Goal: Task Accomplishment & Management: Complete application form

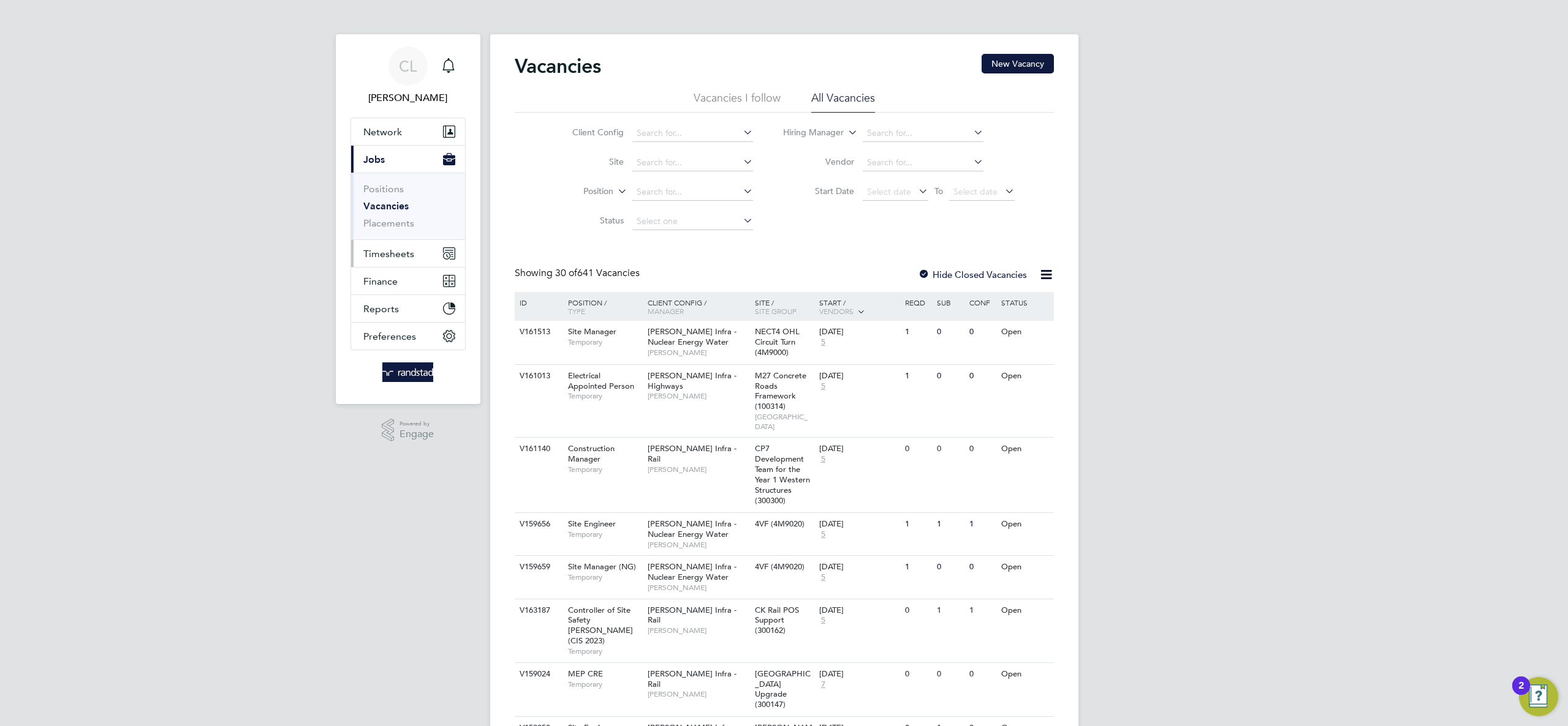
click at [381, 247] on button "Timesheets" at bounding box center [408, 254] width 114 height 27
click at [407, 217] on link "Timesheets" at bounding box center [388, 217] width 51 height 11
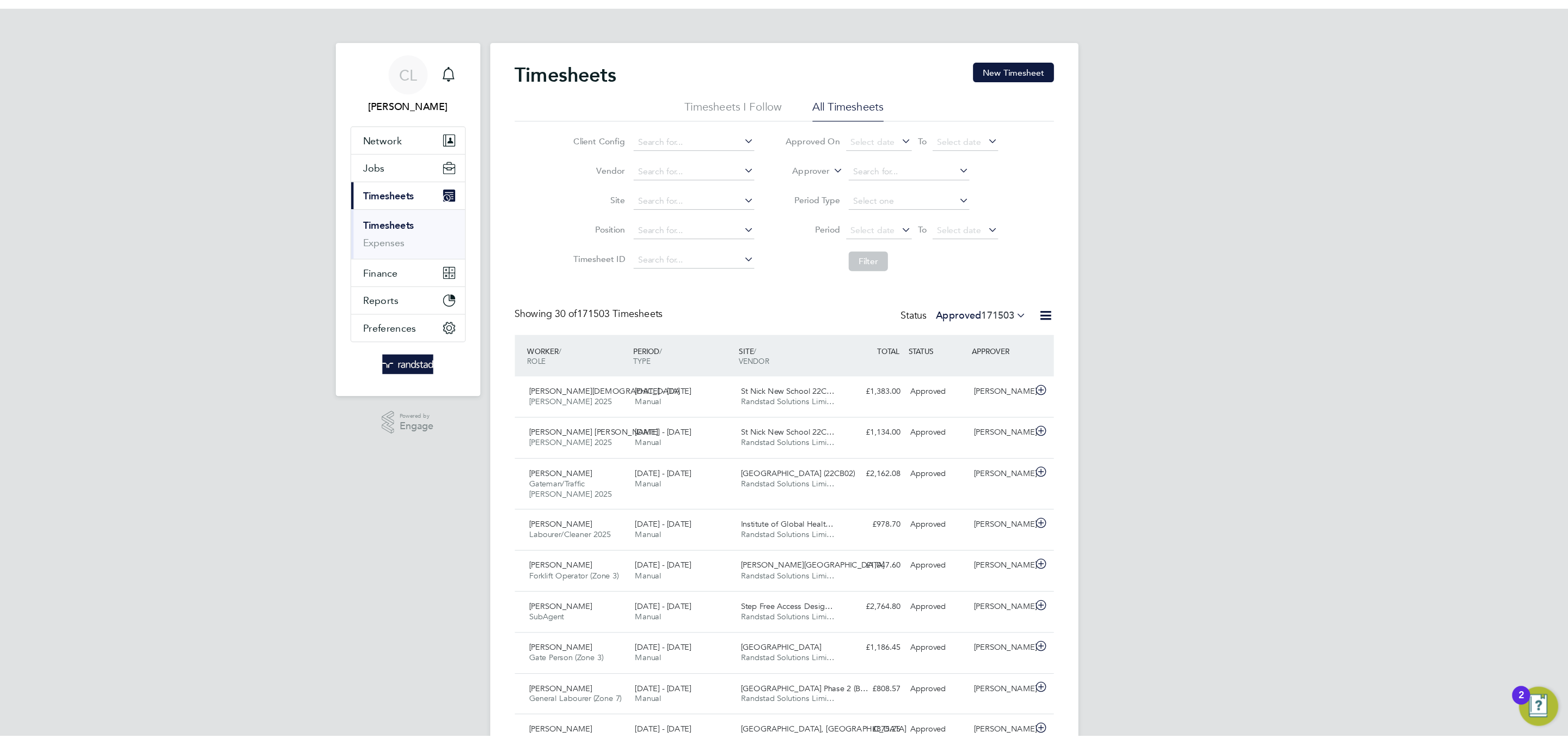
scroll to position [36, 95]
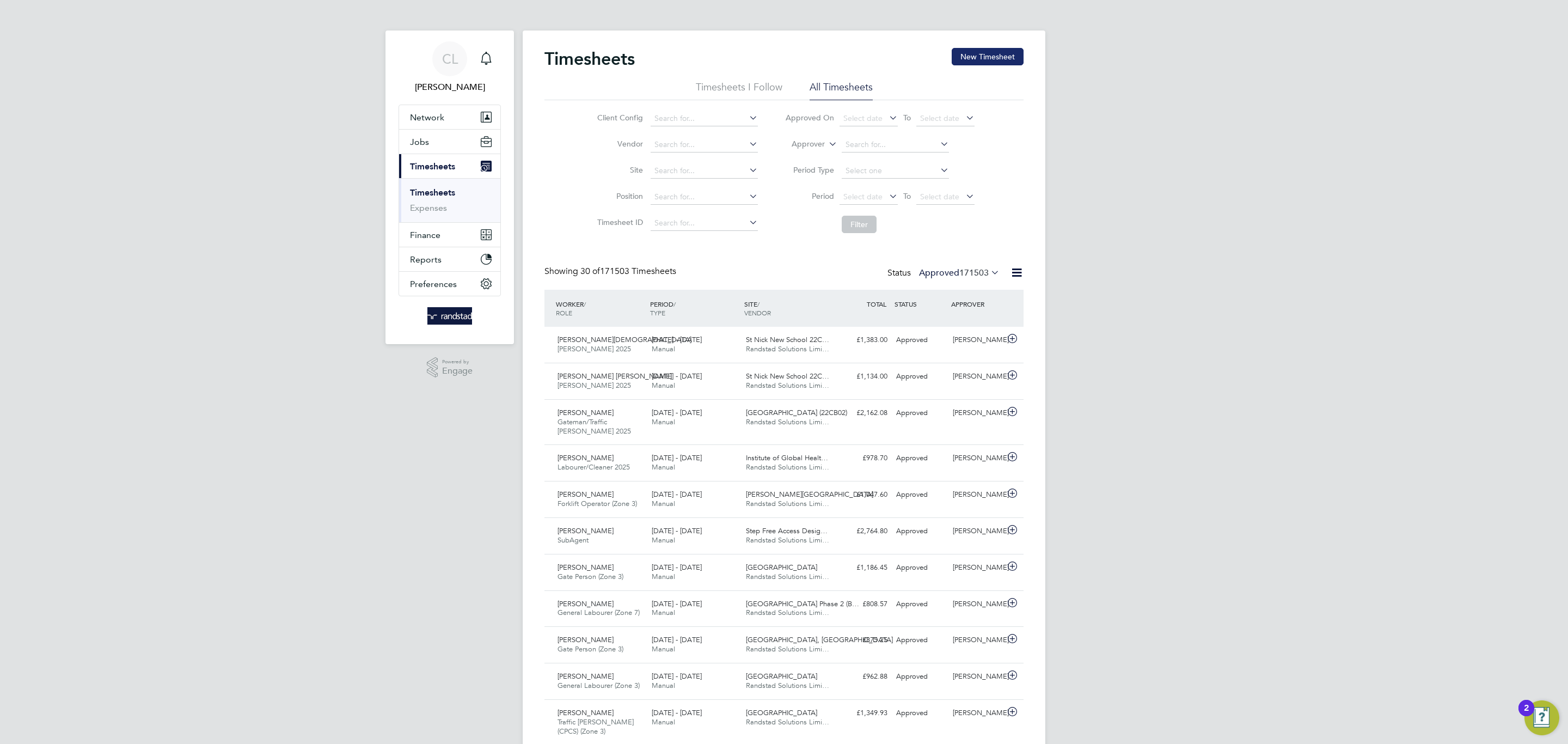
click at [977, 54] on button "New Timesheet" at bounding box center [987, 56] width 72 height 18
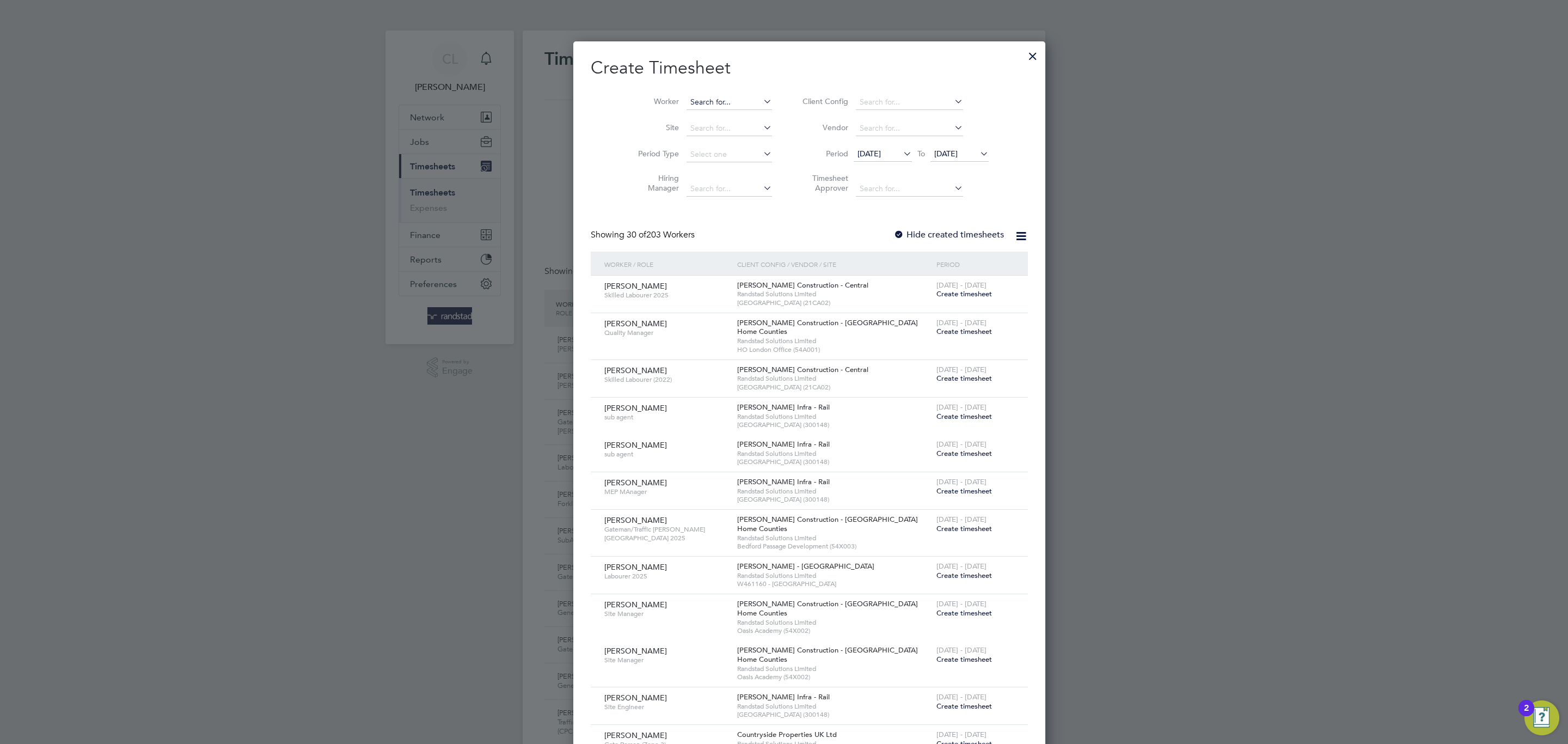
click at [726, 101] on input at bounding box center [729, 103] width 86 height 15
click at [711, 120] on li "Levan Brod erick" at bounding box center [761, 117] width 200 height 14
type input "Levan Broderick"
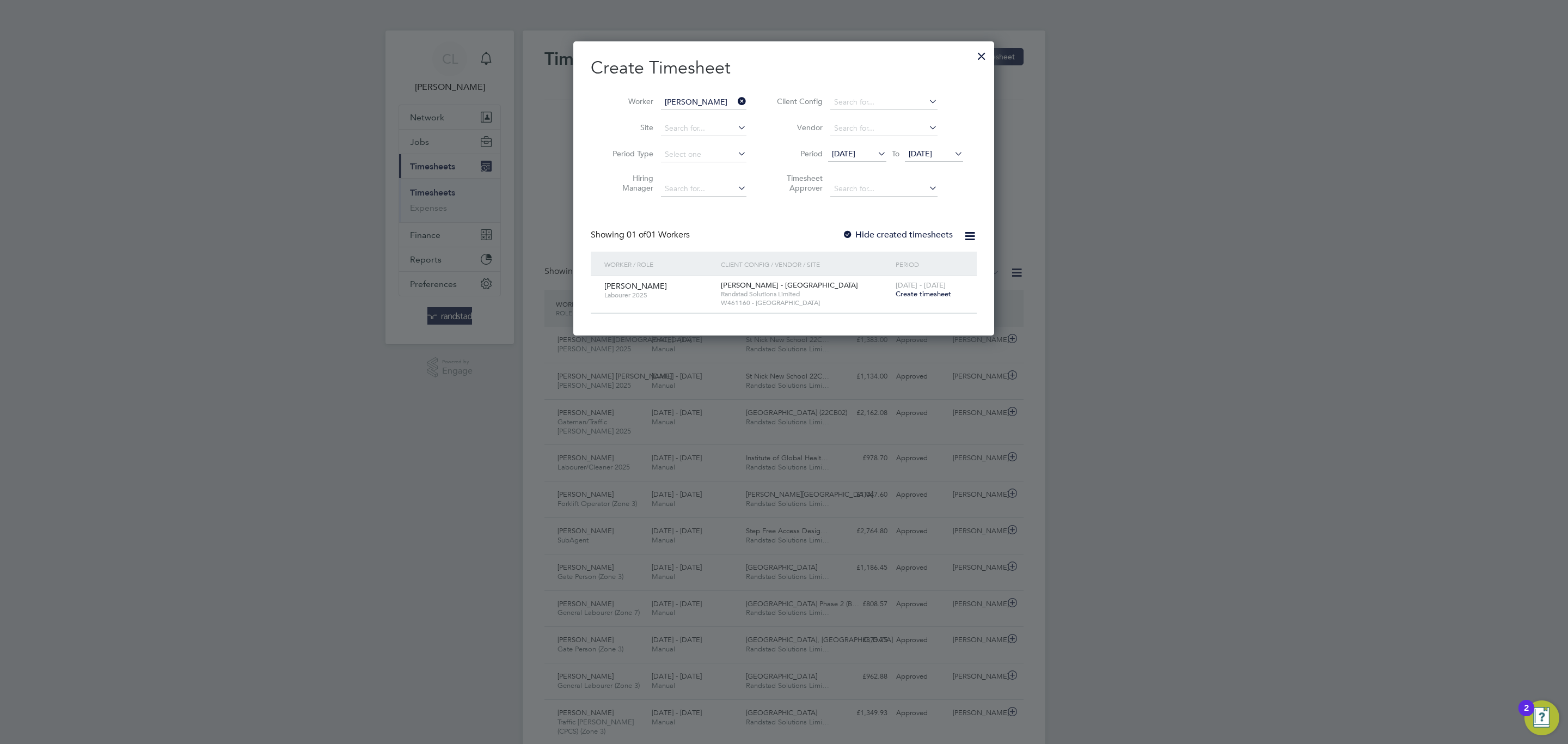
click at [934, 293] on span "Create timesheet" at bounding box center [923, 294] width 55 height 9
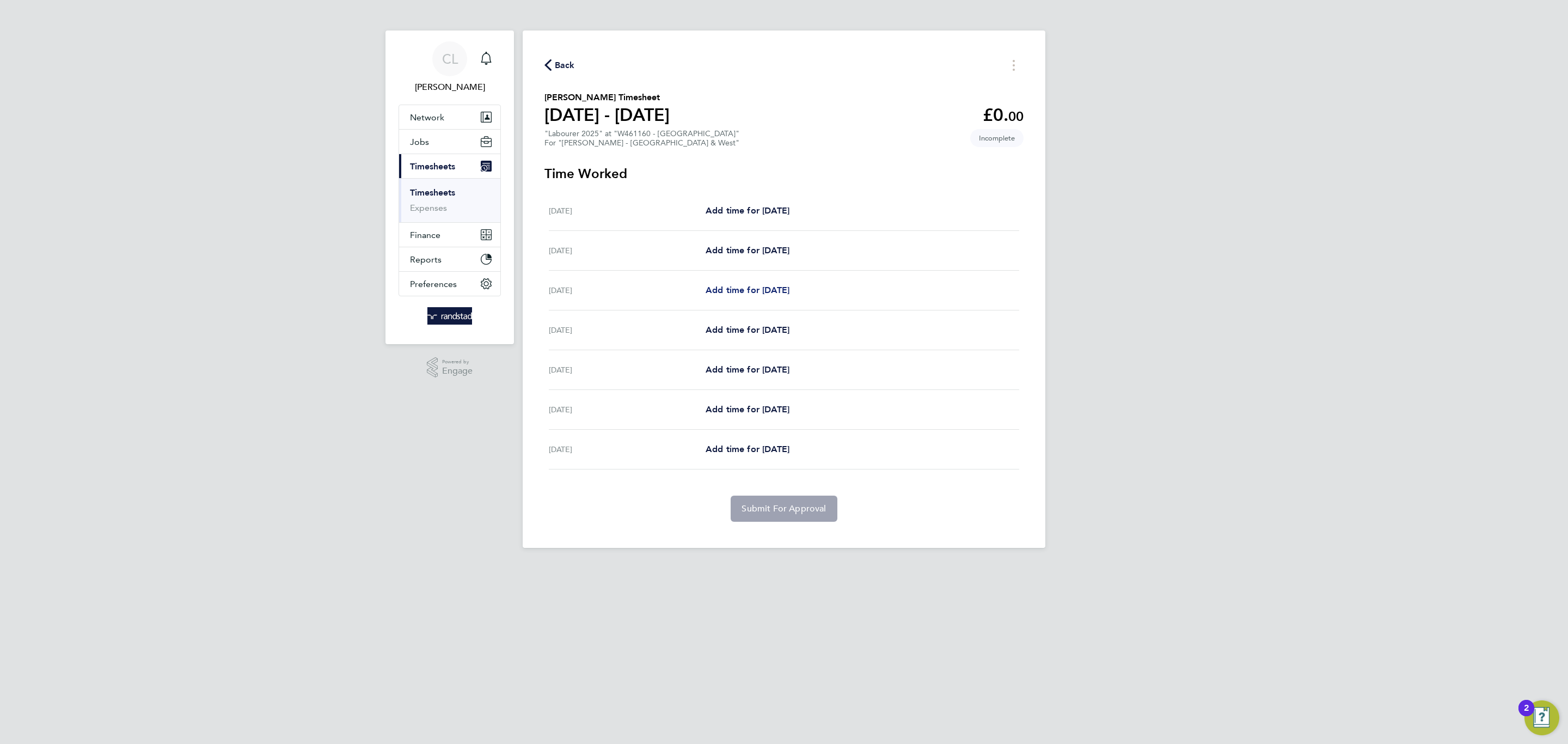
click at [752, 291] on span "Add time for [DATE]" at bounding box center [747, 290] width 84 height 10
select select "60"
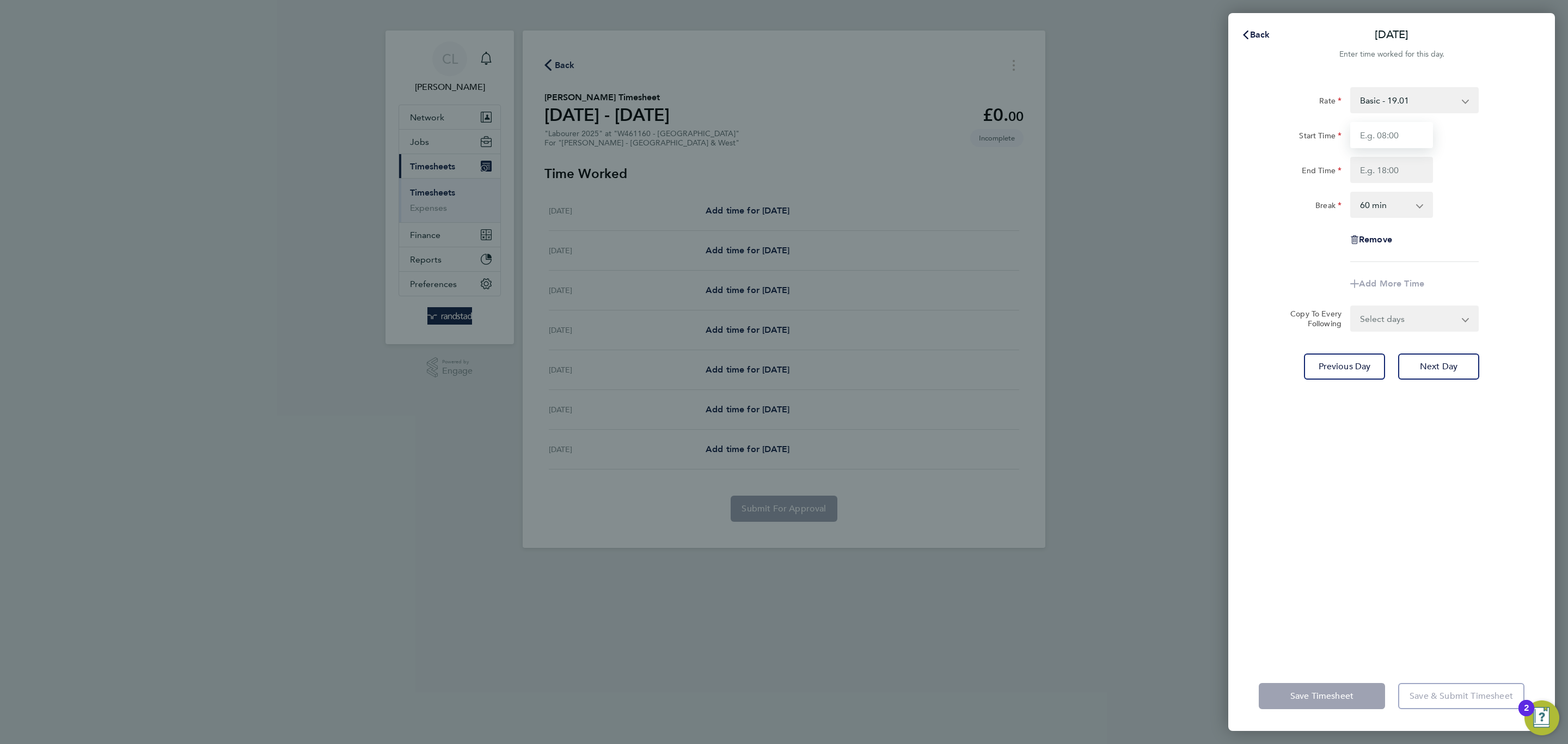
click at [1372, 145] on input "Start Time" at bounding box center [1392, 135] width 83 height 26
type input "07:30"
click at [1386, 171] on input "End Time" at bounding box center [1392, 170] width 83 height 26
drag, startPoint x: 1414, startPoint y: 173, endPoint x: 1307, endPoint y: 177, distance: 107.1
click at [1307, 177] on div "End Time 1.330" at bounding box center [1392, 170] width 275 height 26
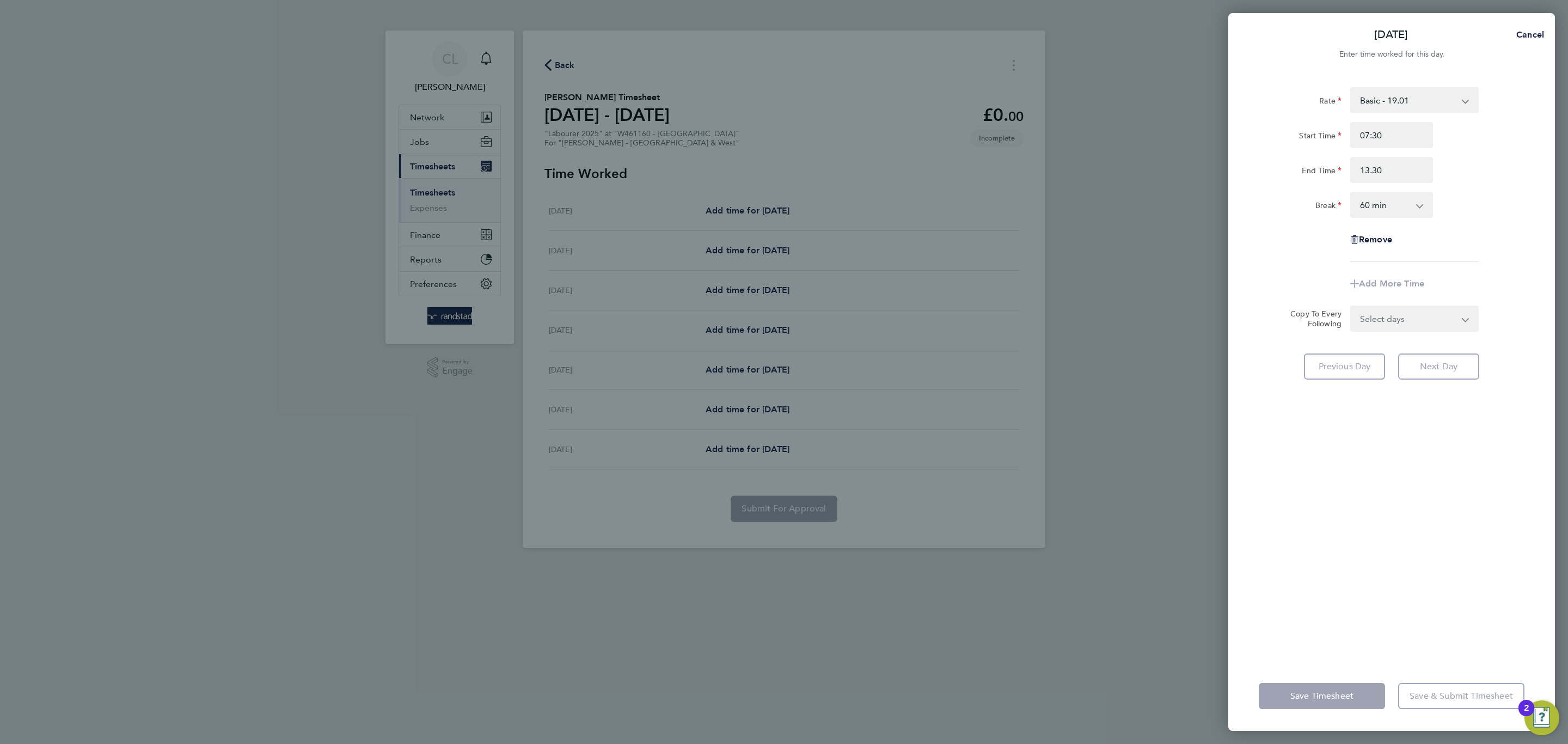
type input "13:30"
click at [1359, 196] on select "0 min 15 min 30 min 45 min 60 min 75 min 90 min" at bounding box center [1385, 204] width 68 height 24
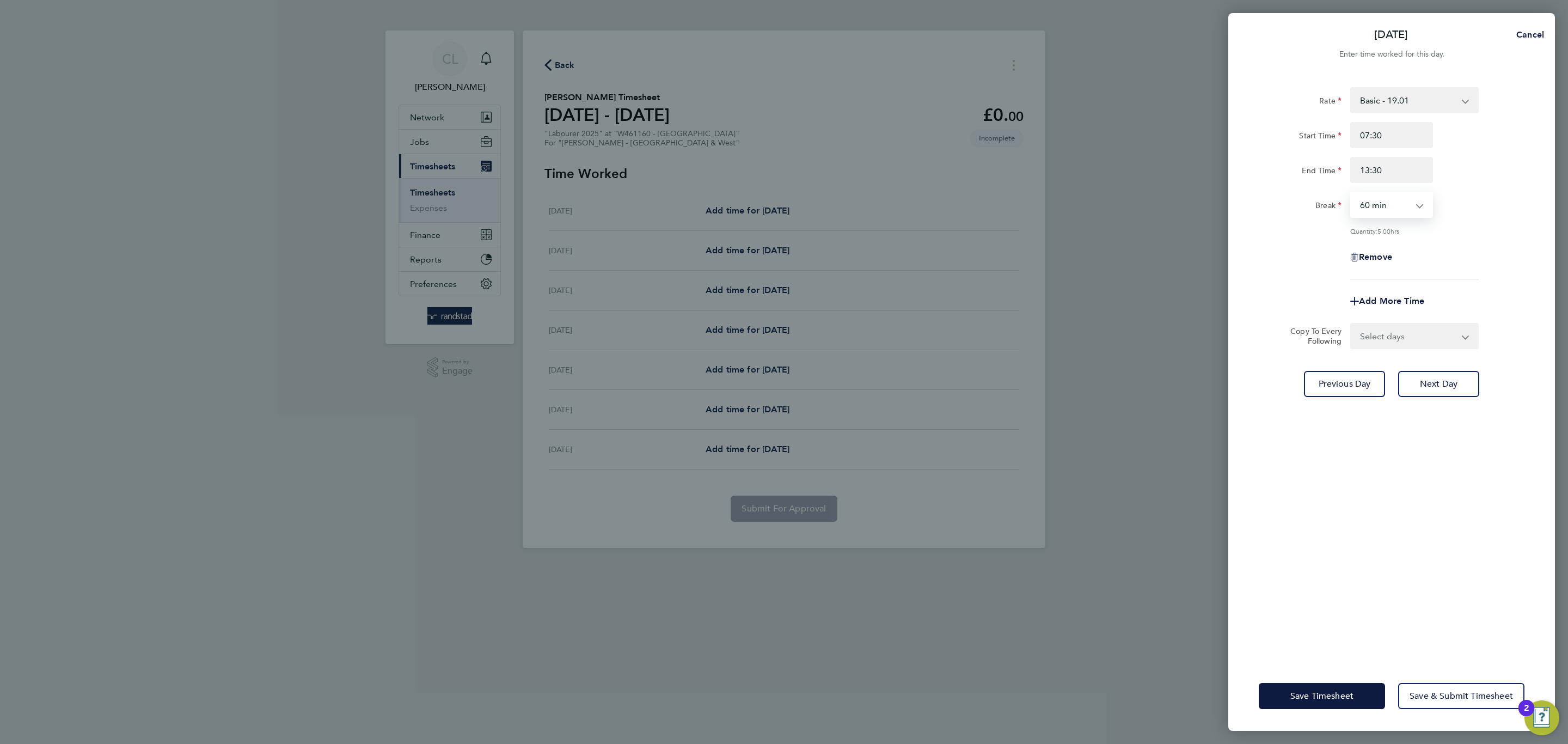
select select "0"
click at [1351, 193] on select "0 min 15 min 30 min 45 min 60 min 75 min 90 min" at bounding box center [1385, 204] width 68 height 24
drag, startPoint x: 1293, startPoint y: 710, endPoint x: 1293, endPoint y: 696, distance: 14.0
click at [1293, 646] on div "Save Timesheet Save & Submit Timesheet" at bounding box center [1391, 696] width 326 height 70
click at [1293, 646] on span "Save Timesheet" at bounding box center [1321, 696] width 63 height 11
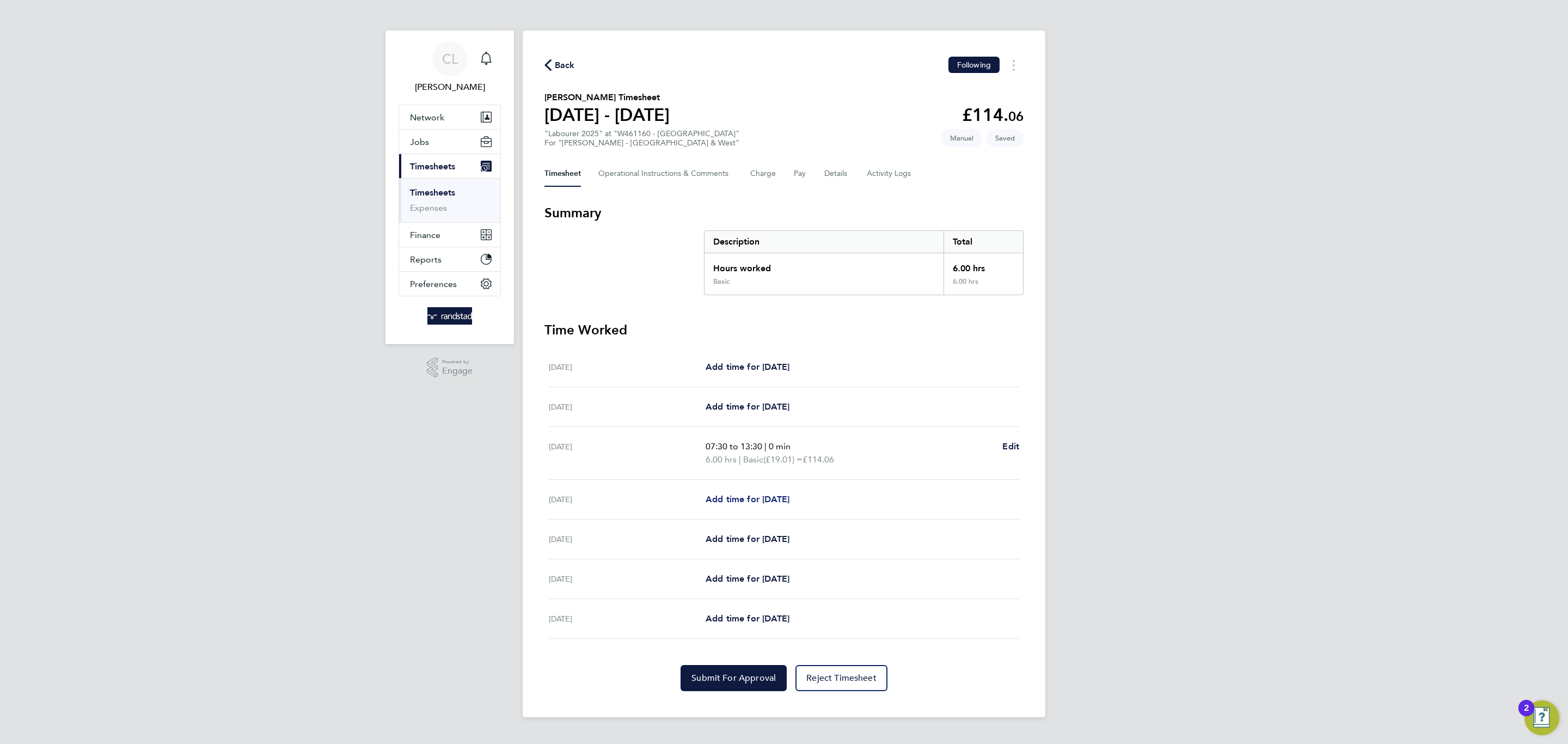
click at [739, 497] on span "Add time for Tue 19 Aug" at bounding box center [747, 499] width 84 height 10
select select "60"
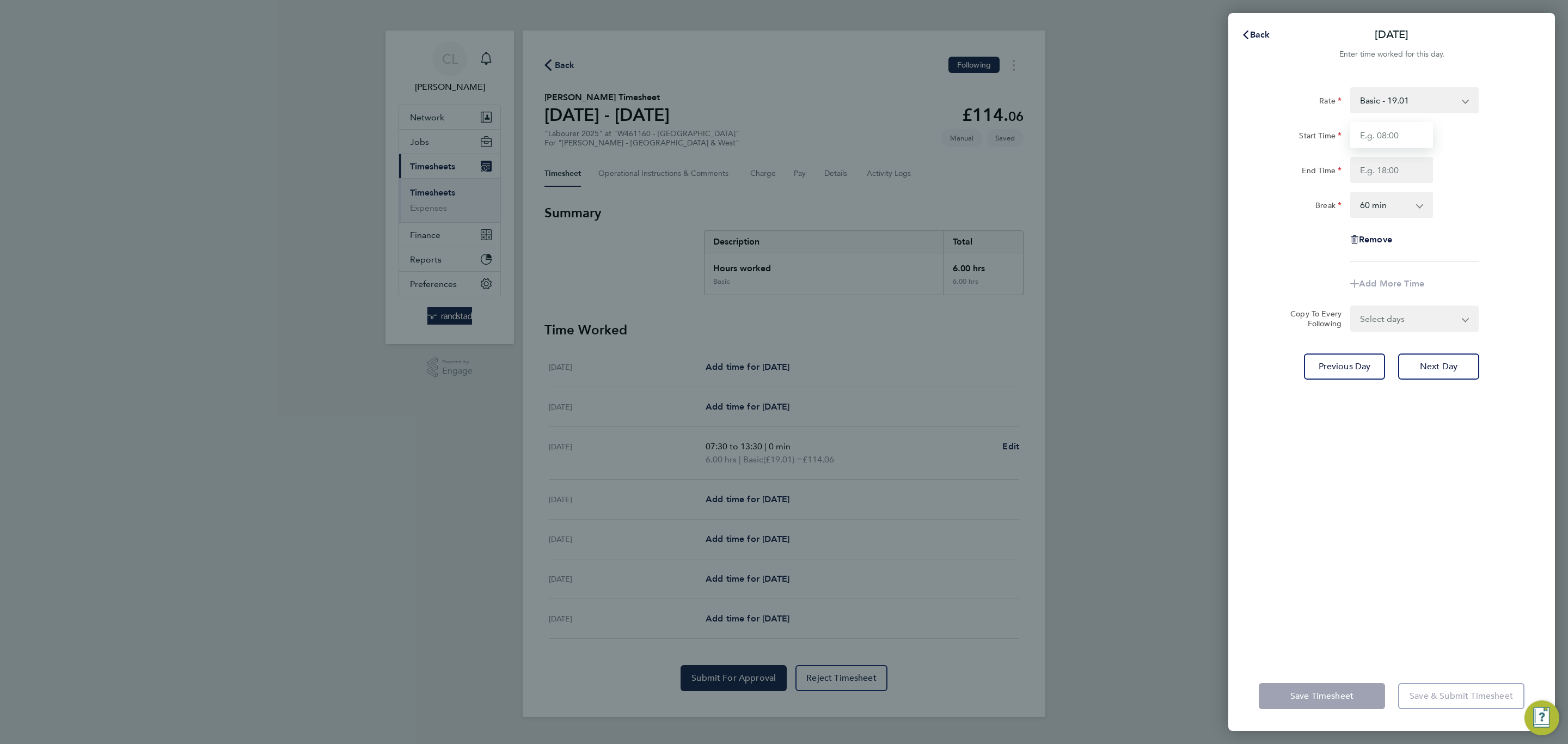
click at [1378, 143] on input "Start Time" at bounding box center [1392, 135] width 83 height 26
type input "08:00"
click at [1386, 157] on input "End Time" at bounding box center [1392, 170] width 83 height 26
type input "13:30"
click at [1392, 229] on div "Rate Basic - 19.01 Overtime 1 - 27.38 Overtime 2 - 35.75 Start Time 08:00 End T…" at bounding box center [1391, 175] width 265 height 175
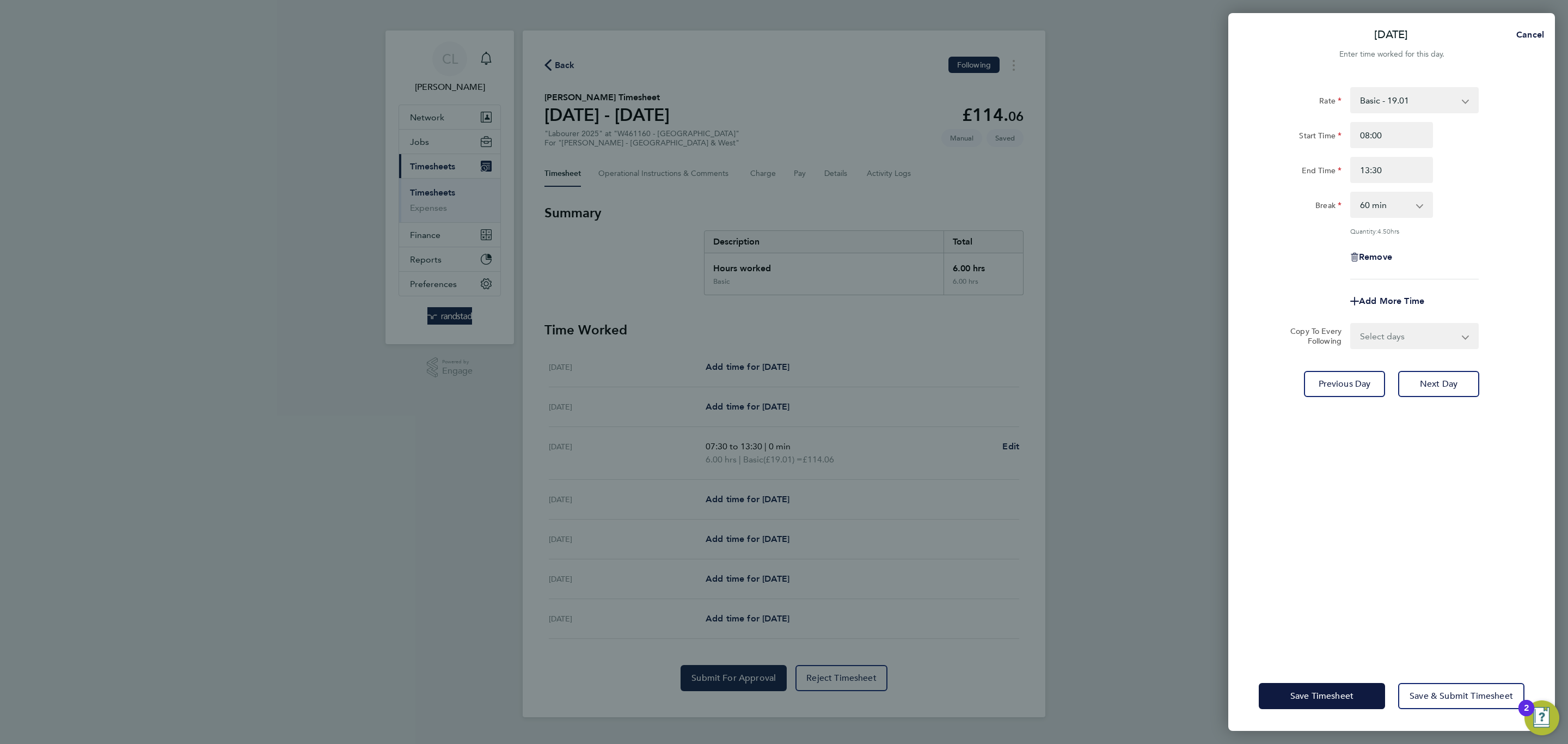
click at [1392, 204] on select "0 min 15 min 30 min 45 min 60 min 75 min 90 min" at bounding box center [1385, 204] width 68 height 24
select select "0"
click at [1351, 193] on select "0 min 15 min 30 min 45 min 60 min 75 min 90 min" at bounding box center [1385, 204] width 68 height 24
click at [1337, 646] on button "Save Timesheet" at bounding box center [1321, 696] width 126 height 26
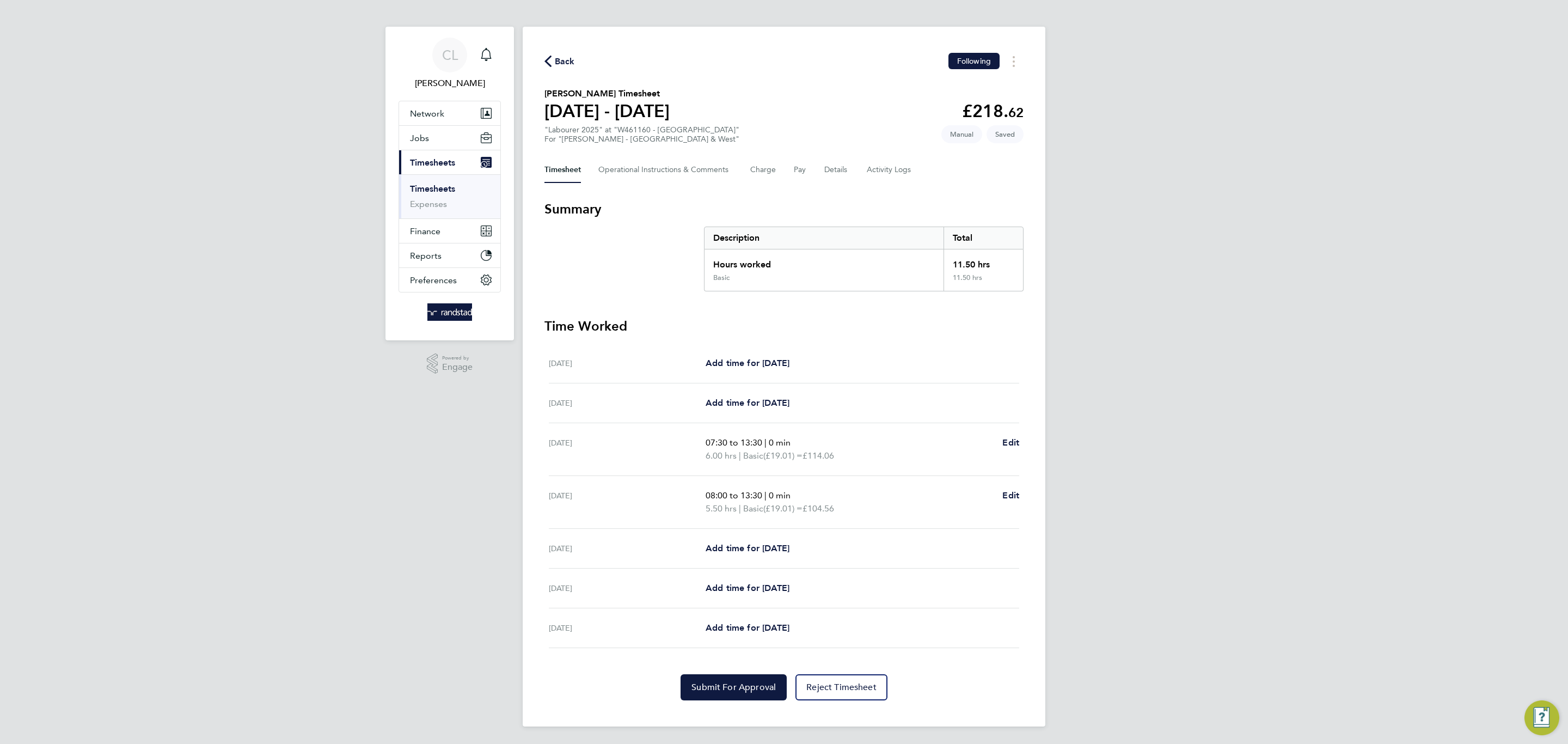
scroll to position [5, 0]
click at [747, 543] on span "Add time for Wed 20 Aug" at bounding box center [747, 548] width 84 height 10
select select "60"
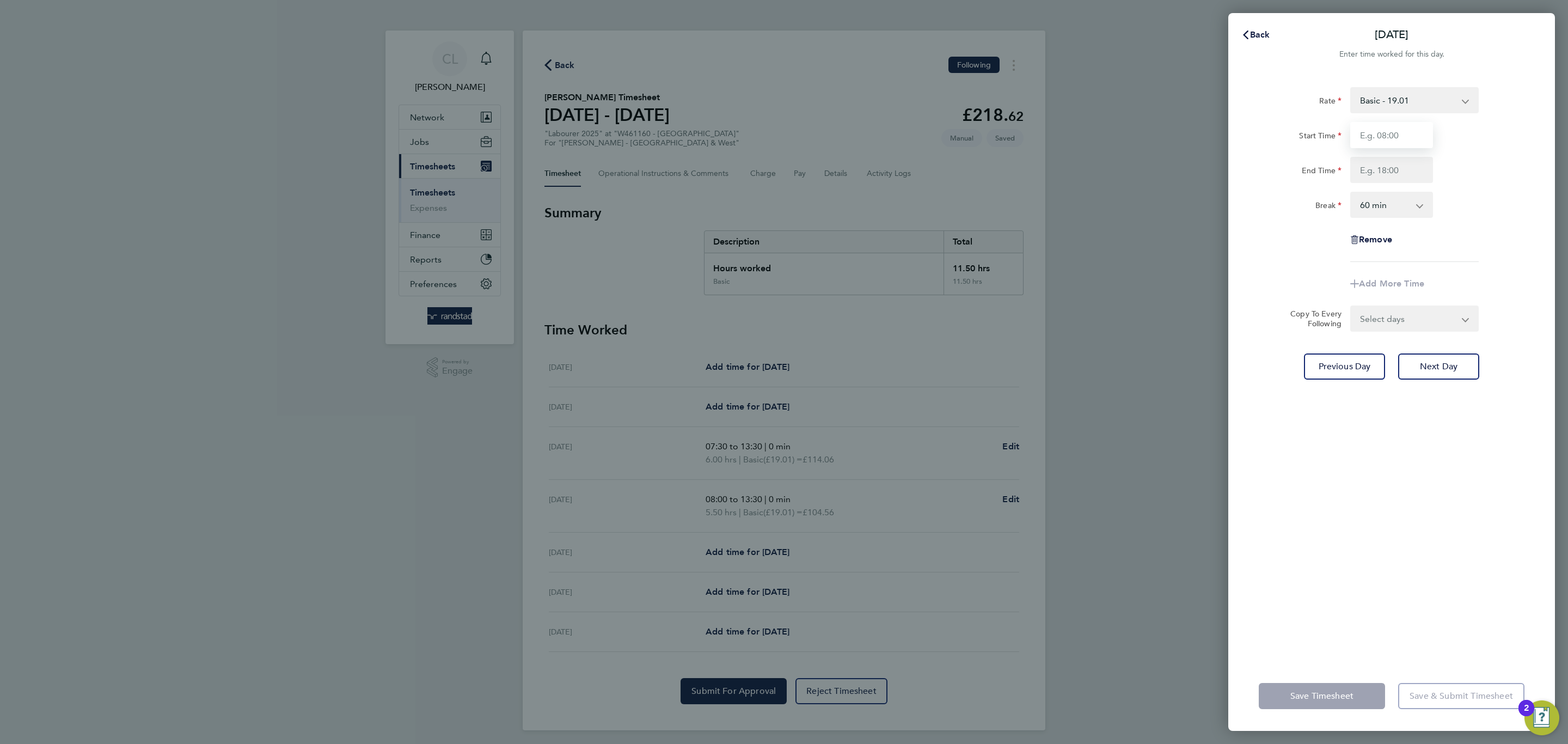
click at [1392, 134] on input "Start Time" at bounding box center [1392, 135] width 83 height 26
type input "07:30"
click at [1392, 168] on input "End Time" at bounding box center [1392, 170] width 83 height 26
type input "17:30"
click at [1387, 210] on select "0 min 15 min 30 min 45 min 60 min 75 min 90 min" at bounding box center [1385, 204] width 68 height 24
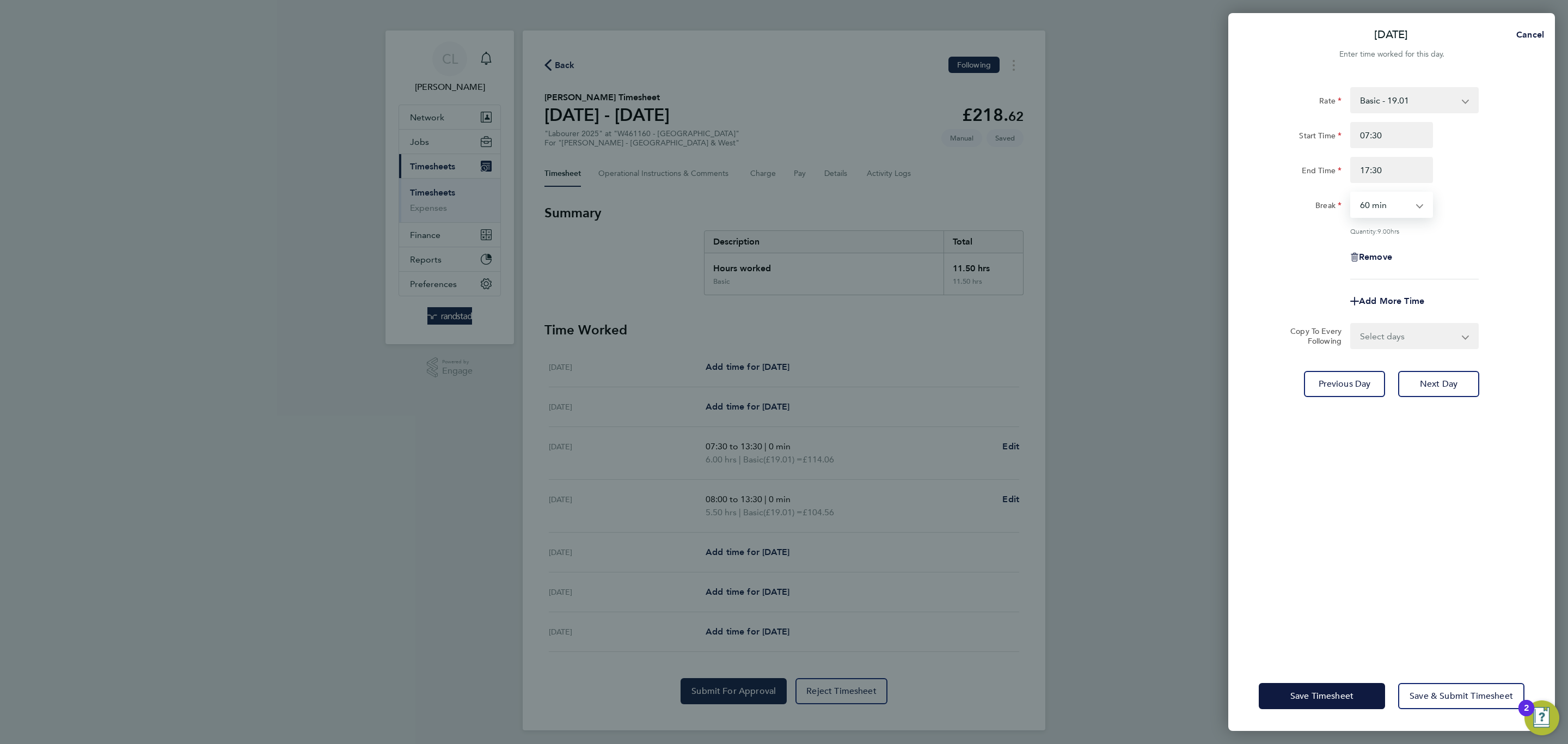
select select "30"
click at [1351, 193] on select "0 min 15 min 30 min 45 min 60 min 75 min 90 min" at bounding box center [1385, 204] width 68 height 24
click at [1331, 646] on span "Save Timesheet" at bounding box center [1321, 696] width 63 height 11
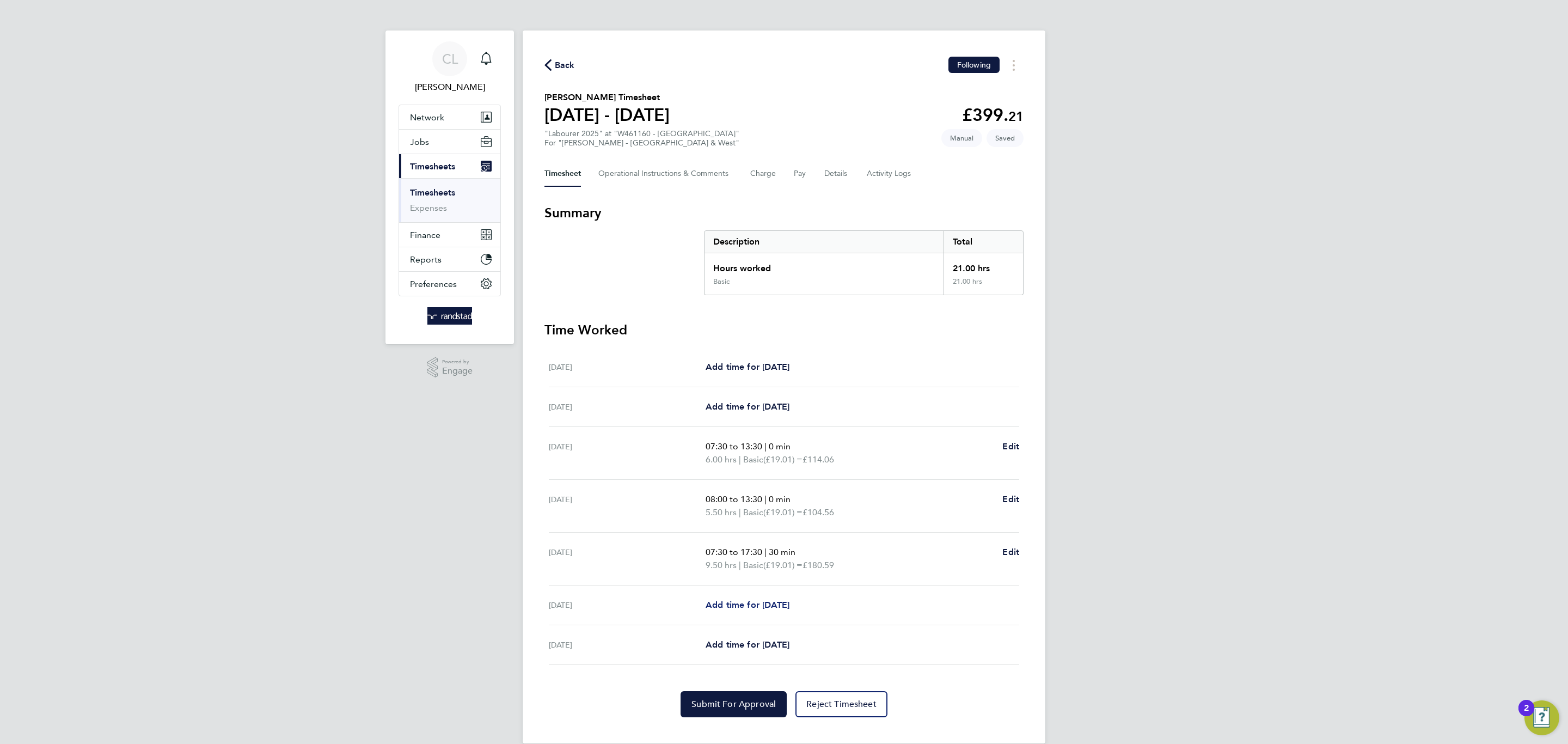
click at [772, 601] on span "Add time for Thu 21 Aug" at bounding box center [747, 605] width 84 height 10
select select "60"
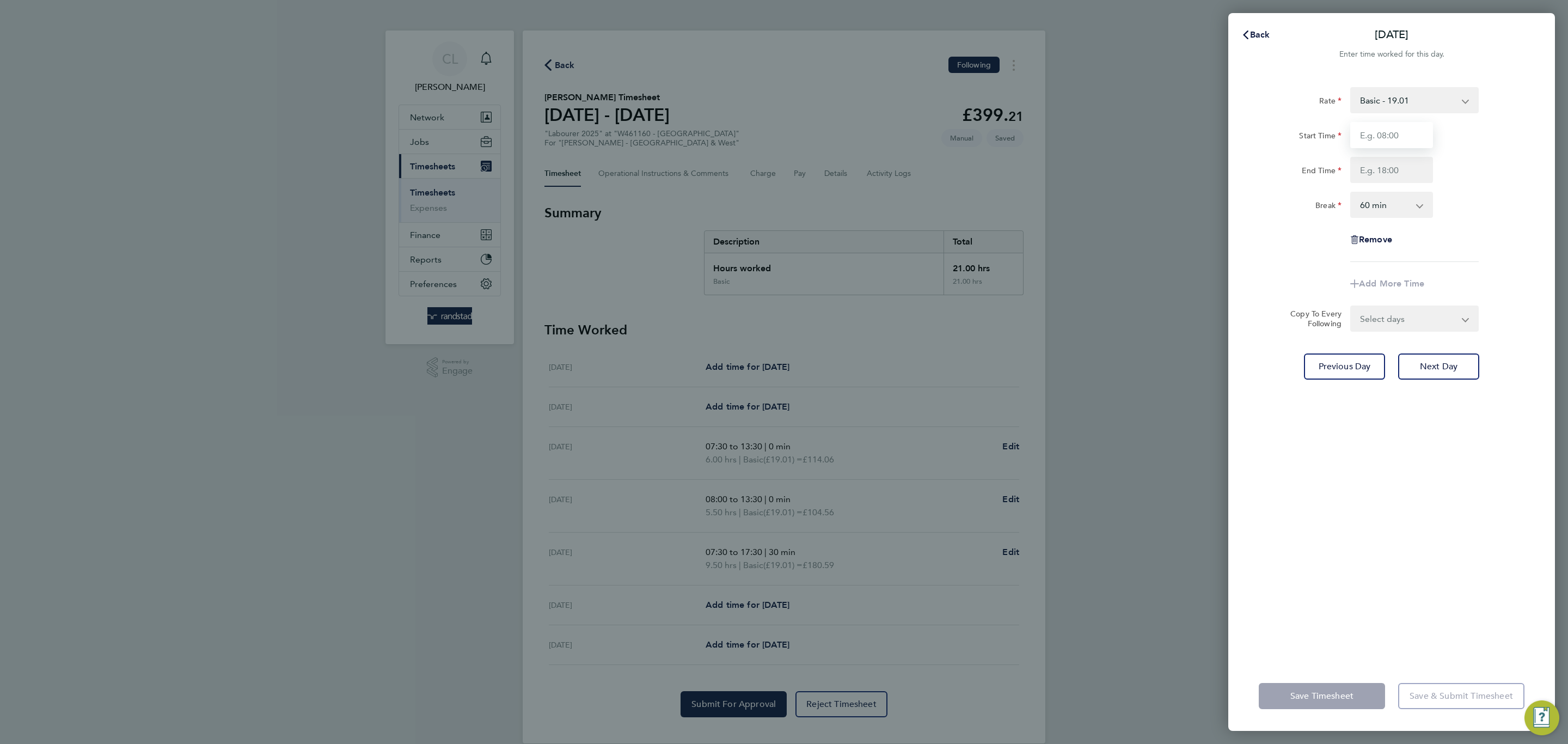
click at [1392, 131] on input "Start Time" at bounding box center [1392, 135] width 83 height 26
type input "07:30"
click at [1392, 166] on input "End Time" at bounding box center [1392, 170] width 83 height 26
type input "17:30"
click at [1381, 205] on select "0 min 15 min 30 min 45 min 60 min 75 min 90 min" at bounding box center [1385, 204] width 68 height 24
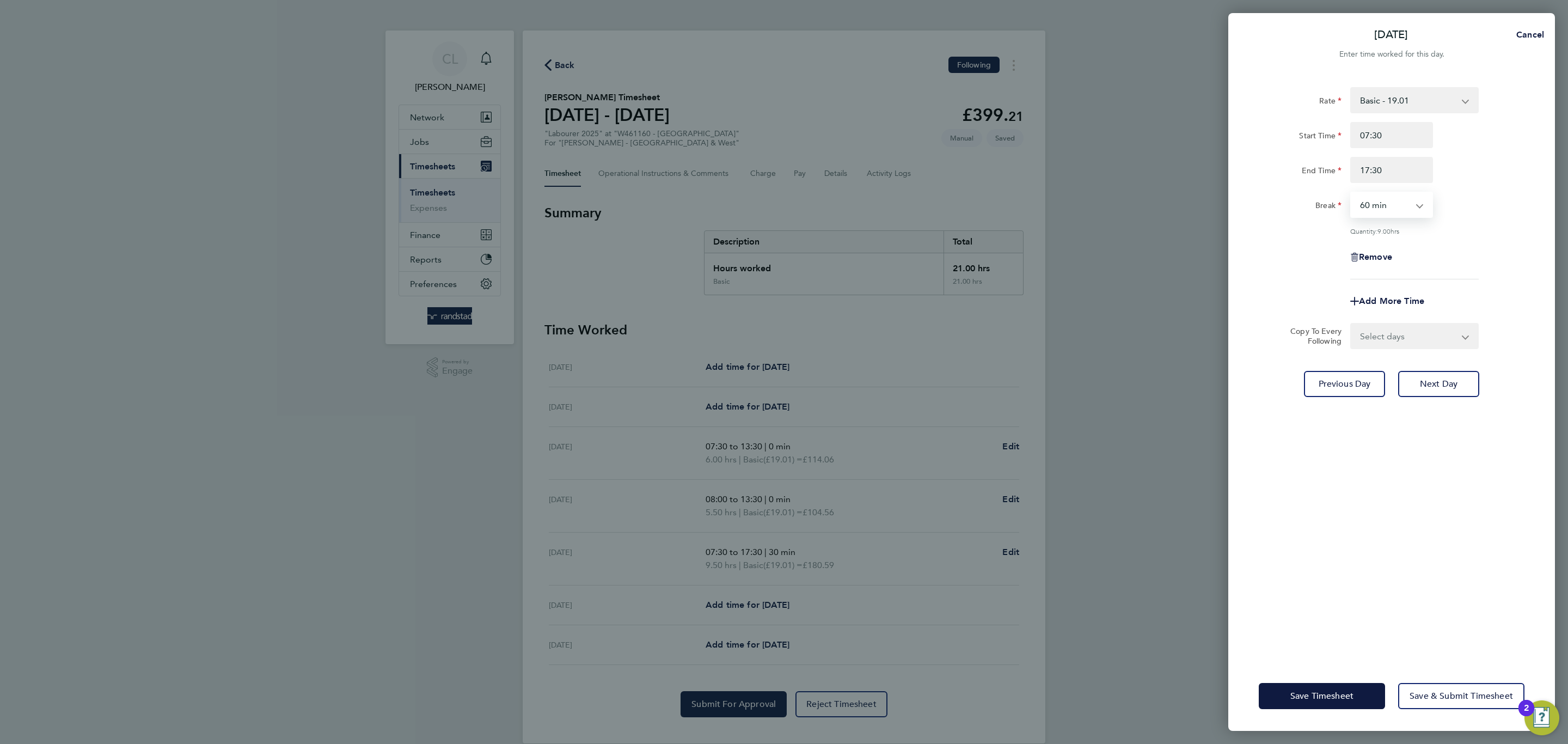
select select "30"
click at [1351, 193] on select "0 min 15 min 30 min 45 min 60 min 75 min 90 min" at bounding box center [1385, 204] width 68 height 24
drag, startPoint x: 1312, startPoint y: 646, endPoint x: 1320, endPoint y: 691, distance: 45.7
click at [1309, 646] on div "Thu 21 Aug Cancel Enter time worked for this day. Rate Basic - 19.01 Overtime 1…" at bounding box center [1391, 372] width 326 height 718
drag, startPoint x: 1322, startPoint y: 694, endPoint x: 1320, endPoint y: 688, distance: 6.3
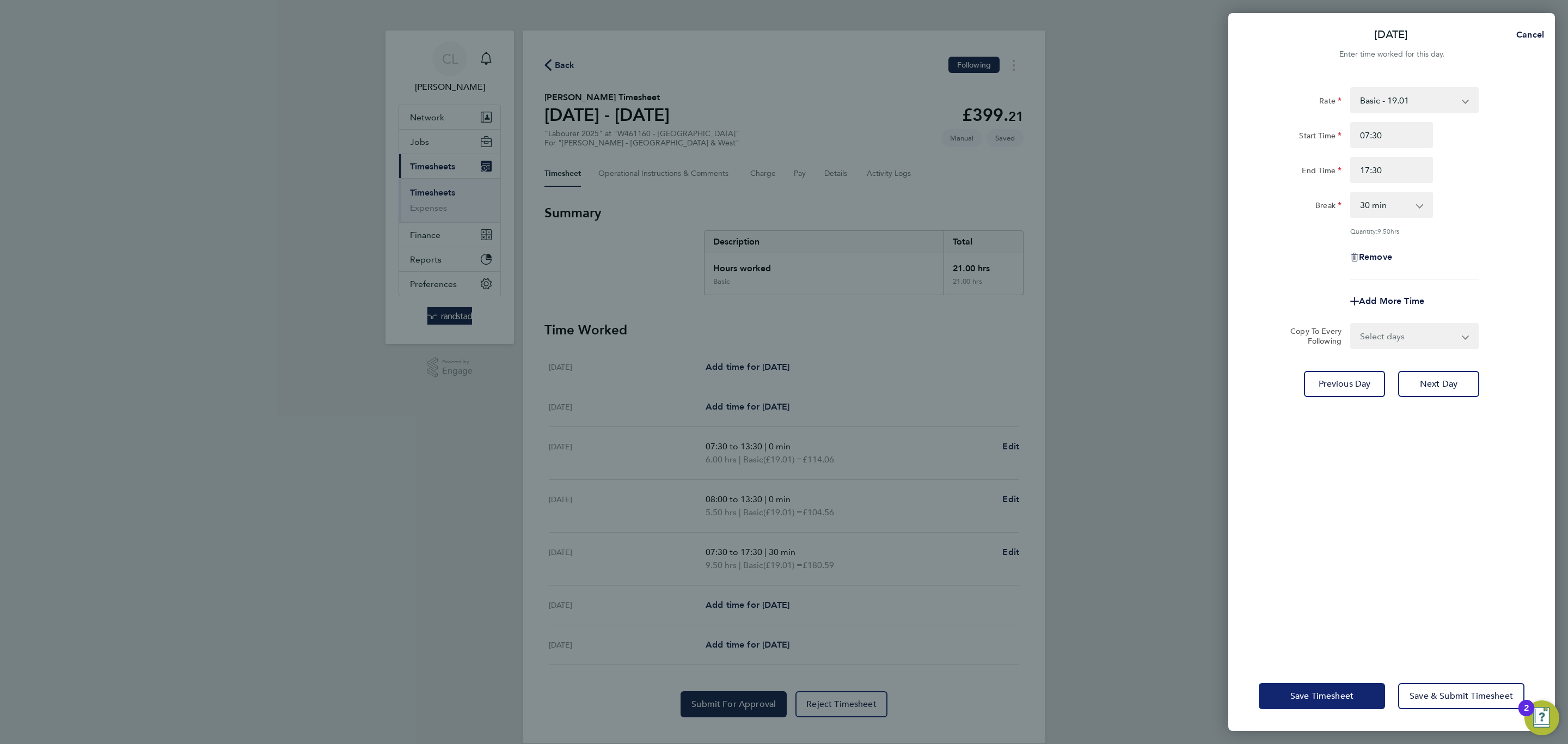
click at [1323, 646] on span "Save Timesheet" at bounding box center [1321, 696] width 63 height 11
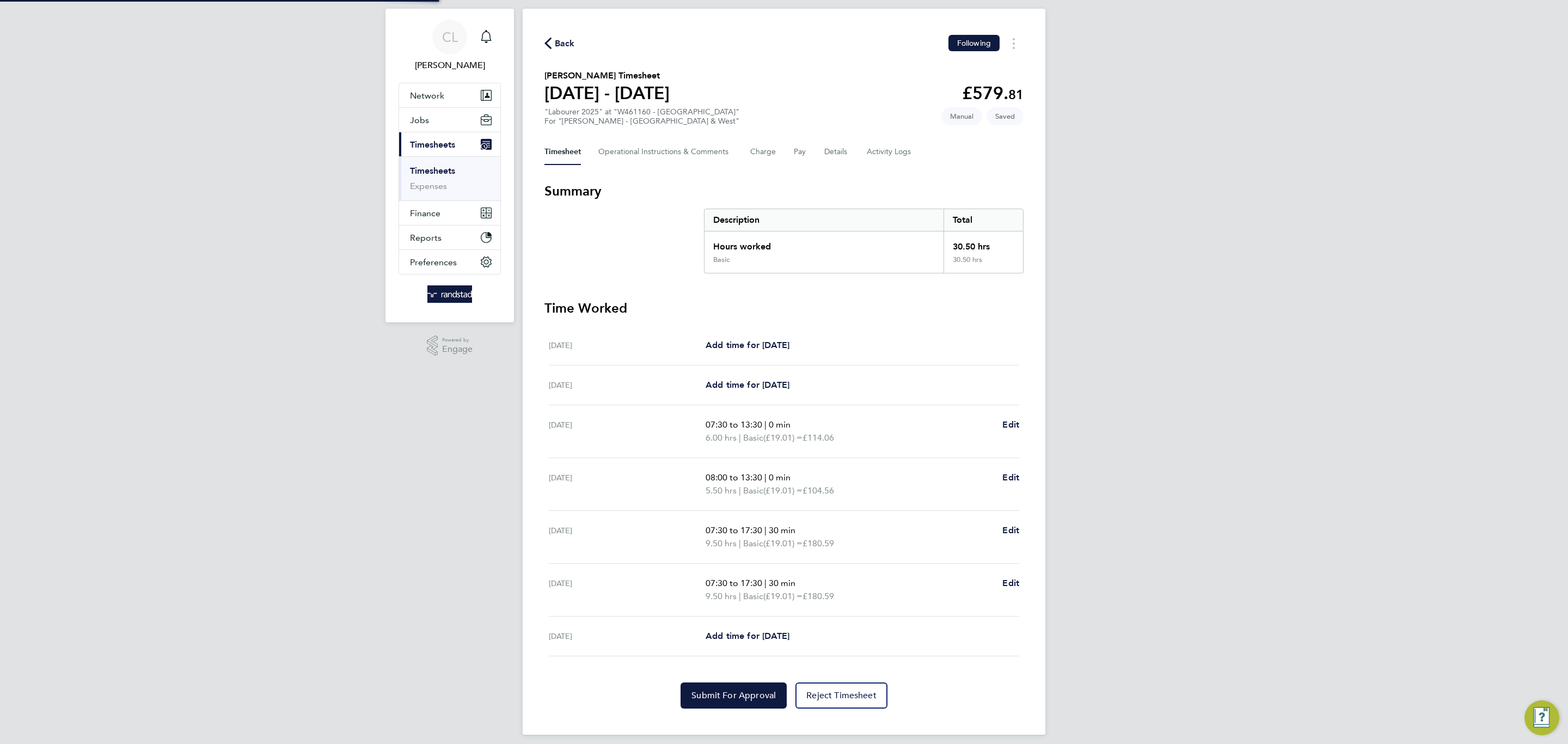
scroll to position [31, 0]
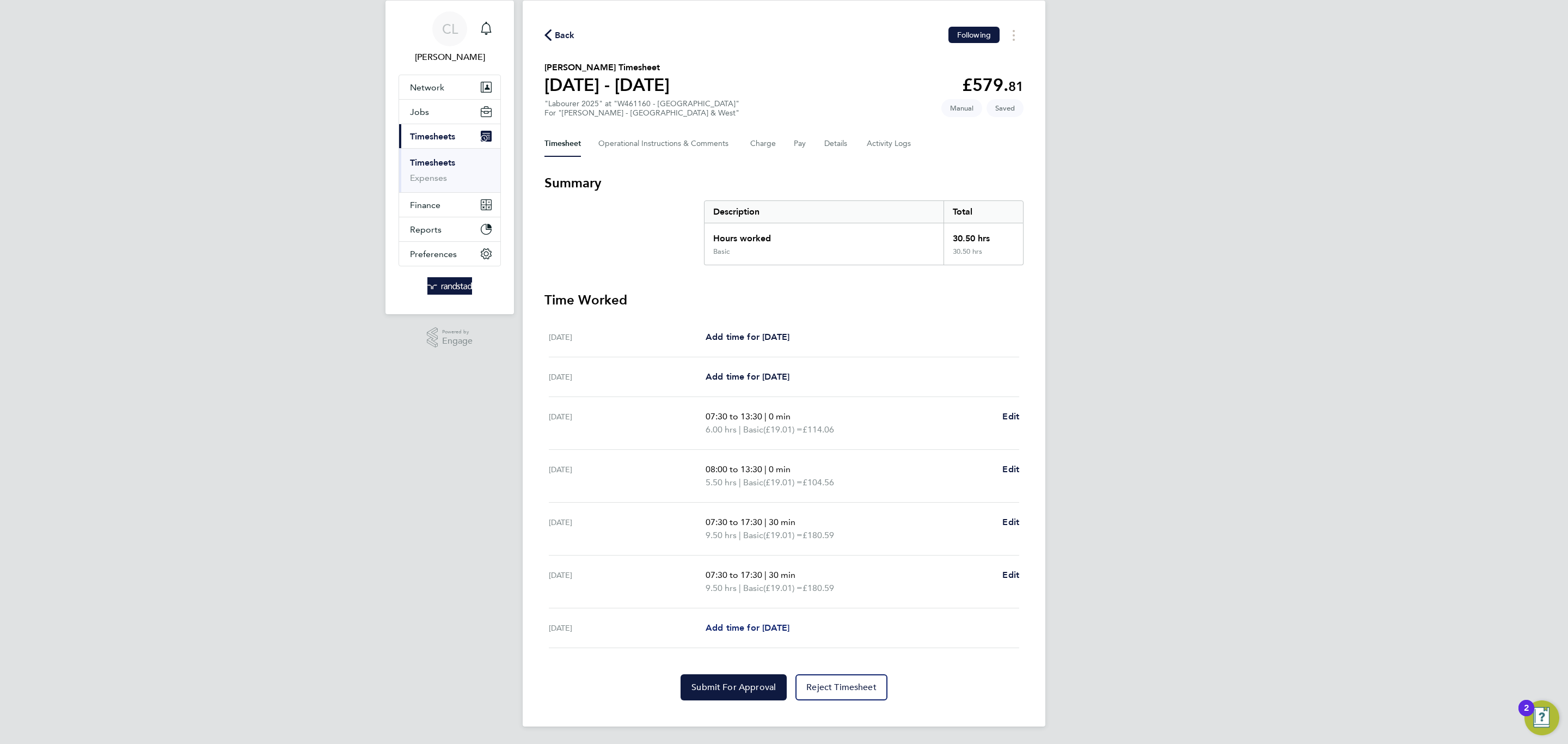
click at [756, 627] on span "Add time for Fri 22 Aug" at bounding box center [747, 628] width 84 height 10
select select "60"
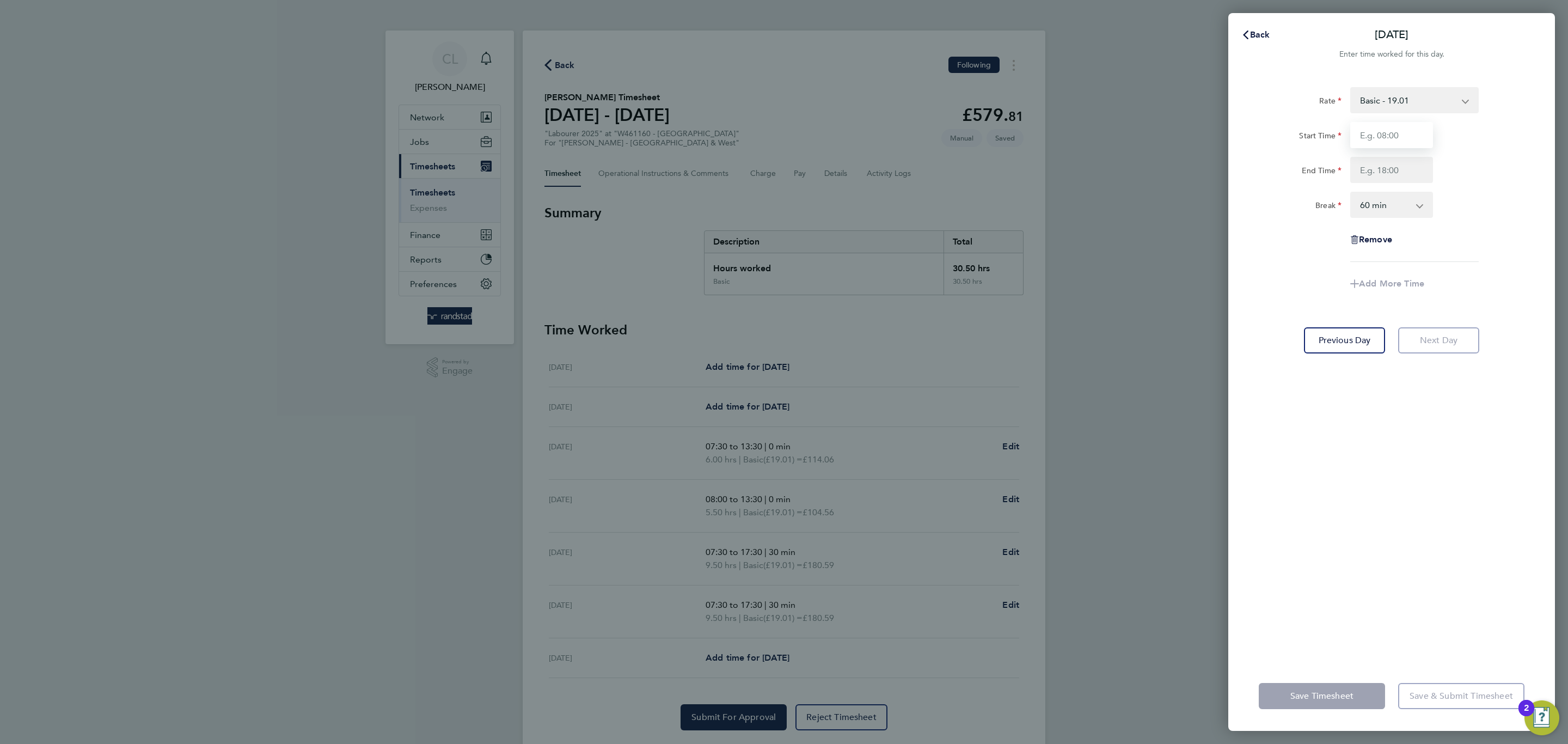
click at [1366, 130] on input "Start Time" at bounding box center [1392, 135] width 83 height 26
click at [1386, 97] on select "Basic - 19.01 Overtime 1 - 27.38 Overtime 2 - 35.75" at bounding box center [1408, 100] width 114 height 24
click at [1392, 333] on div "Rate Basic - 19.01 Overtime 1 - 27.38 Overtime 2 - 35.75 Start Time End Time Br…" at bounding box center [1391, 367] width 326 height 587
click at [1385, 140] on input "Start Time" at bounding box center [1392, 135] width 83 height 26
type input "07:30"
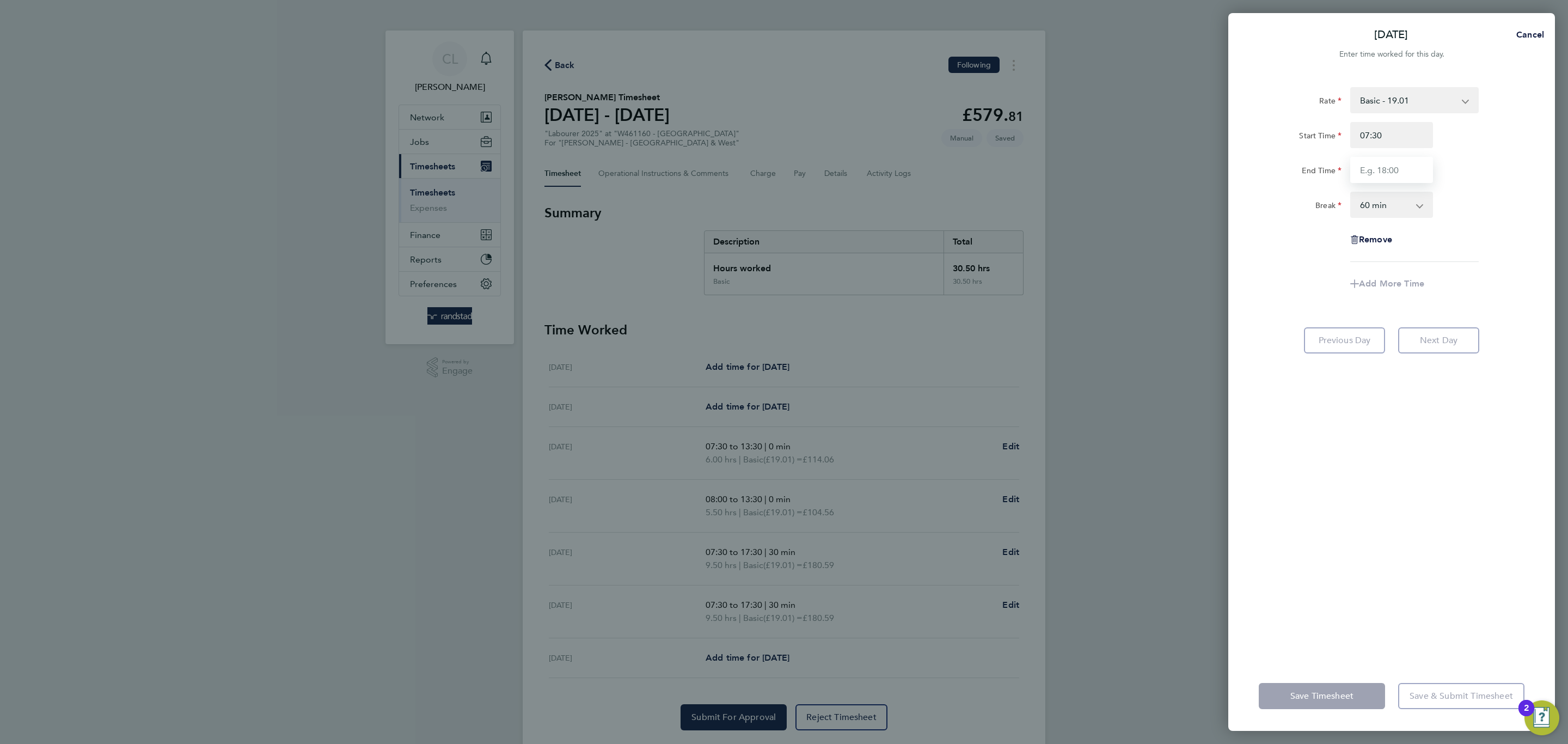
click at [1392, 182] on input "End Time" at bounding box center [1392, 170] width 83 height 26
type input "15:00"
click at [1384, 216] on select "0 min 15 min 30 min 45 min 60 min 75 min 90 min" at bounding box center [1385, 204] width 68 height 24
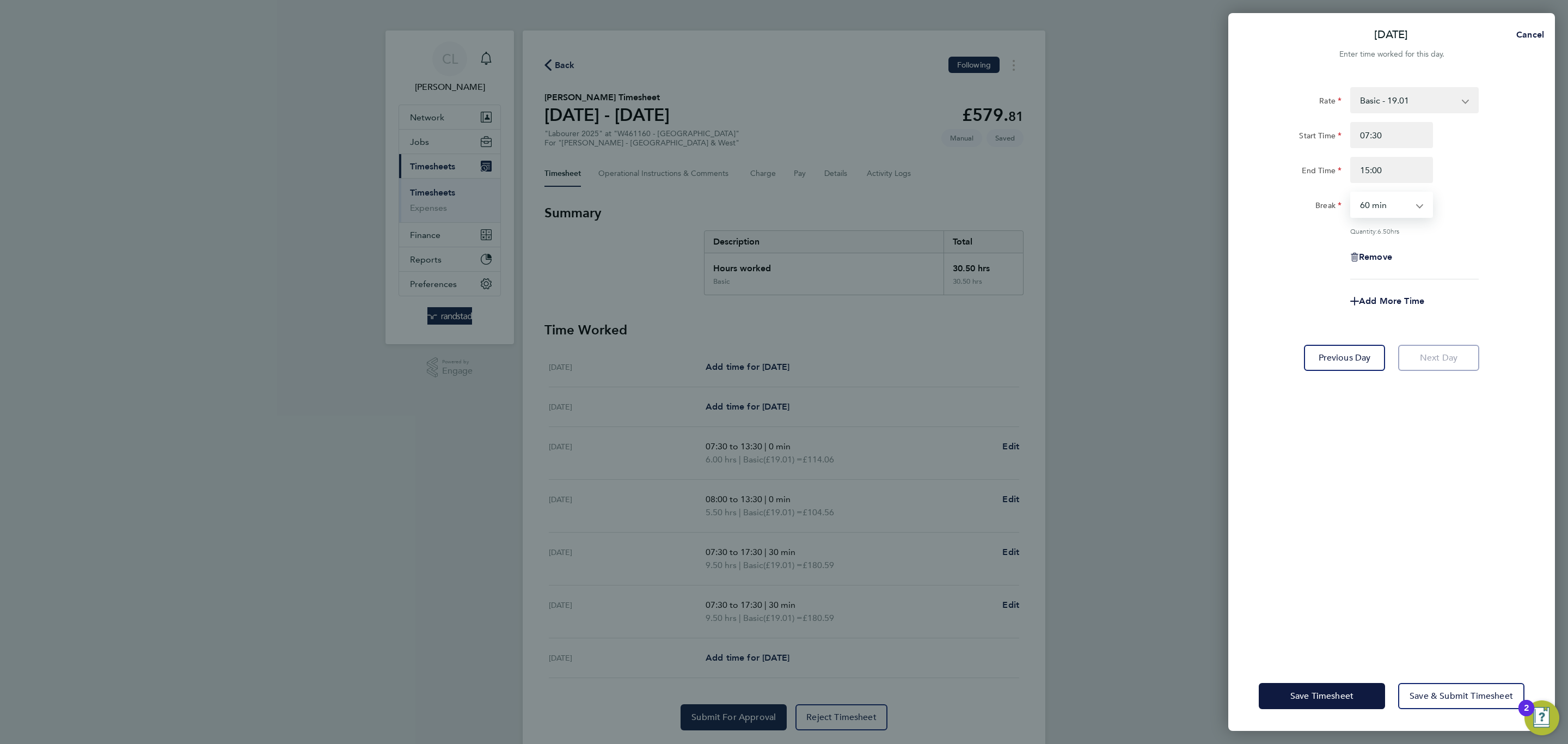
click at [1384, 199] on select "0 min 15 min 30 min 45 min 60 min 75 min 90 min" at bounding box center [1385, 204] width 68 height 24
click at [1382, 199] on select "0 min 15 min 30 min 45 min 60 min 75 min 90 min" at bounding box center [1385, 204] width 68 height 24
select select "30"
click at [1351, 193] on select "0 min 15 min 30 min 45 min 60 min 75 min 90 min" at bounding box center [1385, 204] width 68 height 24
click at [1363, 646] on button "Save Timesheet" at bounding box center [1321, 696] width 126 height 26
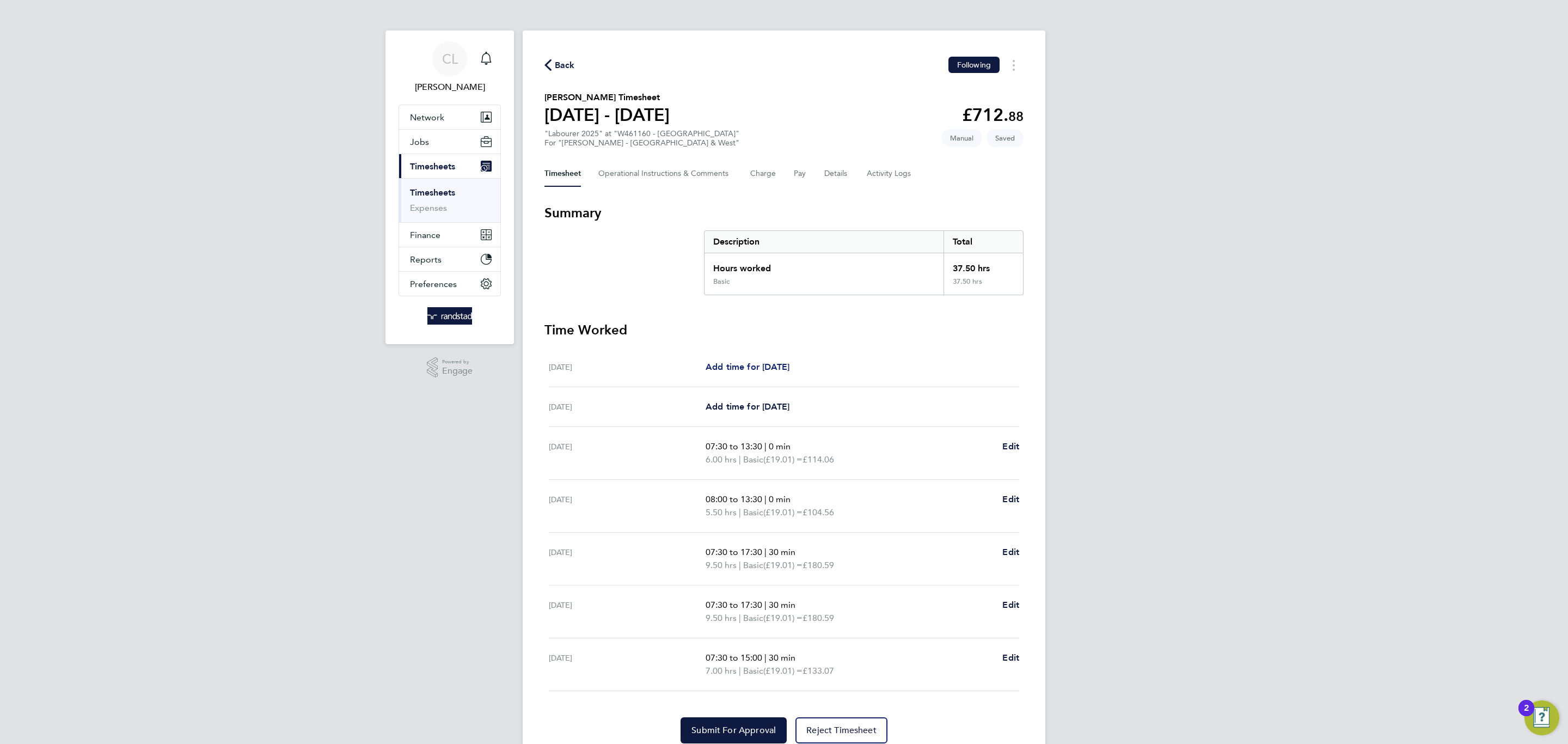
click at [772, 365] on span "Add time for Sat 16 Aug" at bounding box center [747, 366] width 84 height 10
select select "60"
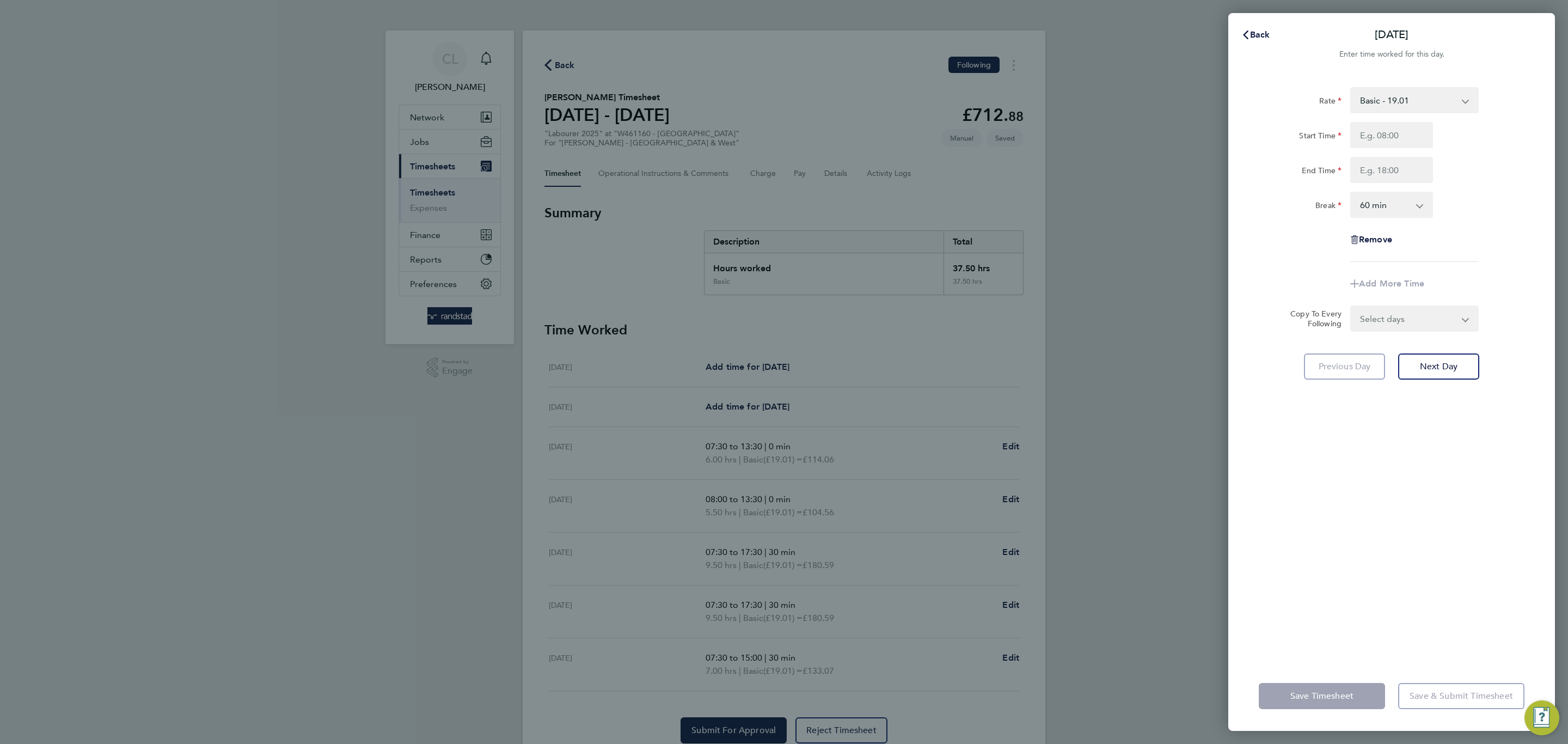
click at [1379, 116] on div "Rate Basic - 19.01 Overtime 1 - 27.38 Overtime 2 - 35.75 Start Time End Time Br…" at bounding box center [1391, 175] width 265 height 175
click at [1392, 94] on select "Basic - 19.01 Overtime 1 - 27.38 Overtime 2 - 35.75" at bounding box center [1408, 100] width 114 height 24
select select "60"
click at [1392, 135] on input "Start Time" at bounding box center [1392, 135] width 83 height 26
type input "07:00"
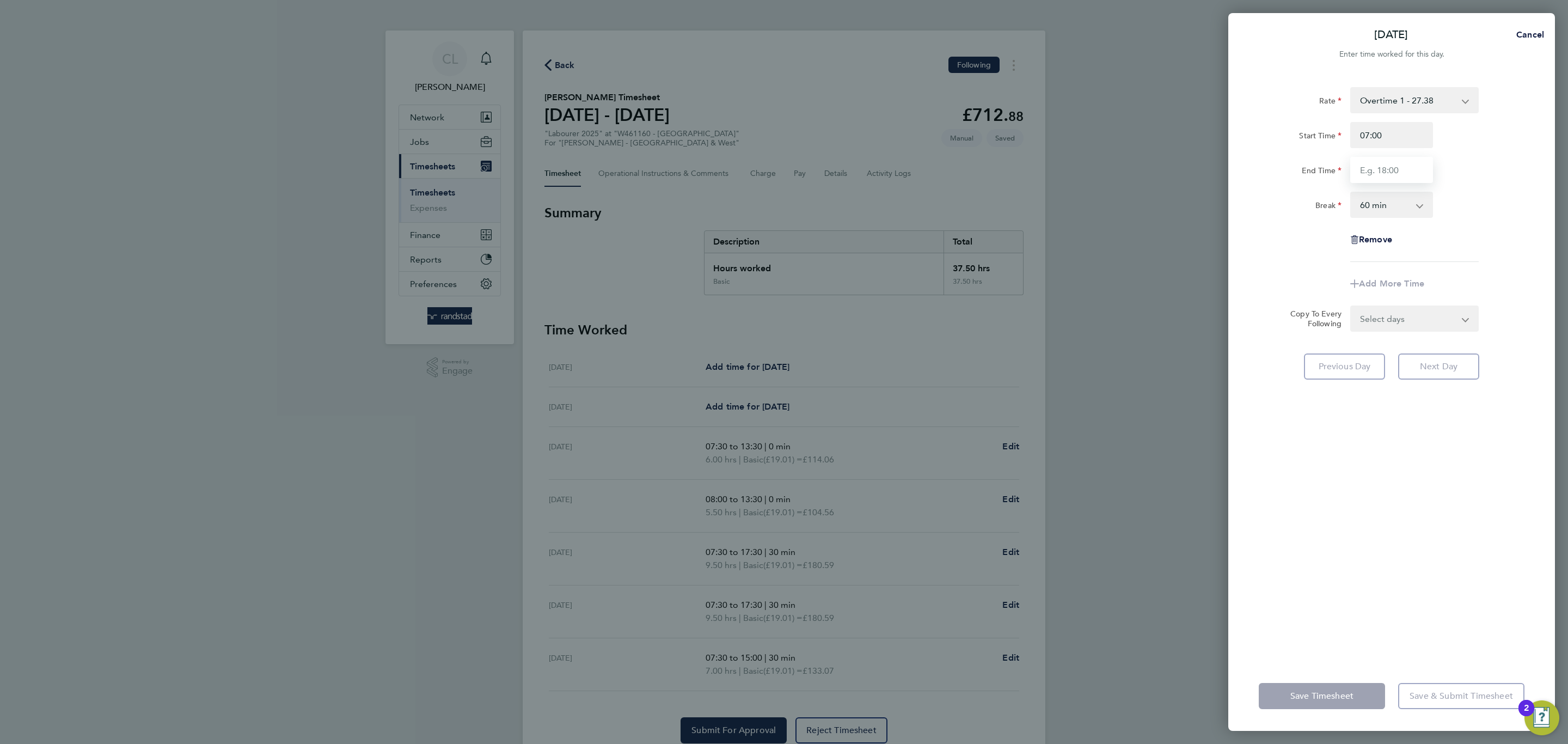
click at [1392, 165] on input "End Time" at bounding box center [1392, 170] width 83 height 26
type input "11:00"
click at [1392, 157] on div "End Time 11:00" at bounding box center [1392, 170] width 275 height 26
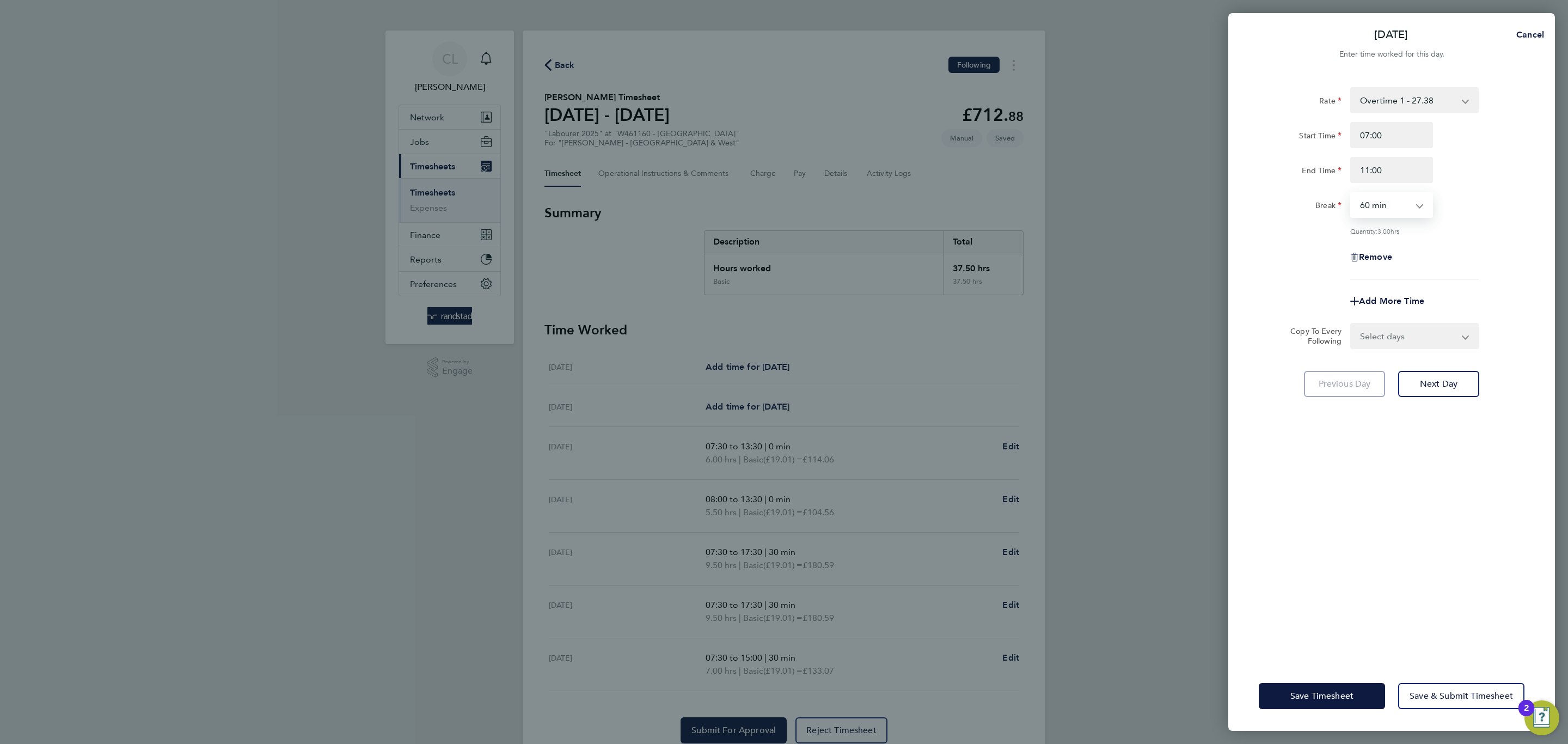
click at [1392, 208] on select "0 min 15 min 30 min 45 min 60 min 75 min 90 min" at bounding box center [1385, 204] width 68 height 24
select select "0"
click at [1351, 193] on select "0 min 15 min 30 min 45 min 60 min 75 min 90 min" at bounding box center [1385, 204] width 68 height 24
click at [1392, 300] on span "Add More Time" at bounding box center [1391, 301] width 65 height 10
select select "null"
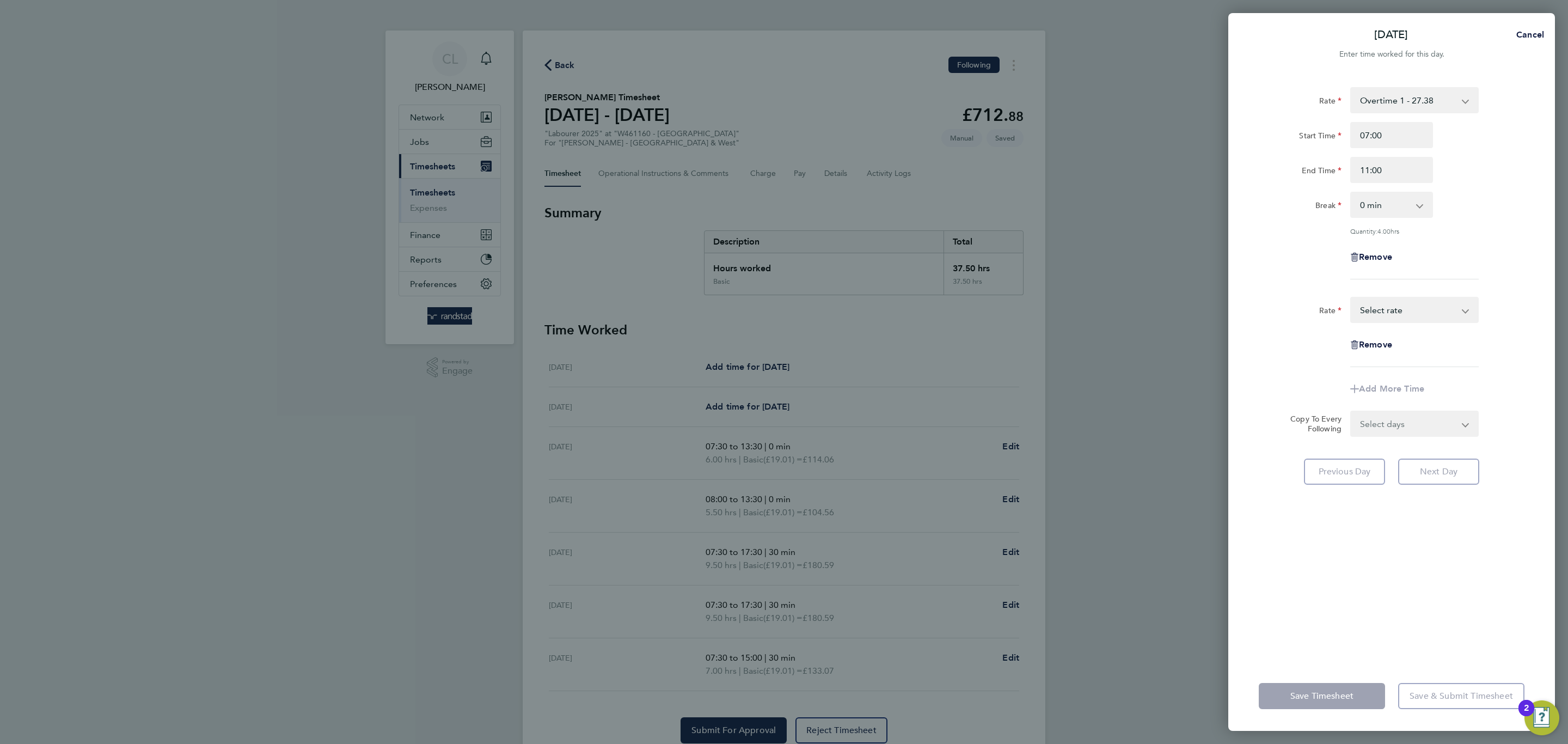
click at [1392, 297] on div "Basic - 19.01 Overtime 1 - 27.38 Overtime 2 - 35.75 Select rate" at bounding box center [1415, 310] width 129 height 26
click at [1392, 305] on select "Basic - 19.01 Overtime 1 - 27.38 Overtime 2 - 35.75 Select rate" at bounding box center [1408, 310] width 114 height 24
select select "60"
click at [1388, 344] on input "Start Time" at bounding box center [1392, 344] width 83 height 26
type input "11:00"
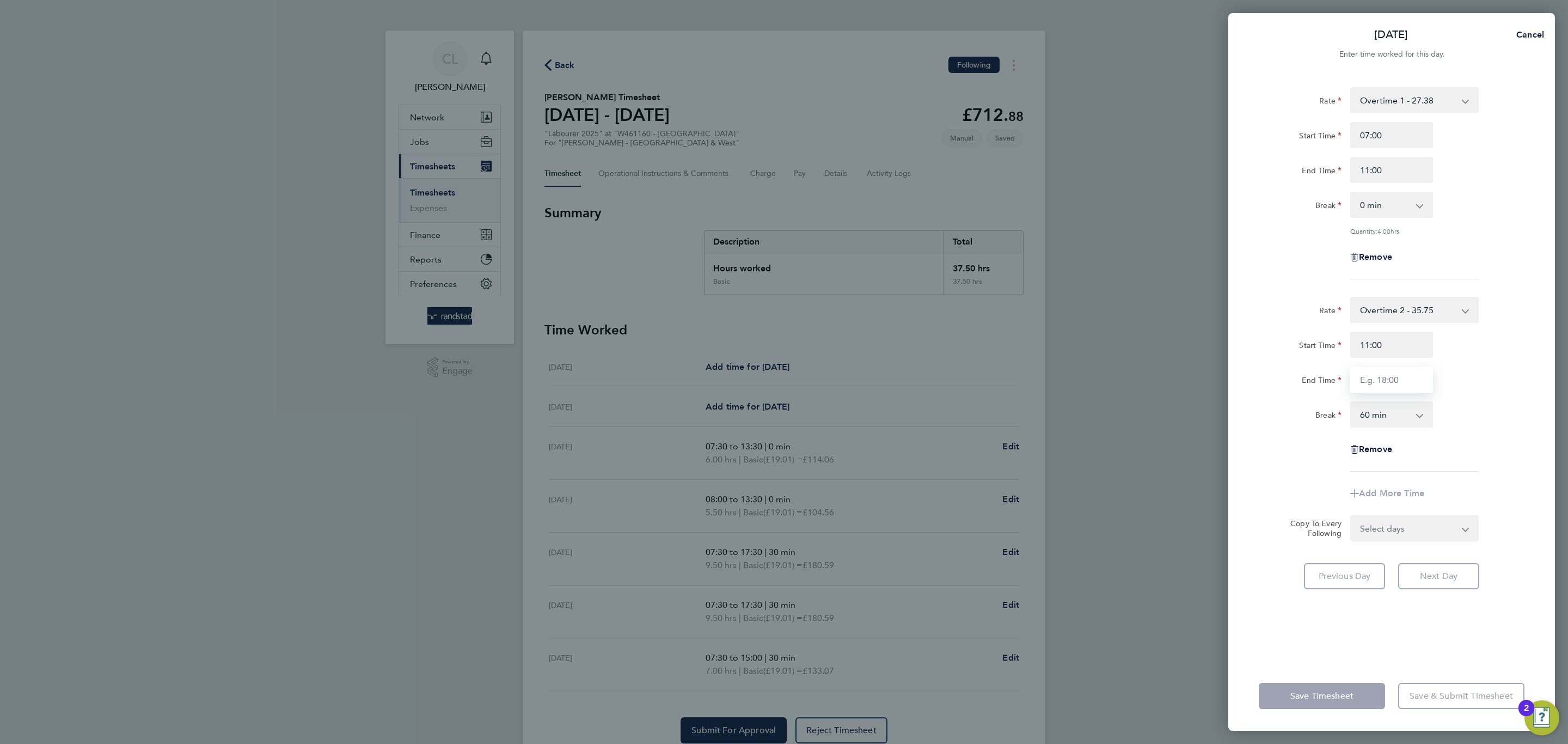
click at [1361, 379] on input "End Time" at bounding box center [1392, 379] width 83 height 26
click at [1368, 410] on select "0 min 15 min 30 min 45 min 60 min 75 min 90 min" at bounding box center [1385, 414] width 68 height 24
type input "13:30"
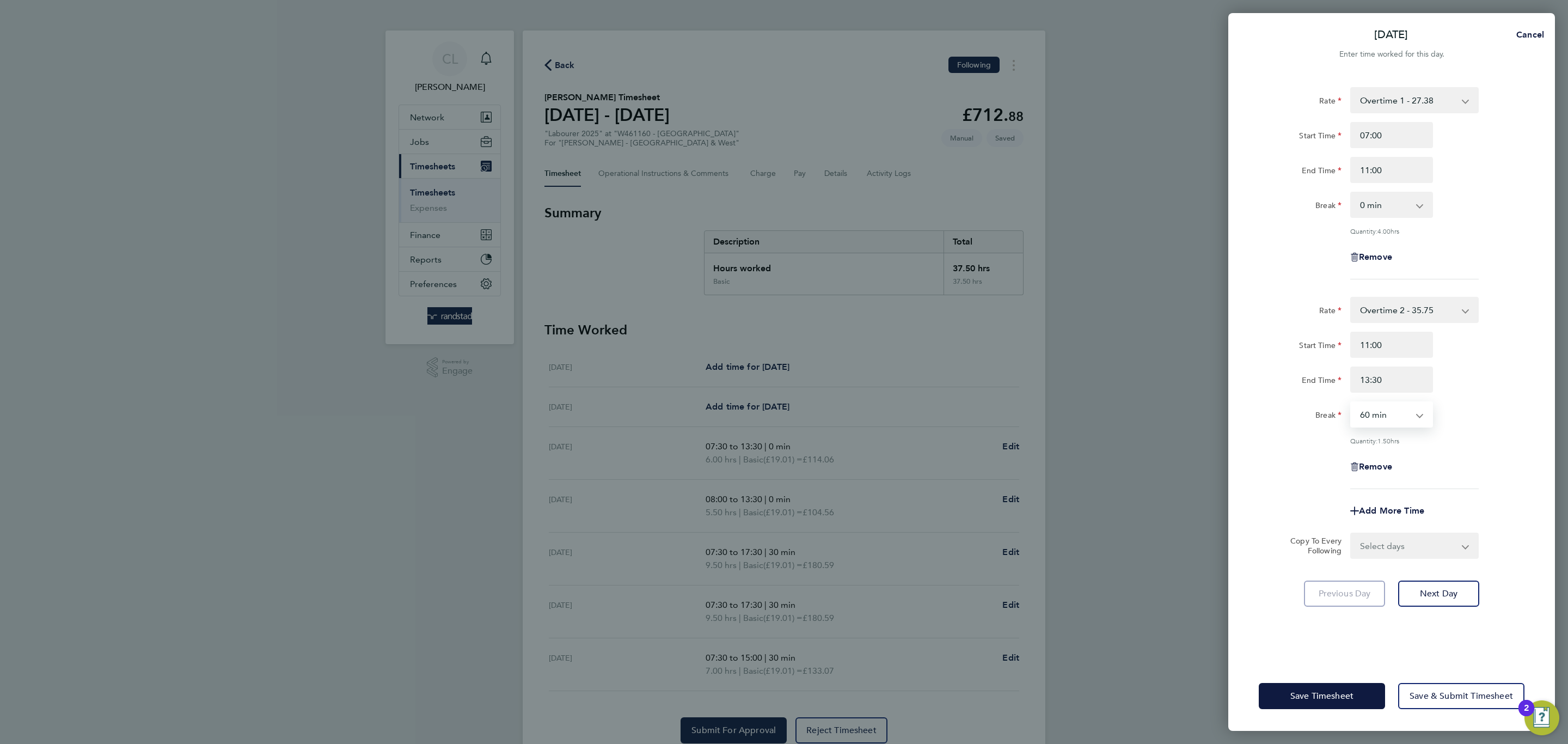
select select "30"
click at [1351, 402] on select "0 min 15 min 30 min 45 min 60 min 75 min 90 min" at bounding box center [1385, 414] width 68 height 24
click at [1338, 646] on div "Save Timesheet Save & Submit Timesheet" at bounding box center [1391, 696] width 326 height 70
click at [1337, 646] on button "Save Timesheet" at bounding box center [1321, 696] width 126 height 26
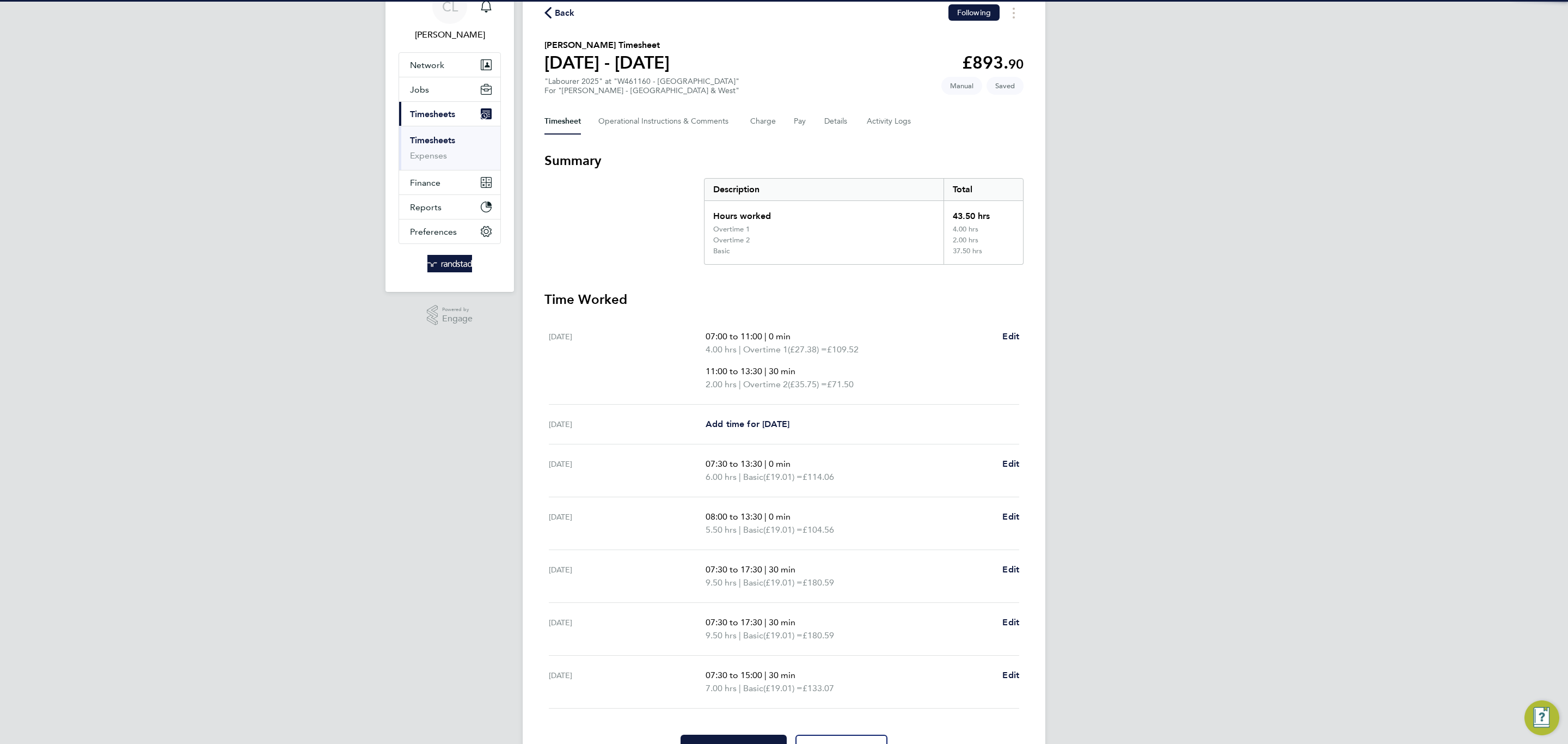
scroll to position [114, 0]
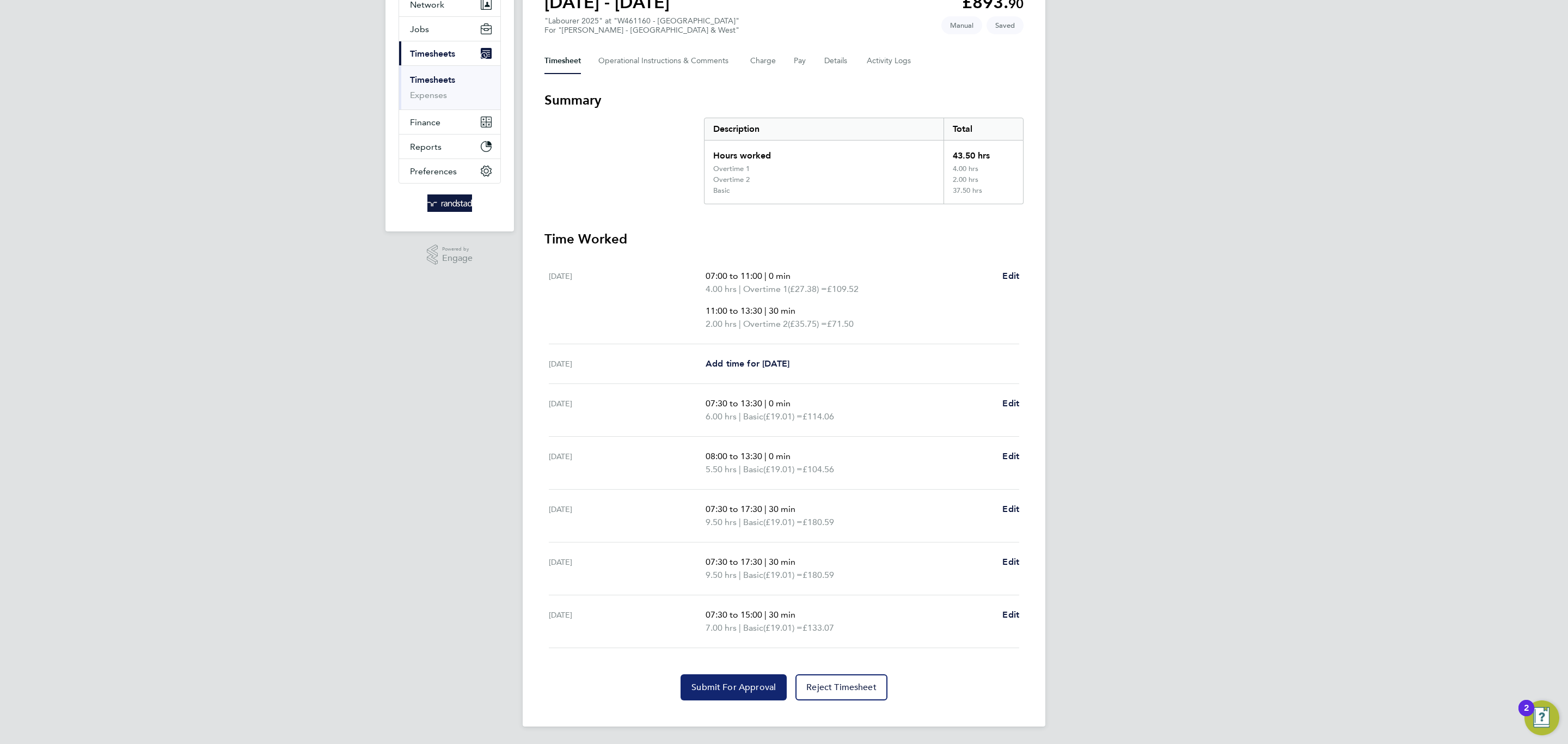
click at [726, 646] on span "Submit For Approval" at bounding box center [734, 687] width 85 height 11
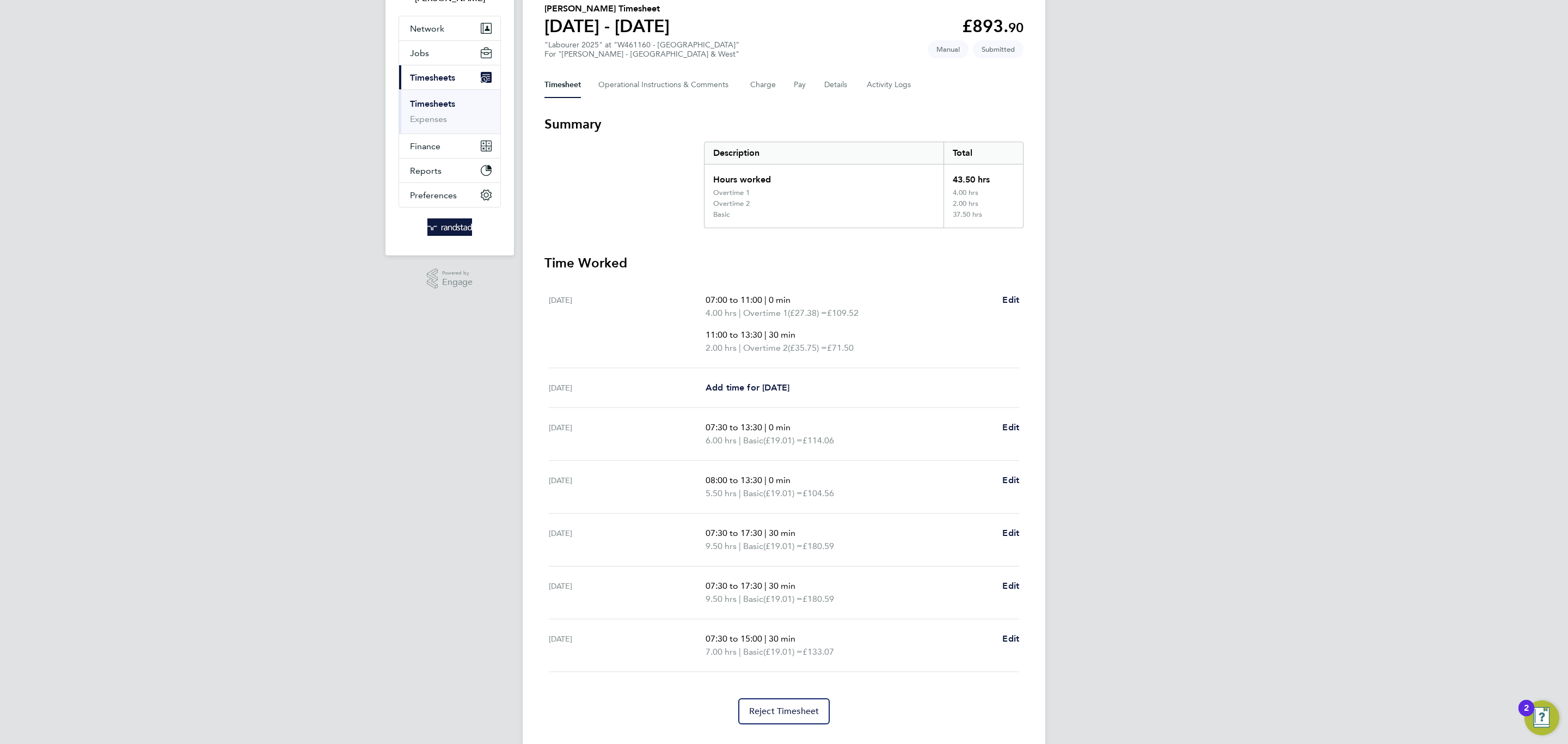
scroll to position [0, 0]
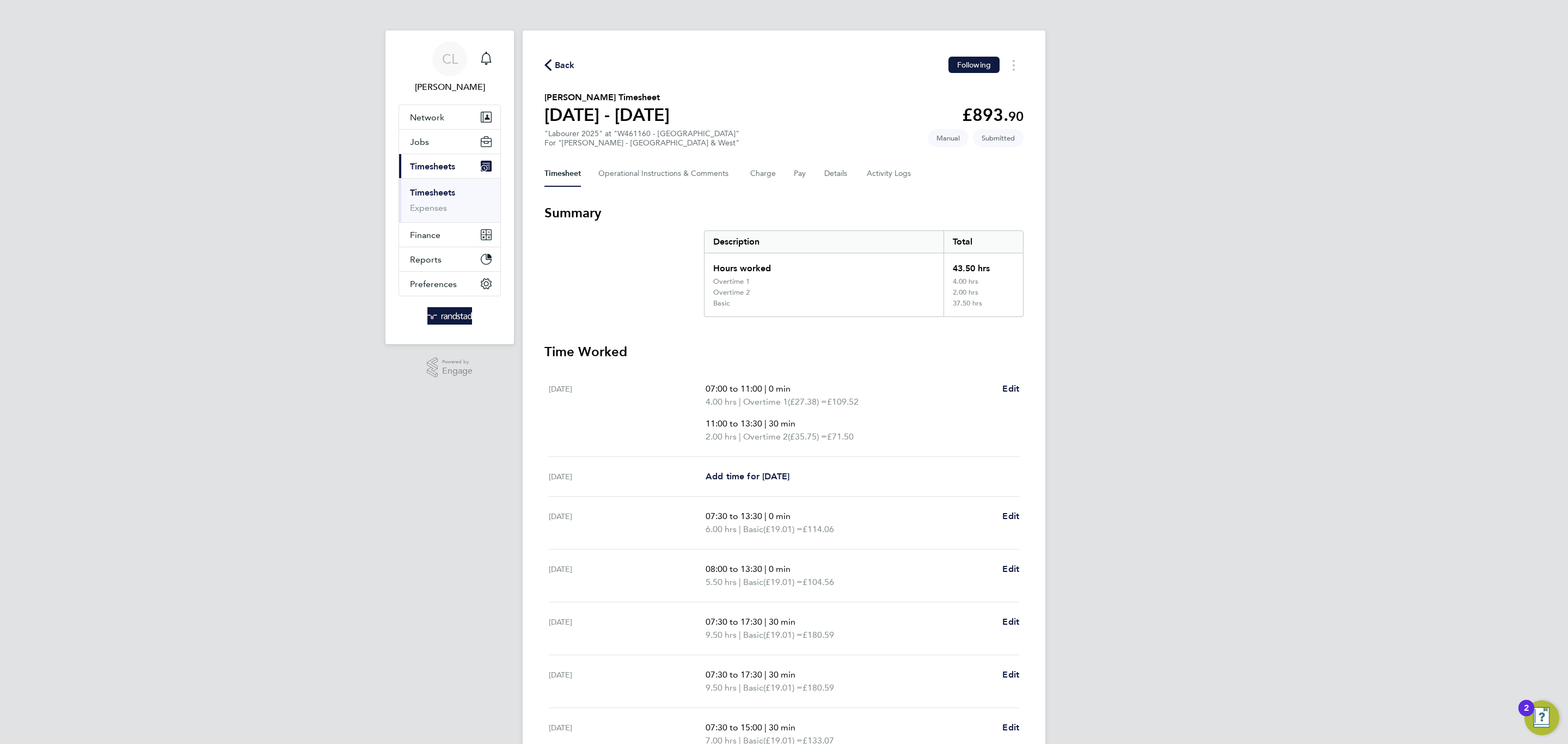
click at [555, 71] on div "Back Following" at bounding box center [784, 65] width 479 height 17
click at [555, 70] on span "Back" at bounding box center [565, 64] width 20 height 13
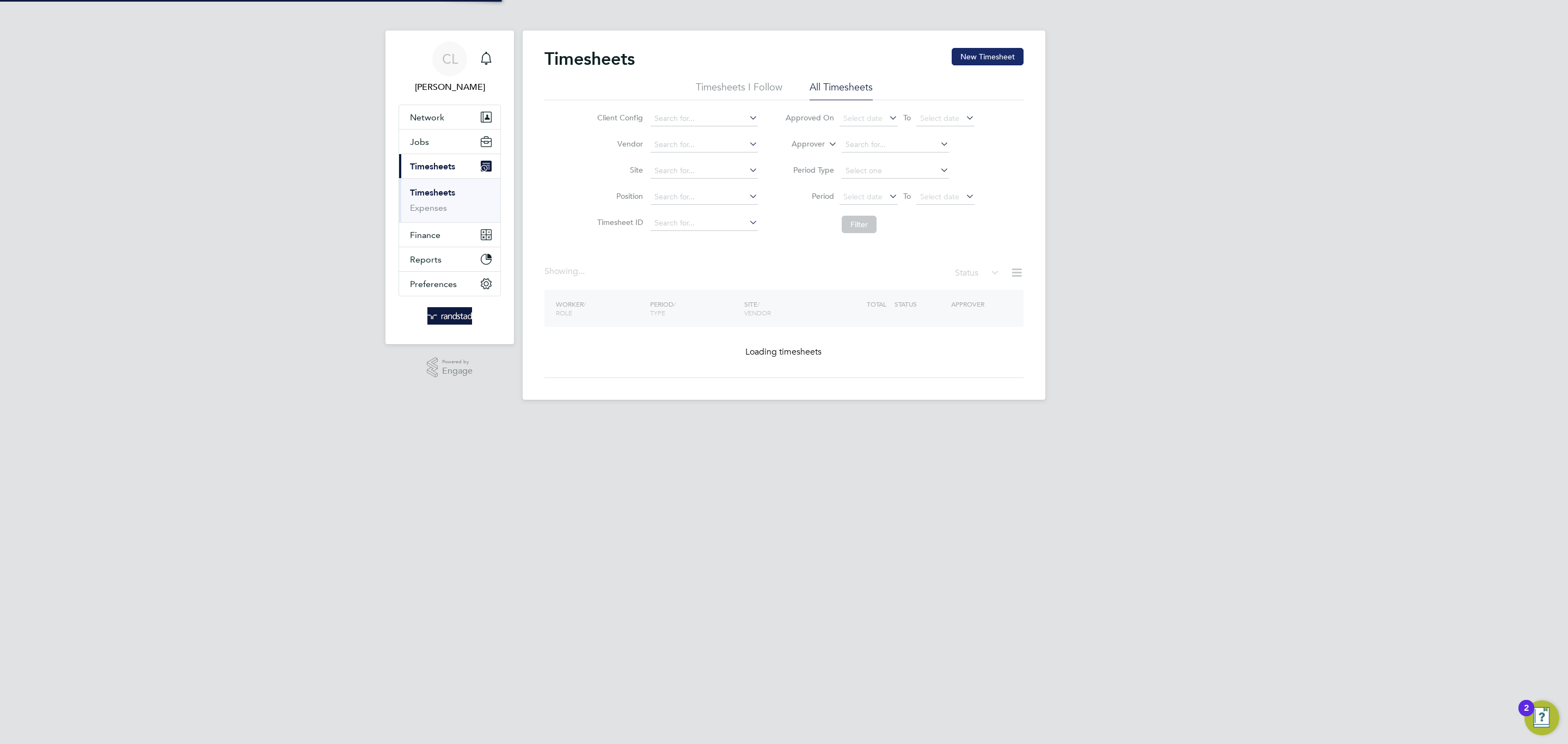
click at [957, 54] on button "New Timesheet" at bounding box center [987, 56] width 72 height 18
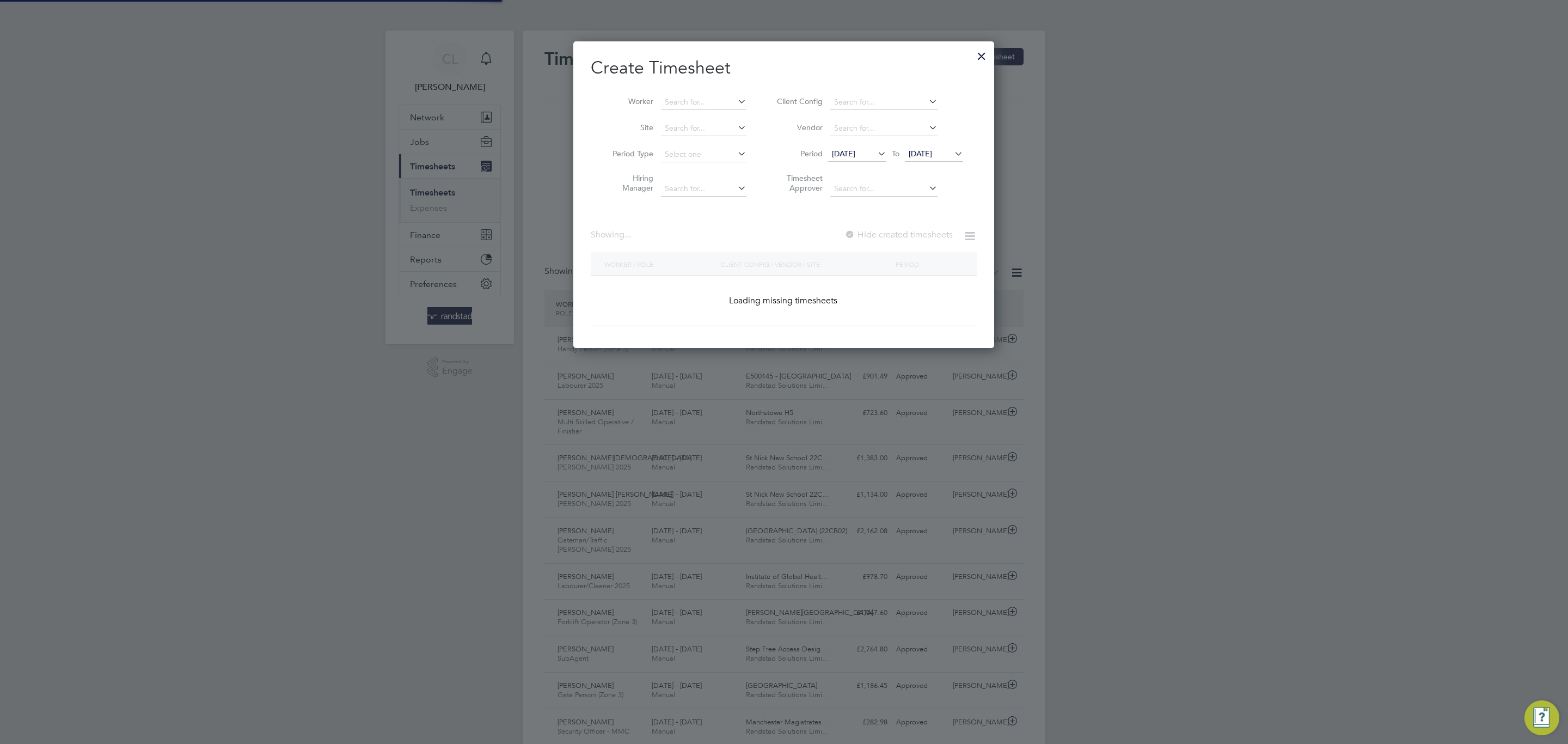
scroll to position [36, 95]
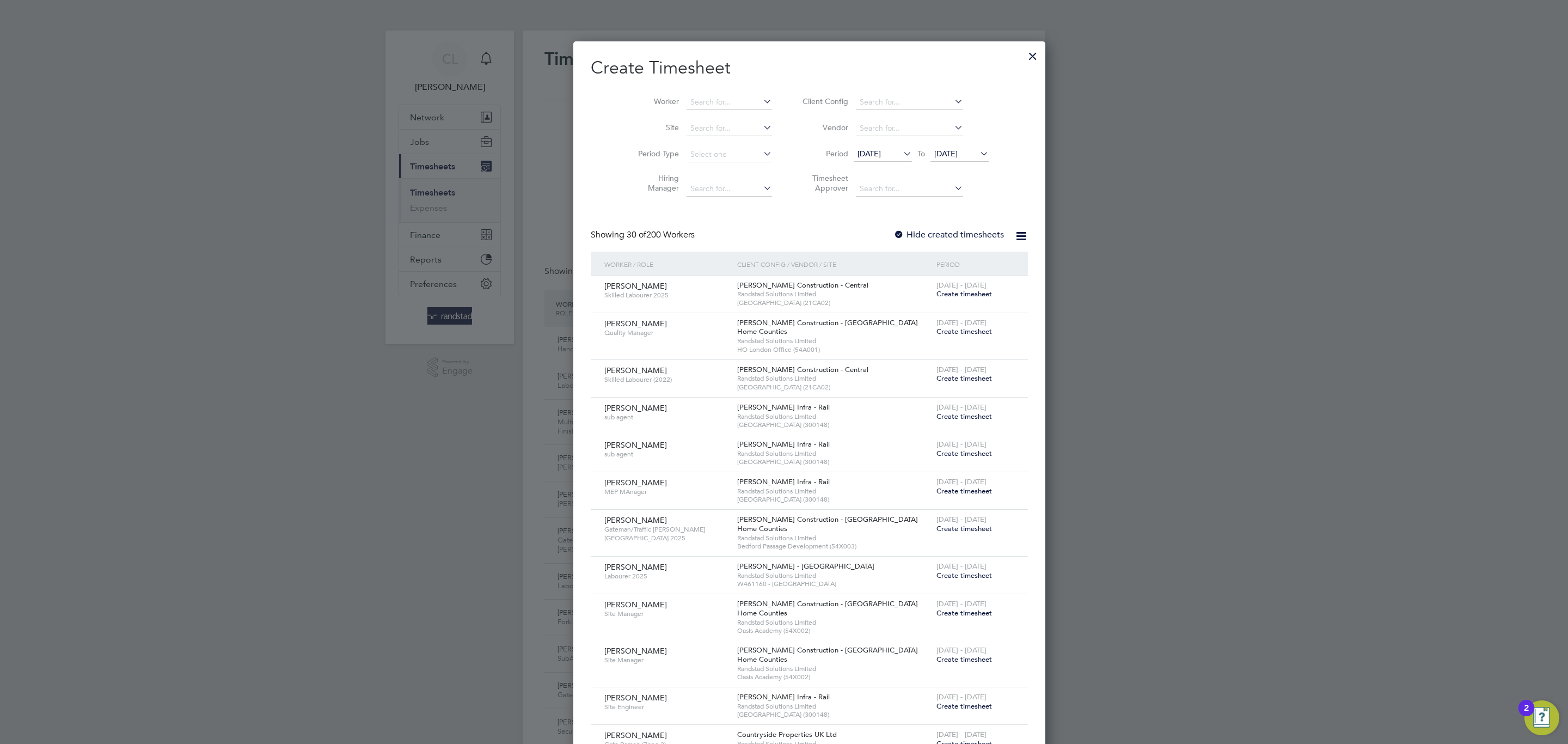
click at [697, 84] on div "Worker Site Period Type Hiring Manager Client Config Vendor Period 12 Aug 2025 …" at bounding box center [810, 143] width 438 height 118
click at [701, 100] on input at bounding box center [729, 103] width 86 height 15
click at [730, 122] on b "Day" at bounding box center [737, 117] width 14 height 9
type input "Nathan Day"
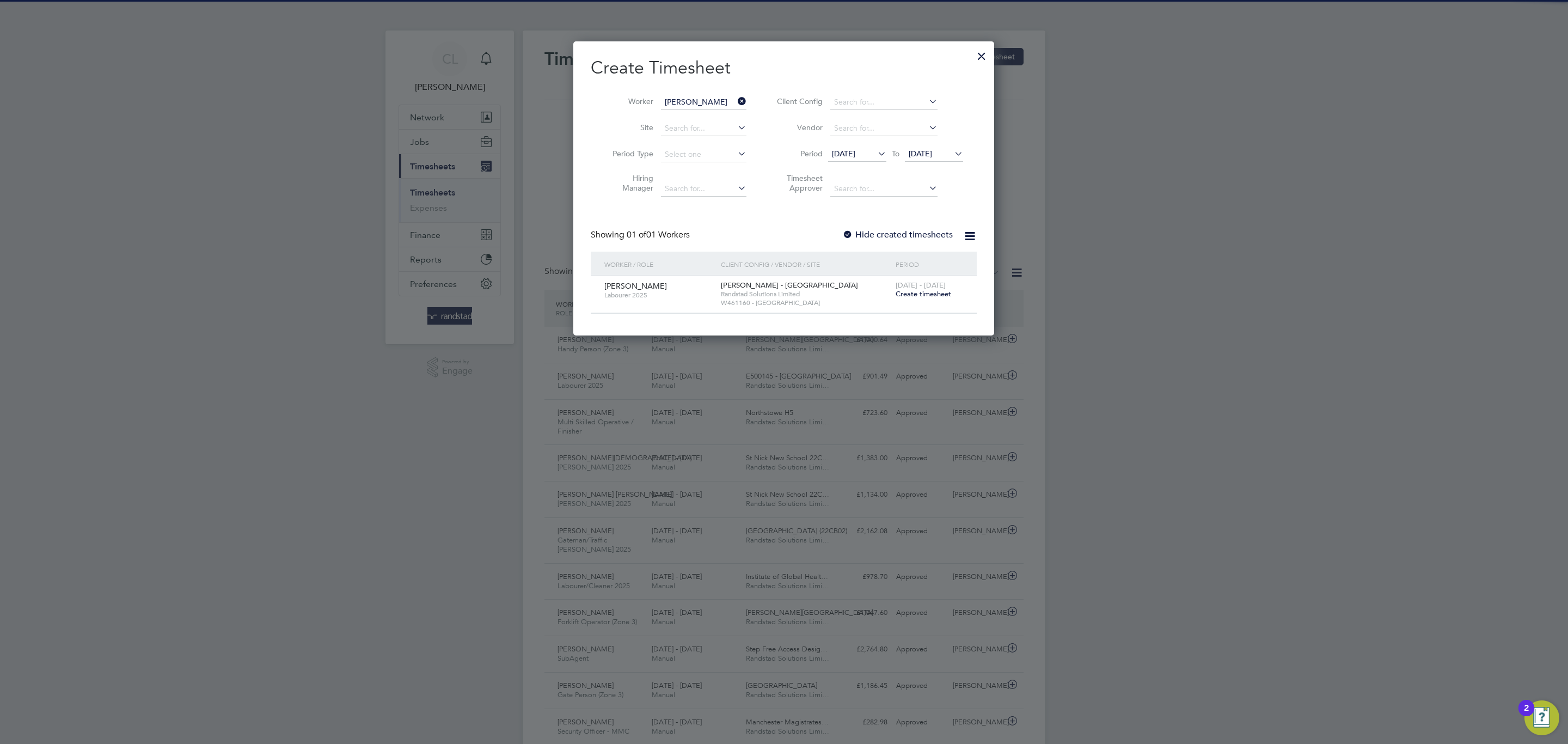
click at [935, 294] on span "Create timesheet" at bounding box center [923, 294] width 55 height 9
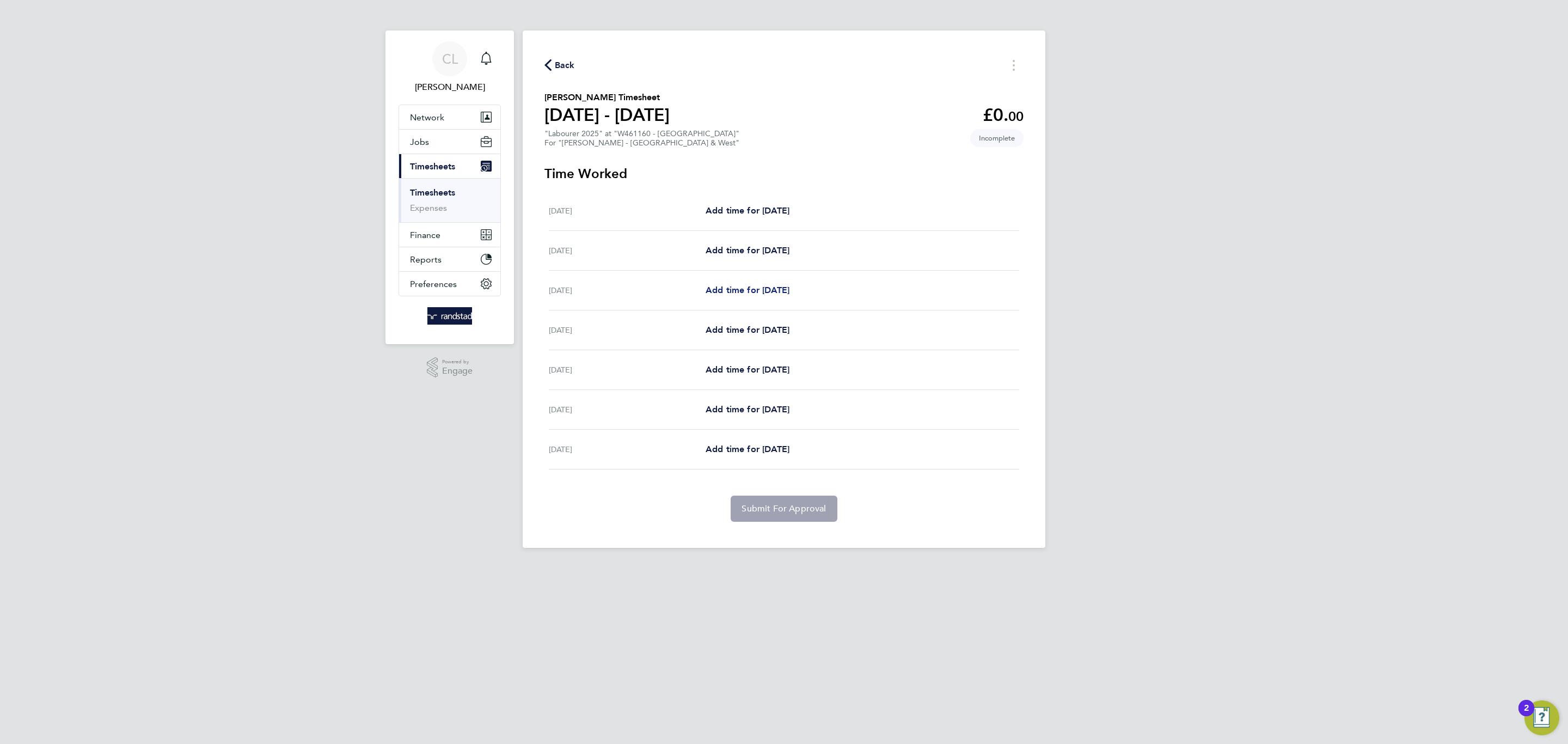
click at [752, 288] on span "Add time for Mon 18 Aug" at bounding box center [747, 290] width 84 height 10
select select "60"
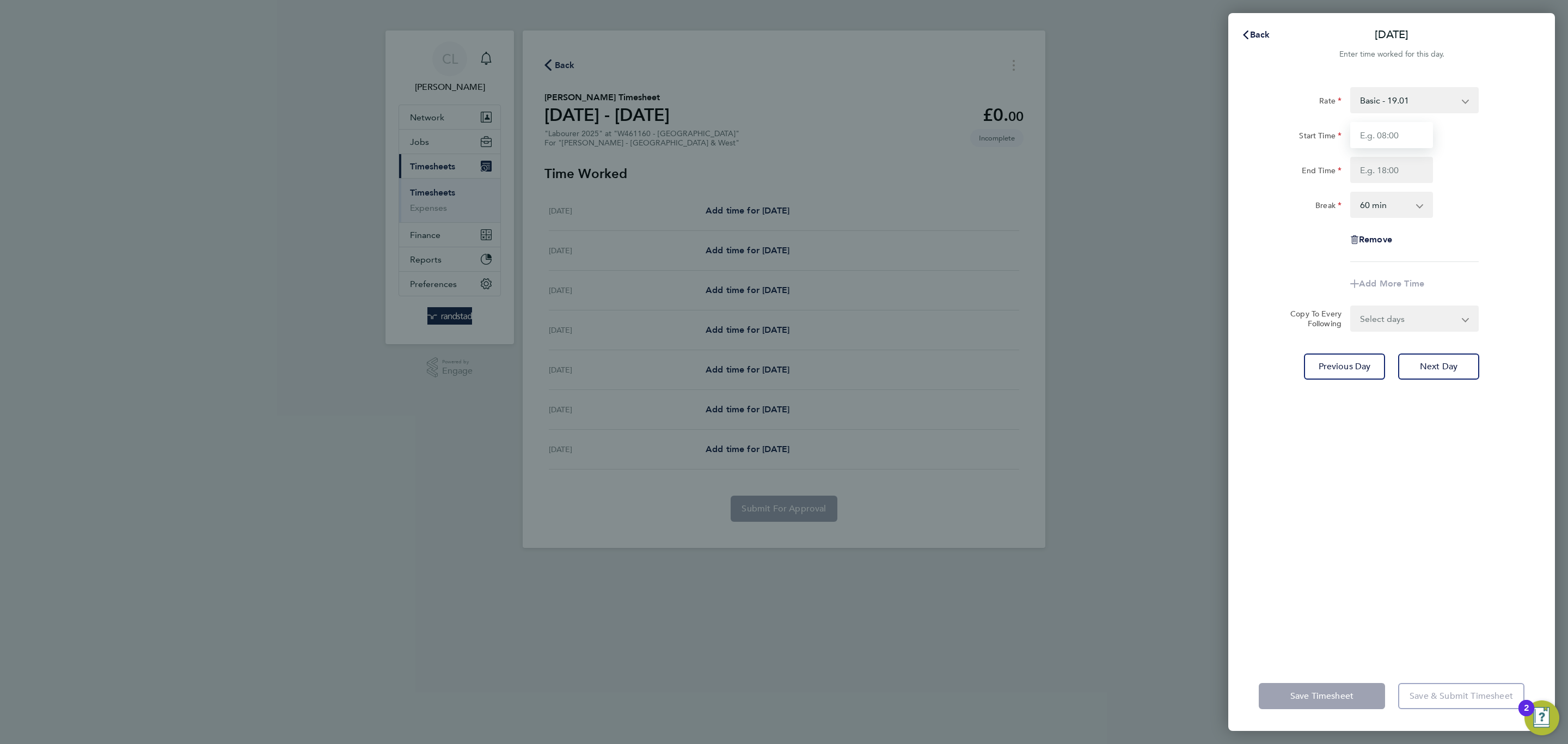
click at [1392, 143] on input "Start Time" at bounding box center [1392, 135] width 83 height 26
type input "07:00"
click at [1392, 185] on div "Rate Basic - 19.01 Overtime 1 - 27.38 Overtime 2 - 35.75 Start Time 07:00 End T…" at bounding box center [1391, 175] width 265 height 175
click at [1392, 179] on input "End Time" at bounding box center [1392, 170] width 83 height 26
type input "17:30"
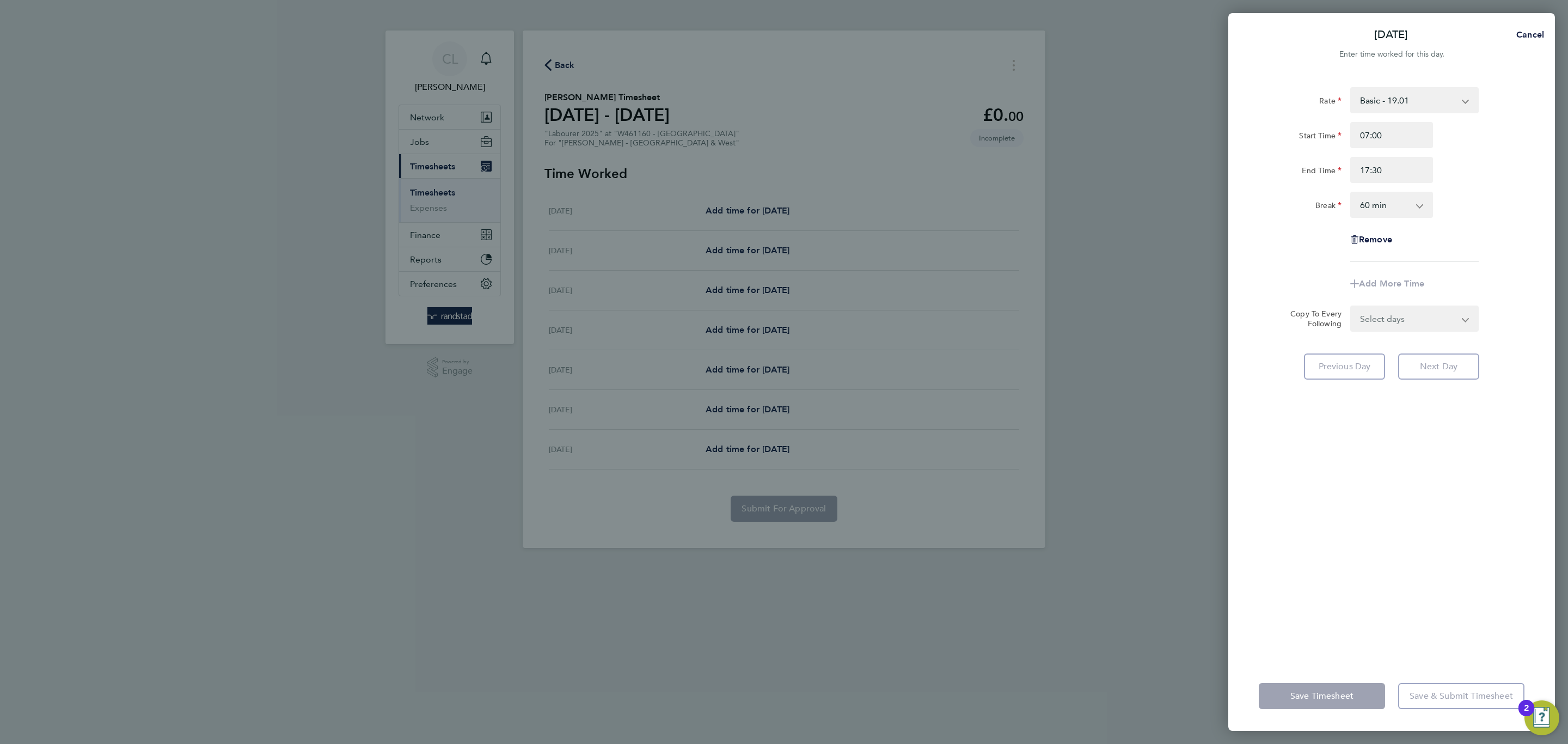
click at [1392, 204] on select "0 min 15 min 30 min 45 min 60 min 75 min 90 min" at bounding box center [1385, 204] width 68 height 24
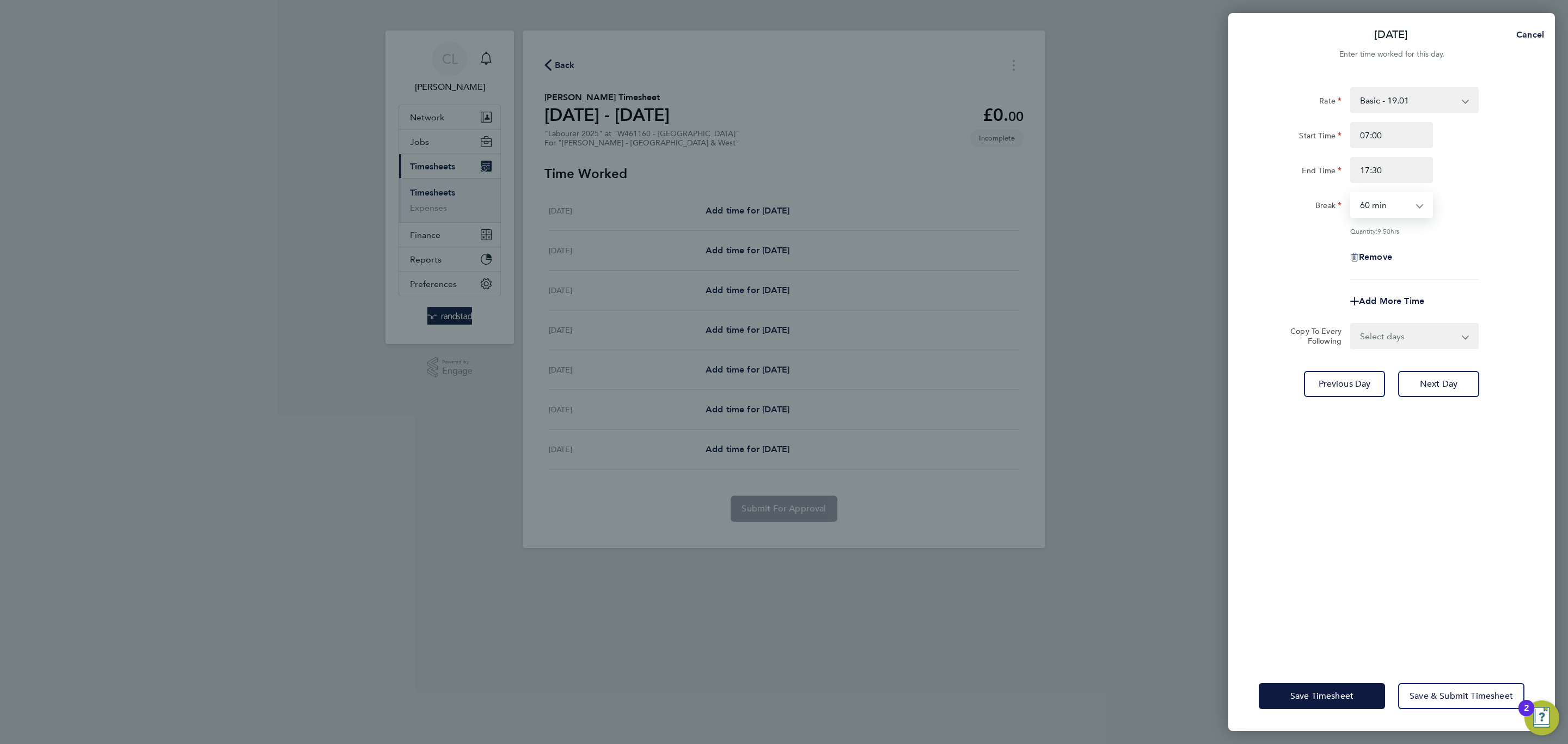
select select "30"
click at [1351, 193] on select "0 min 15 min 30 min 45 min 60 min 75 min 90 min" at bounding box center [1385, 204] width 68 height 24
click at [1392, 344] on select "Select days Day Tuesday Wednesday Thursday Friday" at bounding box center [1408, 336] width 114 height 24
select select "DAY"
click at [1351, 324] on select "Select days Day Tuesday Wednesday Thursday Friday" at bounding box center [1408, 336] width 114 height 24
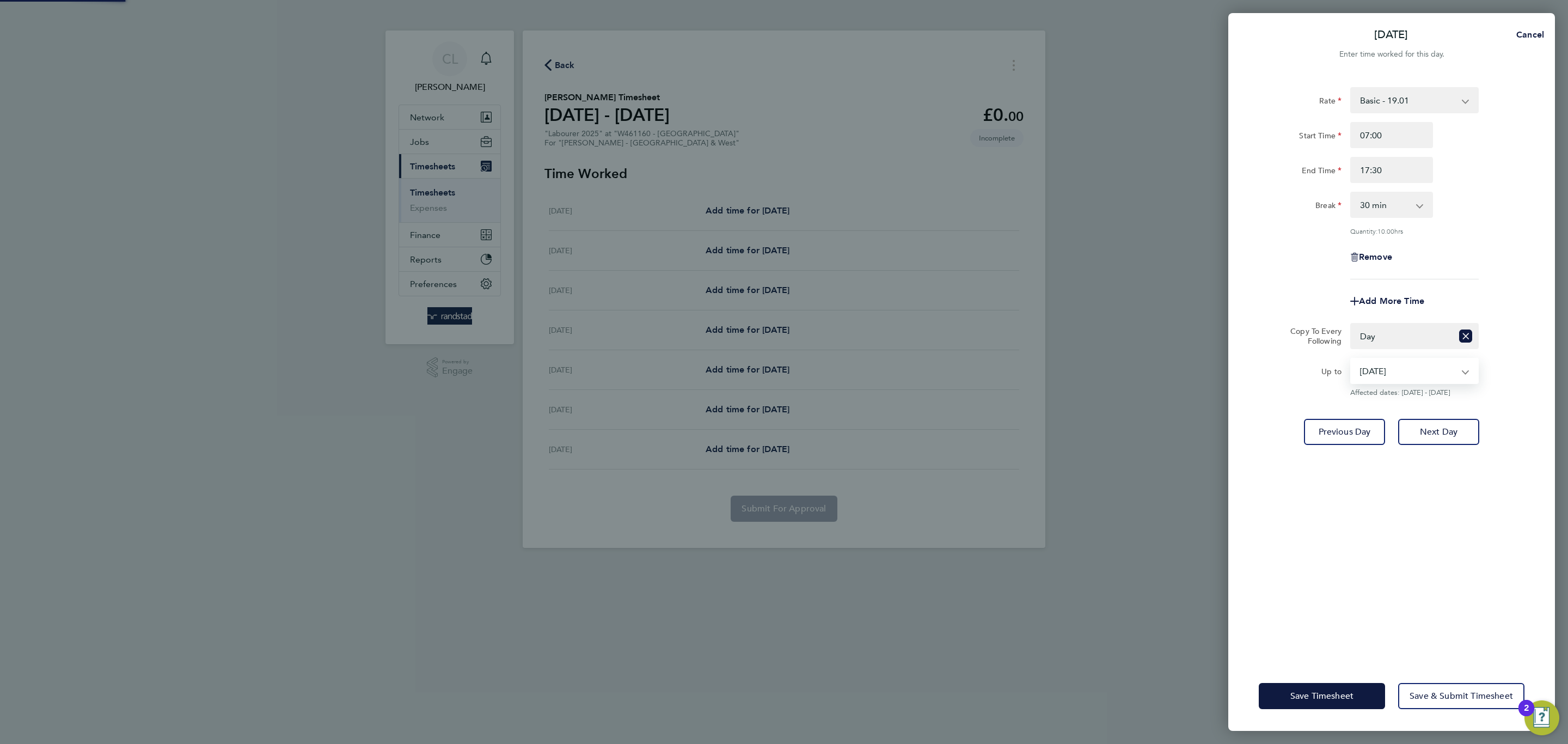
drag, startPoint x: 1397, startPoint y: 362, endPoint x: 1392, endPoint y: 369, distance: 8.6
click at [1392, 363] on select "19 Aug 2025 20 Aug 2025 21 Aug 2025 22 Aug 2025" at bounding box center [1408, 371] width 114 height 24
select select "2025-08-21"
click at [1351, 359] on select "19 Aug 2025 20 Aug 2025 21 Aug 2025 22 Aug 2025" at bounding box center [1408, 371] width 114 height 24
click at [1307, 646] on button "Save Timesheet" at bounding box center [1321, 696] width 126 height 26
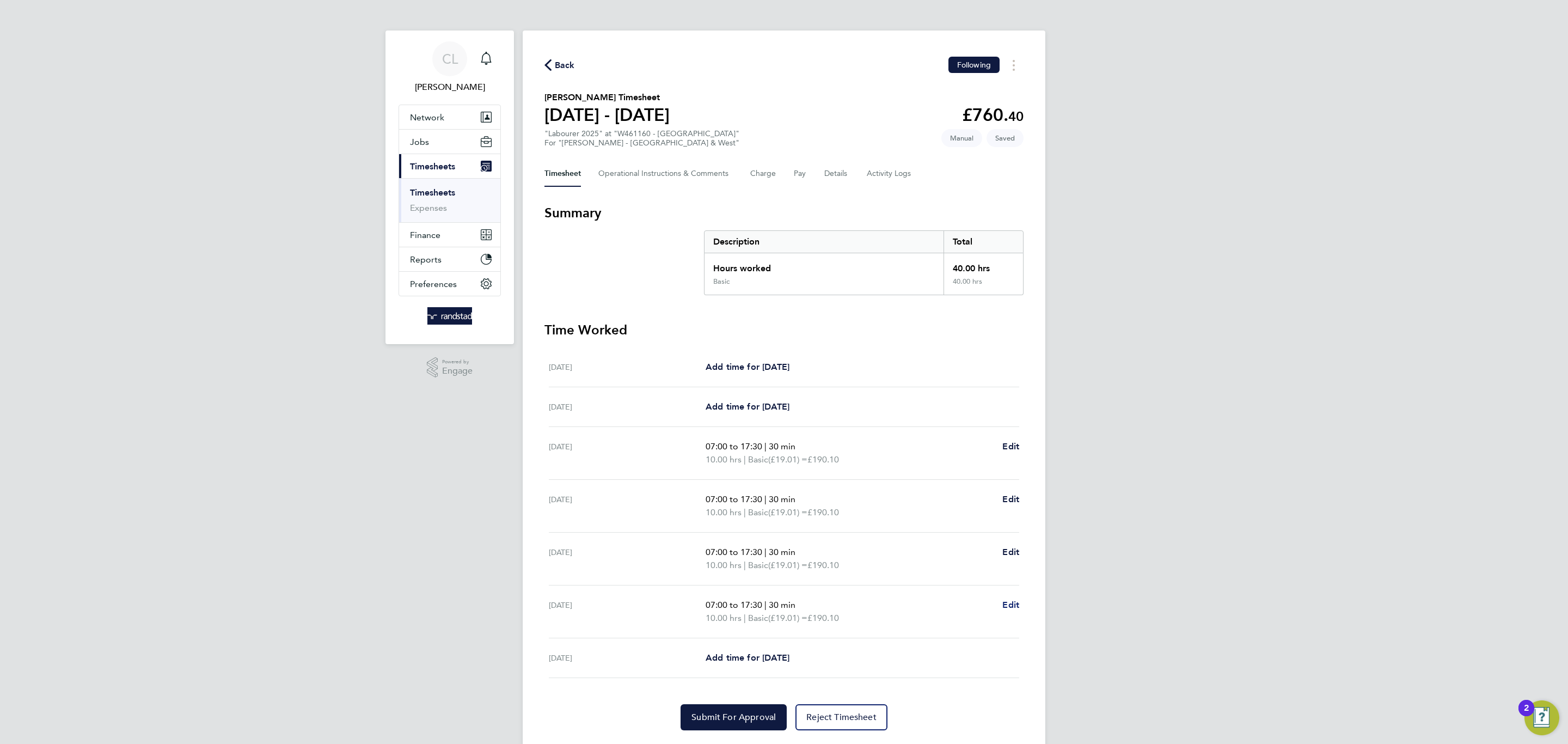
click at [1009, 606] on span "Edit" at bounding box center [1011, 605] width 17 height 10
select select "30"
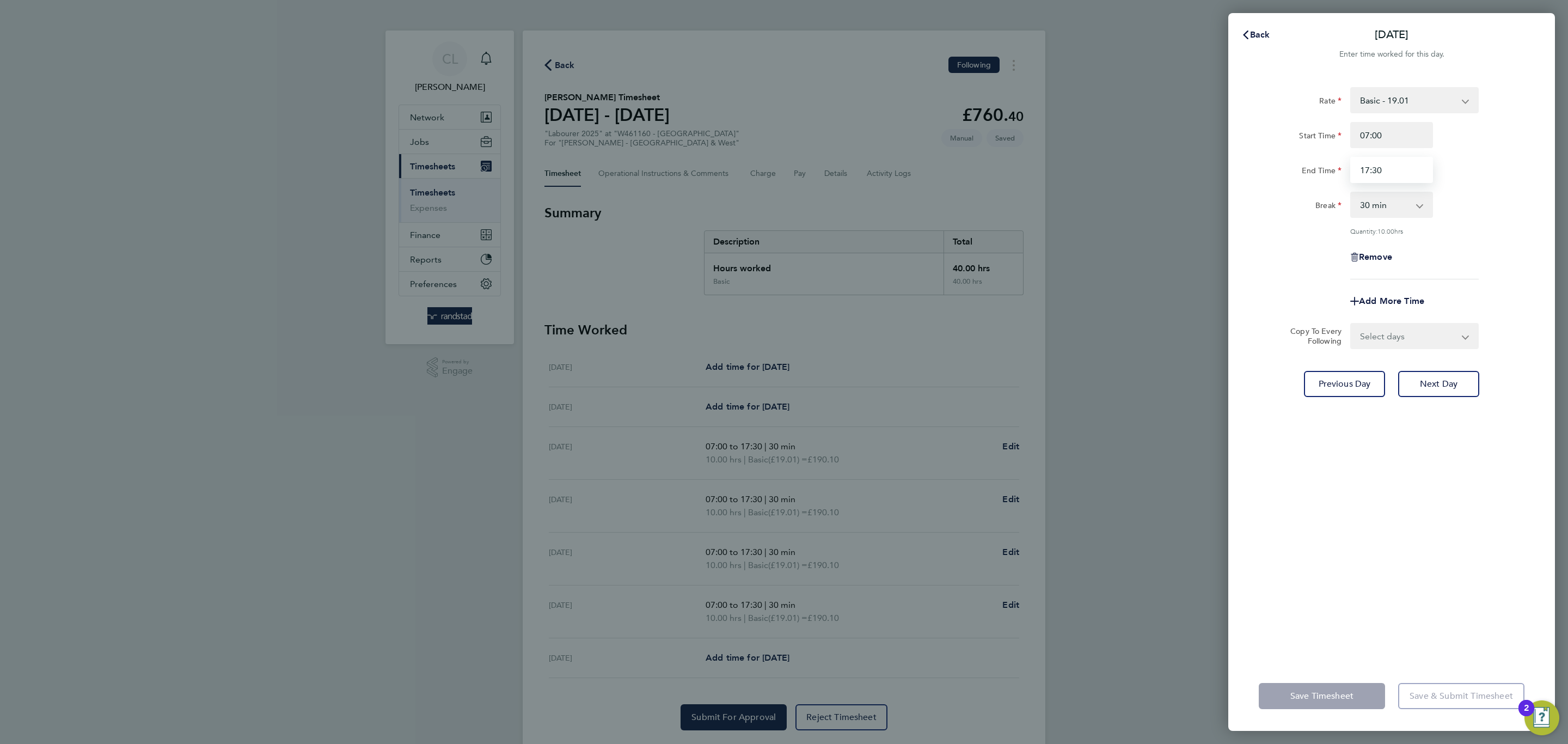
drag, startPoint x: 1406, startPoint y: 176, endPoint x: 1122, endPoint y: 143, distance: 285.9
click at [1146, 145] on div "Back Thu 21 Aug Enter time worked for this day. Rate Basic - 19.01 Overtime 1 -…" at bounding box center [784, 372] width 1568 height 744
type input "16:30"
click at [1392, 300] on div "Add More Time" at bounding box center [1392, 301] width 275 height 26
click at [1392, 350] on div "Rate Basic - 19.01 Overtime 1 - 27.38 Overtime 2 - 35.75 Start Time 07:00 End T…" at bounding box center [1391, 367] width 326 height 587
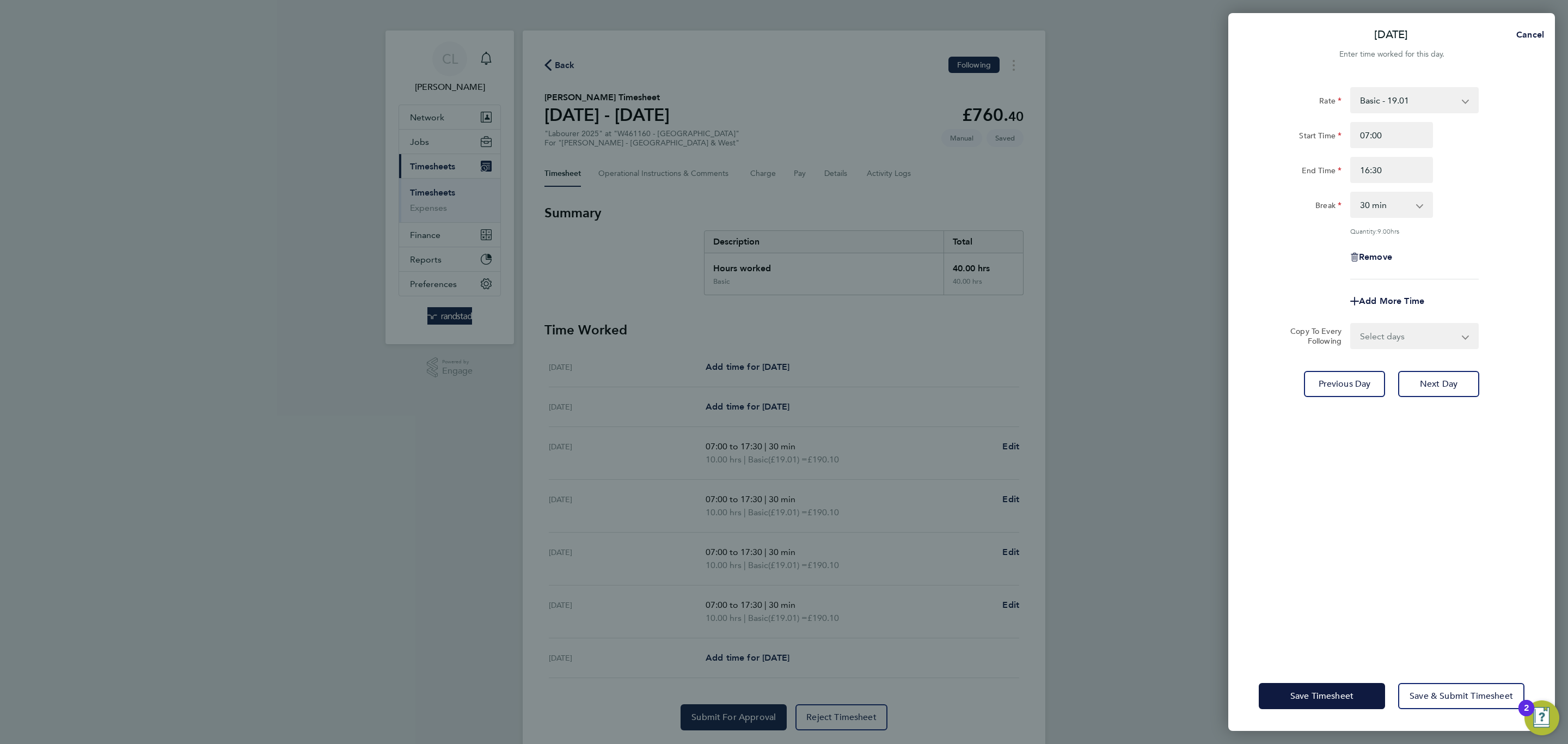
click at [1392, 337] on select "Select days Friday" at bounding box center [1408, 336] width 114 height 24
select select "FRI"
click at [1351, 324] on select "Select days Friday" at bounding box center [1408, 336] width 114 height 24
click at [1392, 204] on select "0 min 15 min 30 min 45 min 60 min 75 min 90 min" at bounding box center [1385, 204] width 68 height 24
select select "0"
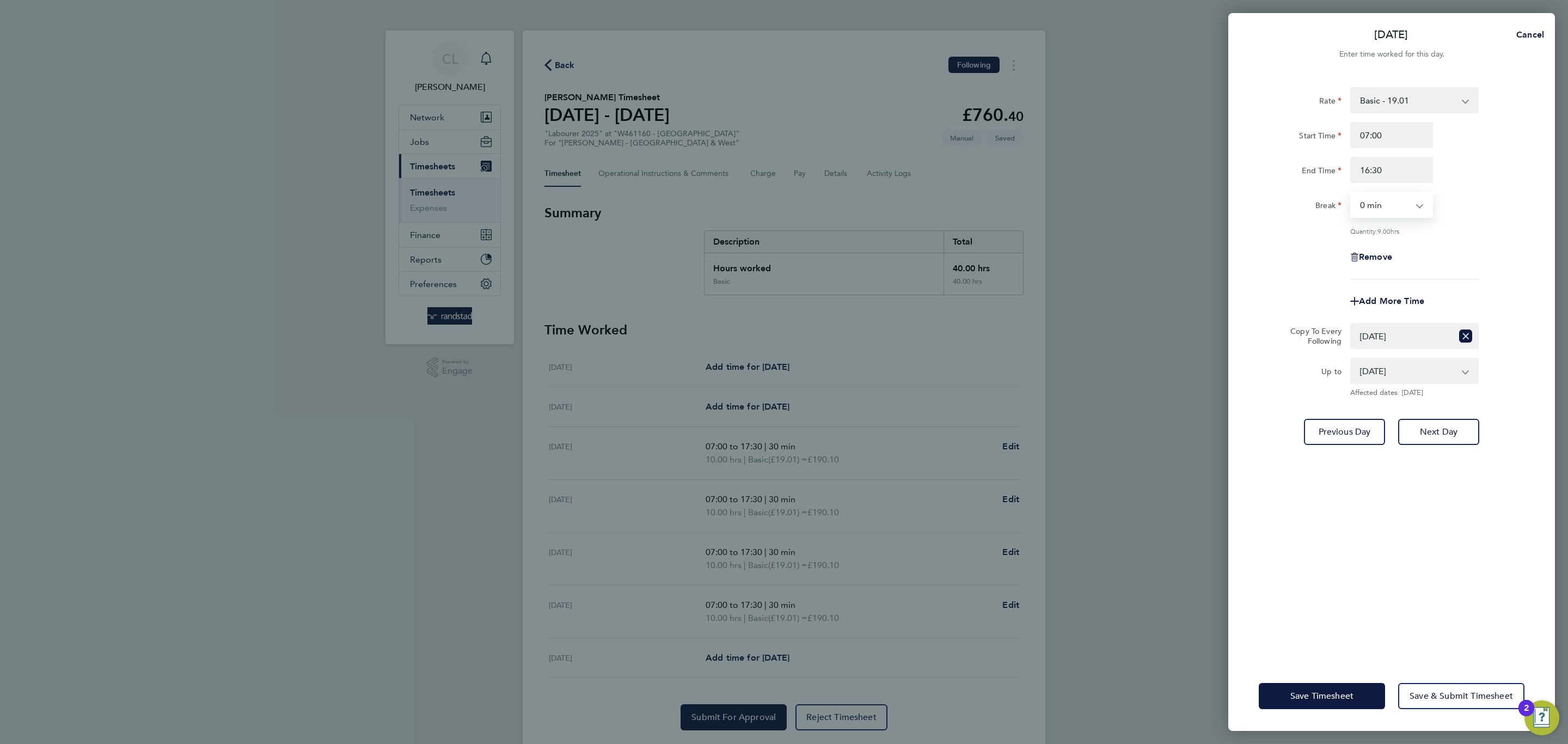
click at [1351, 193] on select "0 min 15 min 30 min 45 min 60 min 75 min 90 min" at bounding box center [1385, 204] width 68 height 24
click at [1391, 178] on input "16:30" at bounding box center [1392, 170] width 83 height 26
type input "16:00"
click at [1392, 267] on div "Remove" at bounding box center [1392, 257] width 275 height 26
click at [1392, 339] on icon "Reset selection" at bounding box center [1465, 335] width 13 height 13
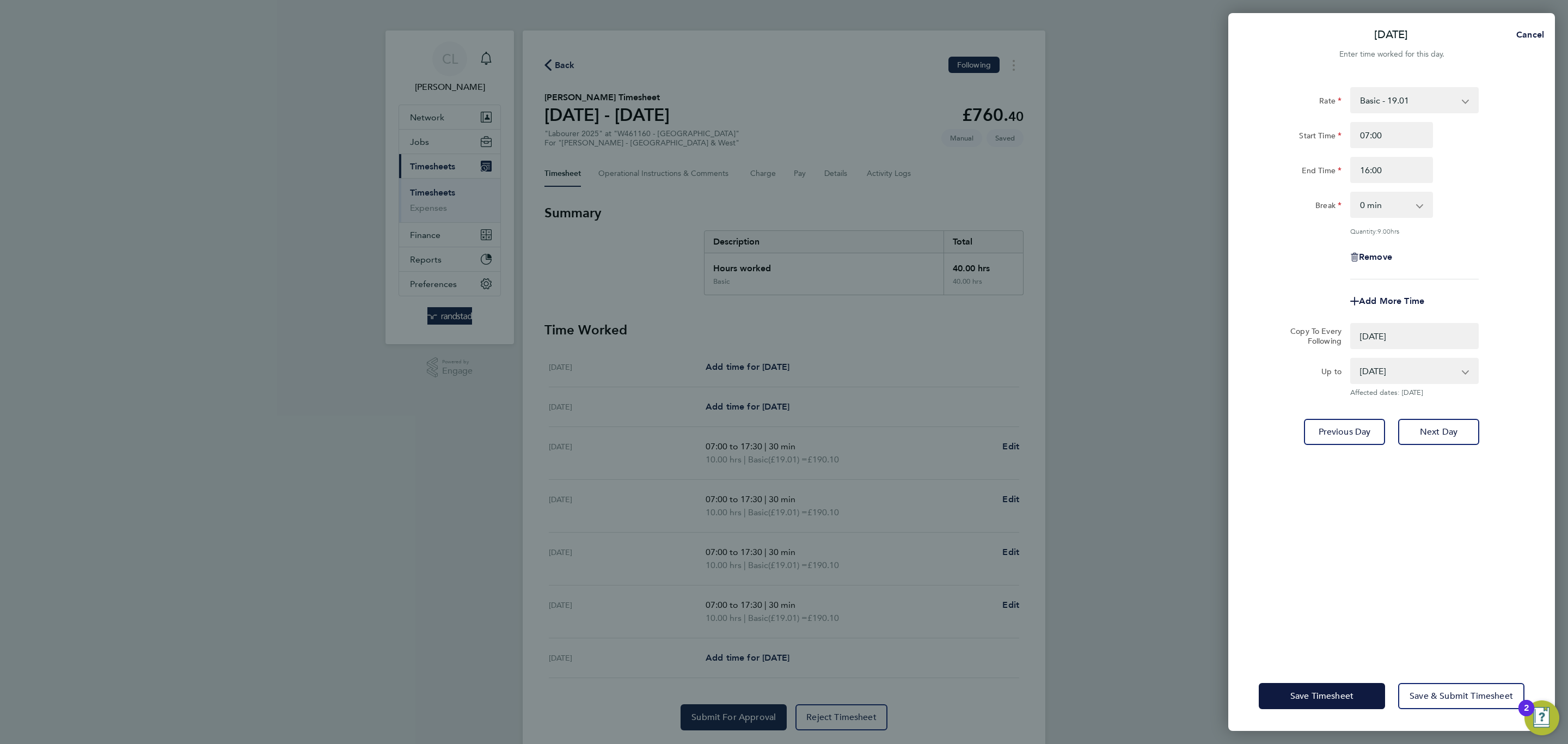
select select "0: null"
click at [1378, 299] on span "Add More Time" at bounding box center [1391, 301] width 65 height 10
select select "null"
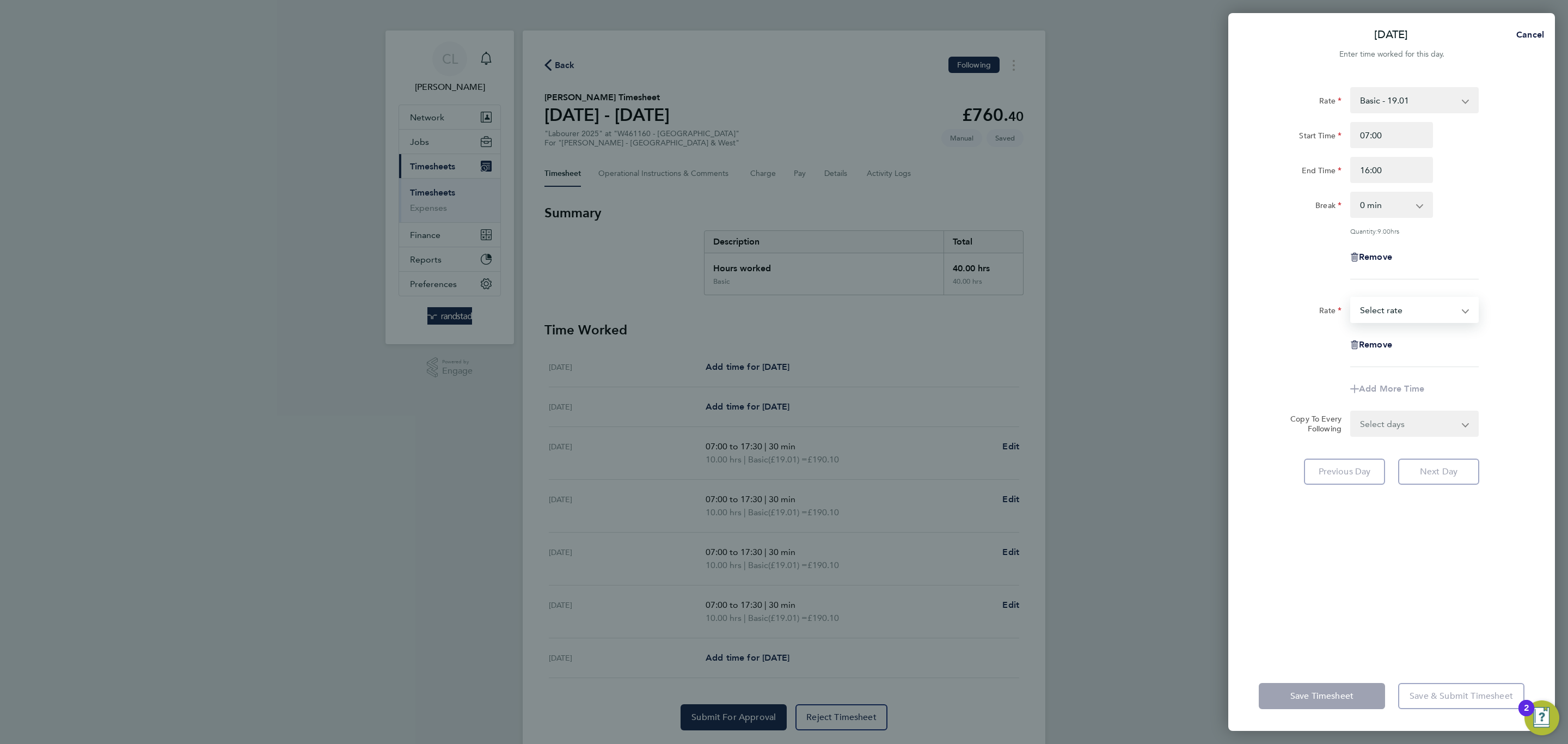
click at [1387, 314] on select "Basic - 19.01 Overtime 1 - 27.38 Overtime 2 - 35.75 Select rate" at bounding box center [1408, 310] width 114 height 24
select select "60"
click at [1392, 356] on div "Start Time End Time" at bounding box center [1392, 362] width 275 height 61
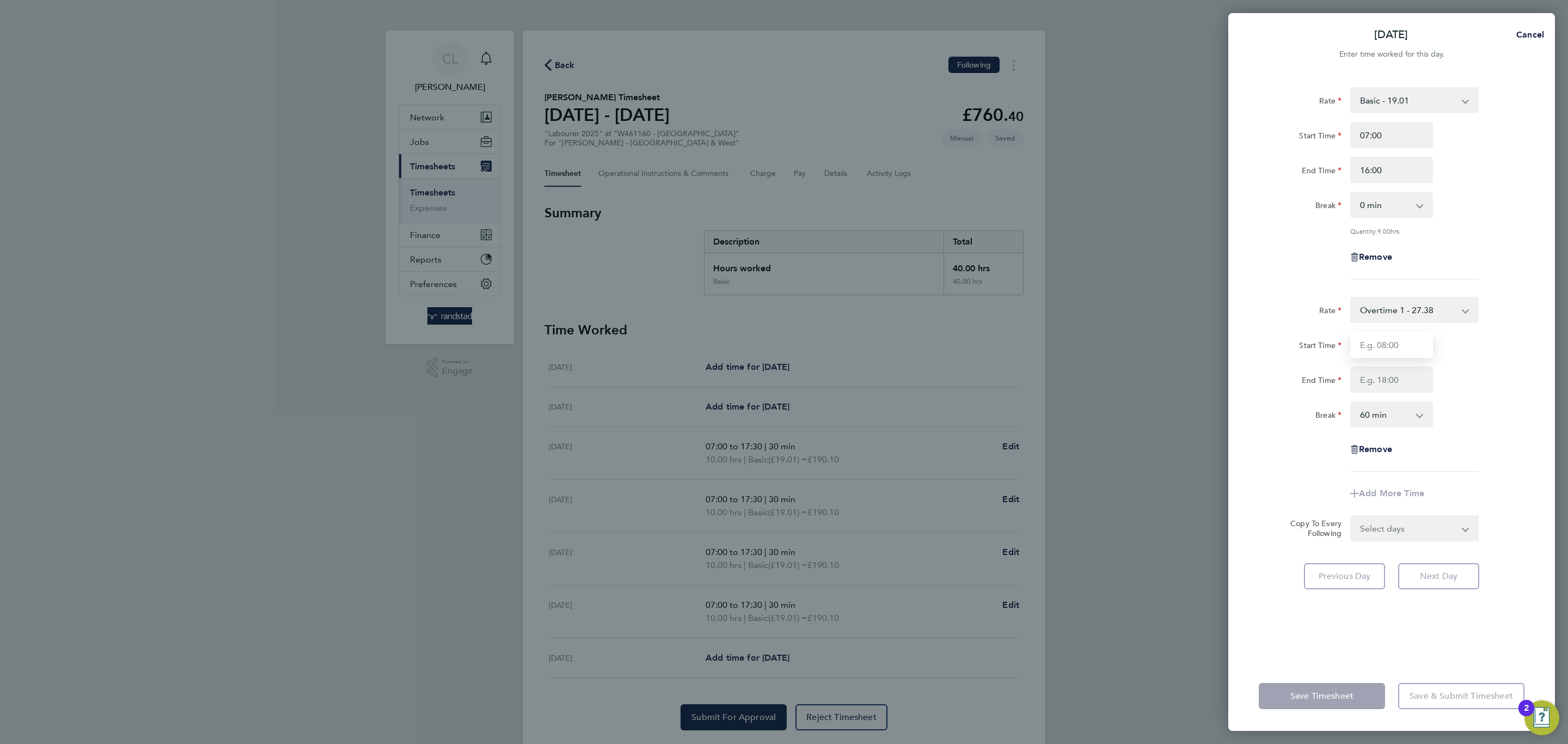
click at [1392, 344] on input "Start Time" at bounding box center [1392, 344] width 83 height 26
type input "16:00"
type input "17:30"
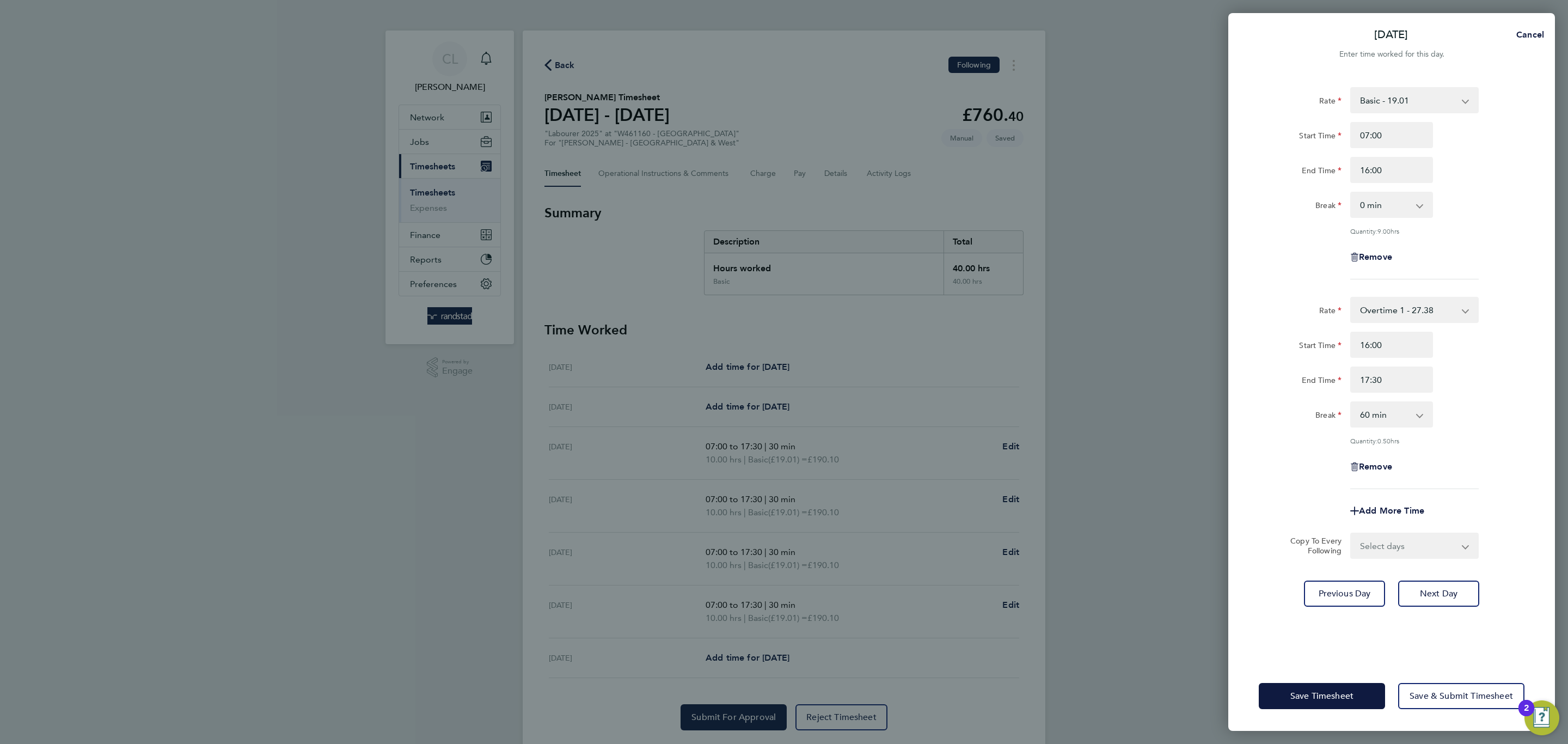
drag, startPoint x: 1403, startPoint y: 432, endPoint x: 1393, endPoint y: 425, distance: 12.2
click at [1392, 432] on div "Rate Overtime 1 - 27.38 Basic - 19.01 Overtime 2 - 35.75 Start Time 16:00 End T…" at bounding box center [1391, 393] width 265 height 193
click at [1392, 423] on select "0 min 15 min 30 min 45 min 60 min 75 min" at bounding box center [1385, 414] width 68 height 24
select select "30"
click at [1351, 402] on select "0 min 15 min 30 min 45 min 60 min 75 min" at bounding box center [1385, 414] width 68 height 24
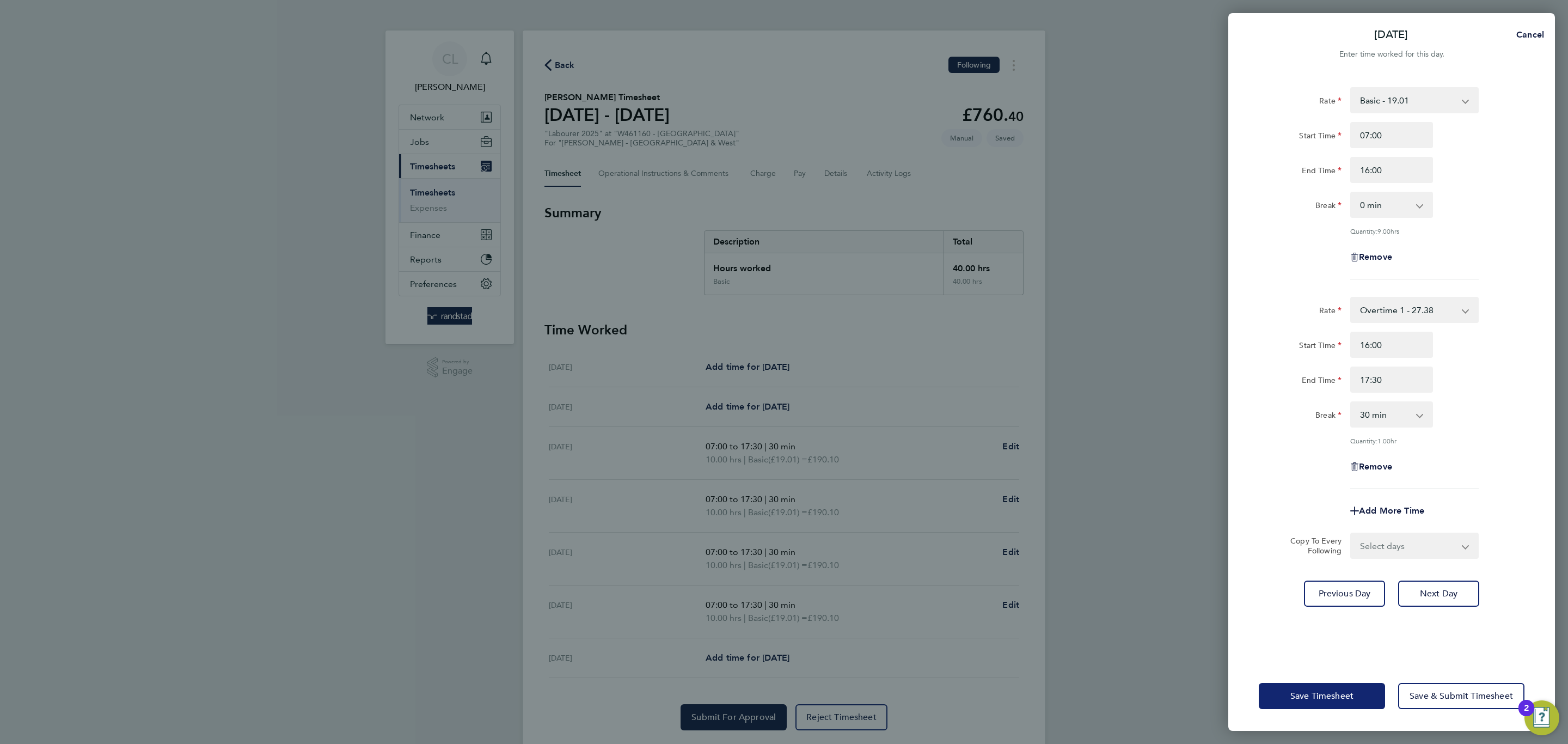
click at [1328, 646] on span "Save Timesheet" at bounding box center [1321, 696] width 63 height 11
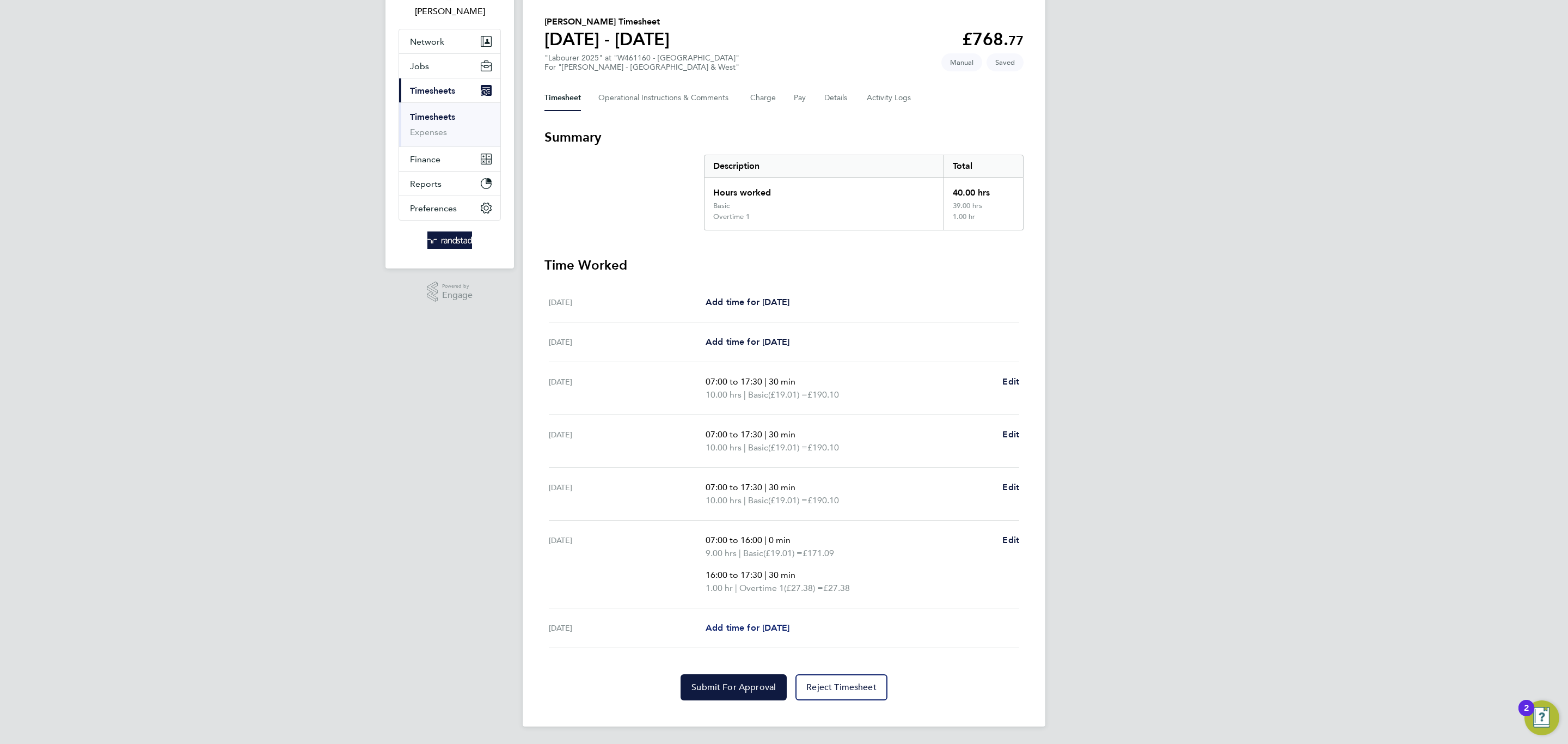
click at [785, 631] on span "Add time for Fri 22 Aug" at bounding box center [747, 628] width 84 height 10
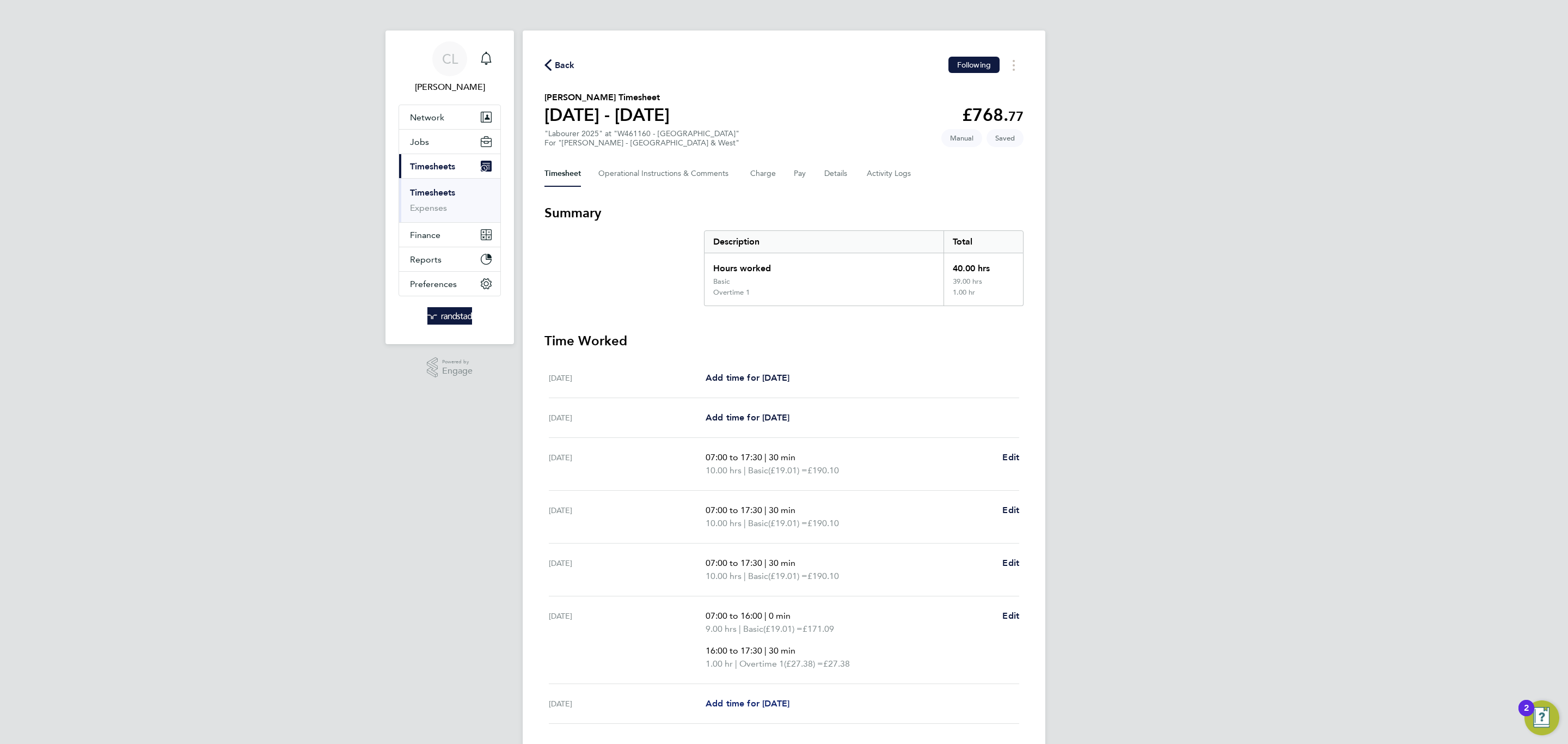
select select "60"
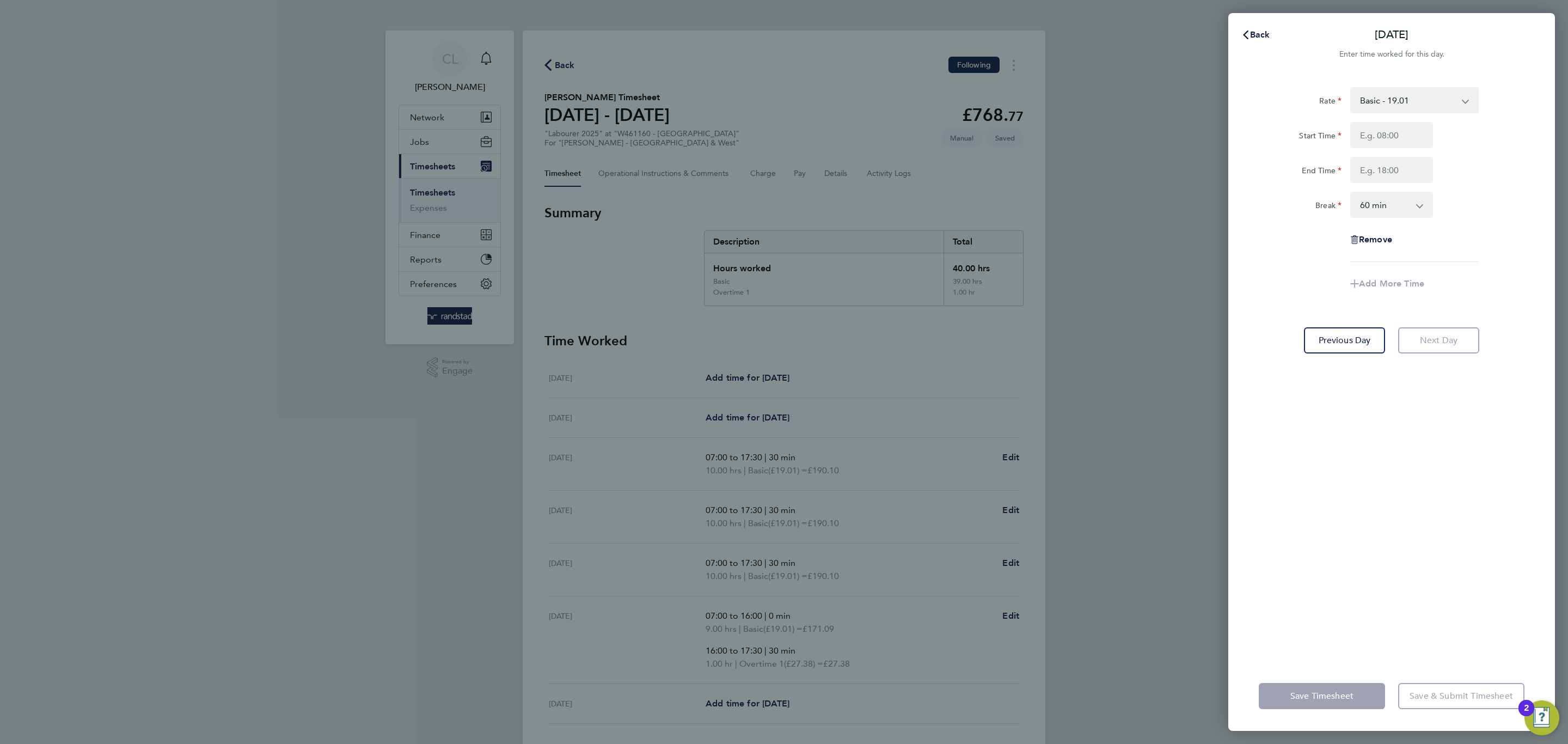
click at [1392, 118] on div "Rate Basic - 19.01 Overtime 1 - 27.38 Overtime 2 - 35.75 Start Time End Time Br…" at bounding box center [1391, 175] width 265 height 175
click at [1392, 103] on select "Basic - 19.01 Overtime 1 - 27.38 Overtime 2 - 35.75" at bounding box center [1408, 100] width 114 height 24
select select "60"
click at [1392, 136] on input "Start Time" at bounding box center [1392, 135] width 83 height 26
type input "07:00"
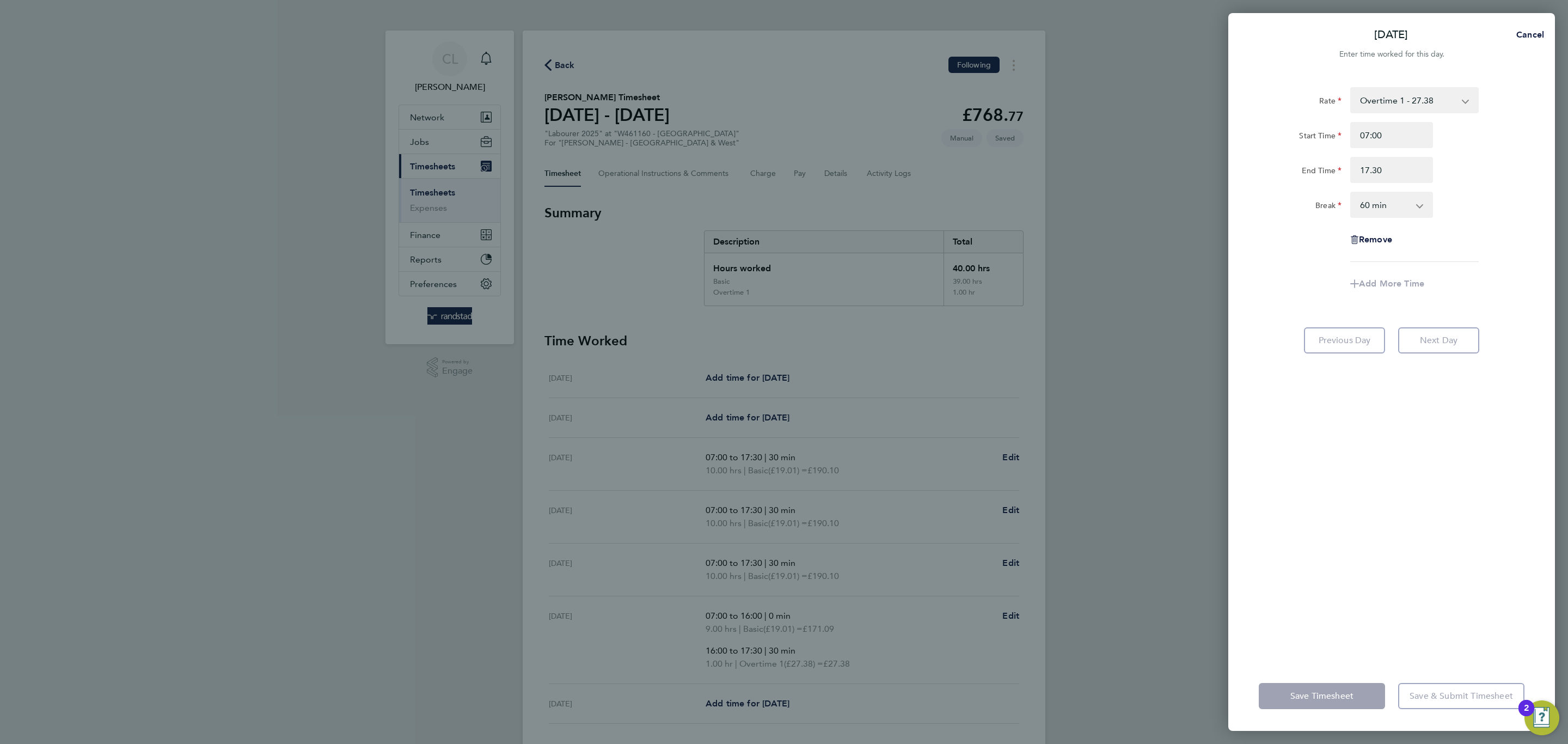
type input "17:30"
click at [1392, 224] on div "Rate Overtime 1 - 27.38 Basic - 19.01 Overtime 2 - 35.75 Start Time 07:00 End T…" at bounding box center [1391, 175] width 265 height 175
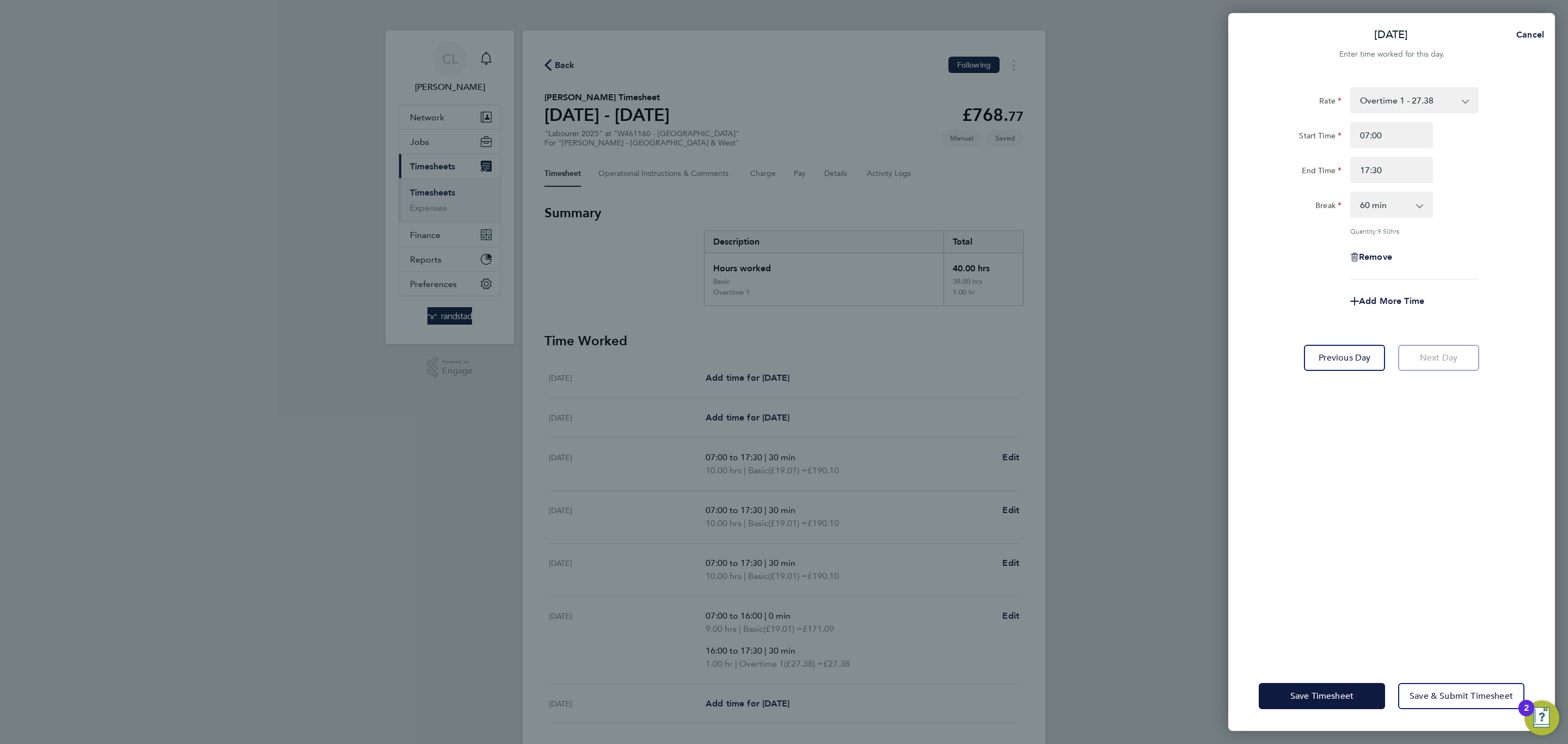
click at [1387, 202] on select "0 min 15 min 30 min 45 min 60 min 75 min 90 min" at bounding box center [1385, 204] width 68 height 24
select select "30"
click at [1351, 193] on select "0 min 15 min 30 min 45 min 60 min 75 min 90 min" at bounding box center [1385, 204] width 68 height 24
click at [1295, 646] on button "Save Timesheet" at bounding box center [1321, 696] width 126 height 26
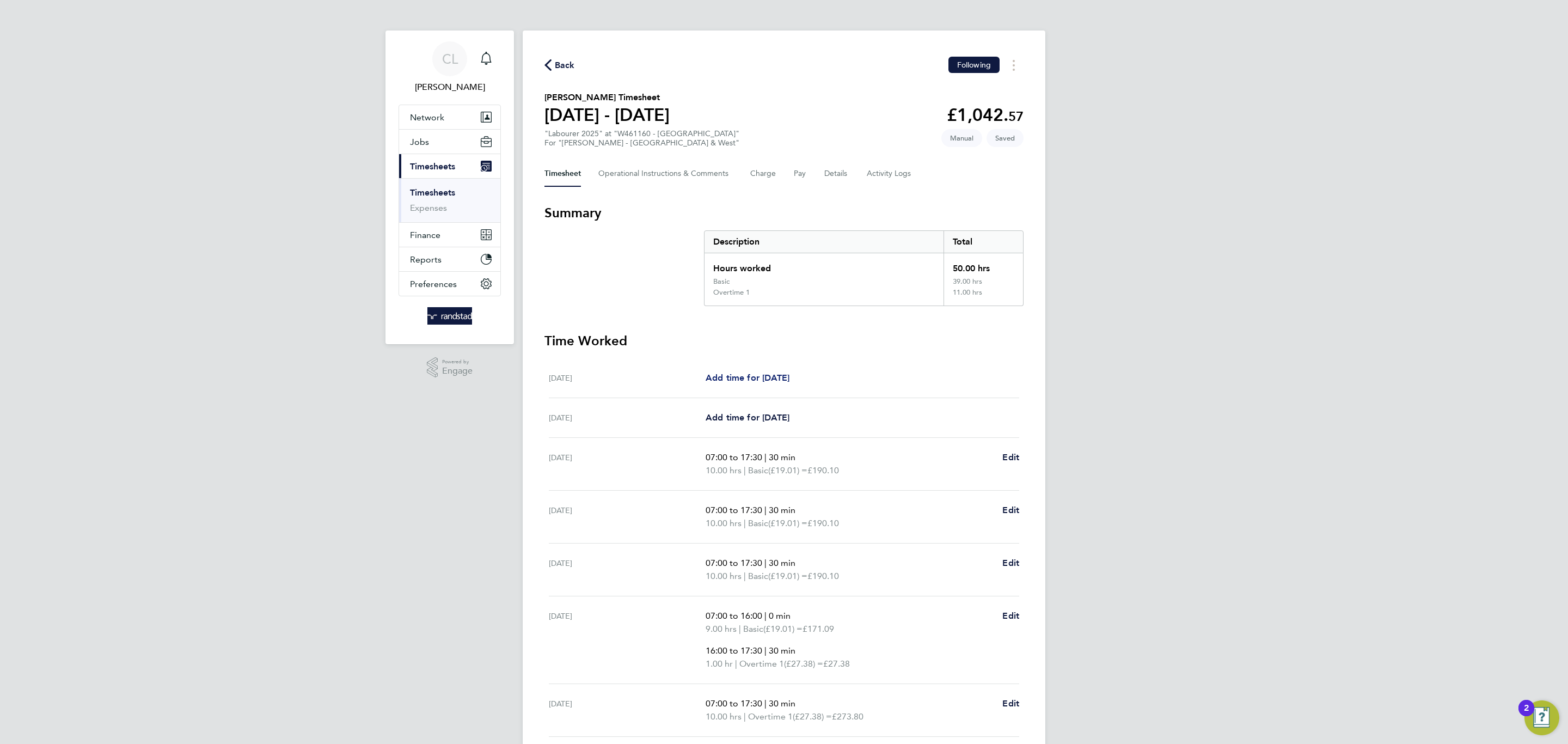
click at [772, 380] on span "Add time for Sat 16 Aug" at bounding box center [747, 378] width 84 height 10
select select "60"
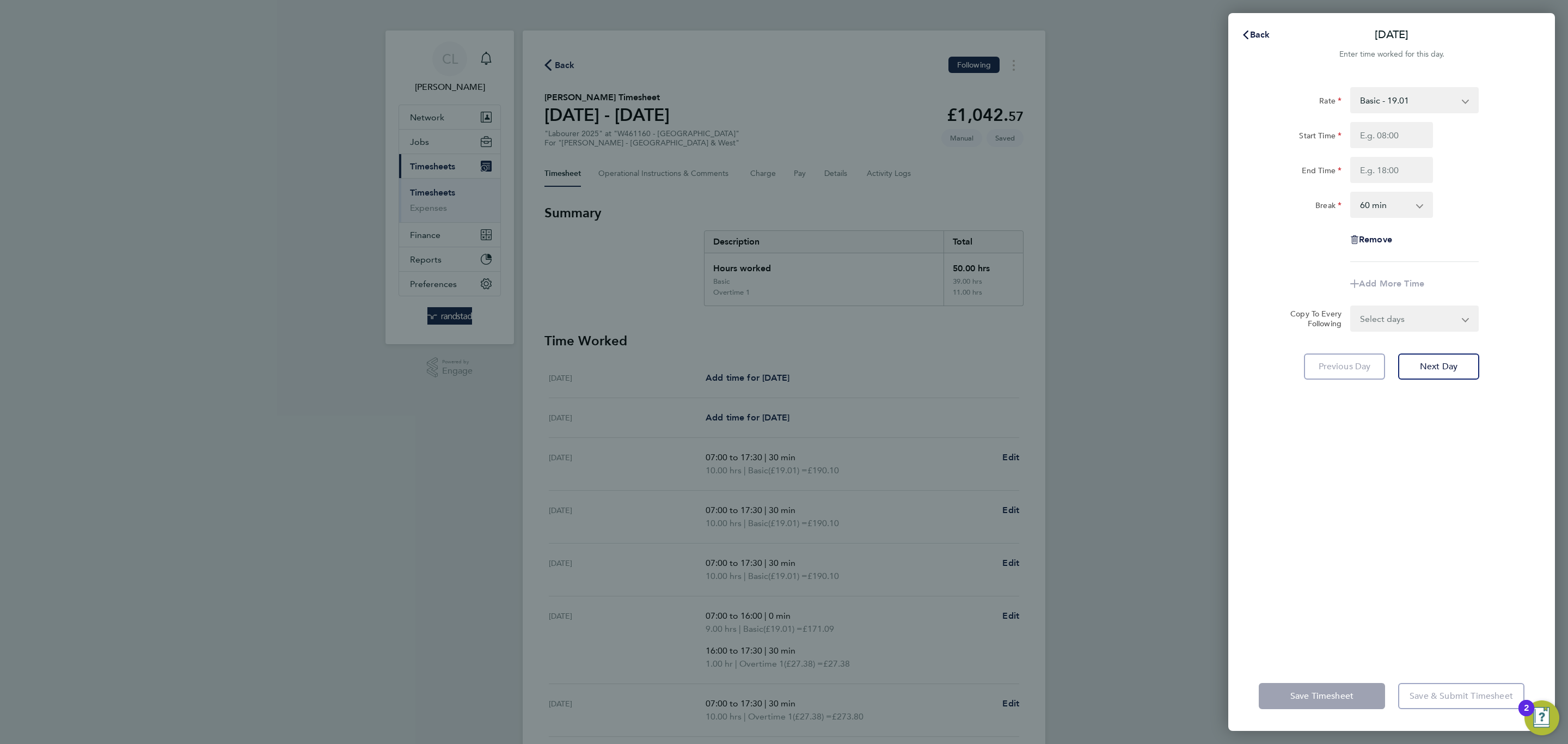
click at [1392, 106] on select "Basic - 19.01 Overtime 1 - 27.38 Overtime 2 - 35.75" at bounding box center [1408, 100] width 114 height 24
select select "60"
click at [1392, 135] on input "Start Time" at bounding box center [1392, 135] width 83 height 26
type input "07:00"
click at [1392, 179] on input "End Time" at bounding box center [1392, 170] width 83 height 26
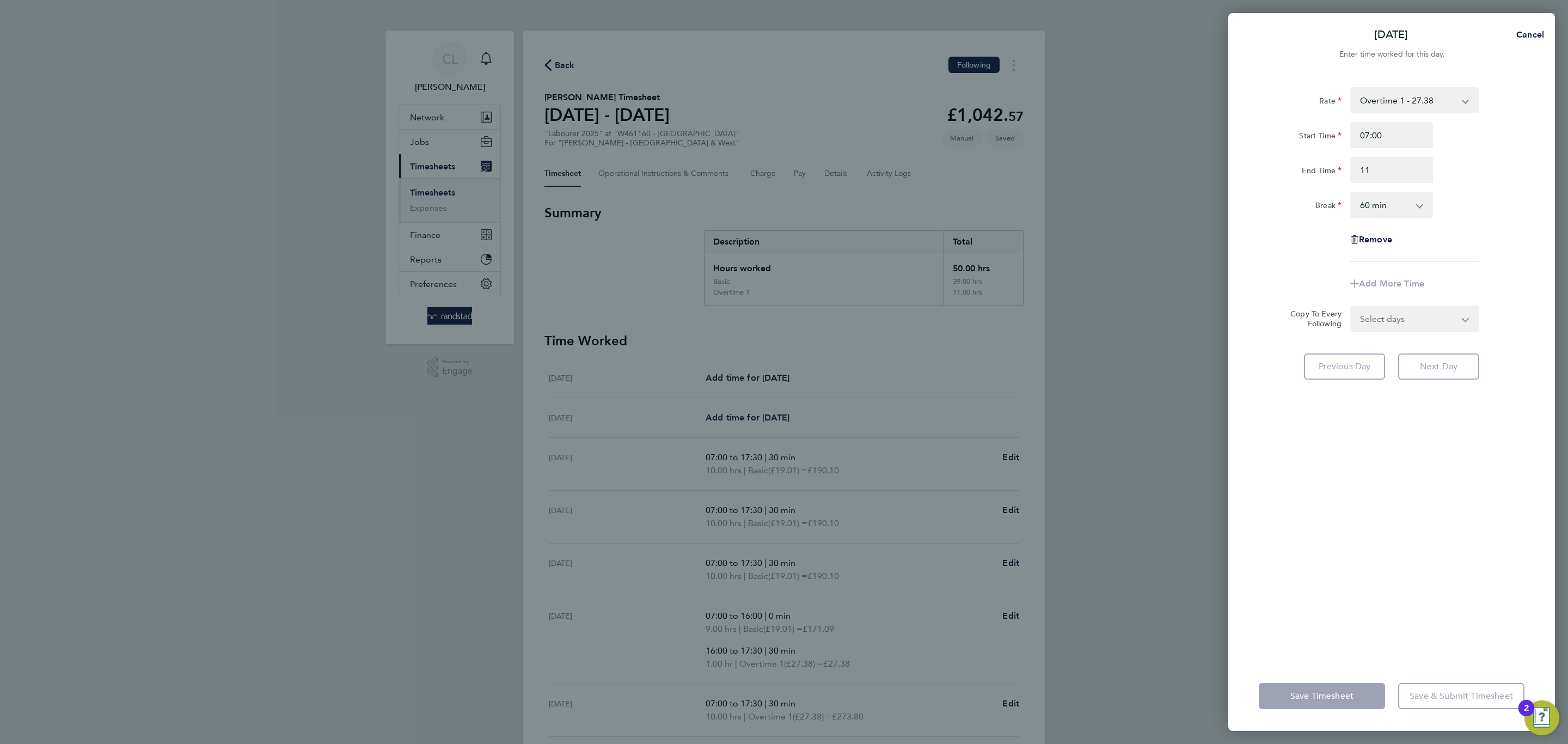
type input "11:00"
click at [1392, 166] on div "End Time 11:00" at bounding box center [1392, 170] width 275 height 26
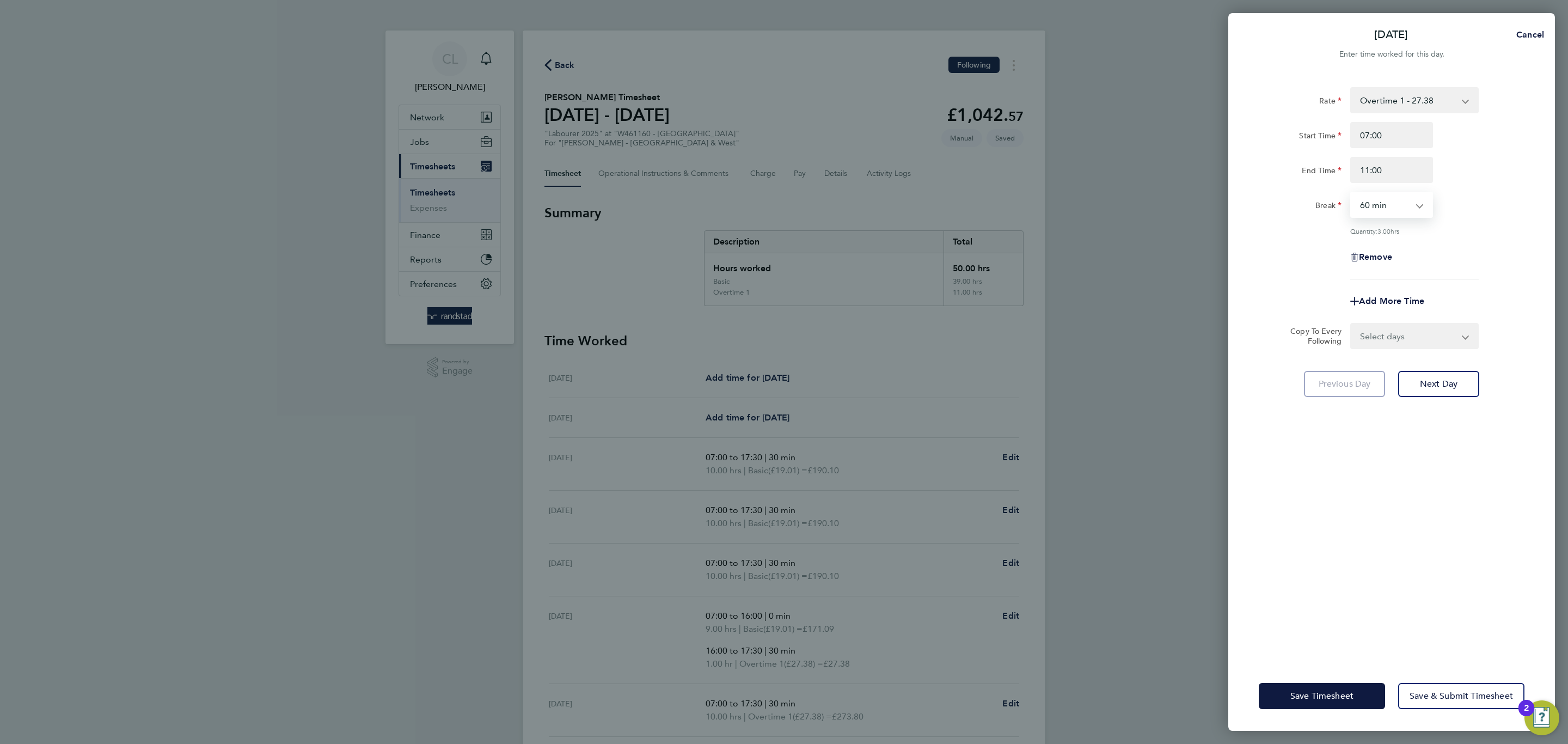
click at [1381, 214] on select "0 min 15 min 30 min 45 min 60 min 75 min 90 min" at bounding box center [1385, 204] width 68 height 24
select select "0"
click at [1351, 193] on select "0 min 15 min 30 min 45 min 60 min 75 min 90 min" at bounding box center [1385, 204] width 68 height 24
click at [1392, 302] on span "Add More Time" at bounding box center [1391, 301] width 65 height 10
select select "null"
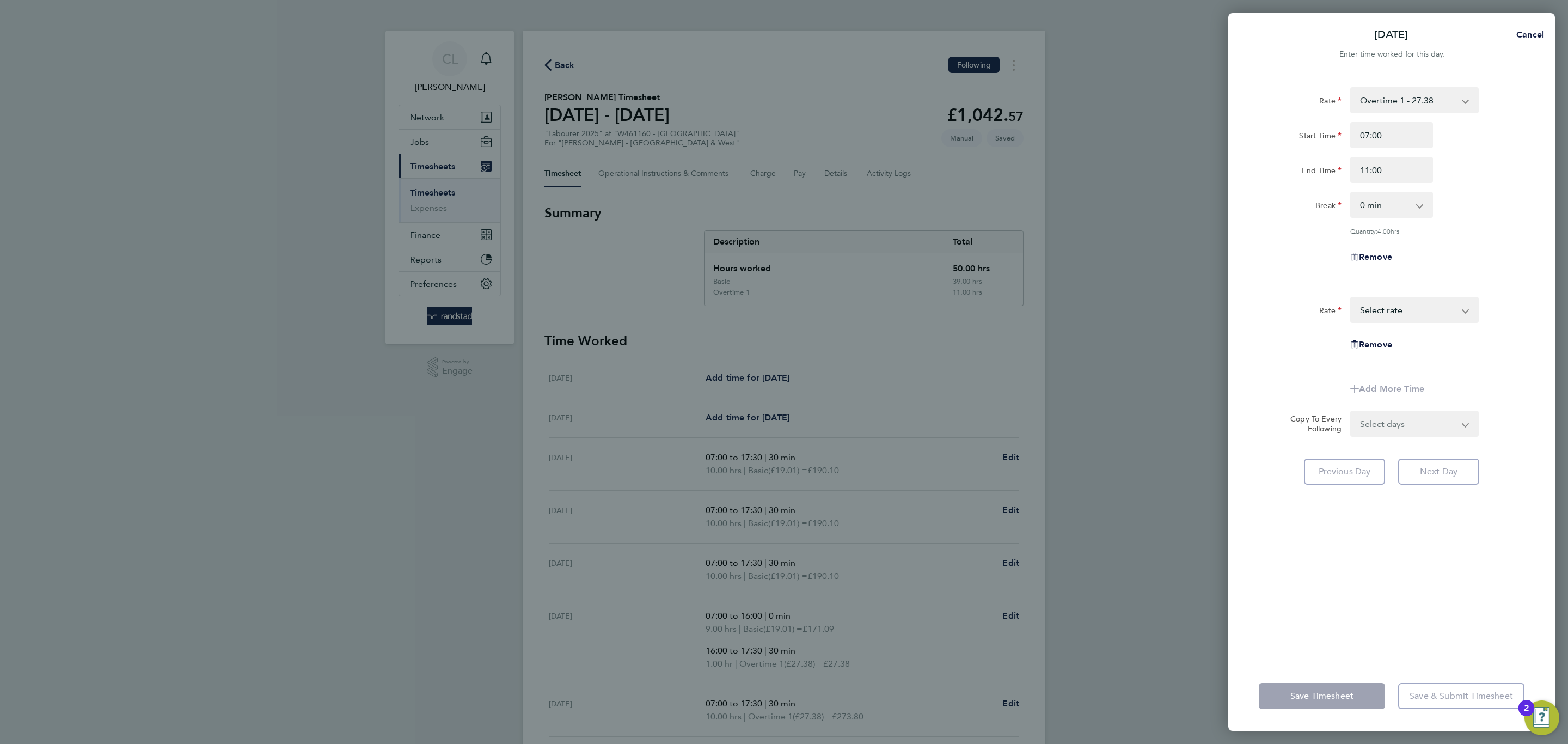
click at [1392, 300] on select "Basic - 19.01 Overtime 1 - 27.38 Overtime 2 - 35.75 Select rate" at bounding box center [1408, 310] width 114 height 24
select select "60"
click at [1392, 344] on input "Start Time" at bounding box center [1392, 344] width 83 height 26
type input "11:00"
click at [1362, 383] on input "End Time" at bounding box center [1392, 379] width 83 height 26
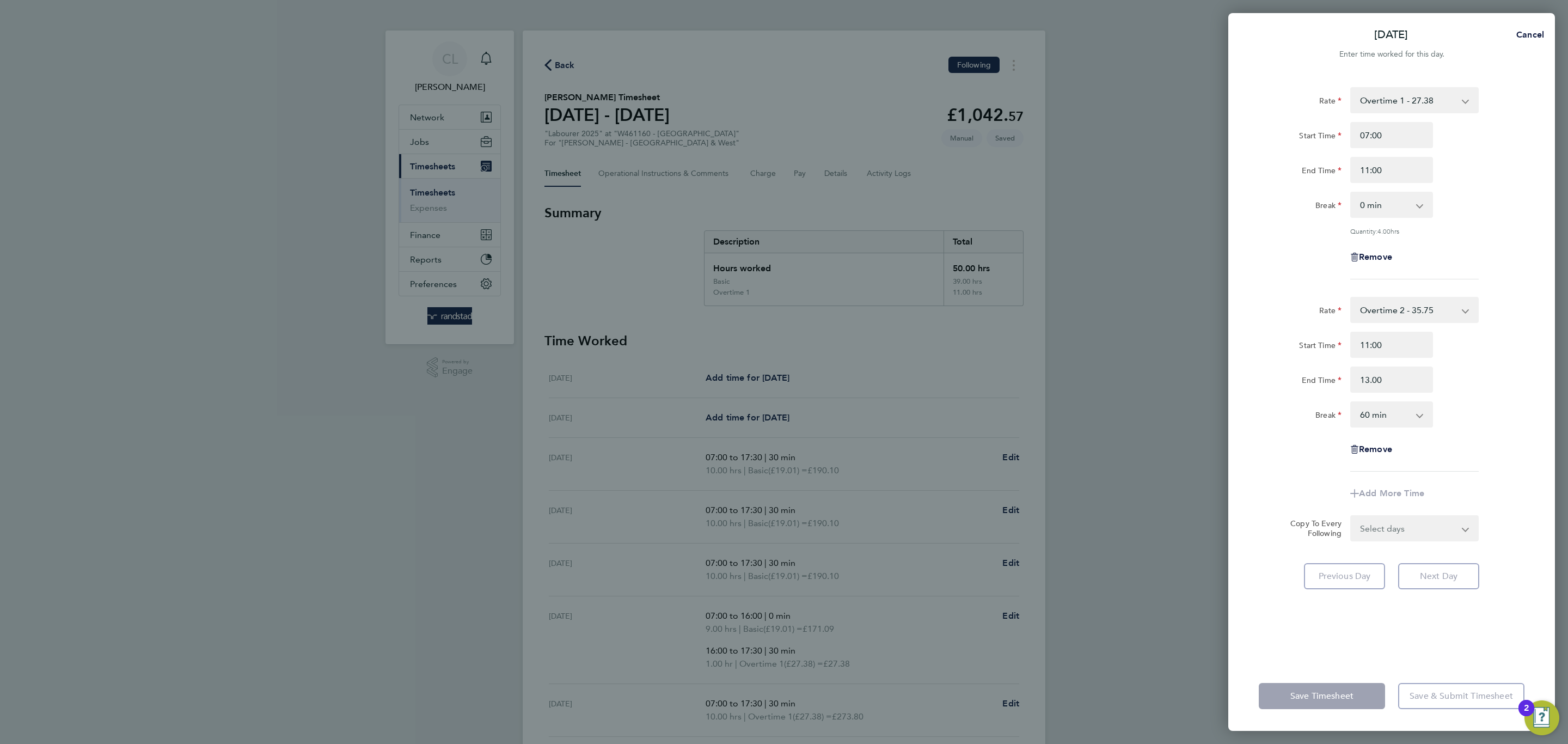
click at [1372, 413] on select "0 min 15 min 30 min 45 min 60 min 75 min 90 min" at bounding box center [1385, 414] width 68 height 24
type input "13:00"
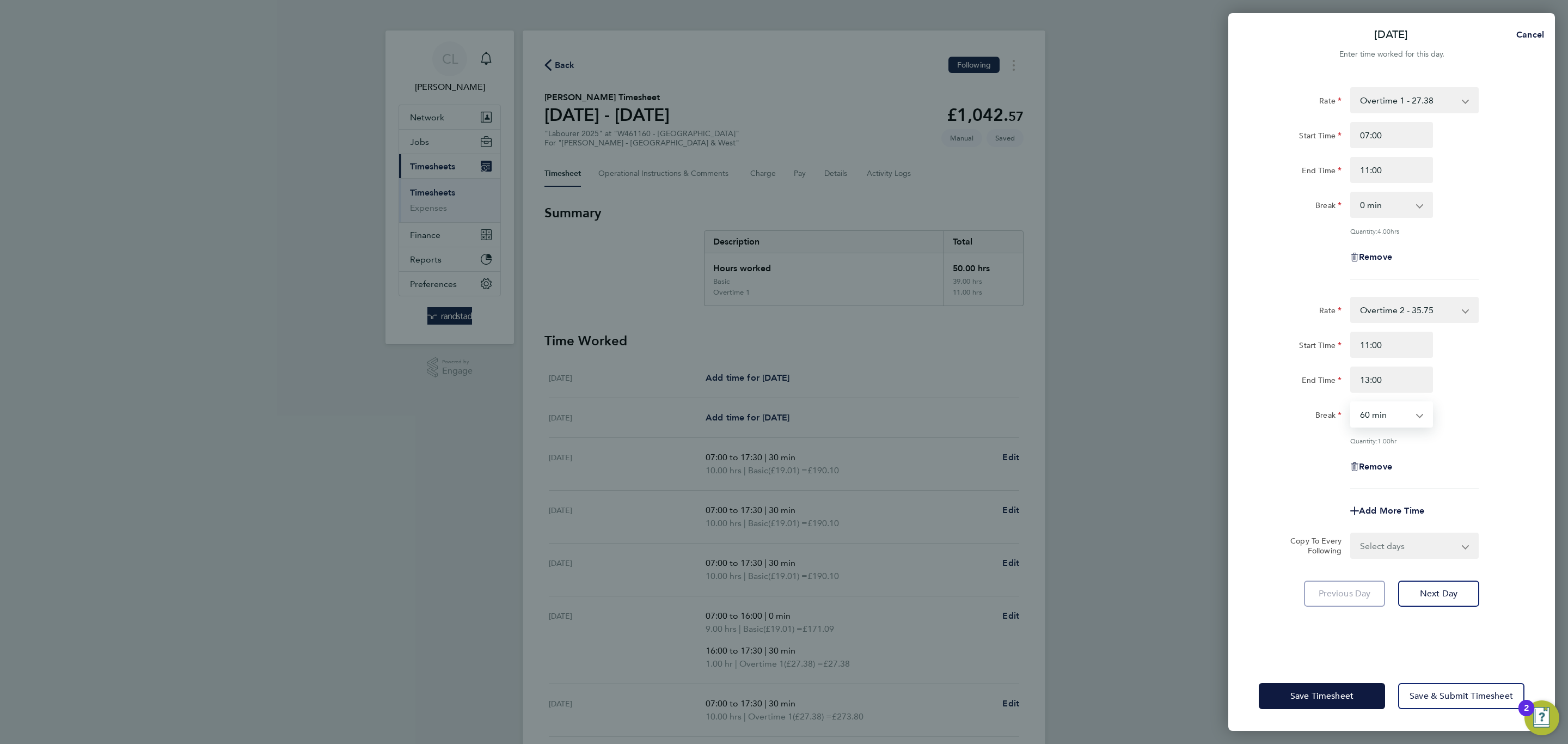
select select "0"
click at [1351, 402] on select "0 min 15 min 30 min 45 min 60 min 75 min 90 min" at bounding box center [1385, 414] width 68 height 24
click at [1301, 646] on div "Sat 16 Aug Cancel Enter time worked for this day. Rate Overtime 1 - 27.38 Basic…" at bounding box center [784, 372] width 1568 height 744
click at [1308, 646] on button "Save Timesheet" at bounding box center [1321, 696] width 126 height 26
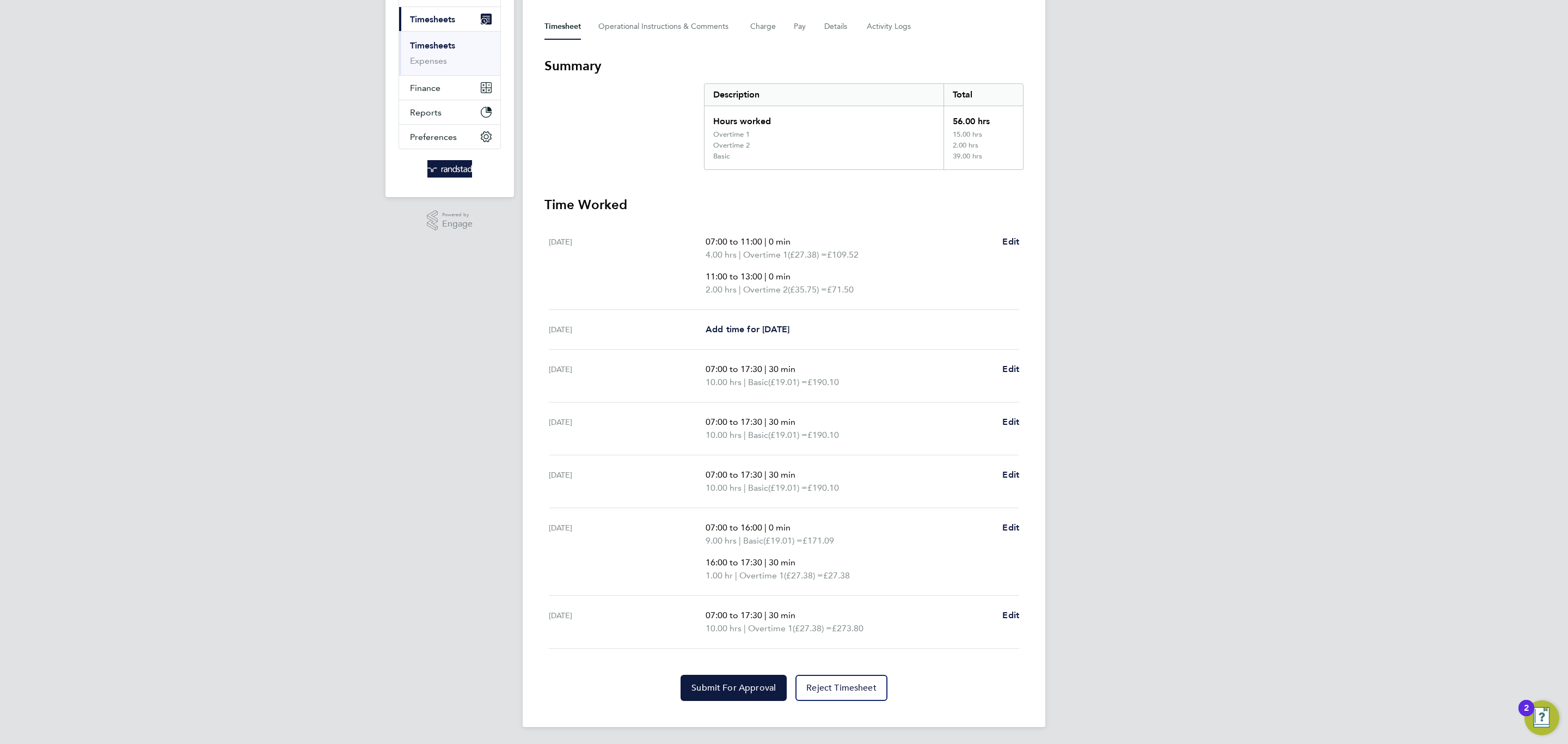
scroll to position [148, 0]
click at [718, 646] on div "Back Following Nathan Day's Timesheet 16 - 22 Aug 2025 £1,223. 59 "Labourer 202…" at bounding box center [784, 305] width 522 height 843
click at [724, 646] on span "Submit For Approval" at bounding box center [734, 687] width 85 height 11
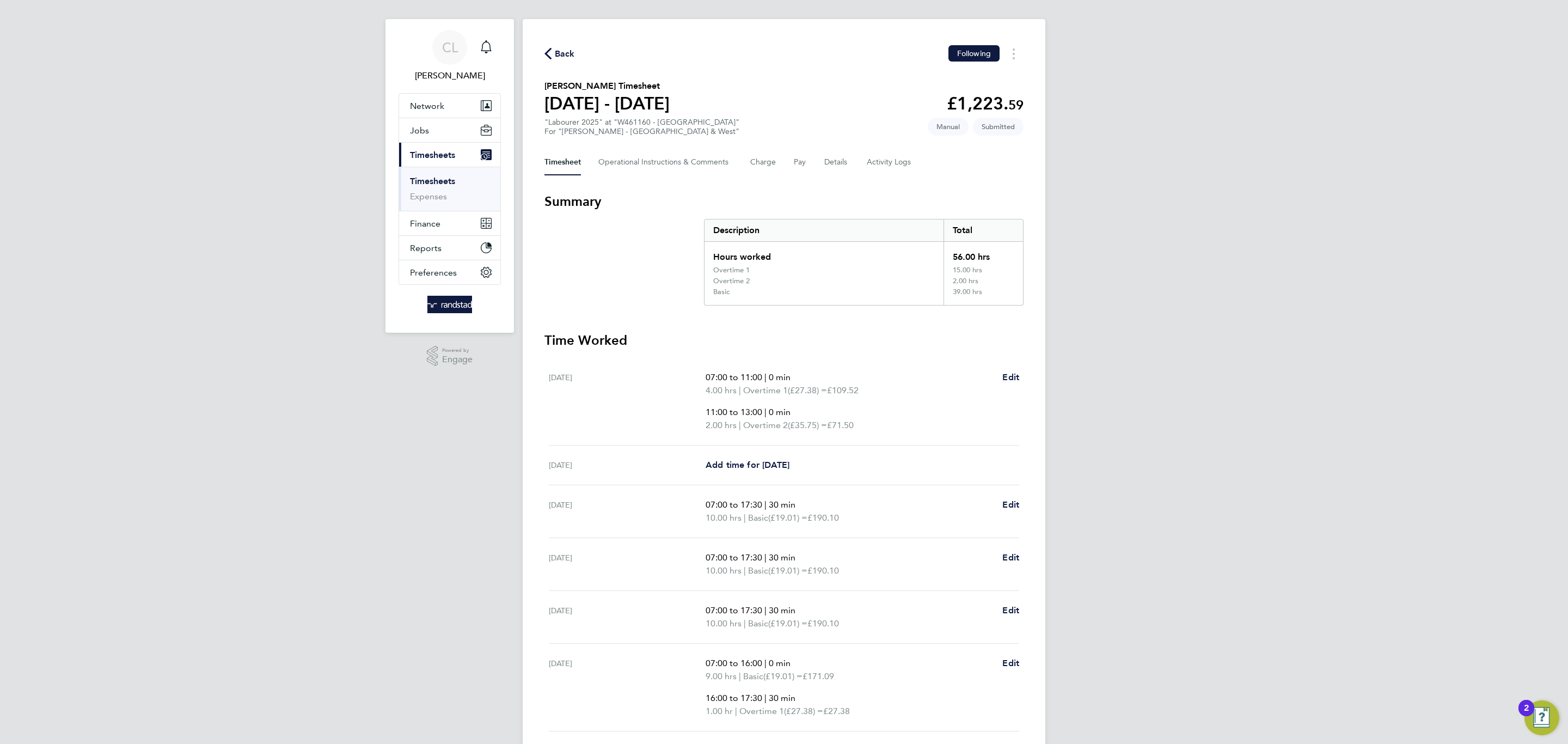
scroll to position [0, 0]
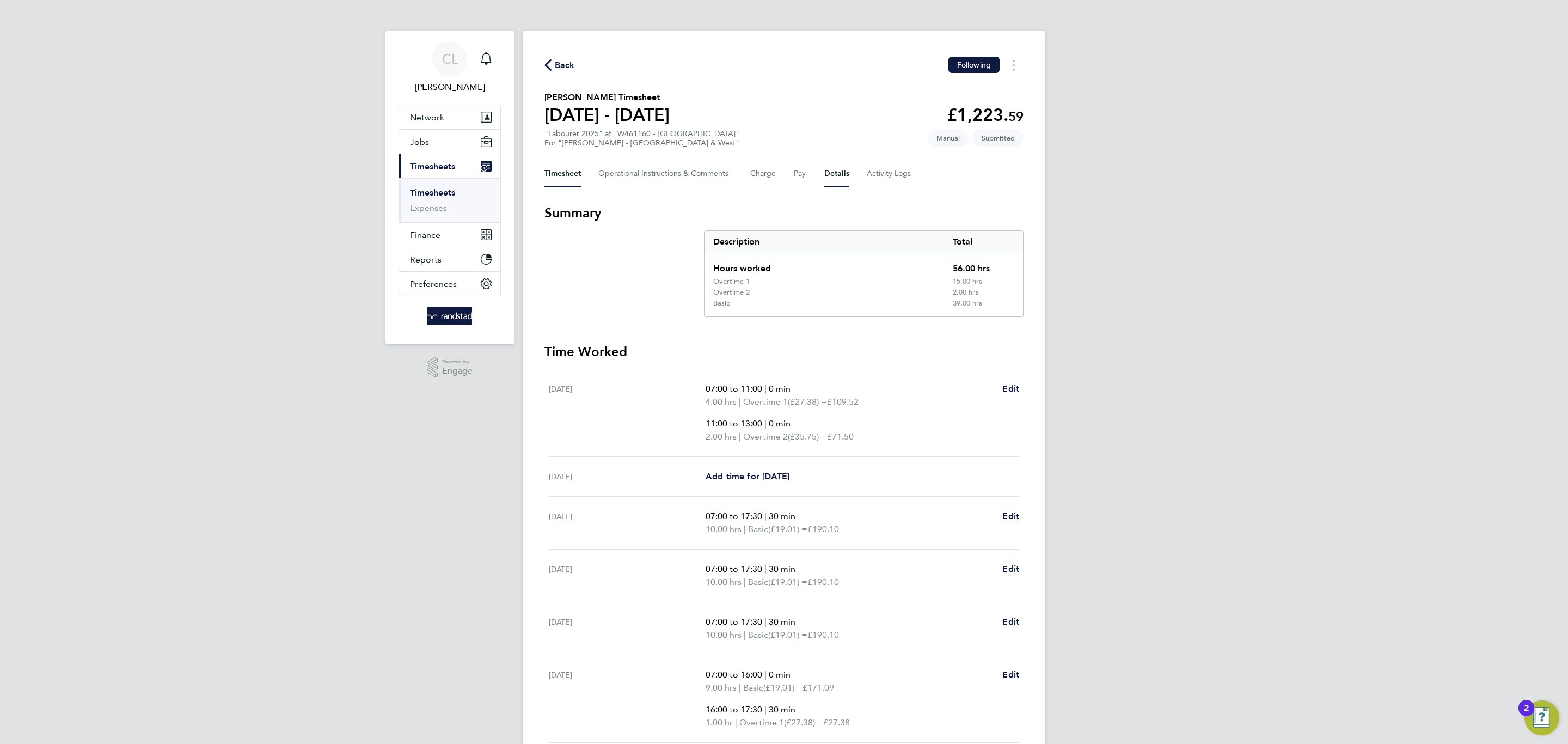
click at [848, 176] on button "Details" at bounding box center [837, 173] width 25 height 26
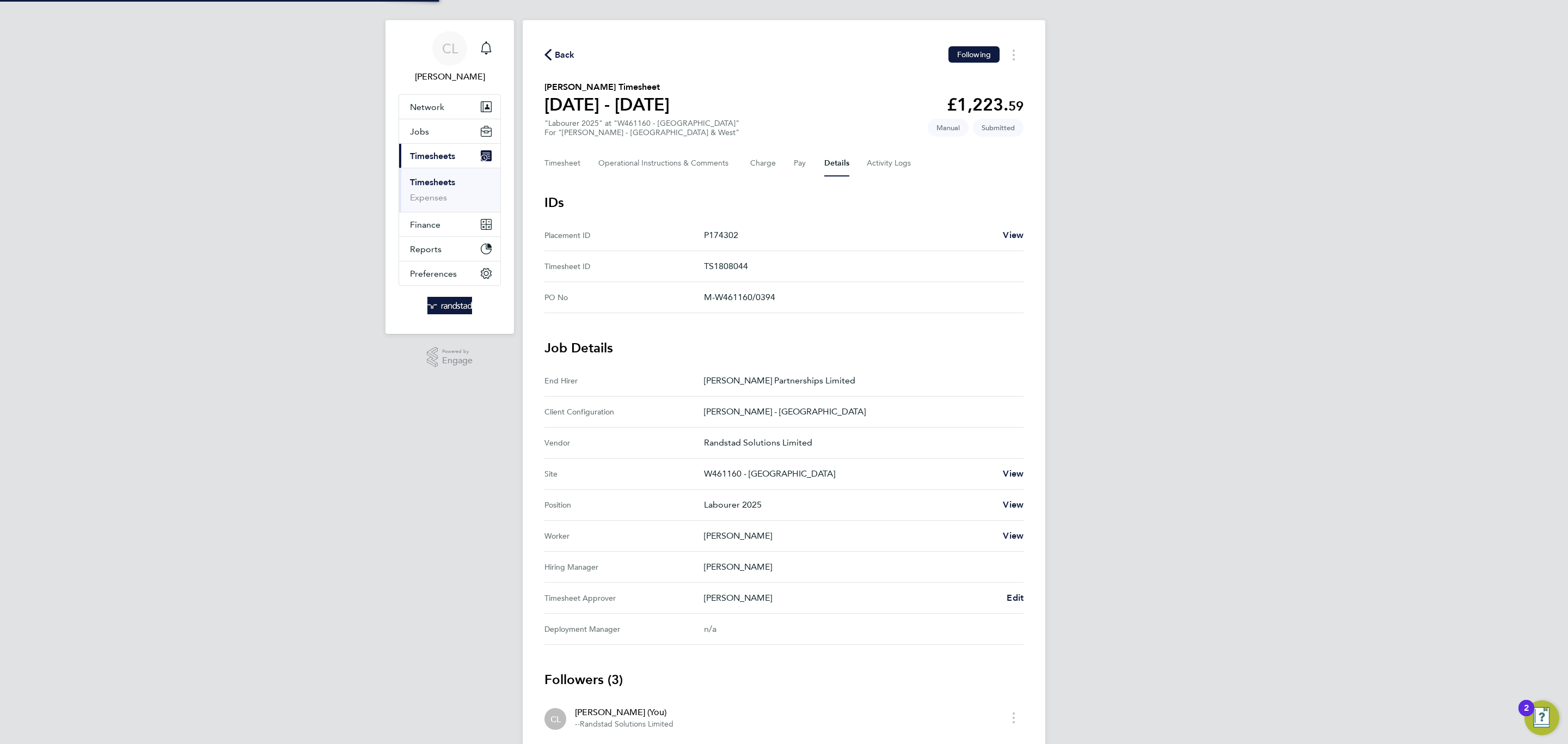
scroll to position [16, 0]
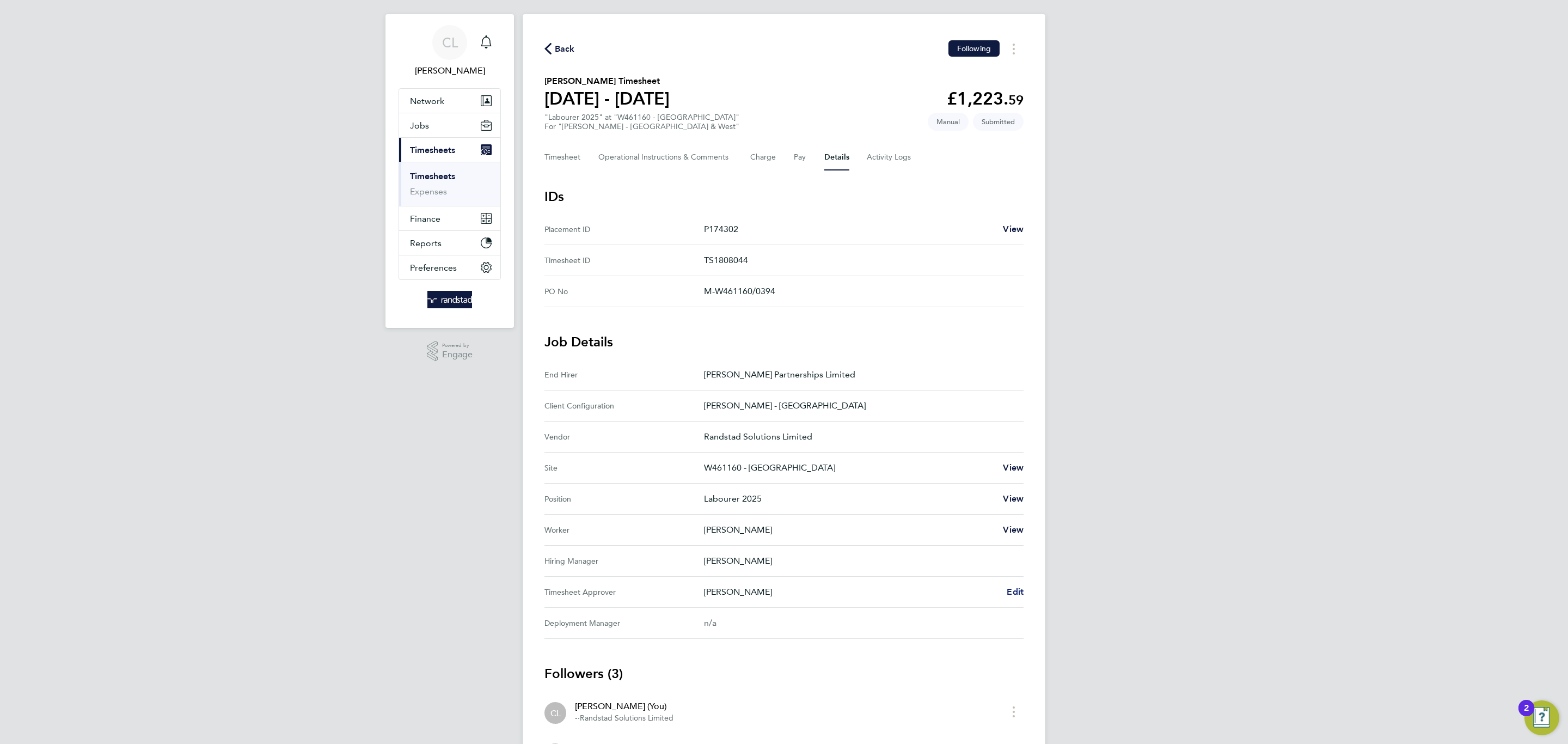
click at [1023, 595] on span "Edit" at bounding box center [1015, 591] width 17 height 10
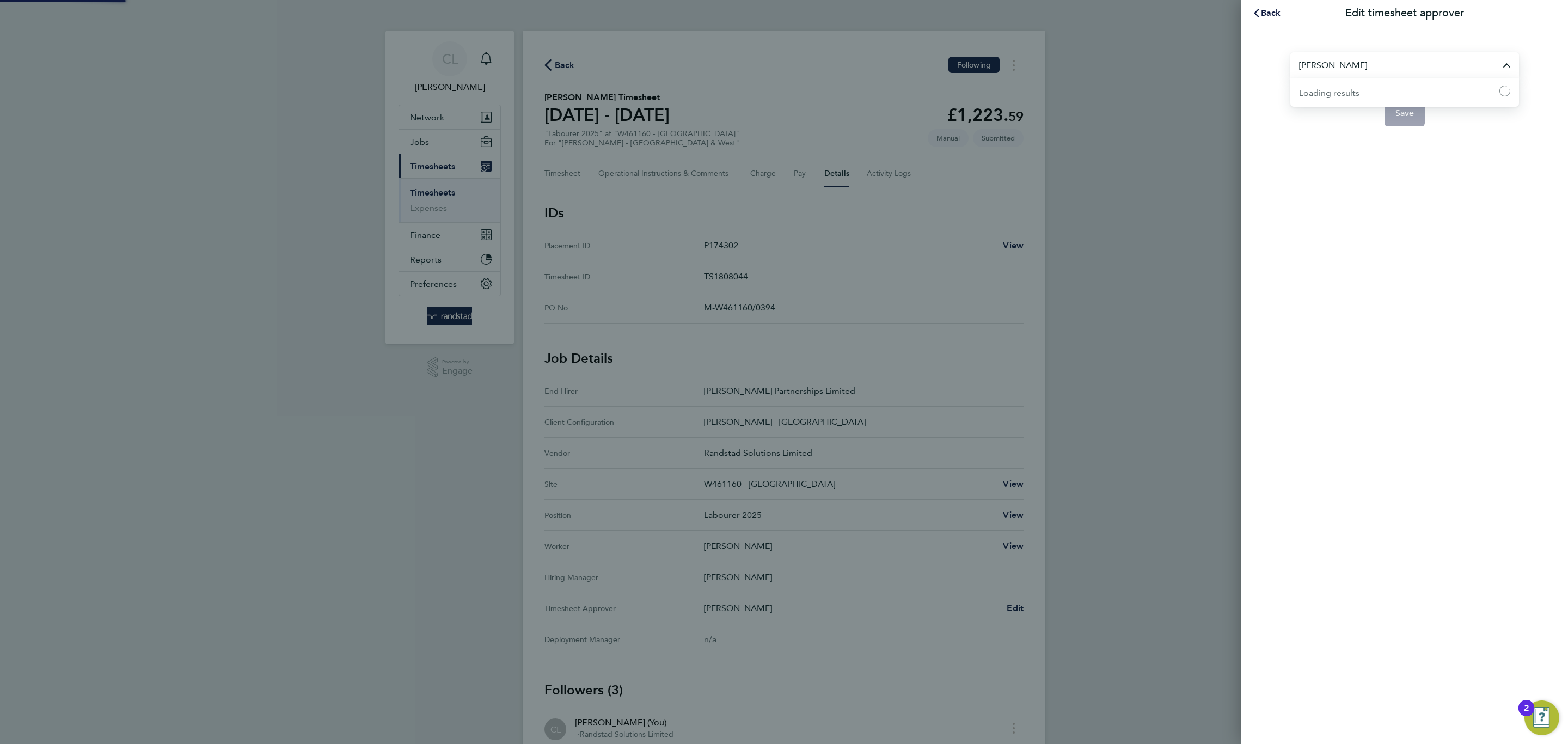
click at [1338, 70] on input "Michael Darcy" at bounding box center [1404, 65] width 229 height 25
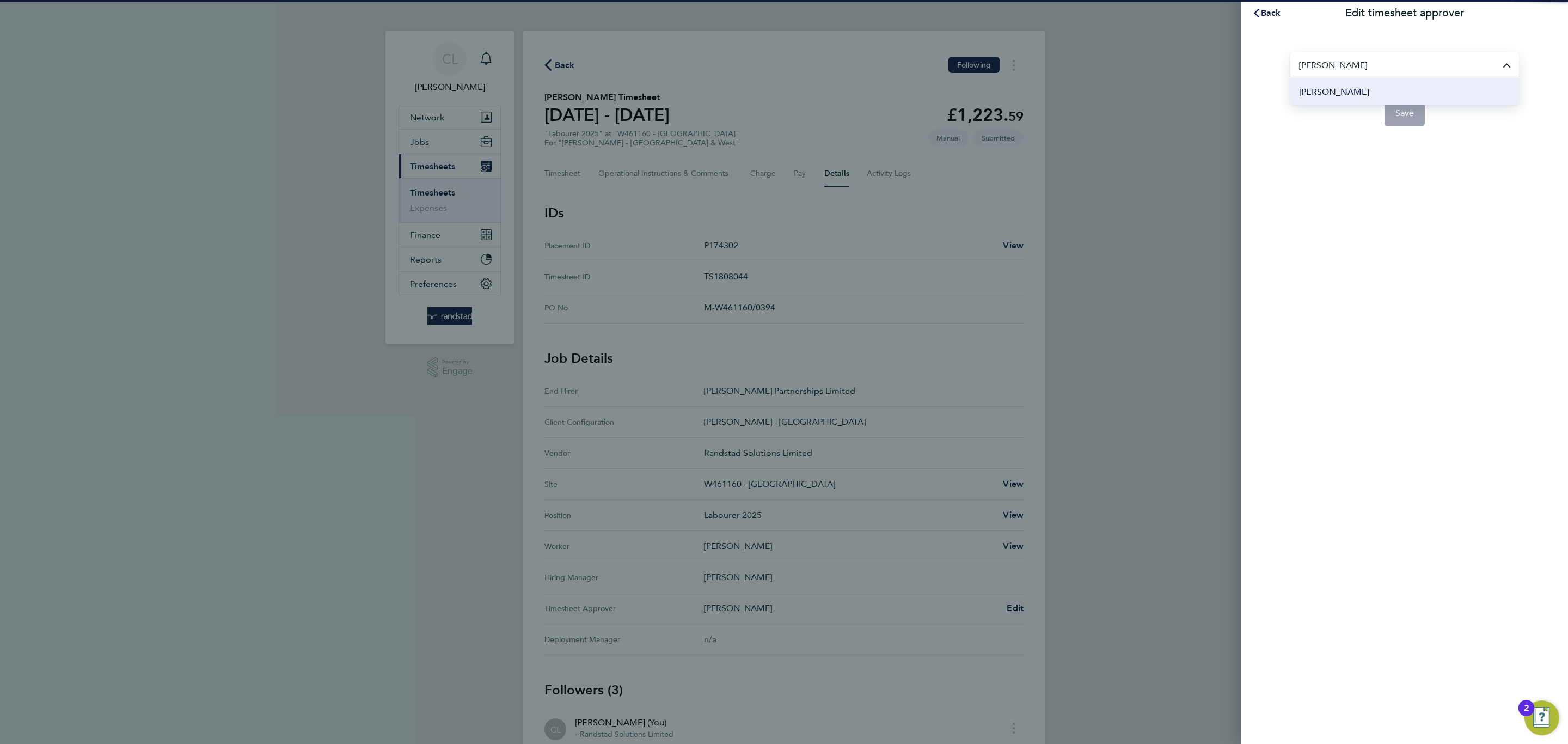
click at [1348, 95] on li "Neil Palmer" at bounding box center [1404, 91] width 229 height 26
type input "Neil Palmer"
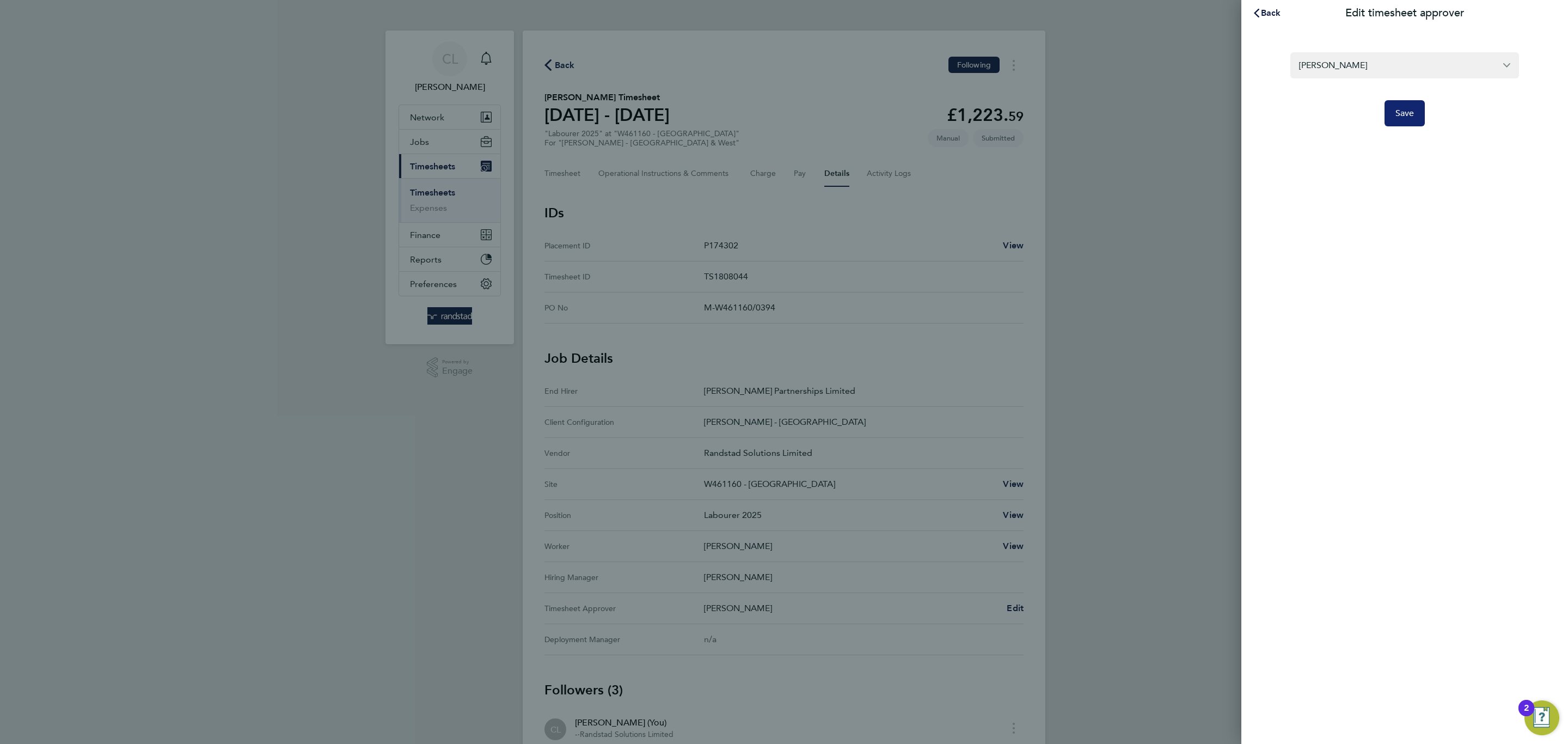
click at [1392, 109] on span "Save" at bounding box center [1404, 113] width 19 height 11
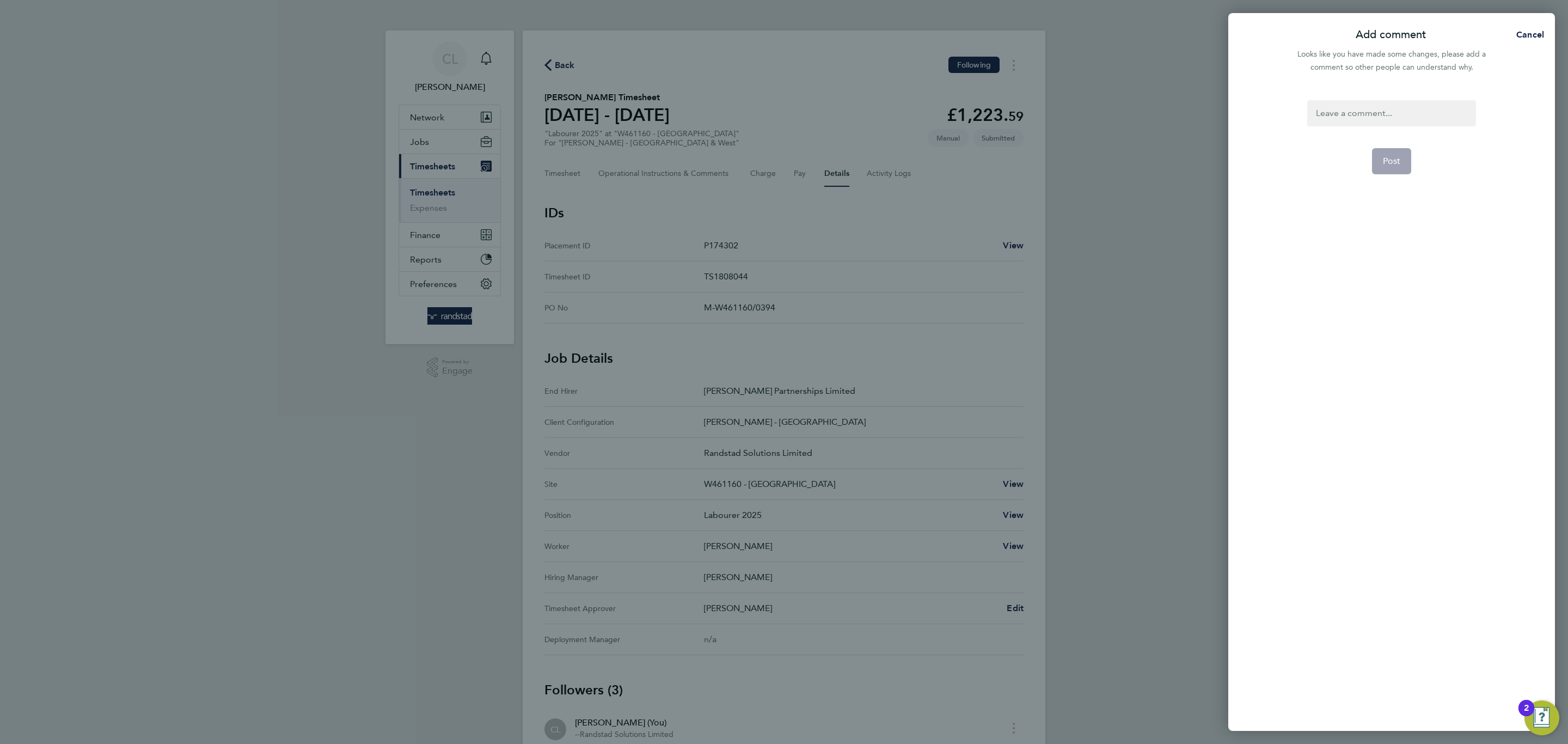
click at [1331, 121] on div at bounding box center [1391, 113] width 168 height 26
click at [1392, 160] on span "Post" at bounding box center [1392, 161] width 18 height 11
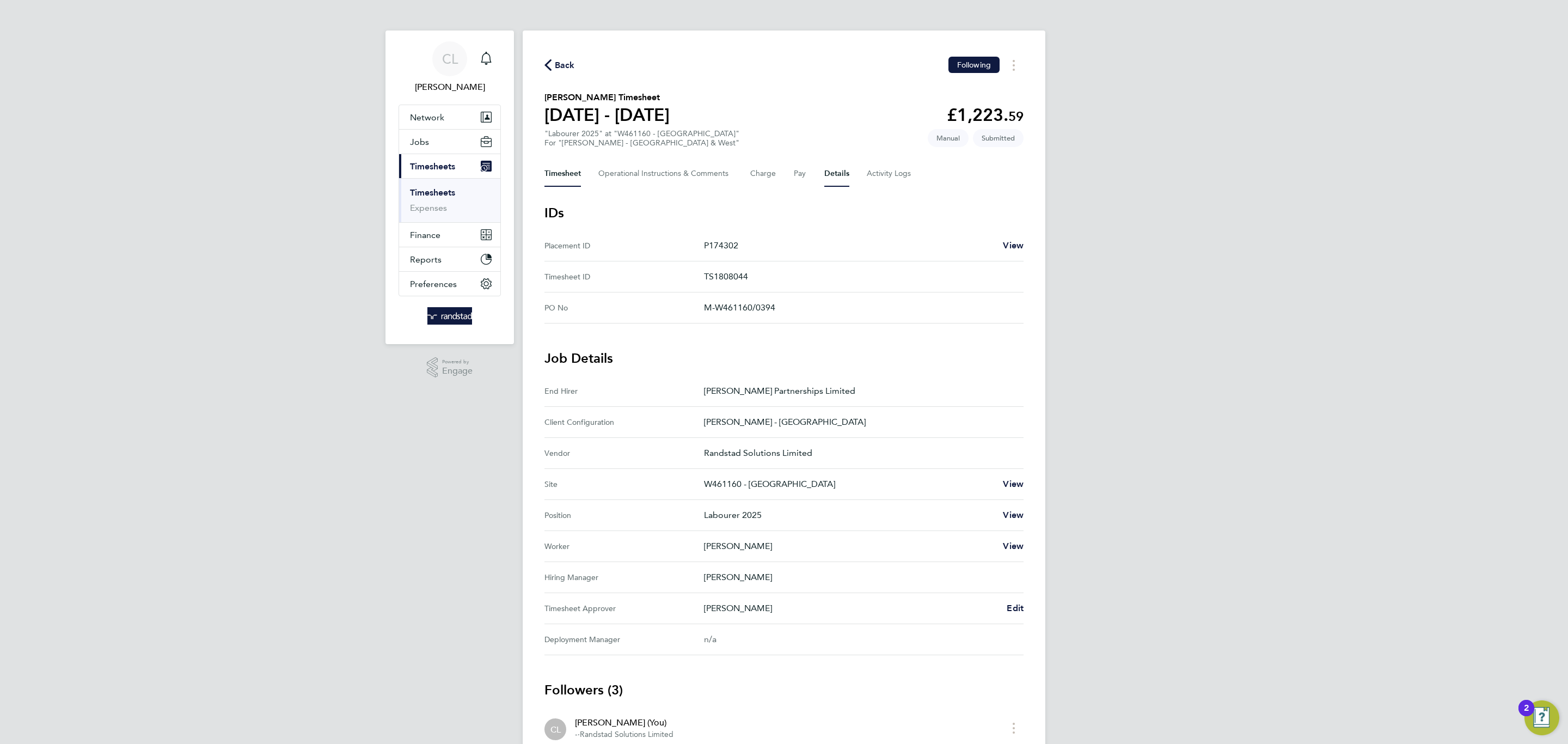
click at [553, 166] on button "Timesheet" at bounding box center [562, 173] width 36 height 26
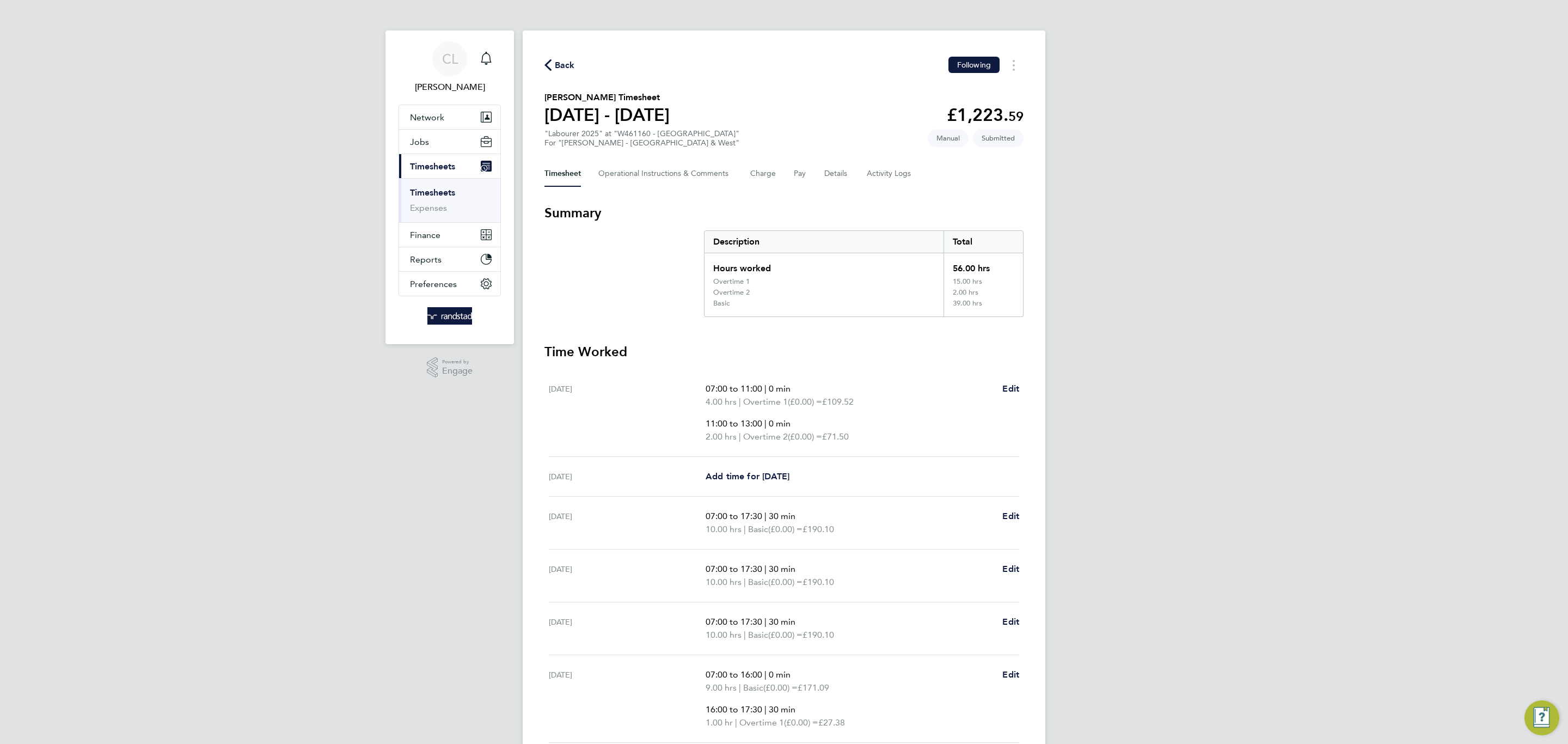
click at [563, 60] on span "Back" at bounding box center [565, 64] width 20 height 13
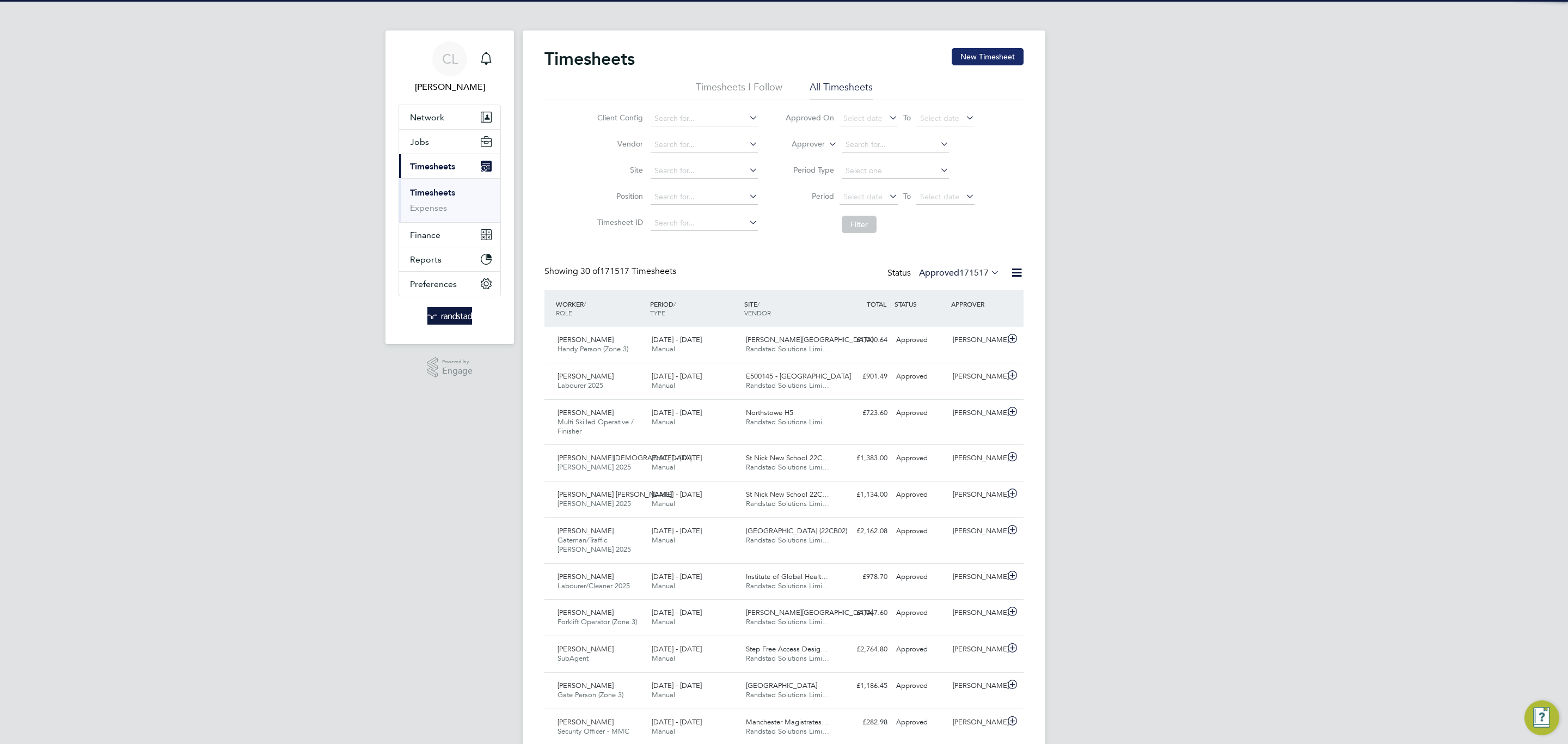
scroll to position [36, 95]
click at [985, 61] on button "New Timesheet" at bounding box center [987, 56] width 72 height 18
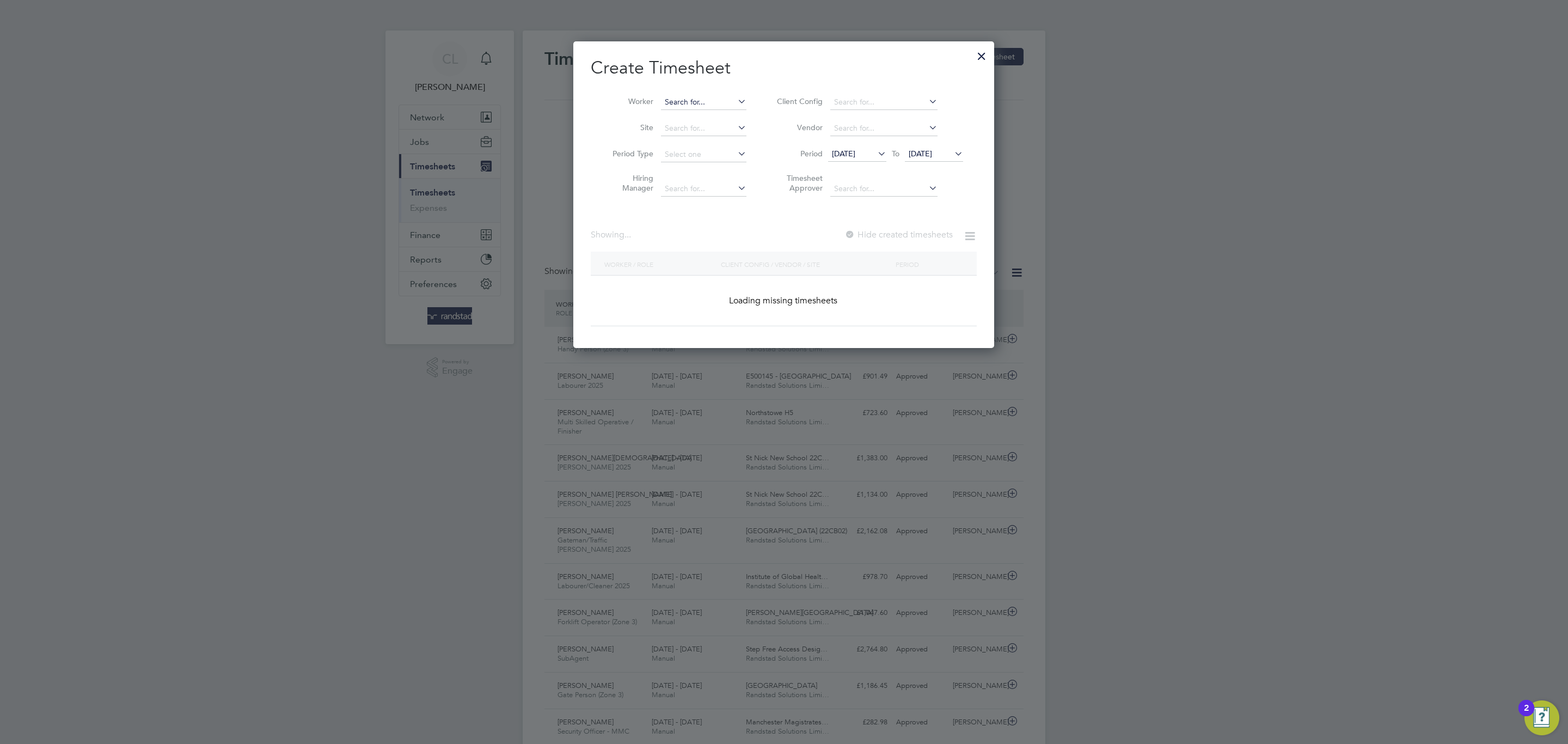
click at [686, 109] on input at bounding box center [703, 103] width 86 height 15
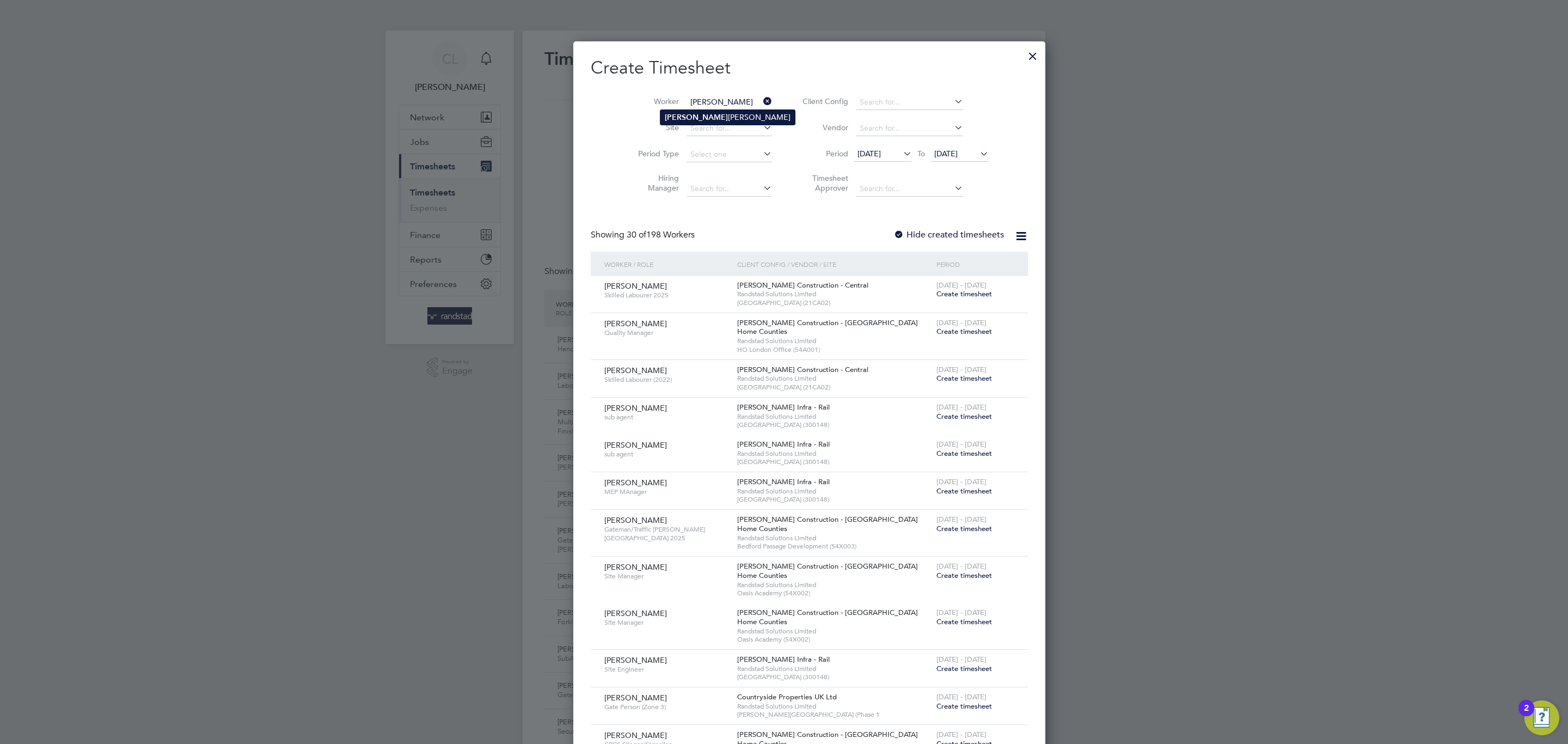
click at [695, 120] on li "Levan Broderick" at bounding box center [728, 117] width 135 height 14
type input "Levan Broderick"
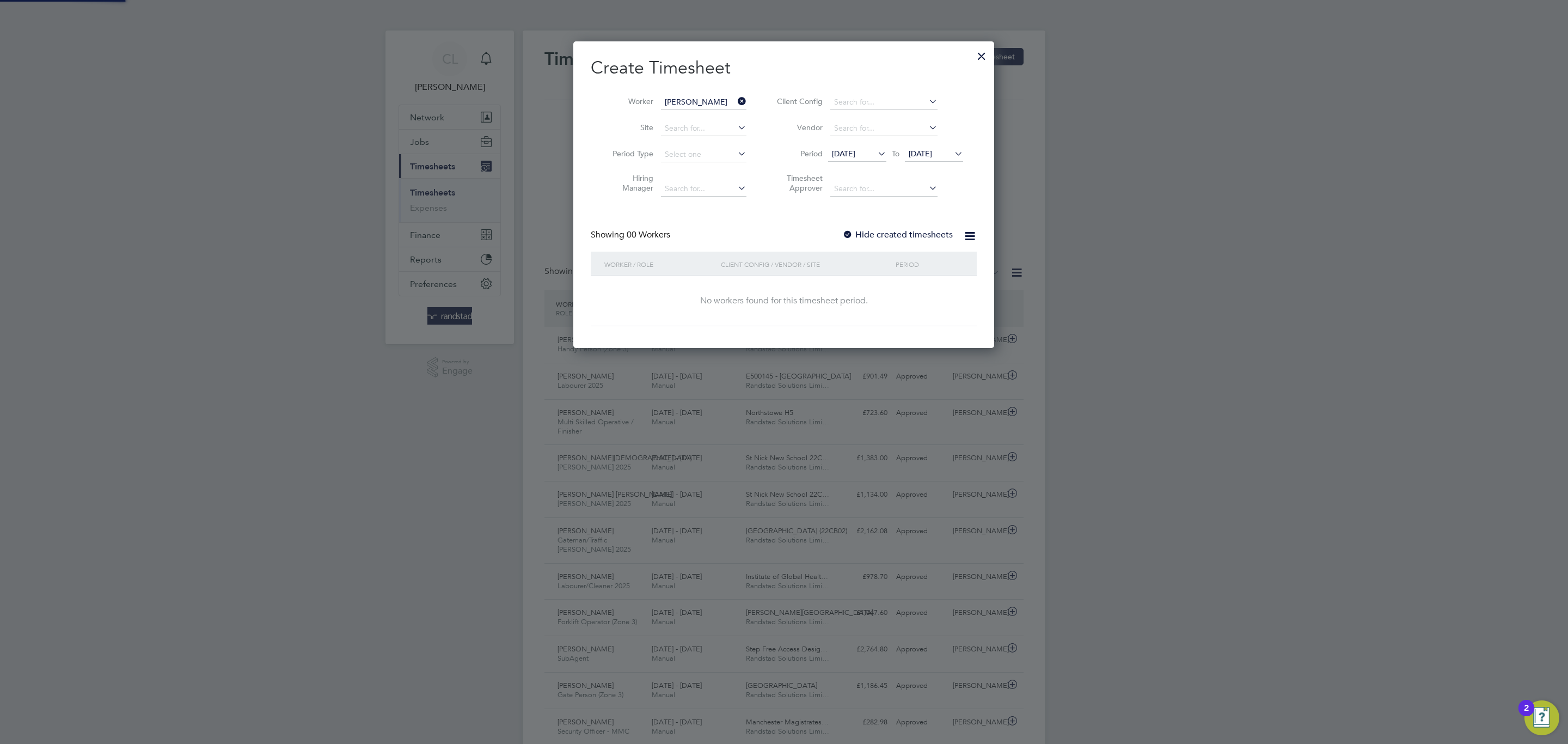
click at [896, 241] on div "Showing 00 Workers Hide created timesheets" at bounding box center [784, 240] width 386 height 22
click at [896, 231] on label "Hide created timesheets" at bounding box center [897, 234] width 110 height 11
click at [918, 152] on span "[DATE]" at bounding box center [920, 154] width 24 height 10
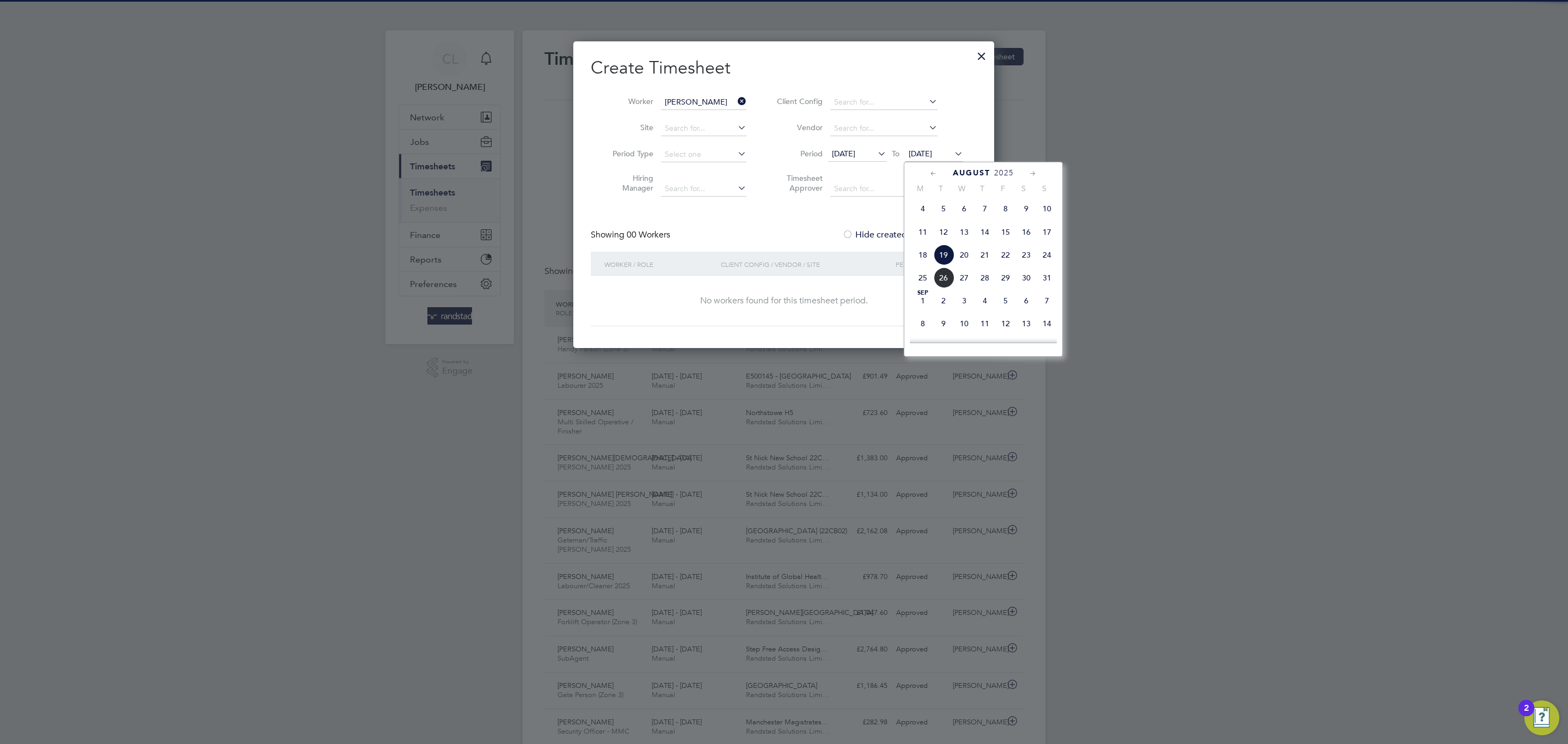
click at [933, 286] on span "26" at bounding box center [943, 277] width 20 height 20
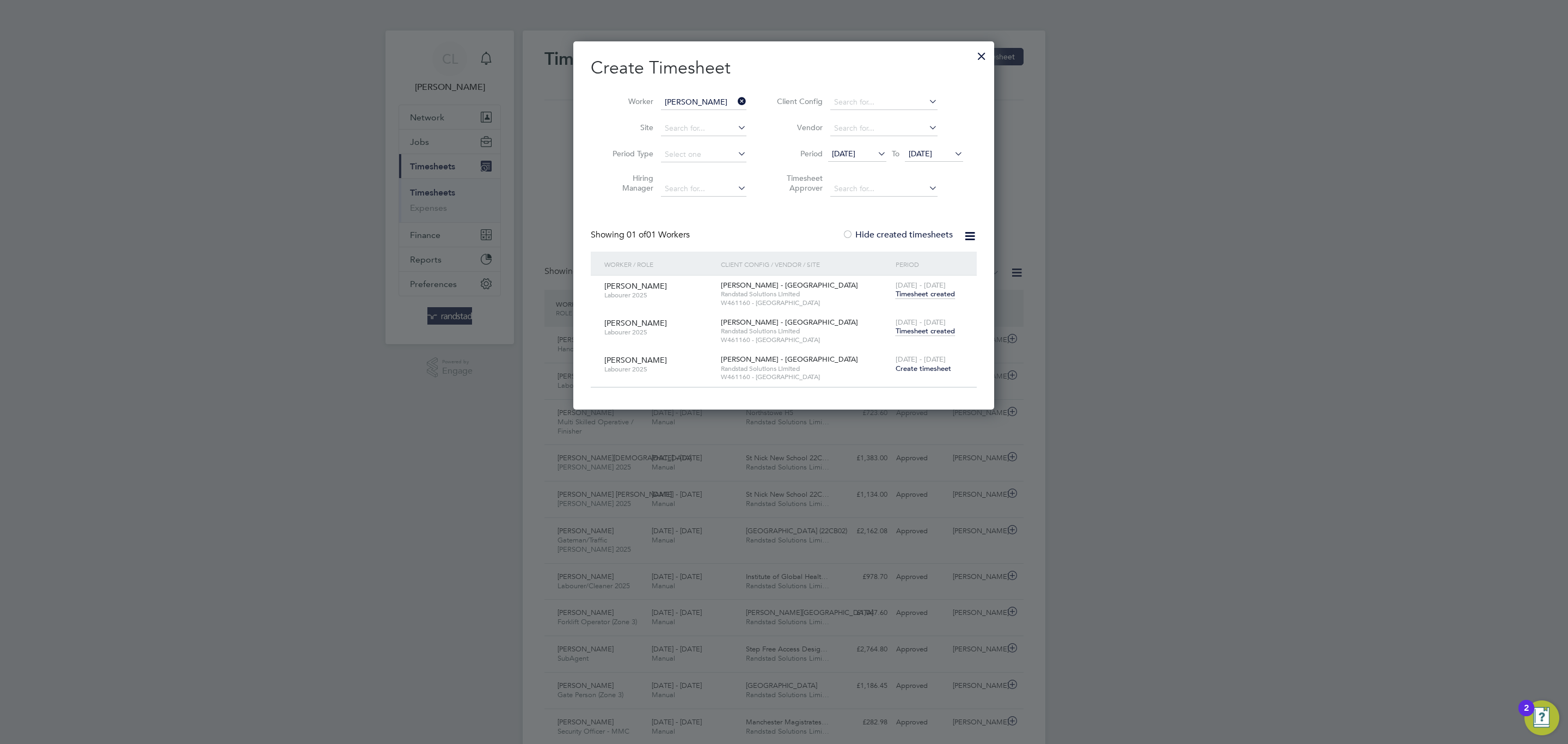
click at [924, 332] on span "Timesheet created" at bounding box center [925, 332] width 59 height 10
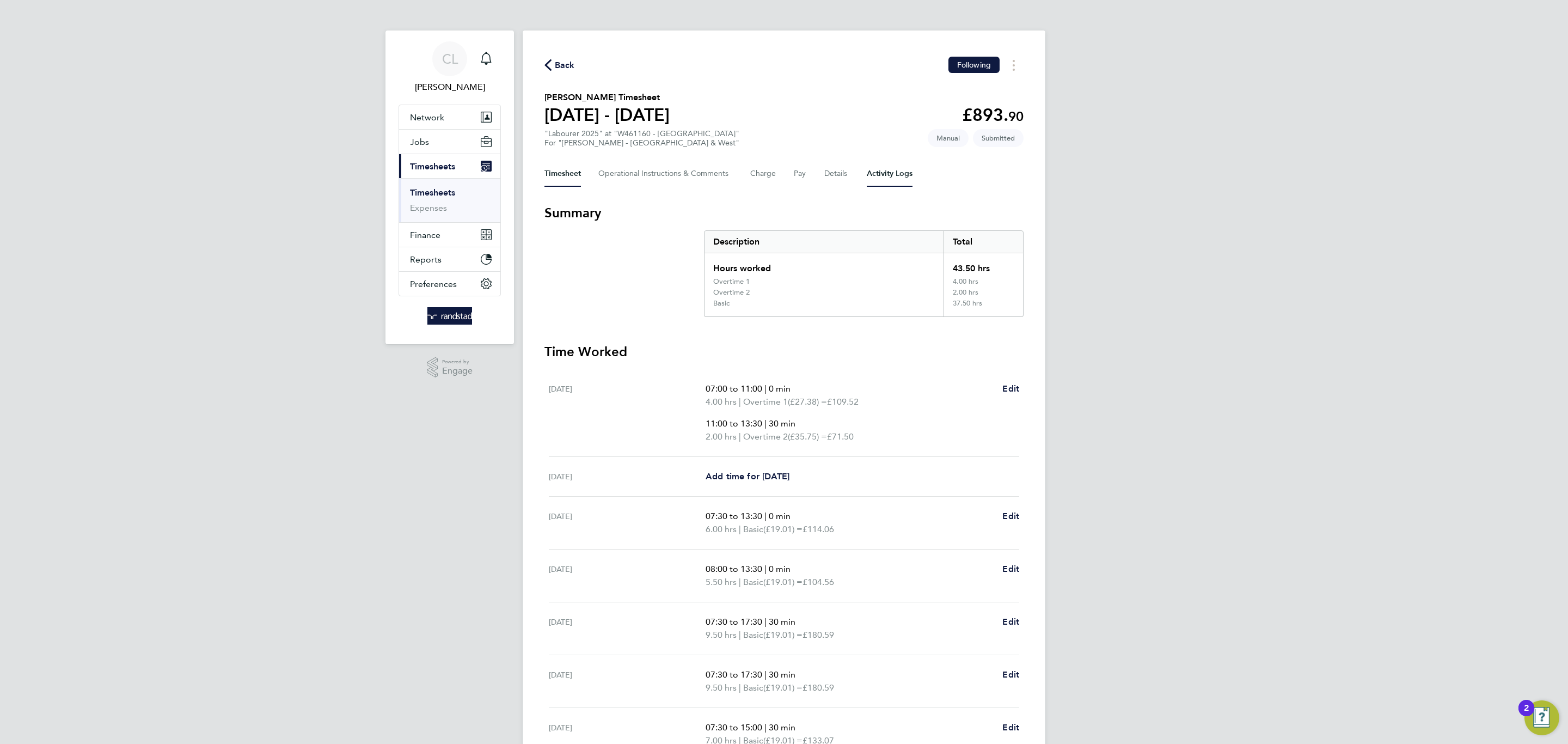
click at [890, 173] on Logs-tab "Activity Logs" at bounding box center [890, 173] width 46 height 26
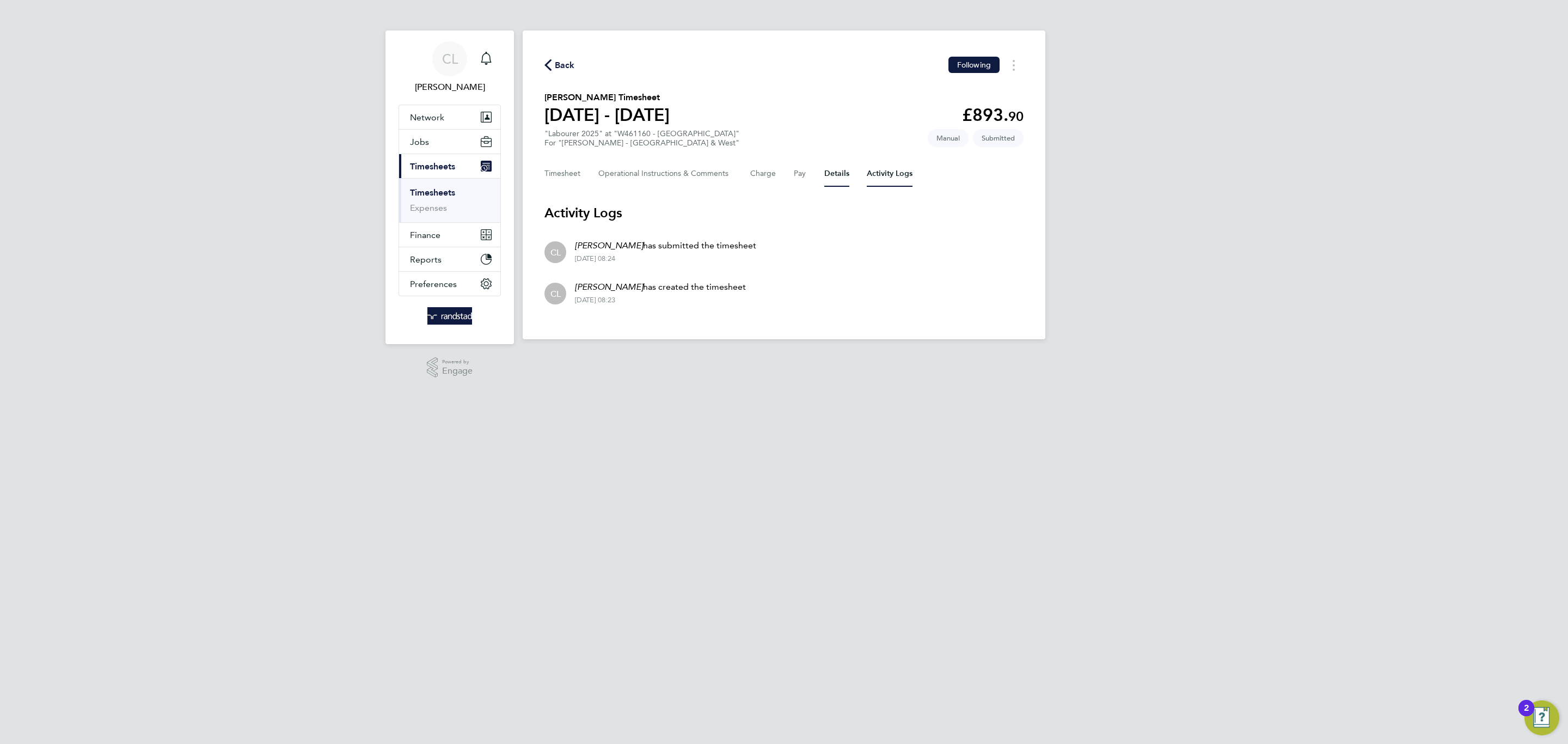
click at [836, 175] on button "Details" at bounding box center [837, 173] width 25 height 26
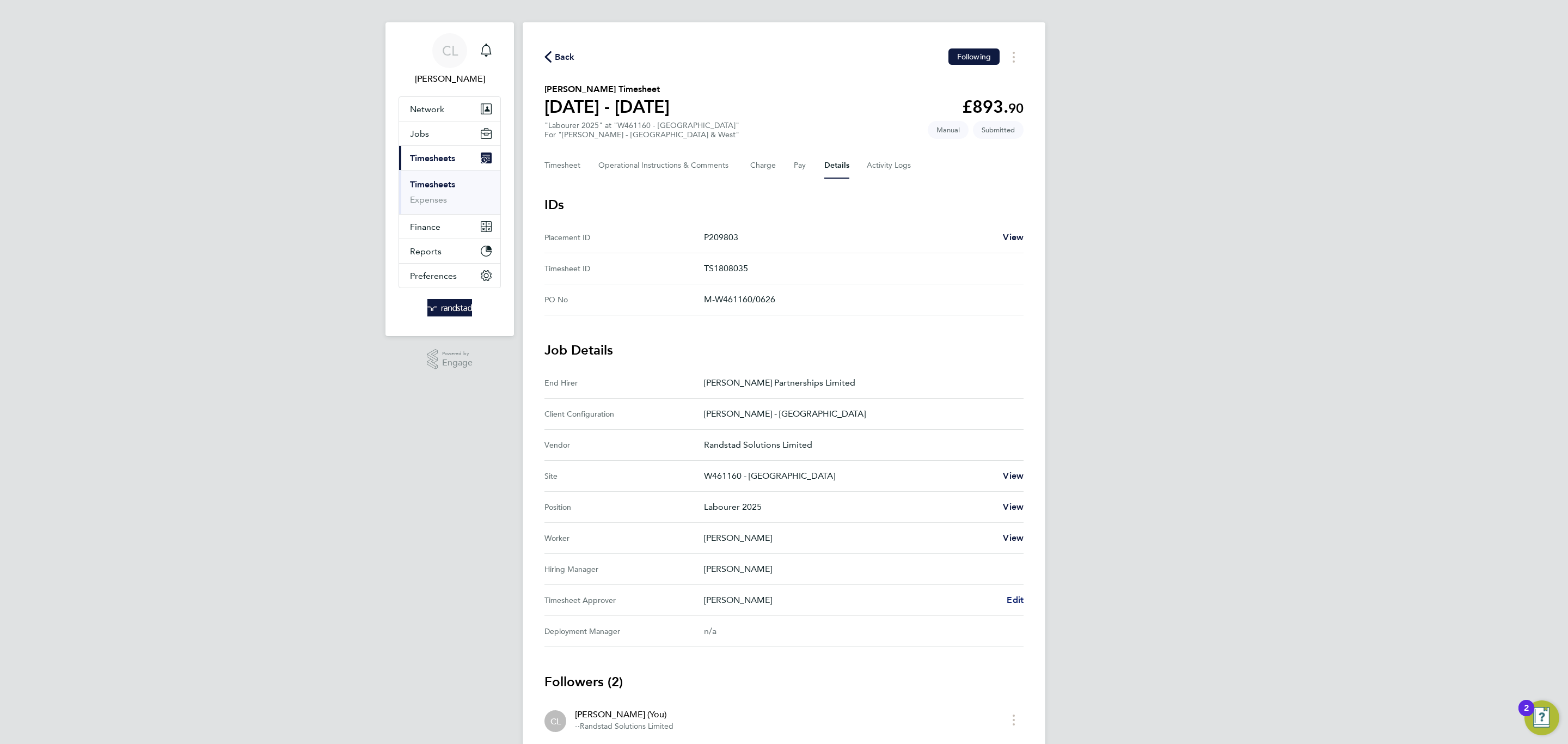
click at [1015, 599] on span "Edit" at bounding box center [1015, 600] width 17 height 10
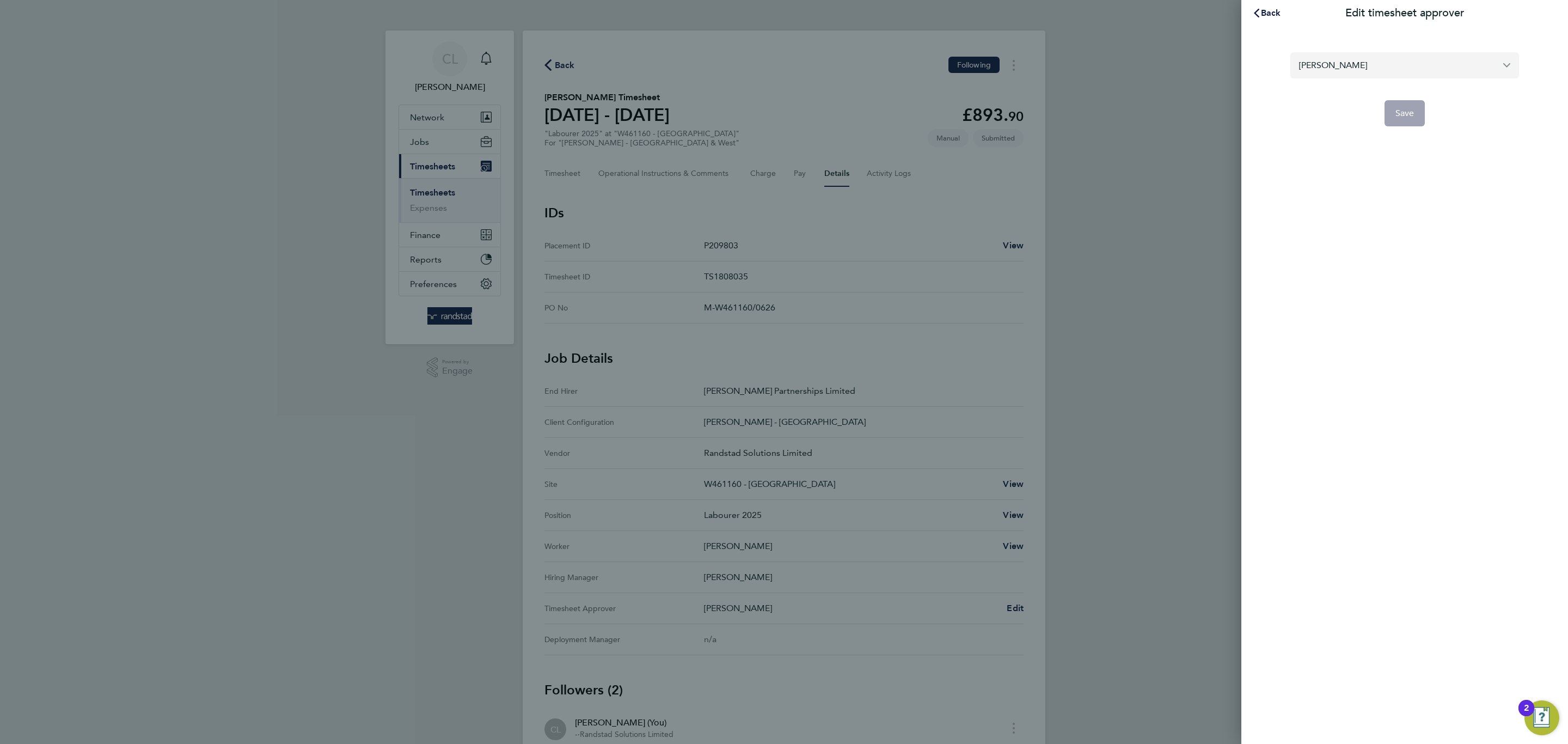
click at [1297, 72] on input "Michael Darcy" at bounding box center [1404, 65] width 229 height 25
click at [1353, 95] on li "Neil Palmer" at bounding box center [1404, 91] width 229 height 26
type input "Neil Palmer"
click at [1392, 115] on span "Save" at bounding box center [1404, 113] width 19 height 11
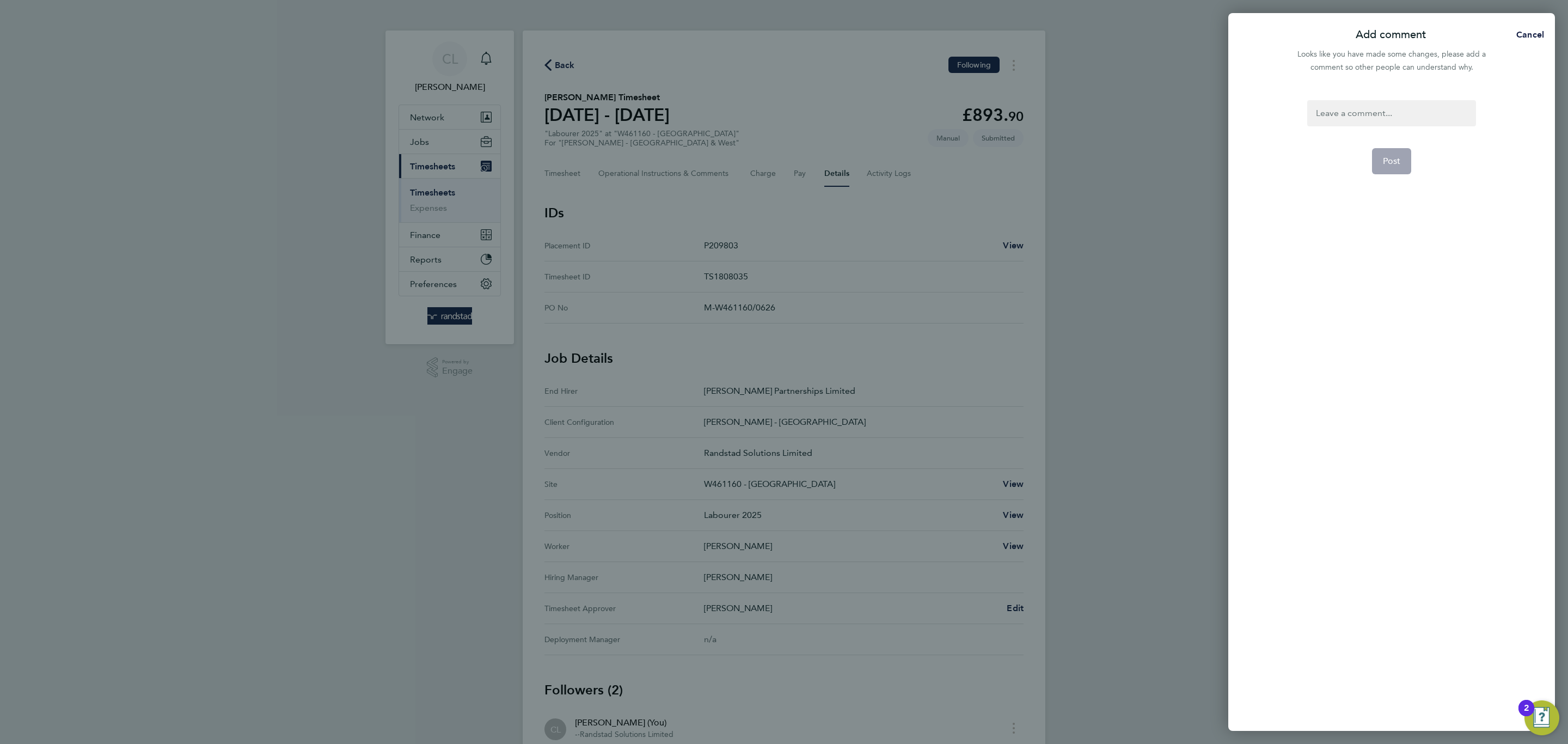
click at [1375, 126] on div at bounding box center [1391, 113] width 168 height 26
drag, startPoint x: 1431, startPoint y: 166, endPoint x: 1386, endPoint y: 165, distance: 45.0
click at [1392, 166] on form "ts Post" at bounding box center [1391, 305] width 177 height 411
click at [1386, 165] on span "Post" at bounding box center [1392, 161] width 18 height 11
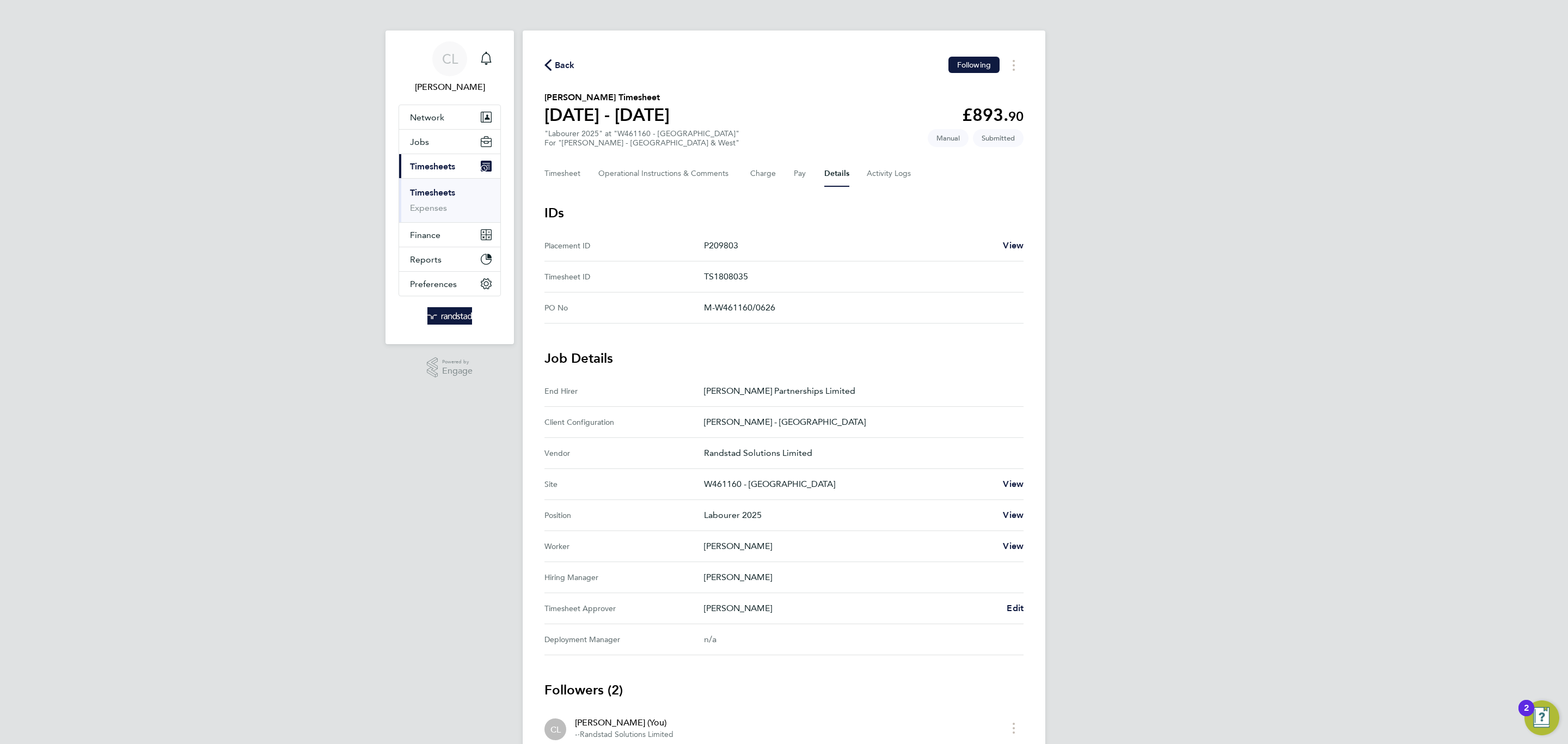
drag, startPoint x: 557, startPoint y: 68, endPoint x: 578, endPoint y: 59, distance: 22.8
click at [571, 63] on span "Back" at bounding box center [560, 64] width 31 height 10
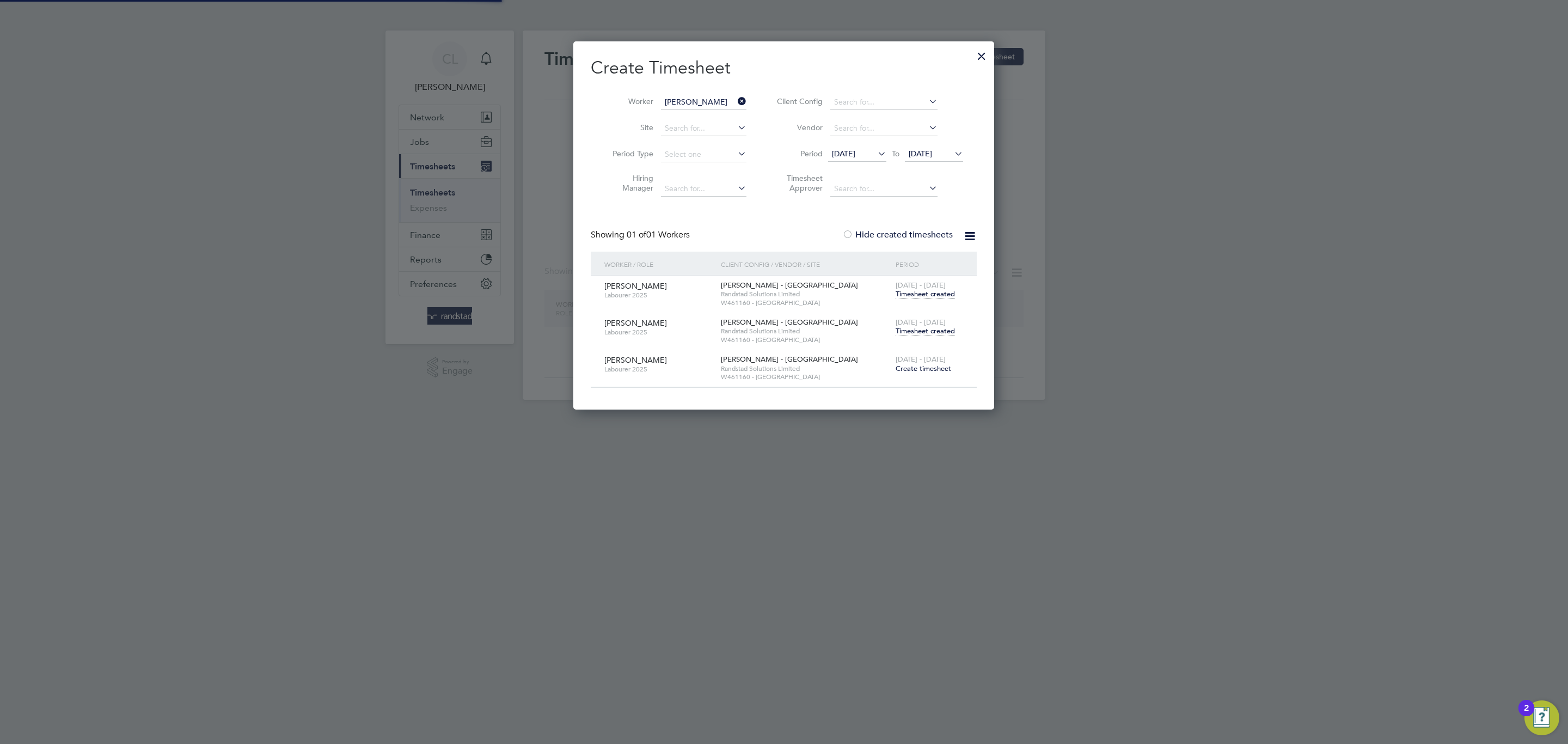
click at [731, 102] on input "Levan Broderick" at bounding box center [703, 103] width 86 height 15
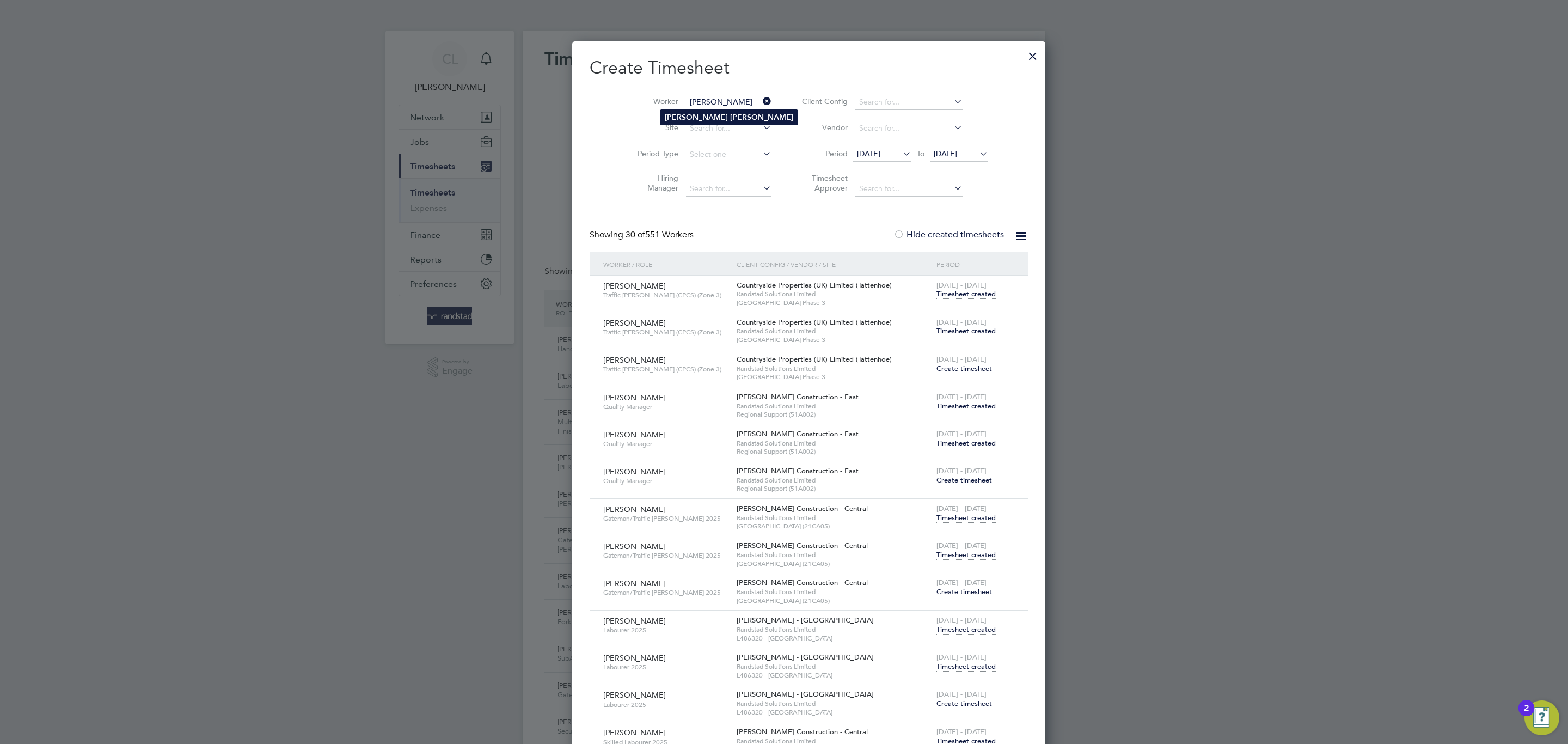
click at [724, 122] on li "Joshua Wright" at bounding box center [729, 117] width 137 height 14
type input "Joshua Wright"
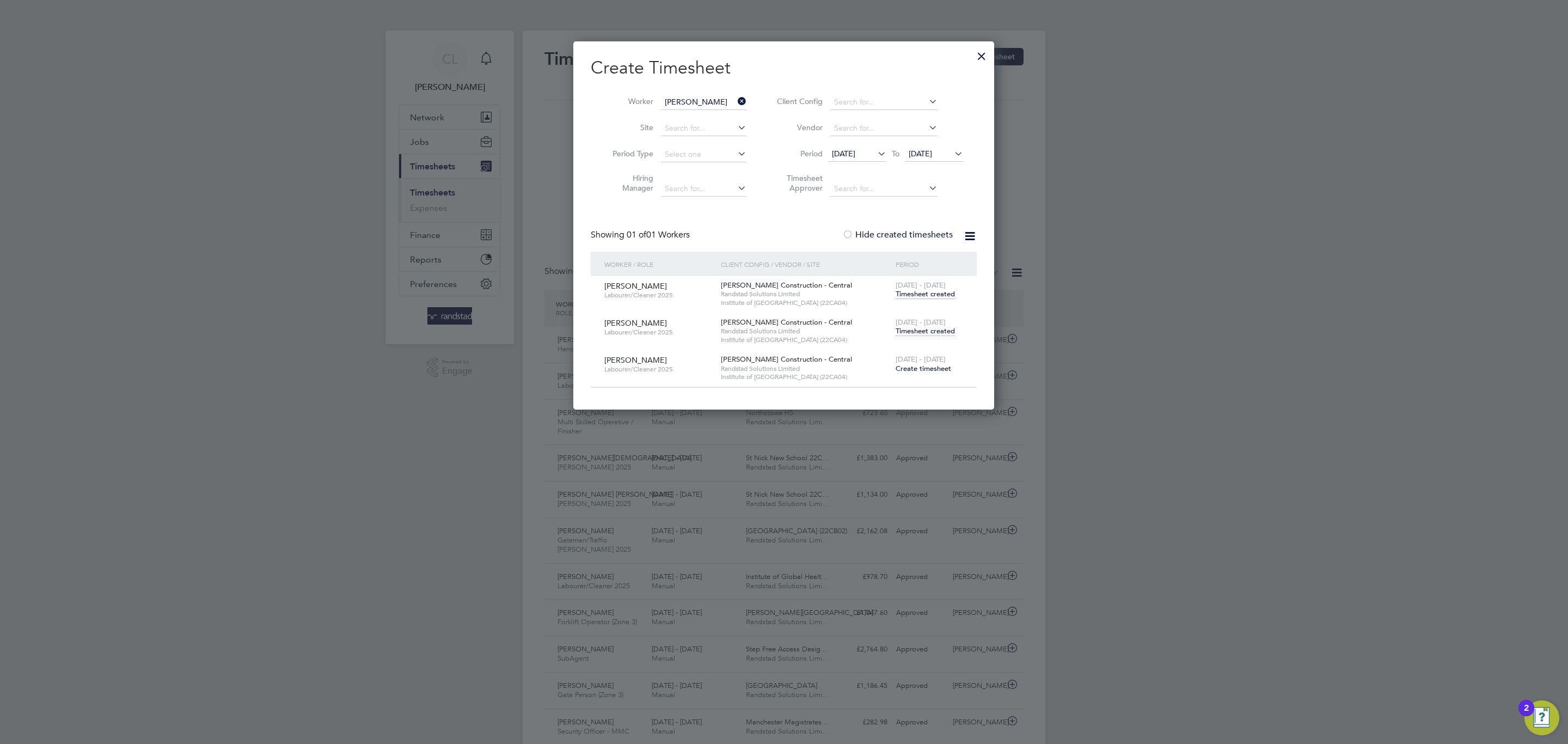
click at [939, 329] on span "Timesheet created" at bounding box center [925, 332] width 59 height 10
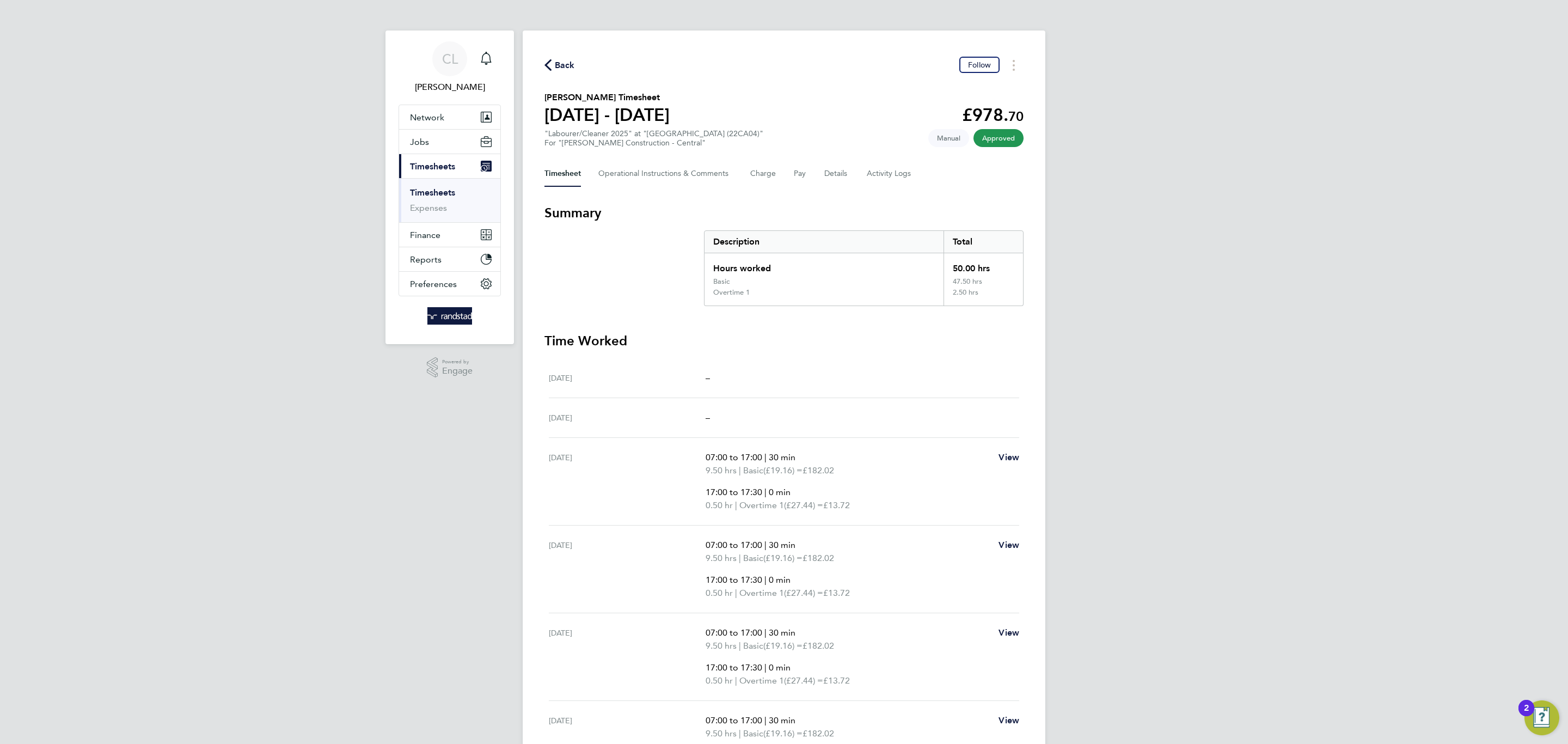
click at [552, 67] on span "Back" at bounding box center [560, 64] width 31 height 10
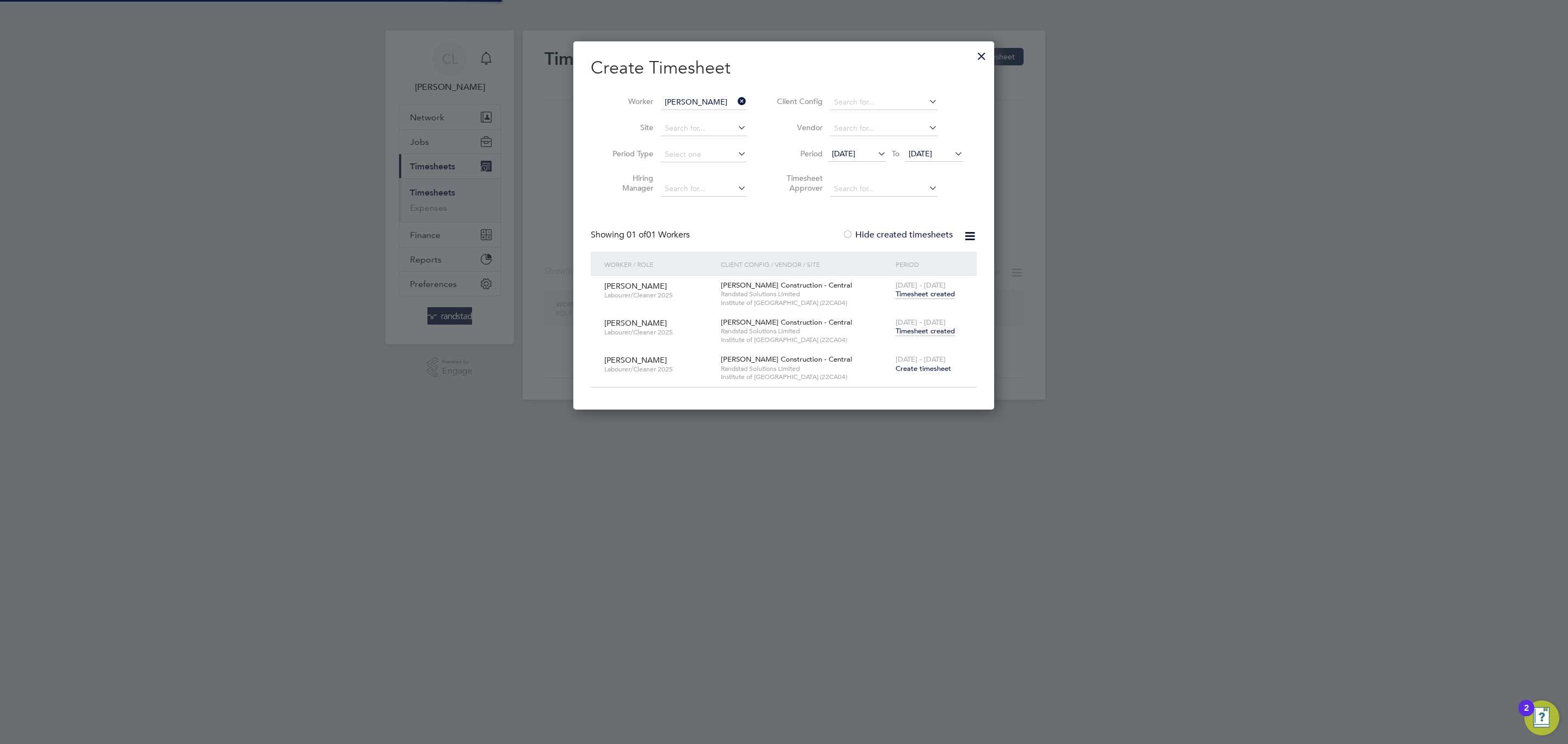
click at [707, 102] on input "Joshua Wright" at bounding box center [703, 103] width 86 height 15
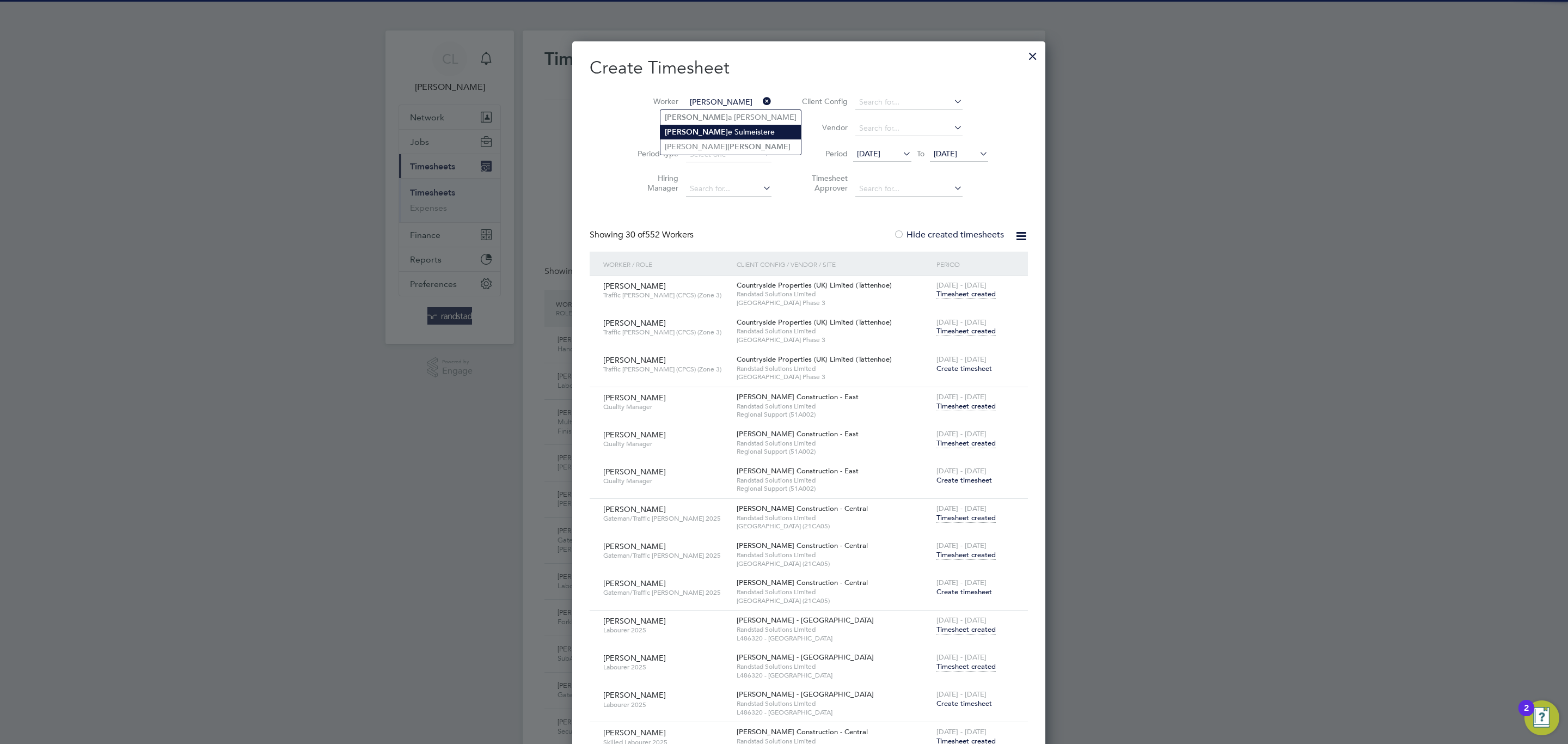
click at [697, 136] on li "Sabin e Sulmeistere" at bounding box center [731, 131] width 141 height 14
type input "Sabine Sulmeistere"
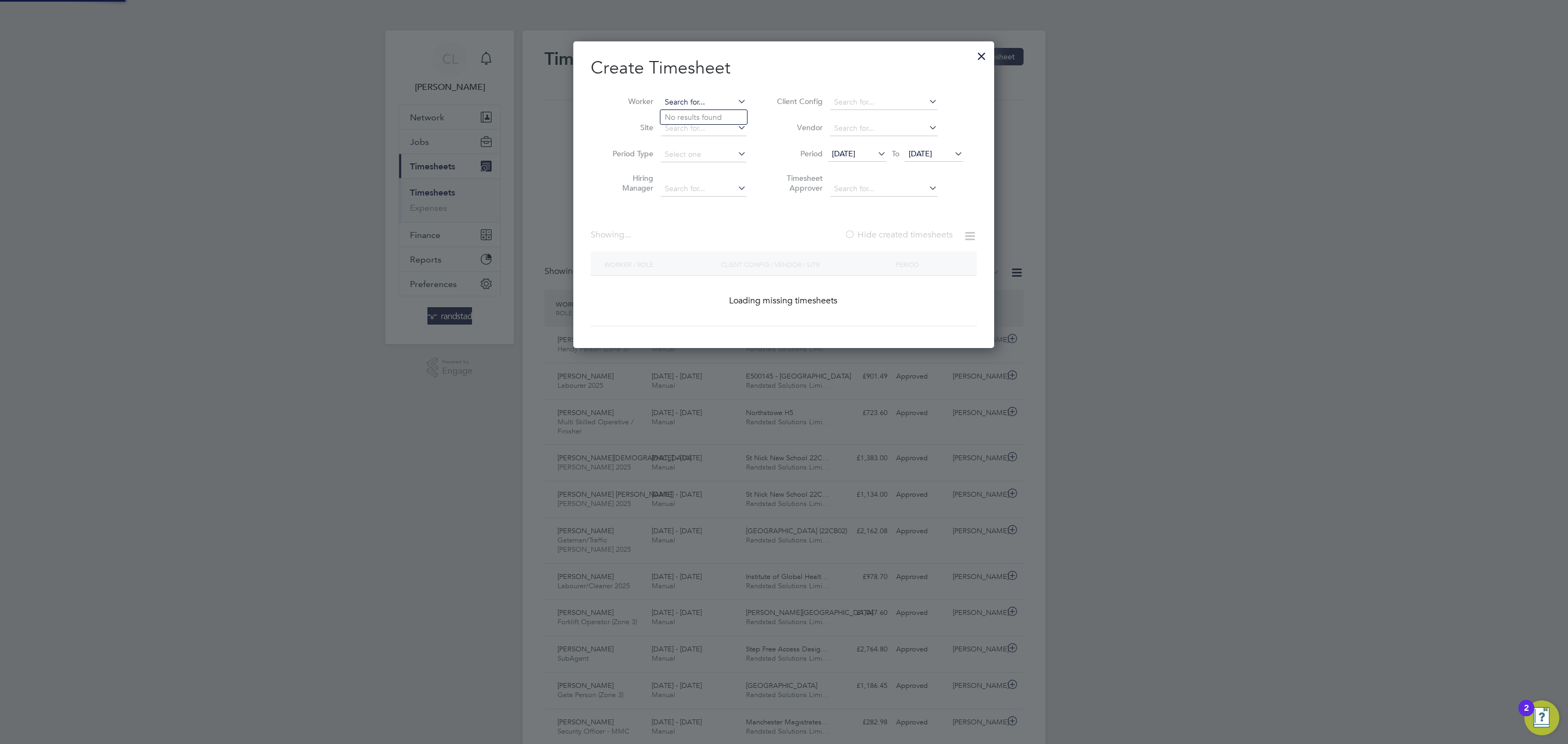
click at [704, 98] on input at bounding box center [703, 103] width 86 height 15
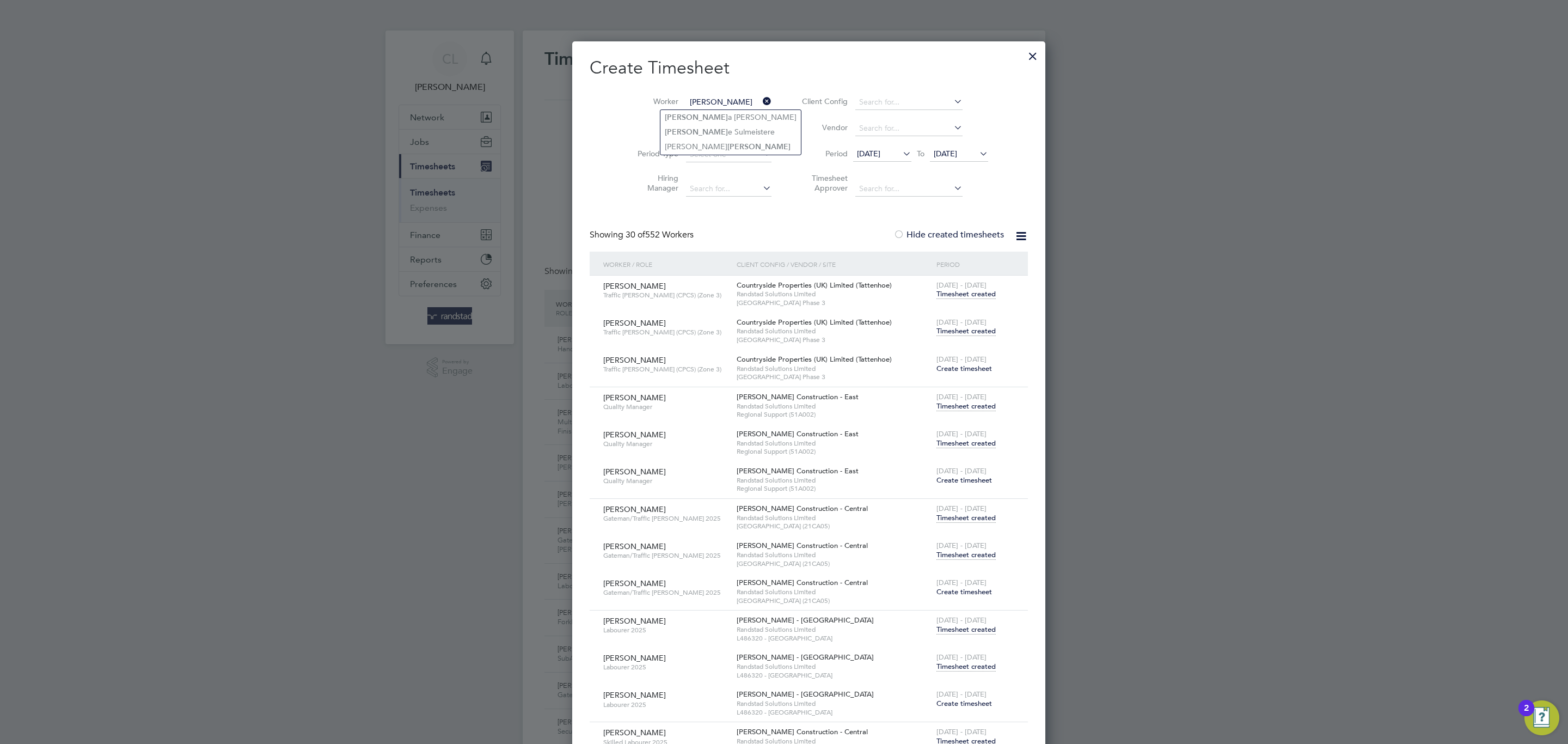
type input "sabin"
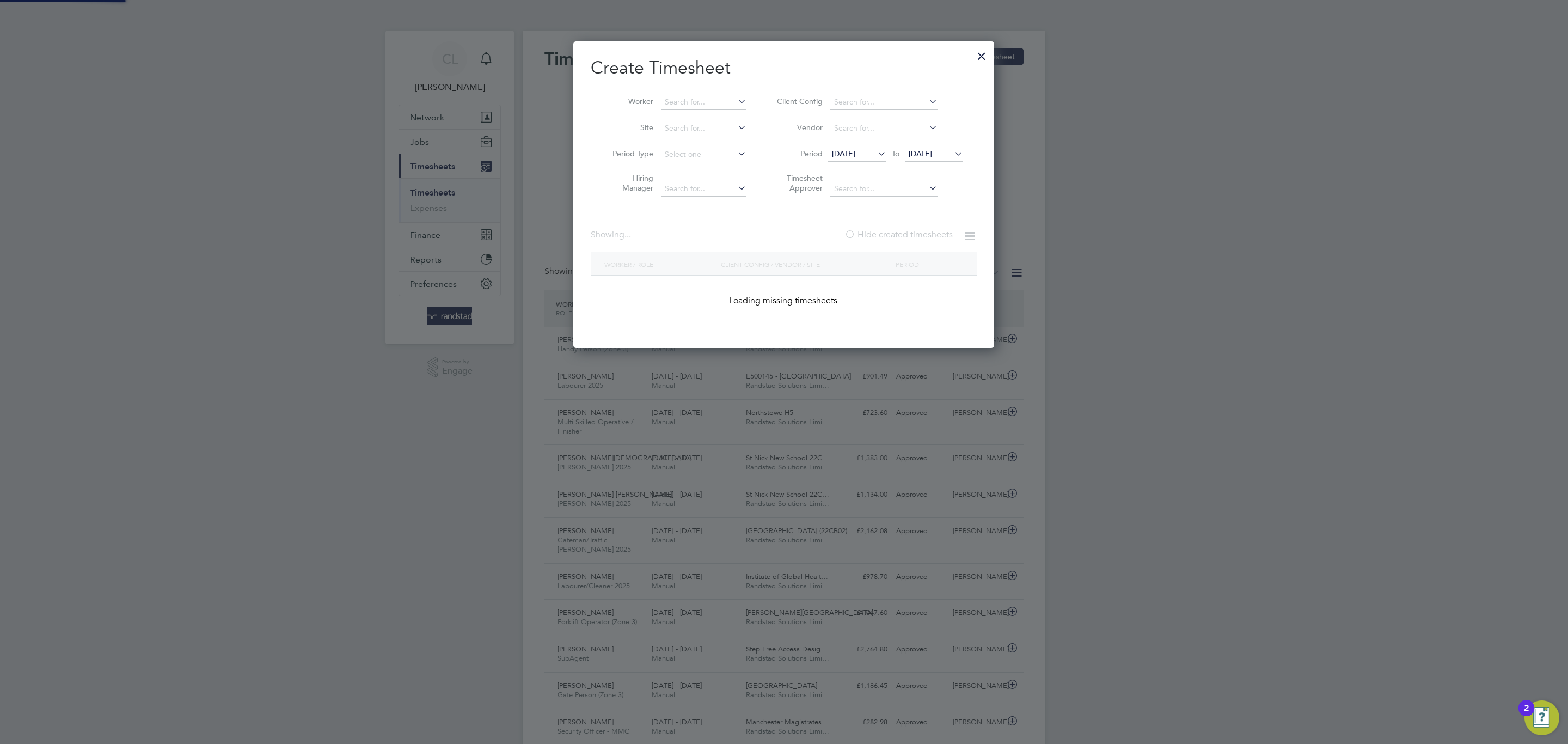
drag, startPoint x: 735, startPoint y: 157, endPoint x: 728, endPoint y: 137, distance: 21.2
click at [728, 144] on li "Period Type" at bounding box center [676, 154] width 170 height 26
click at [717, 96] on input at bounding box center [703, 103] width 86 height 15
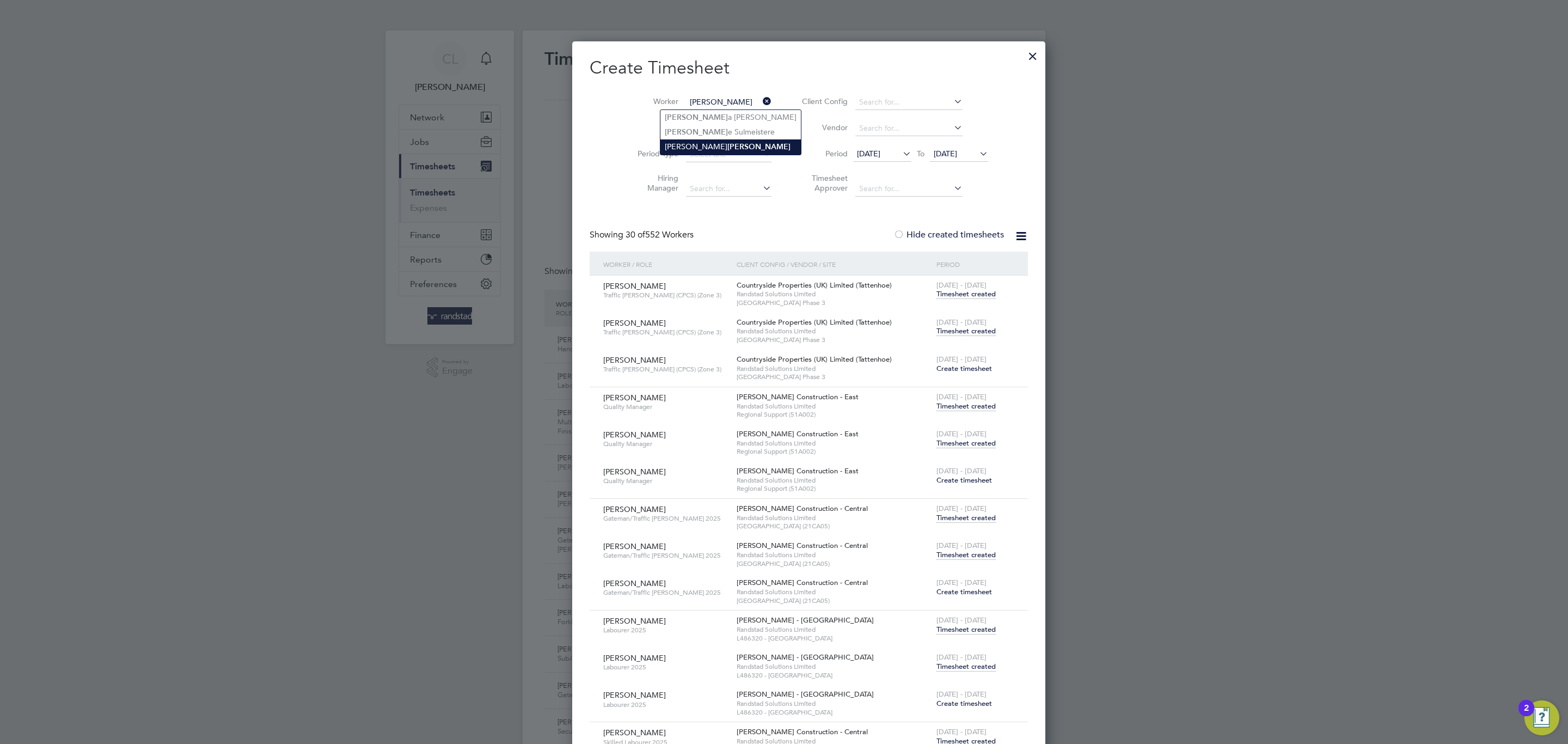
click at [731, 141] on li "Nathan Sabin" at bounding box center [731, 146] width 141 height 14
type input "Nathan Sabin"
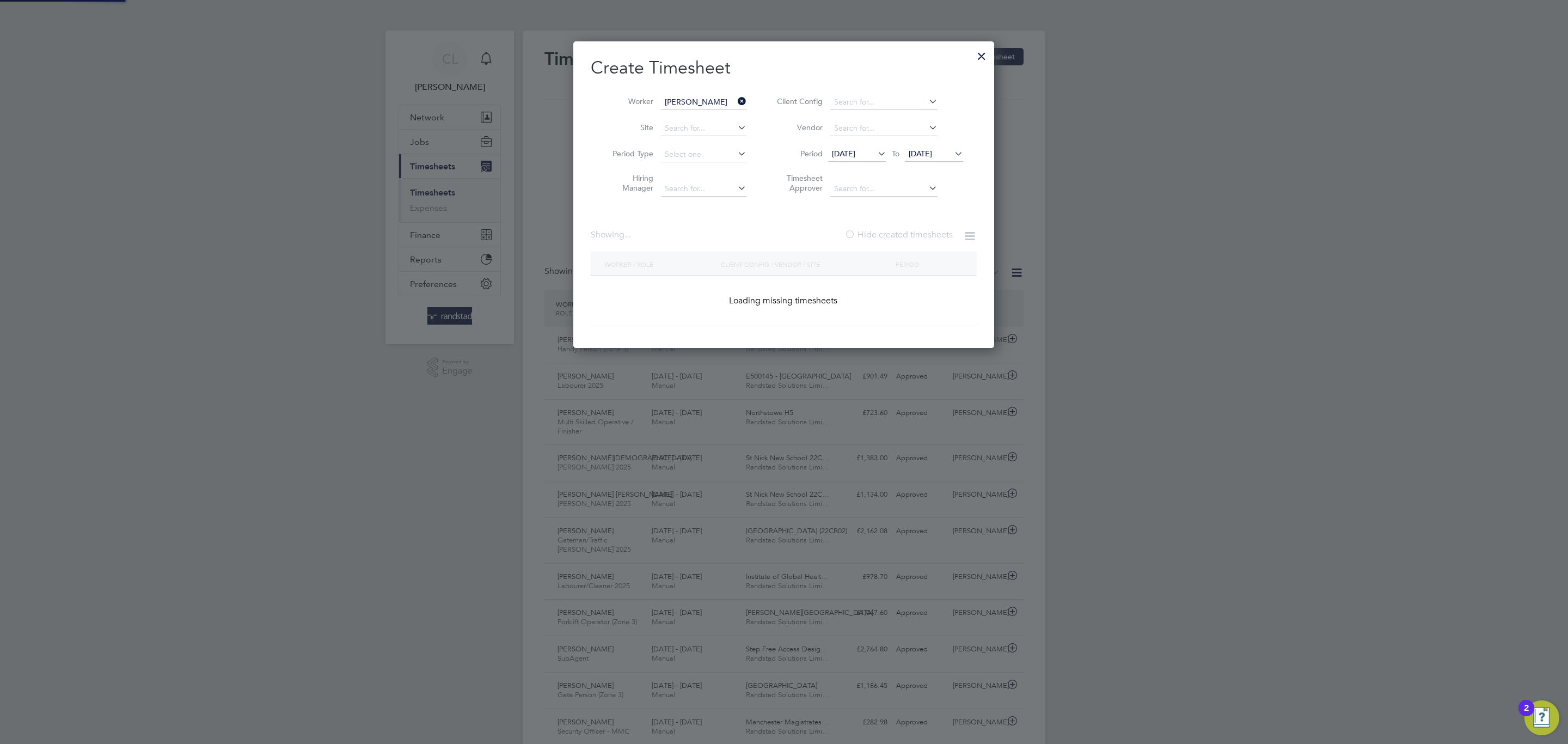
click at [899, 246] on div "Showing ... Hide created timesheets" at bounding box center [784, 240] width 386 height 22
click at [932, 151] on span "26 Aug 2025" at bounding box center [920, 154] width 24 height 10
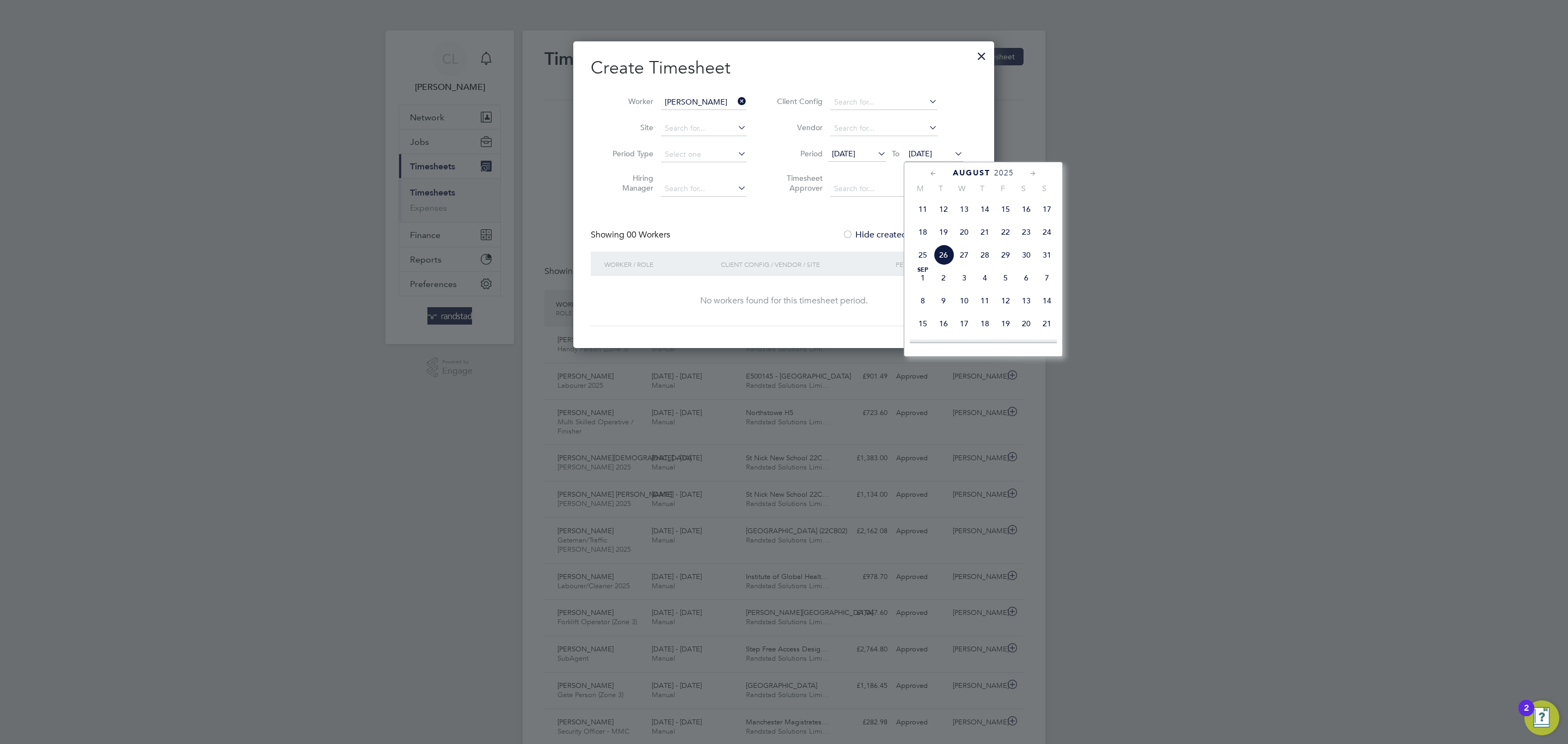
click at [957, 311] on span "10" at bounding box center [964, 300] width 20 height 20
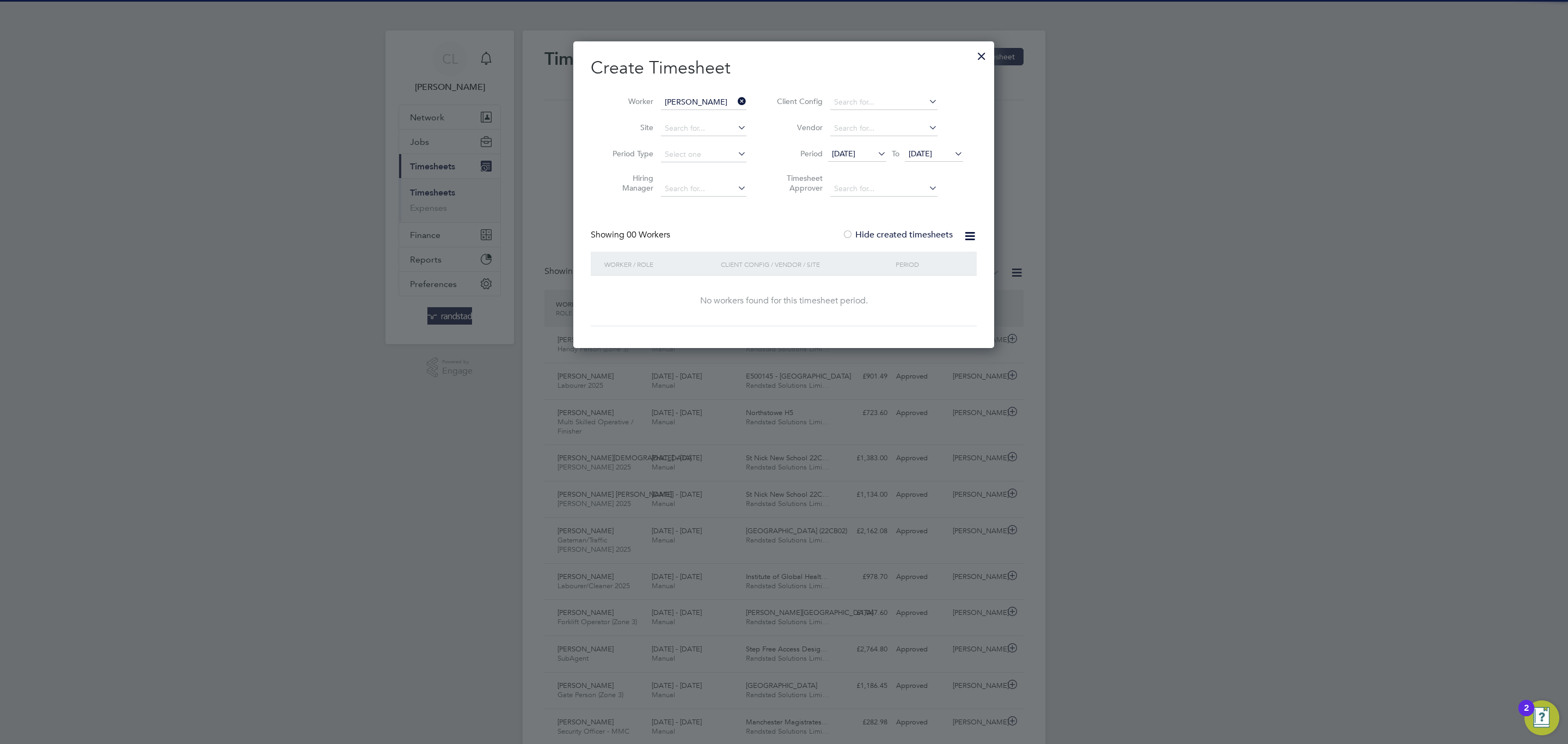
click at [887, 231] on label "Hide created timesheets" at bounding box center [897, 234] width 110 height 11
click at [849, 233] on div at bounding box center [847, 235] width 11 height 11
click at [908, 228] on div "Create Timesheet Worker Nathan Sabin Site Period Type Hiring Manager Client Con…" at bounding box center [784, 192] width 386 height 270
drag, startPoint x: 984, startPoint y: 55, endPoint x: 594, endPoint y: 67, distance: 390.2
click at [983, 57] on div at bounding box center [981, 53] width 20 height 20
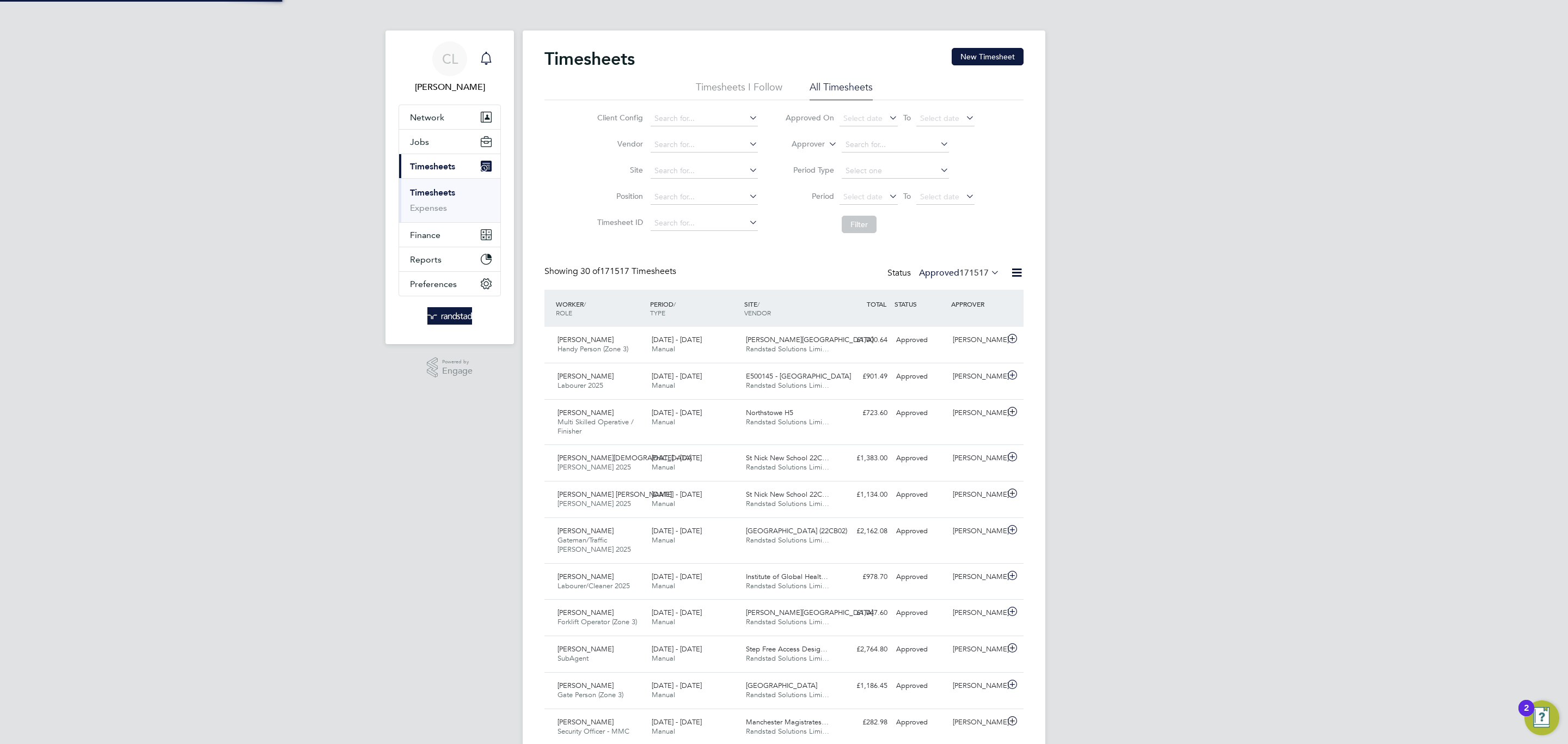
click at [489, 59] on icon "Main navigation" at bounding box center [486, 57] width 10 height 11
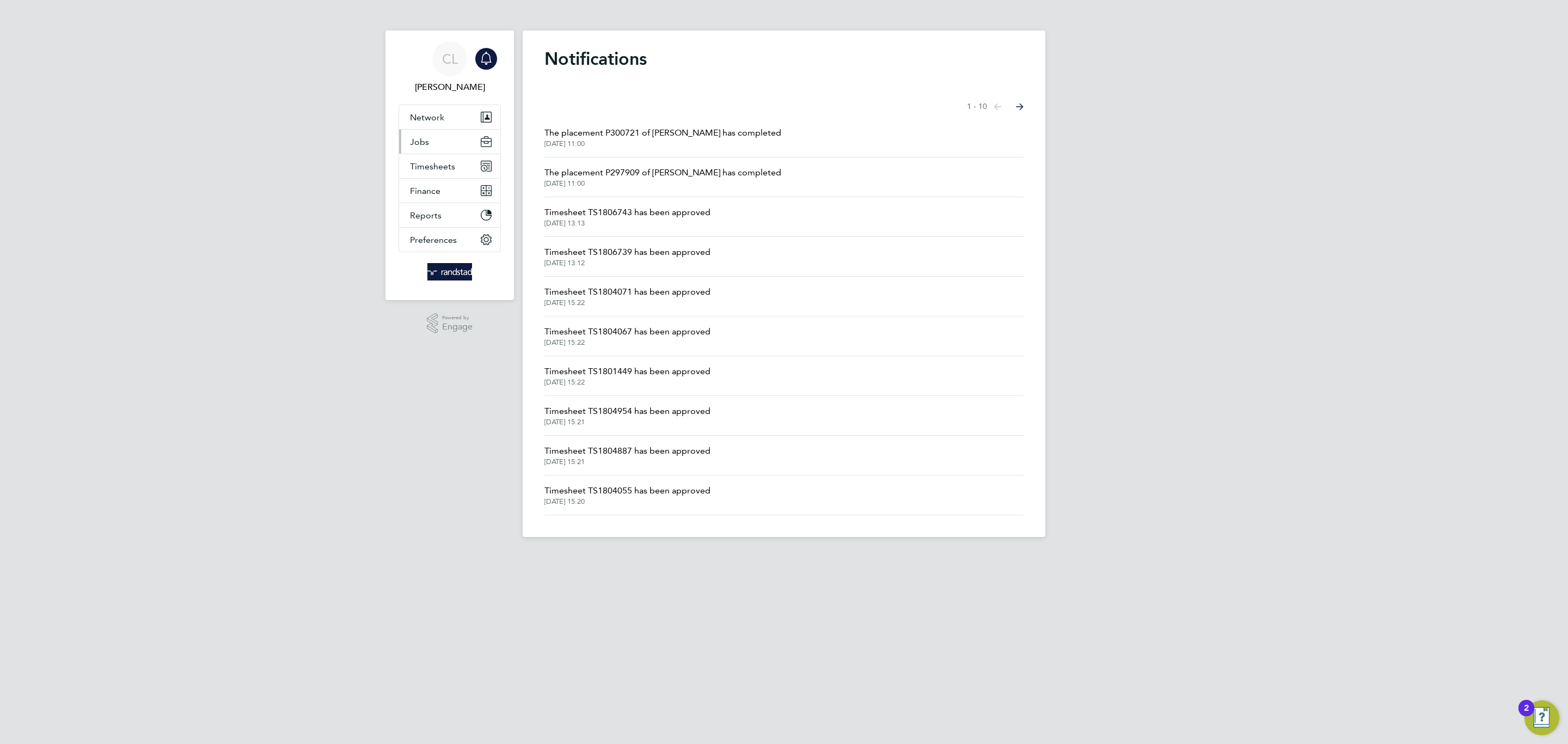
click at [457, 130] on button "Jobs" at bounding box center [449, 142] width 101 height 24
click at [449, 194] on link "Placements" at bounding box center [432, 199] width 45 height 10
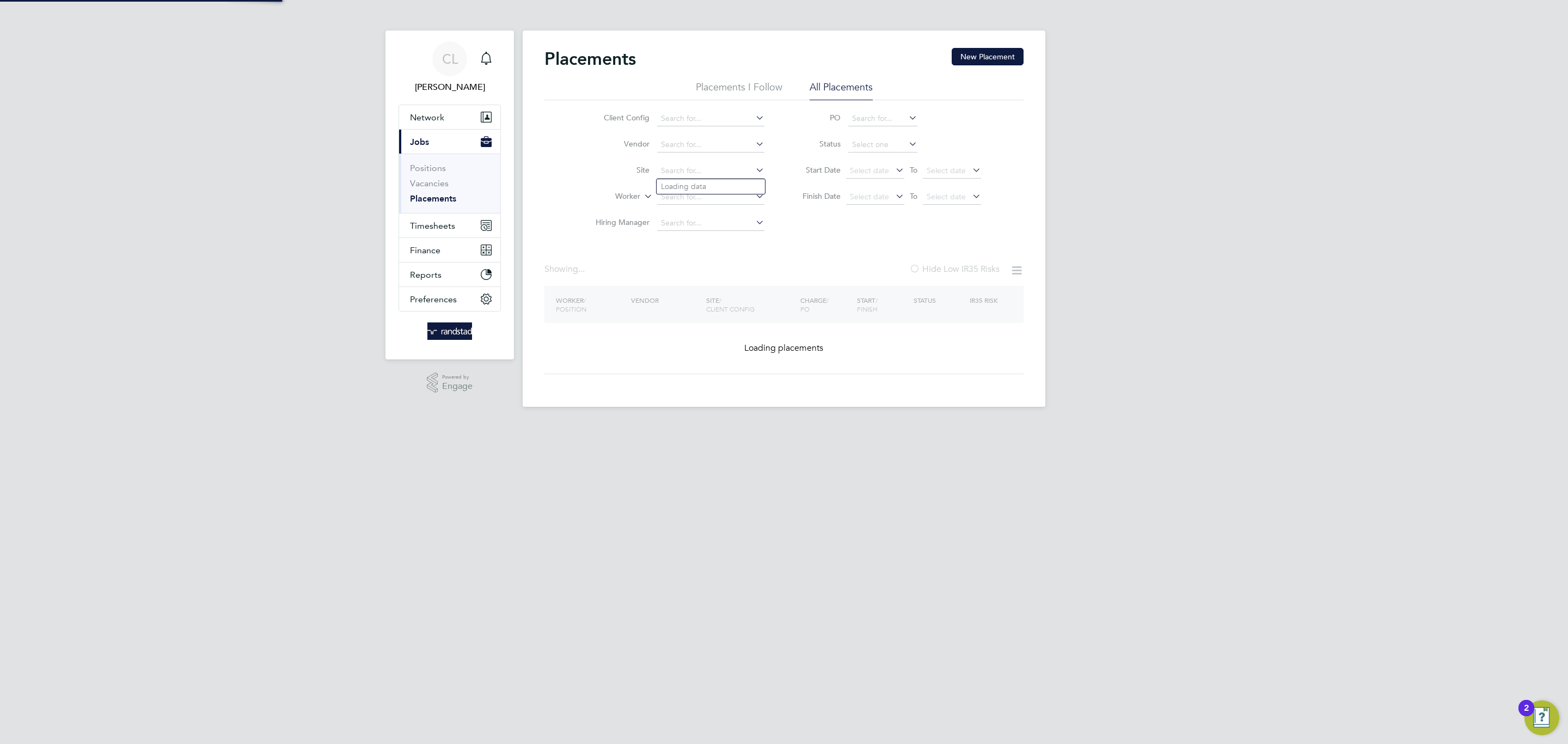
click at [707, 176] on input at bounding box center [711, 171] width 107 height 15
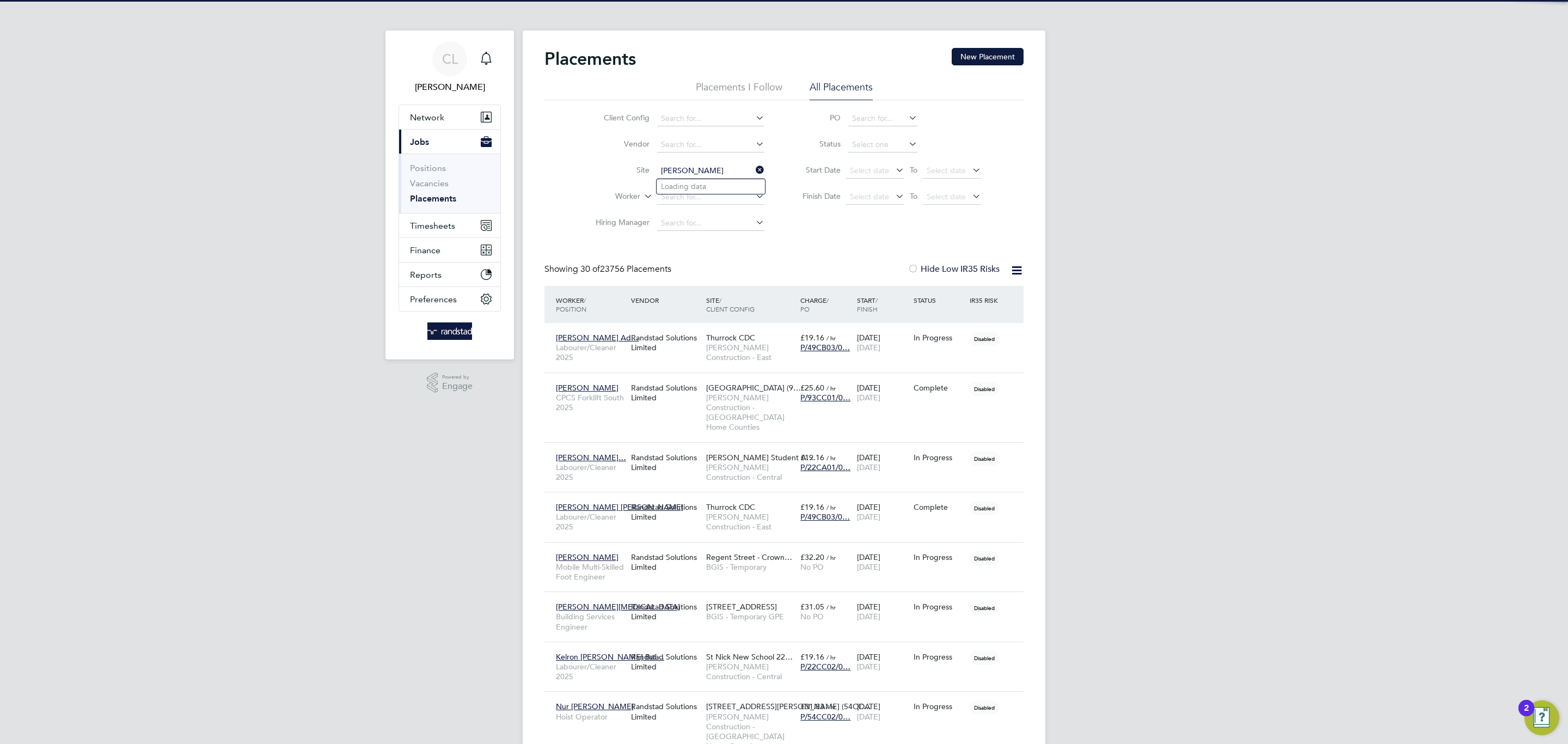
scroll to position [51, 95]
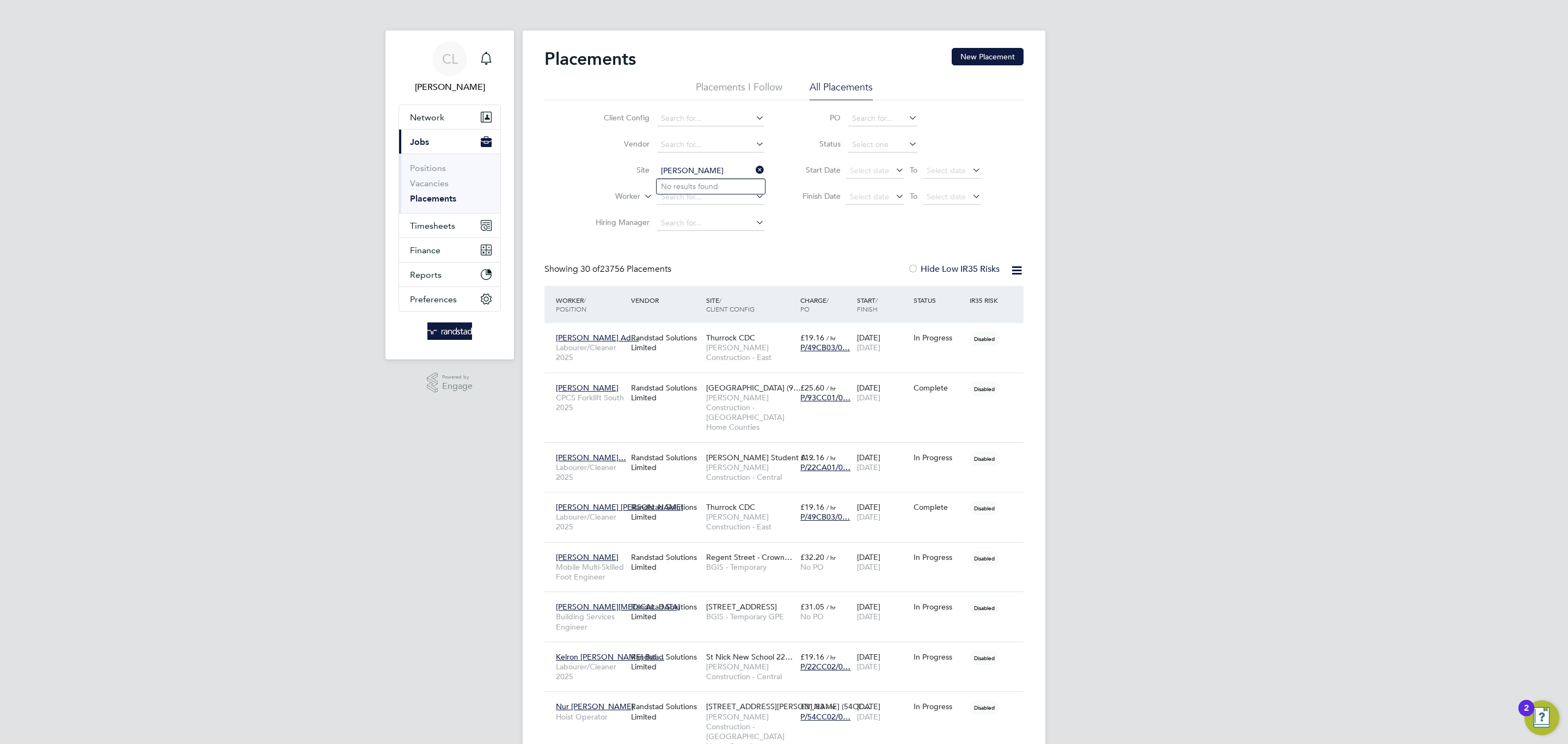
drag, startPoint x: 709, startPoint y: 171, endPoint x: 609, endPoint y: 166, distance: 100.1
click at [609, 166] on li "Site nathan sabin" at bounding box center [675, 171] width 204 height 26
type input "nathan sabin"
click at [670, 201] on input at bounding box center [711, 197] width 107 height 15
click at [695, 177] on input at bounding box center [711, 171] width 107 height 15
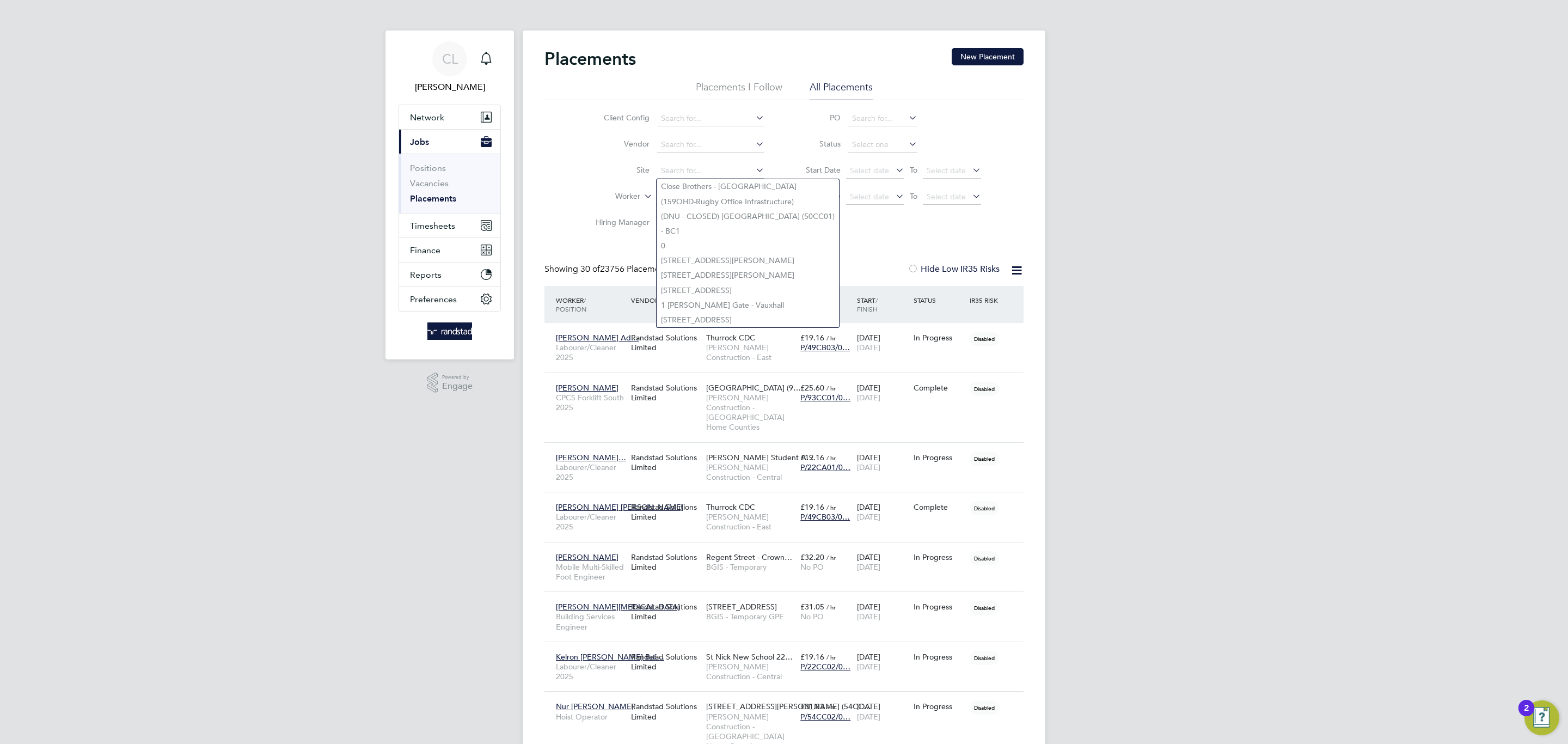
click at [599, 237] on li "Hiring Manager" at bounding box center [675, 223] width 204 height 26
click at [682, 197] on input at bounding box center [711, 197] width 107 height 15
click at [676, 210] on b "Nathan" at bounding box center [692, 213] width 63 height 9
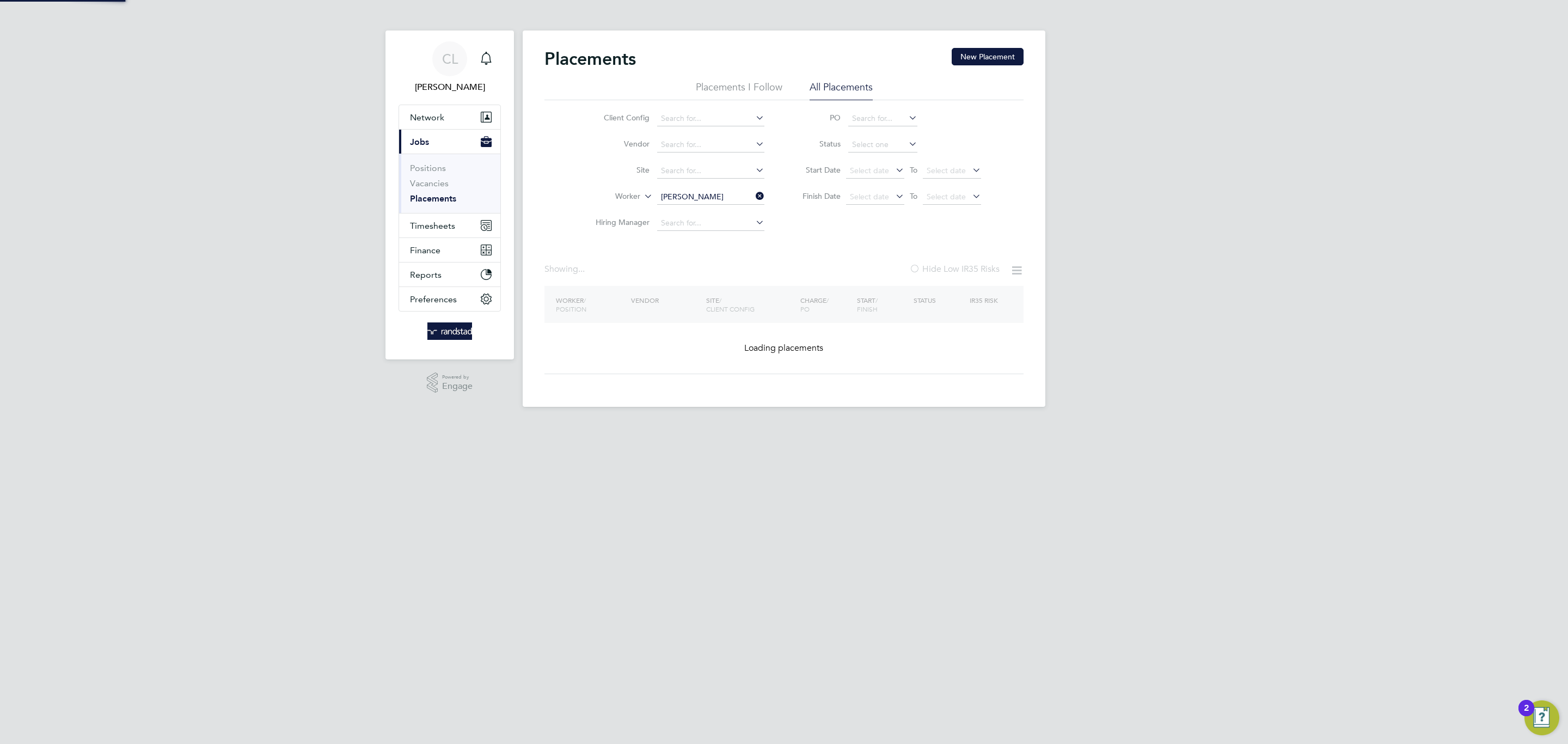
type input "Nathan Sabin"
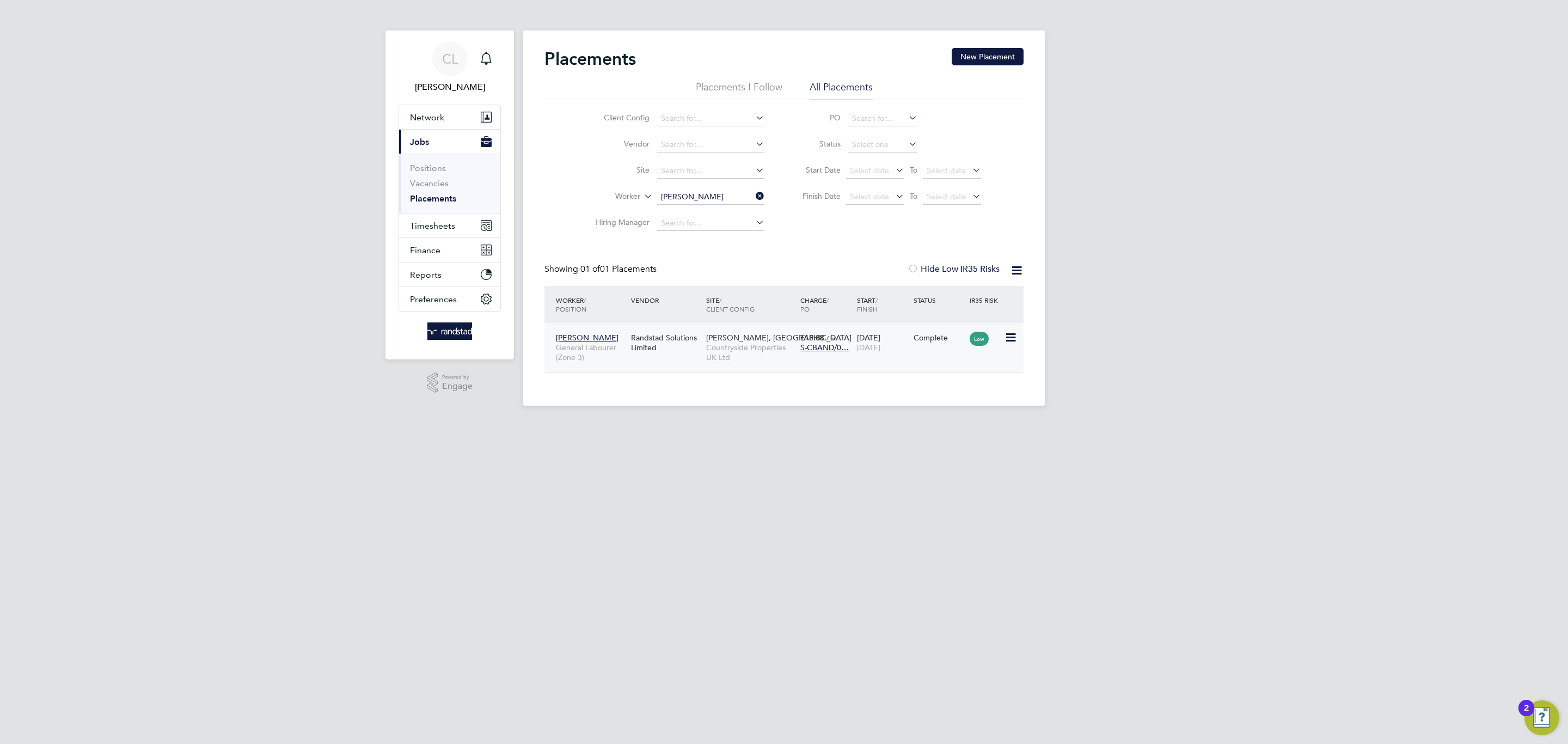
click at [771, 343] on div "Roman Fields, Banbury Countryside Properties UK Ltd" at bounding box center [750, 348] width 94 height 41
click at [430, 177] on li "Positions" at bounding box center [450, 171] width 81 height 15
click at [430, 181] on link "Vacancies" at bounding box center [429, 183] width 39 height 10
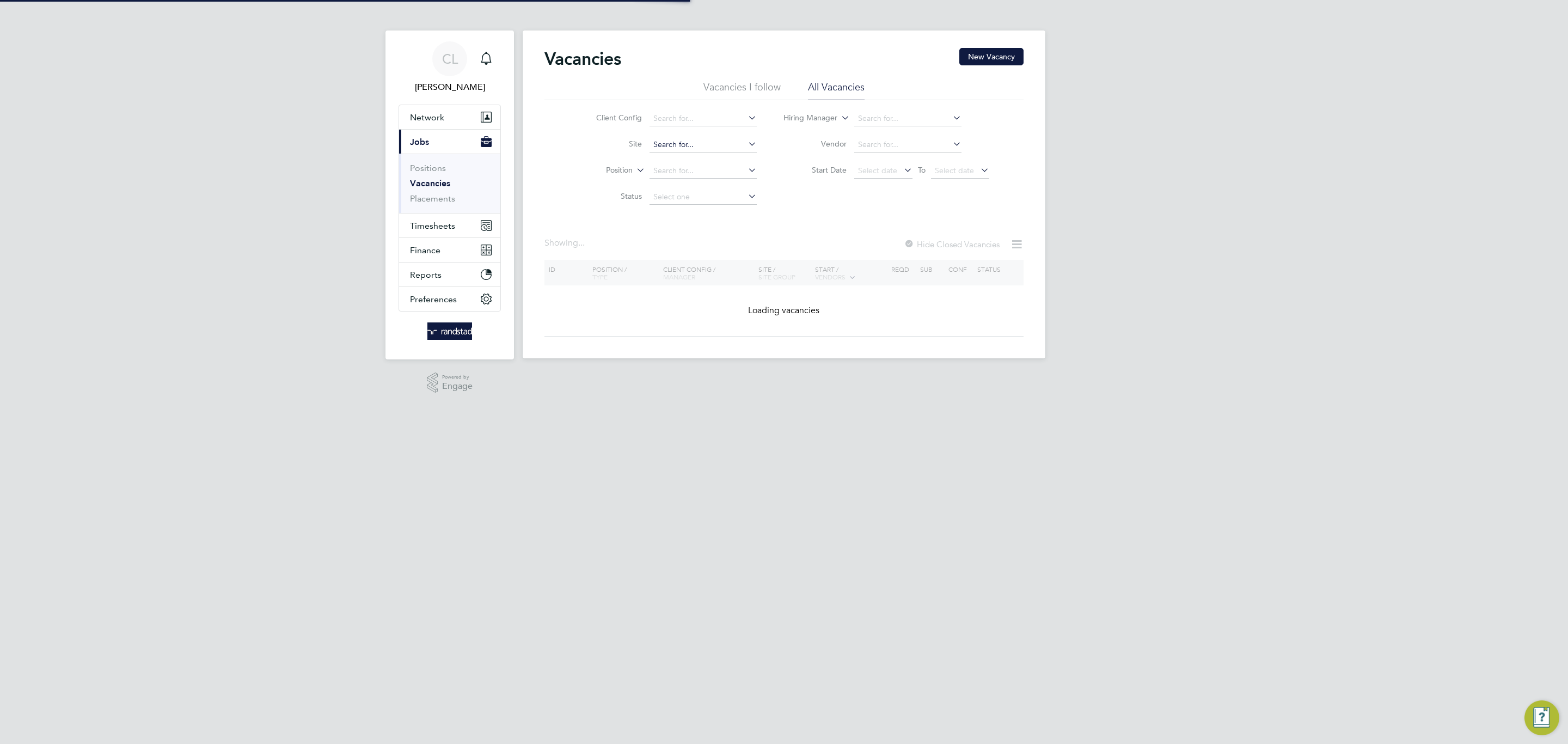
click at [685, 148] on input at bounding box center [703, 145] width 107 height 15
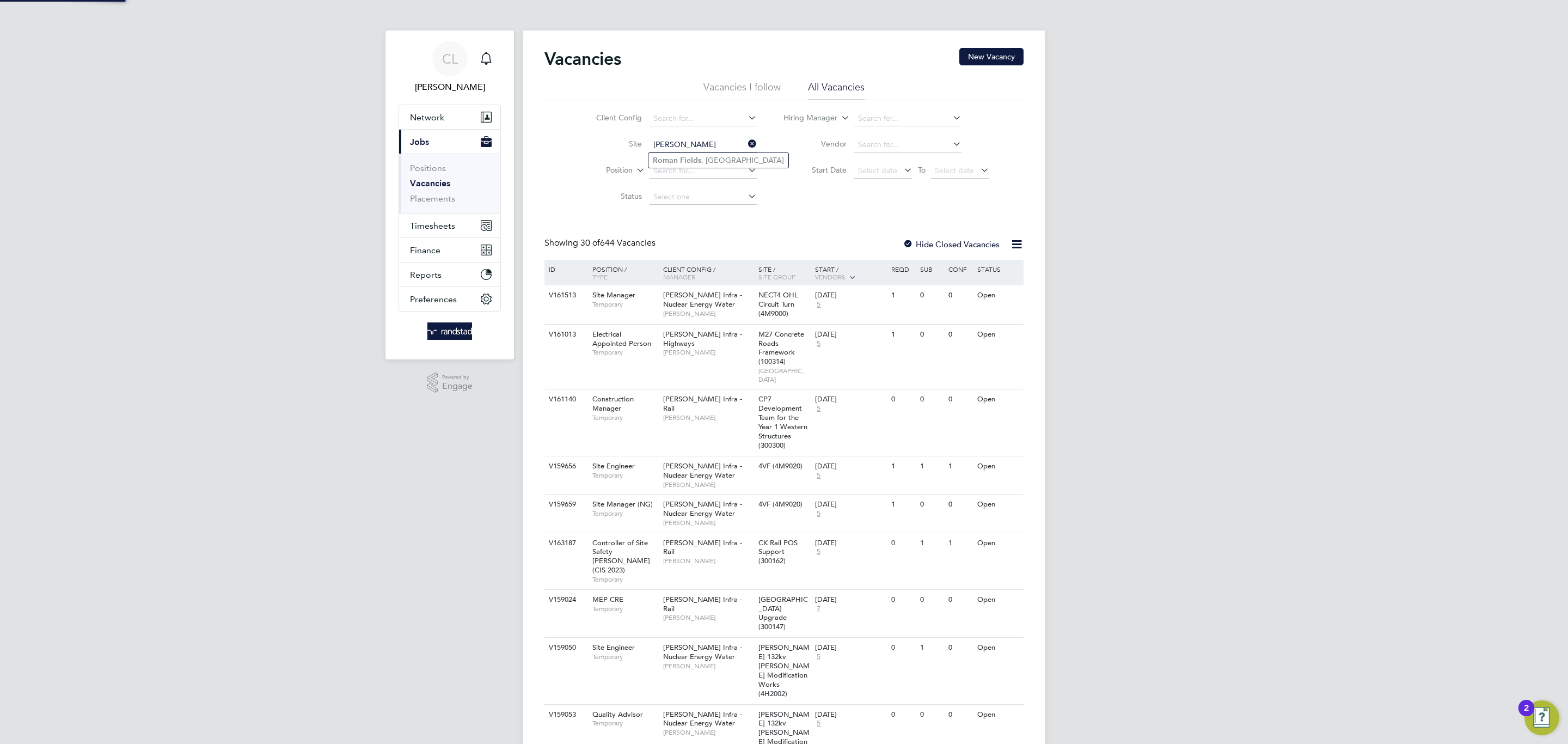
click at [703, 154] on li "Roman Fields , Banbury" at bounding box center [718, 159] width 140 height 14
type input "[PERSON_NAME], [GEOGRAPHIC_DATA]"
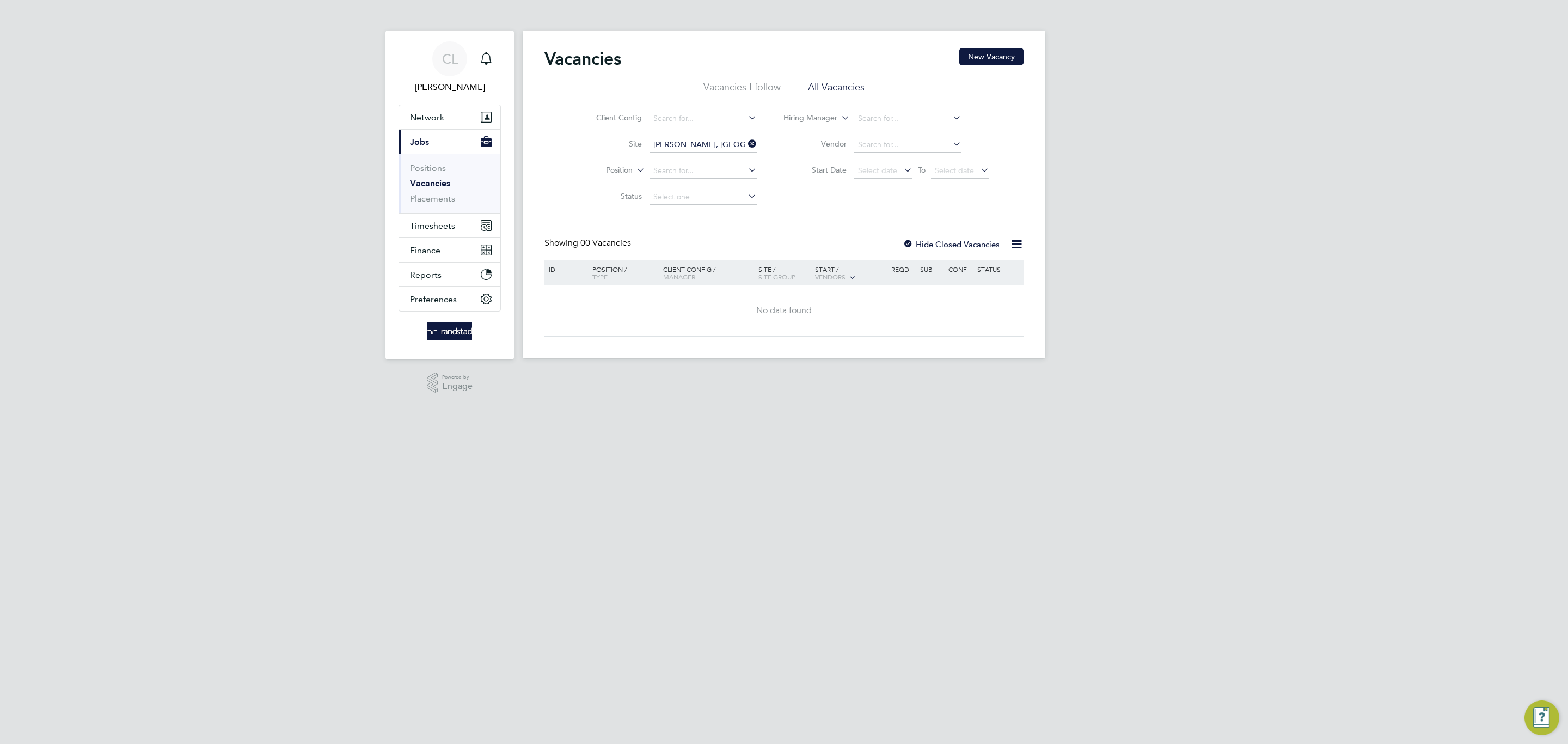
click at [904, 248] on div at bounding box center [907, 244] width 11 height 11
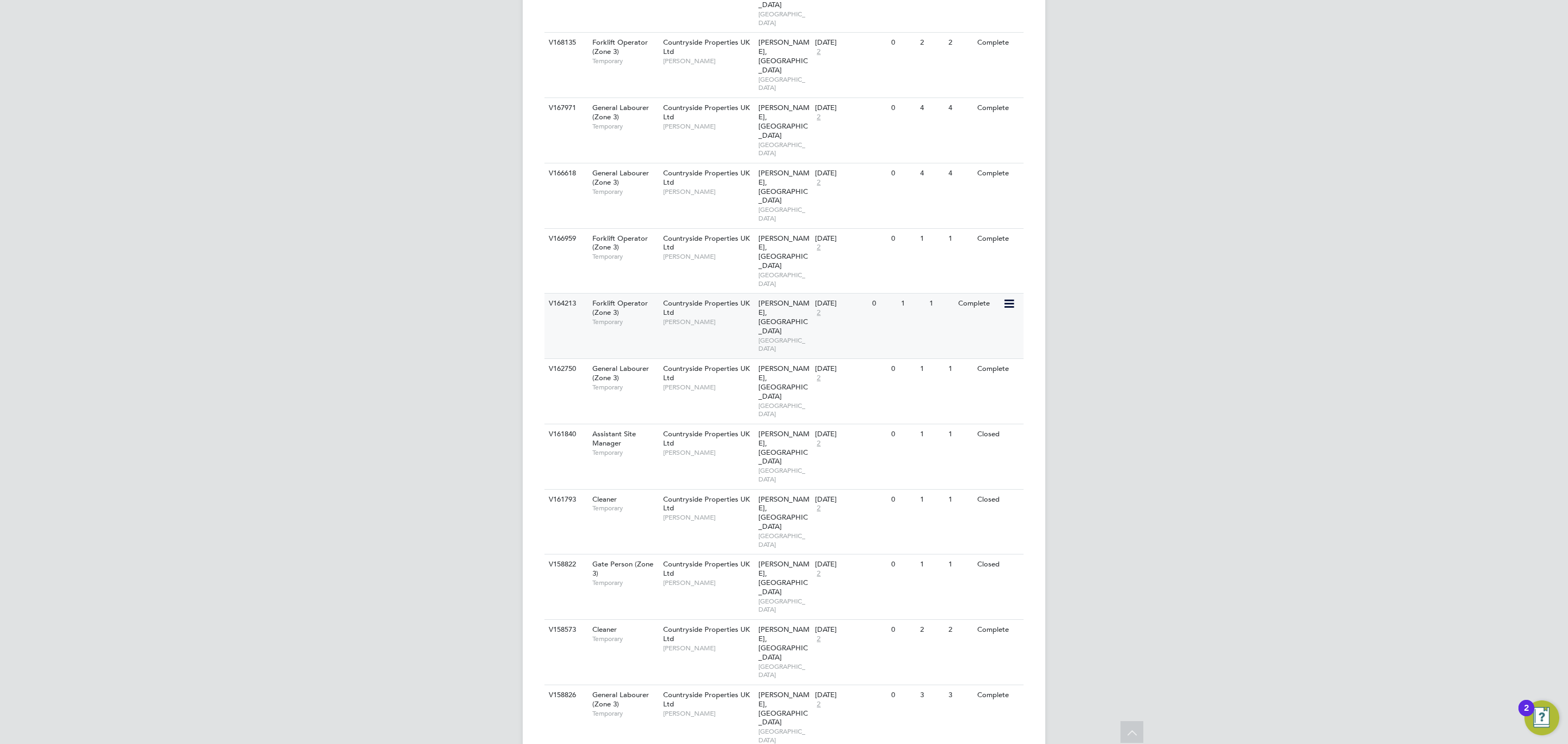
scroll to position [693, 0]
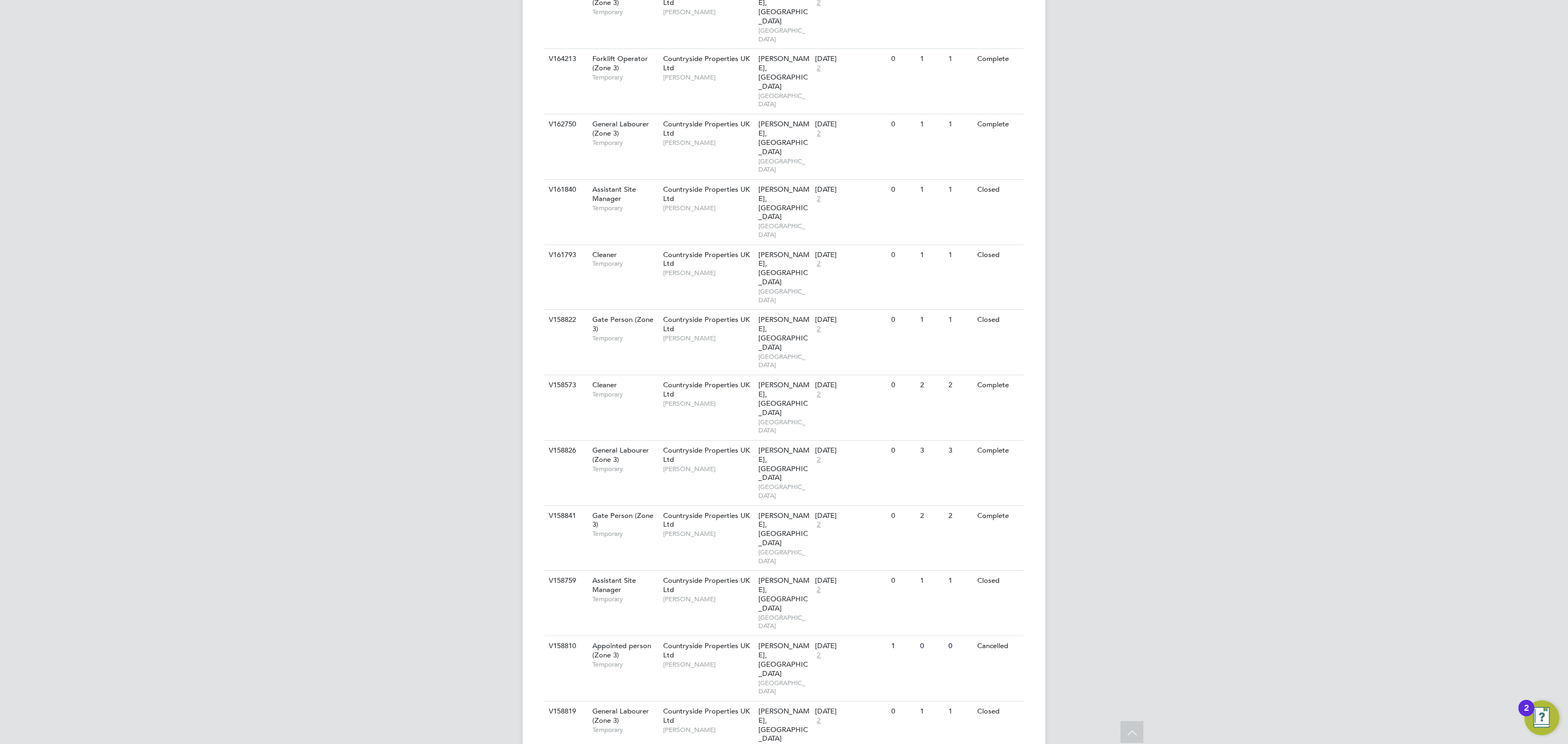
click at [703, 646] on span "[PERSON_NAME]" at bounding box center [708, 730] width 90 height 8
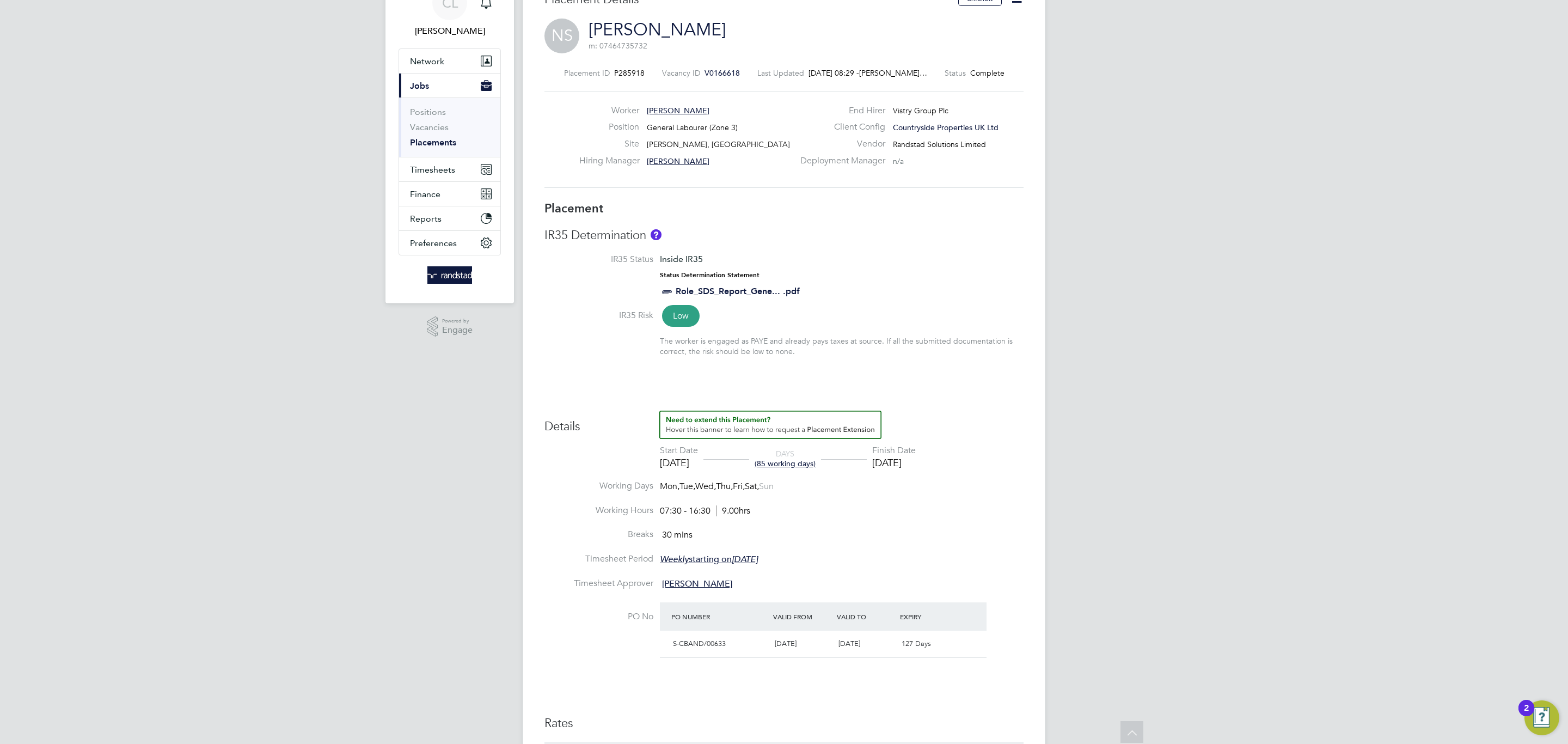
scroll to position [11, 0]
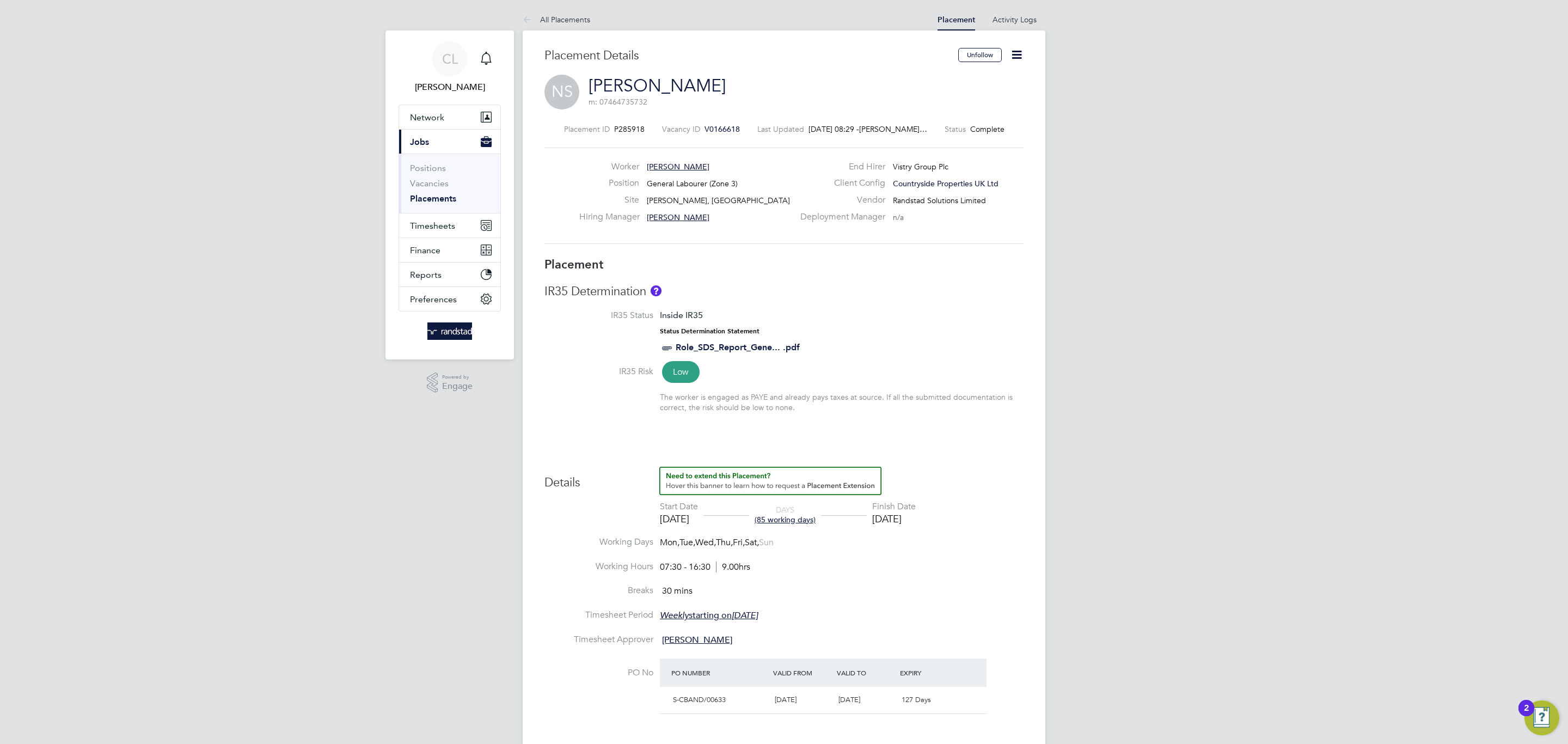
click at [1023, 54] on icon at bounding box center [1017, 54] width 14 height 14
click at [986, 80] on li "Edit Placement e" at bounding box center [981, 81] width 80 height 15
type input "[PERSON_NAME]"
type input "[DATE]"
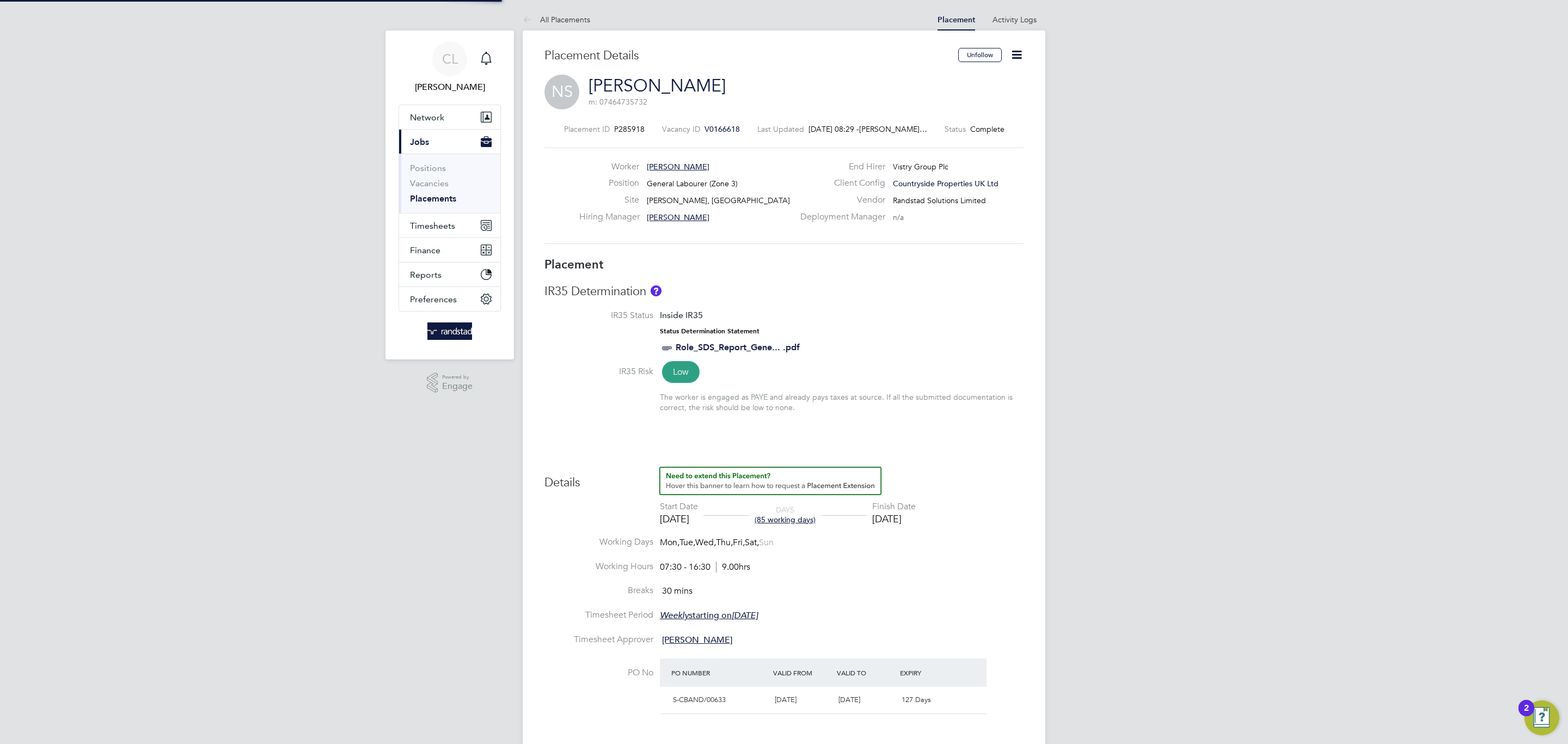
type input "[DATE]"
type input "07:30"
type input "16:30"
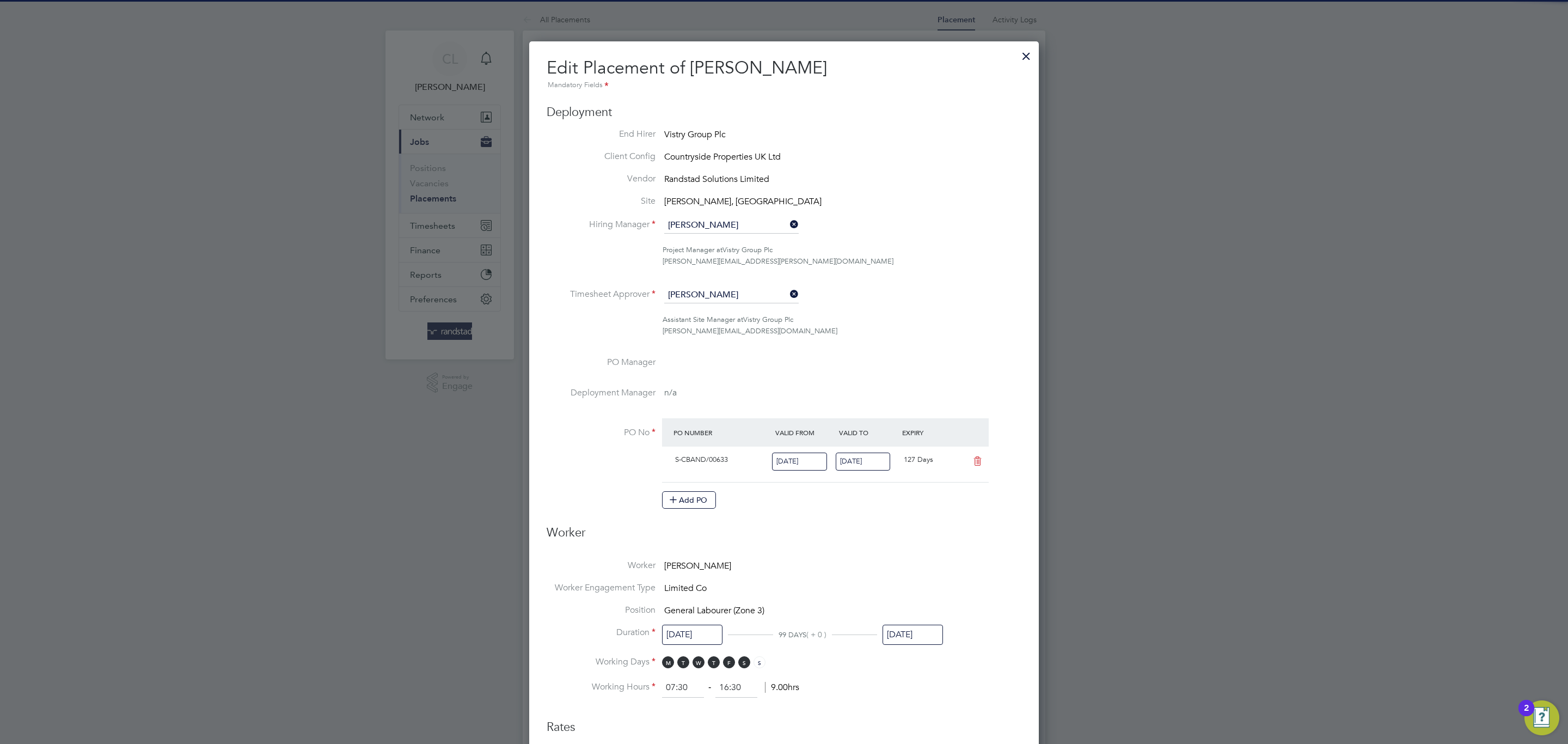
click at [916, 652] on li "Duration 23 Apr 2025 99 DAYS ( + 0 ) 30 Jul 2025" at bounding box center [784, 641] width 475 height 30
click at [909, 638] on input "30 Jul 2025" at bounding box center [912, 635] width 60 height 20
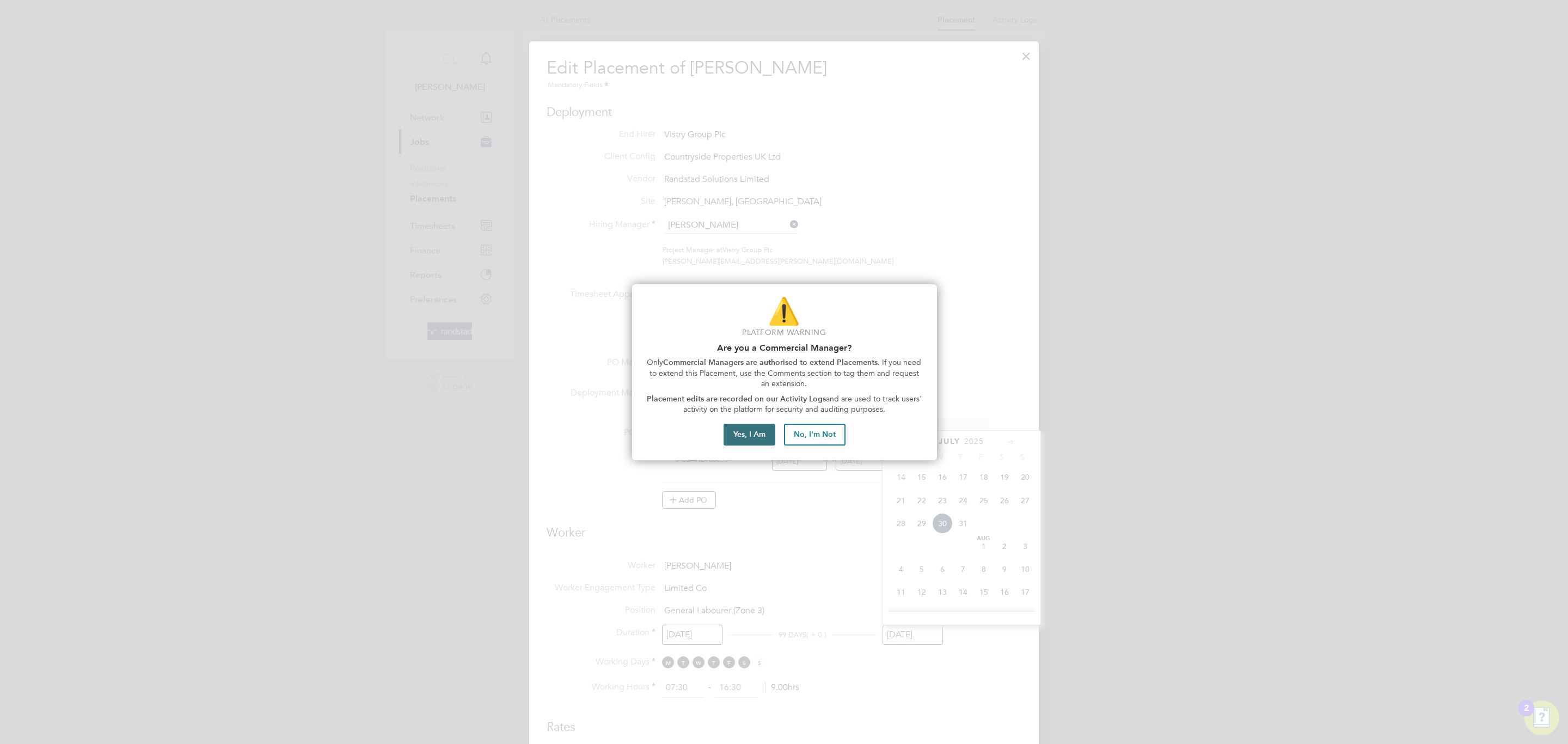
click at [770, 430] on button "Yes, I Am" at bounding box center [749, 434] width 52 height 22
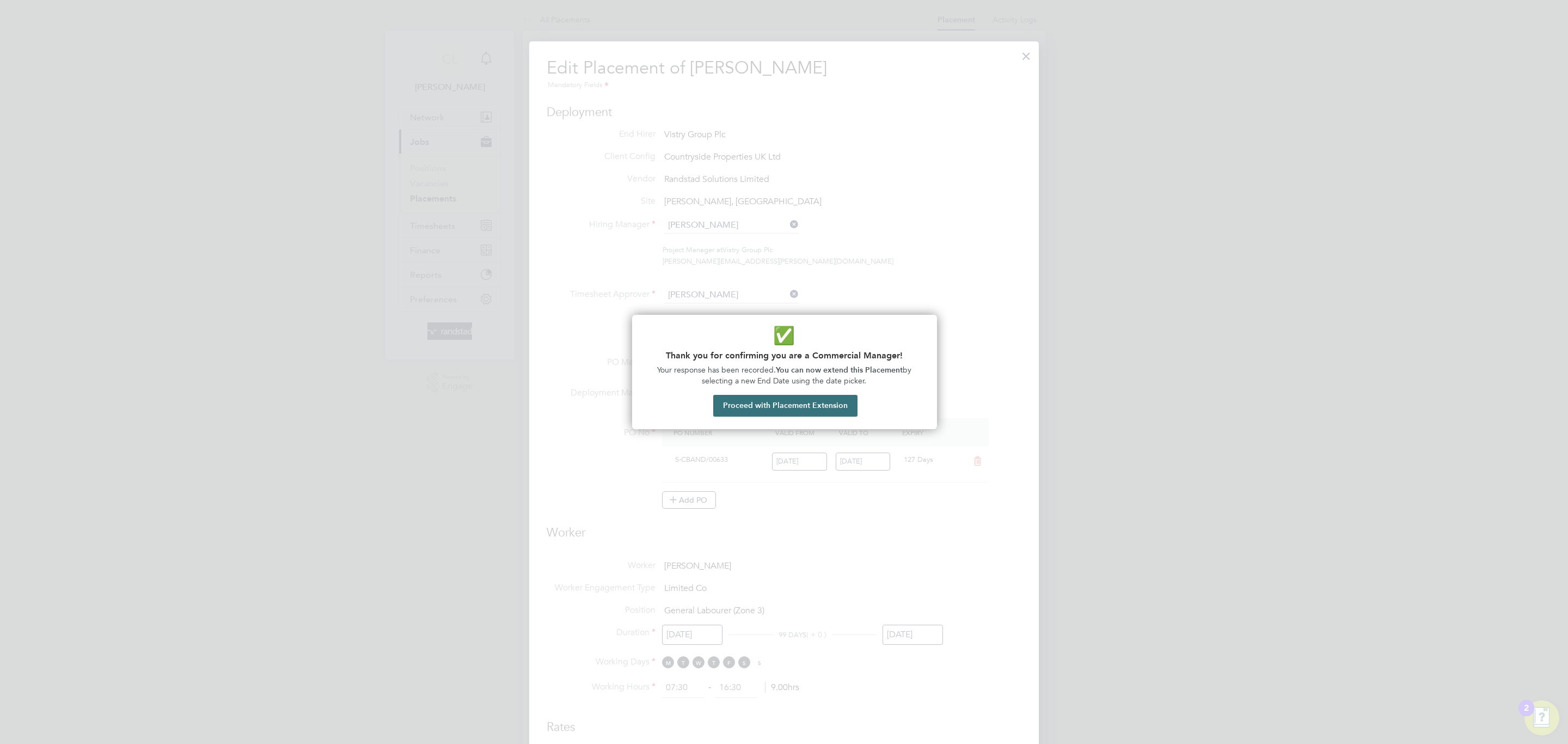
click at [795, 405] on button "Proceed with Placement Extension" at bounding box center [785, 406] width 144 height 22
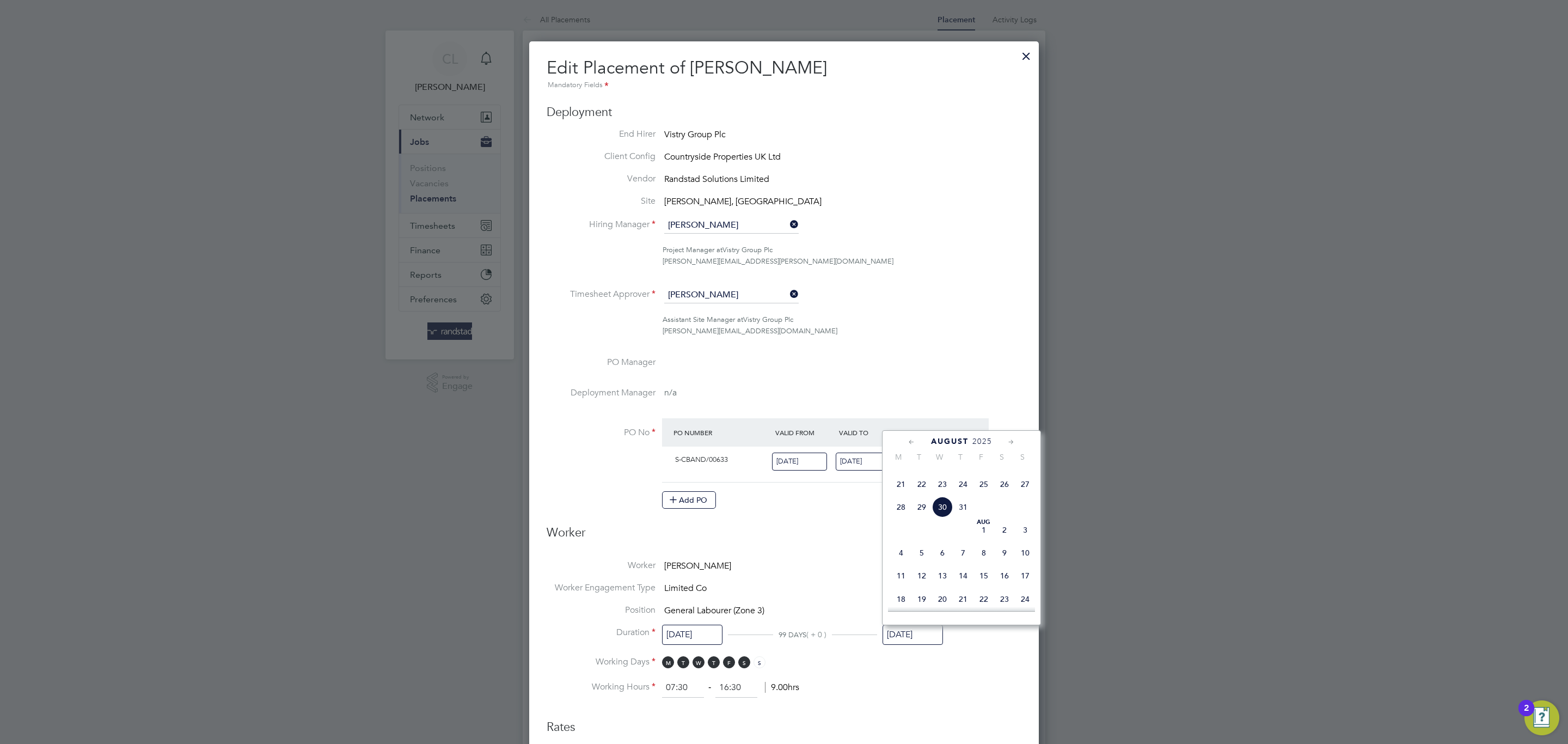
click at [966, 513] on span "31" at bounding box center [963, 506] width 20 height 20
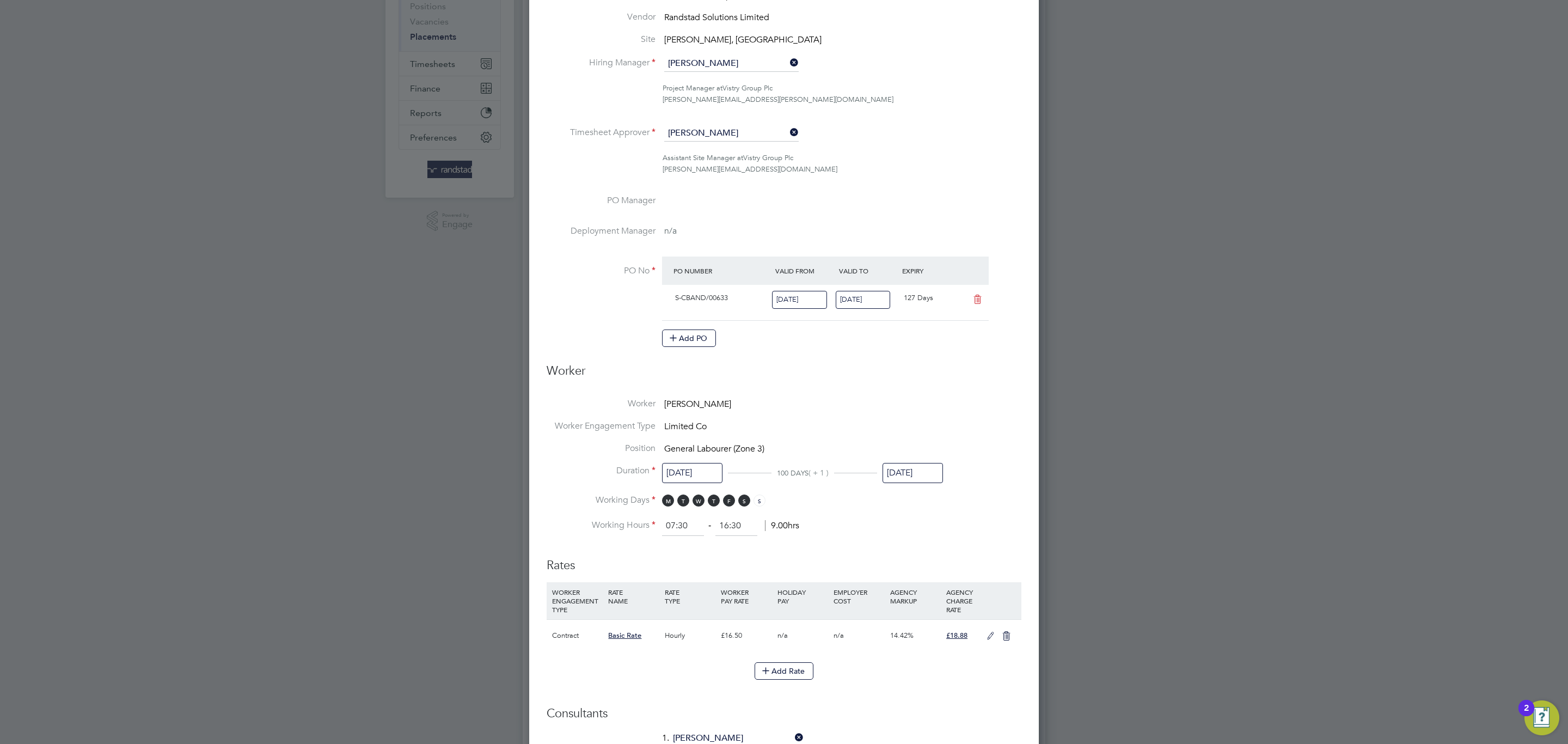
click at [908, 475] on input "31 Jul 2025" at bounding box center [912, 473] width 60 height 20
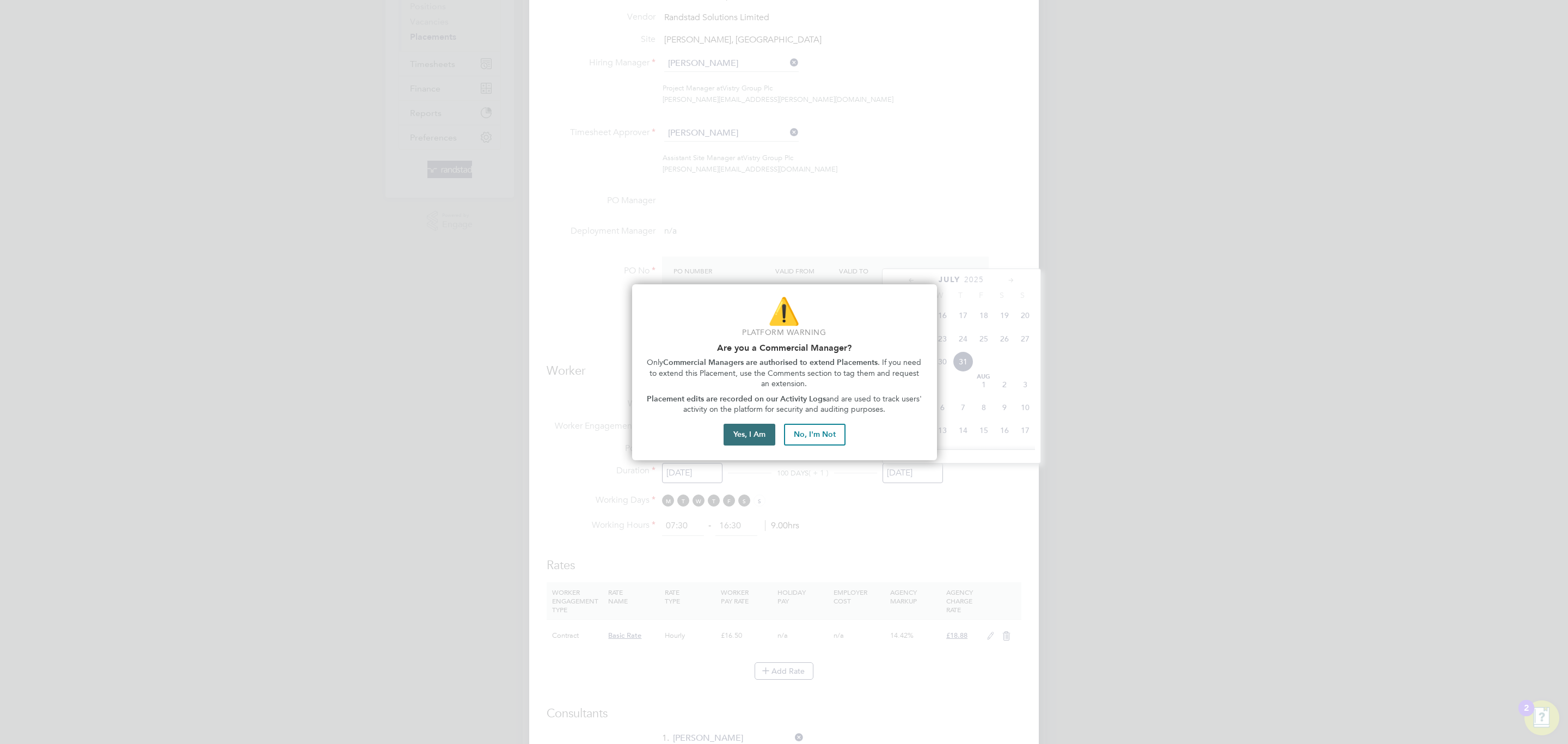
click at [751, 433] on button "Yes, I Am" at bounding box center [749, 434] width 52 height 22
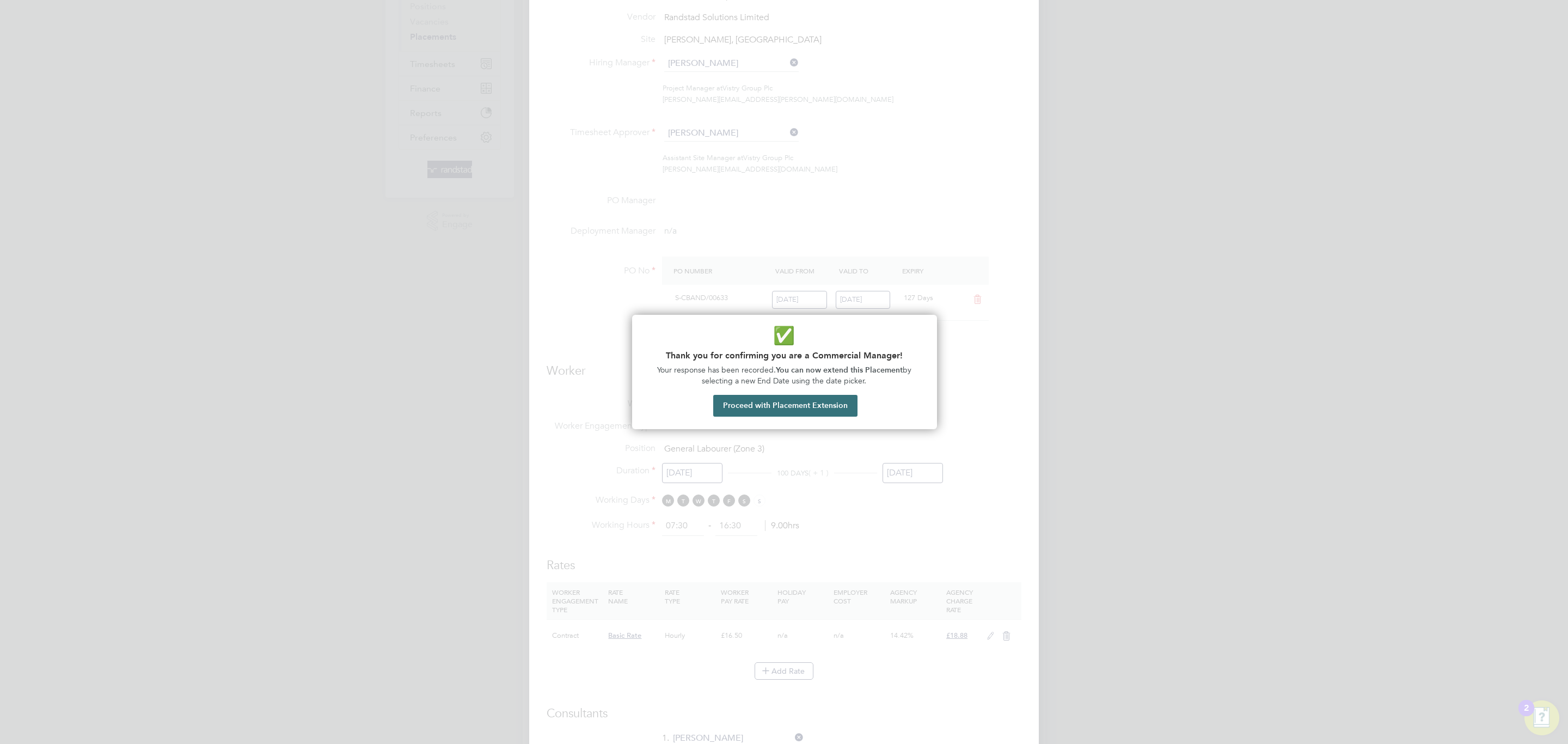
click at [837, 414] on button "Proceed with Placement Extension" at bounding box center [785, 406] width 144 height 22
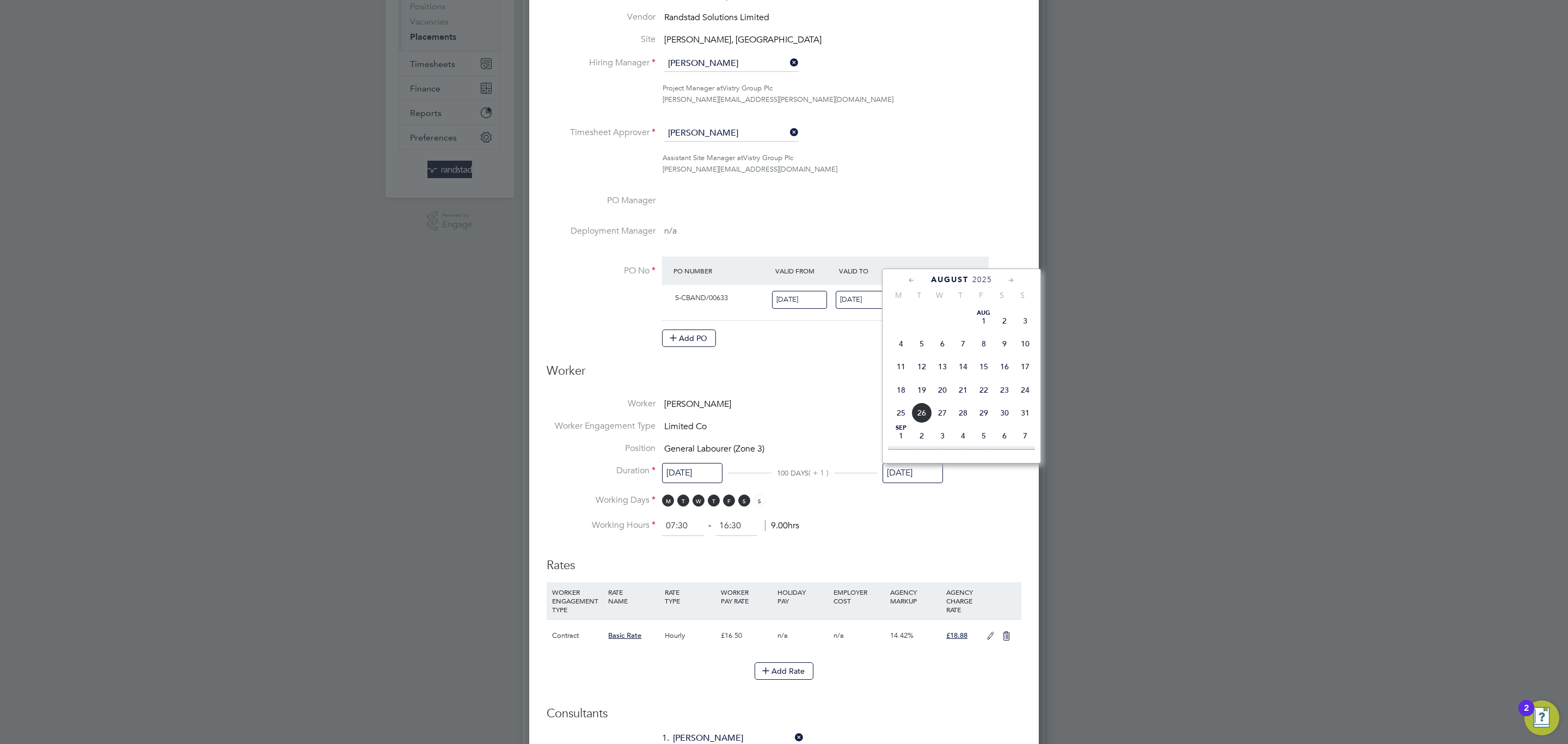
click at [1025, 414] on span "31" at bounding box center [1025, 412] width 20 height 20
type input "31 Aug 2025"
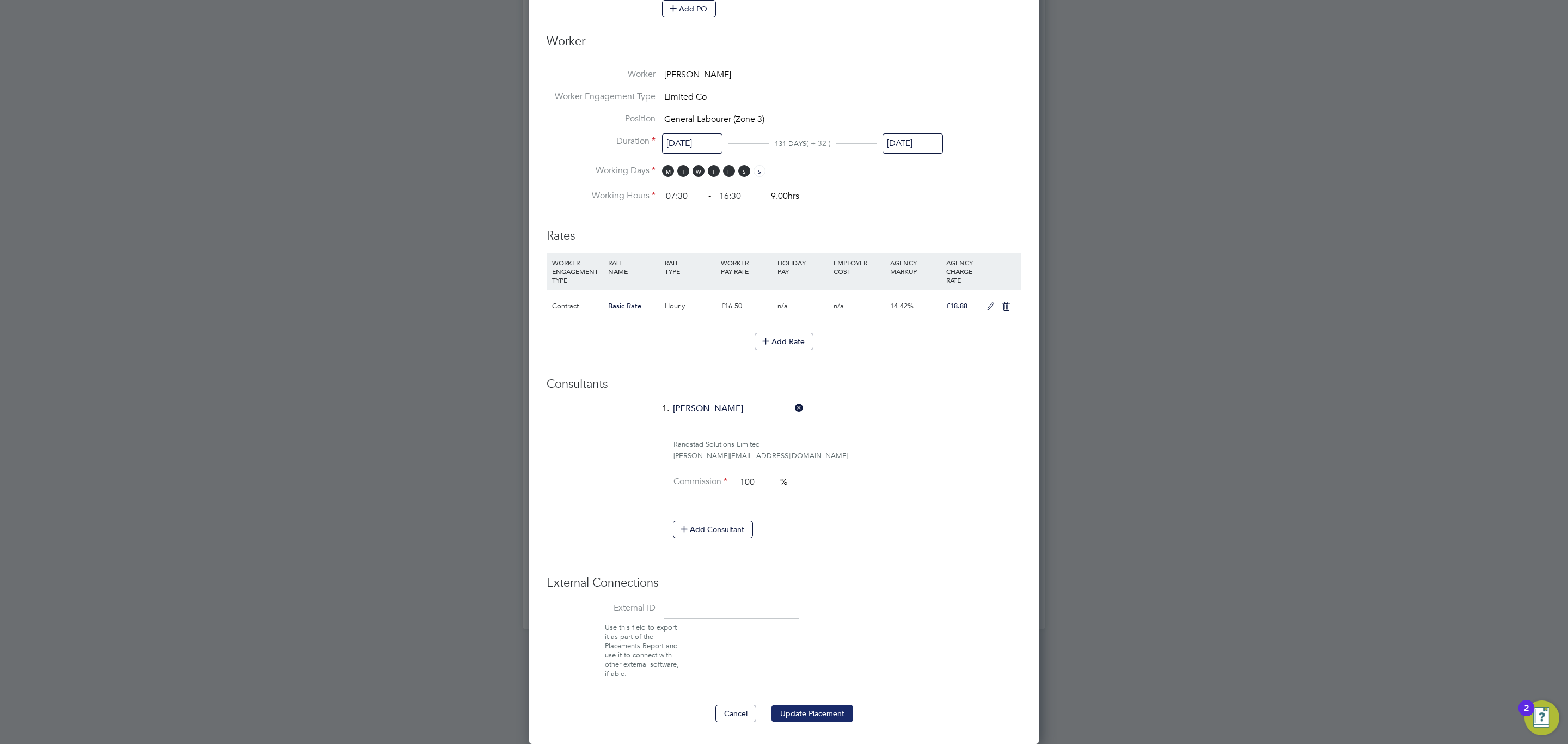
click at [825, 709] on button "Update Placement" at bounding box center [812, 713] width 81 height 18
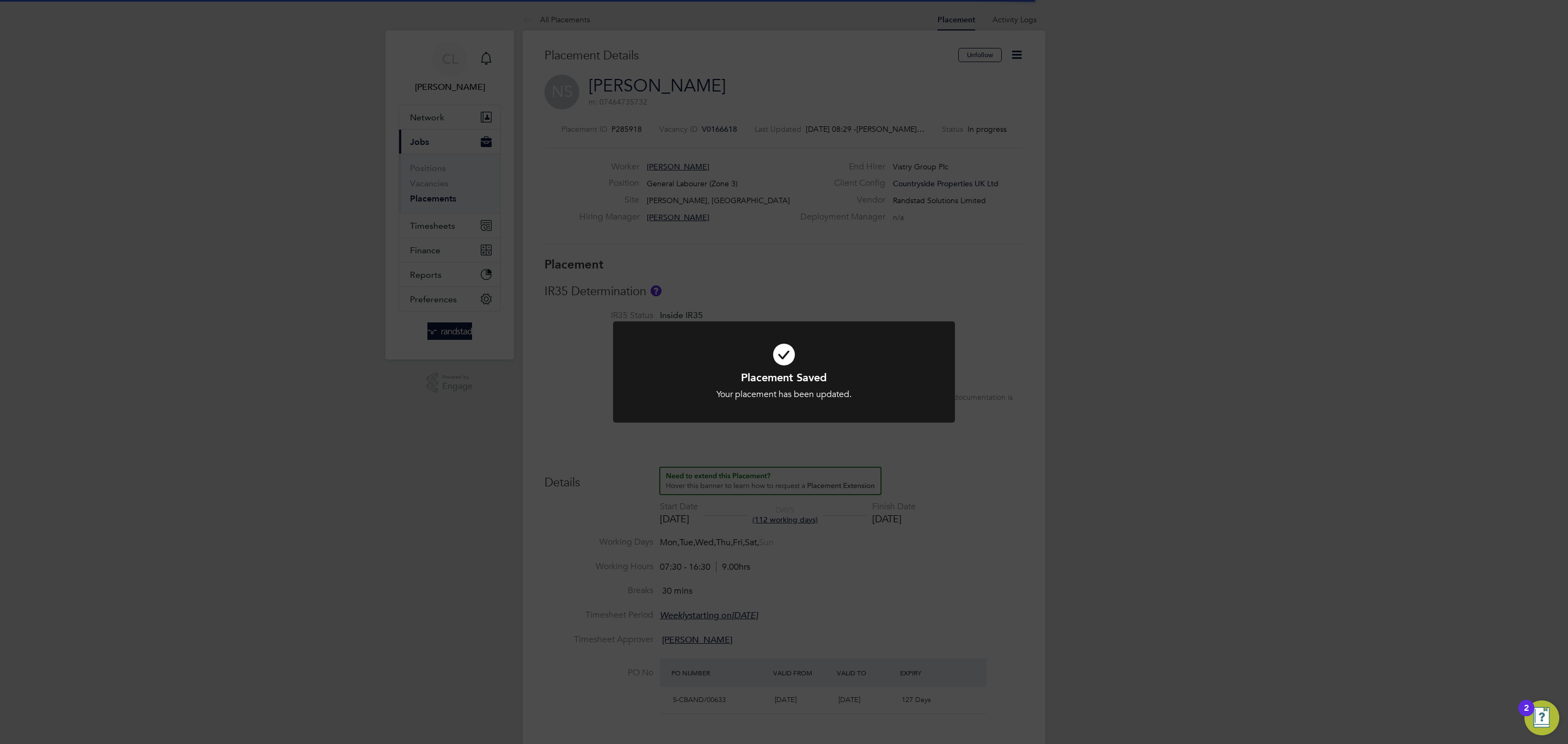
click at [1153, 513] on div "Placement Saved Your placement has been updated. Cancel Okay" at bounding box center [784, 372] width 1568 height 744
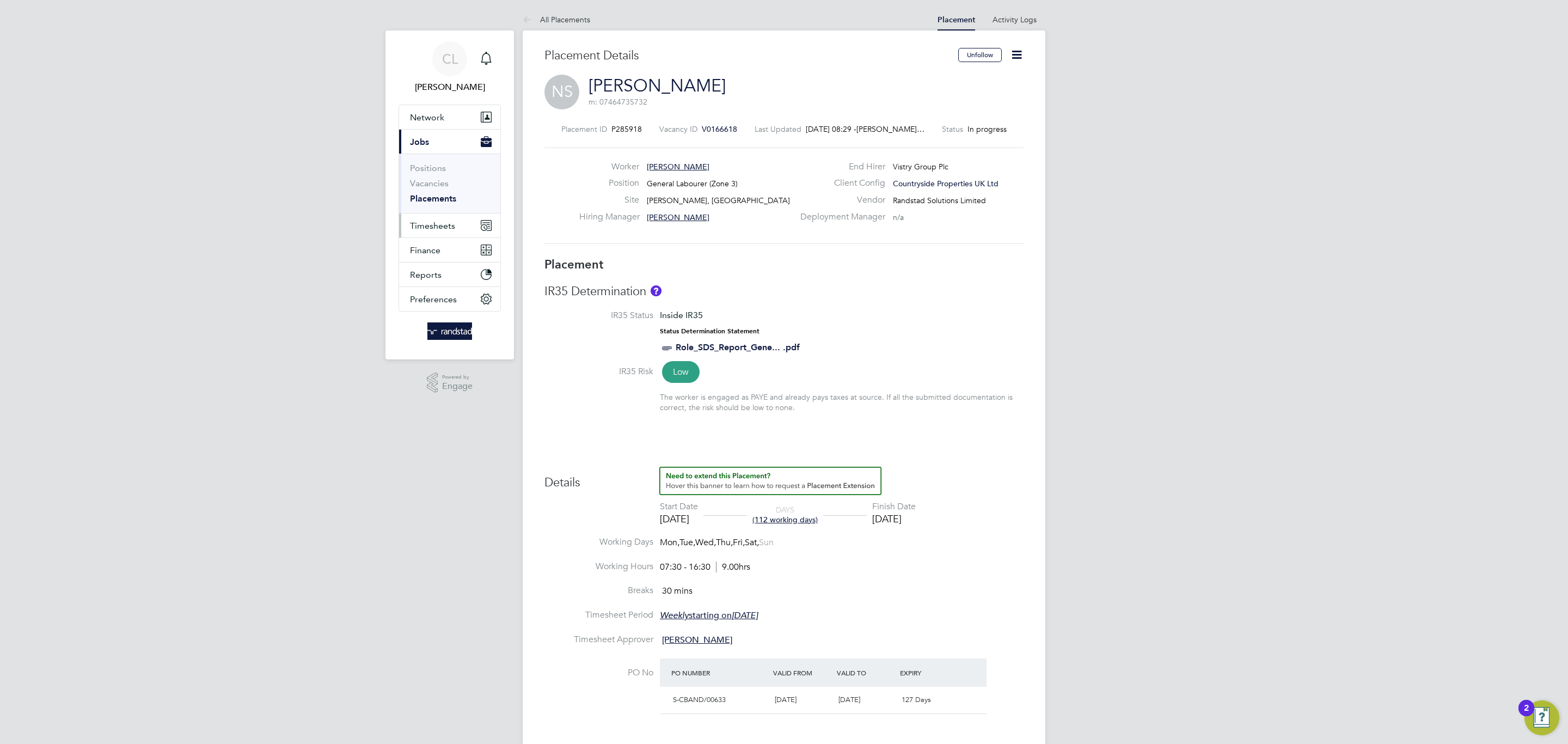
click at [409, 226] on button "Timesheets" at bounding box center [449, 226] width 101 height 24
click at [442, 187] on ul "Timesheets Expenses" at bounding box center [449, 200] width 101 height 44
click at [442, 189] on link "Timesheets" at bounding box center [432, 193] width 45 height 10
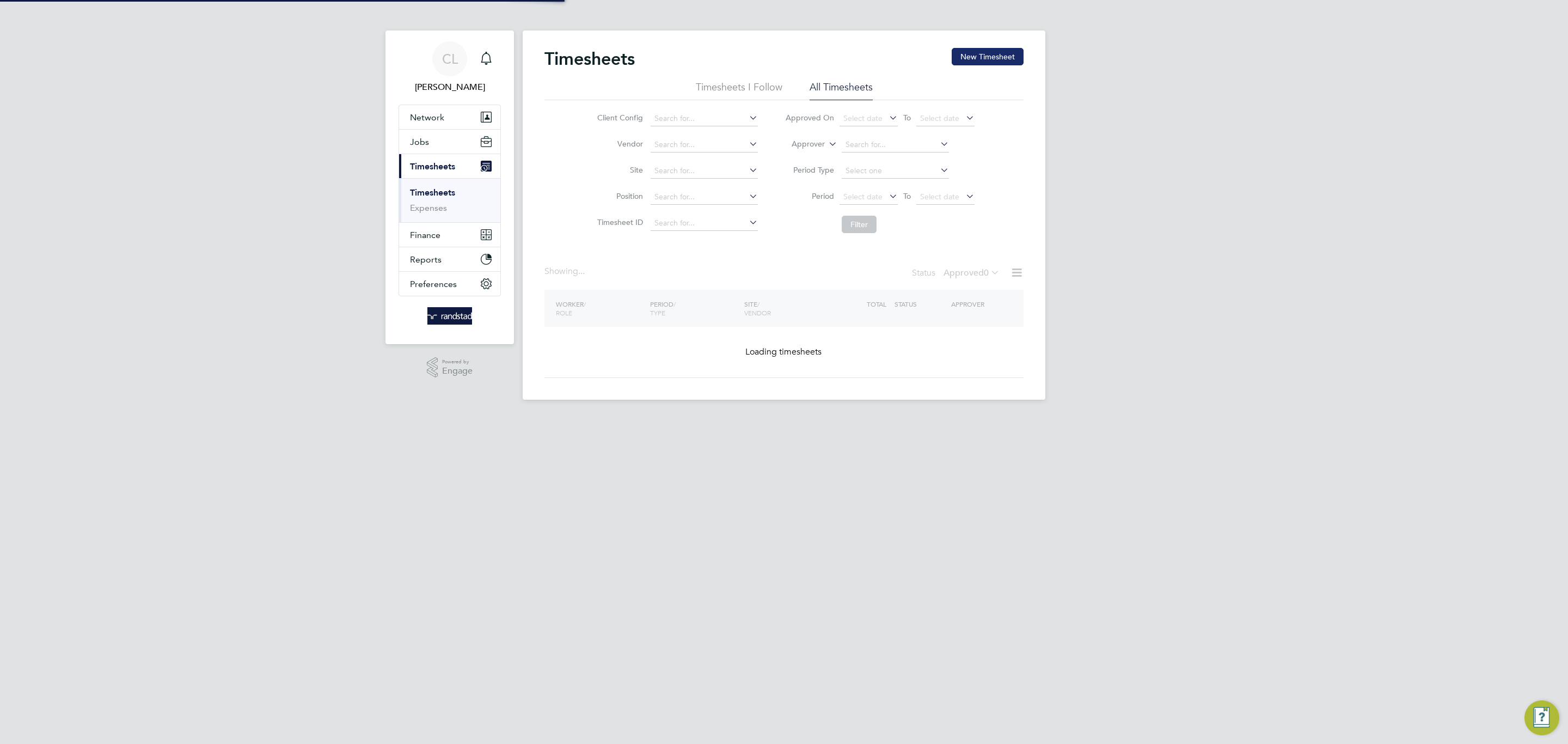
click at [1007, 50] on button "New Timesheet" at bounding box center [987, 56] width 72 height 18
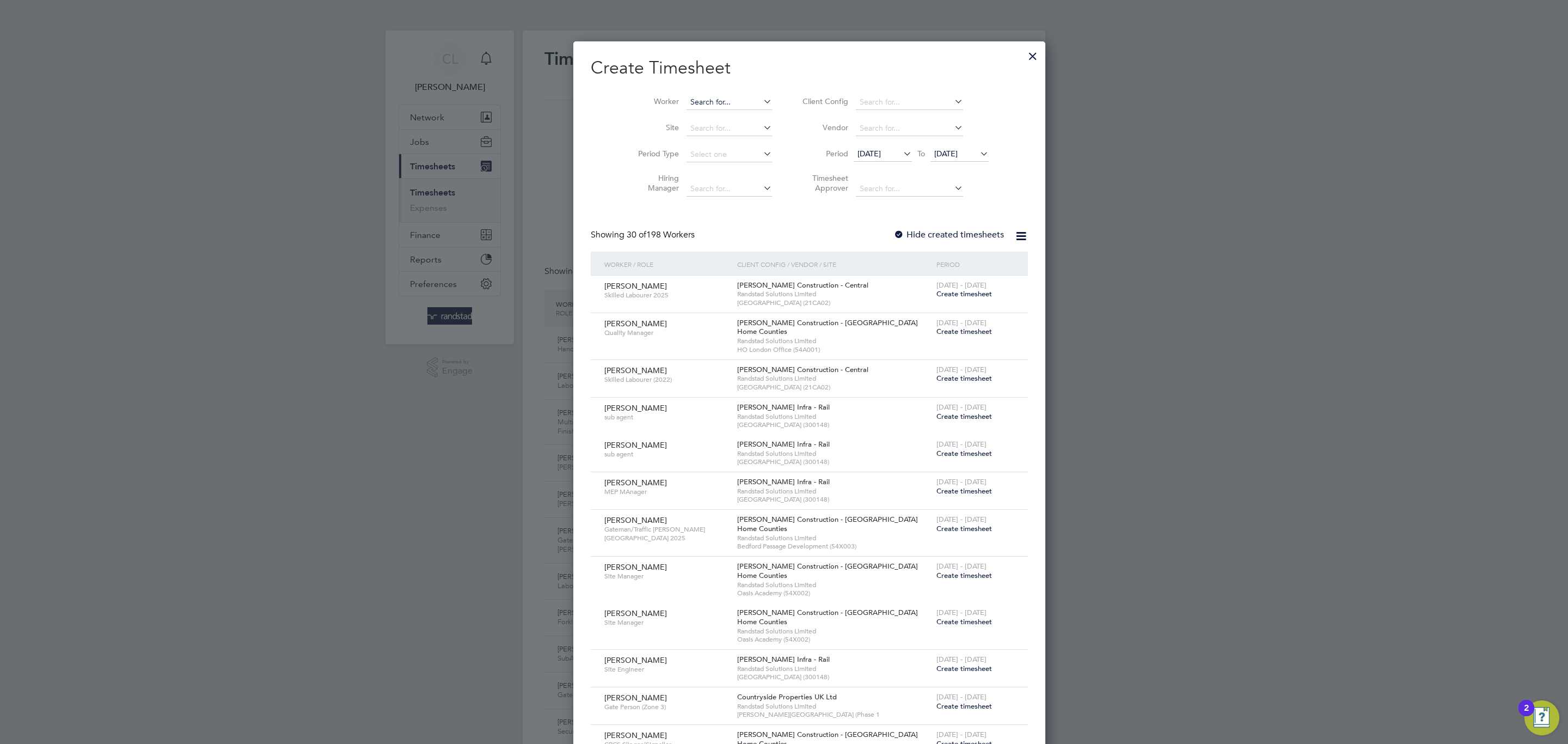
click at [701, 108] on input at bounding box center [729, 103] width 86 height 15
click at [720, 142] on li "Nathan Sabin" at bounding box center [731, 146] width 141 height 14
type input "Nathan Sabin"
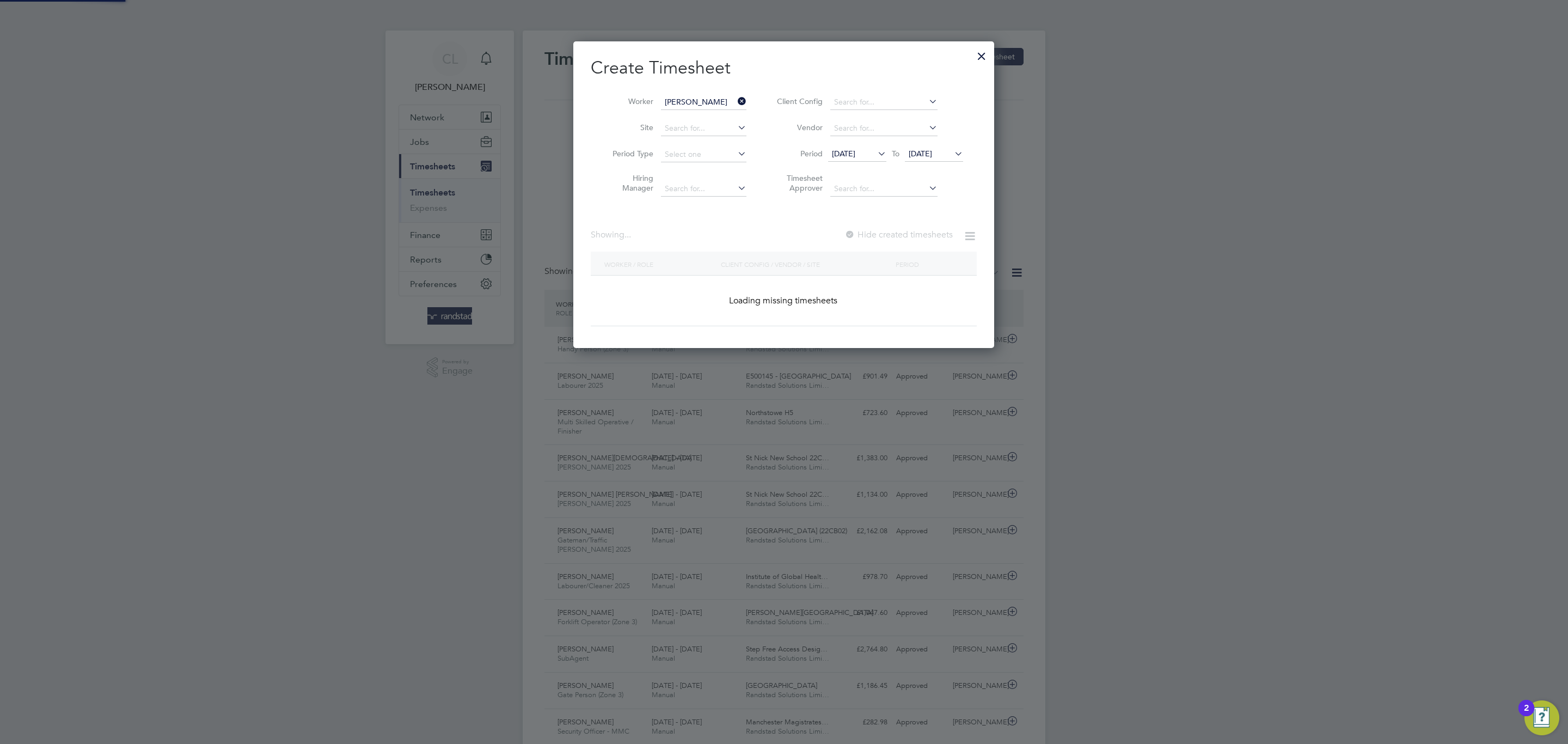
click at [857, 237] on label "Hide created timesheets" at bounding box center [899, 234] width 109 height 11
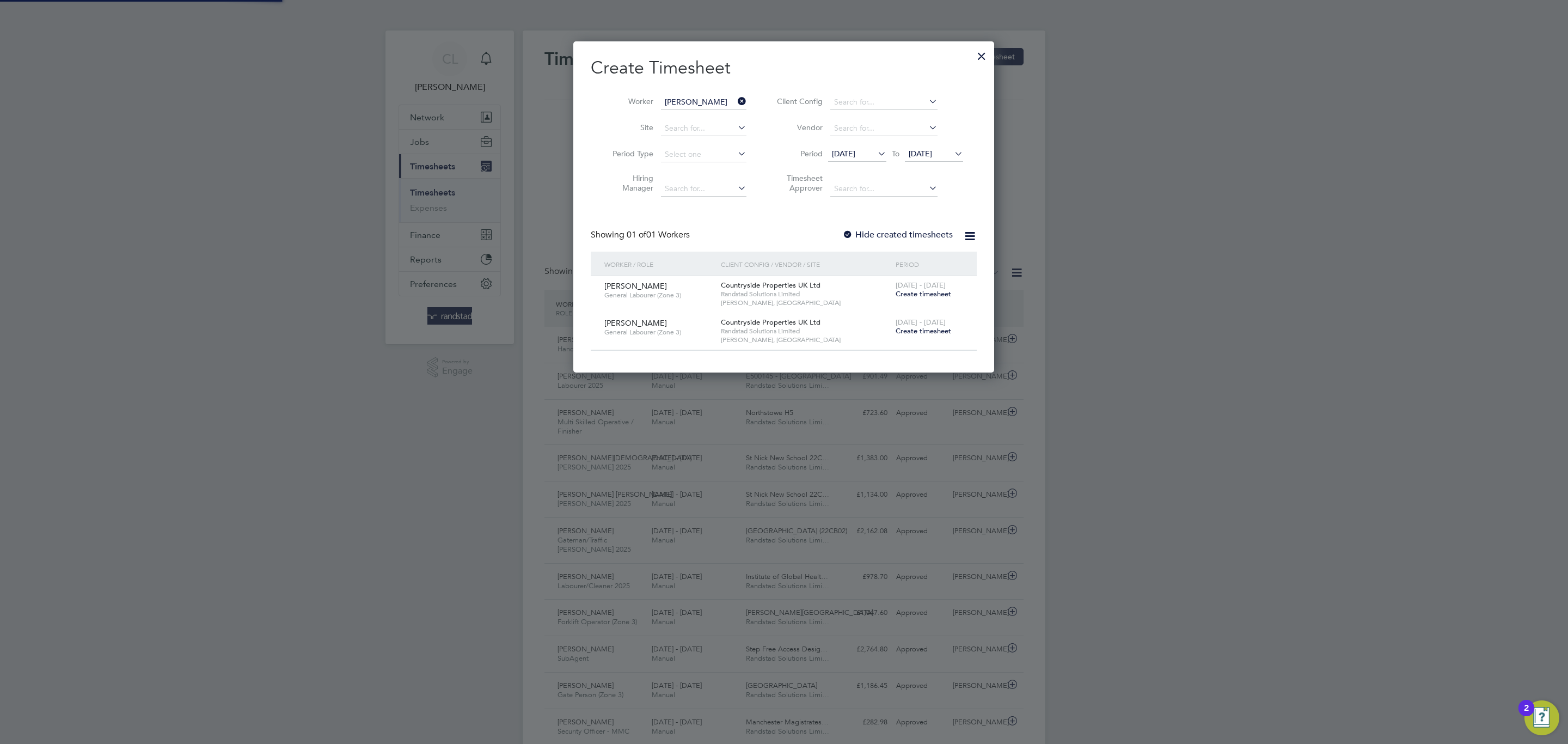
click at [877, 233] on label "Hide created timesheets" at bounding box center [897, 234] width 110 height 11
click at [886, 235] on label "Hide created timesheets" at bounding box center [897, 234] width 110 height 11
click at [922, 334] on span "Create timesheet" at bounding box center [923, 331] width 55 height 9
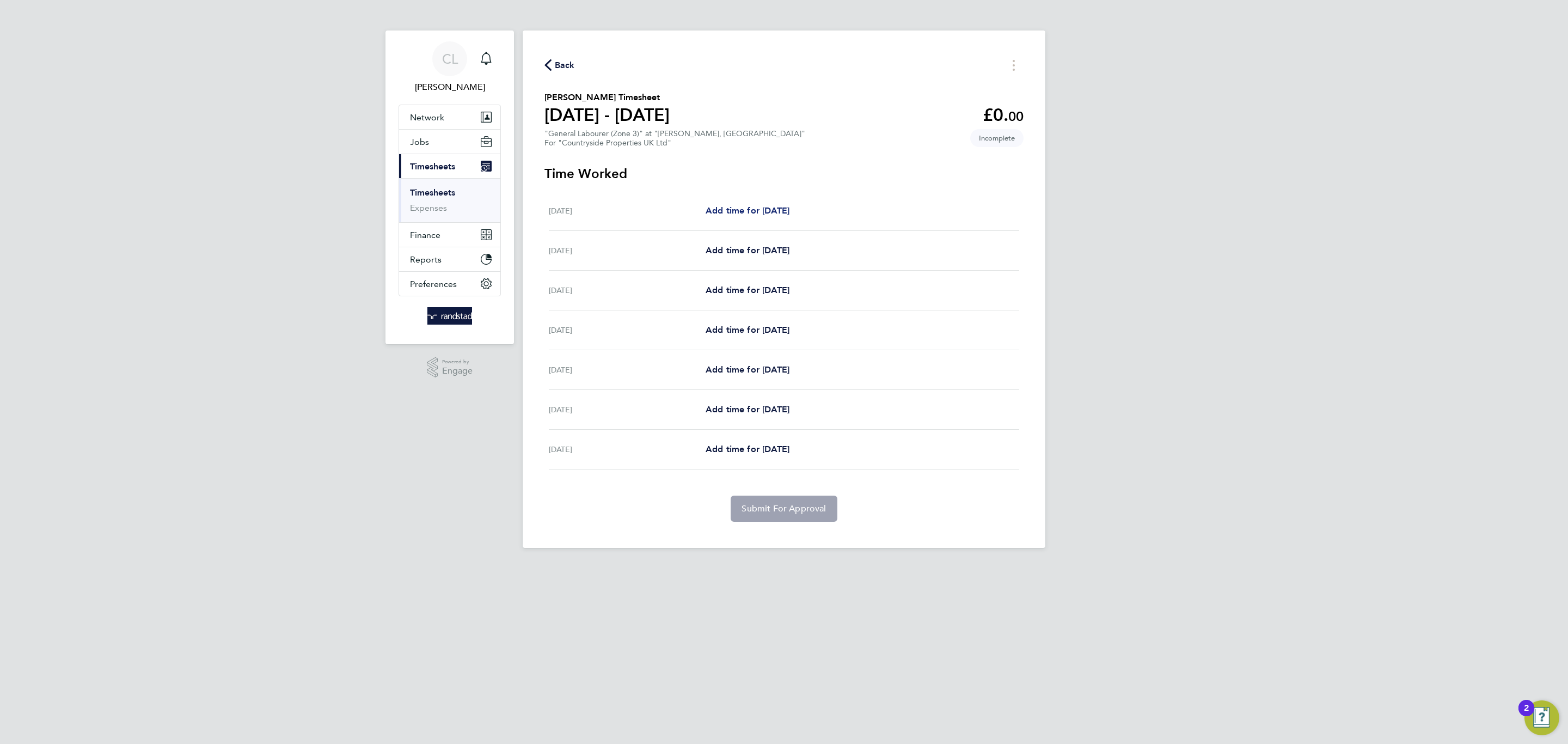
click at [751, 215] on span "Add time for Mon 18 Aug" at bounding box center [747, 210] width 84 height 10
select select "30"
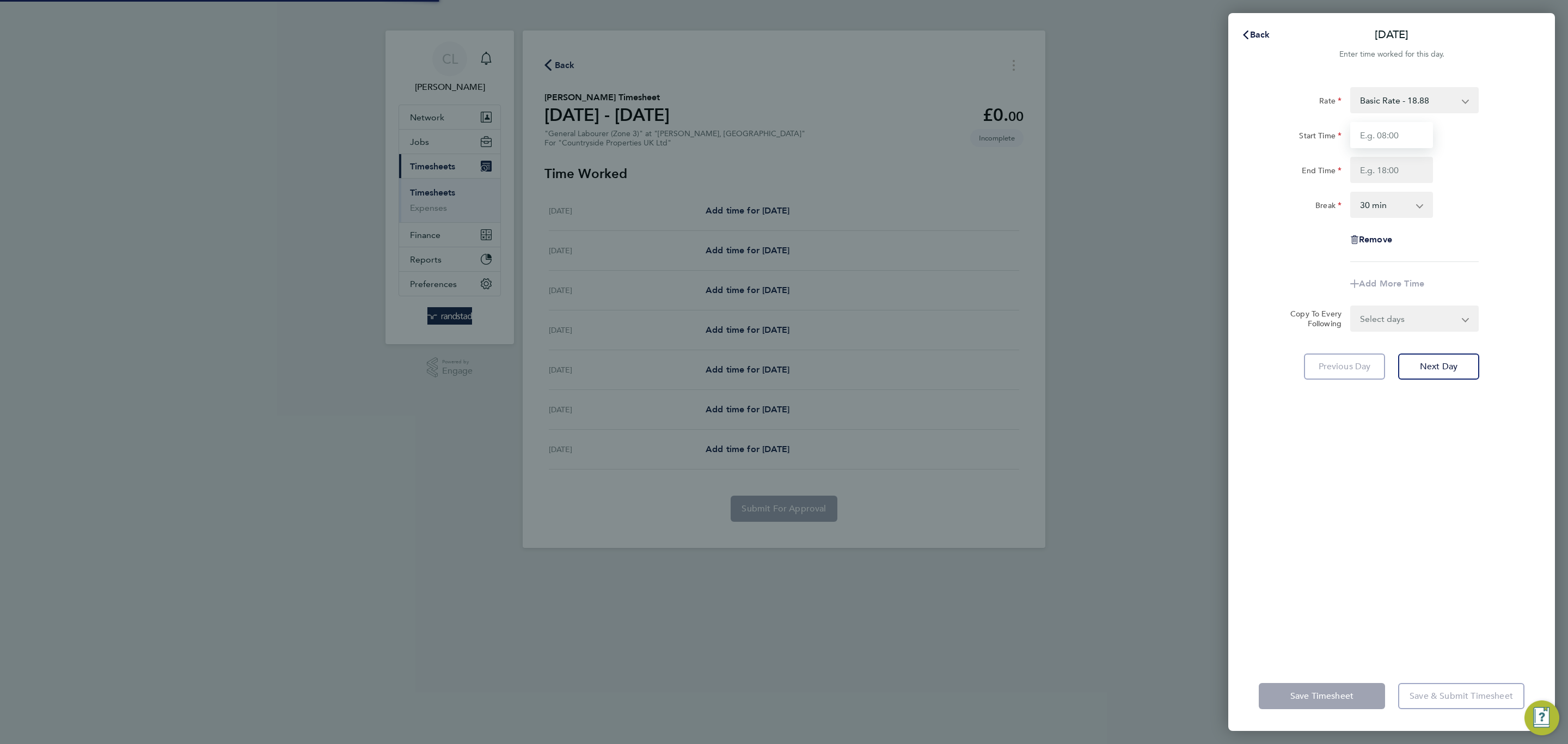
click at [1380, 126] on input "Start Time" at bounding box center [1392, 135] width 83 height 26
type input "07:30"
click at [1421, 171] on input "End Time" at bounding box center [1392, 170] width 83 height 26
type input "17:00"
click at [1459, 209] on div "Break 0 min 15 min 30 min 45 min 60 min 75 min 90 min" at bounding box center [1392, 204] width 275 height 26
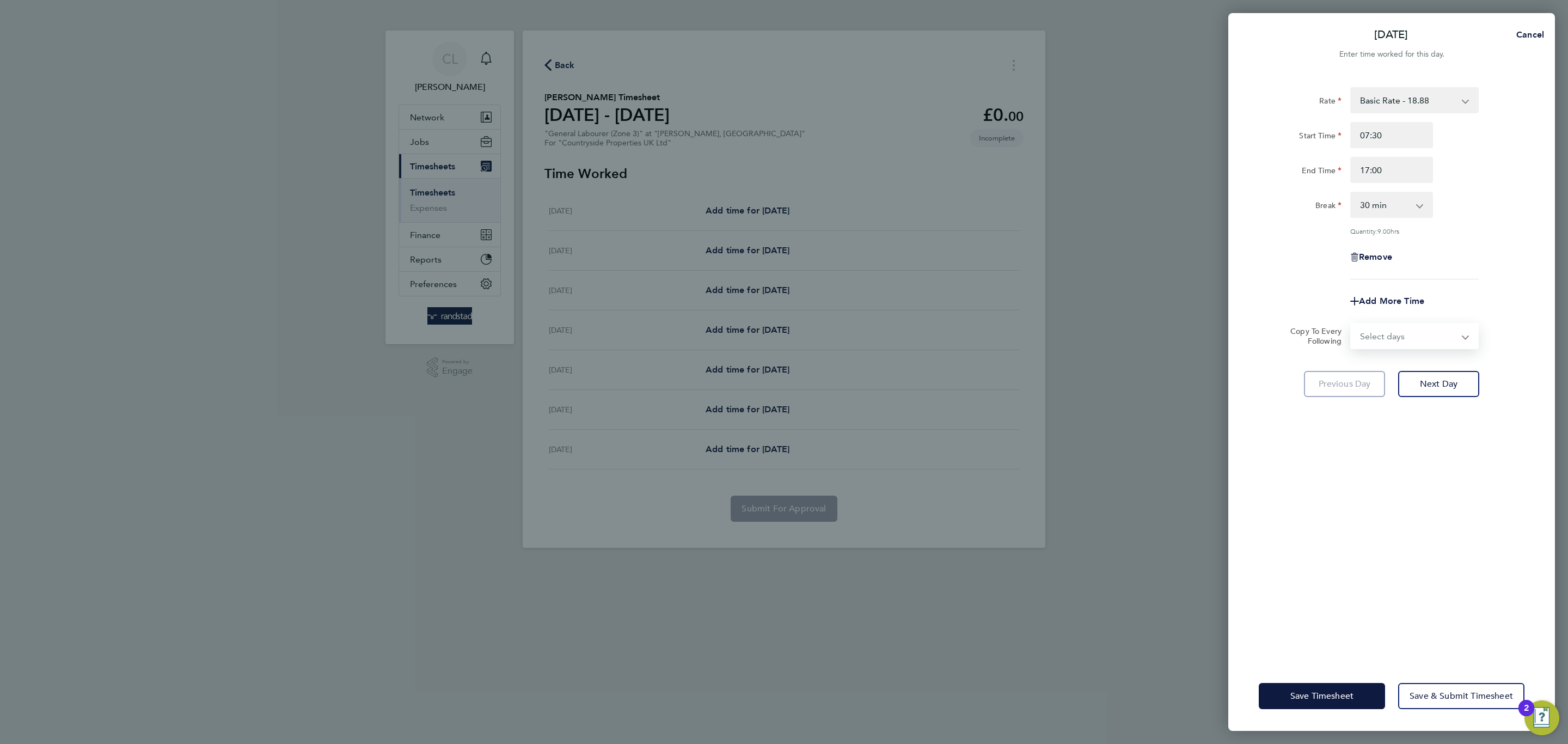
drag, startPoint x: 1370, startPoint y: 329, endPoint x: 1378, endPoint y: 344, distance: 17.0
click at [1373, 331] on select "Select days Day Weekday (Mon-Fri) Weekend (Sat-Sun) Tuesday Wednesday Thursday …" at bounding box center [1408, 336] width 114 height 24
select select "WEEKDAY"
click at [1351, 324] on select "Select days Day Weekday (Mon-Fri) Weekend (Sat-Sun) Tuesday Wednesday Thursday …" at bounding box center [1408, 336] width 114 height 24
select select "2025-08-24"
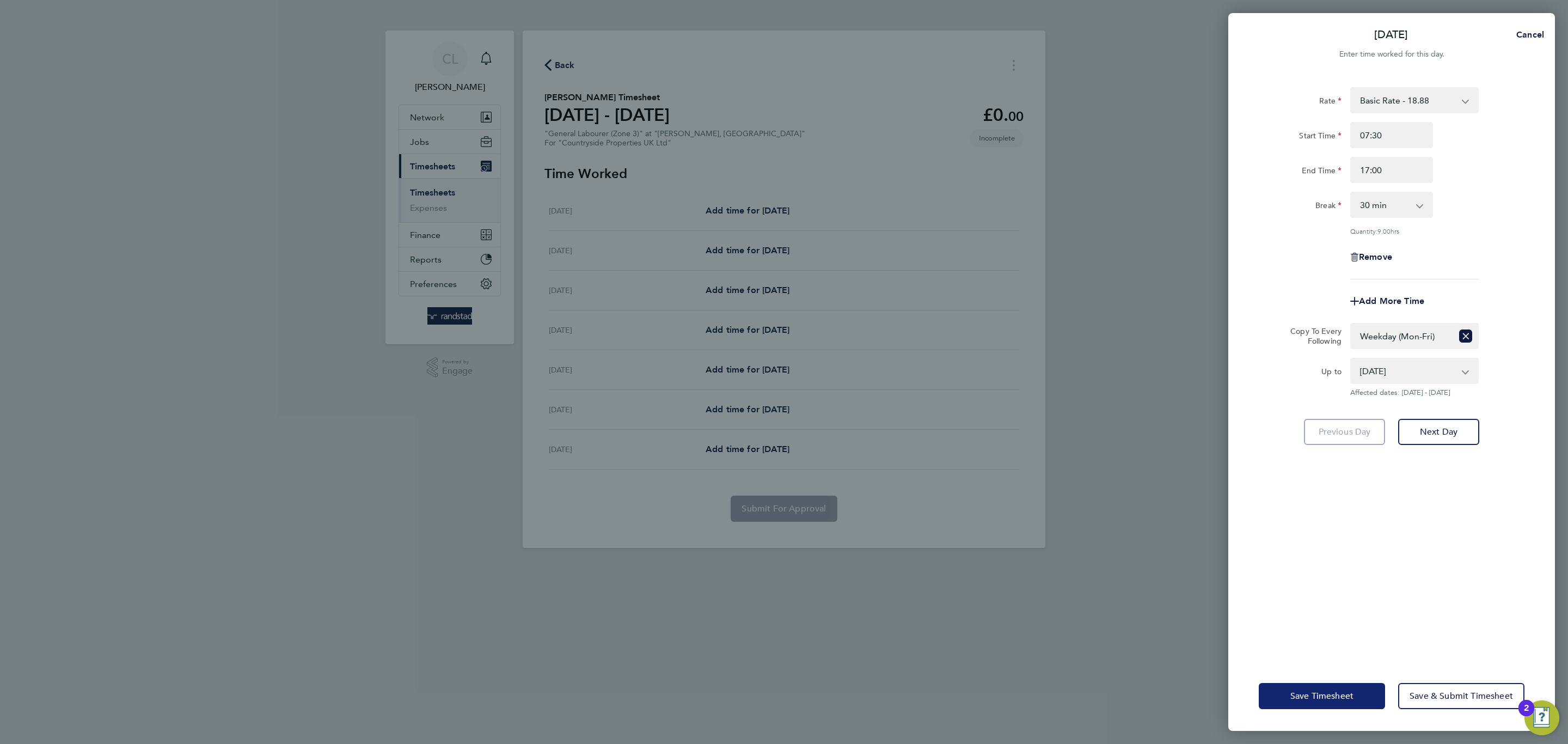
click at [1299, 691] on span "Save Timesheet" at bounding box center [1321, 696] width 63 height 11
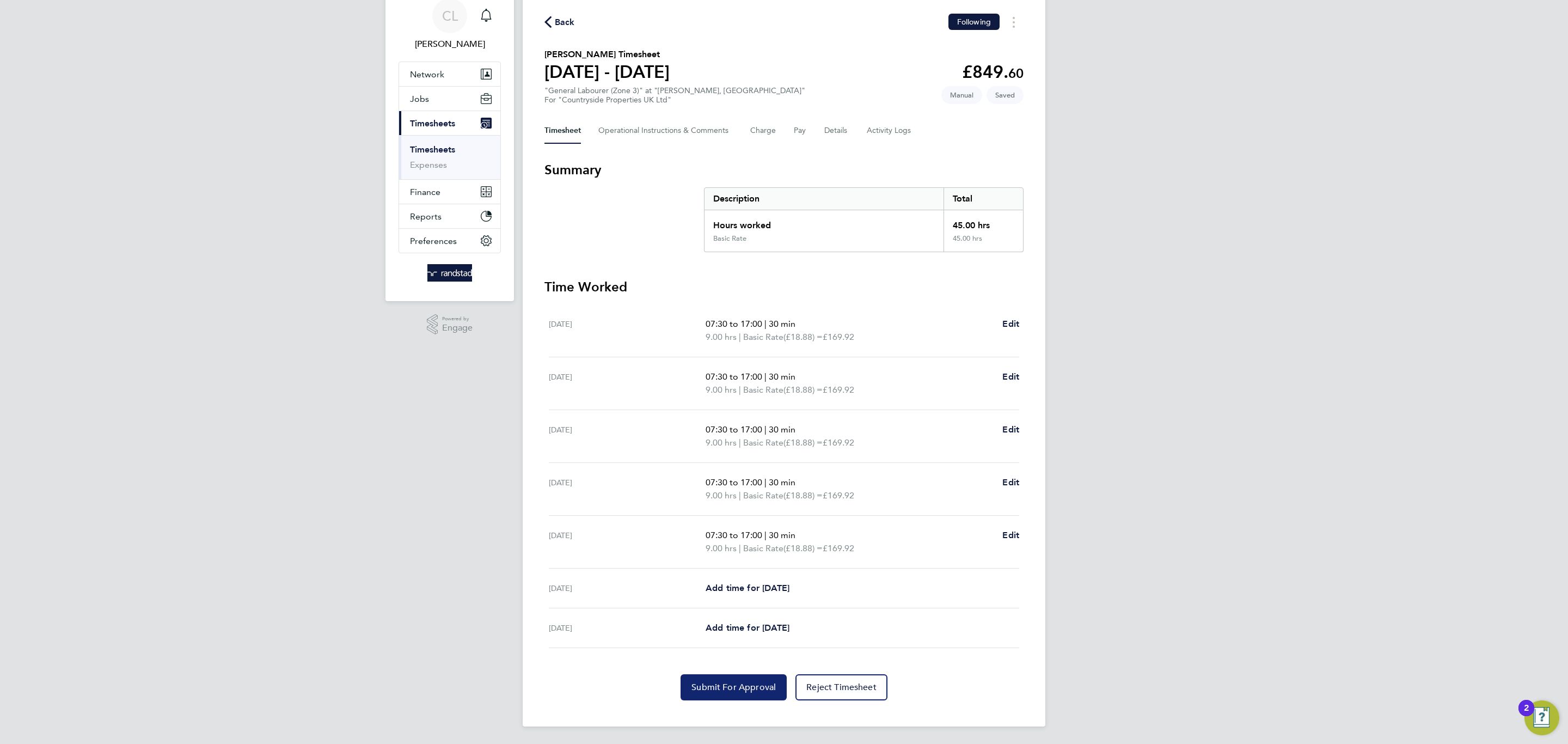
click at [723, 687] on span "Submit For Approval" at bounding box center [734, 687] width 85 height 11
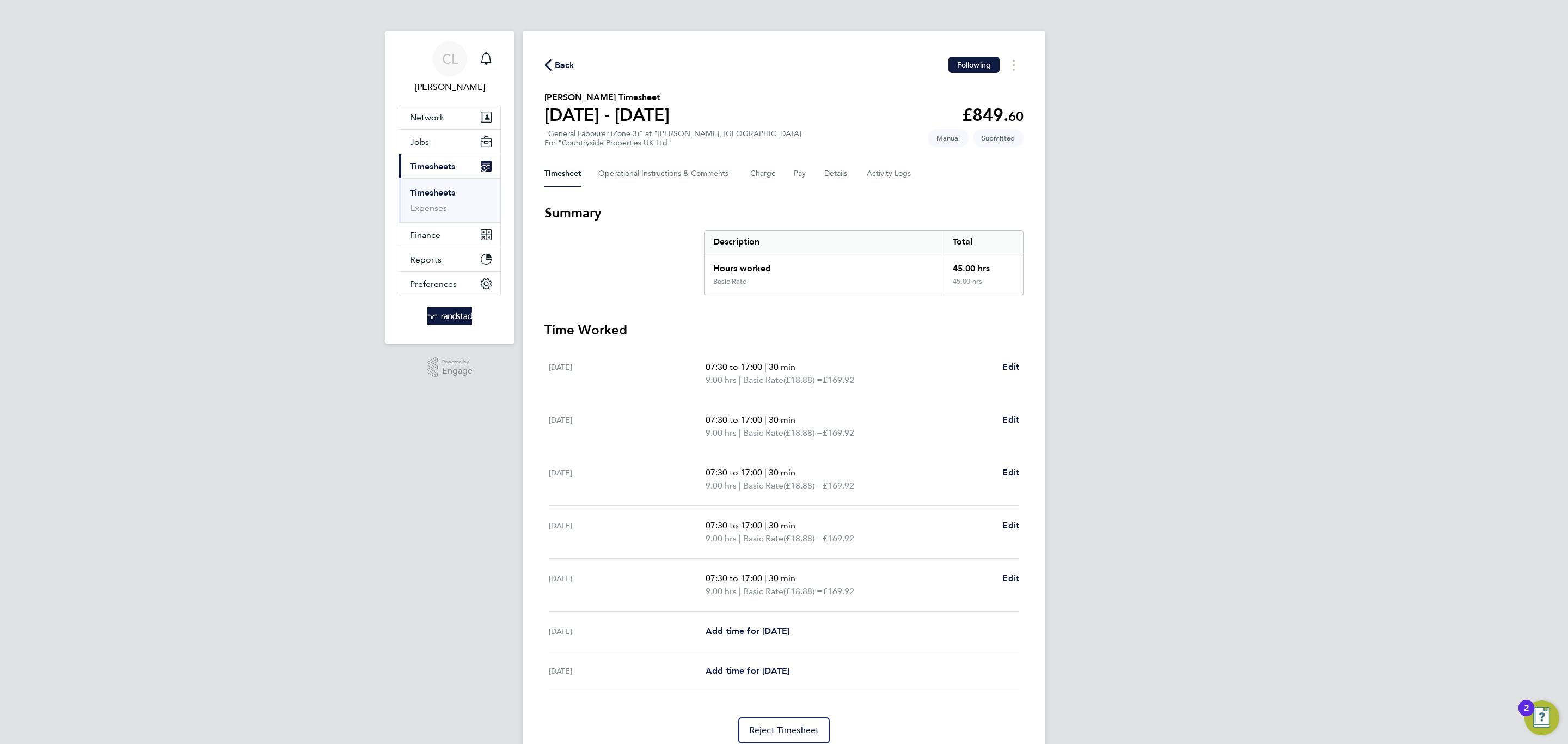
click at [562, 61] on span "Back" at bounding box center [565, 64] width 20 height 13
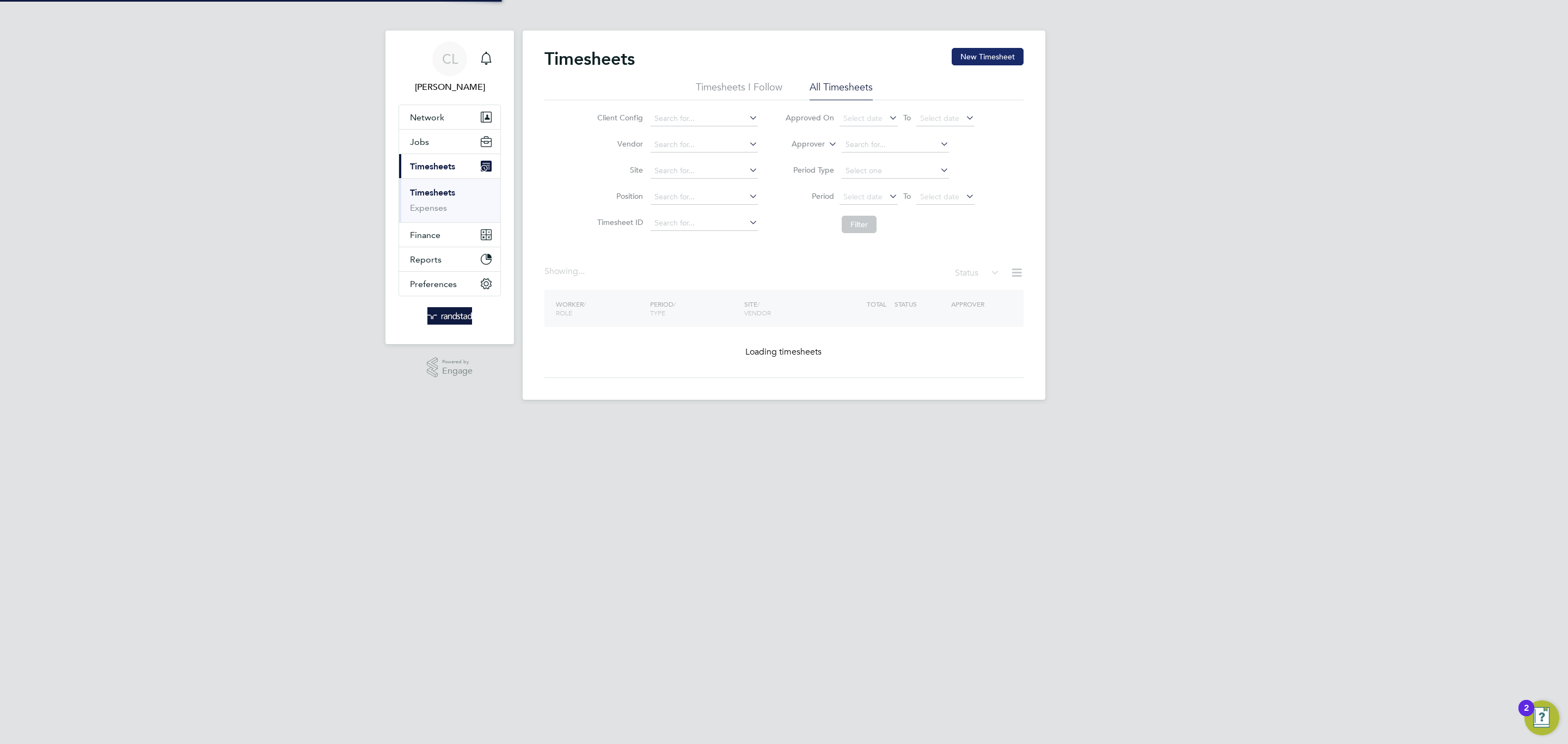
click at [960, 60] on button "New Timesheet" at bounding box center [987, 56] width 72 height 18
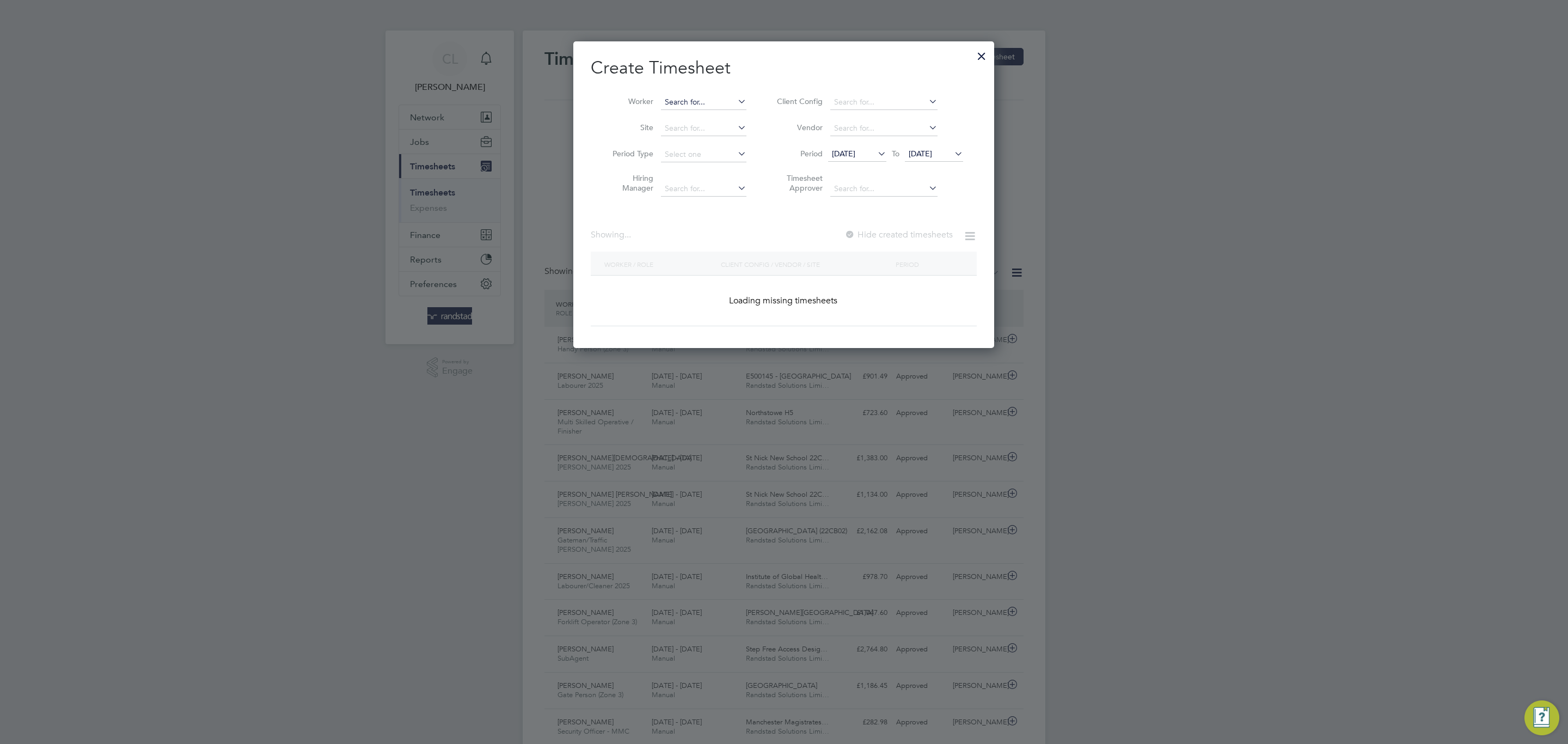
click at [699, 108] on input at bounding box center [703, 103] width 86 height 15
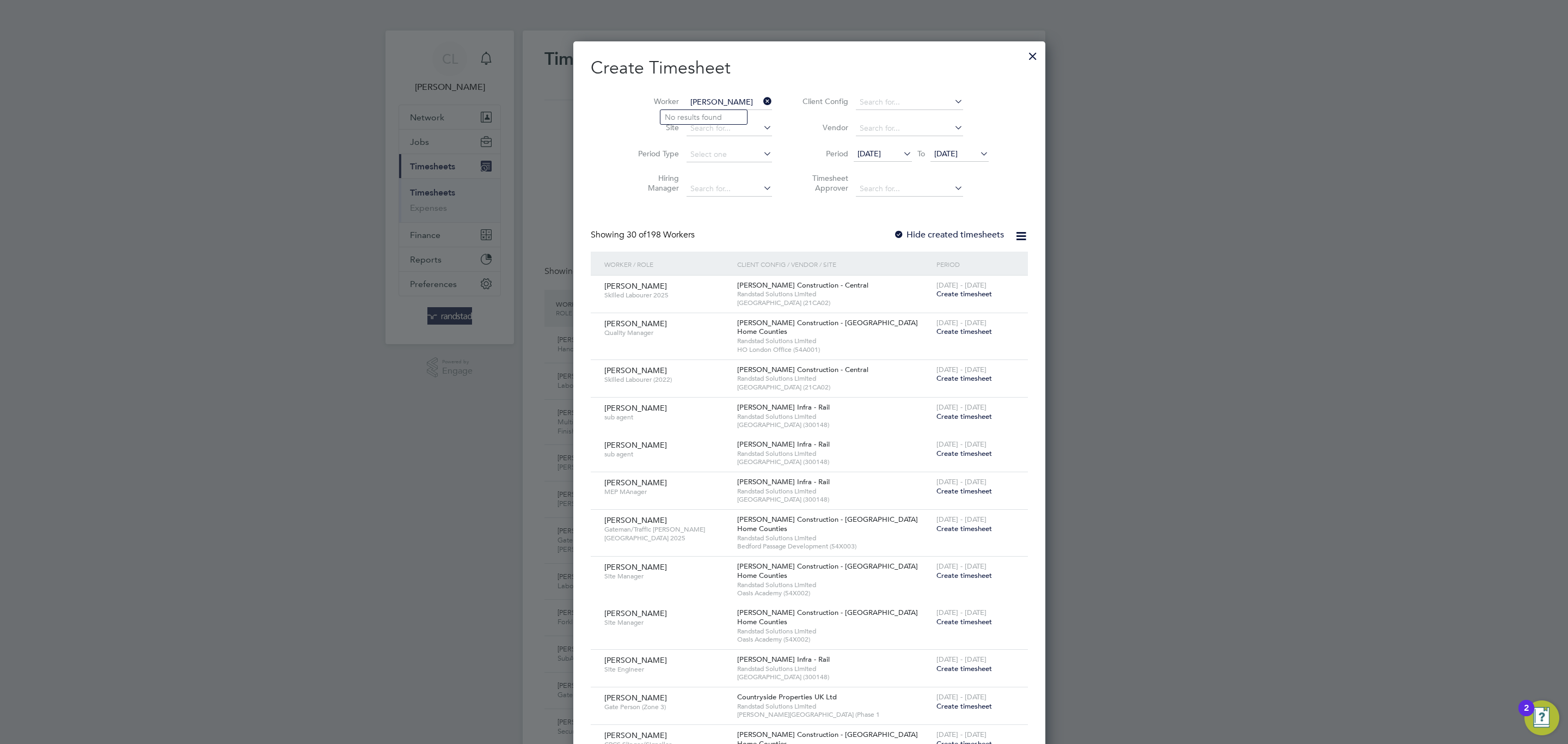
click at [695, 101] on input "abdul el om" at bounding box center [729, 103] width 86 height 15
click at [728, 118] on li "Abdul El Omari" at bounding box center [732, 117] width 143 height 14
type input "[PERSON_NAME] El [PERSON_NAME]"
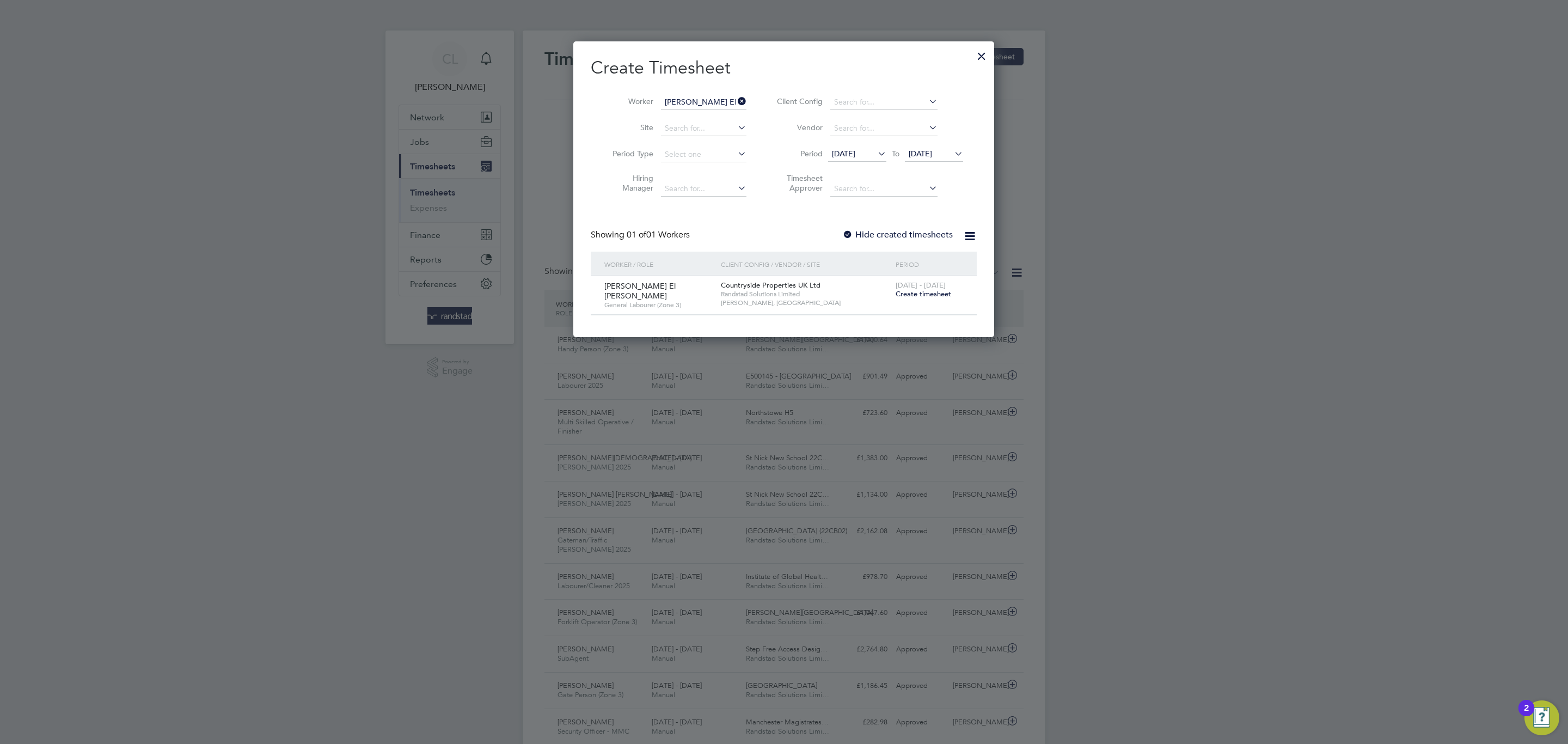
click at [936, 290] on span "Create timesheet" at bounding box center [923, 294] width 55 height 9
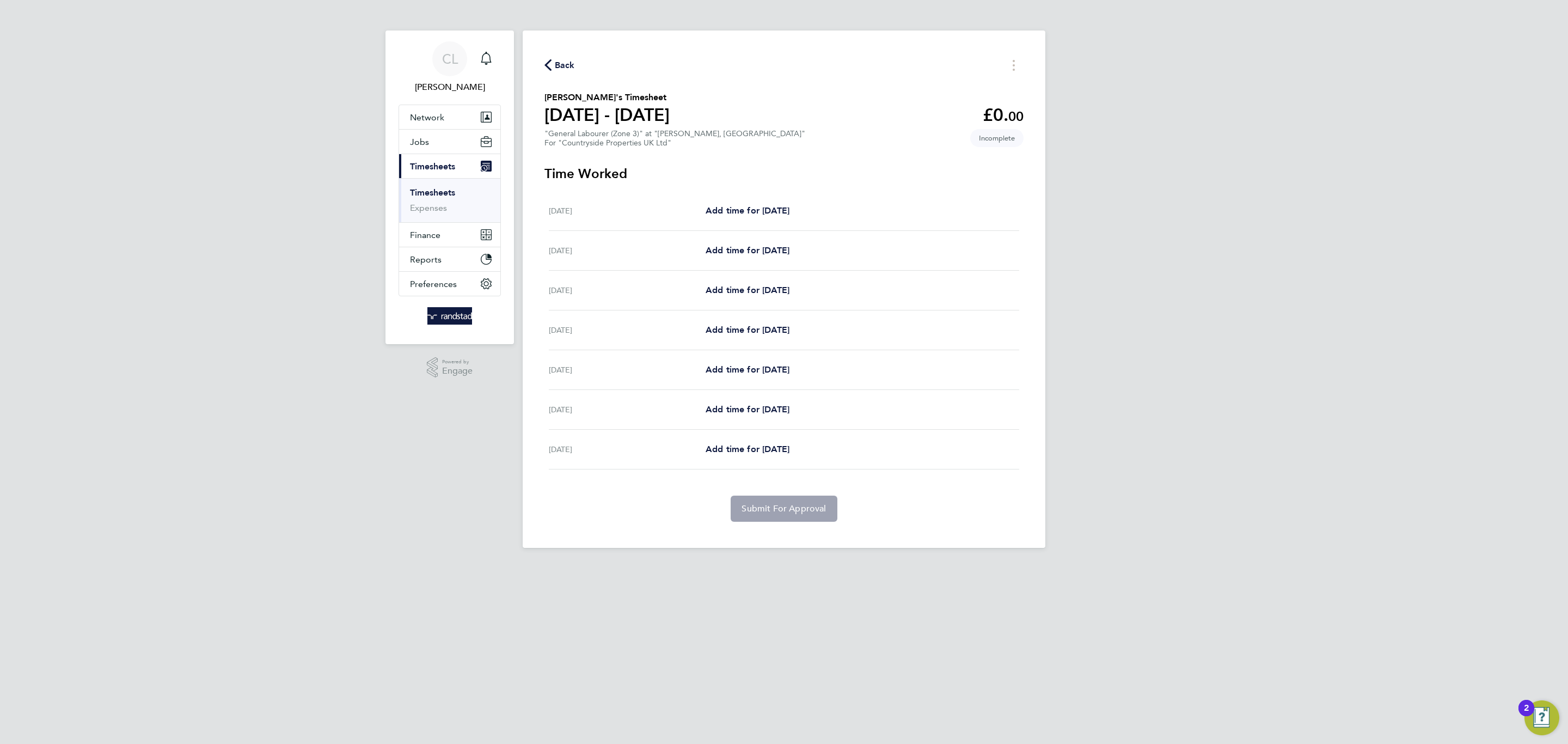
click at [979, 565] on html "CL Charlotte Lockeridge Notifications Applications: Network Team Members Busine…" at bounding box center [784, 282] width 1568 height 565
click at [794, 239] on div "Tue 19 Aug Add time for Tue 19 Aug Add time for Tue 19 Aug" at bounding box center [784, 250] width 471 height 40
click at [793, 241] on div "Tue 19 Aug Add time for Tue 19 Aug Add time for Tue 19 Aug" at bounding box center [784, 250] width 471 height 40
click at [790, 249] on span "Add time for Tue 19 Aug" at bounding box center [747, 250] width 84 height 10
select select "30"
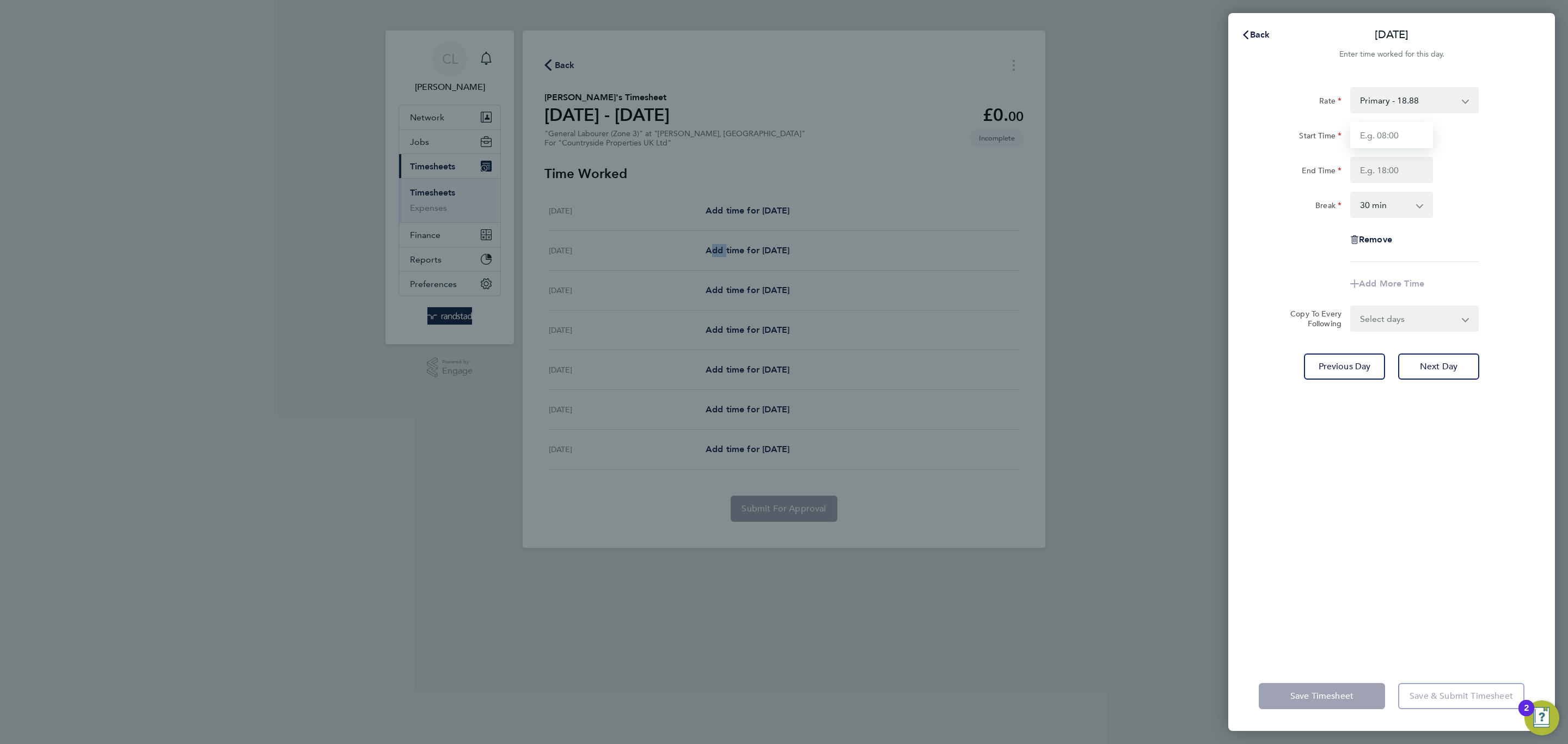
click at [1422, 136] on input "Start Time" at bounding box center [1392, 135] width 83 height 26
type input "07:30"
click at [1407, 173] on input "End Time" at bounding box center [1392, 170] width 83 height 26
type input "17:00"
click at [1465, 202] on div "Break 0 min 15 min 30 min 45 min 60 min 75 min 90 min" at bounding box center [1392, 204] width 275 height 26
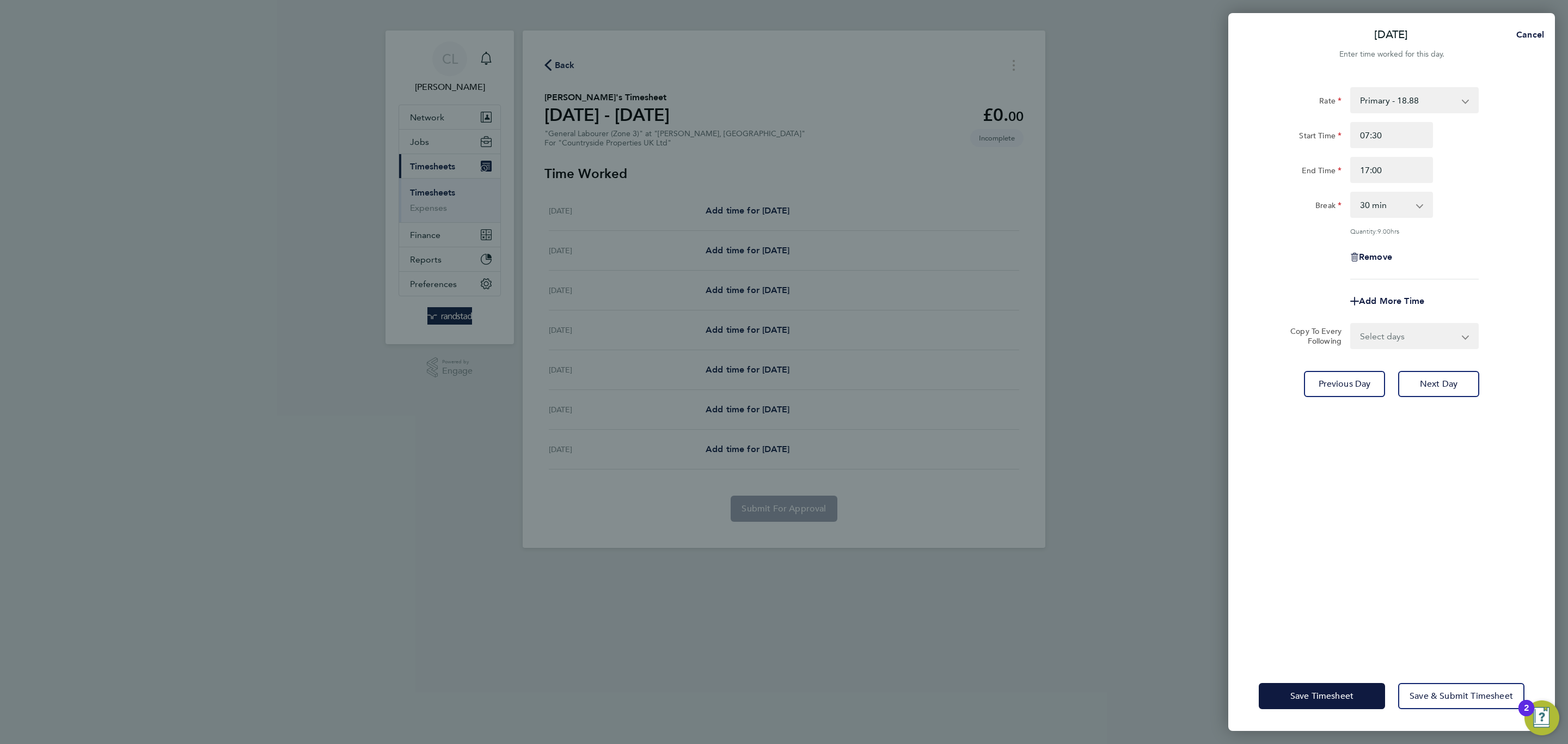
click at [1375, 348] on div "Rate Primary - 18.88 Start Time 07:30 End Time 17:00 Break 0 min 15 min 30 min …" at bounding box center [1391, 367] width 326 height 587
click at [1375, 342] on select "Select days Day Weekday (Mon-Fri) Weekend (Sat-Sun) Wednesday Thursday Friday S…" at bounding box center [1408, 336] width 114 height 24
select select "WEEKDAY"
click at [1351, 324] on select "Select days Day Weekday (Mon-Fri) Weekend (Sat-Sun) Wednesday Thursday Friday S…" at bounding box center [1408, 336] width 114 height 24
select select "2025-08-24"
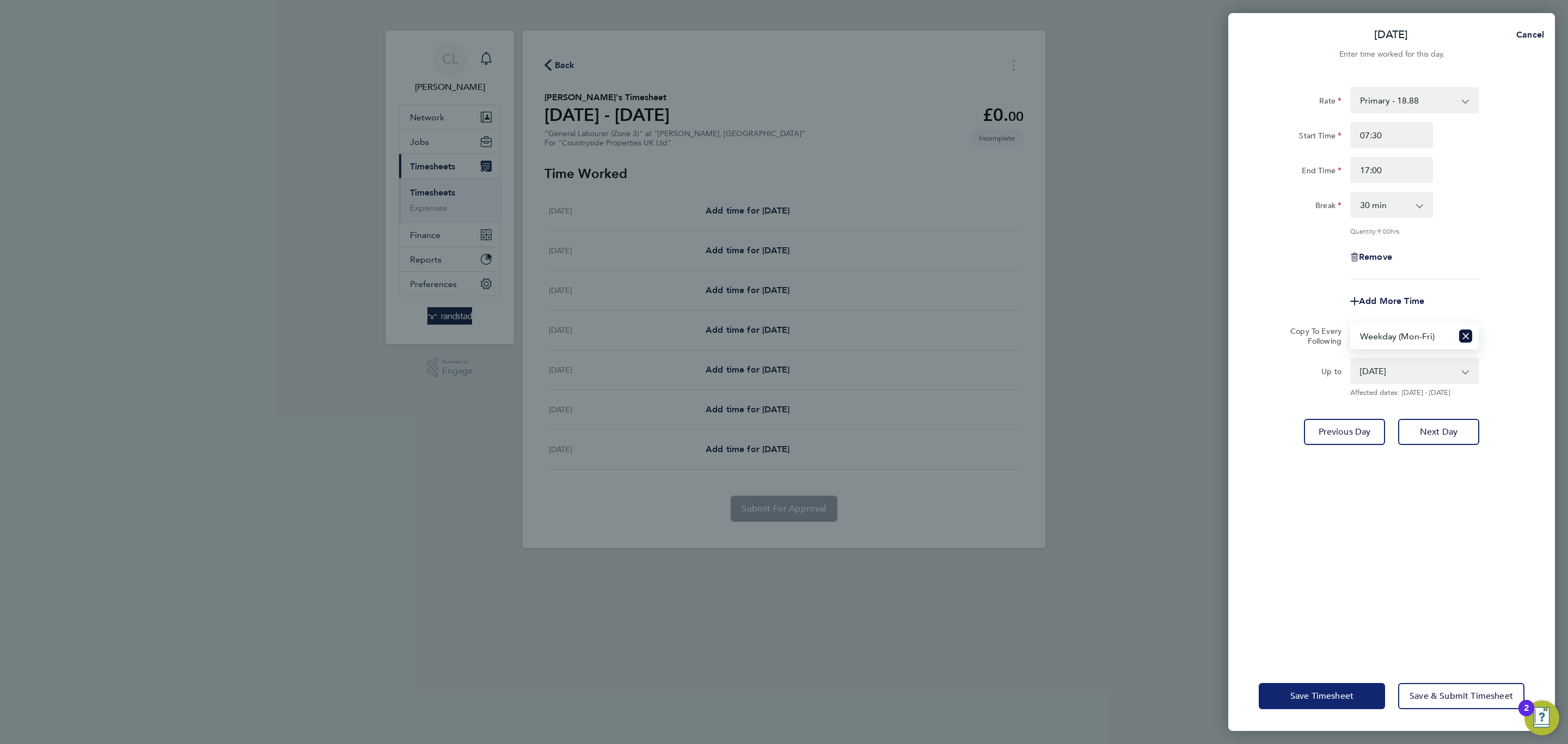
click at [1330, 704] on button "Save Timesheet" at bounding box center [1321, 696] width 126 height 26
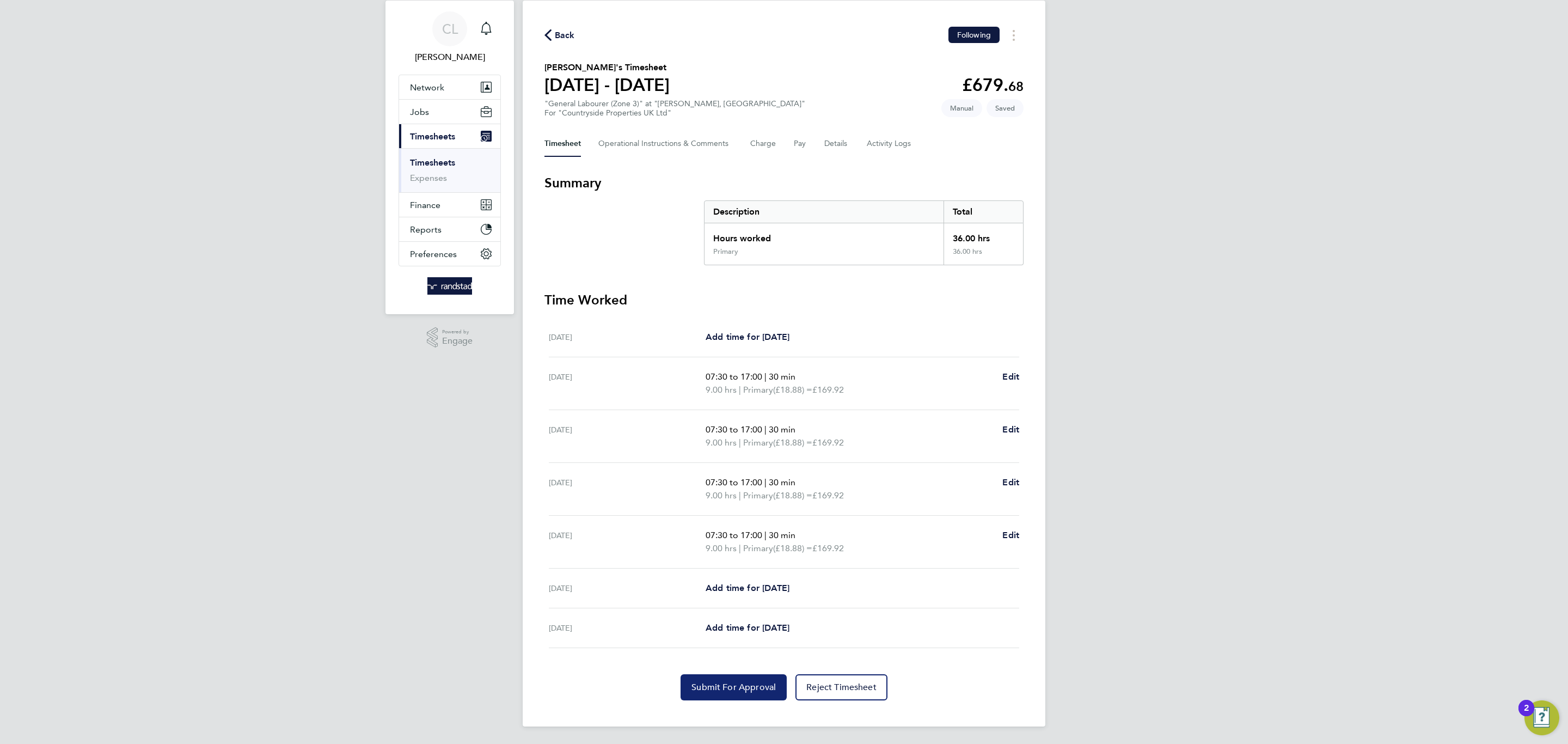
click at [738, 680] on button "Submit For Approval" at bounding box center [733, 687] width 106 height 26
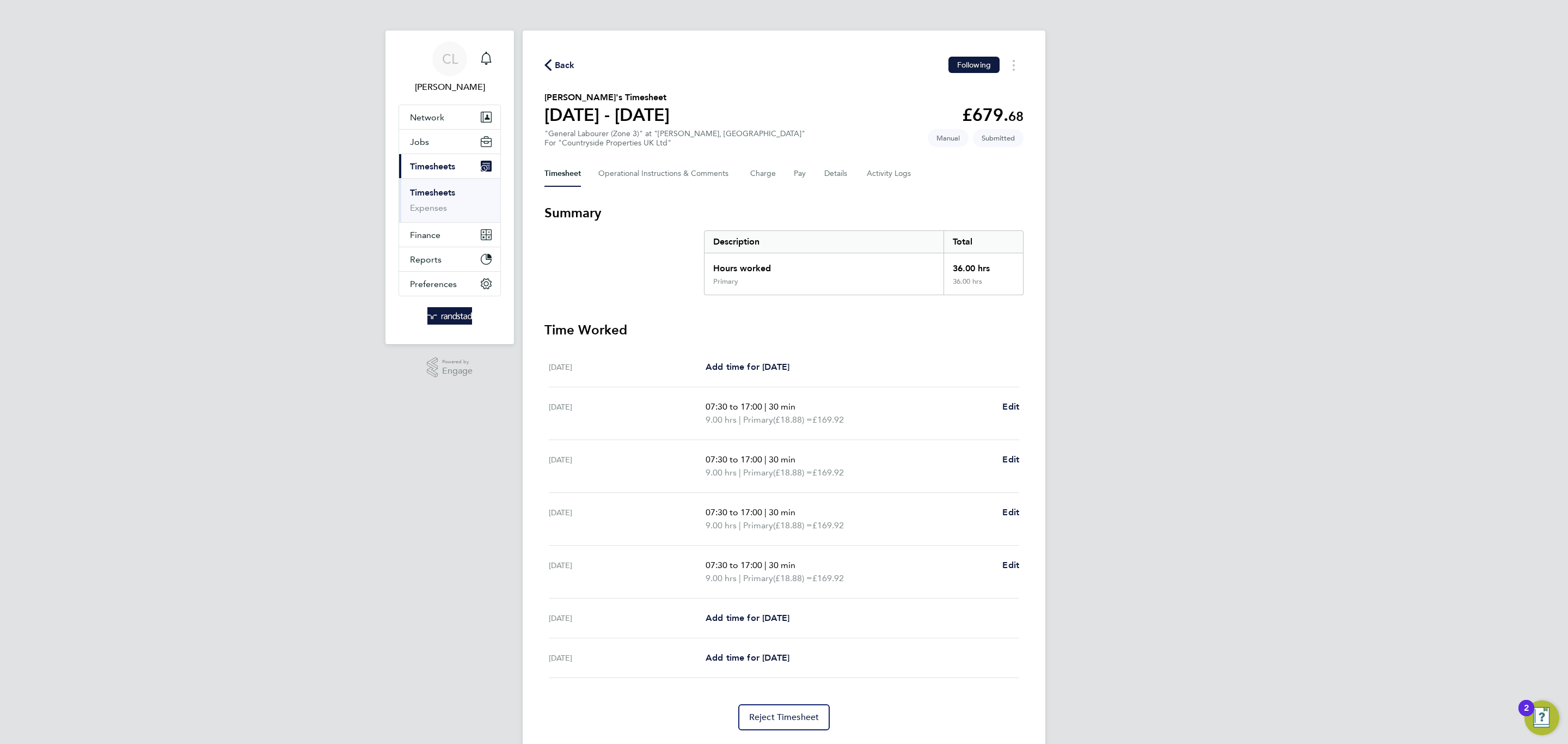
click at [550, 70] on icon "button" at bounding box center [548, 64] width 7 height 11
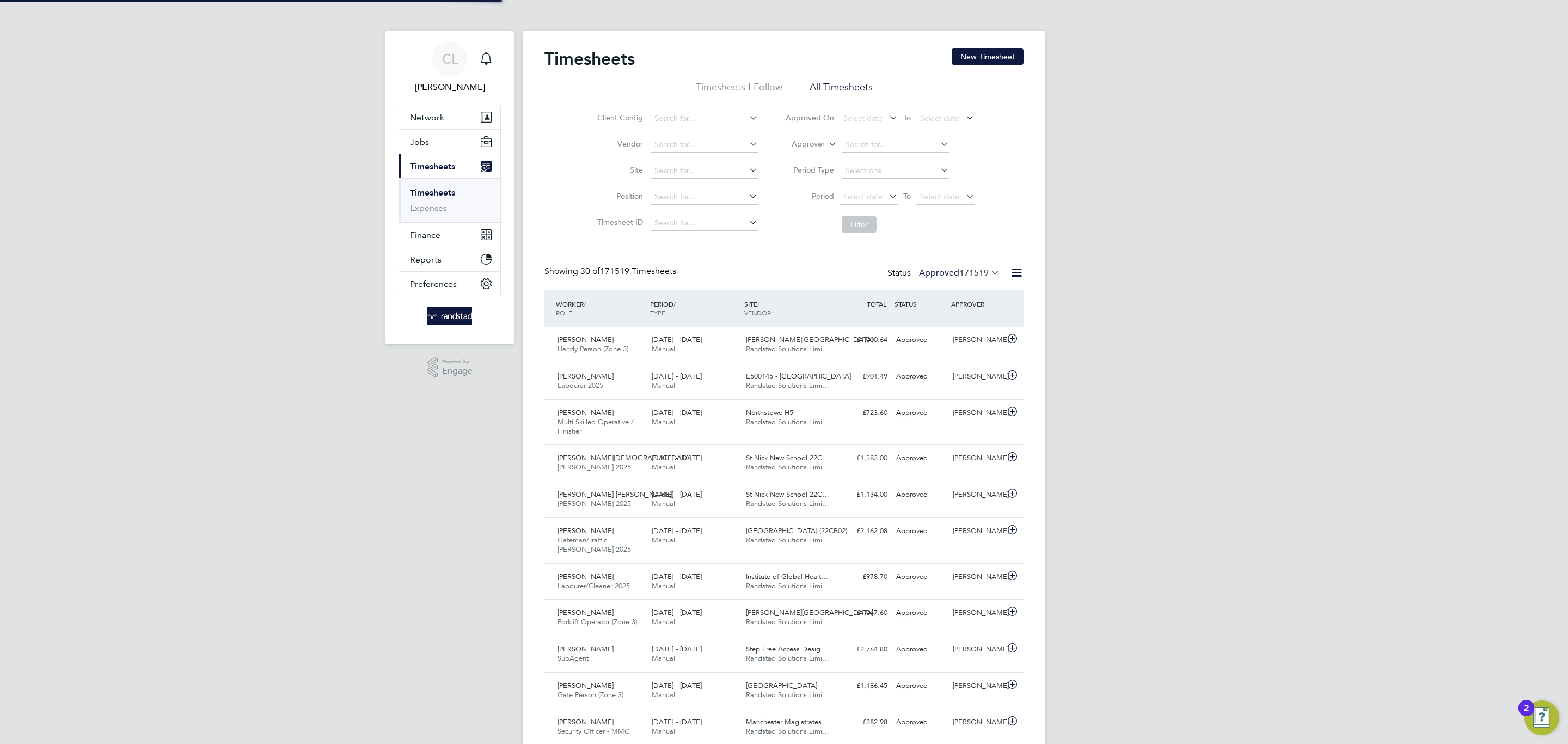
click at [1008, 56] on button "New Timesheet" at bounding box center [987, 56] width 72 height 18
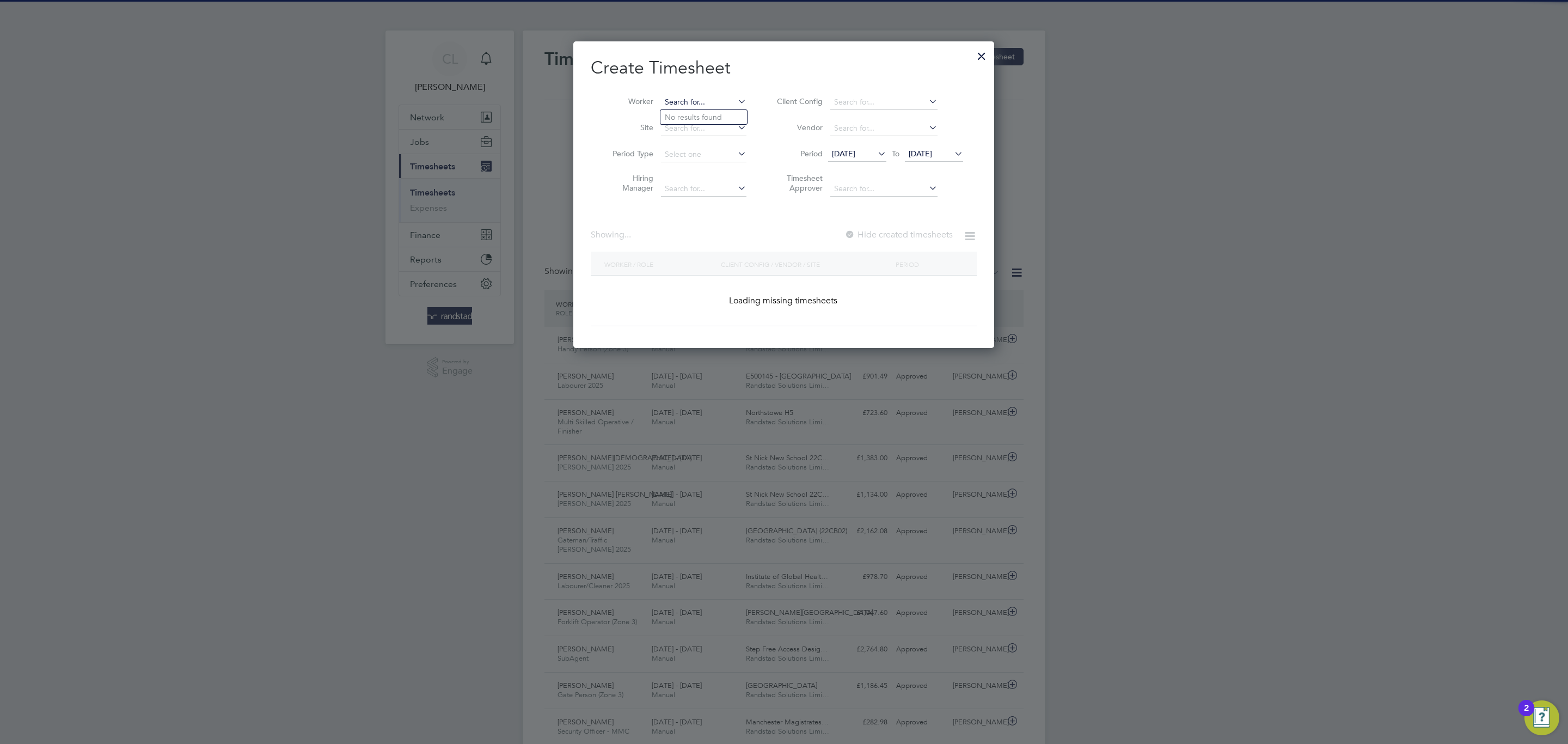
click at [714, 97] on input at bounding box center [703, 103] width 86 height 15
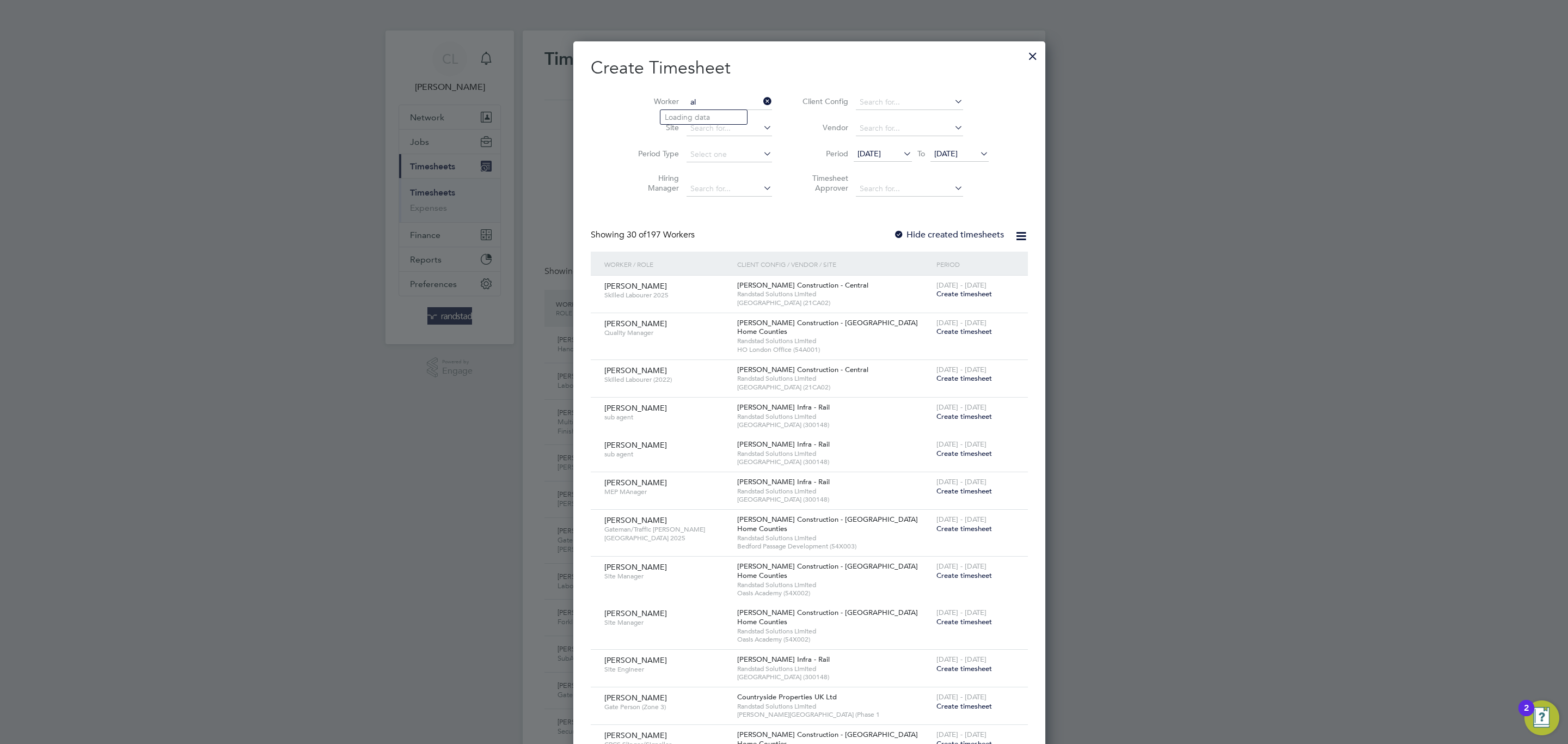
type input "a"
click at [689, 122] on b "Alexander" at bounding box center [696, 117] width 63 height 9
type input "Alexander Cadle"
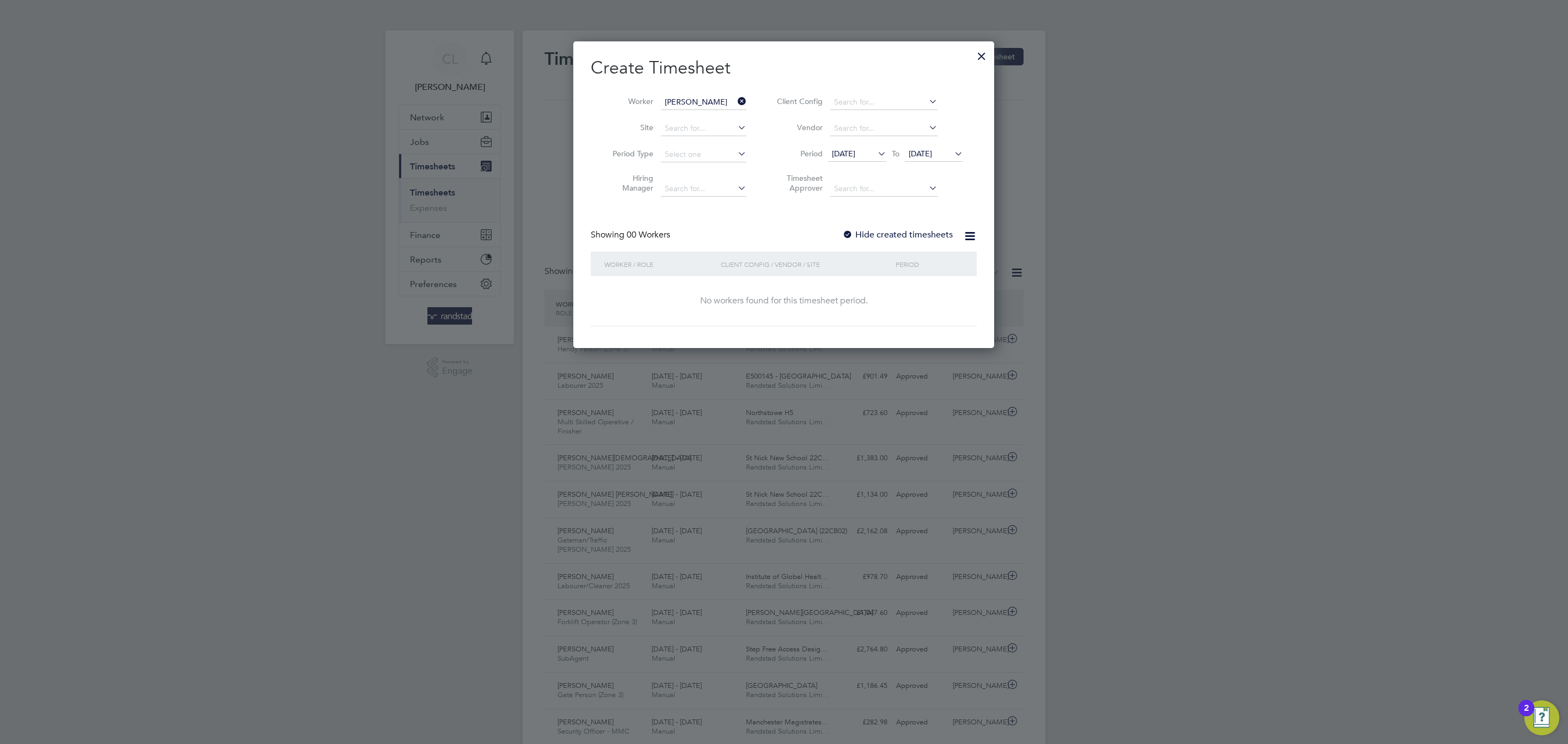
click at [857, 243] on div "Showing 00 Workers Hide created timesheets" at bounding box center [784, 240] width 386 height 22
click at [927, 148] on span "[DATE]" at bounding box center [920, 154] width 24 height 10
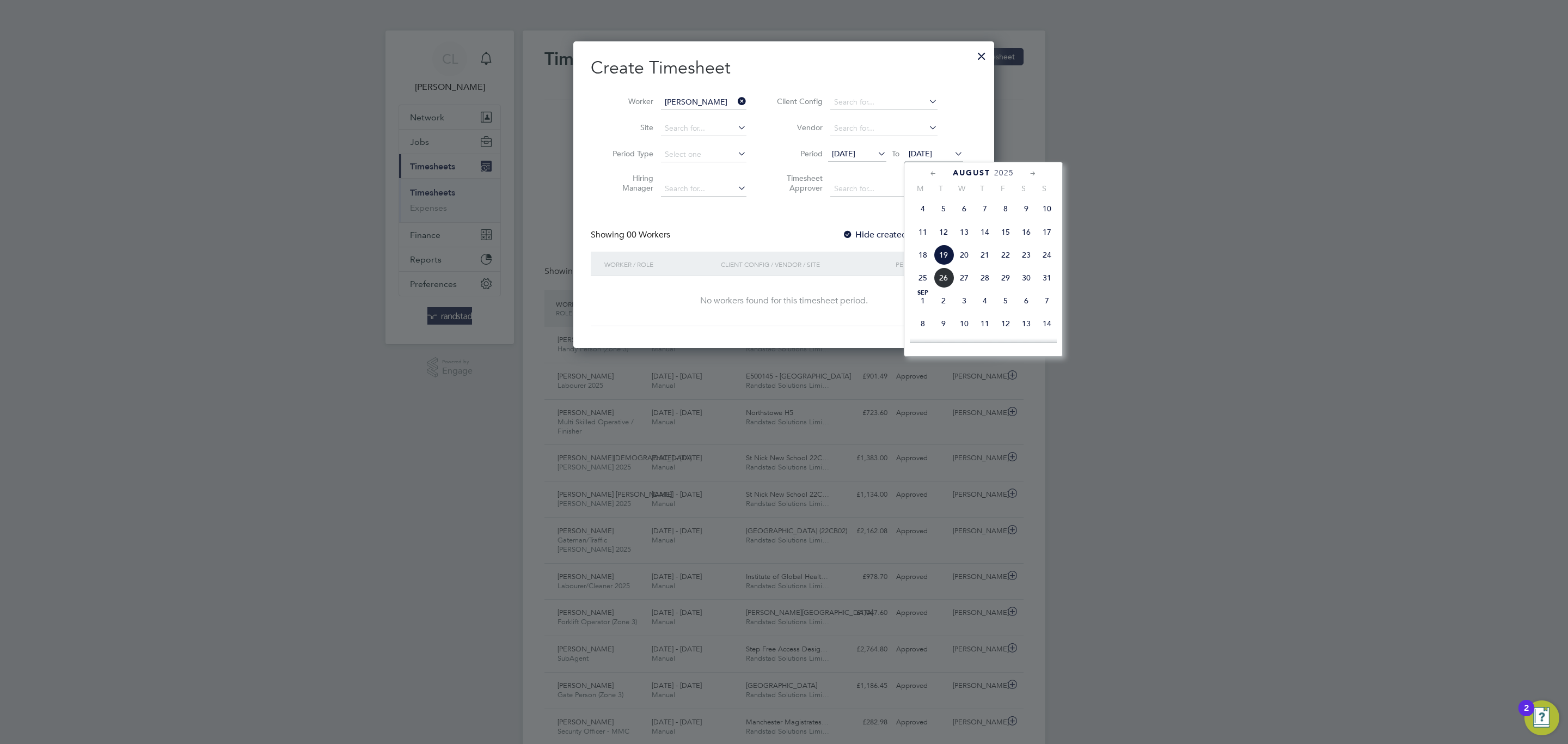
click at [950, 323] on span "9" at bounding box center [943, 323] width 20 height 20
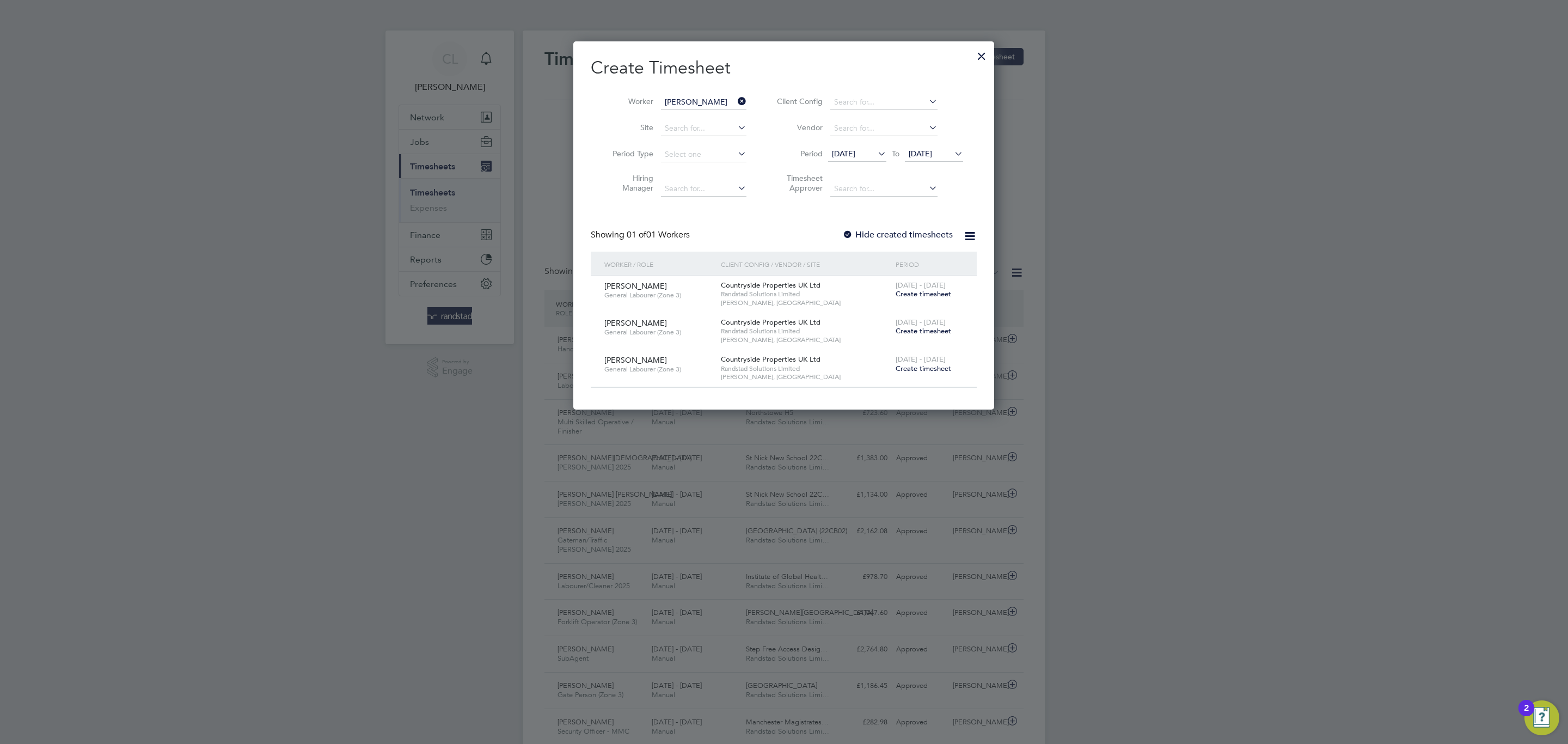
click at [849, 231] on div at bounding box center [847, 235] width 11 height 11
click at [890, 229] on label "Hide created timesheets" at bounding box center [897, 234] width 110 height 11
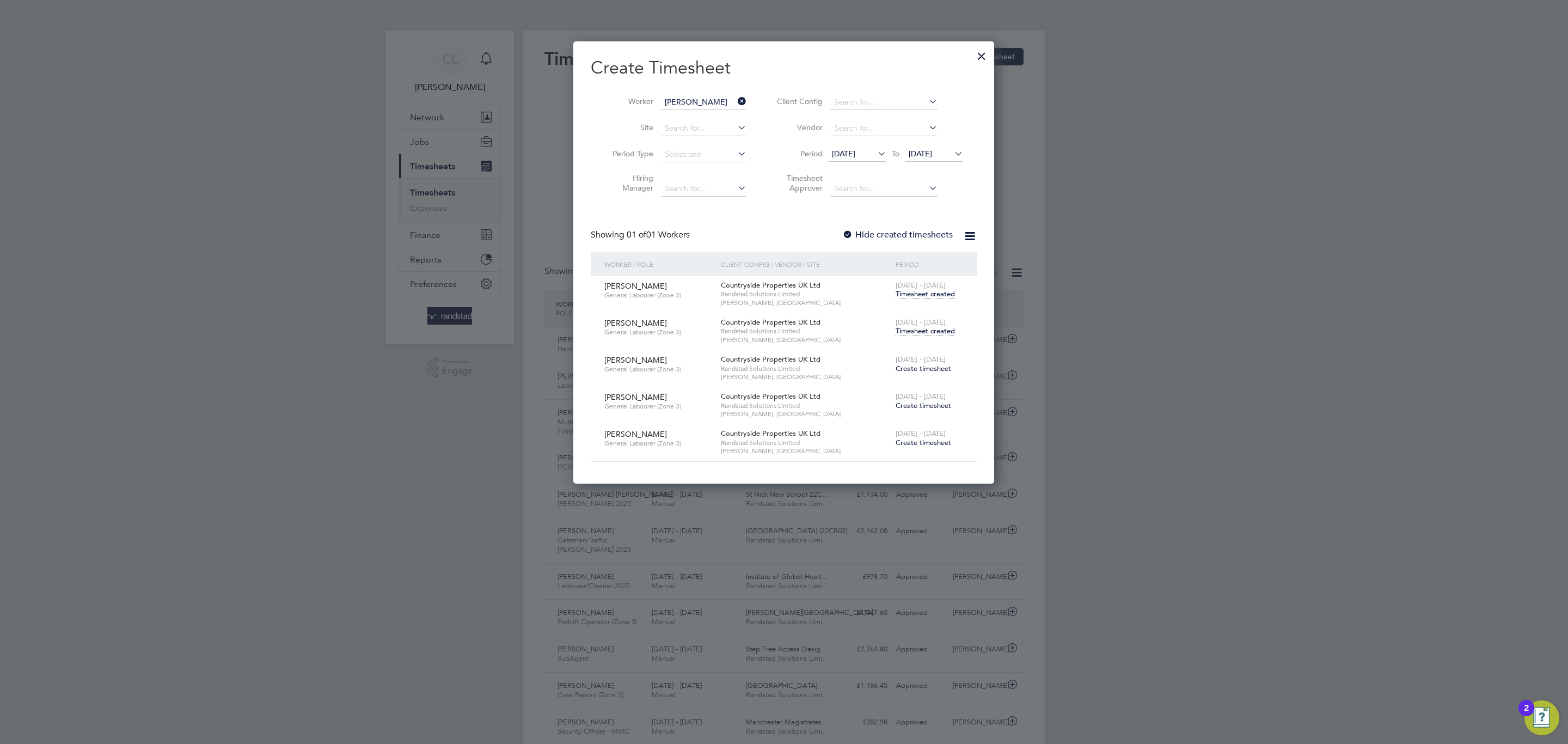
click at [936, 333] on span "Timesheet created" at bounding box center [925, 332] width 59 height 10
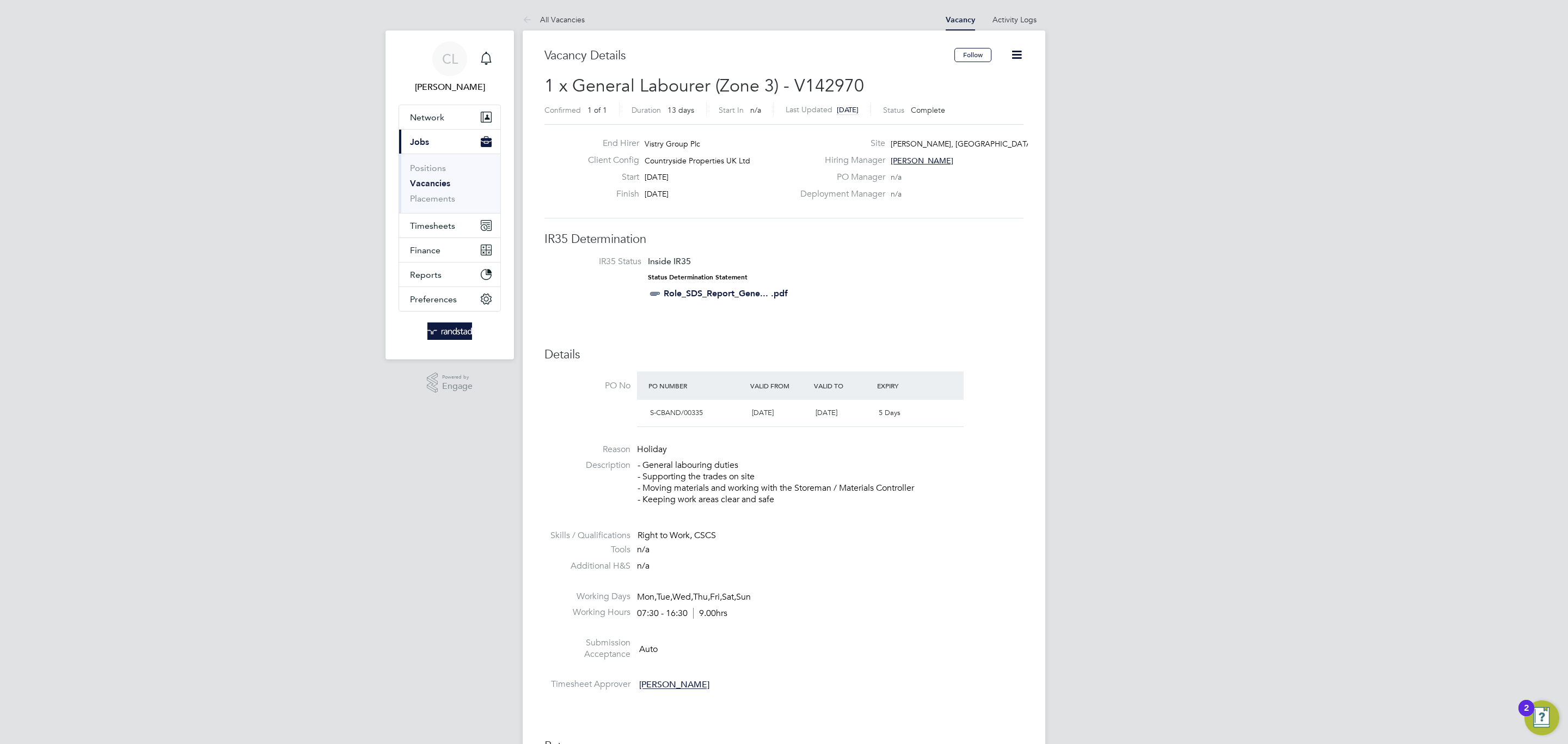
click at [1010, 59] on icon at bounding box center [1017, 54] width 14 height 14
click at [981, 101] on li "Update Status" at bounding box center [990, 96] width 63 height 15
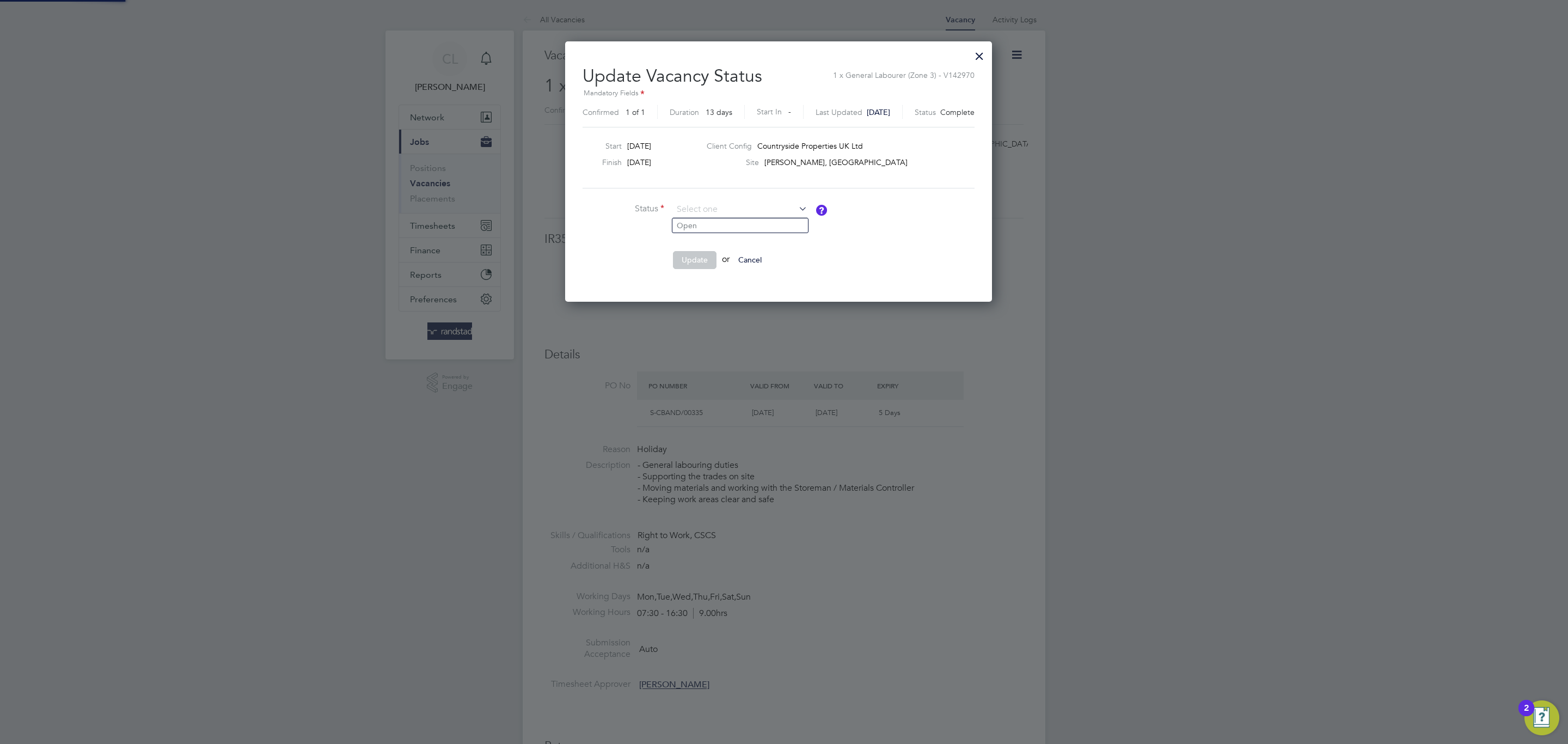
scroll to position [261, 438]
click at [733, 222] on li "Open" at bounding box center [740, 225] width 136 height 14
type input "Open"
click at [714, 266] on button "Update" at bounding box center [694, 260] width 43 height 18
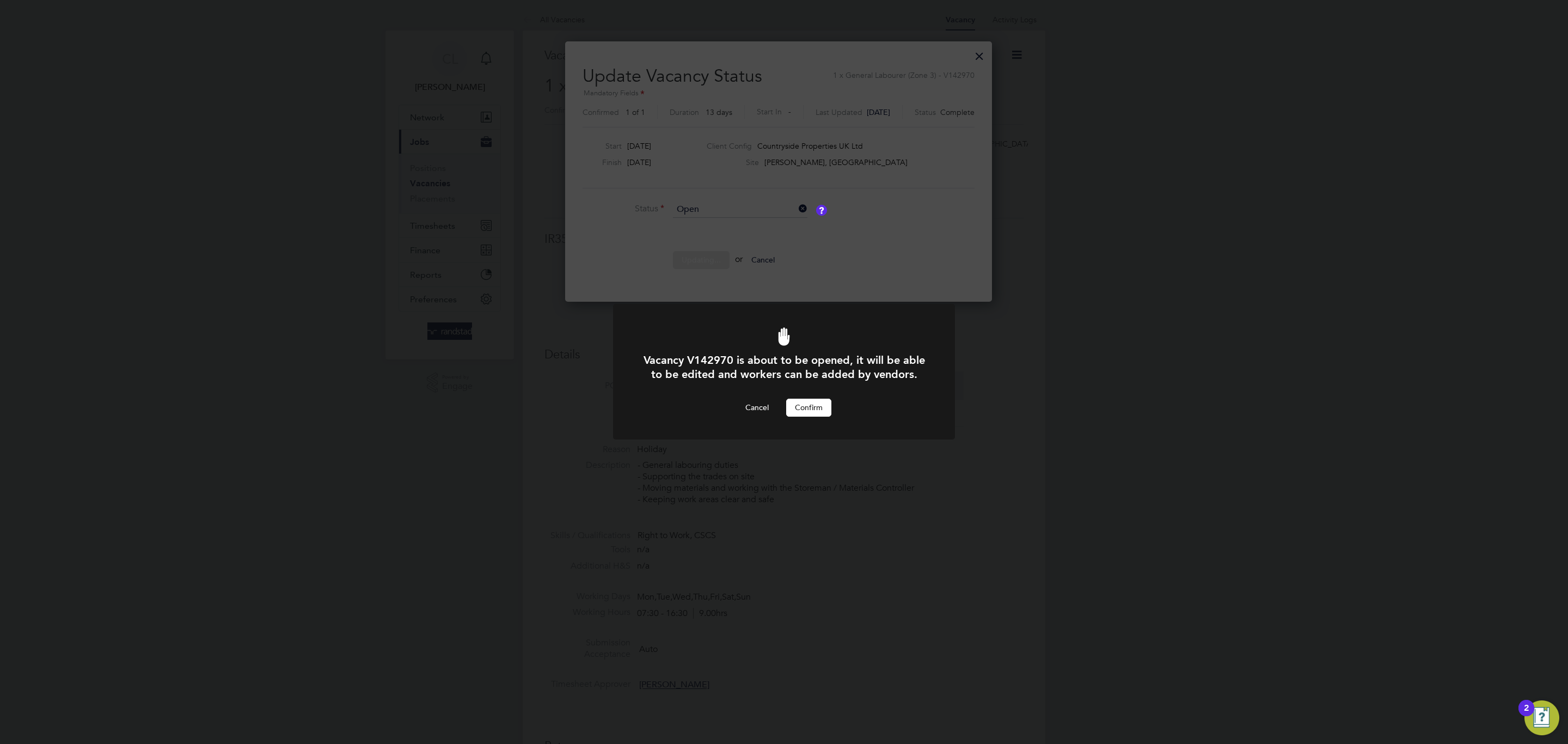
click at [824, 417] on div at bounding box center [784, 371] width 342 height 135
click at [821, 415] on button "Confirm" at bounding box center [808, 407] width 45 height 18
click at [821, 433] on div "Error while Updating Status Cannot open a vacancy that doesn't have a saved or …" at bounding box center [784, 378] width 342 height 115
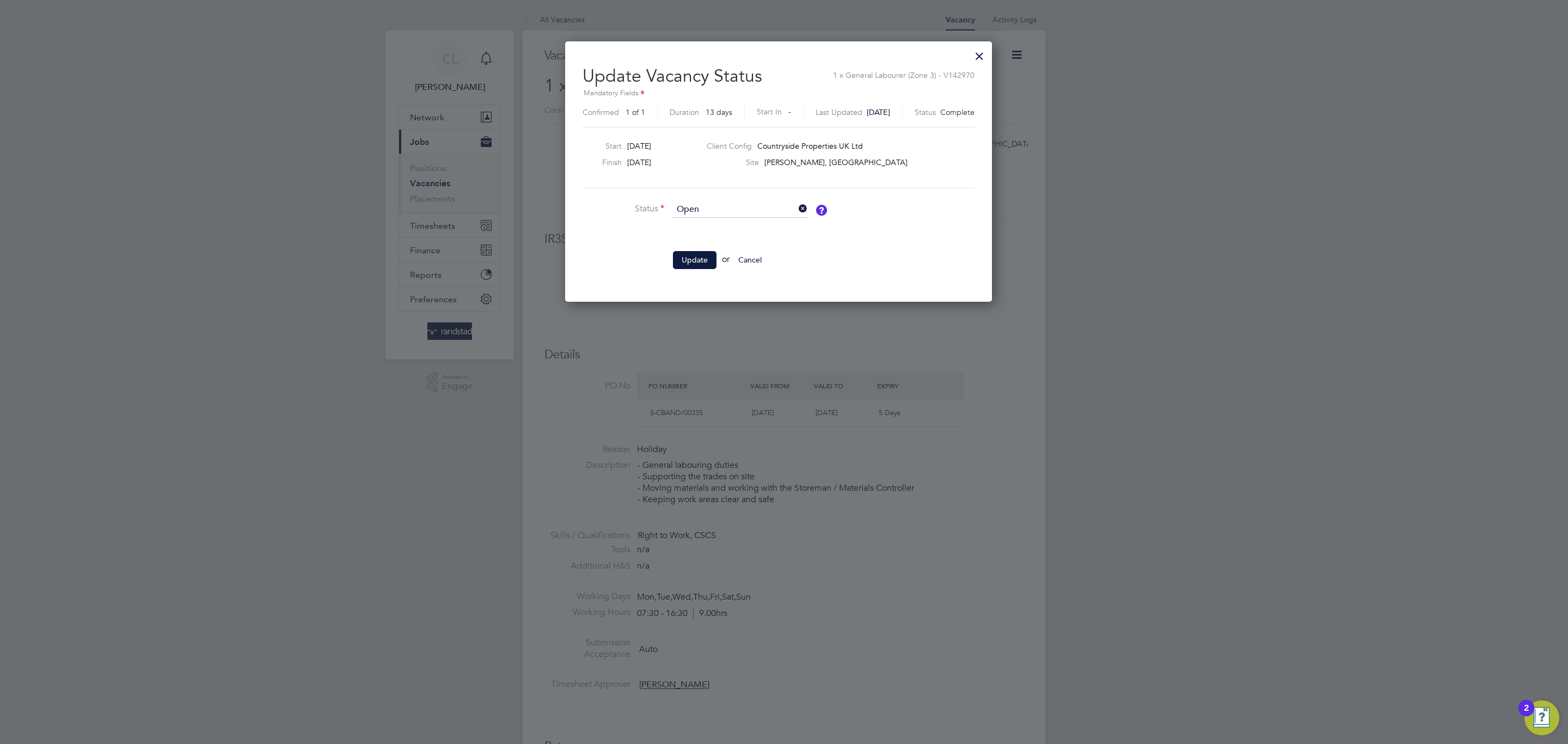
click at [989, 53] on div at bounding box center [979, 53] width 20 height 20
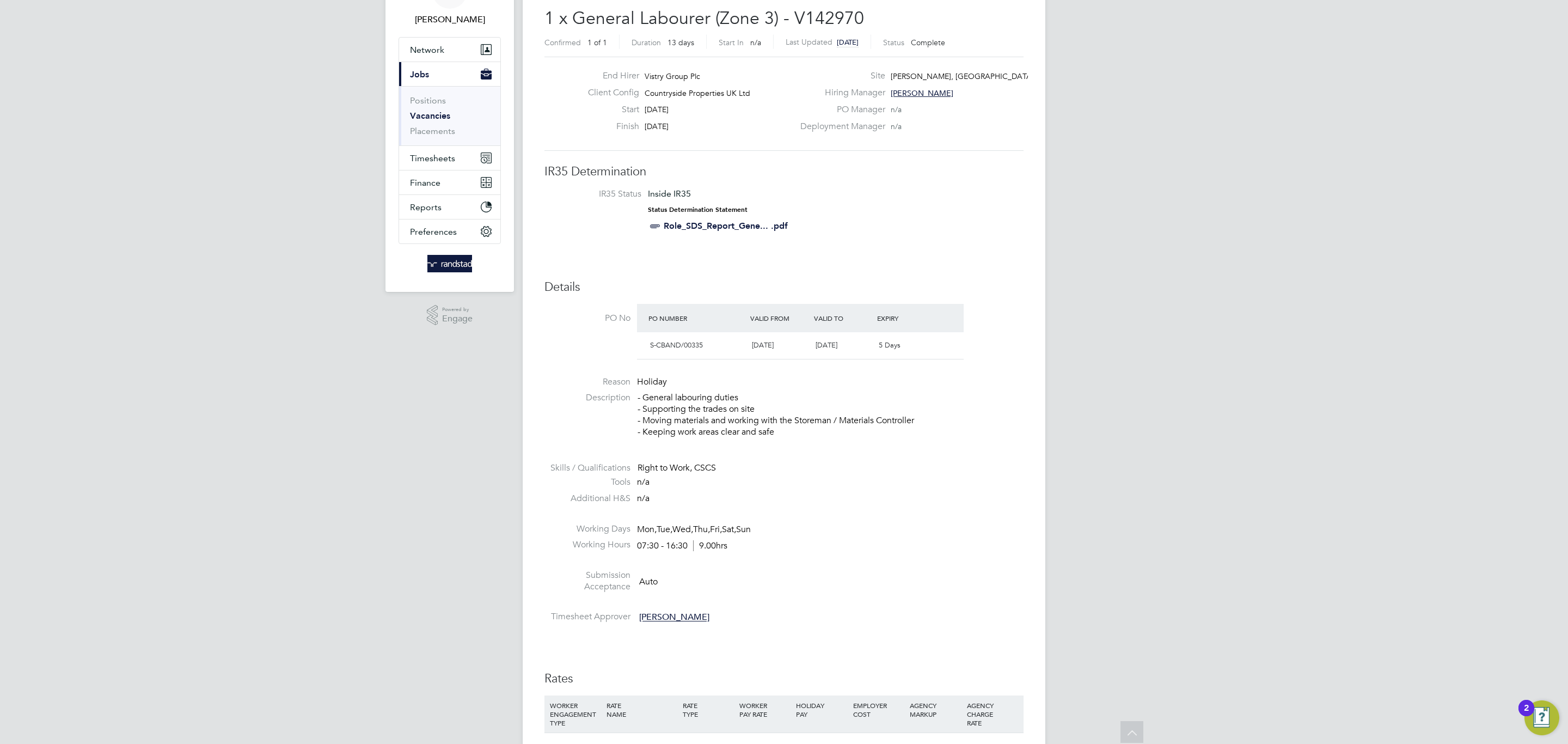
scroll to position [0, 0]
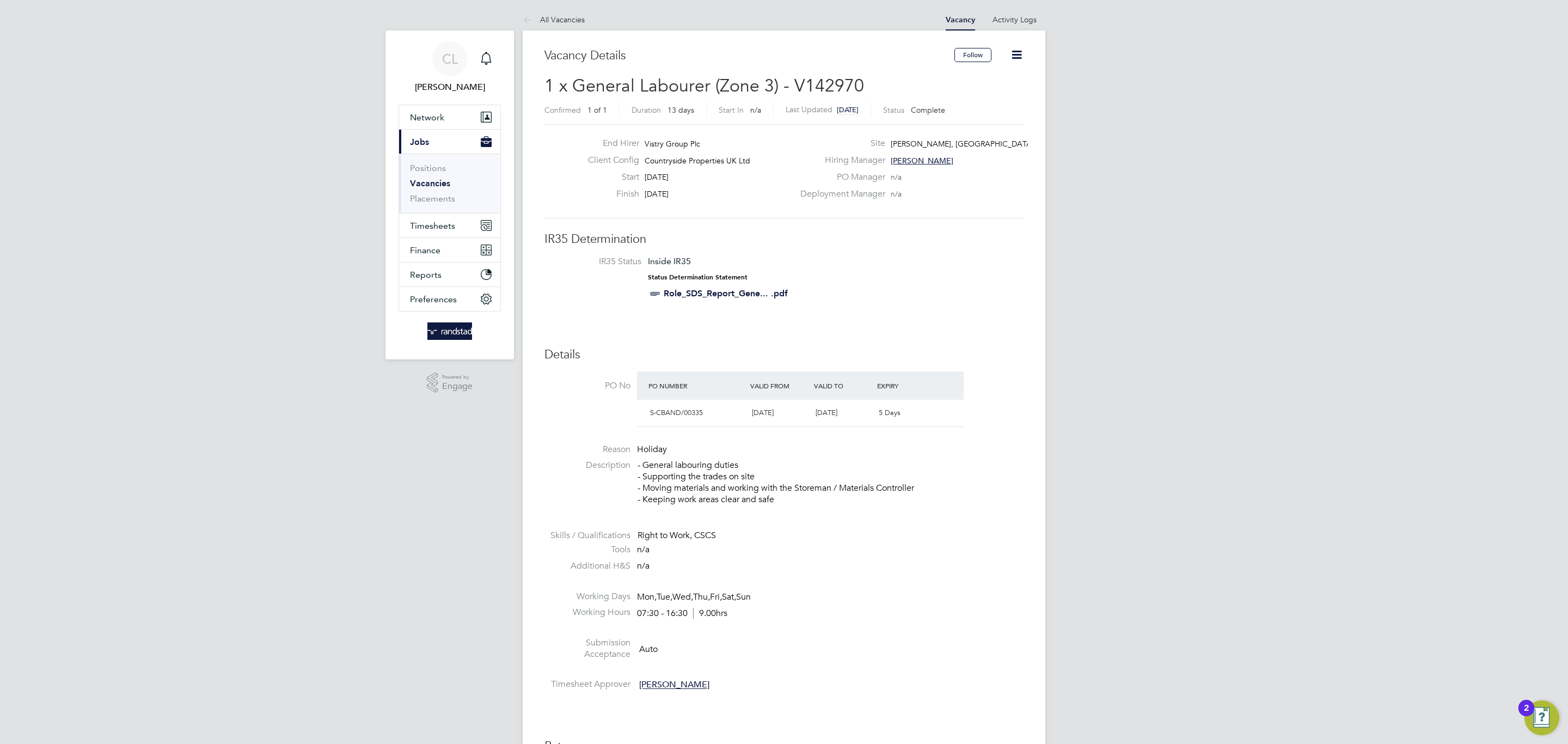
click at [1010, 55] on icon at bounding box center [1017, 54] width 14 height 14
click at [979, 94] on li "Update Status" at bounding box center [990, 96] width 63 height 15
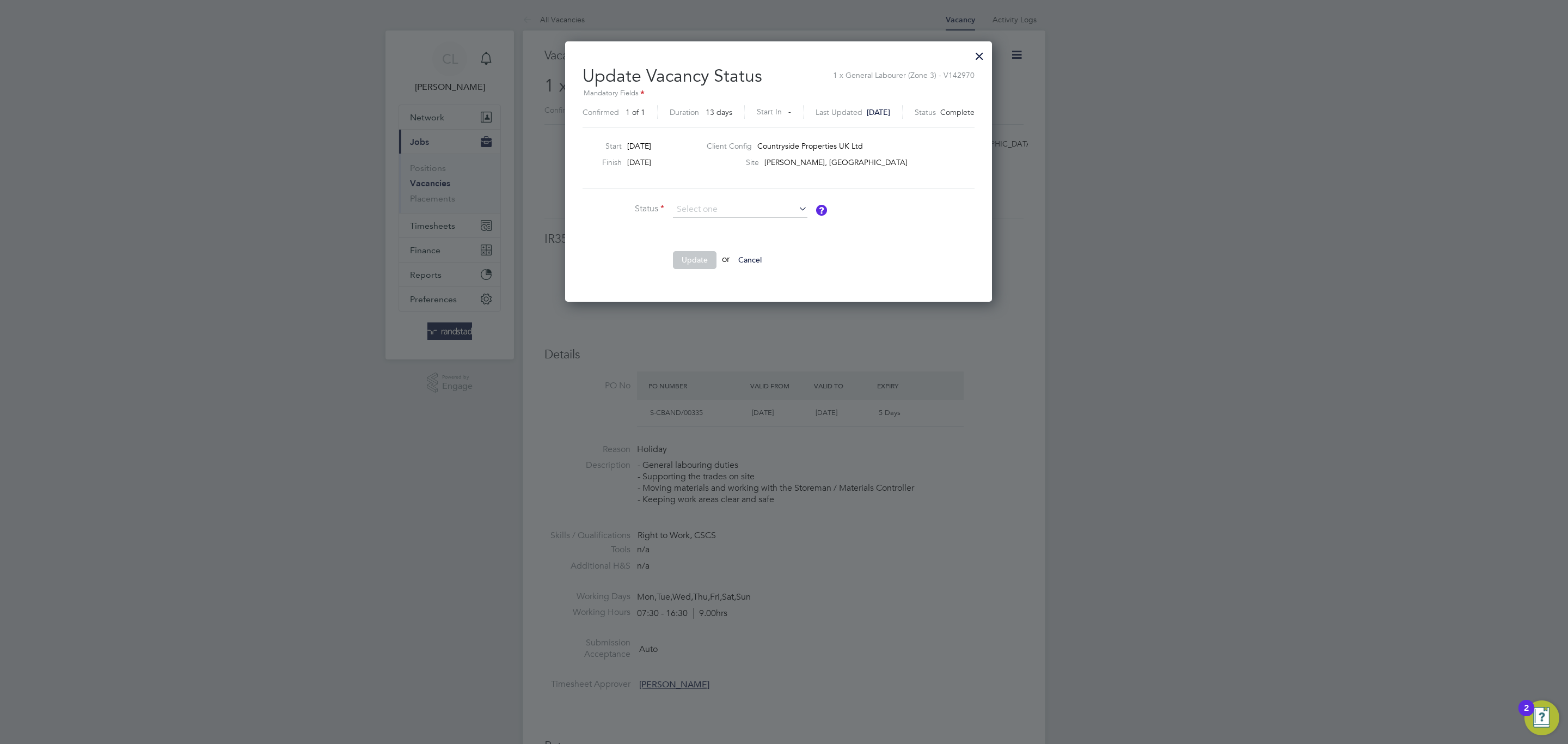
click at [721, 230] on li "Open" at bounding box center [740, 225] width 136 height 14
type input "Open"
click at [707, 261] on button "Update" at bounding box center [694, 260] width 43 height 18
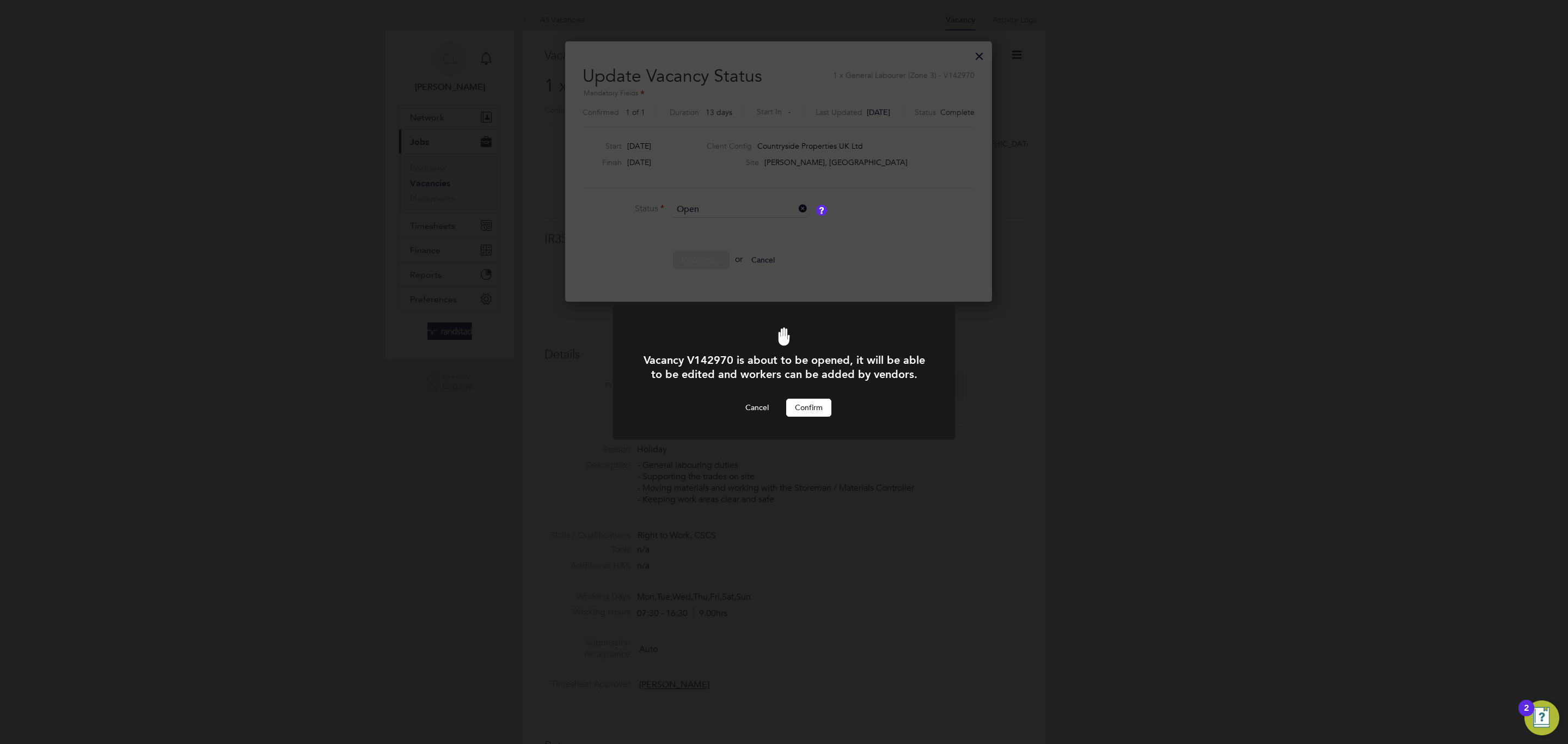
click at [819, 417] on div at bounding box center [784, 371] width 342 height 135
click at [816, 408] on button "Confirm" at bounding box center [808, 407] width 45 height 18
click at [994, 419] on div "Error while Updating Status Cannot open a vacancy that doesn't have a saved or …" at bounding box center [784, 372] width 1568 height 744
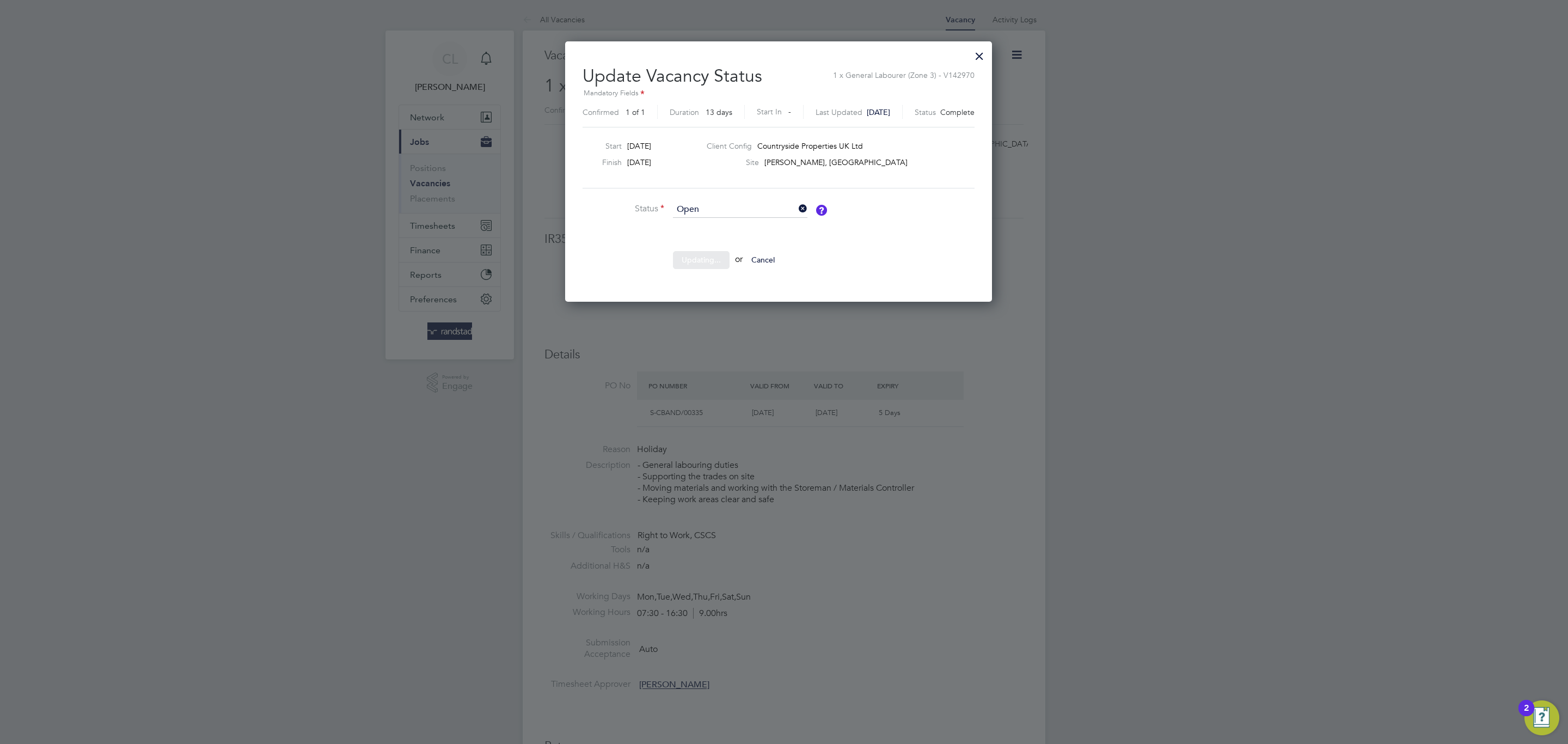
click at [994, 419] on div "Sorry, we are having problems connecting to our services." at bounding box center [784, 705] width 522 height 1394
click at [745, 334] on div at bounding box center [784, 372] width 1568 height 744
click at [989, 51] on div at bounding box center [979, 53] width 20 height 20
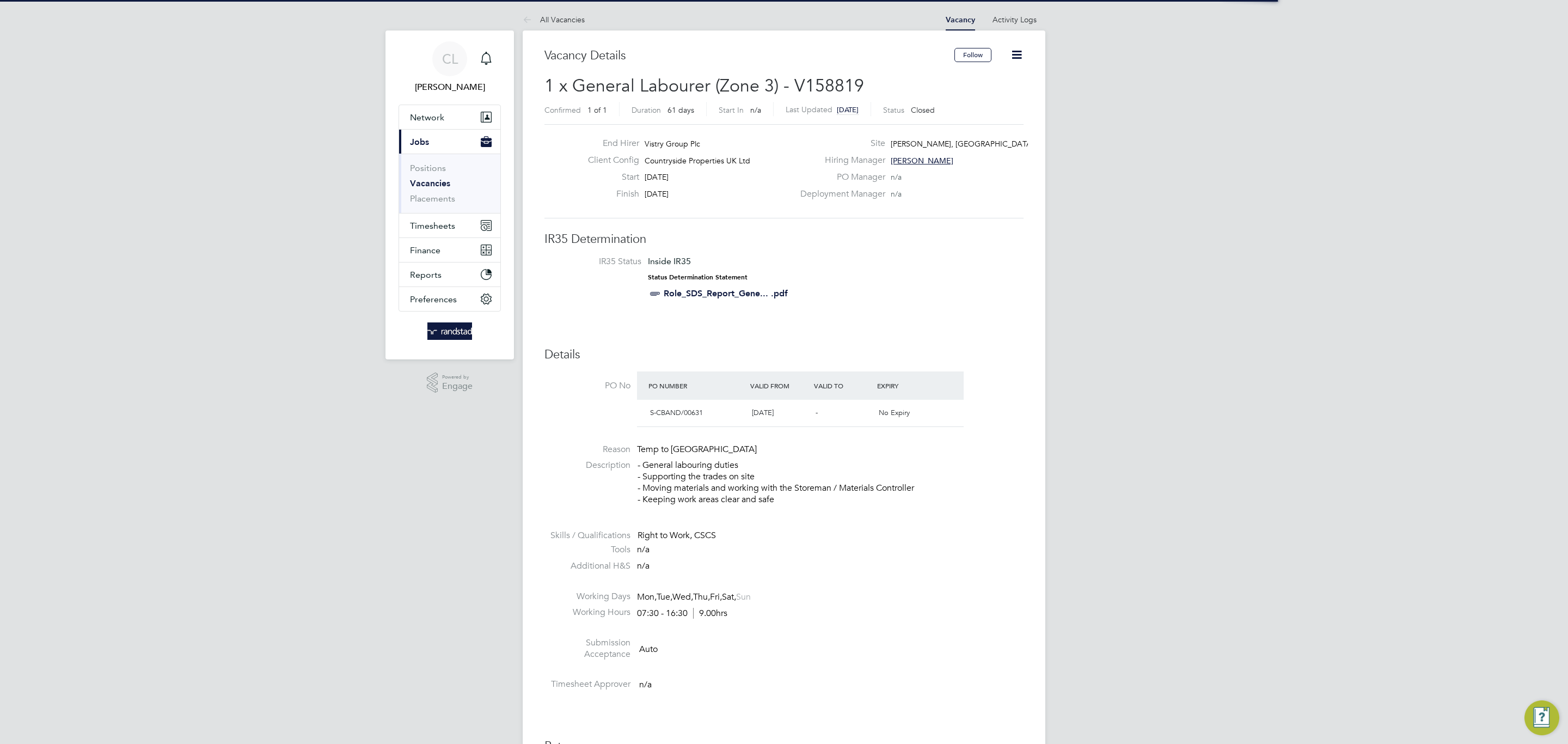
click at [1015, 48] on icon at bounding box center [1017, 54] width 14 height 14
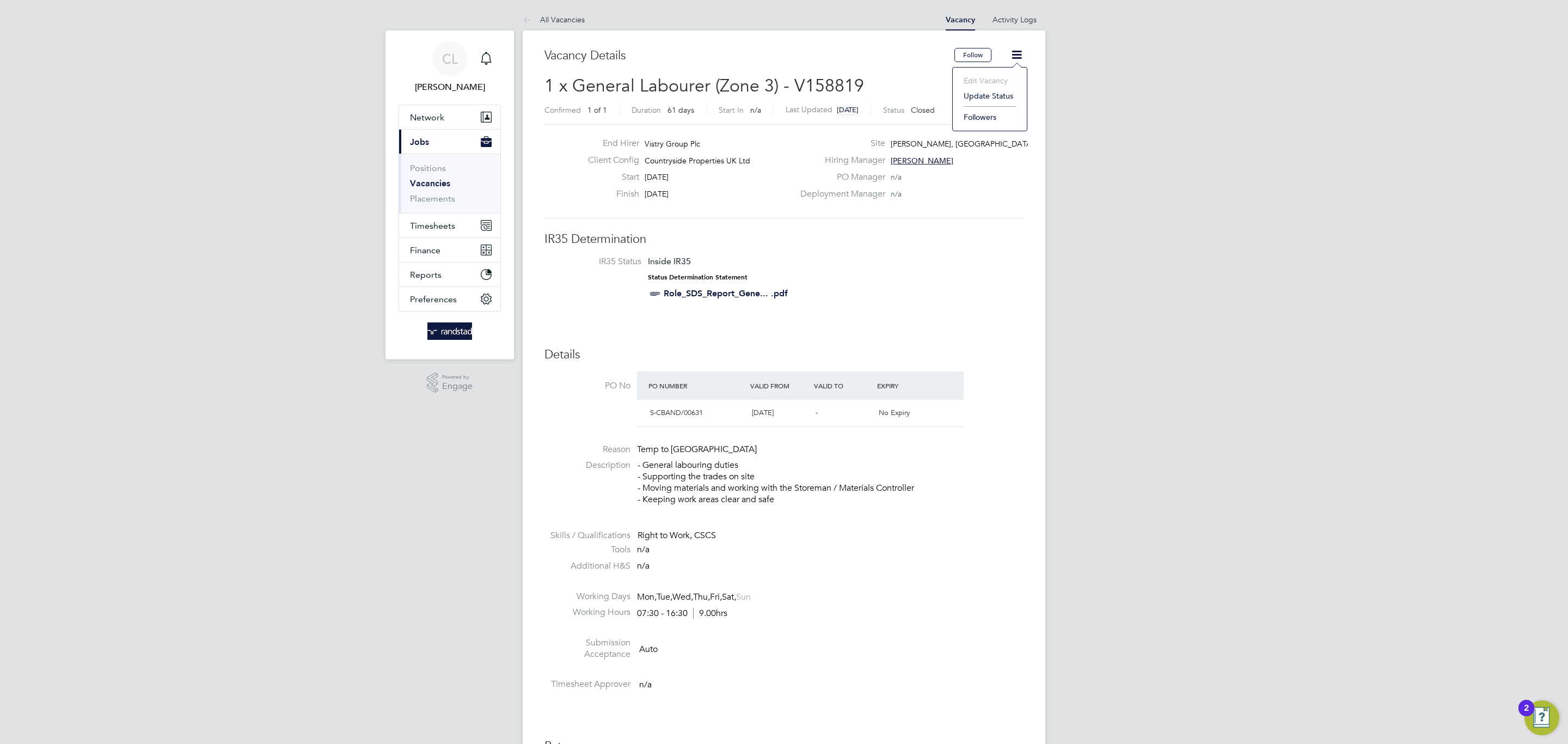
click at [977, 92] on li "Update Status" at bounding box center [990, 96] width 63 height 15
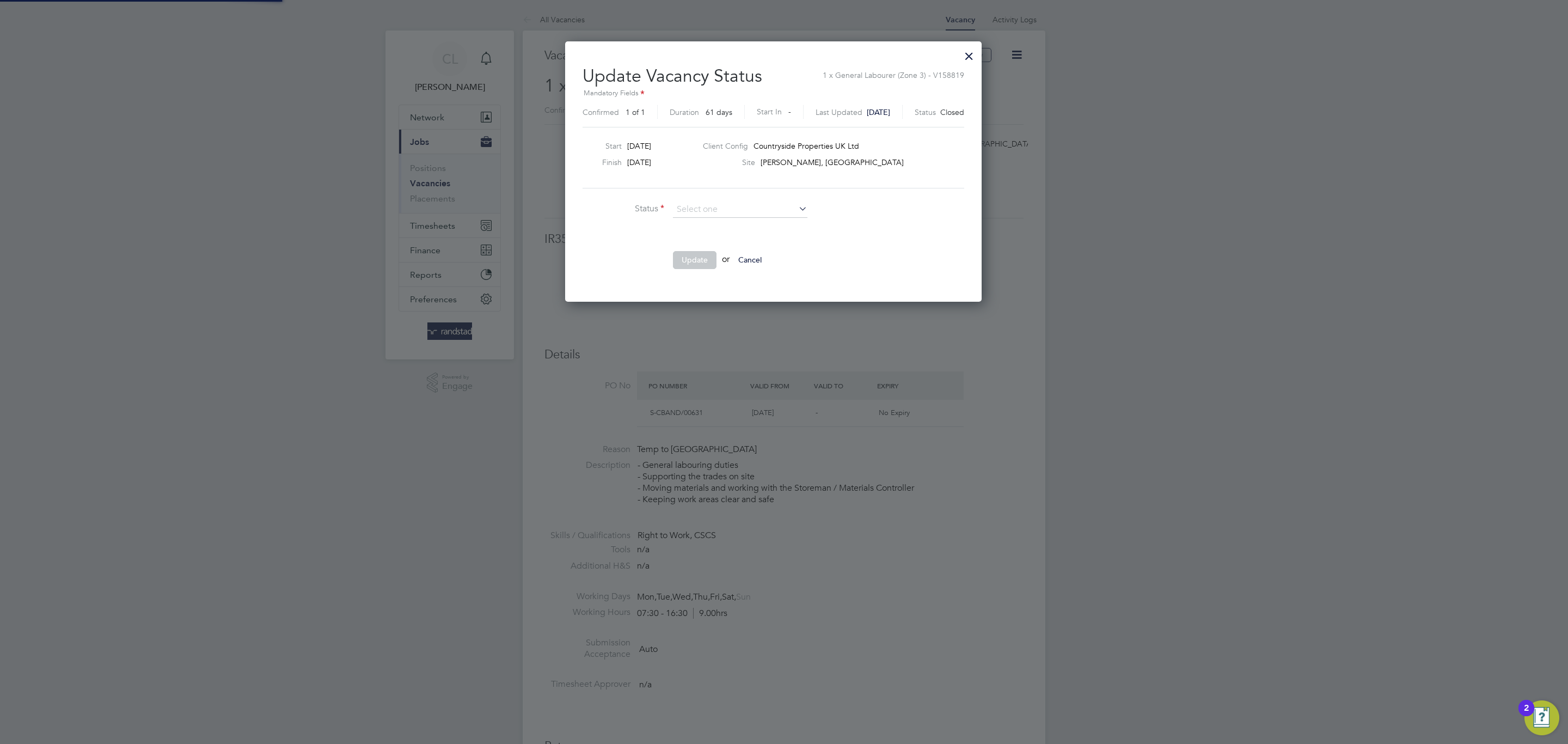
scroll to position [261, 438]
click at [714, 221] on li "Open" at bounding box center [740, 225] width 136 height 14
type input "Open"
click at [700, 254] on button "Update" at bounding box center [694, 260] width 43 height 18
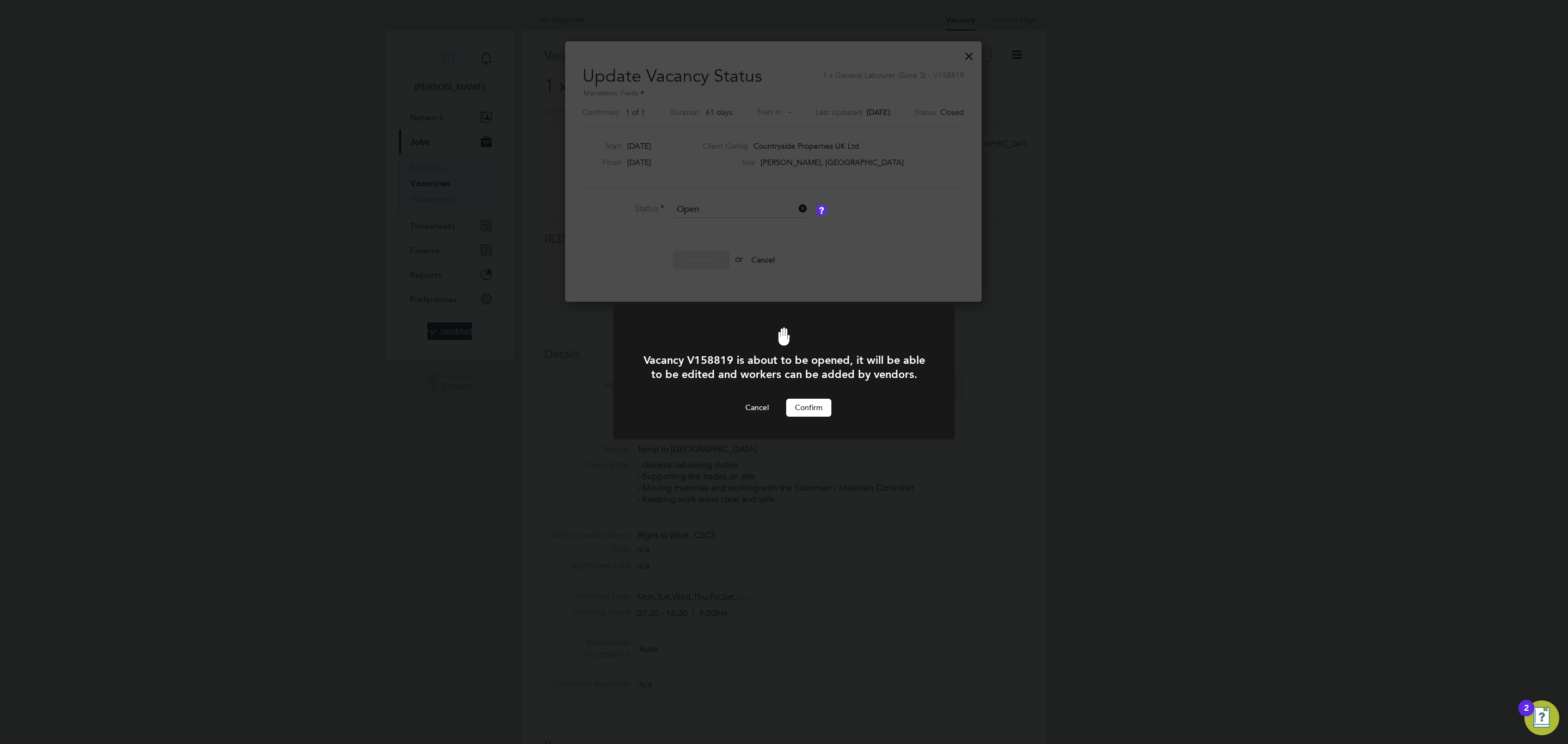
click at [812, 419] on div at bounding box center [784, 371] width 342 height 135
click at [812, 414] on button "Confirm" at bounding box center [808, 407] width 45 height 18
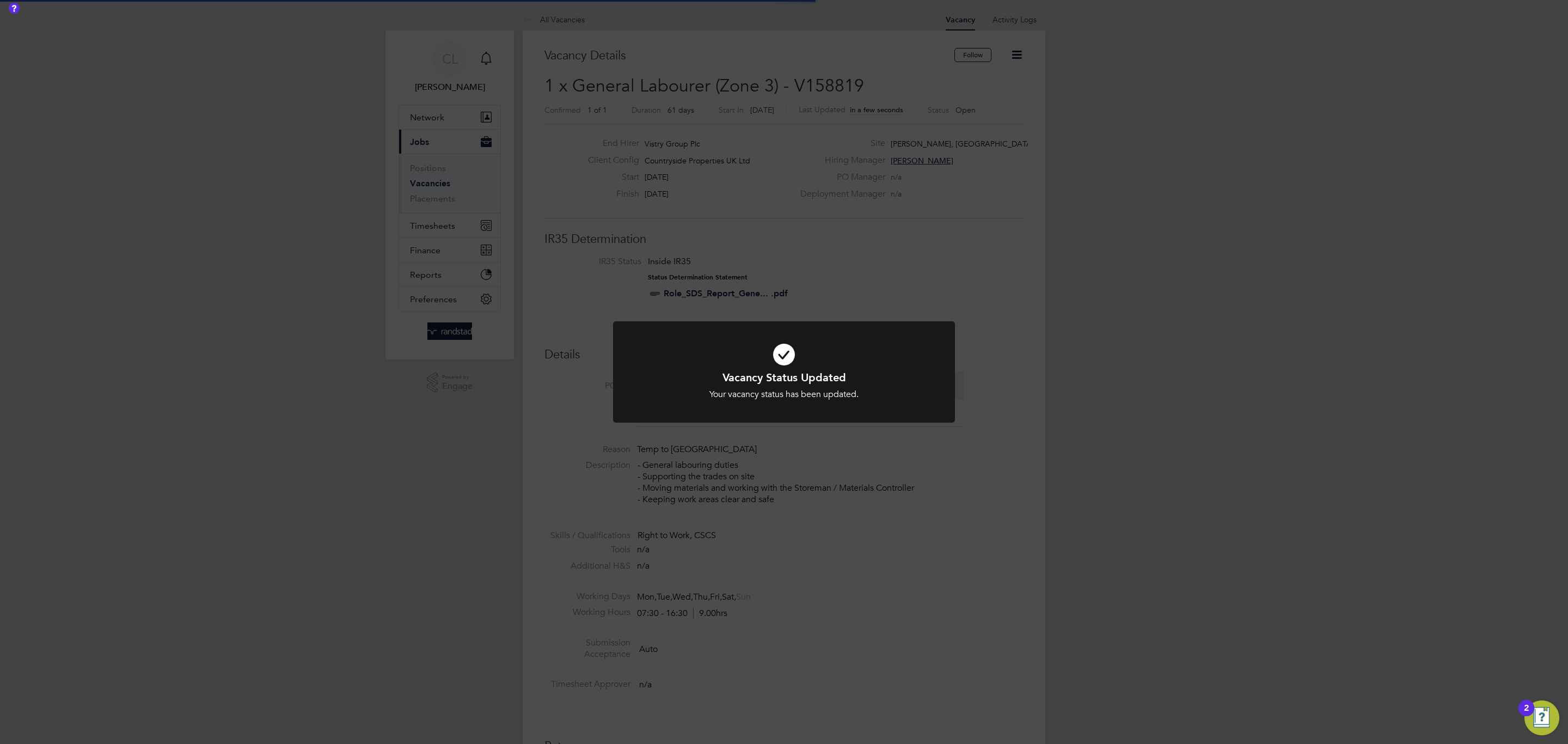
scroll to position [33, 77]
click at [812, 447] on div "Vacancy Status Updated Your vacancy status has been updated. Cancel Okay" at bounding box center [784, 372] width 1568 height 744
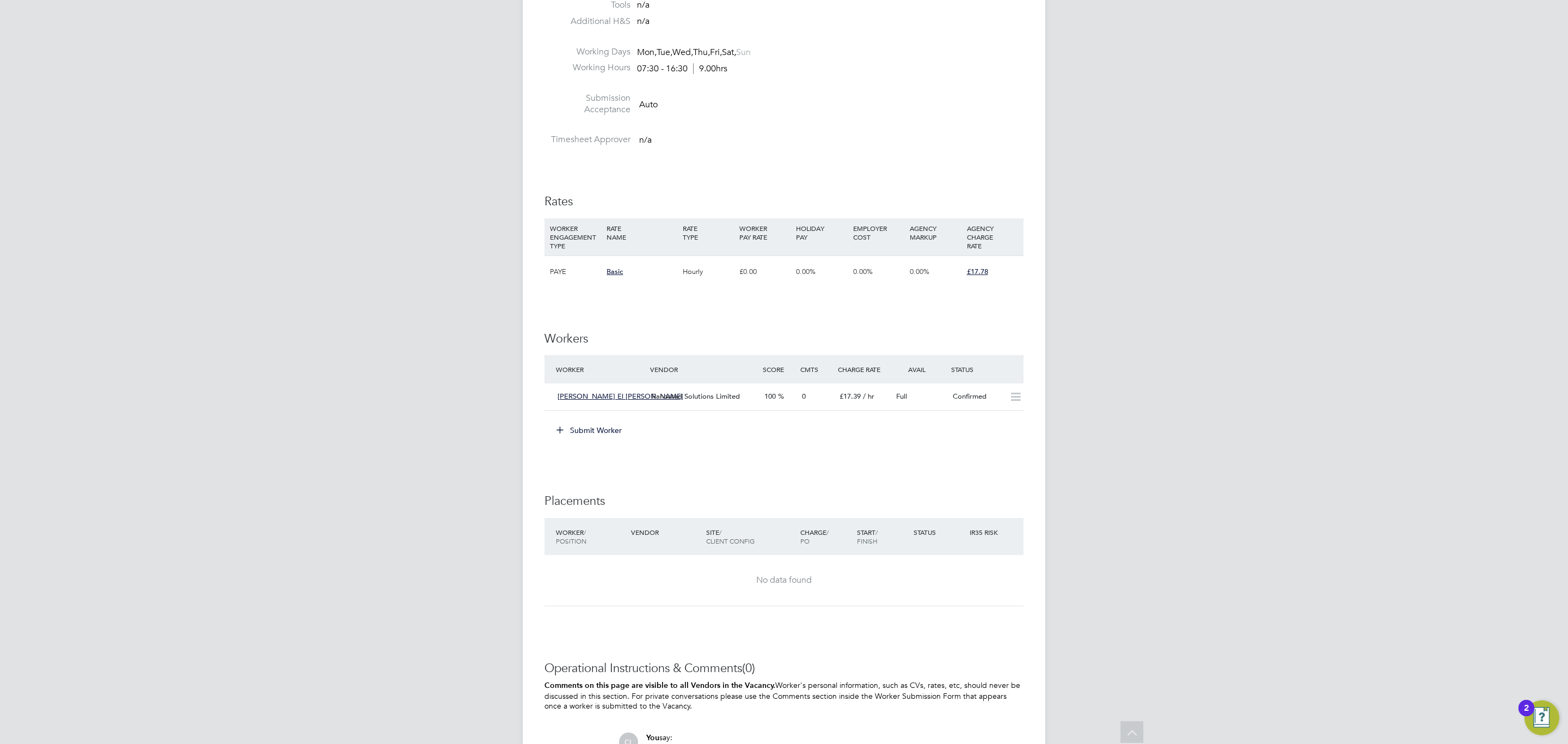
scroll to position [543, 0]
click at [586, 432] on button "Submit Worker" at bounding box center [589, 432] width 81 height 18
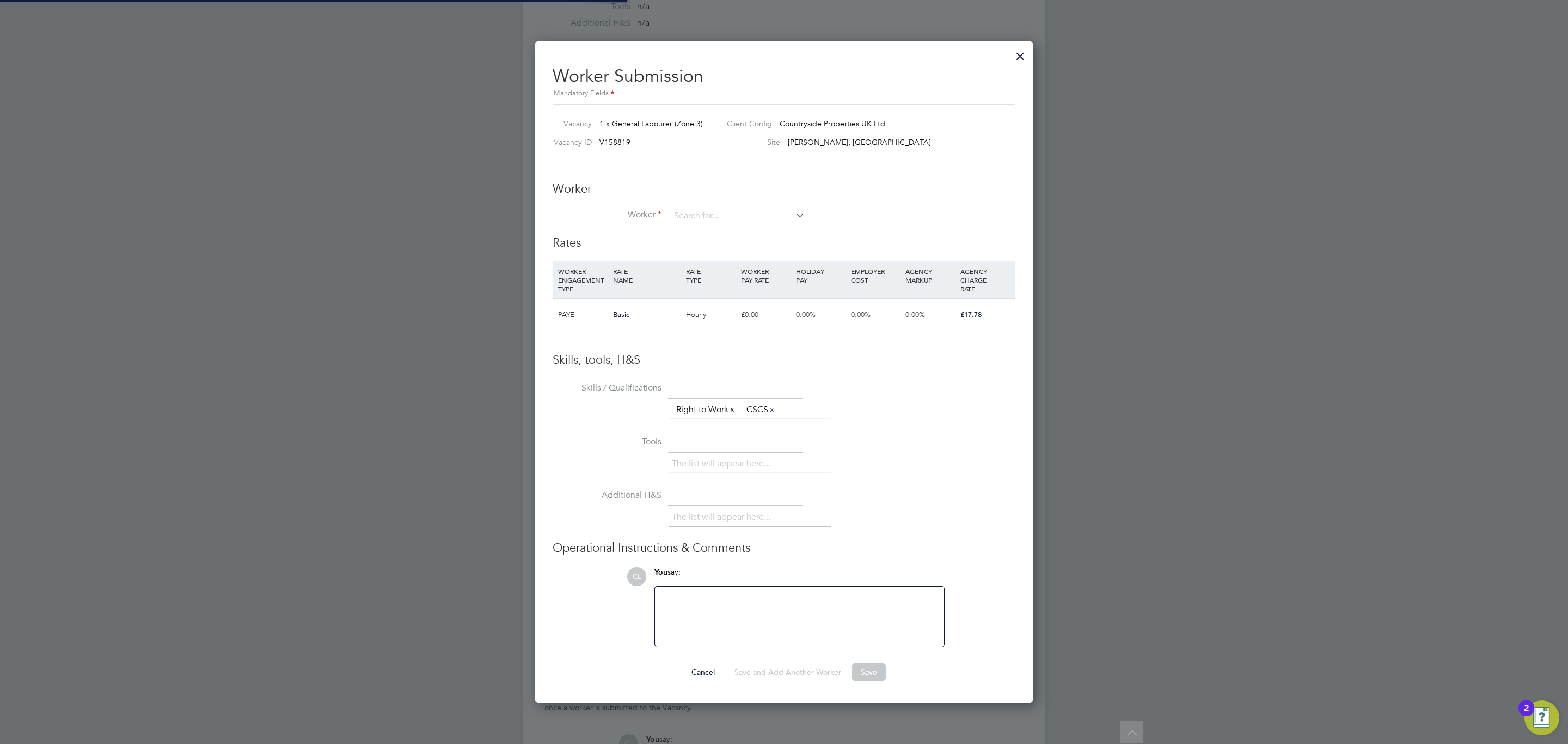
scroll to position [5, 5]
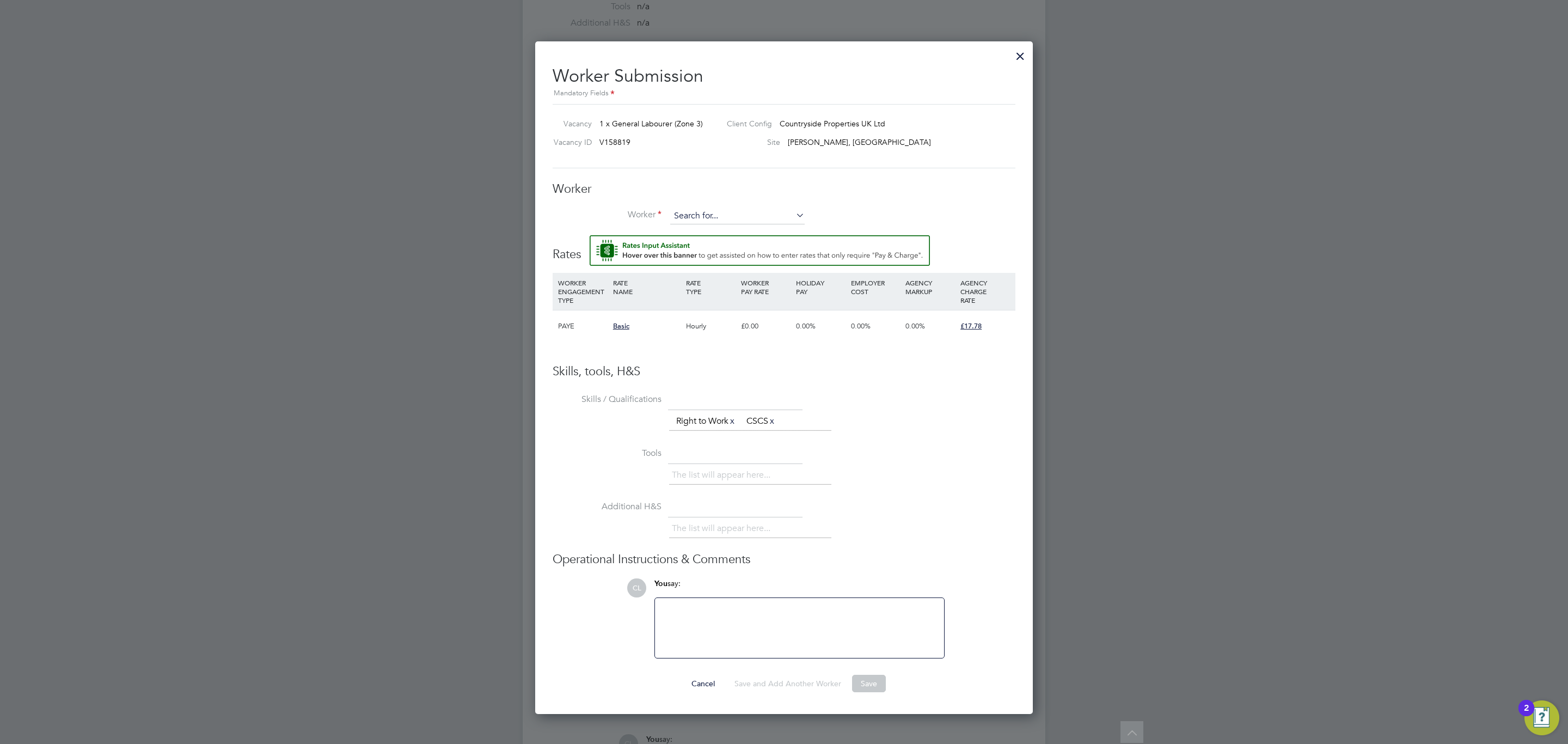
click at [722, 221] on input at bounding box center [737, 215] width 135 height 16
click at [708, 239] on img "Rate Assistant" at bounding box center [759, 250] width 340 height 31
click at [700, 212] on input at bounding box center [737, 215] width 135 height 16
click at [697, 247] on li "+ Add new" at bounding box center [738, 246] width 136 height 14
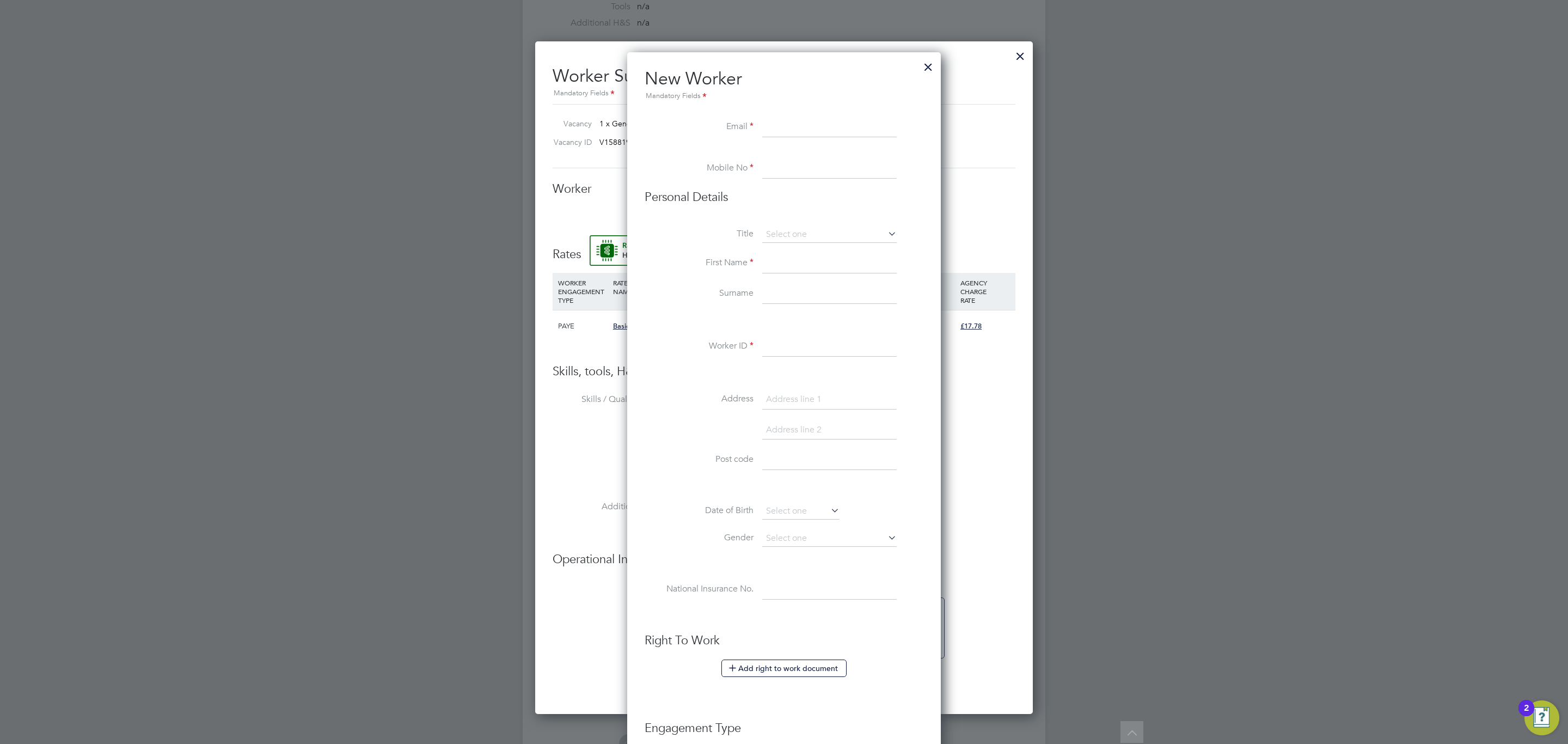
paste input "costelsilca38@gmail.com"
type input "costelsilca38@gmail.com"
click at [780, 174] on input at bounding box center [829, 168] width 135 height 20
paste input "07399290791"
type input "07399290791"
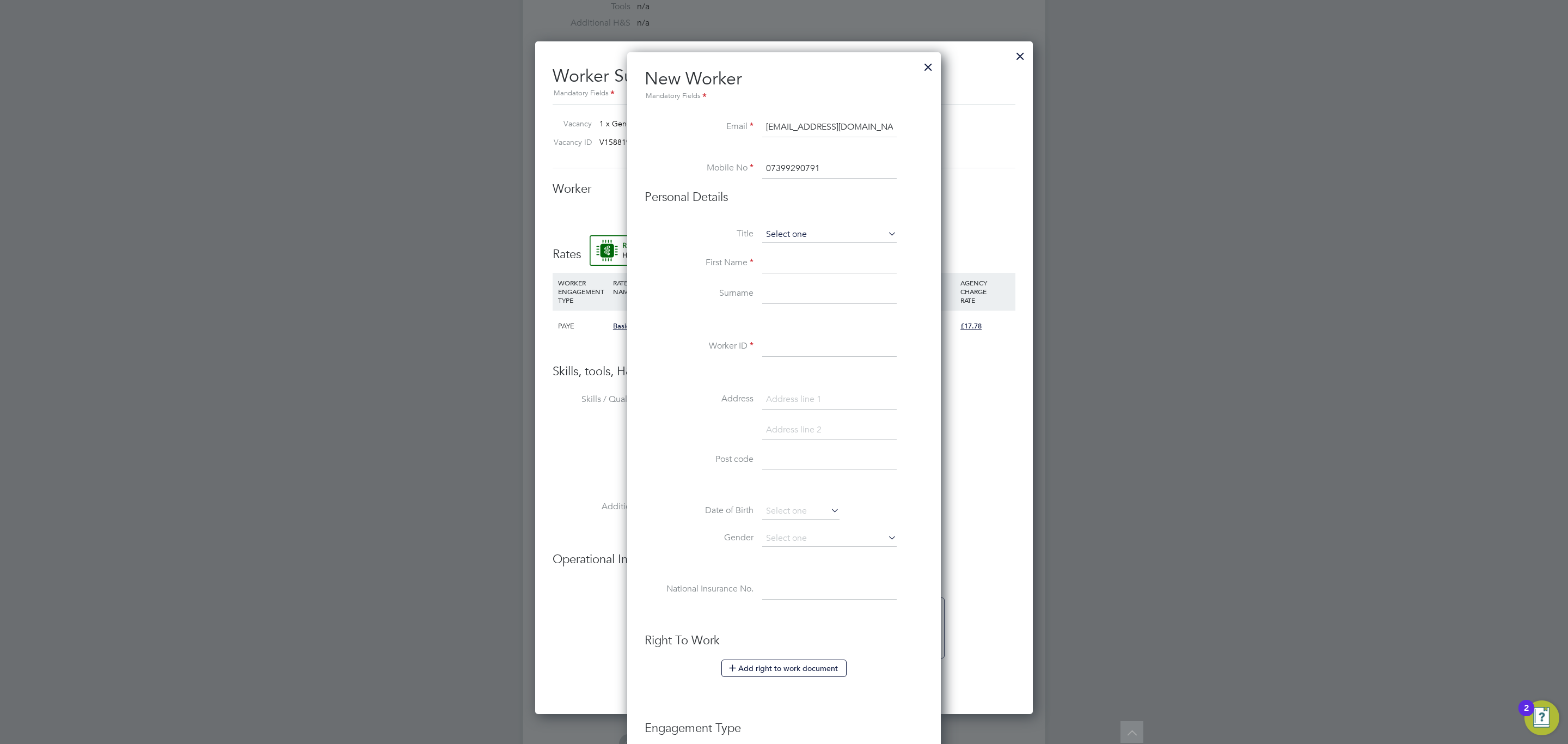
click at [789, 237] on input at bounding box center [829, 234] width 135 height 16
click at [797, 260] on li "Mrs" at bounding box center [829, 265] width 136 height 14
type input "Mrs"
click at [786, 232] on input at bounding box center [829, 234] width 135 height 16
click at [786, 249] on li "Mr" at bounding box center [829, 250] width 136 height 14
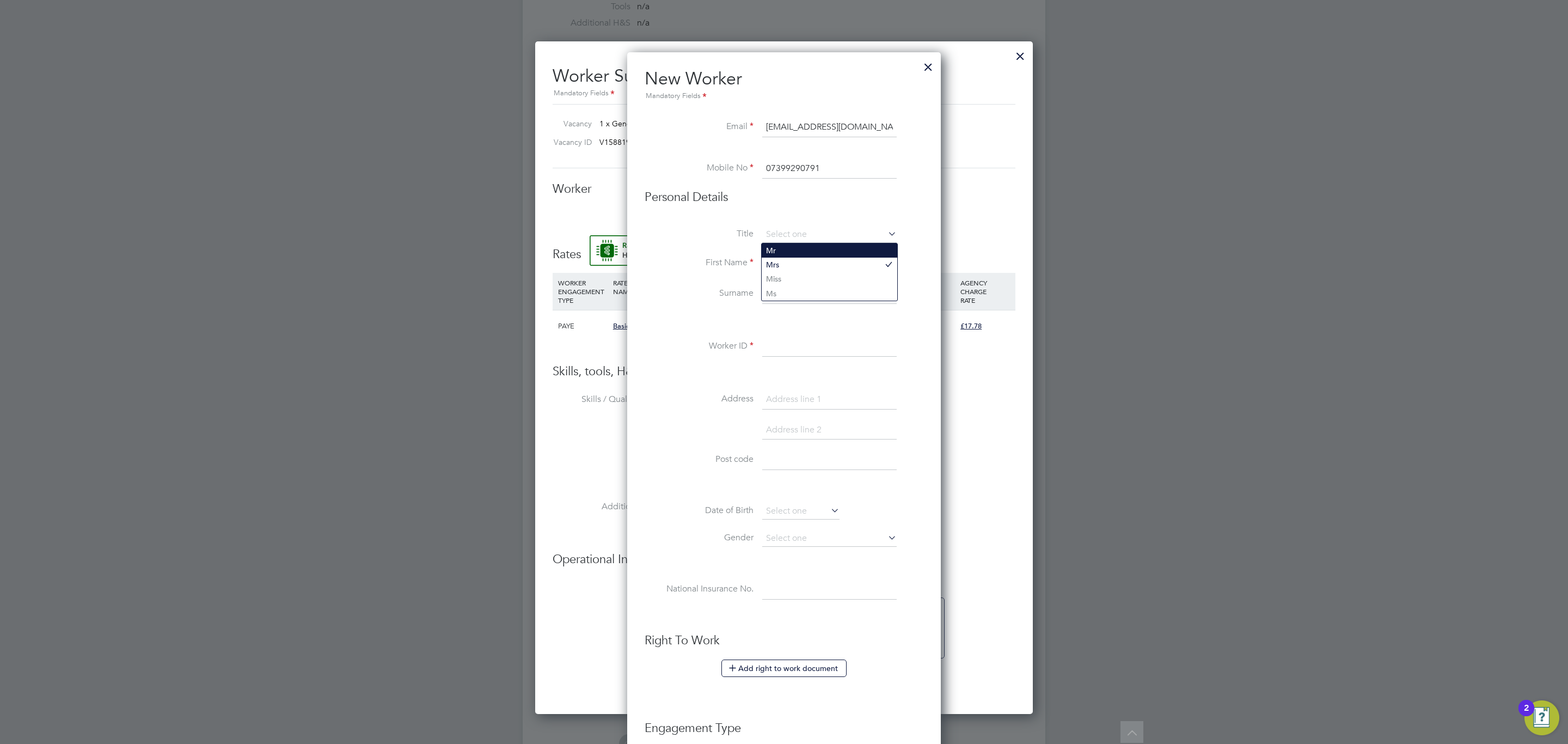
type input "Mr"
click at [794, 266] on input at bounding box center [829, 263] width 135 height 20
type input "Costel"
type input "Slica"
click at [806, 345] on input at bounding box center [829, 346] width 135 height 20
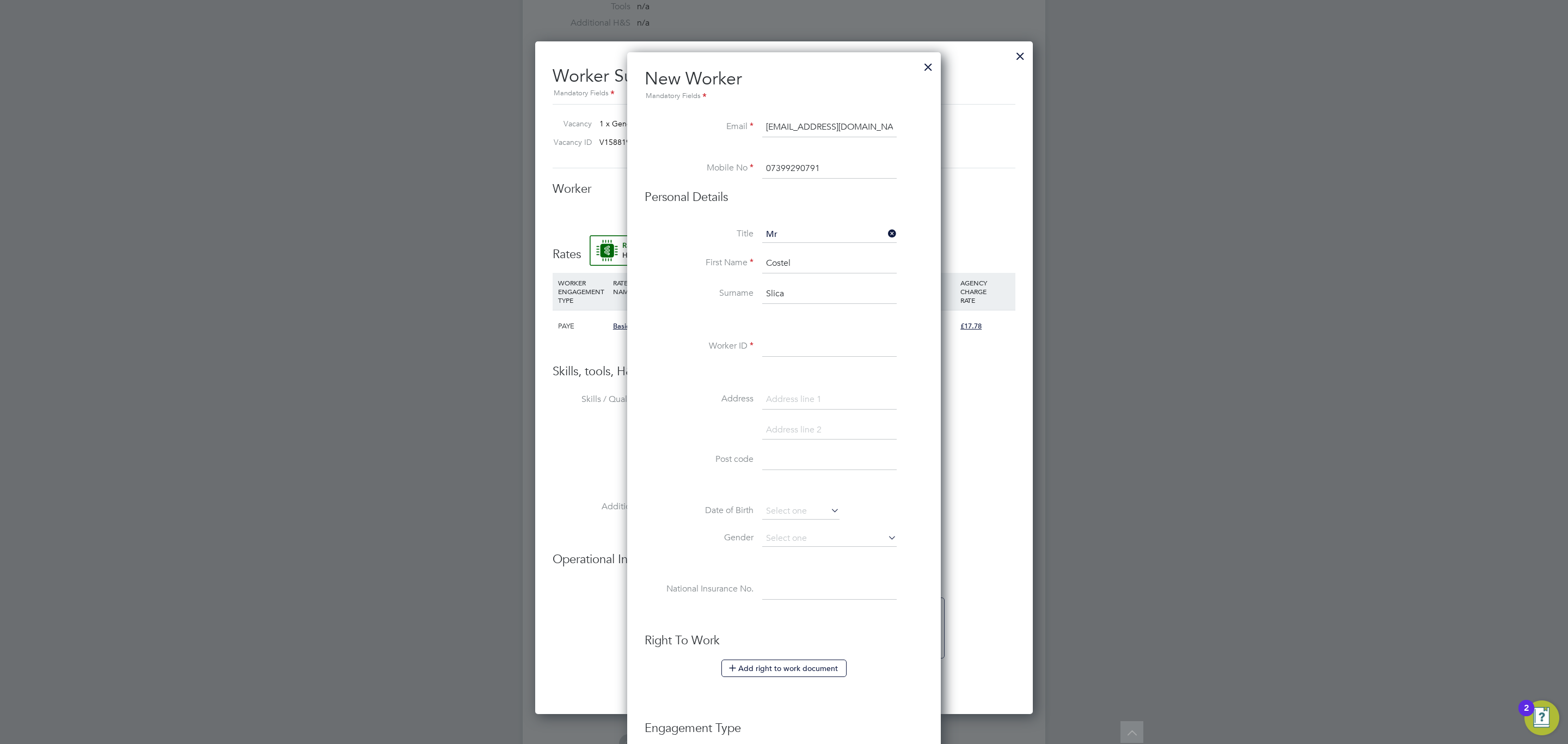
paste input "C-003931622"
type input "C-003931622"
click at [812, 392] on input at bounding box center [829, 400] width 135 height 20
paste input "Churcill Avenue"
click at [801, 398] on input "Churcill Avenue" at bounding box center [829, 400] width 135 height 20
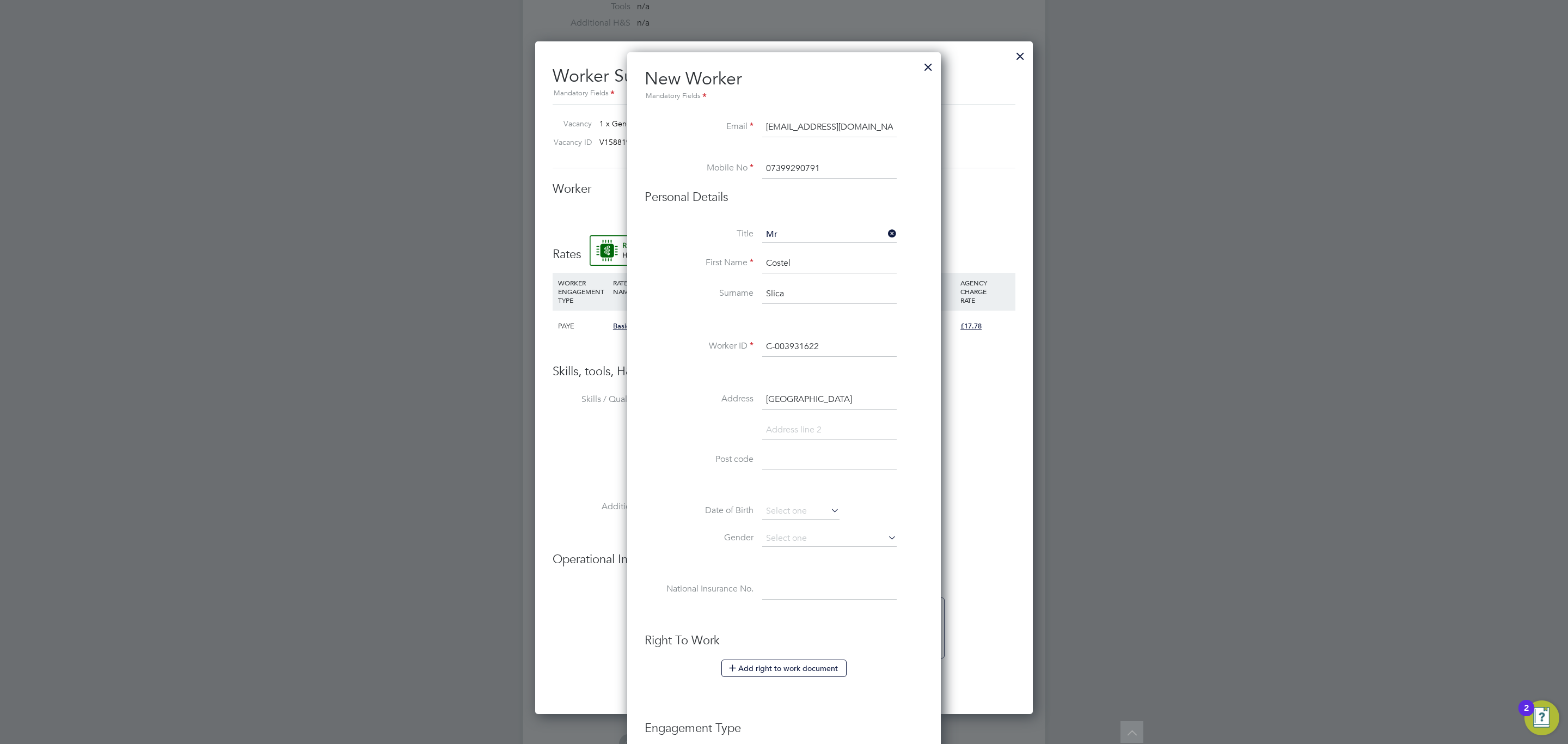
type input "Churcill Avenue"
click at [806, 436] on input at bounding box center [829, 430] width 135 height 20
click at [795, 467] on input at bounding box center [829, 460] width 135 height 20
paste input "HP21 8NF"
type input "HP21 8NF"
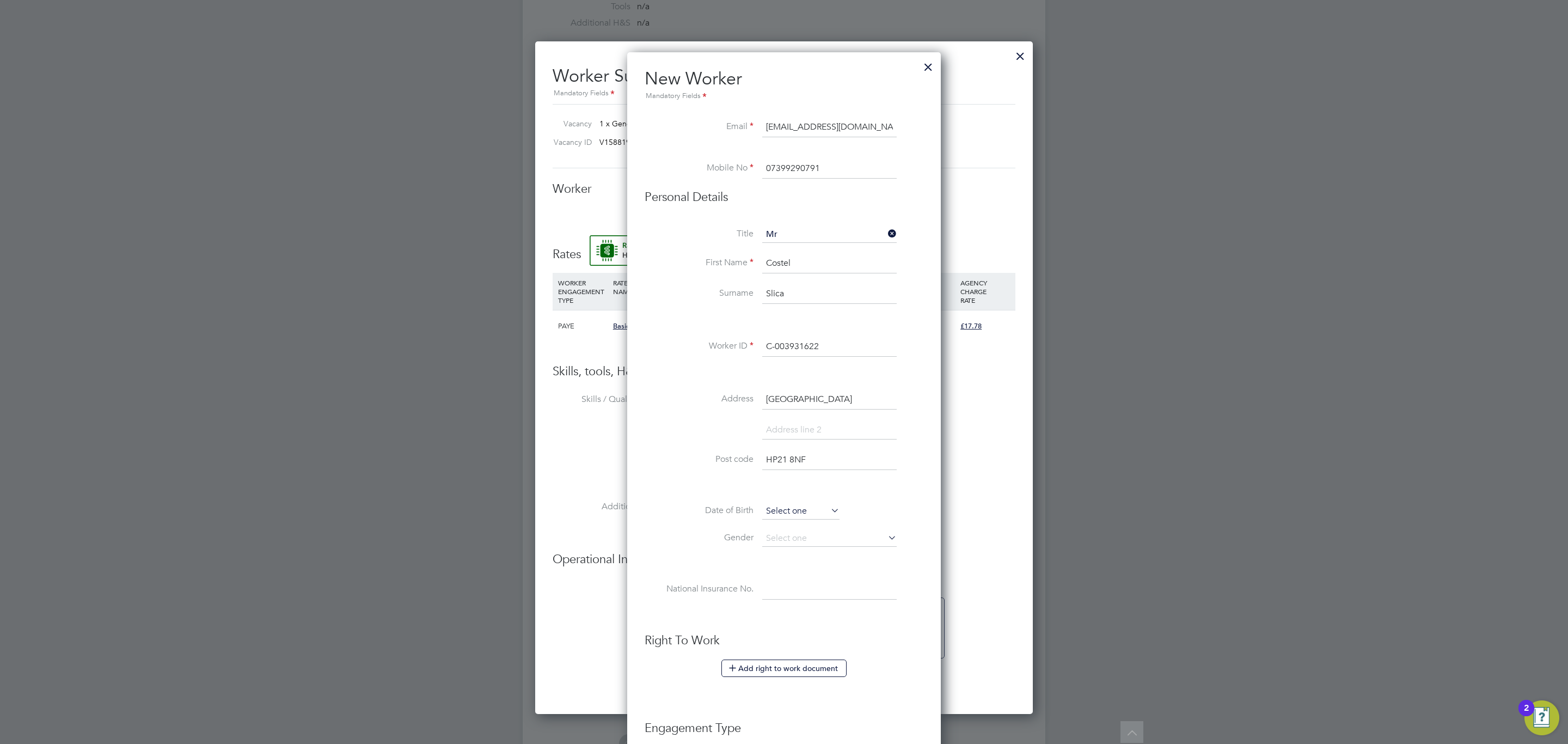
click at [808, 513] on input at bounding box center [801, 511] width 77 height 16
click at [851, 322] on div "August 2012" at bounding box center [840, 320] width 147 height 10
click at [852, 318] on span "2012" at bounding box center [861, 320] width 20 height 9
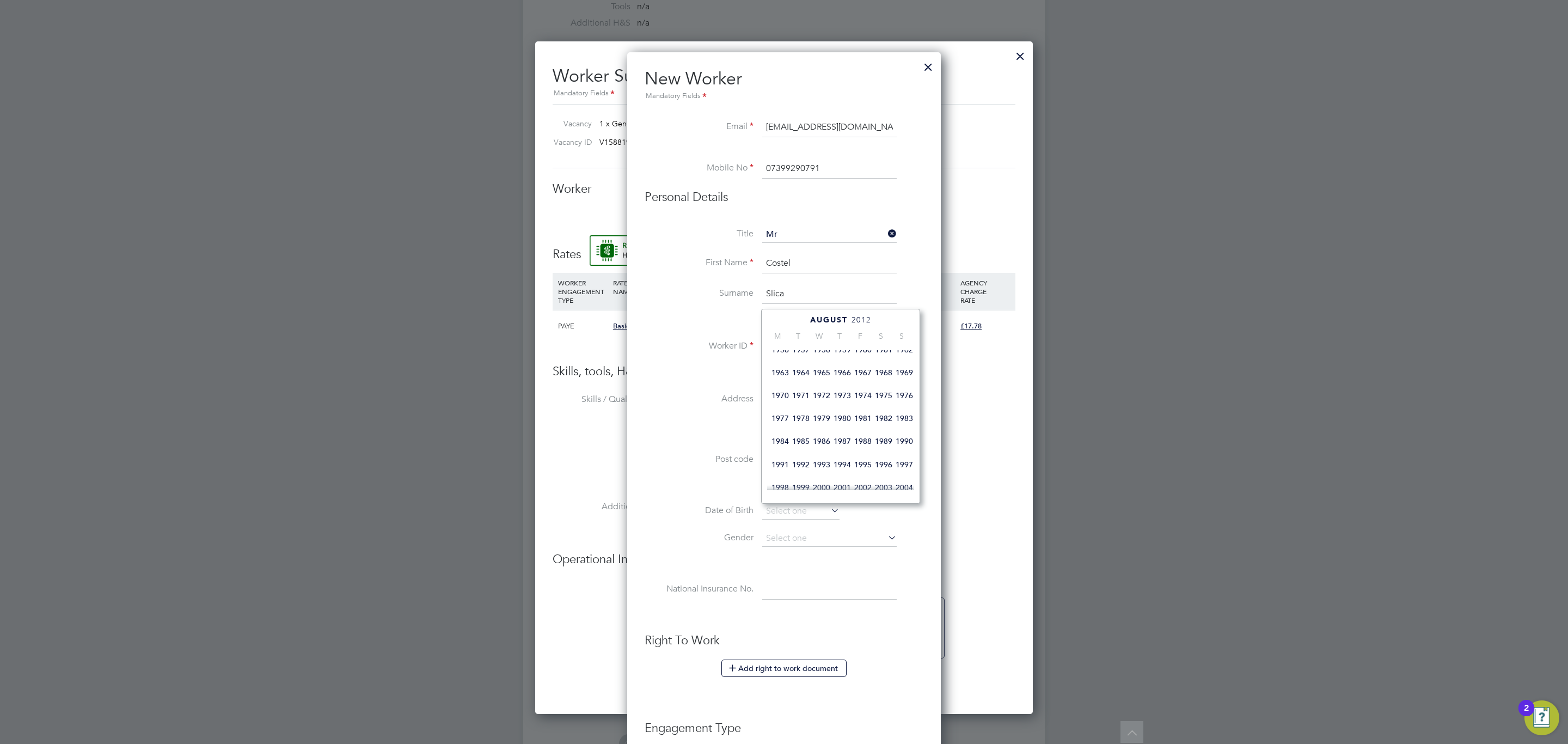
click at [827, 376] on span "1965" at bounding box center [822, 372] width 20 height 20
click at [785, 319] on icon at bounding box center [790, 321] width 10 height 12
click at [893, 318] on icon at bounding box center [890, 321] width 10 height 12
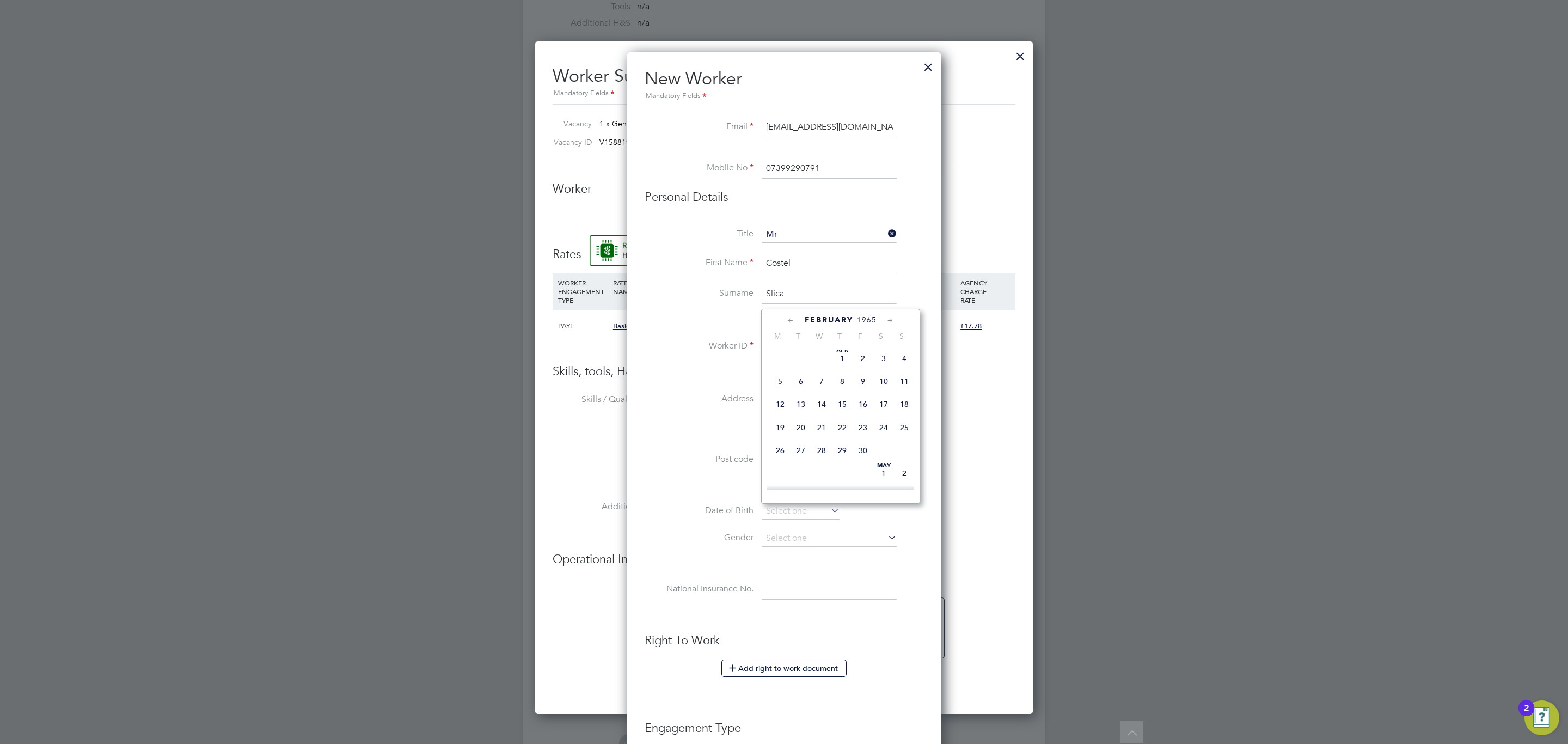
click at [893, 318] on icon at bounding box center [890, 321] width 10 height 12
click at [891, 321] on icon at bounding box center [890, 321] width 10 height 12
click at [873, 363] on span "May 1" at bounding box center [884, 355] width 20 height 20
type input "01 May 1965"
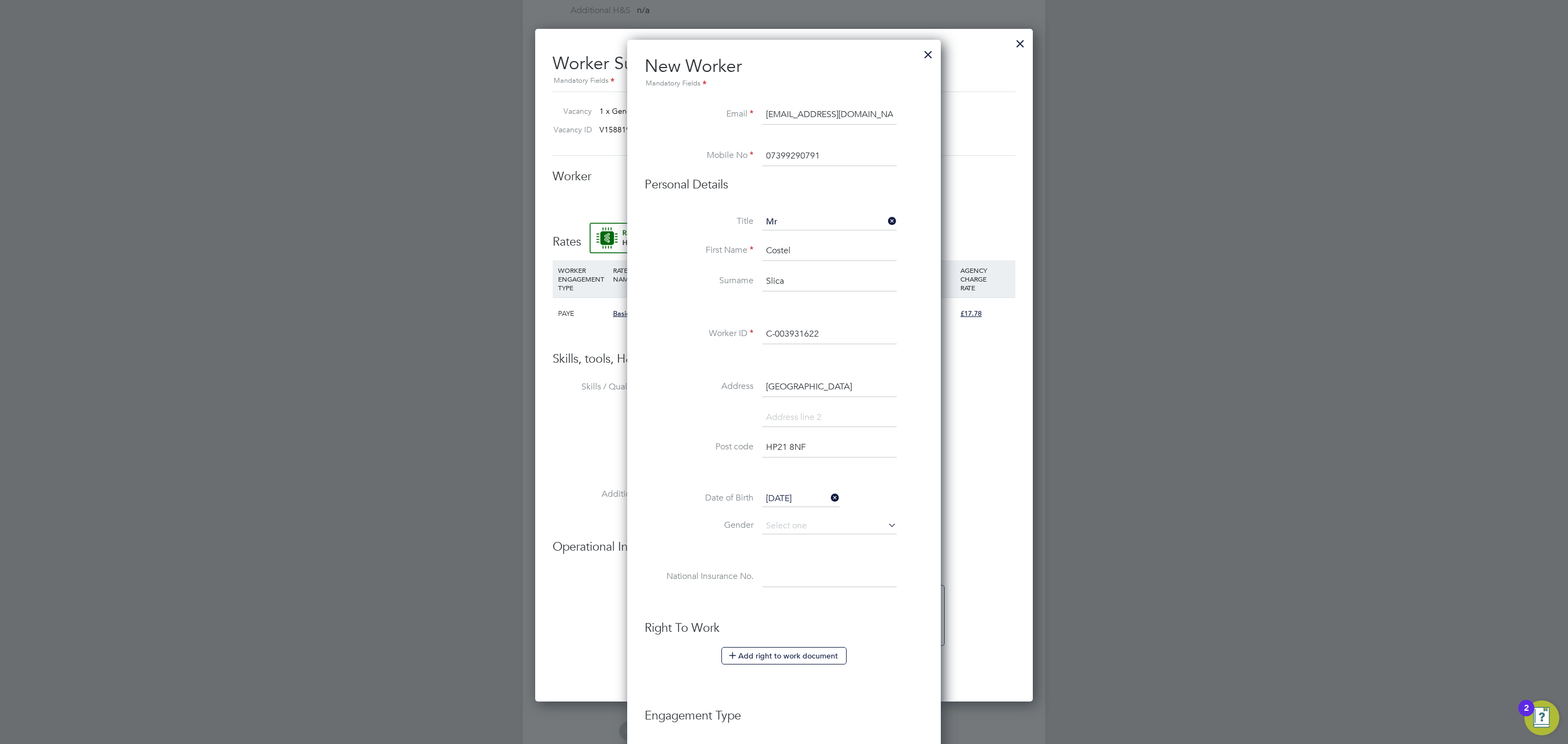
scroll to position [651, 0]
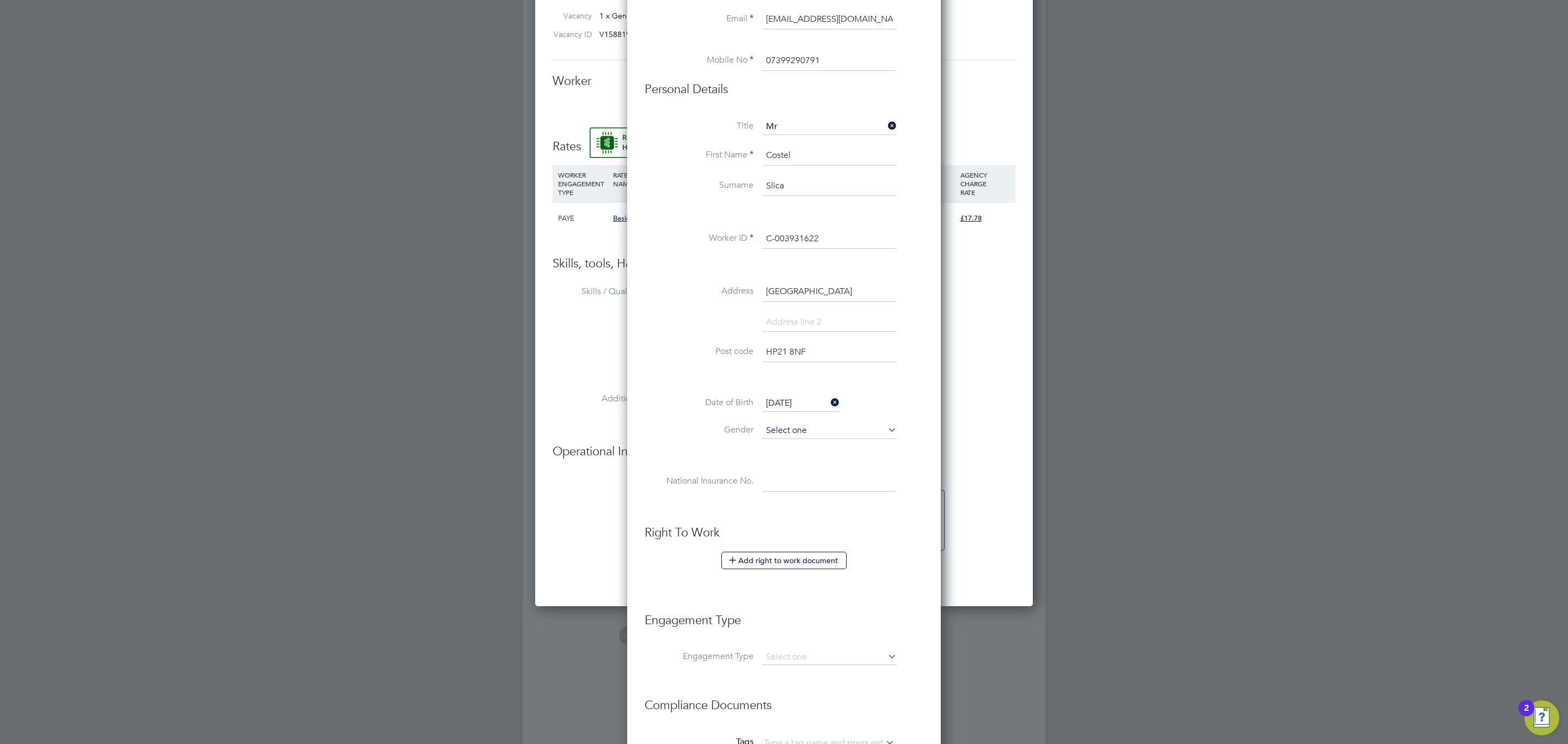
click at [795, 433] on input at bounding box center [829, 430] width 135 height 16
click at [796, 444] on li "Male" at bounding box center [829, 447] width 136 height 14
type input "Male"
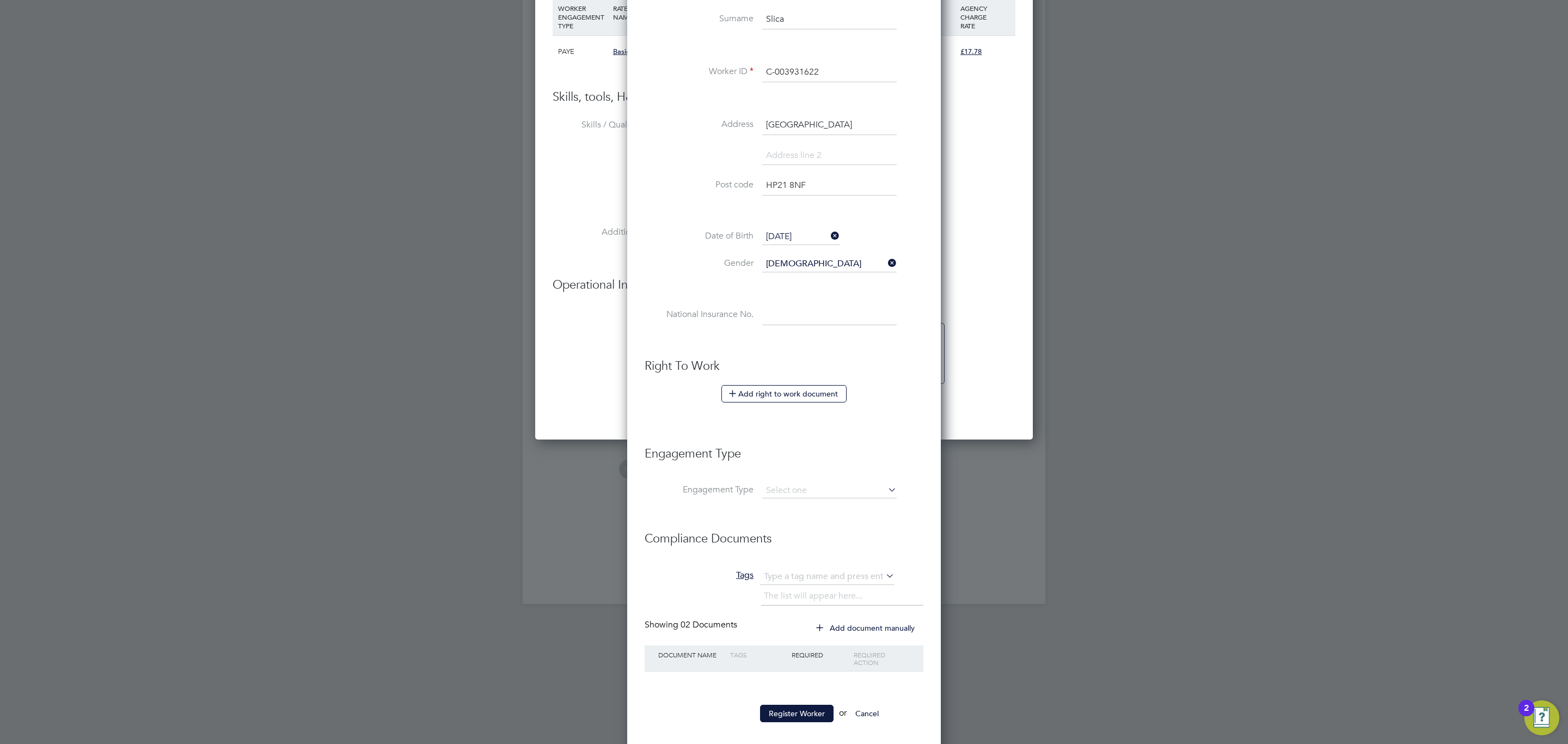
scroll to position [825, 0]
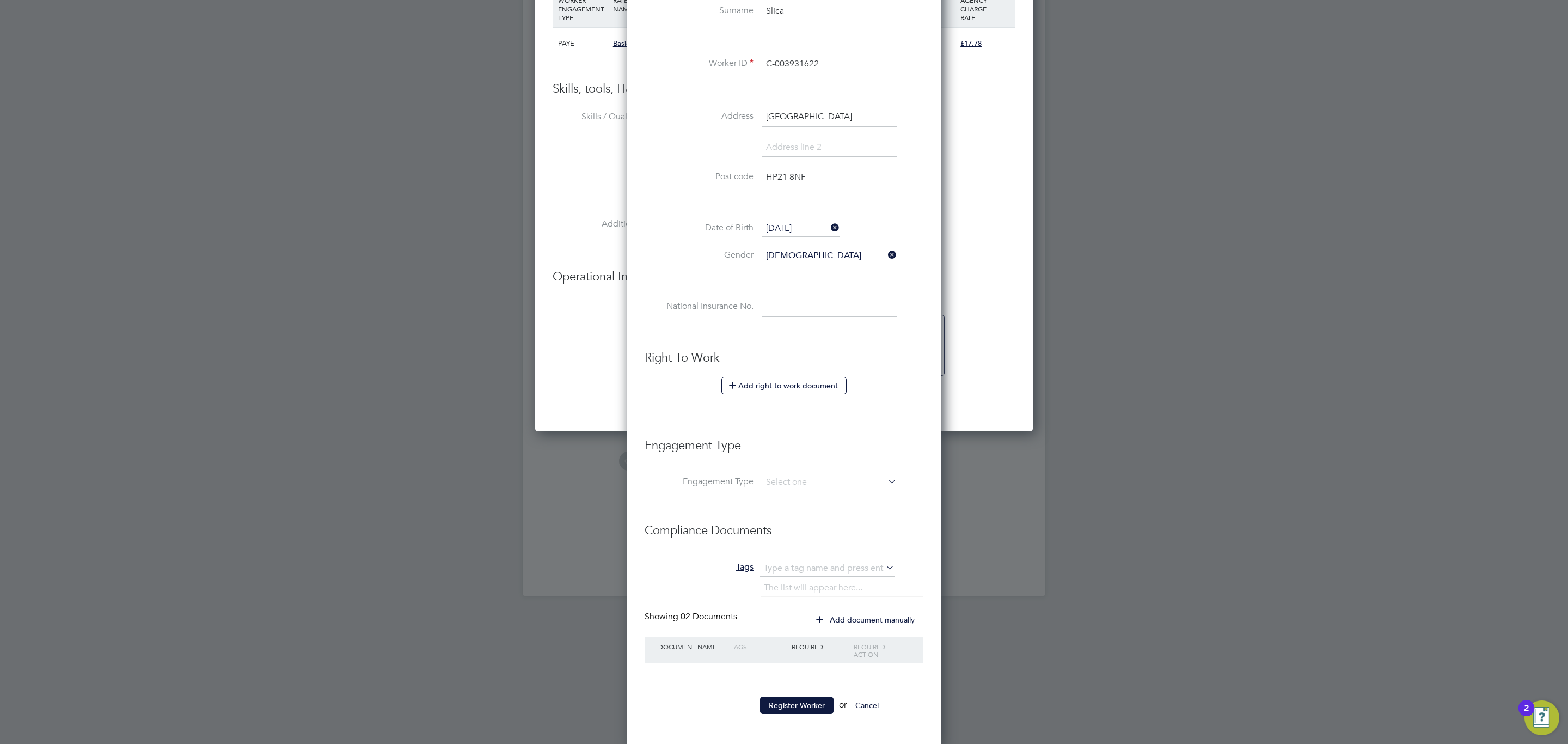
click at [808, 464] on li "Engagement Type" at bounding box center [784, 450] width 279 height 48
click at [814, 475] on li "Engagement Type" at bounding box center [784, 450] width 279 height 48
click at [816, 477] on input at bounding box center [829, 483] width 135 height 15
click at [792, 545] on li "Umbrella" at bounding box center [829, 548] width 136 height 16
type input "Umbrella"
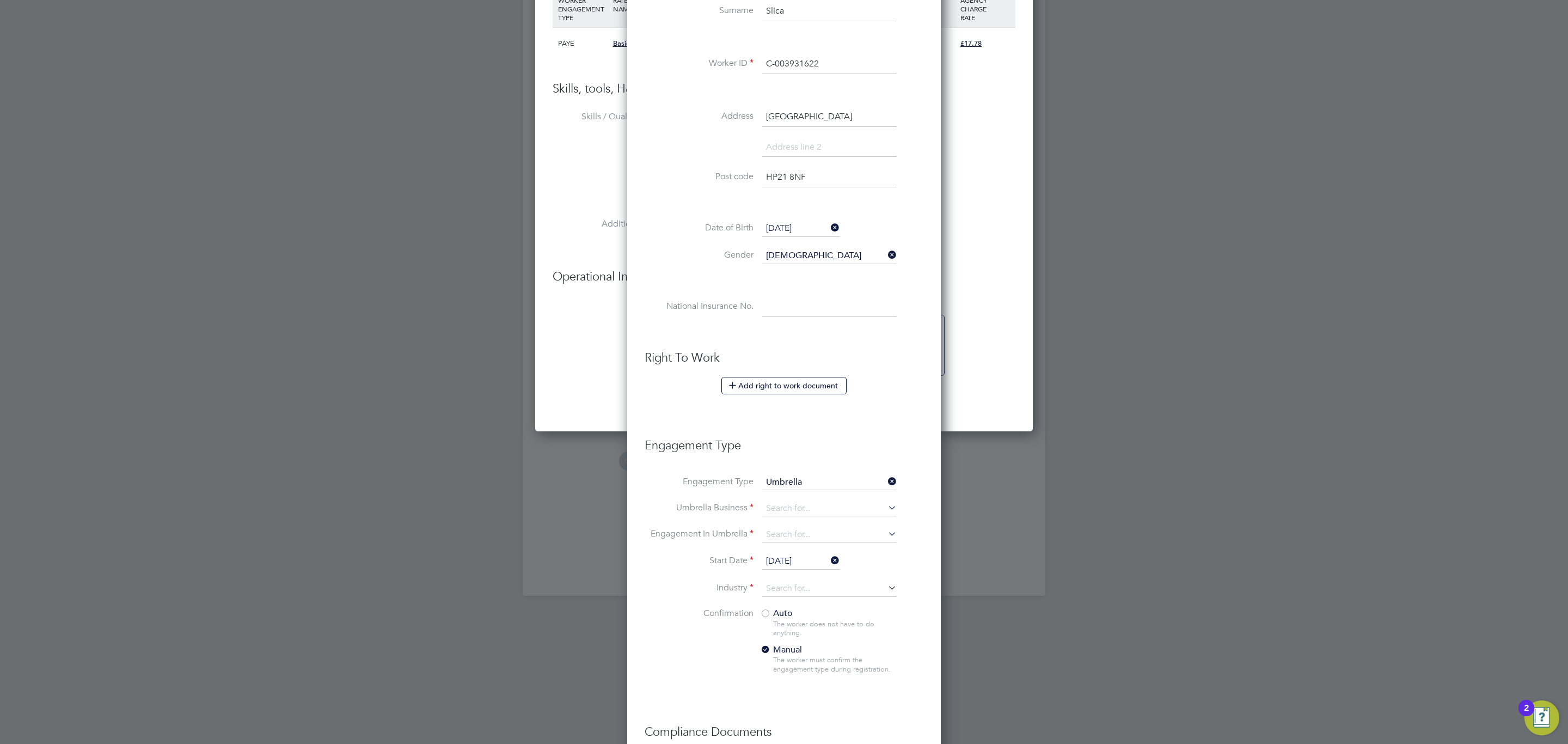
scroll to position [1183, 314]
click at [805, 509] on input at bounding box center [829, 509] width 135 height 15
click at [843, 527] on li "Sapphire DNP Limited" at bounding box center [829, 527] width 136 height 16
type input "Sapphire DNP Limited"
click at [845, 538] on input at bounding box center [829, 534] width 135 height 15
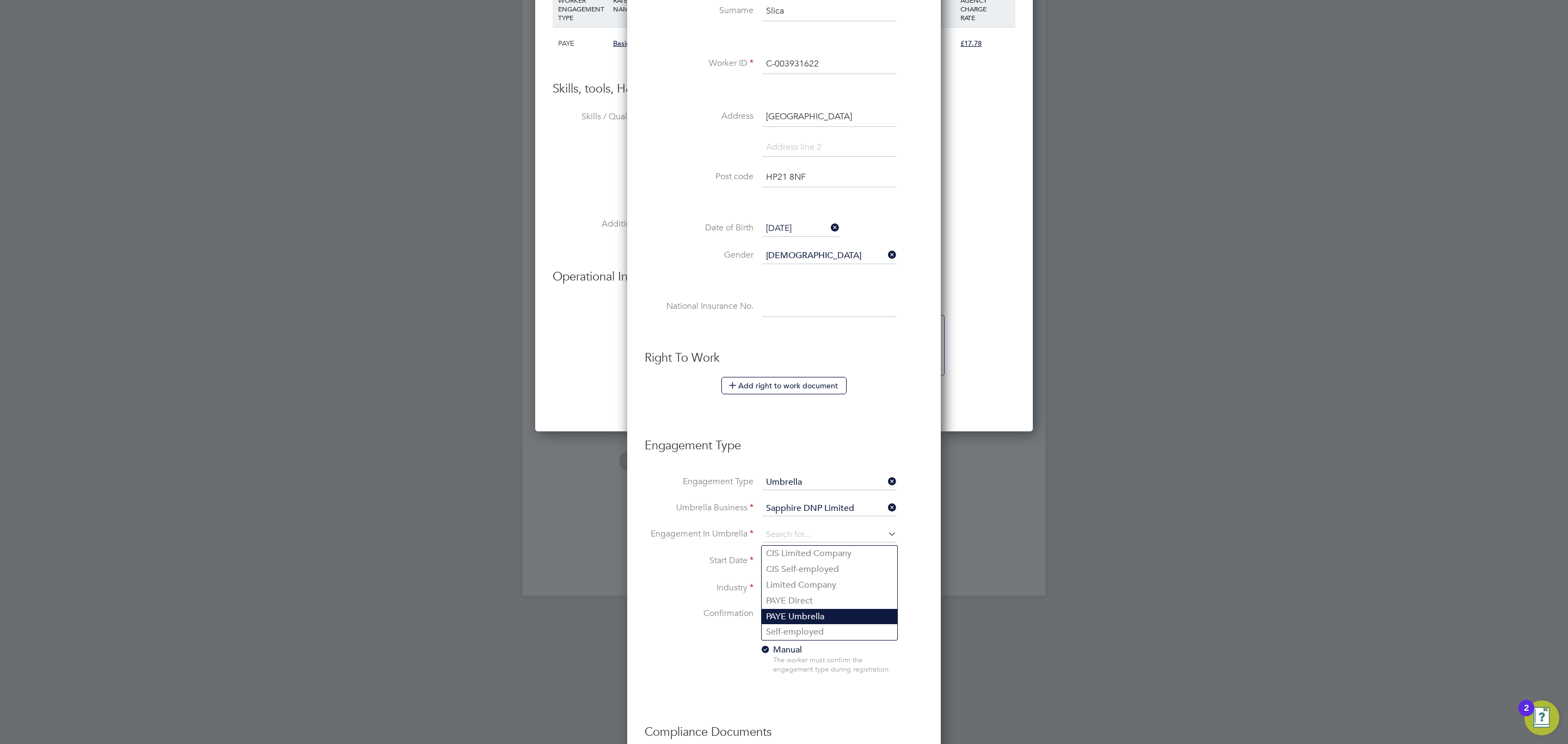
click at [814, 618] on li "PAYE Umbrella" at bounding box center [829, 617] width 136 height 16
type input "PAYE Umbrella"
click at [808, 593] on input at bounding box center [829, 588] width 135 height 16
click at [775, 688] on li "Construction" at bounding box center [829, 681] width 136 height 14
type input "Construction"
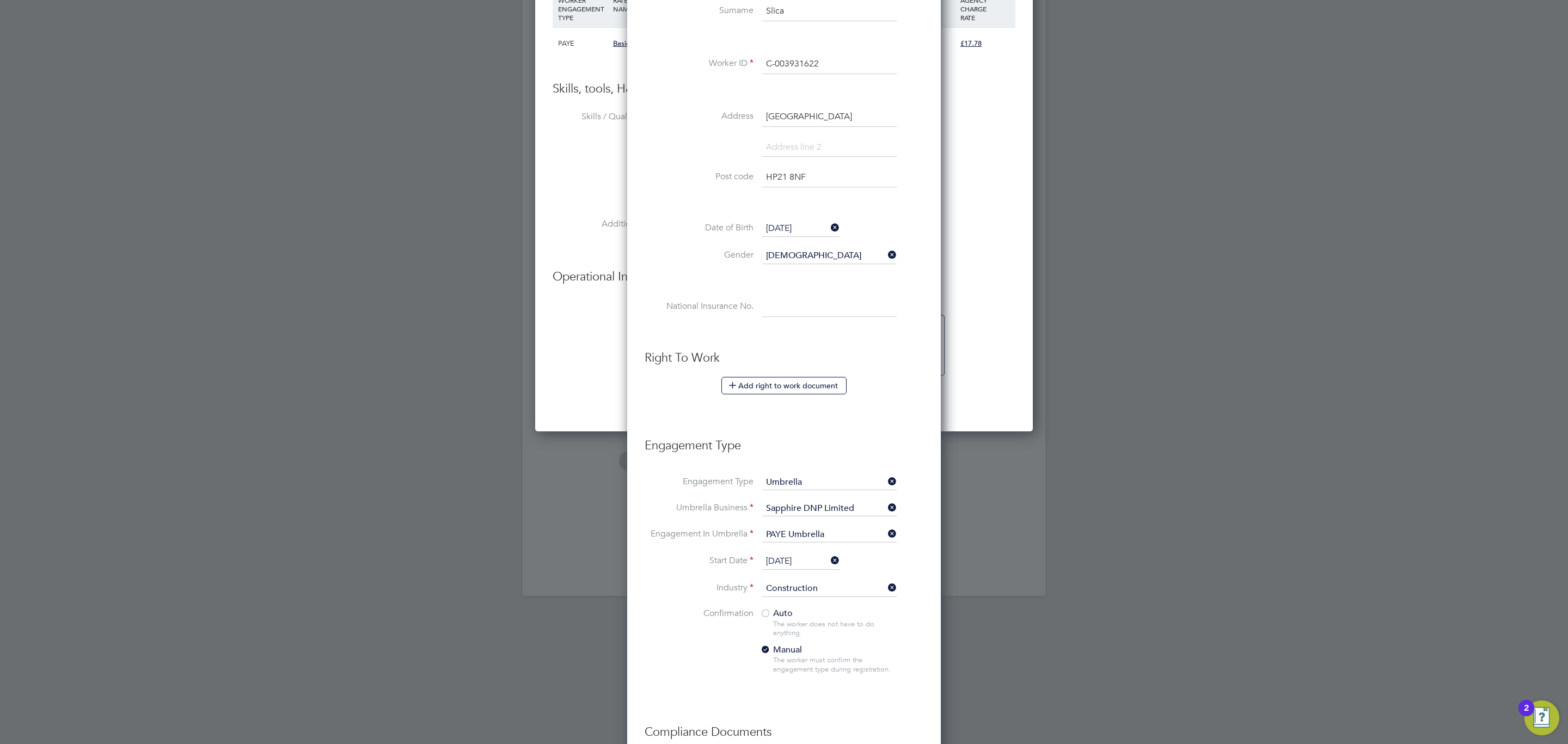
click at [780, 566] on input "26 Aug 2025" at bounding box center [801, 561] width 77 height 16
click at [804, 434] on span "19" at bounding box center [801, 431] width 20 height 20
type input "[DATE]"
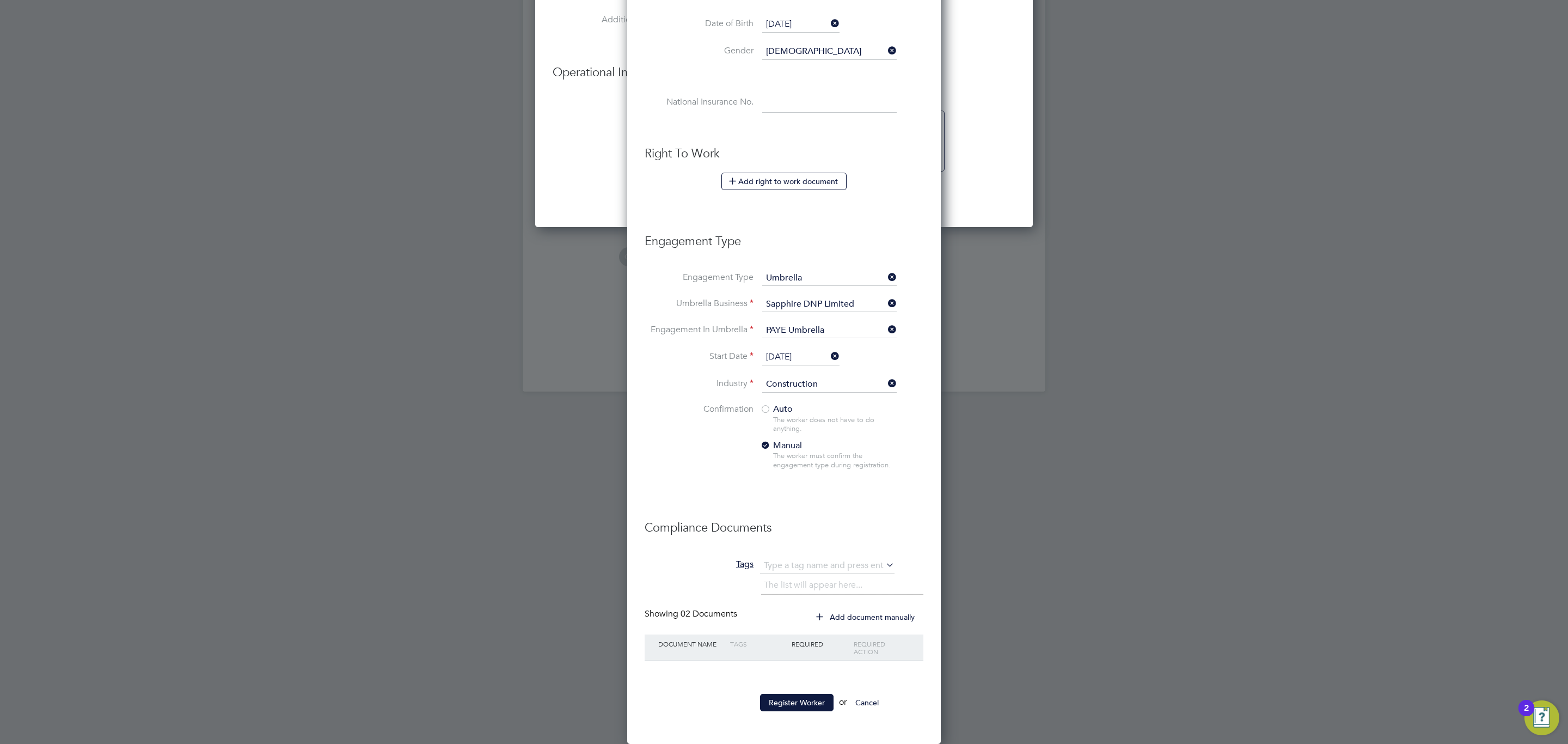
scroll to position [1034, 0]
click at [780, 416] on div "The worker does not have to do anything." at bounding box center [834, 425] width 123 height 19
click at [770, 406] on div at bounding box center [765, 410] width 11 height 11
click at [812, 708] on button "Register Worker" at bounding box center [796, 702] width 74 height 18
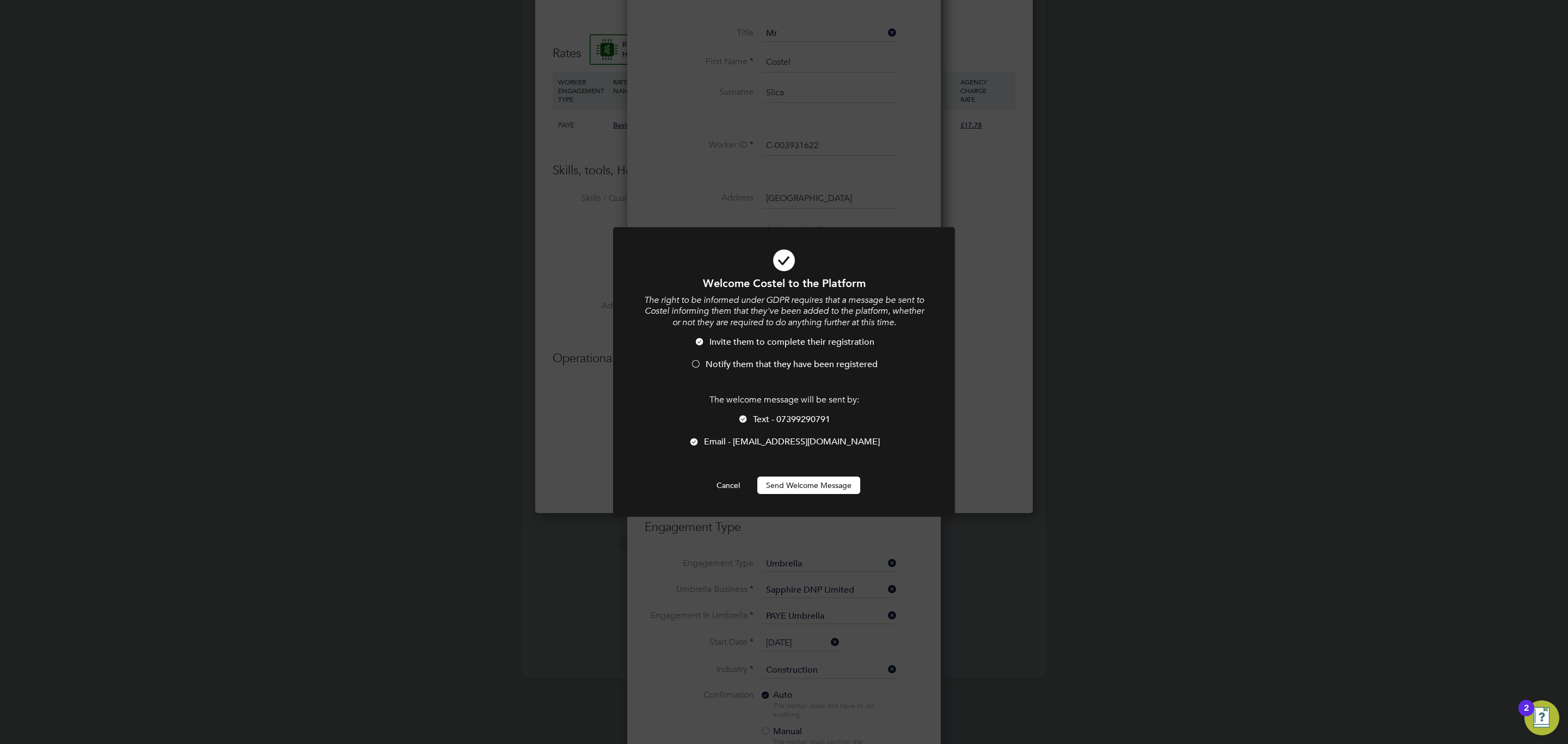
click at [830, 486] on button "Send Welcome Message" at bounding box center [808, 485] width 103 height 18
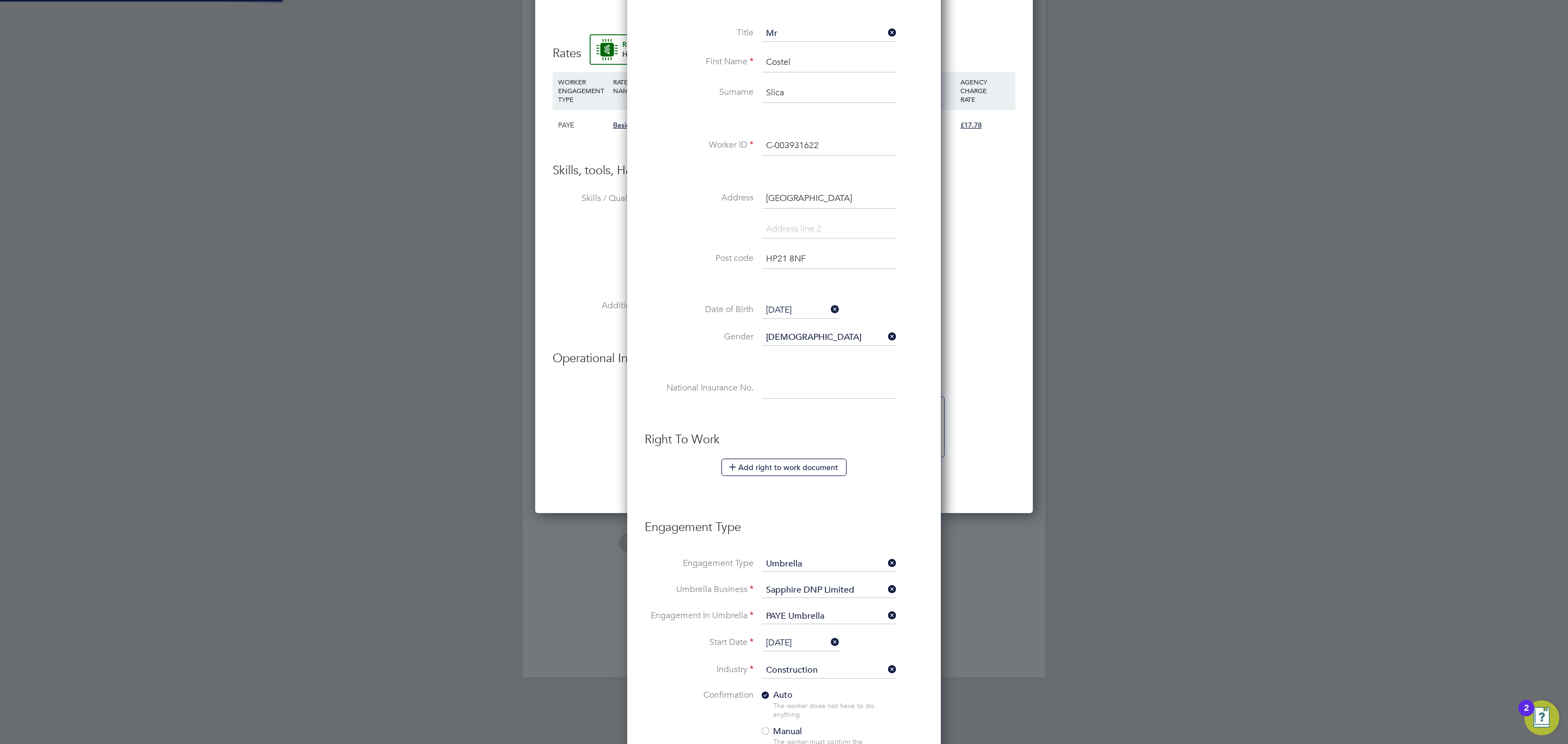
type input "Costel Slica (C-003931622)"
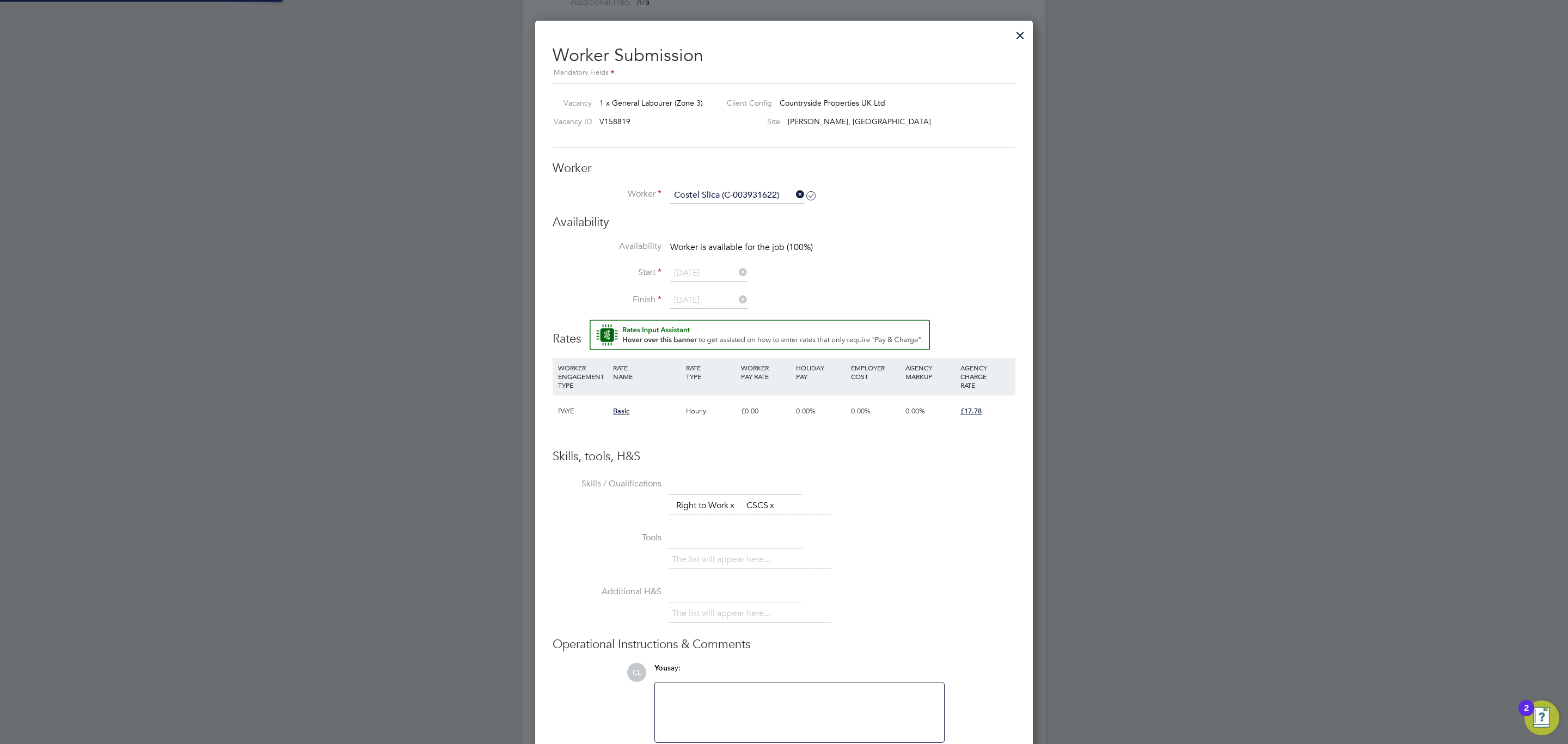
scroll to position [543, 0]
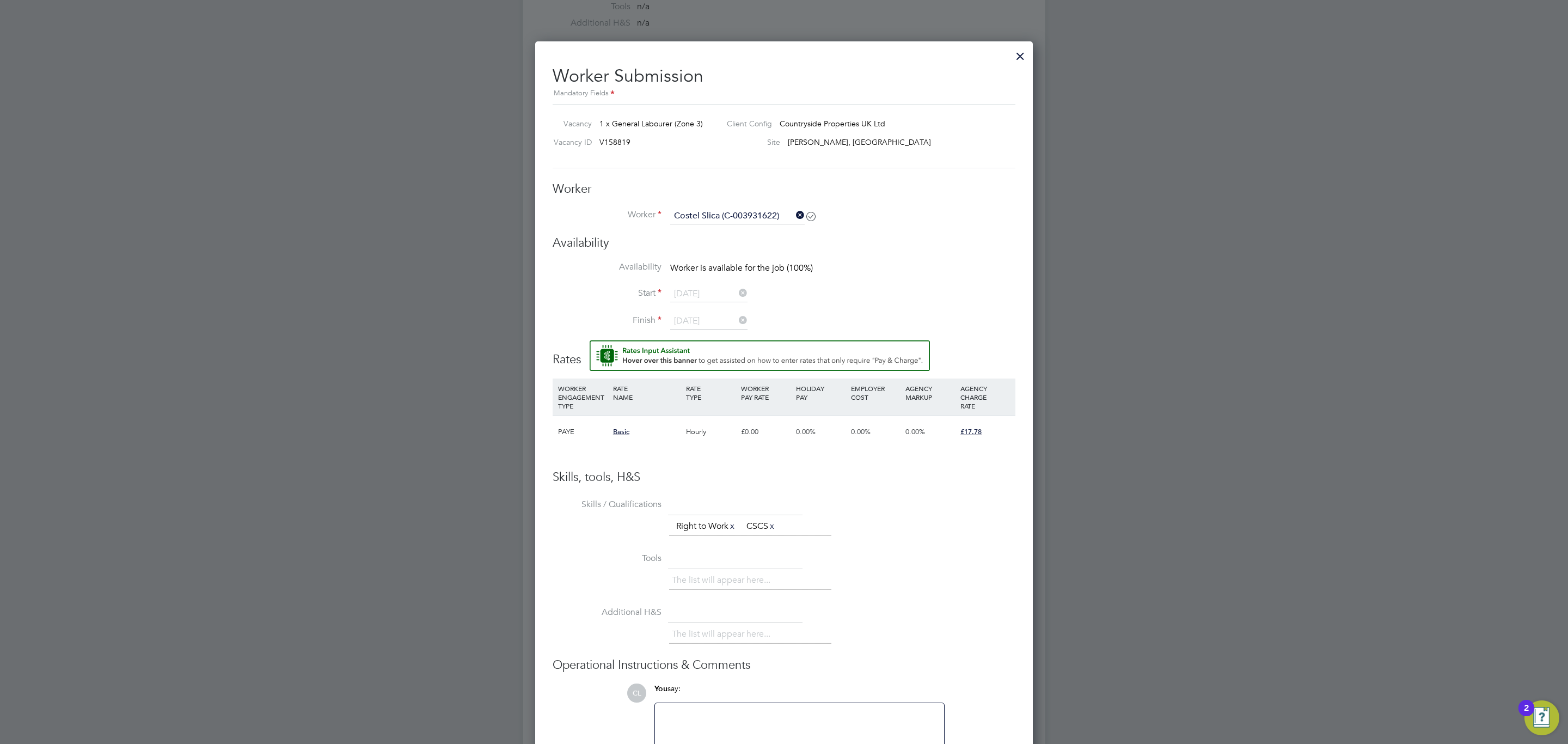
click at [695, 220] on input "Costel Slica (C-003931622)" at bounding box center [737, 215] width 135 height 16
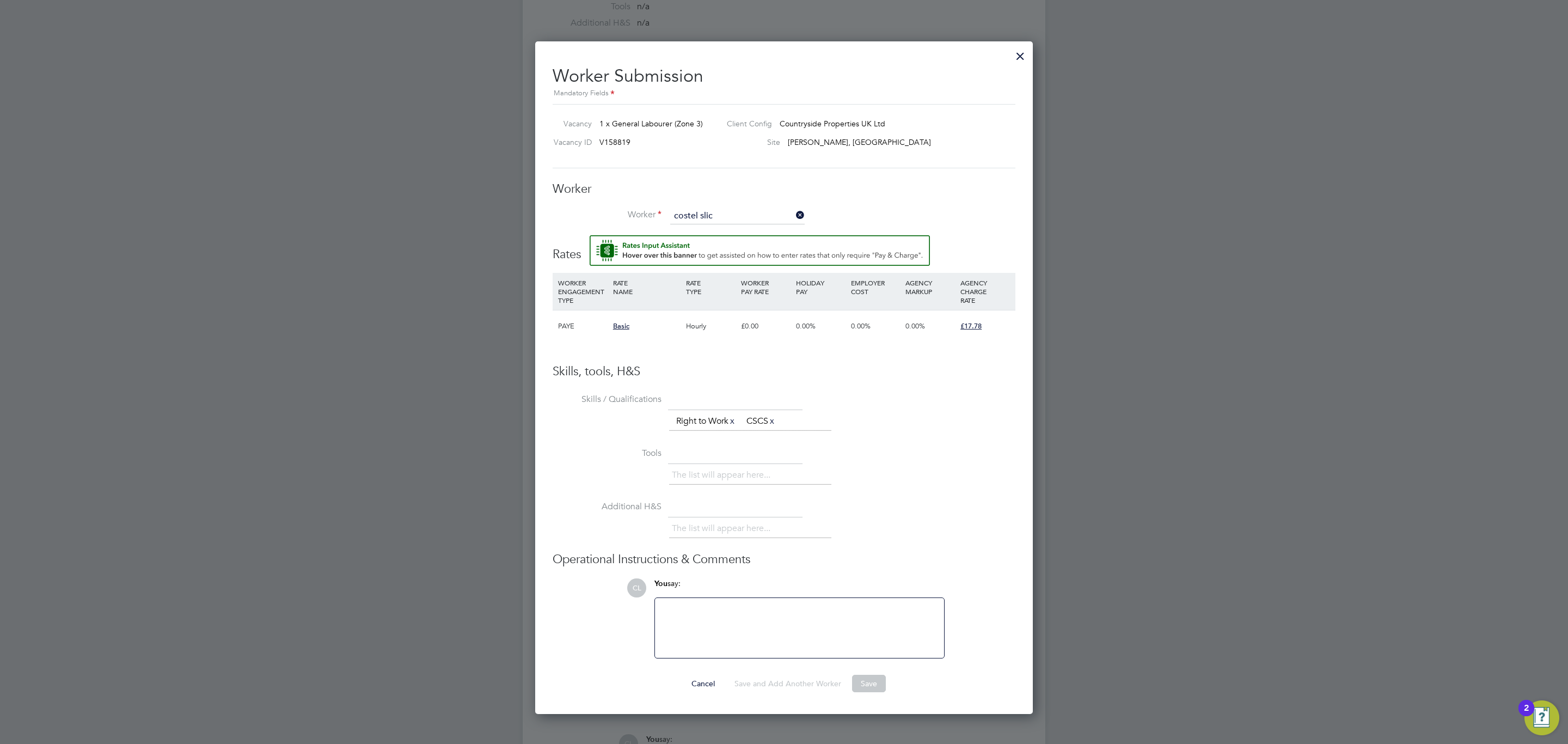
click at [710, 229] on b "Slic" at bounding box center [705, 232] width 13 height 9
type input "Costel Slica (C-003931622)"
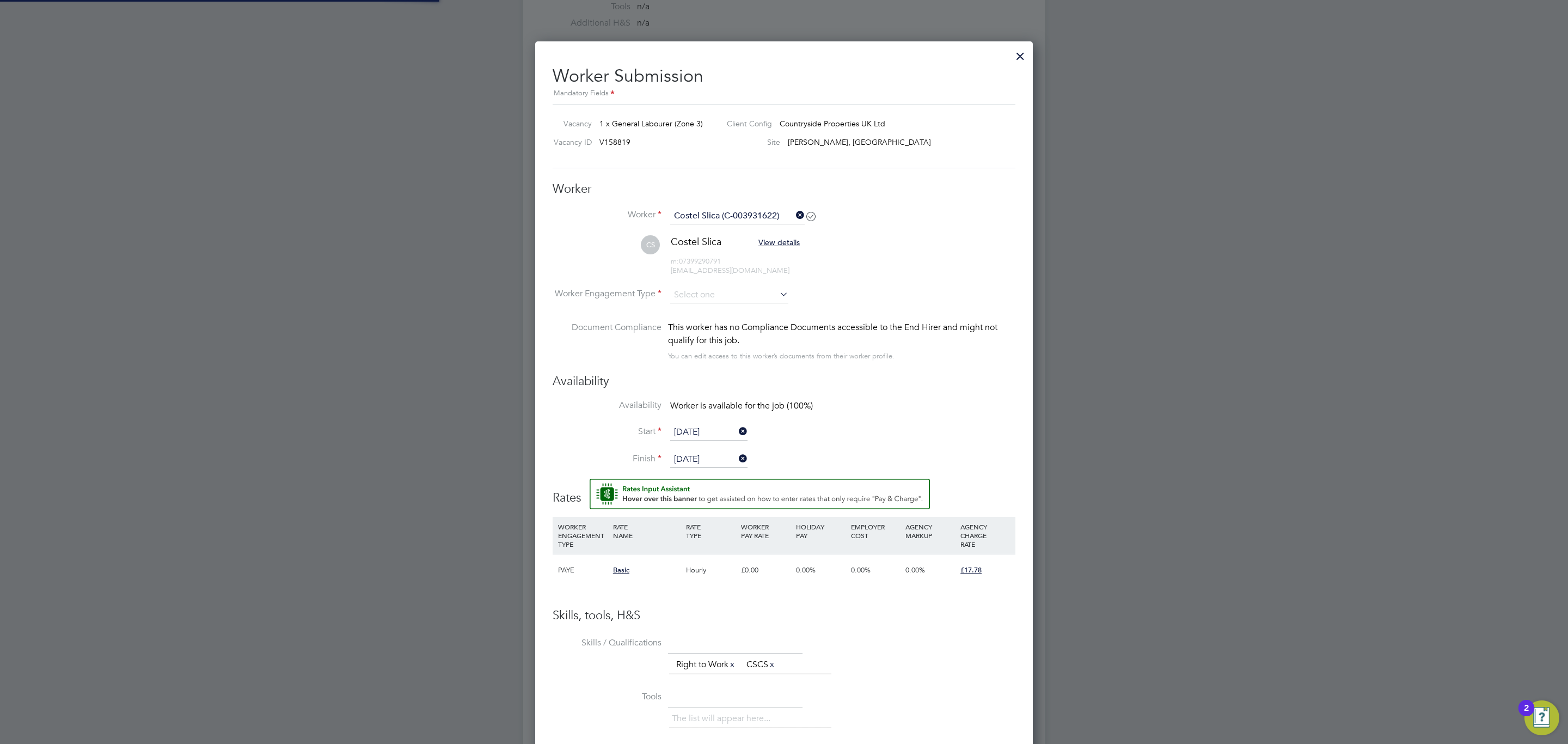
scroll to position [918, 498]
click at [721, 455] on input "[DATE]" at bounding box center [708, 460] width 77 height 16
click at [897, 408] on li "Availability Worker is available for the job (100%)" at bounding box center [784, 412] width 463 height 25
click at [720, 425] on input "[DATE]" at bounding box center [708, 433] width 77 height 16
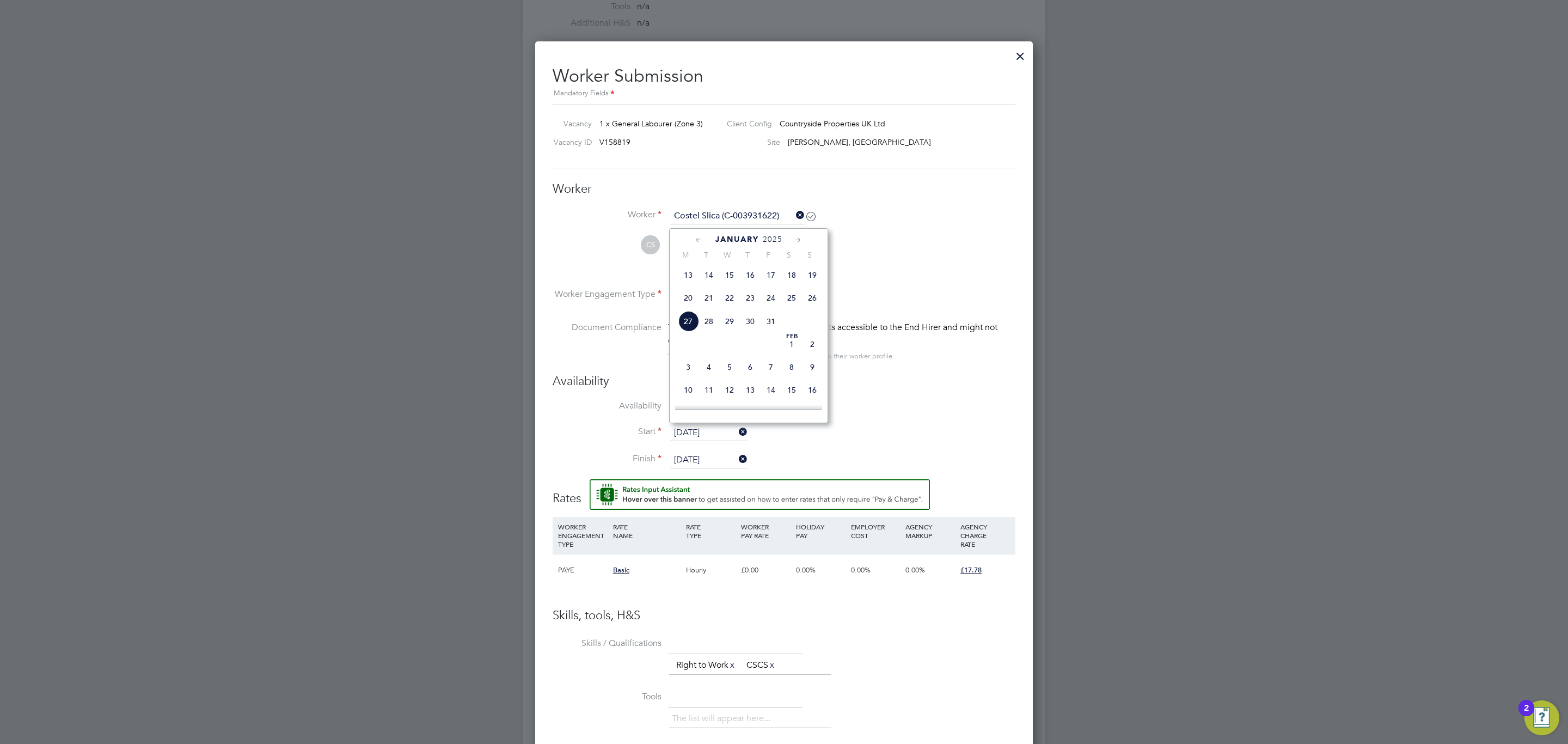
click at [804, 241] on div "January 2025" at bounding box center [748, 239] width 147 height 10
click at [801, 241] on icon at bounding box center [798, 240] width 10 height 12
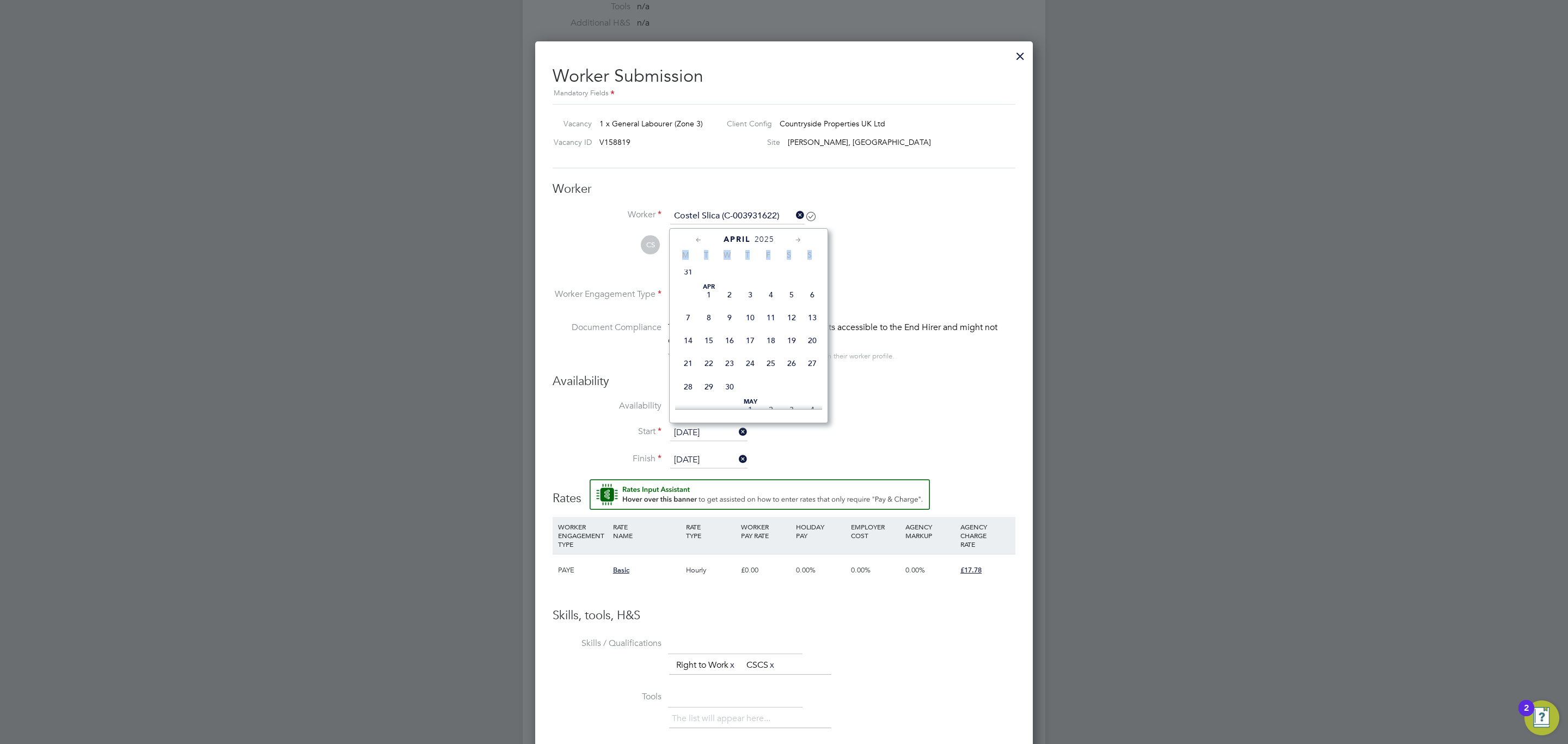
click at [801, 241] on icon at bounding box center [798, 240] width 10 height 12
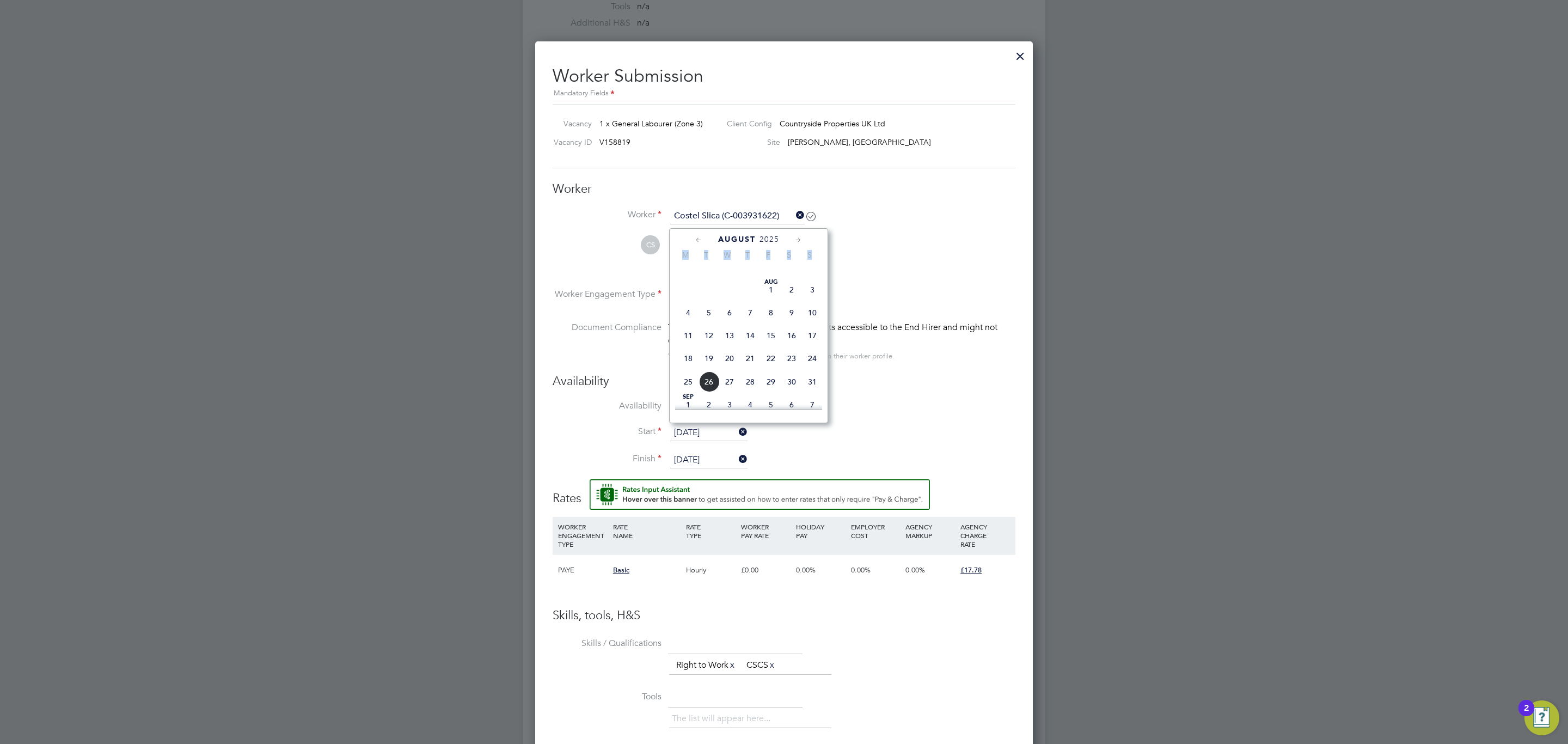
click at [709, 366] on span "19" at bounding box center [709, 358] width 20 height 20
type input "[DATE]"
click at [712, 453] on input "[DATE]" at bounding box center [708, 460] width 77 height 16
click at [794, 266] on icon at bounding box center [798, 267] width 10 height 12
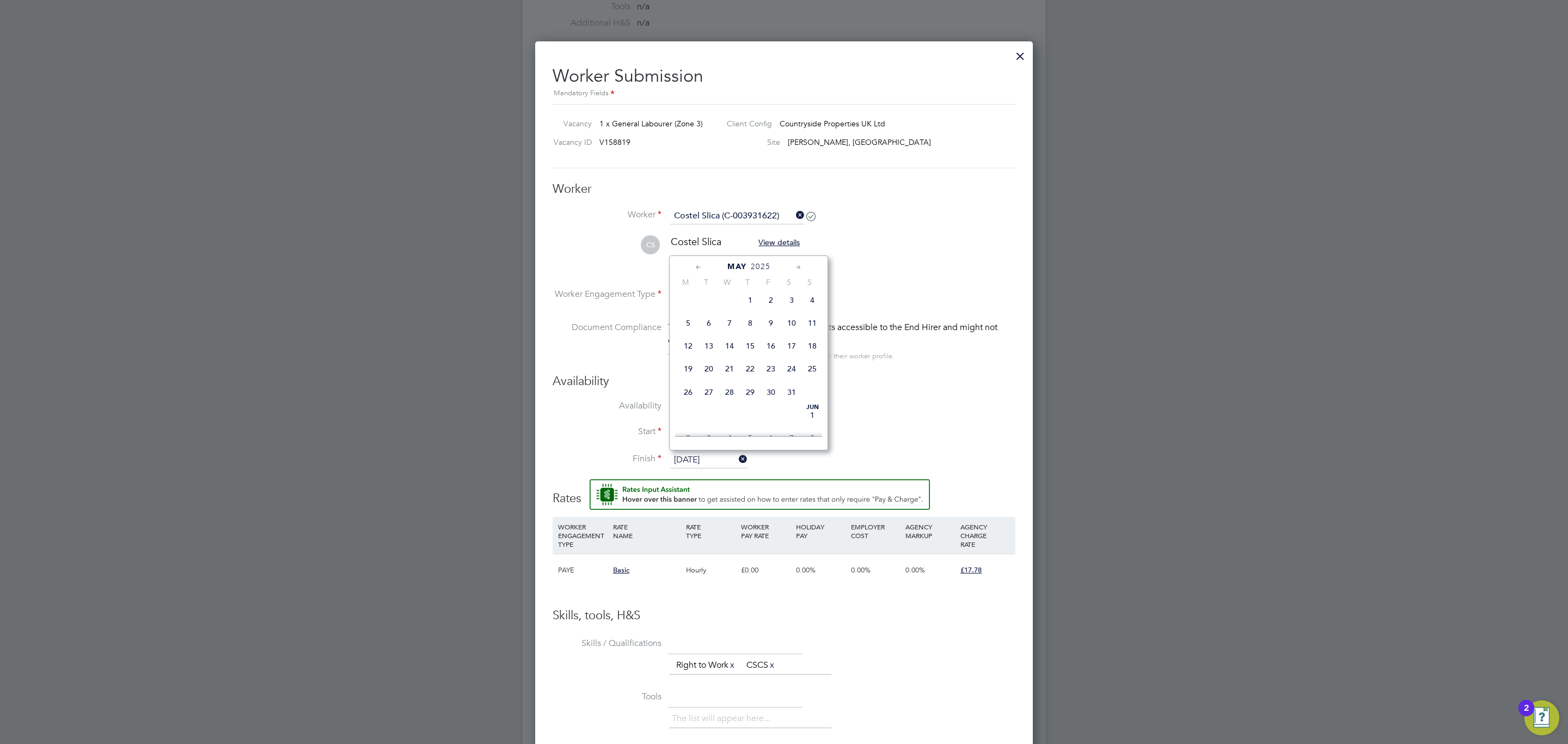
click at [794, 266] on icon at bounding box center [798, 267] width 10 height 12
click at [810, 393] on span "24" at bounding box center [812, 388] width 20 height 20
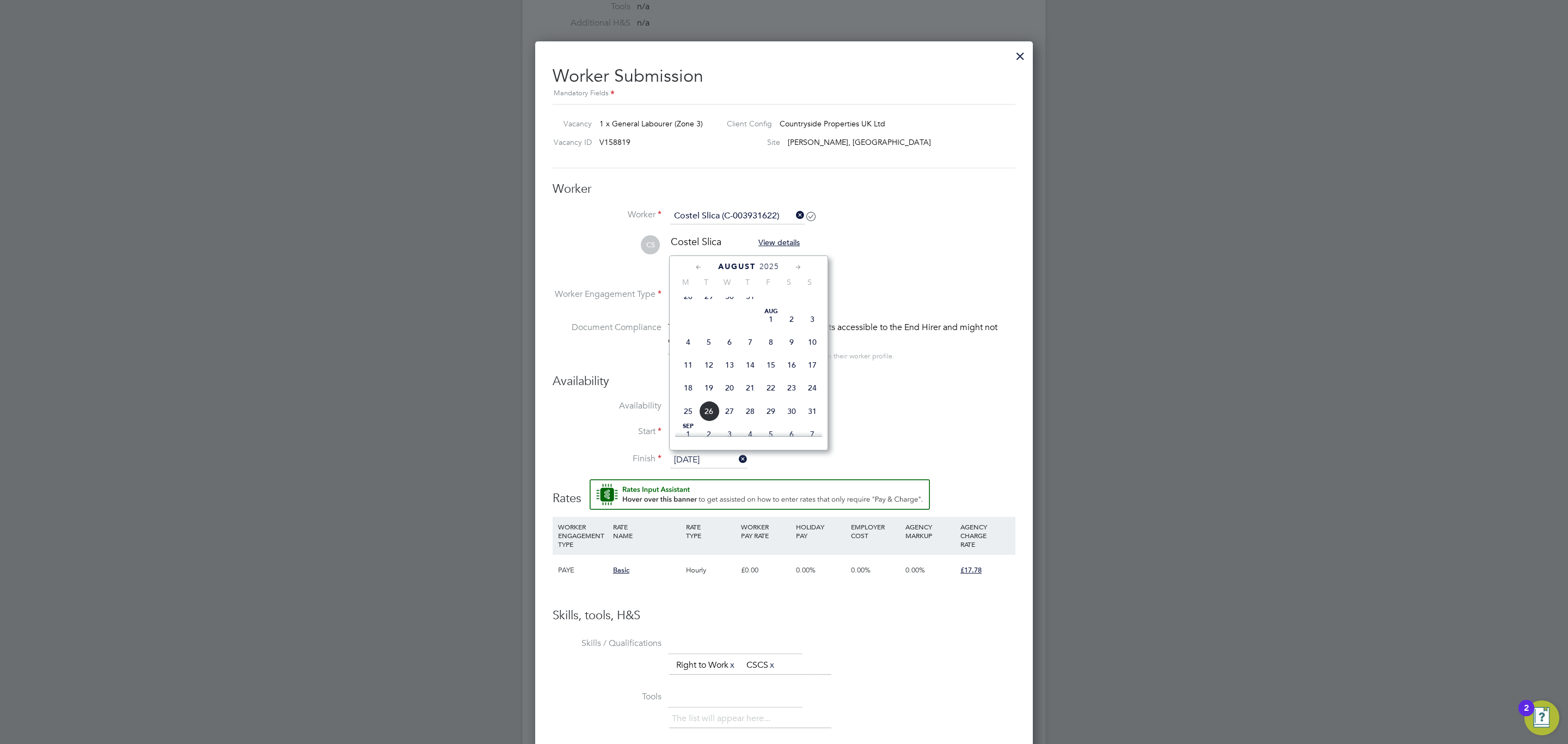
type input "[DATE]"
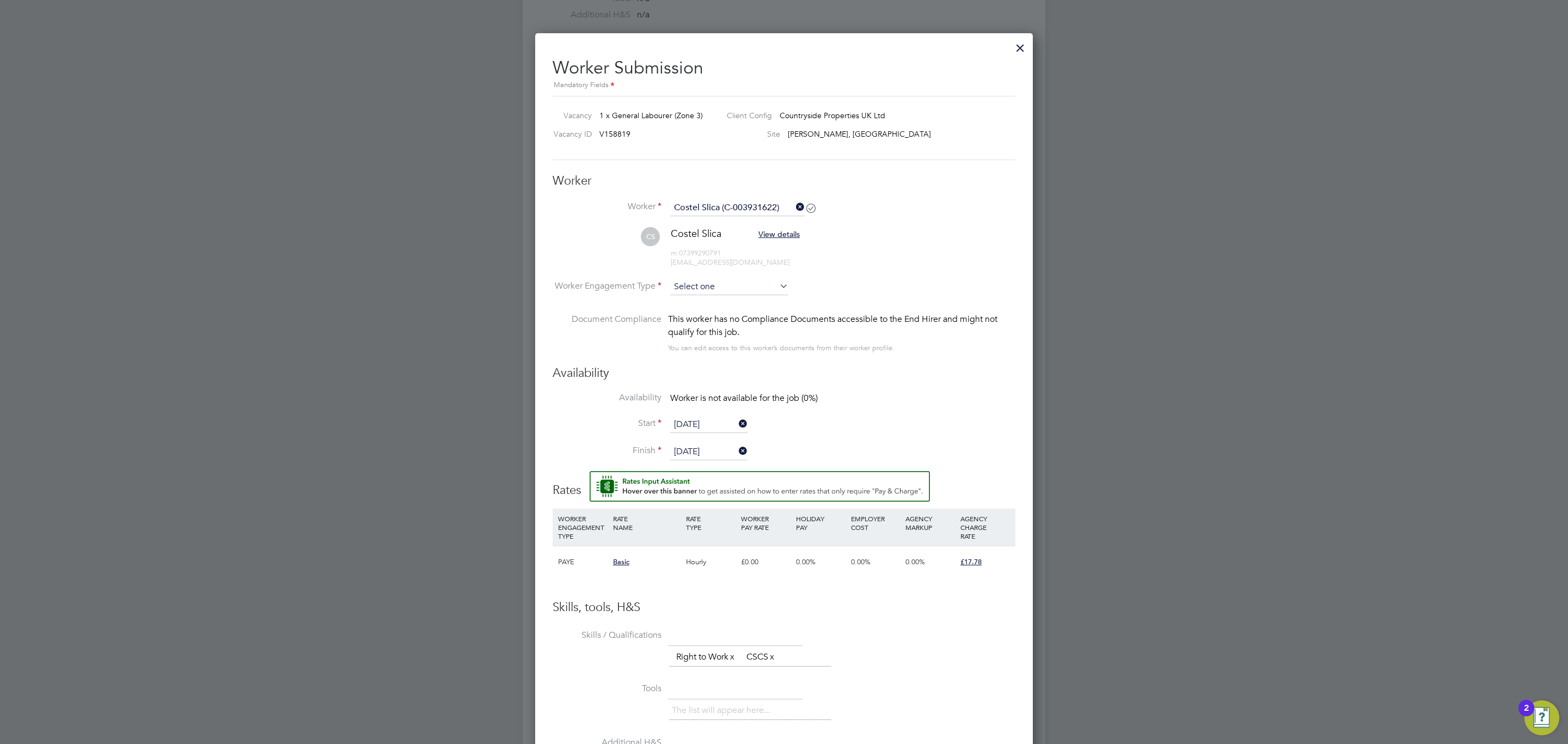
click at [752, 294] on input at bounding box center [728, 287] width 118 height 16
click at [746, 299] on li "Contract" at bounding box center [729, 303] width 120 height 14
type input "Contract"
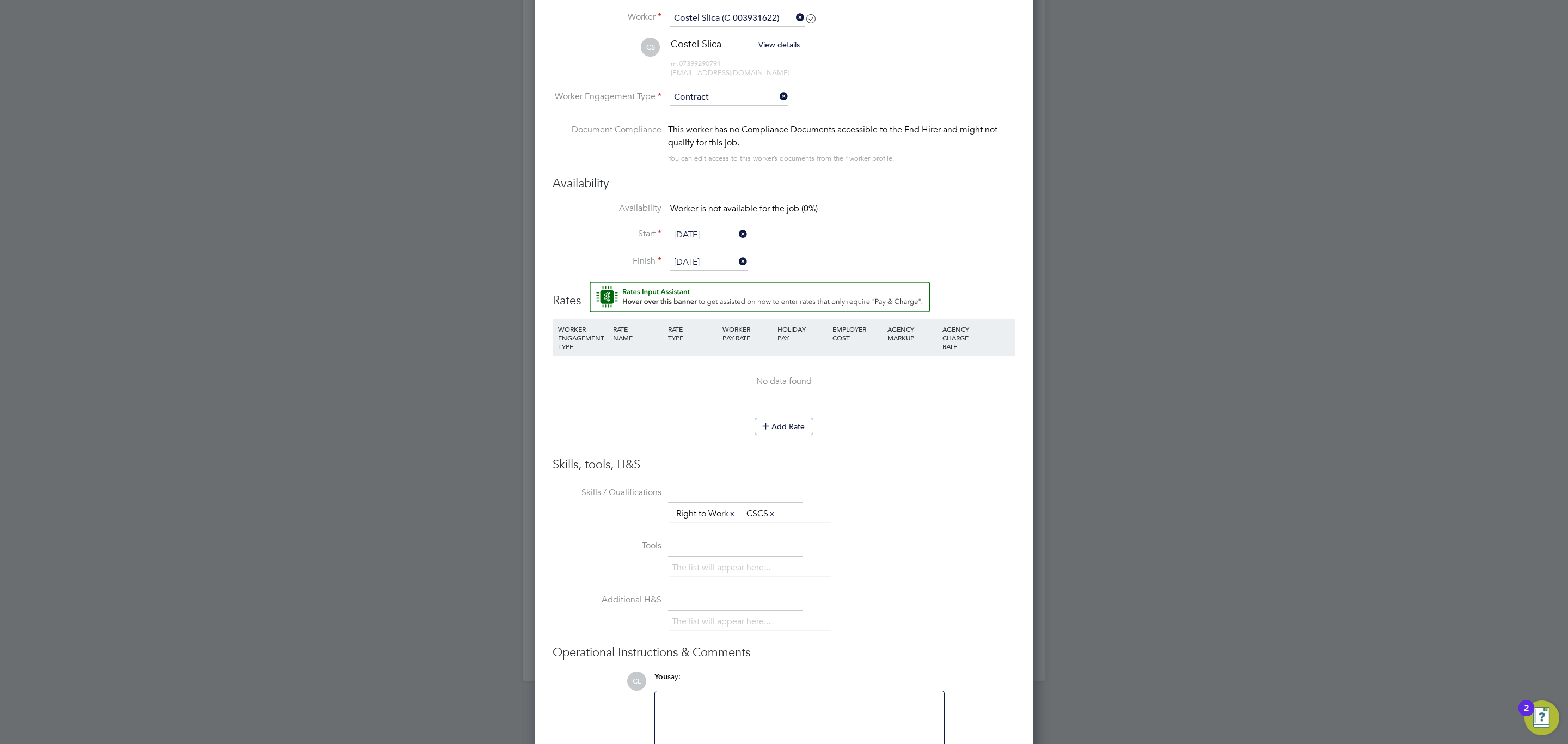
scroll to position [742, 0]
click at [797, 422] on button "Add Rate" at bounding box center [784, 424] width 59 height 18
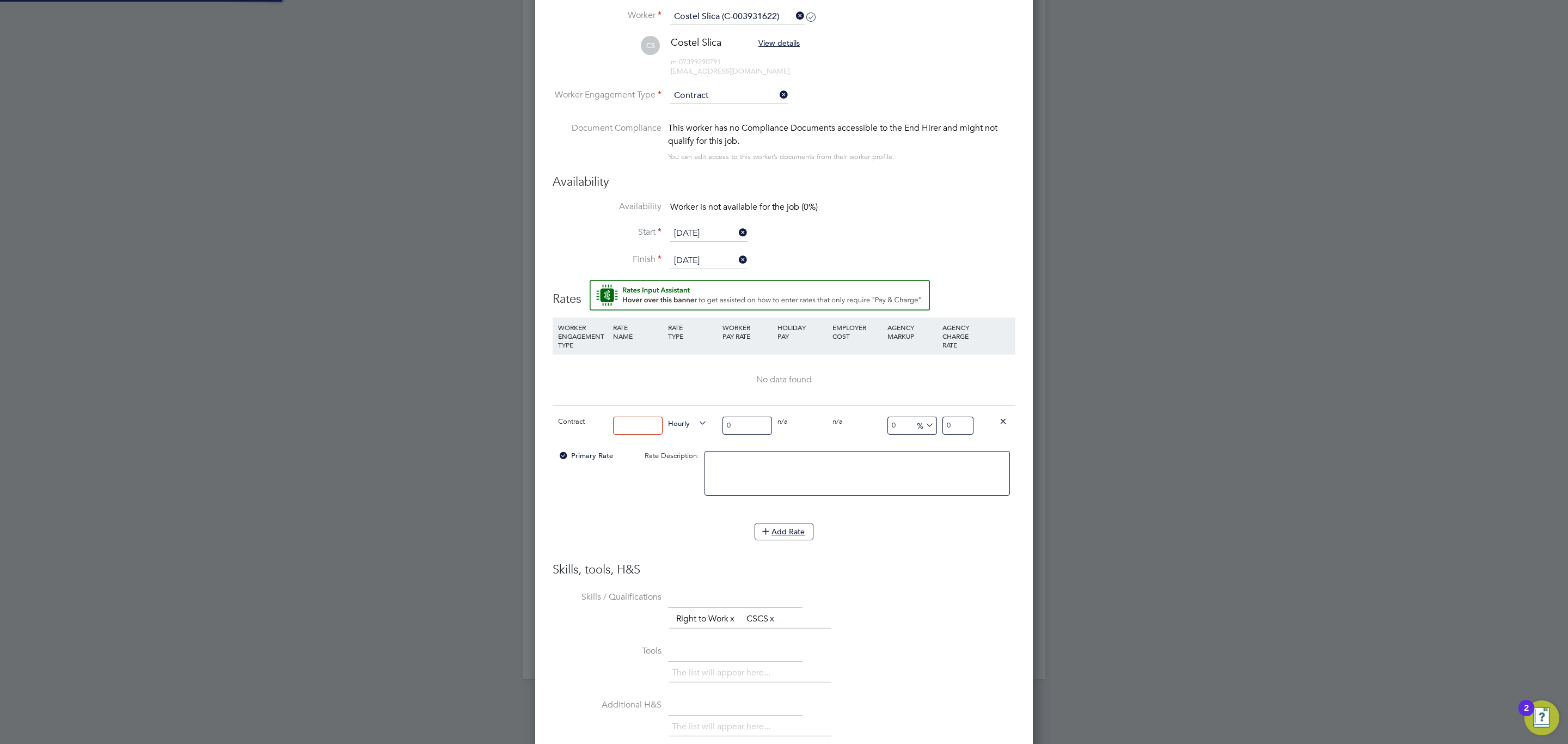
scroll to position [1023, 498]
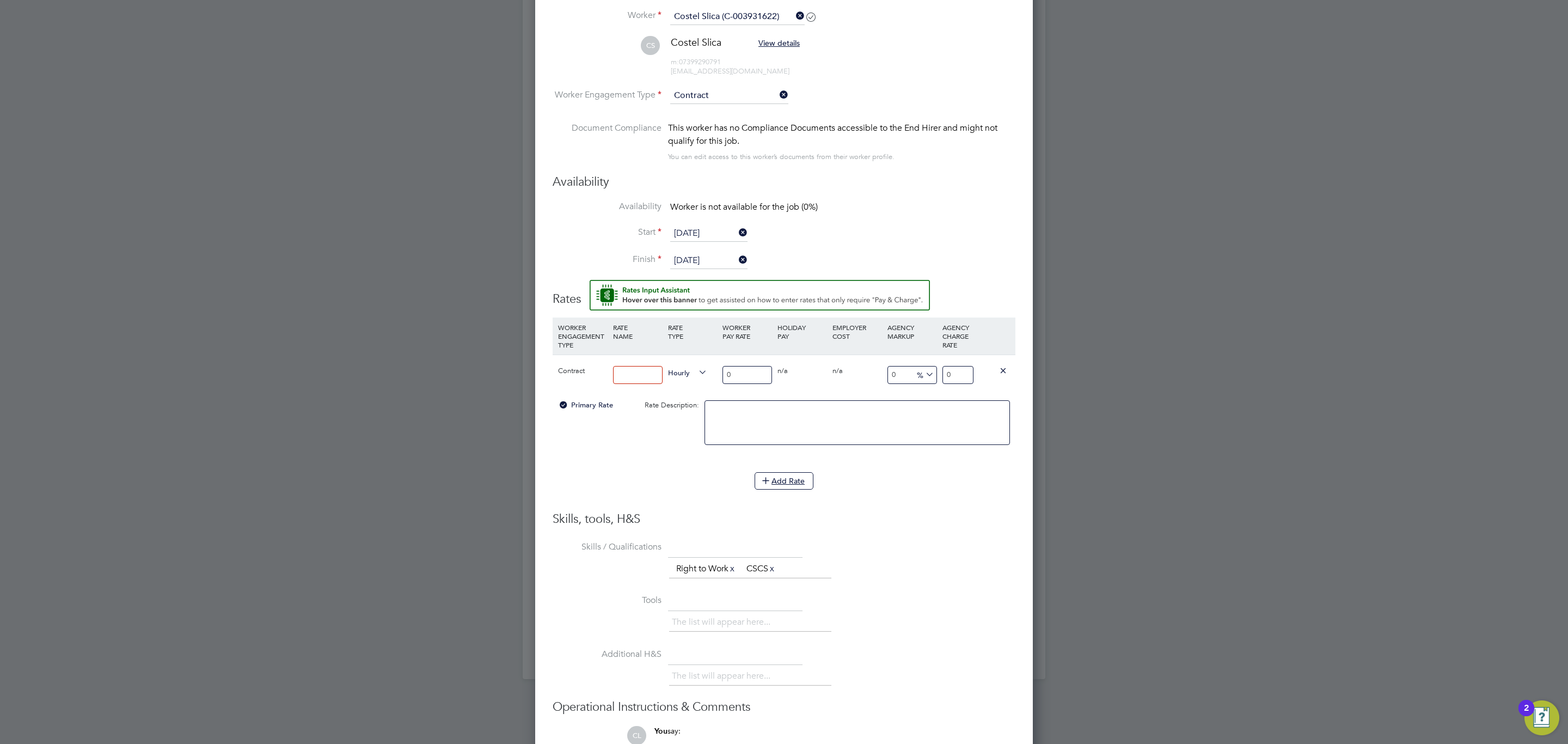
click at [652, 378] on input at bounding box center [638, 374] width 49 height 18
type input "Basic Rate"
click at [732, 384] on div "0" at bounding box center [747, 375] width 55 height 40
click at [750, 370] on input "0" at bounding box center [747, 374] width 49 height 18
type input "1"
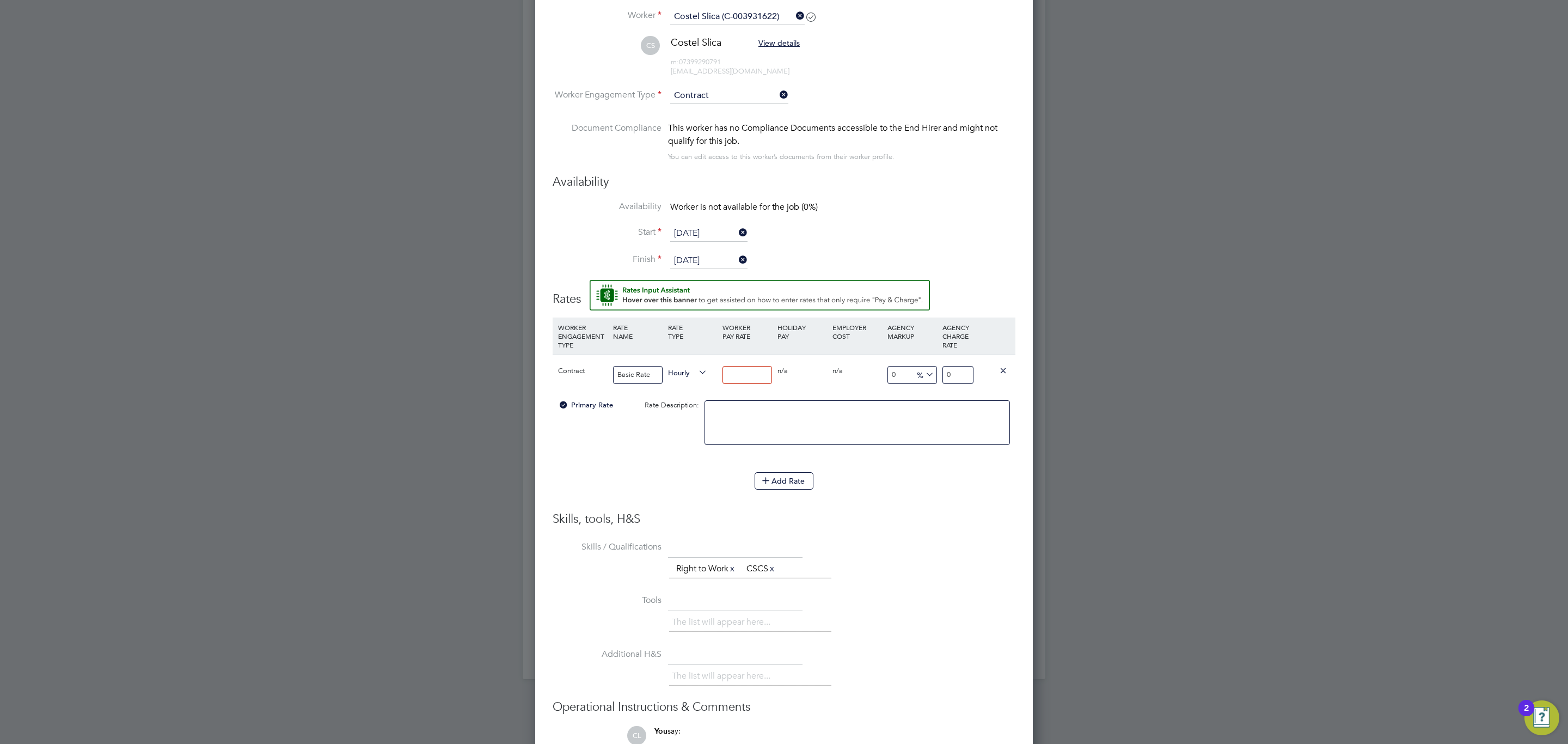
type input "1"
type input "16"
type input "16.5"
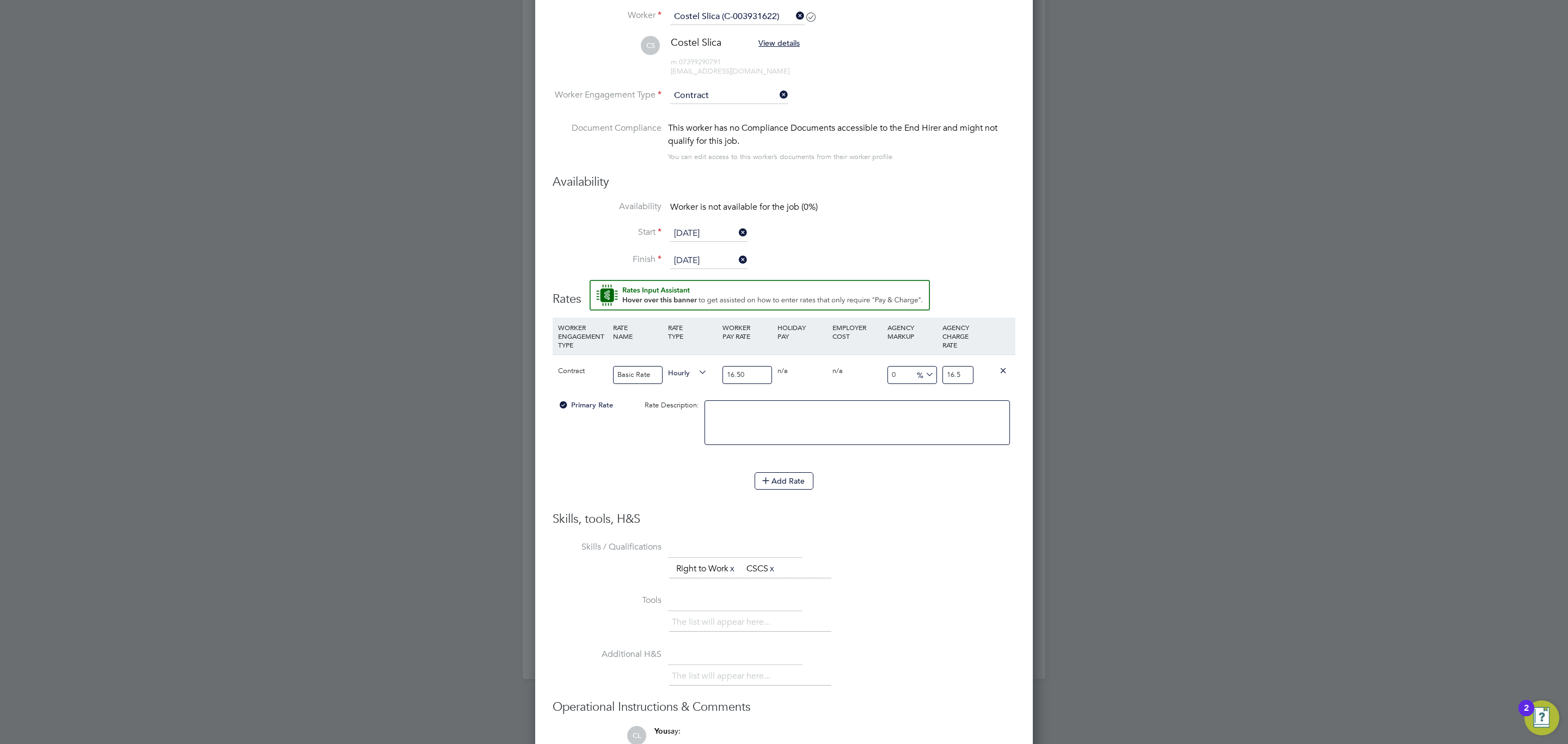
type input "16.50"
type input "-93.93939393939394"
type input "1"
type input "9.090909090909092"
type input "18"
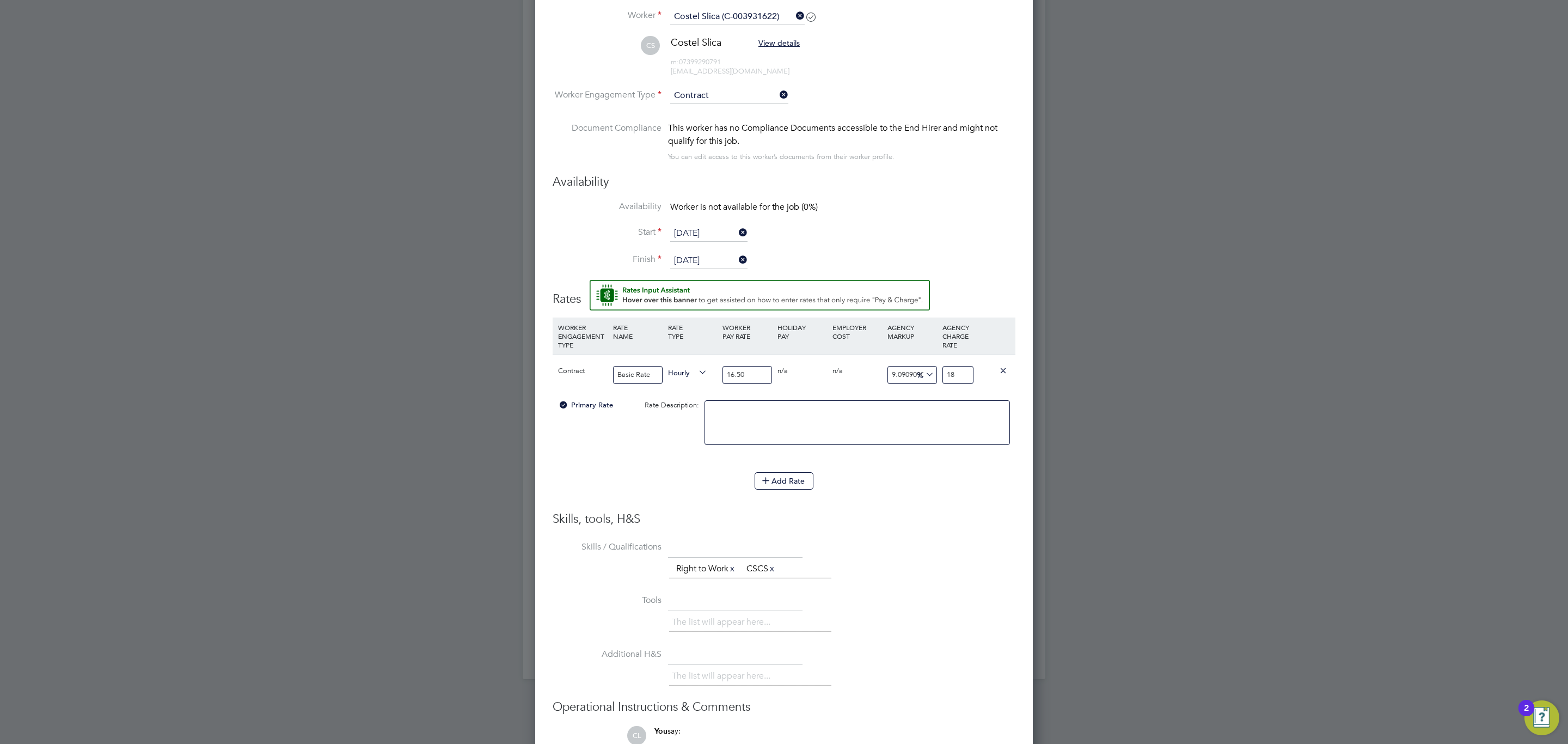
type input "1045.4545454545455"
type input "1899"
type input "115039.39393939394"
type input "18998"
type input "11409.09090909091"
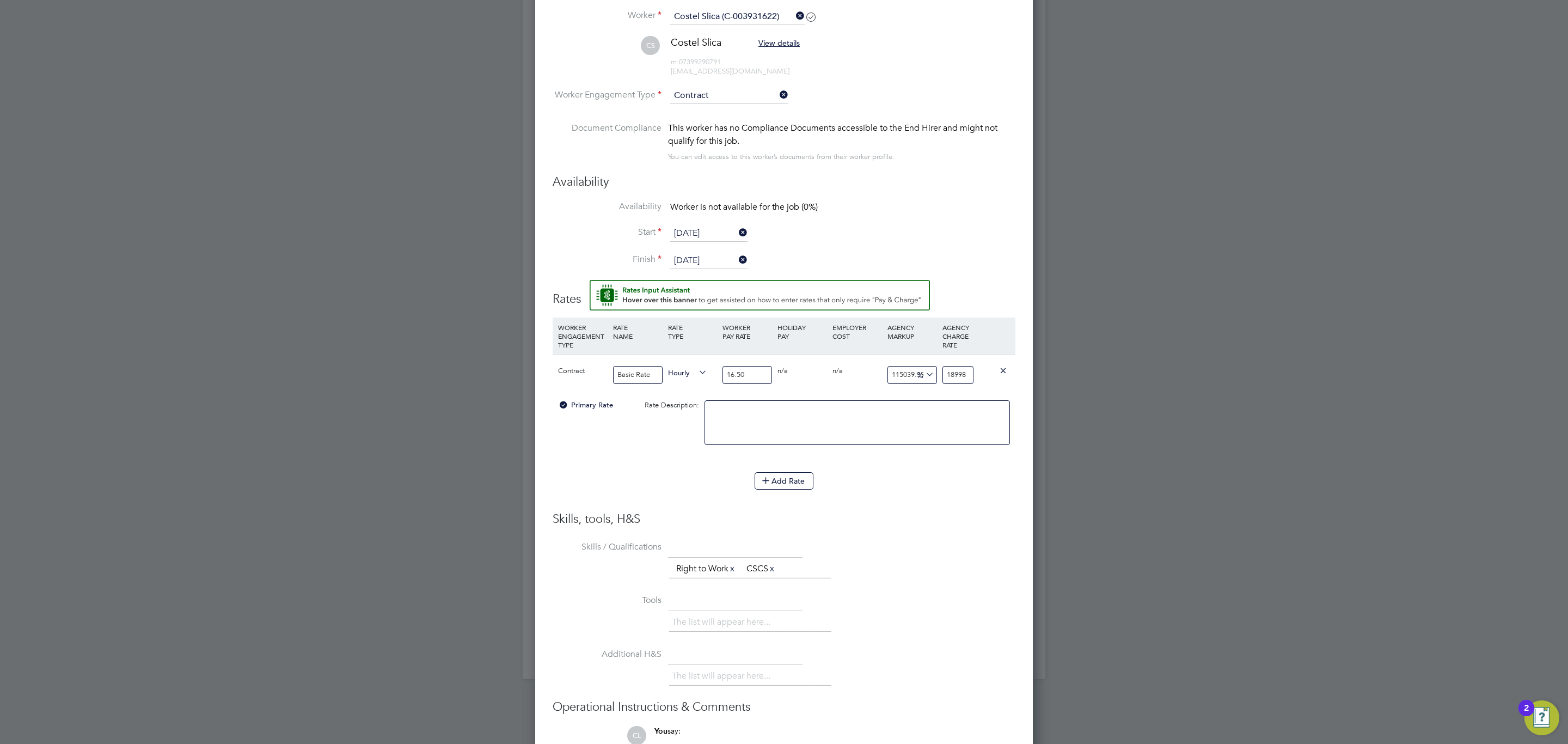
type input "1899"
type input "1045.4545454545455"
type input "189"
type input "9.090909090909092"
type input "18"
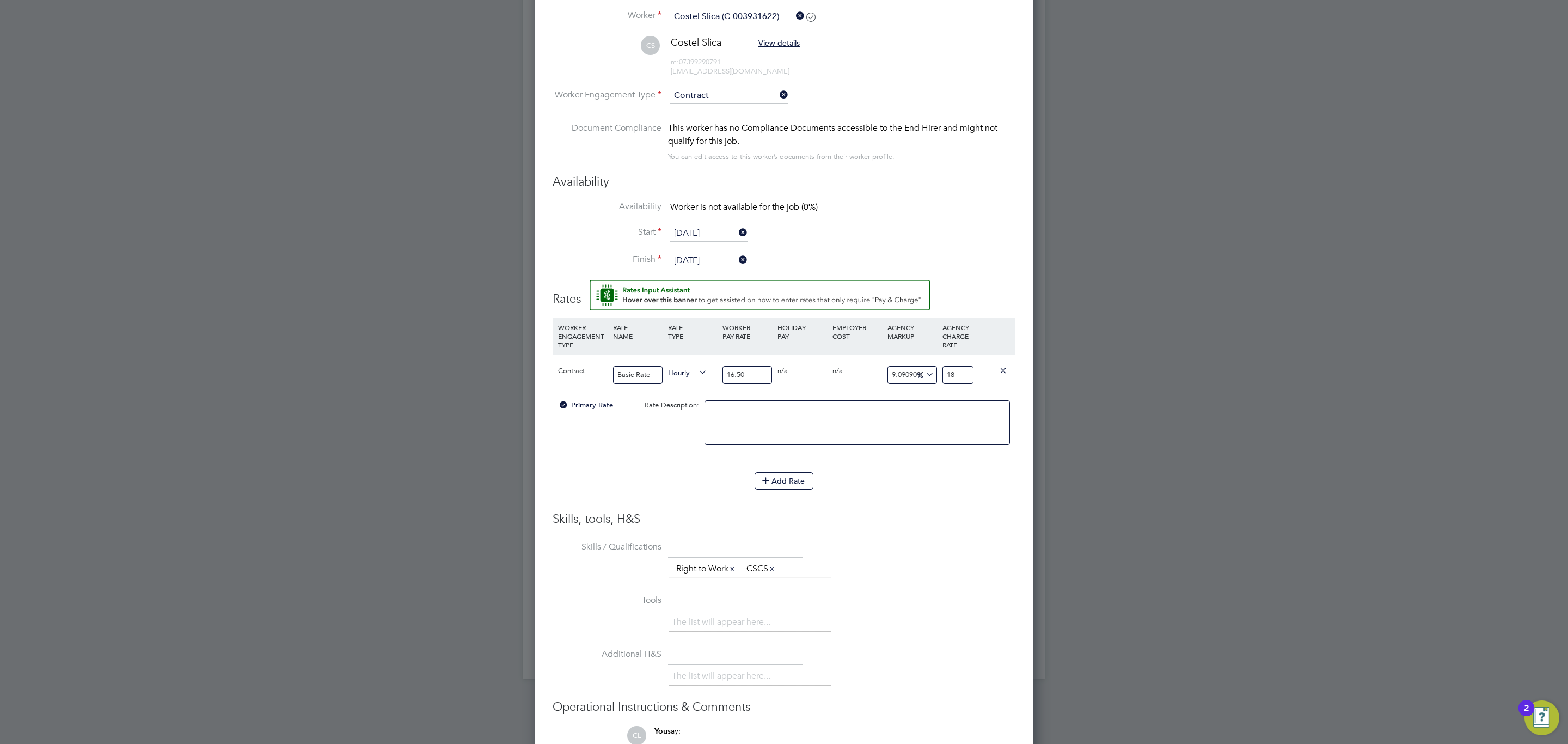
type input "13.93939393939394"
type input "18.8"
type input "14.424242424242424"
type input "18.88"
click at [918, 577] on div "The list will appear here... Right to Work x CSCS x" at bounding box center [842, 570] width 346 height 22
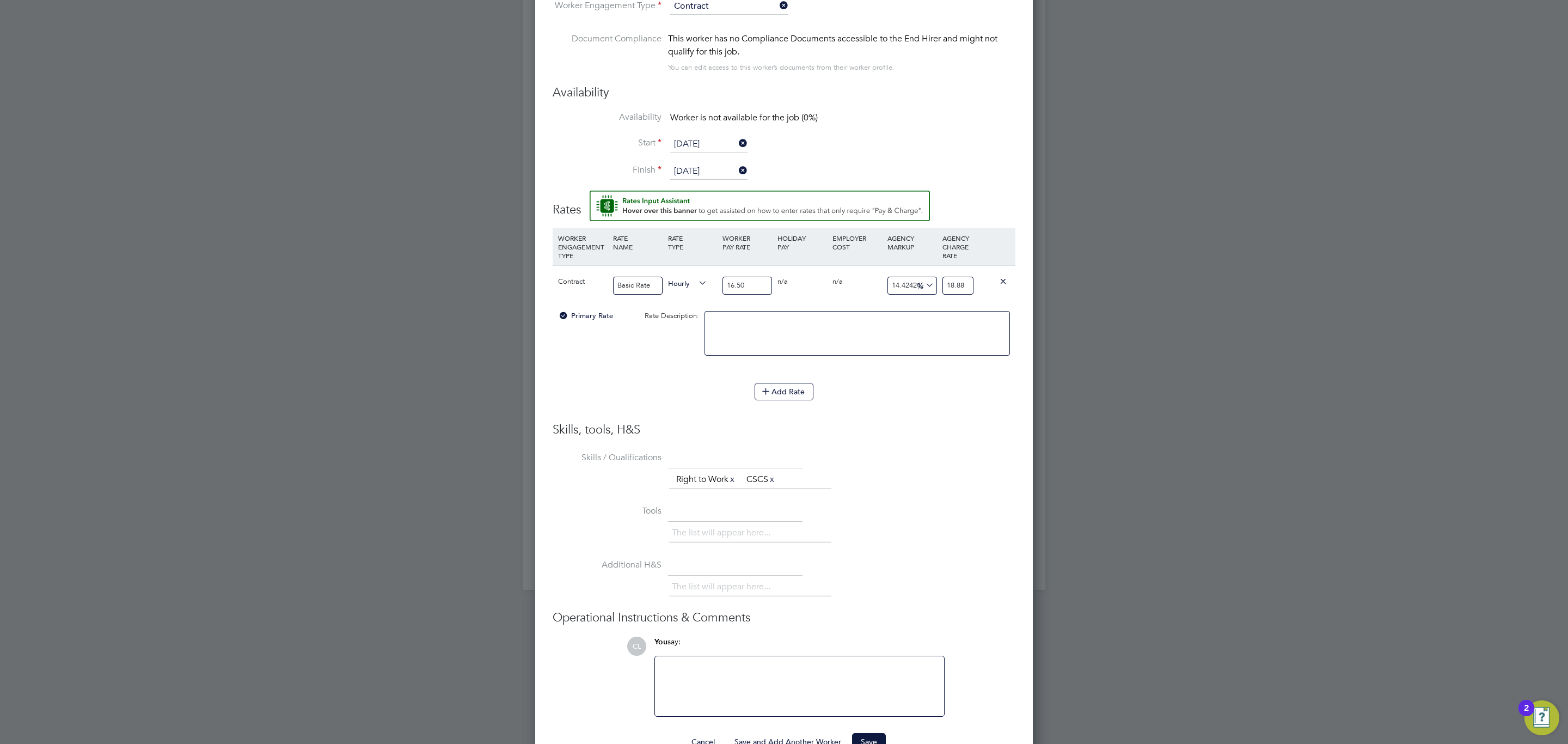
scroll to position [863, 0]
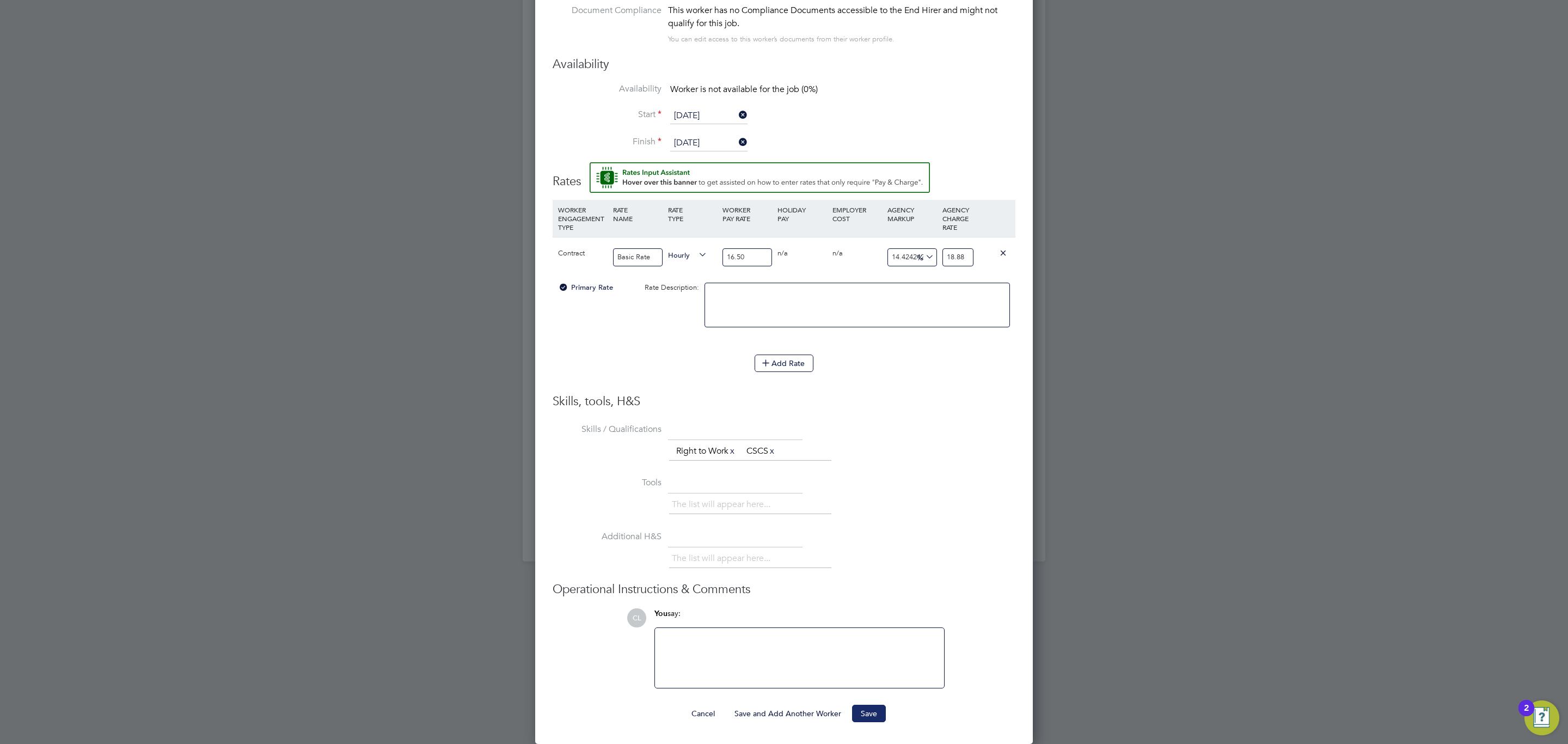
click at [879, 707] on button "Save" at bounding box center [869, 713] width 34 height 18
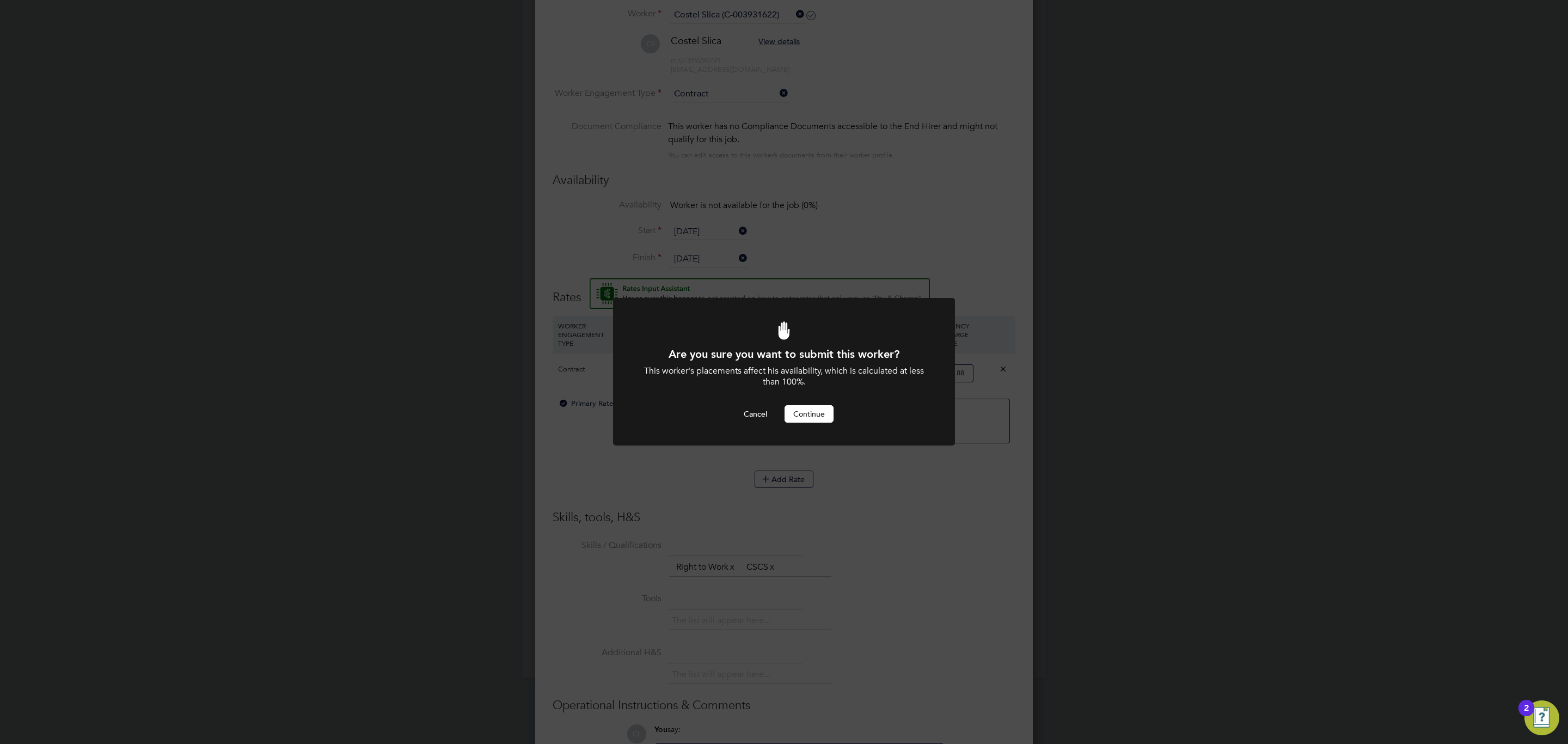
click at [831, 409] on button "Continue" at bounding box center [809, 414] width 49 height 18
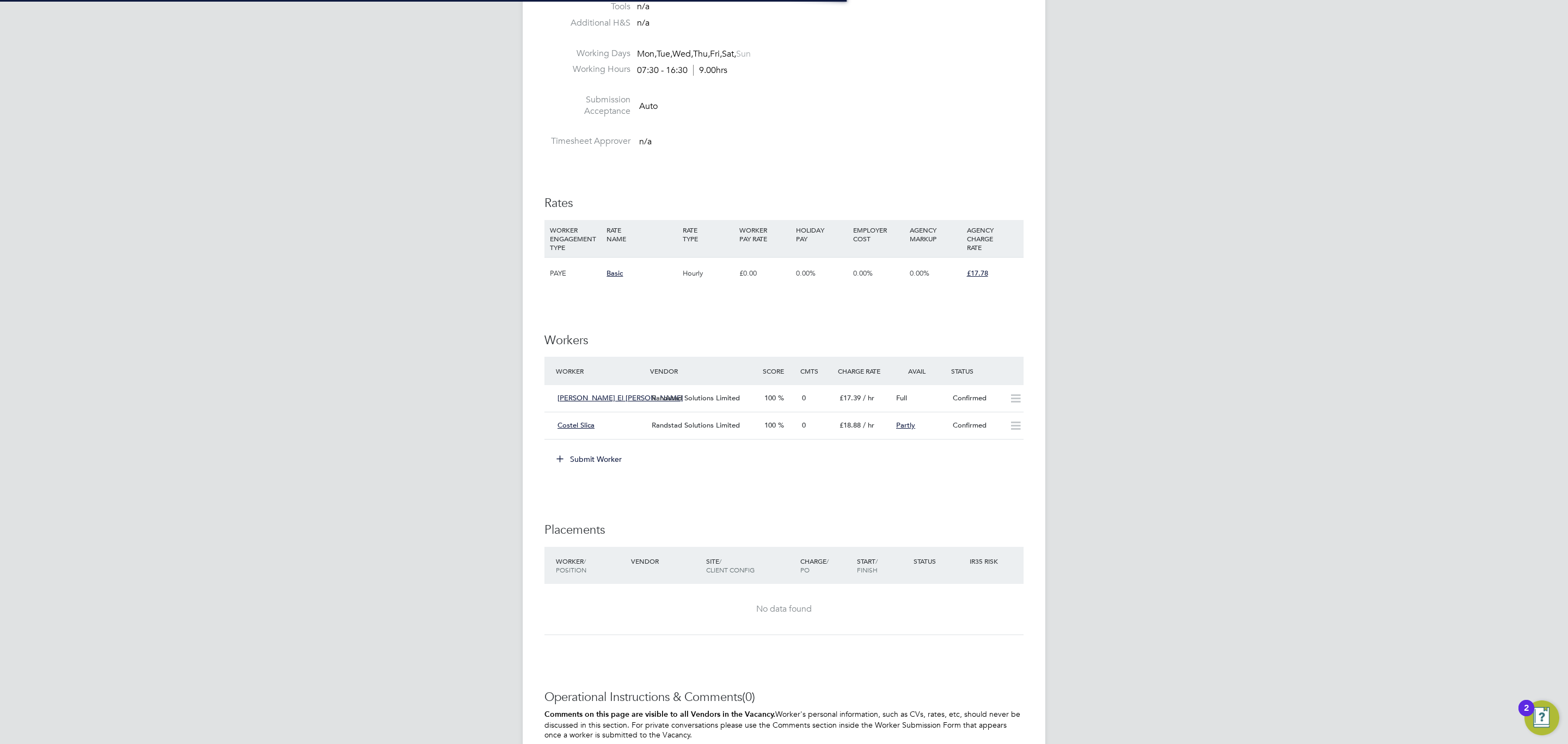
scroll to position [18, 114]
click at [790, 439] on div "Costel Slica Randstad Solutions Limited 100 0 £18.88 / hr Partly Confirmed" at bounding box center [784, 425] width 479 height 27
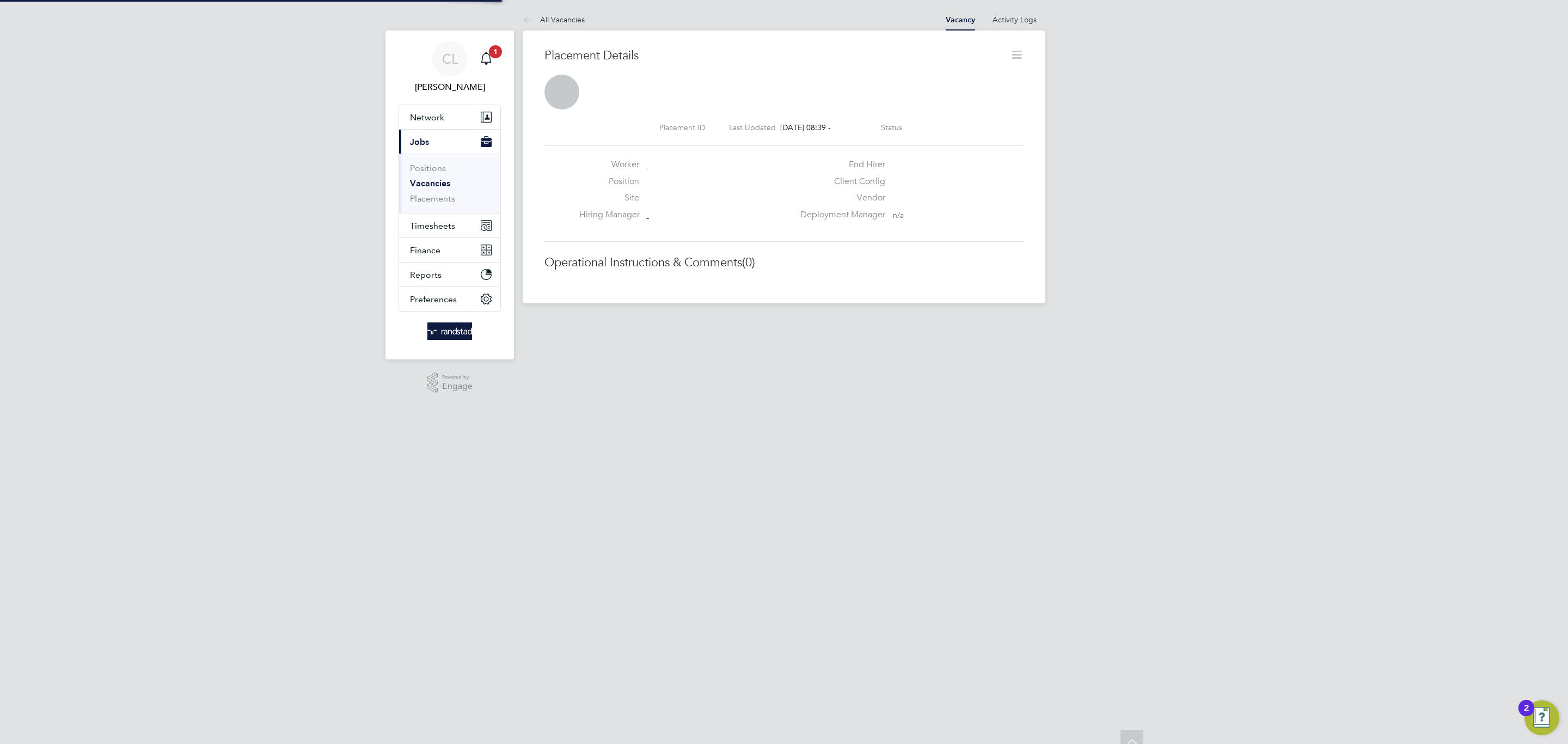
scroll to position [10, 53]
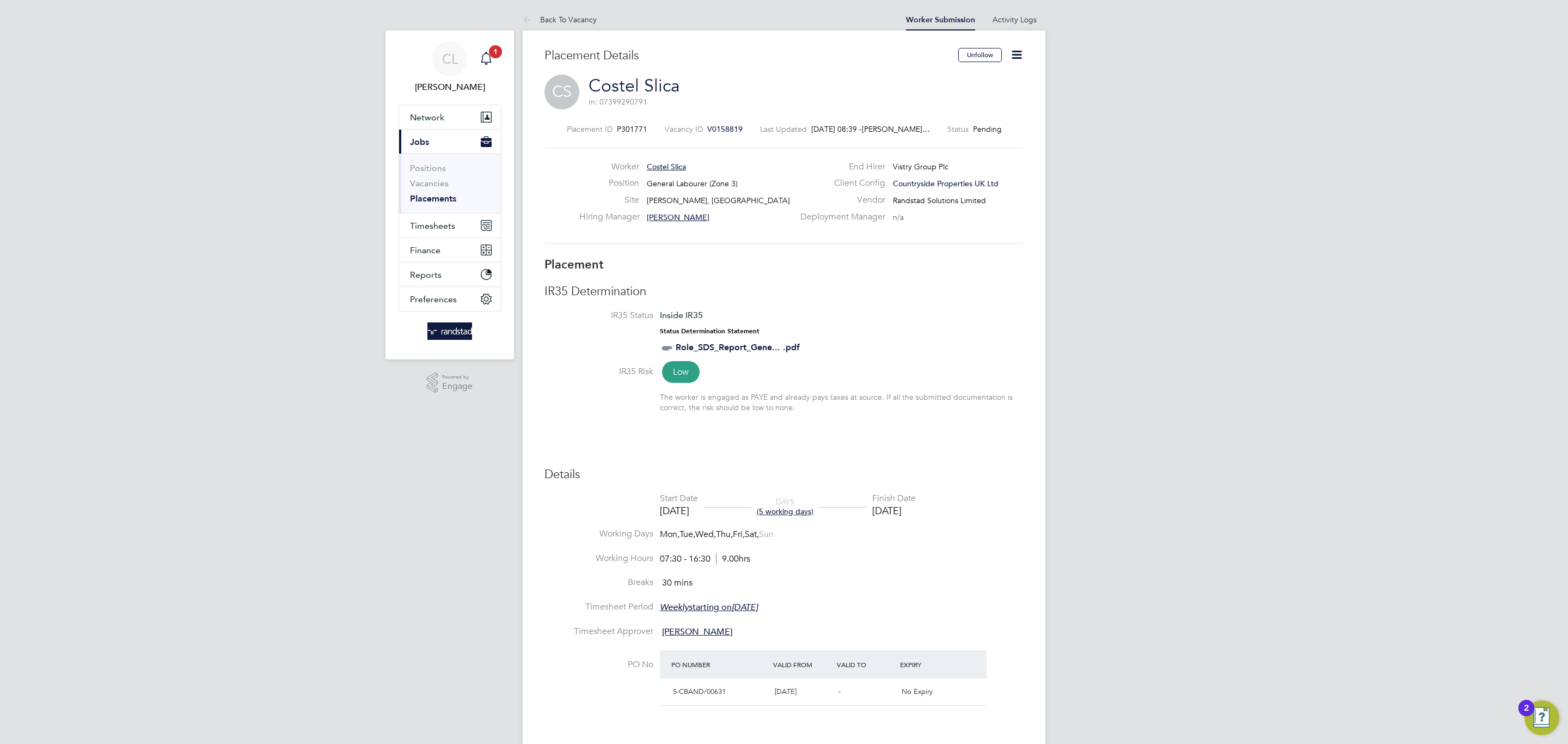
click at [498, 54] on span "1" at bounding box center [494, 51] width 13 height 13
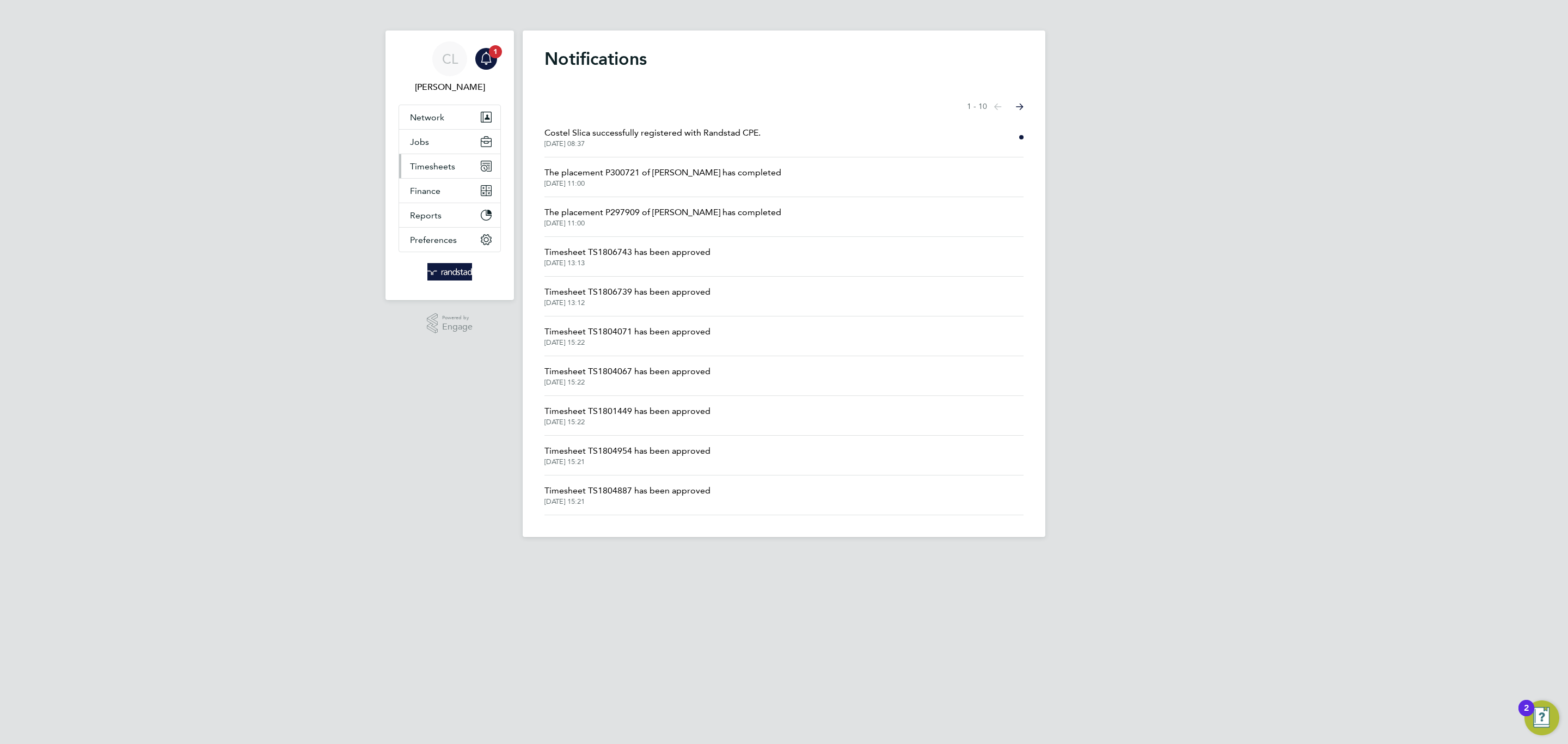
click at [448, 171] on span "Timesheets" at bounding box center [432, 166] width 45 height 10
click at [434, 131] on button "Jobs" at bounding box center [449, 142] width 101 height 24
click at [445, 177] on li "Positions" at bounding box center [450, 171] width 81 height 15
click at [444, 180] on link "Vacancies" at bounding box center [429, 183] width 39 height 10
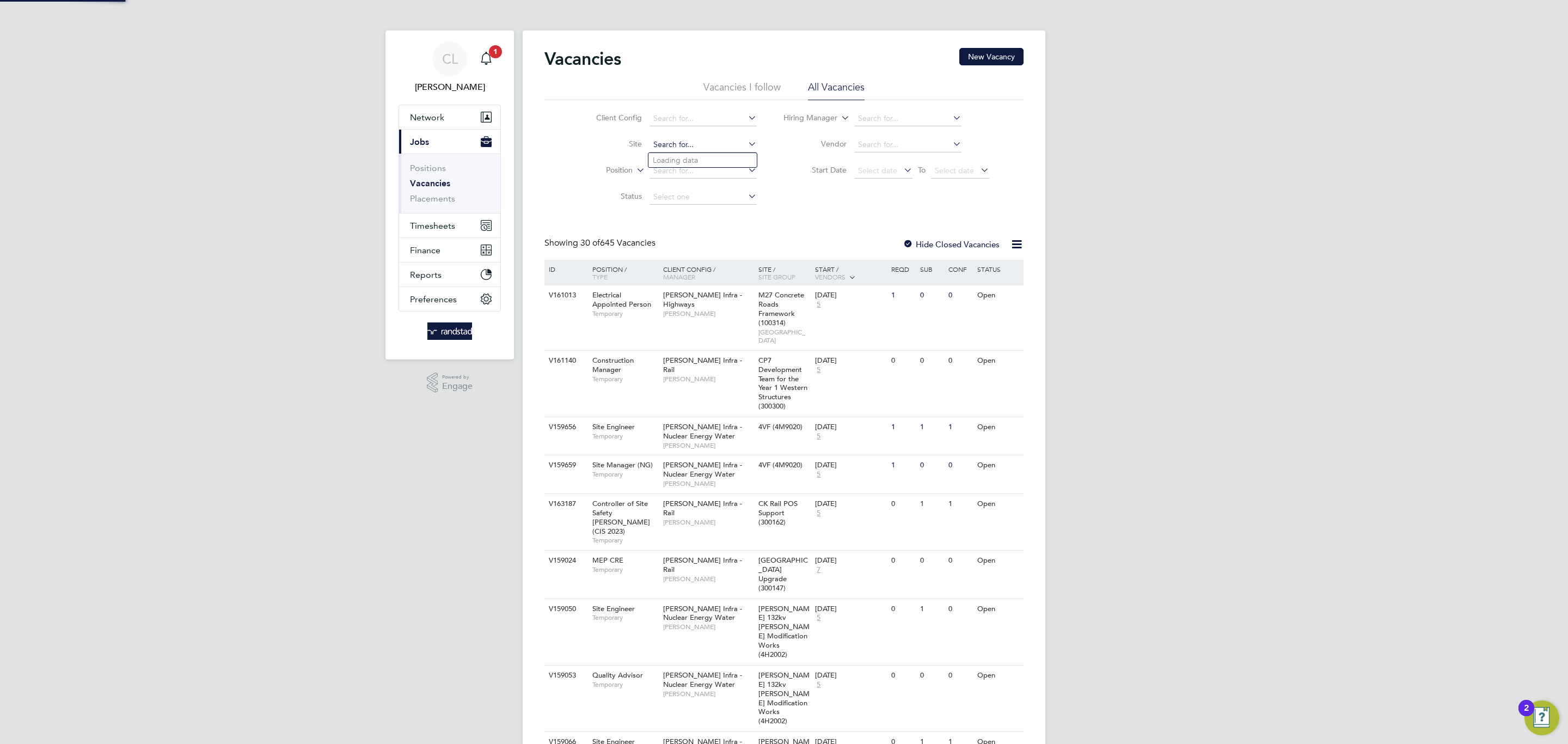
click at [672, 145] on input at bounding box center [703, 145] width 107 height 15
click at [680, 157] on b "Fields" at bounding box center [690, 160] width 21 height 9
type input "[PERSON_NAME], [GEOGRAPHIC_DATA]"
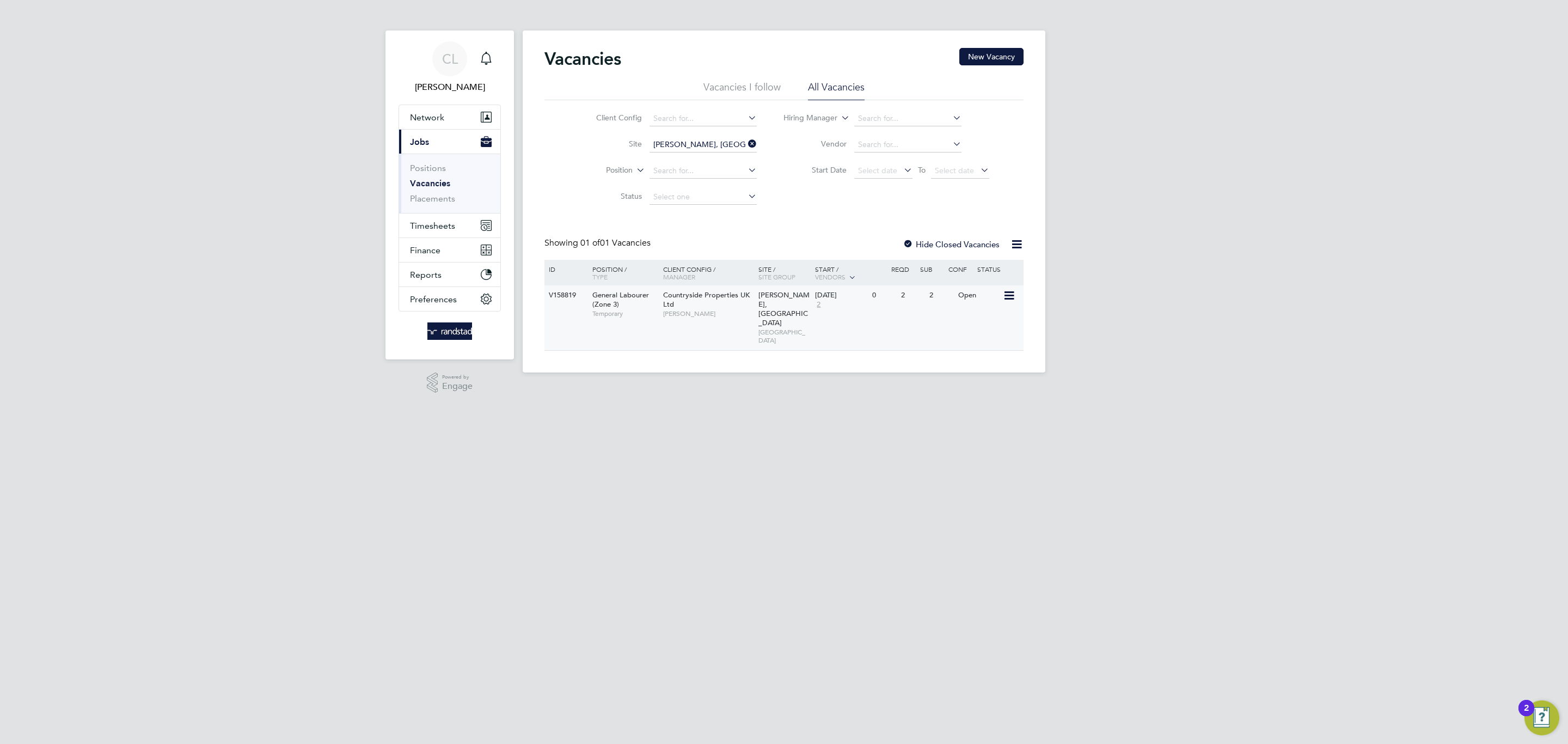
click at [795, 327] on span "SOUTH CENTRAL MIDLANDS" at bounding box center [784, 336] width 52 height 17
click at [705, 319] on div "Countryside Properties UK Ltd Ian Andrews" at bounding box center [708, 304] width 95 height 37
click at [756, 314] on div "Roman Fields, Banbury SOUTH CENTRAL MIDLANDS" at bounding box center [784, 317] width 57 height 64
click at [442, 227] on span "Timesheets" at bounding box center [432, 226] width 45 height 10
click at [436, 194] on link "Timesheets" at bounding box center [432, 193] width 45 height 10
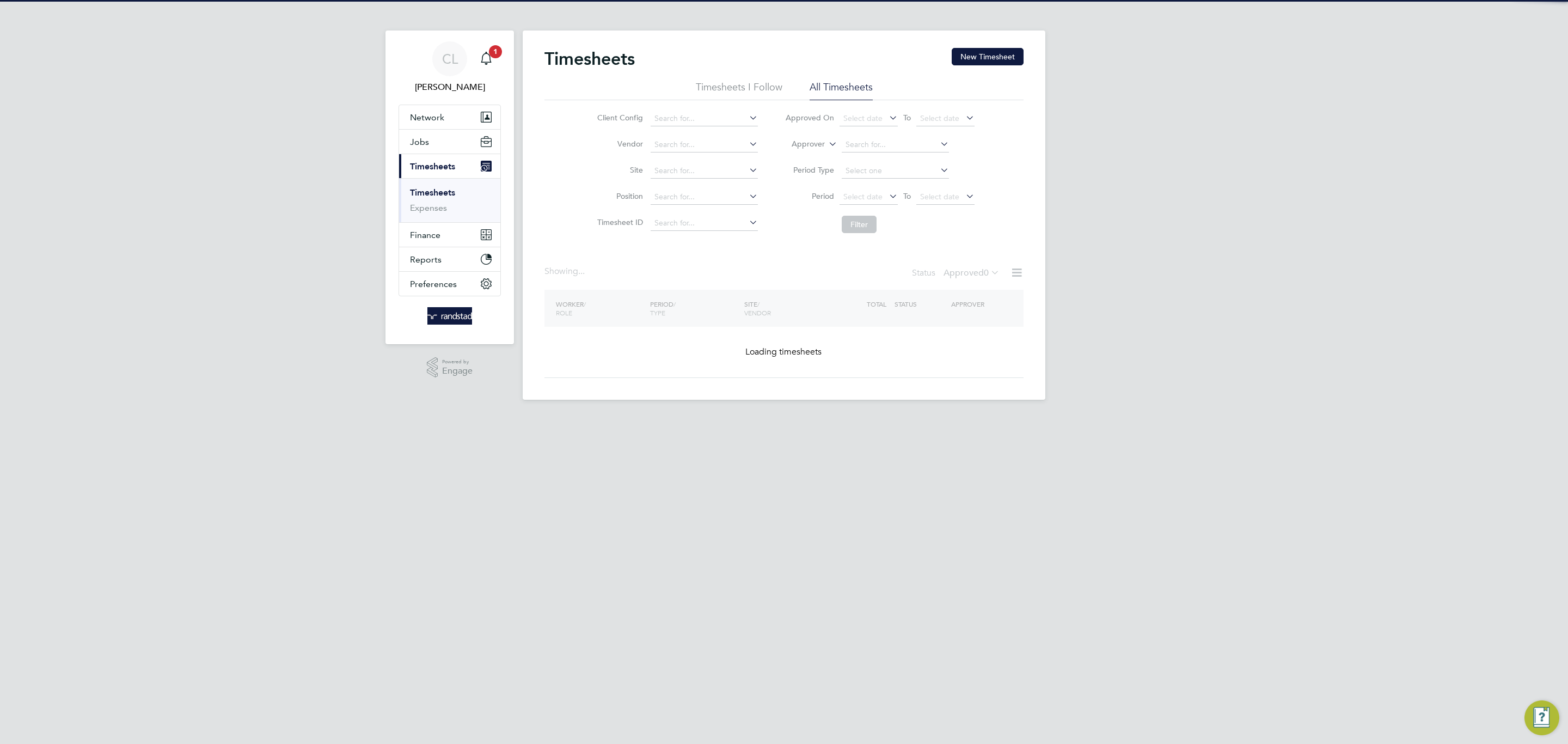
click at [1014, 66] on div "Timesheets New Timesheet" at bounding box center [784, 64] width 479 height 33
click at [977, 59] on button "New Timesheet" at bounding box center [987, 56] width 72 height 18
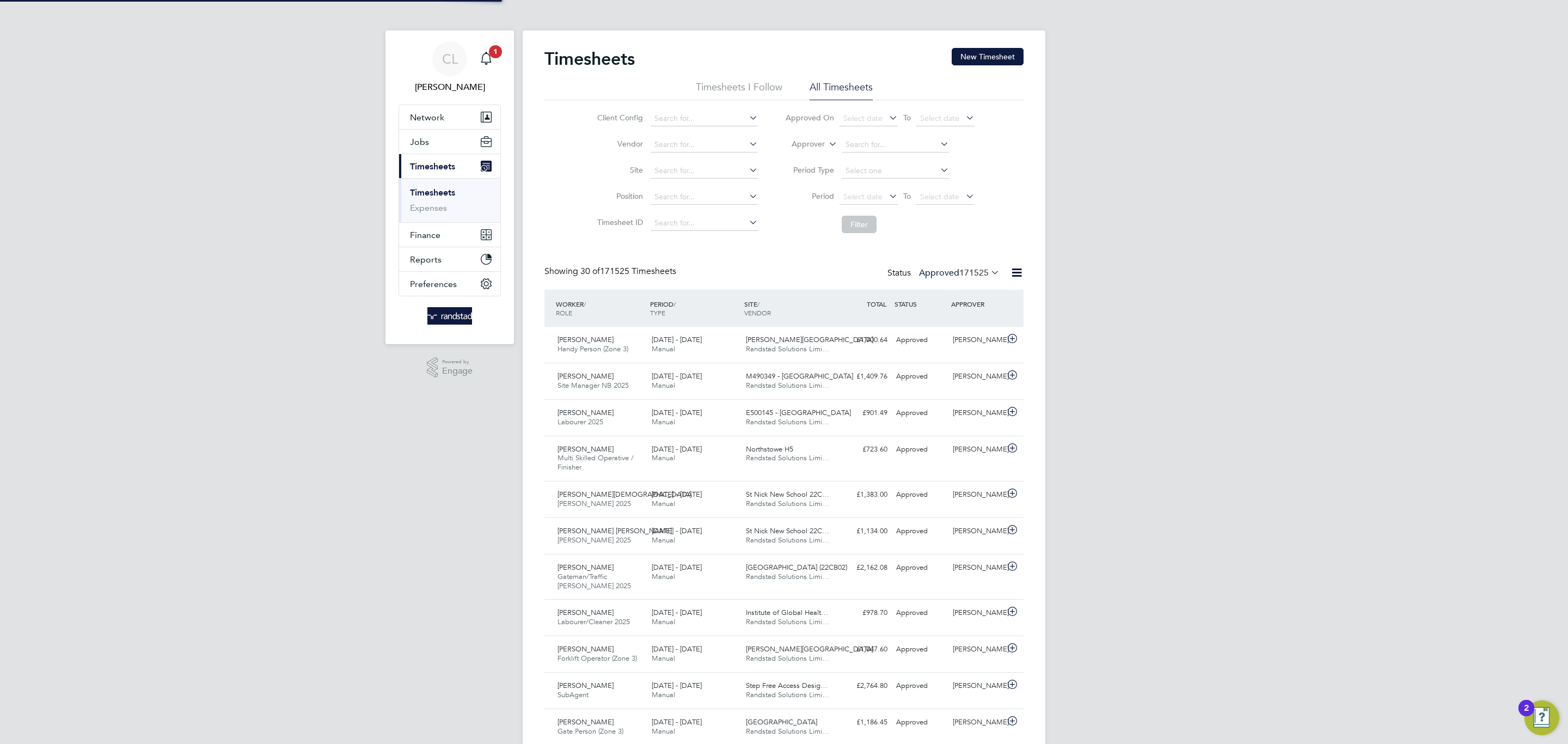
scroll to position [28, 95]
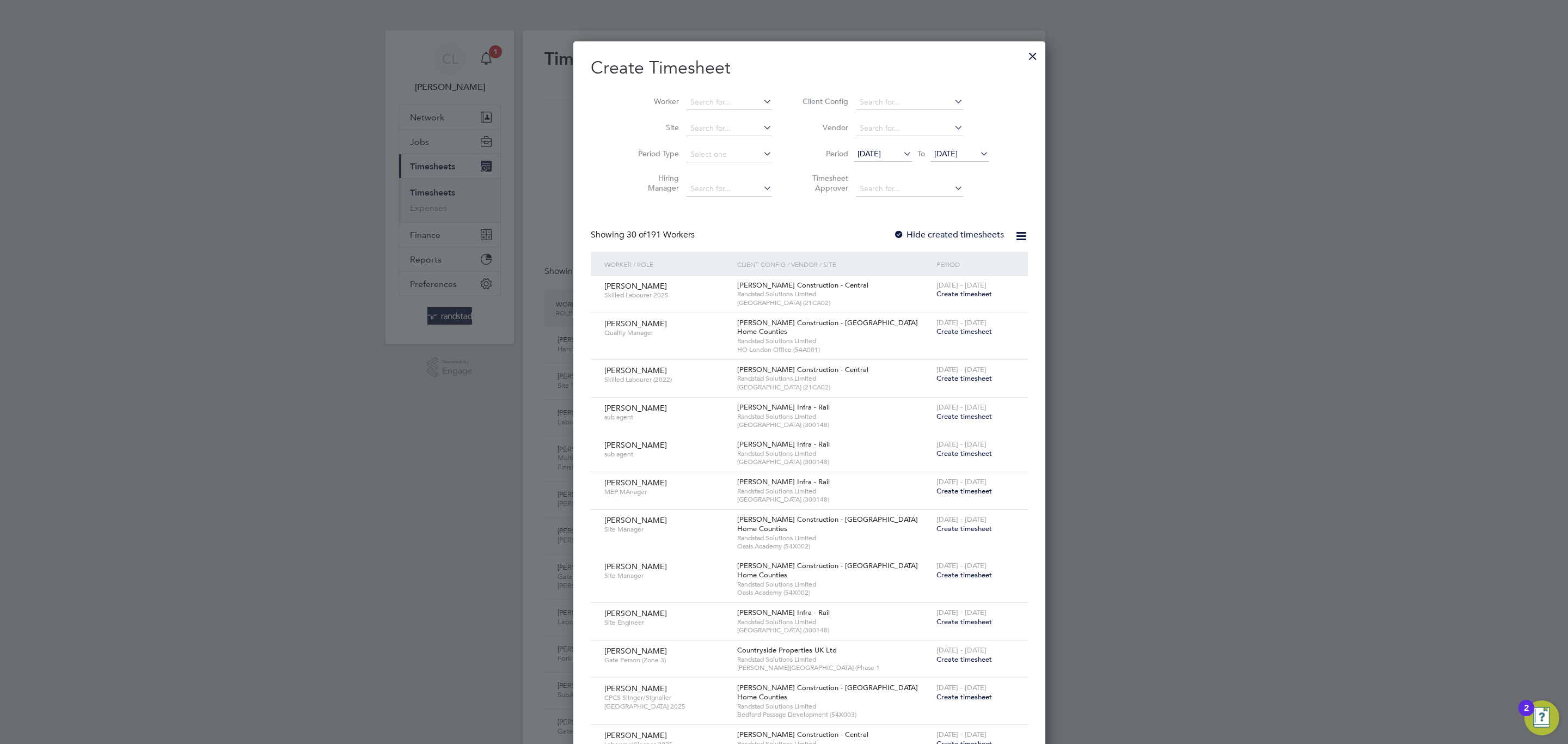
click at [696, 92] on li "Worker" at bounding box center [701, 102] width 170 height 26
click at [695, 95] on input at bounding box center [729, 103] width 86 height 15
click at [696, 117] on b "Slica" at bounding box center [698, 117] width 17 height 9
type input "Costel Slica"
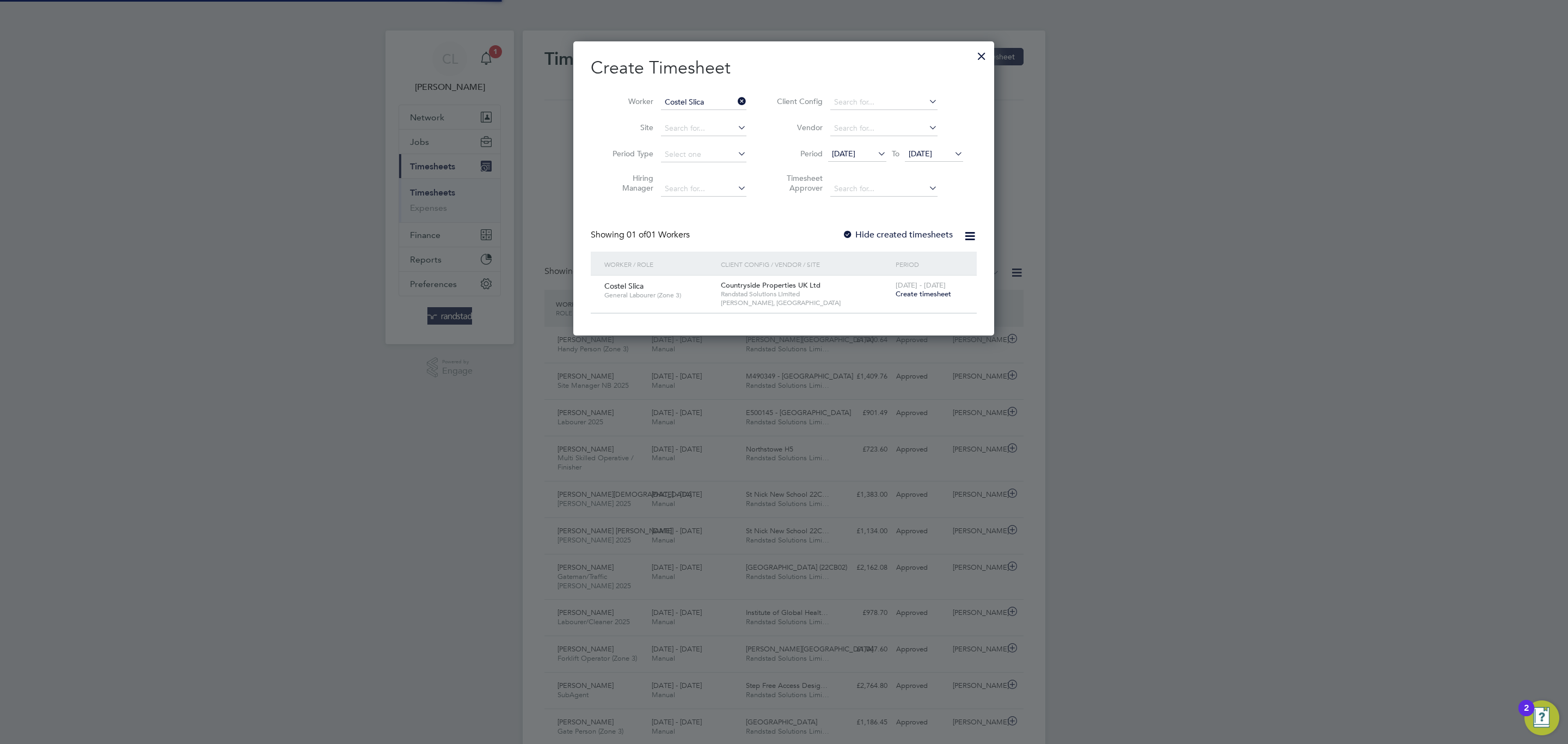
click at [879, 243] on div "Showing 01 of 01 Workers Hide created timesheets" at bounding box center [784, 240] width 386 height 22
click at [914, 293] on span "Create timesheet" at bounding box center [923, 294] width 55 height 9
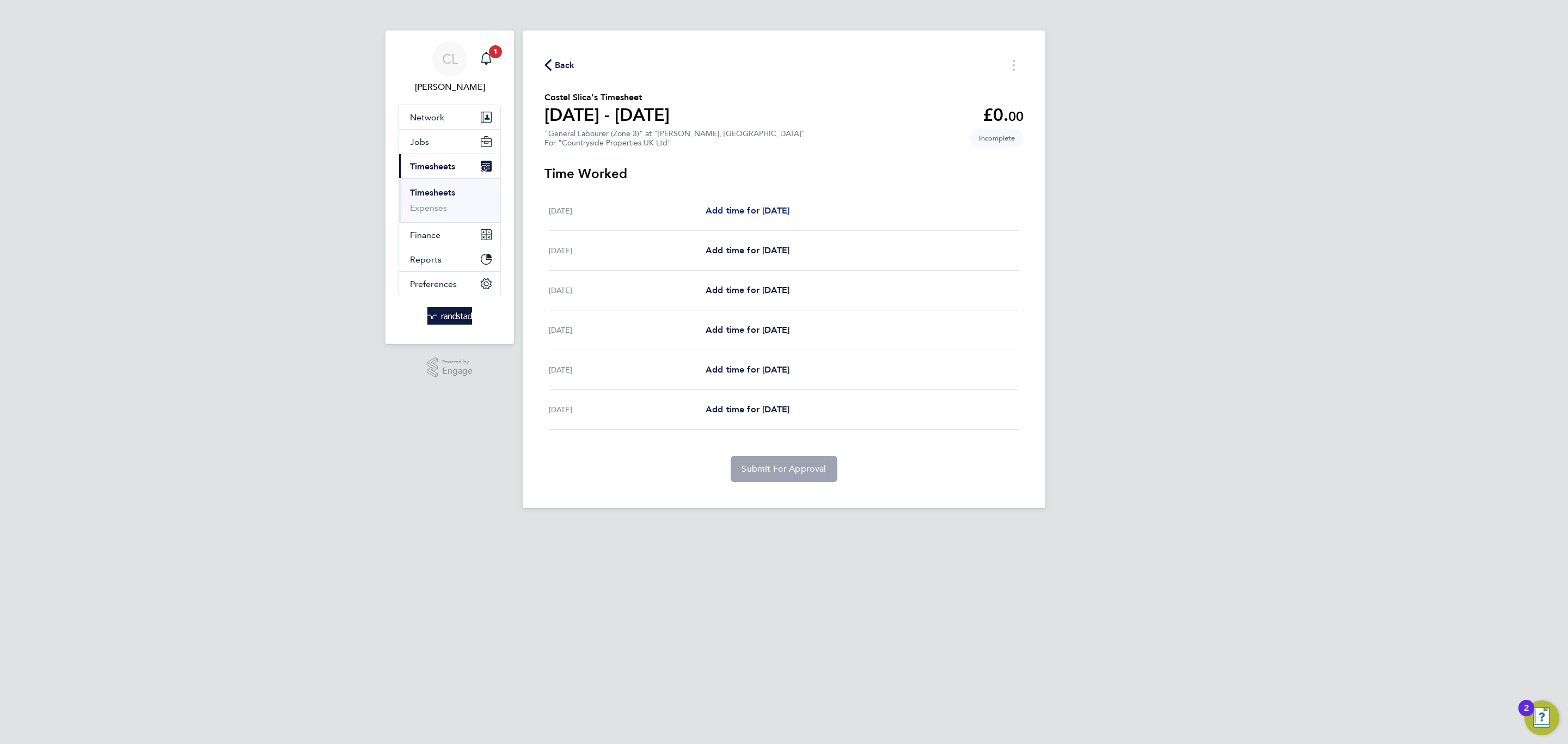
click at [760, 210] on span "Add time for Tue 19 Aug" at bounding box center [747, 210] width 84 height 10
select select "30"
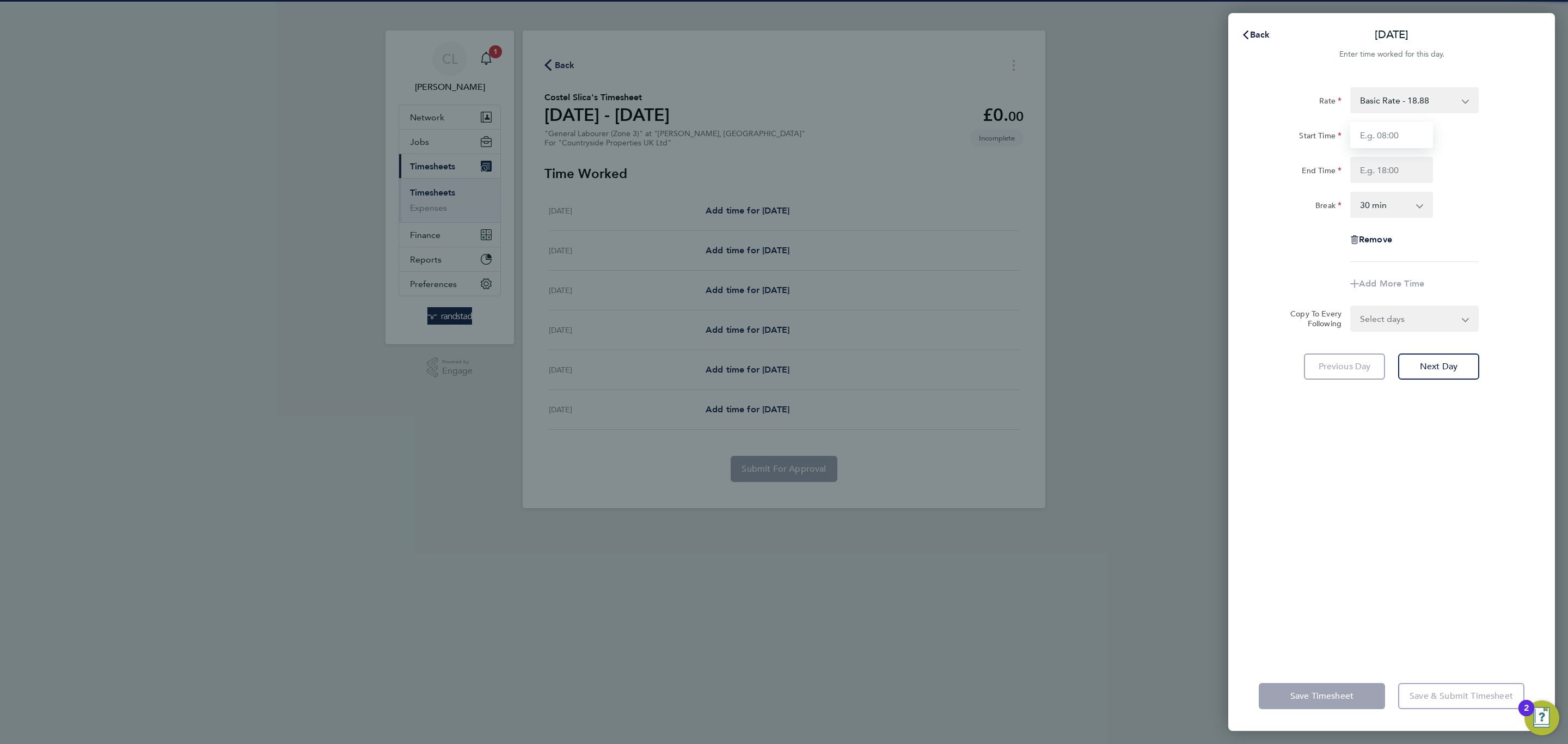
click at [1386, 137] on input "Start Time" at bounding box center [1392, 135] width 83 height 26
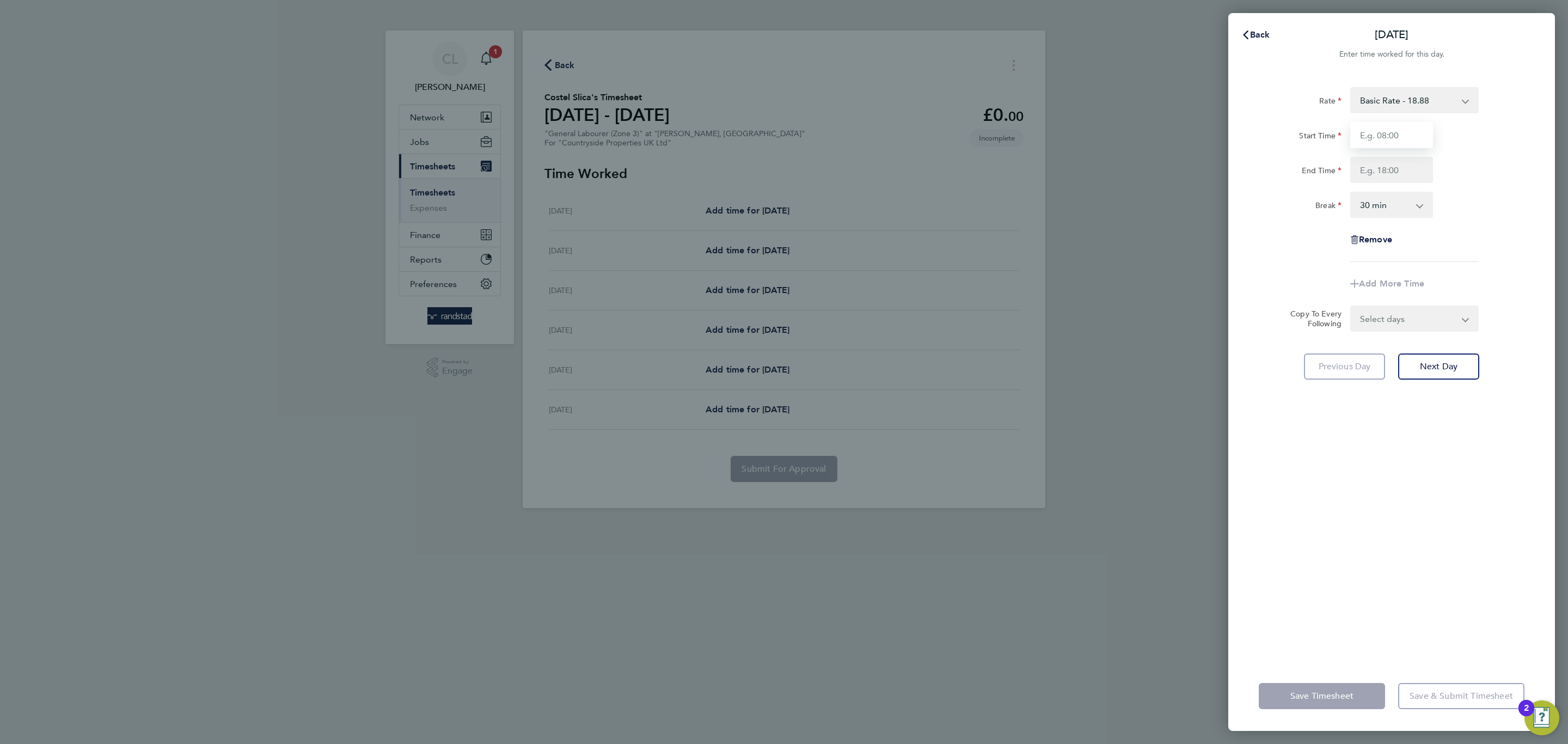
type input "07:30"
click at [1397, 173] on input "End Time" at bounding box center [1392, 170] width 83 height 26
type input "17:00"
click at [1440, 199] on div "Break 0 min 15 min 30 min 45 min 60 min 75 min 90 min" at bounding box center [1392, 204] width 275 height 26
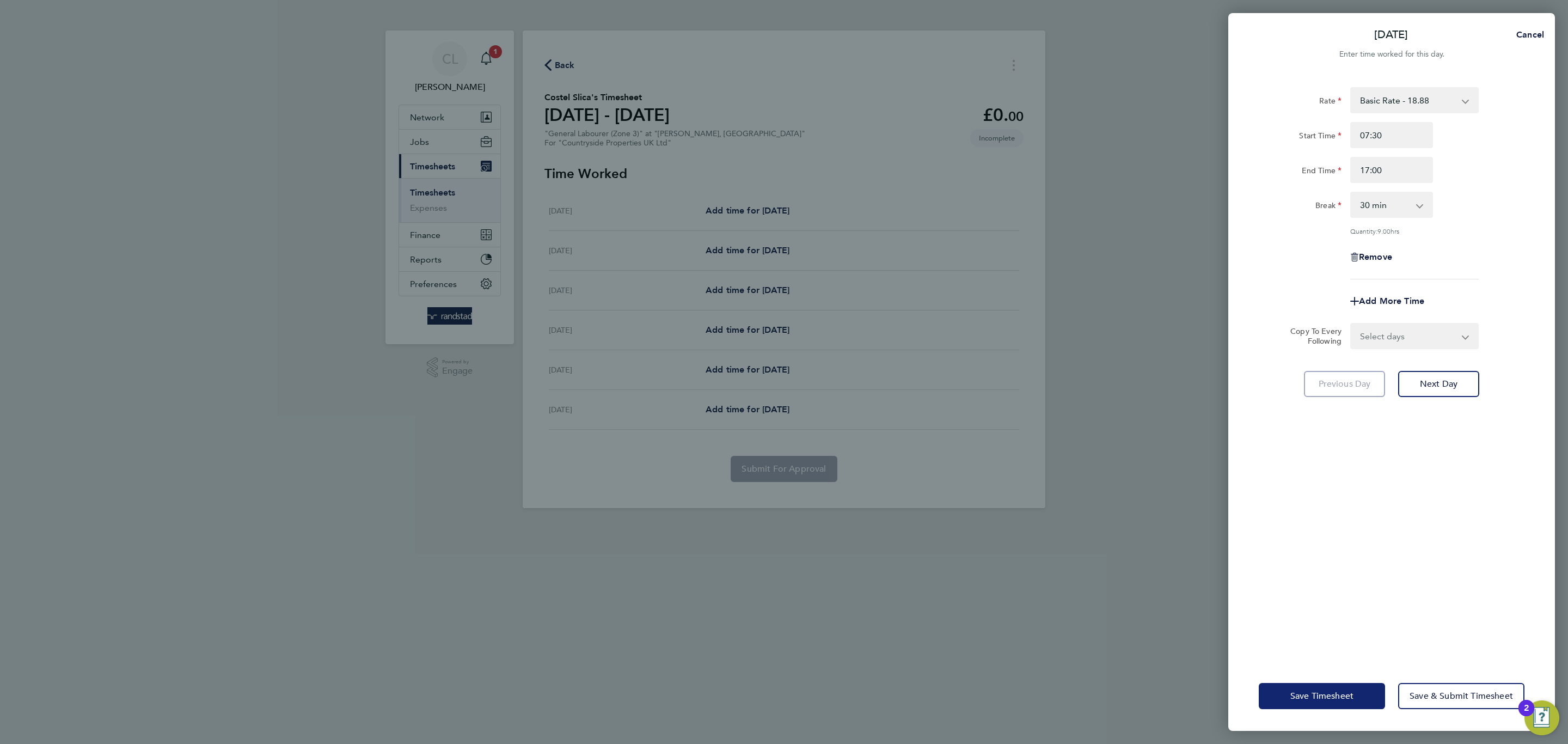
click at [1297, 702] on button "Save Timesheet" at bounding box center [1321, 696] width 126 height 26
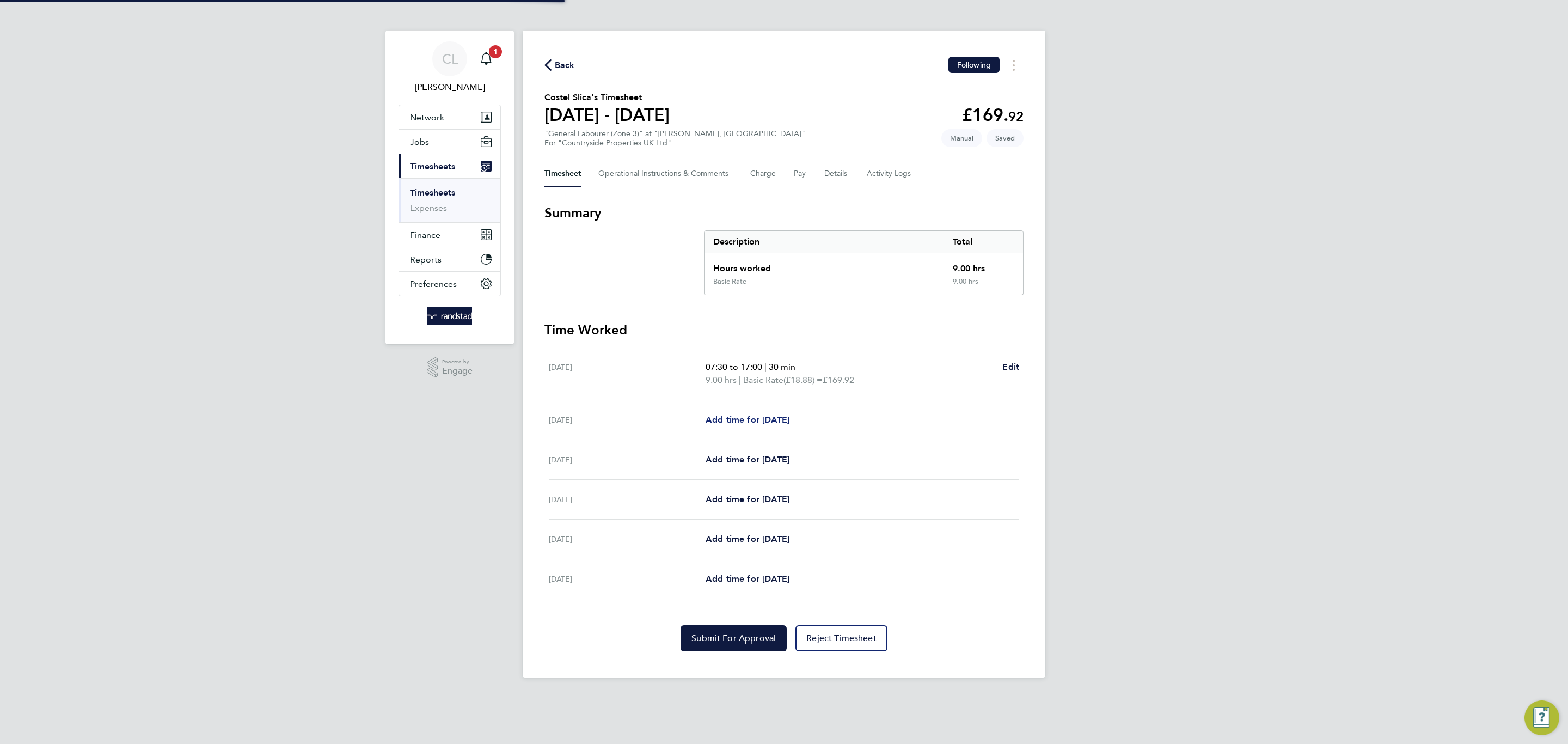
click at [758, 419] on span "Add time for Wed 20 Aug" at bounding box center [747, 420] width 84 height 10
select select "30"
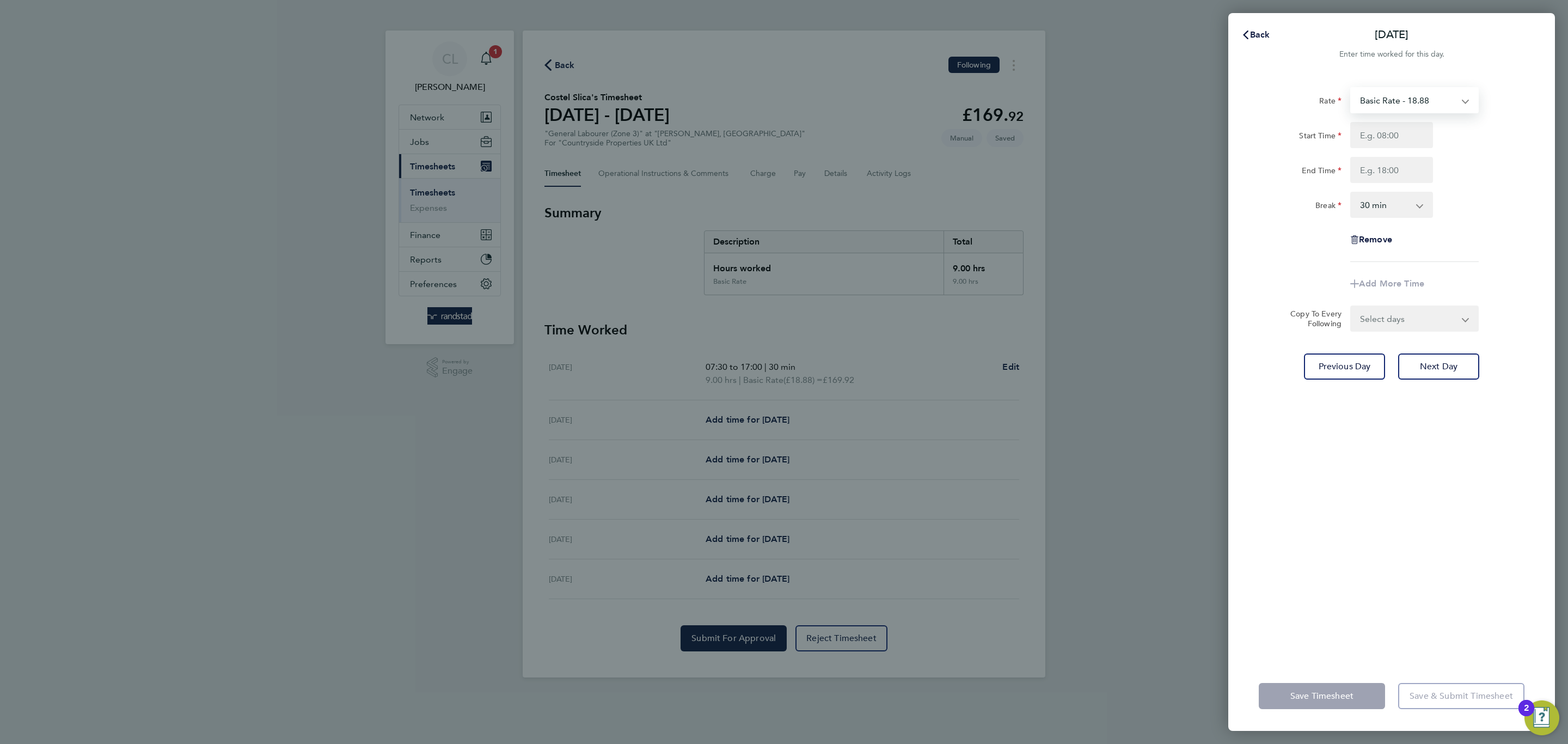
click at [1398, 111] on select "Basic Rate - 18.88" at bounding box center [1408, 100] width 114 height 24
click at [1396, 136] on input "Start Time" at bounding box center [1392, 135] width 83 height 26
type input "07:30"
click at [1392, 161] on input "End Time" at bounding box center [1392, 170] width 83 height 26
type input "17:00"
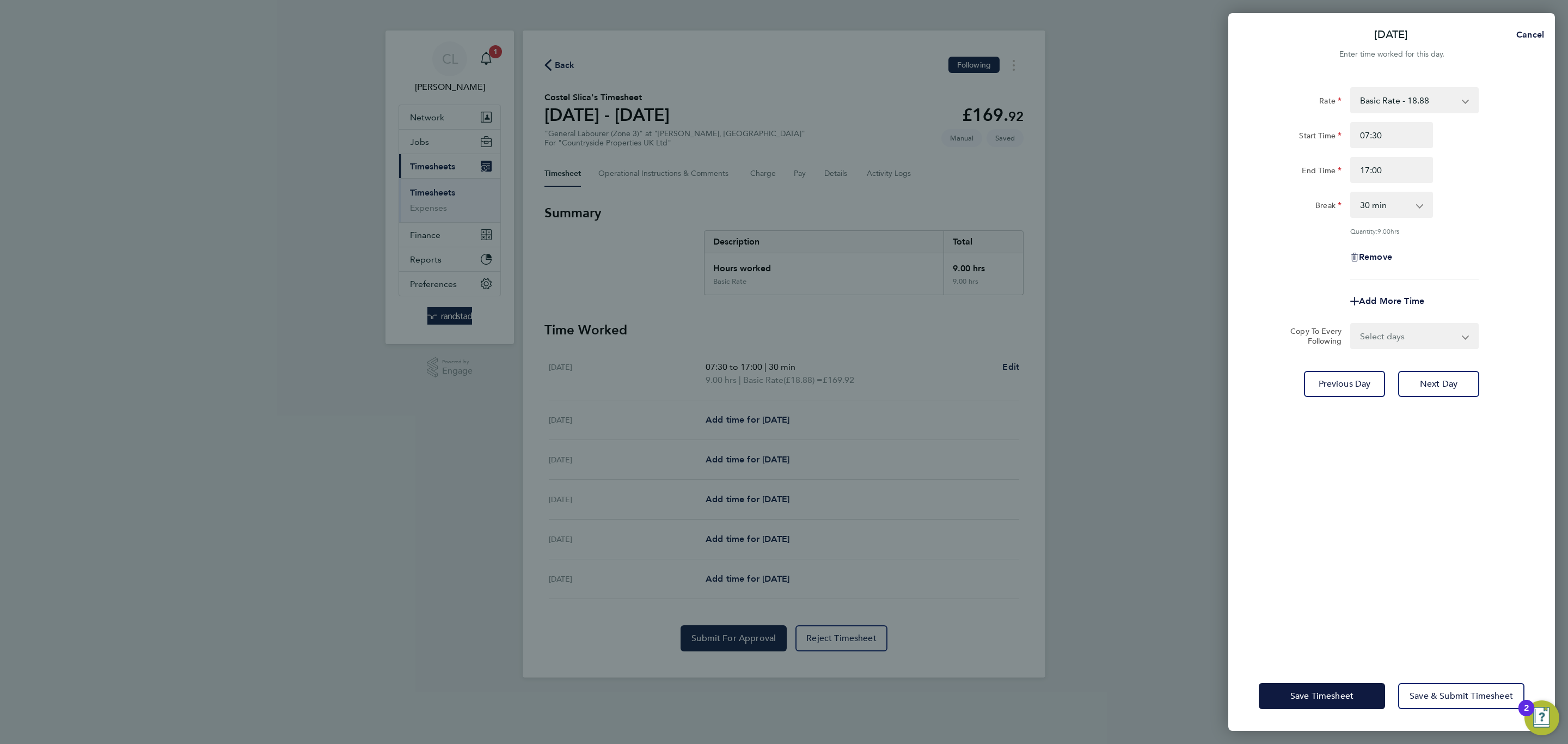
click at [1362, 540] on div "Rate Basic Rate - 18.88 Start Time 07:30 End Time 17:00 Break 0 min 15 min 30 m…" at bounding box center [1391, 367] width 326 height 587
click at [1290, 696] on span "Save Timesheet" at bounding box center [1321, 696] width 63 height 11
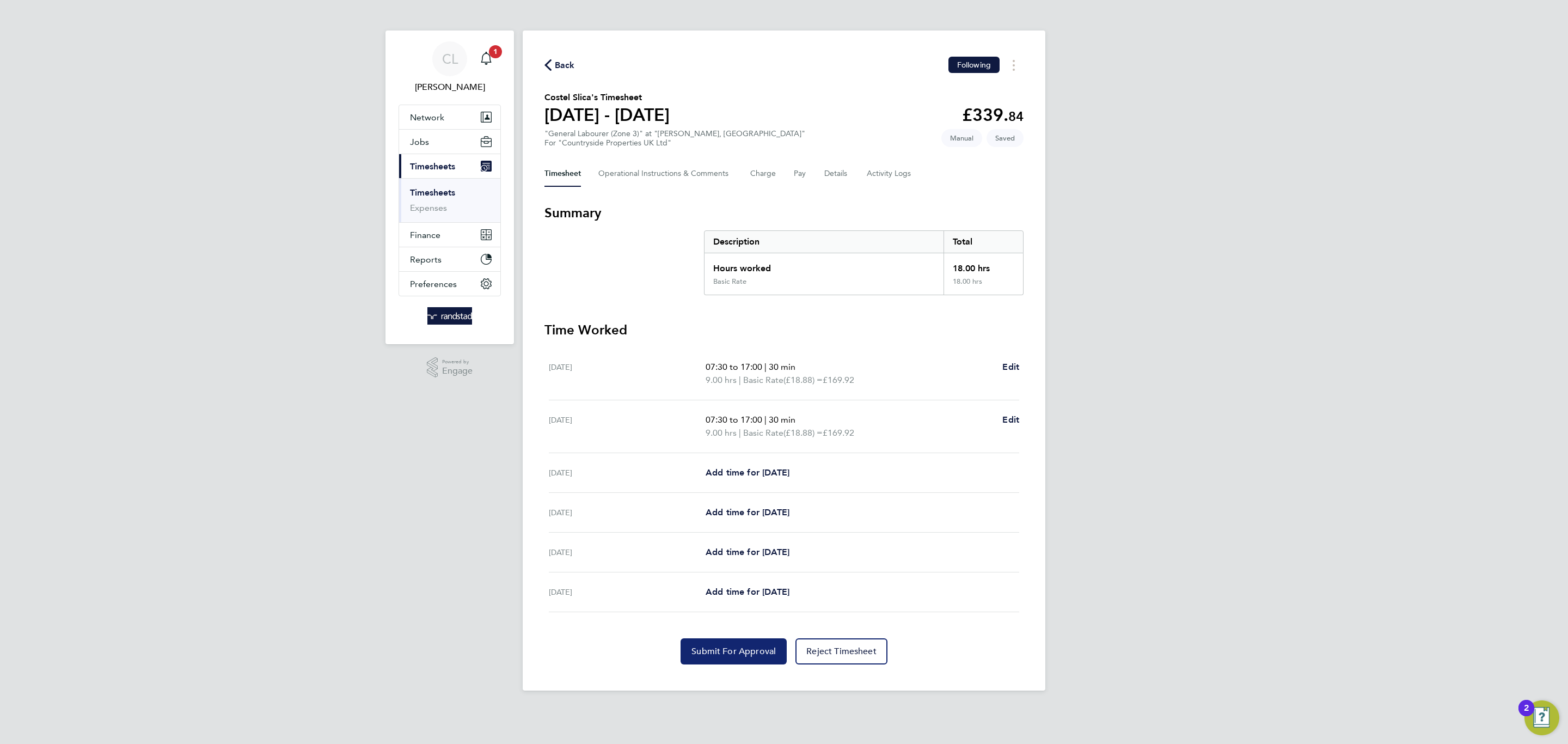
click at [688, 657] on button "Submit For Approval" at bounding box center [733, 651] width 106 height 26
click at [562, 61] on span "Back" at bounding box center [565, 64] width 20 height 13
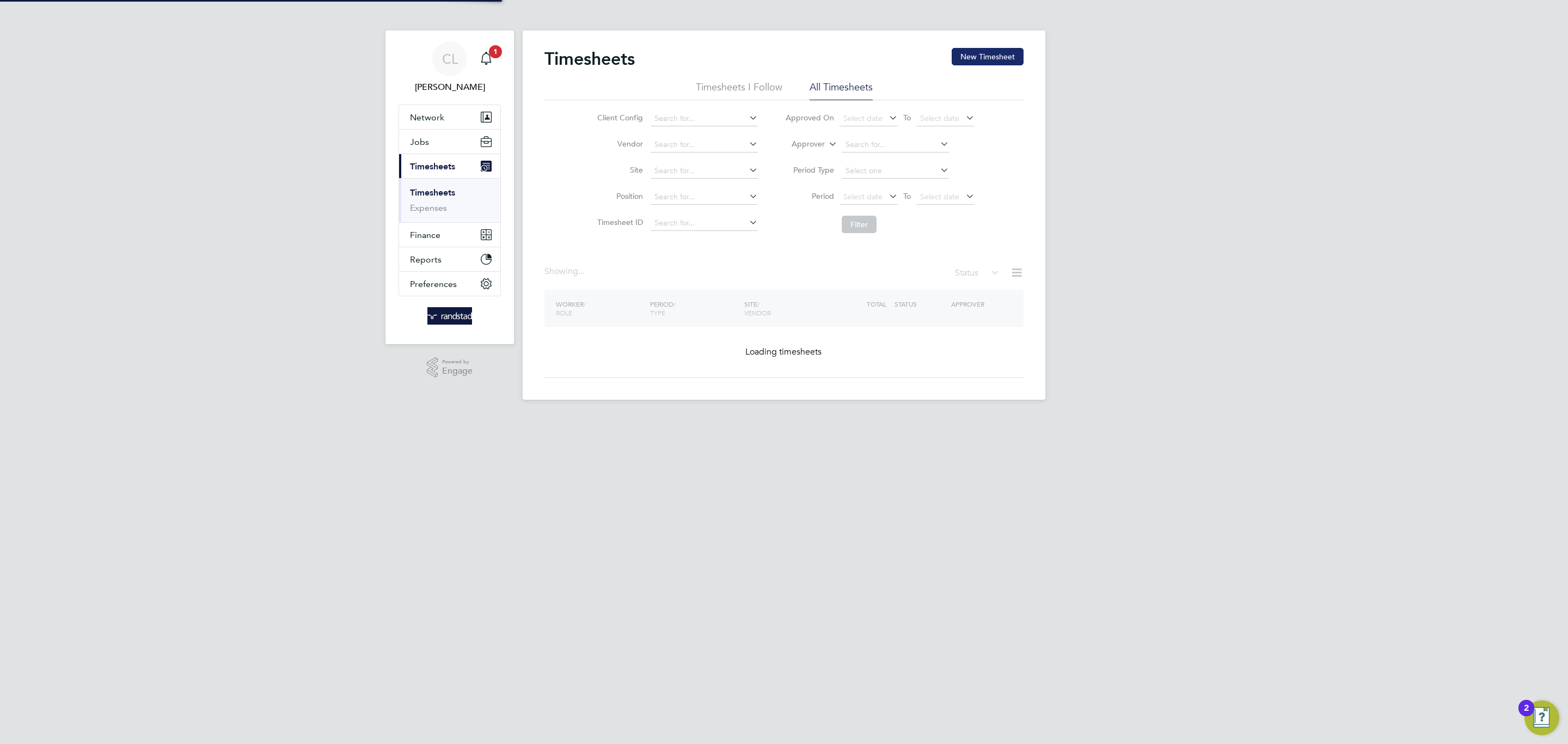
click at [974, 61] on button "New Timesheet" at bounding box center [987, 56] width 72 height 18
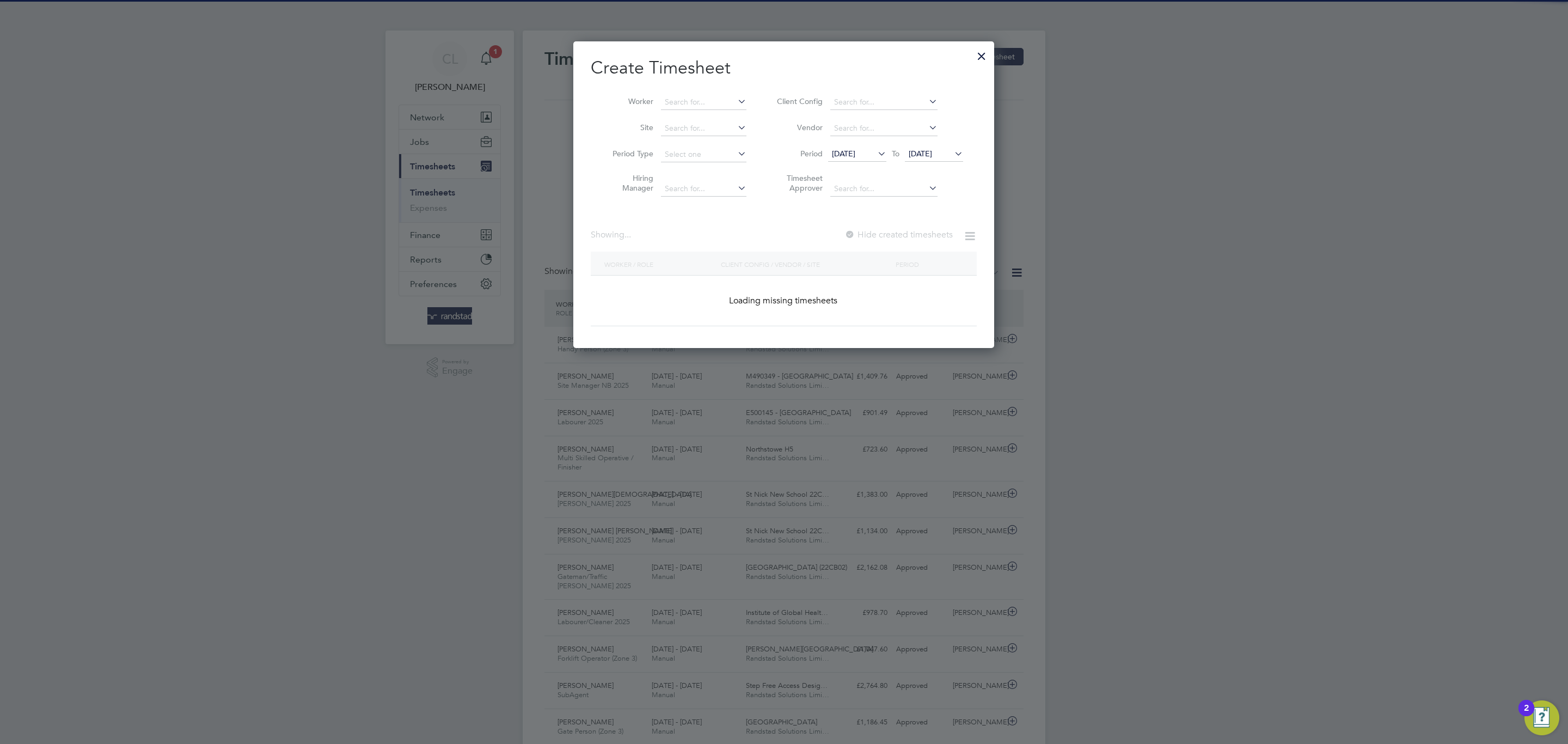
click at [735, 97] on icon at bounding box center [735, 101] width 0 height 15
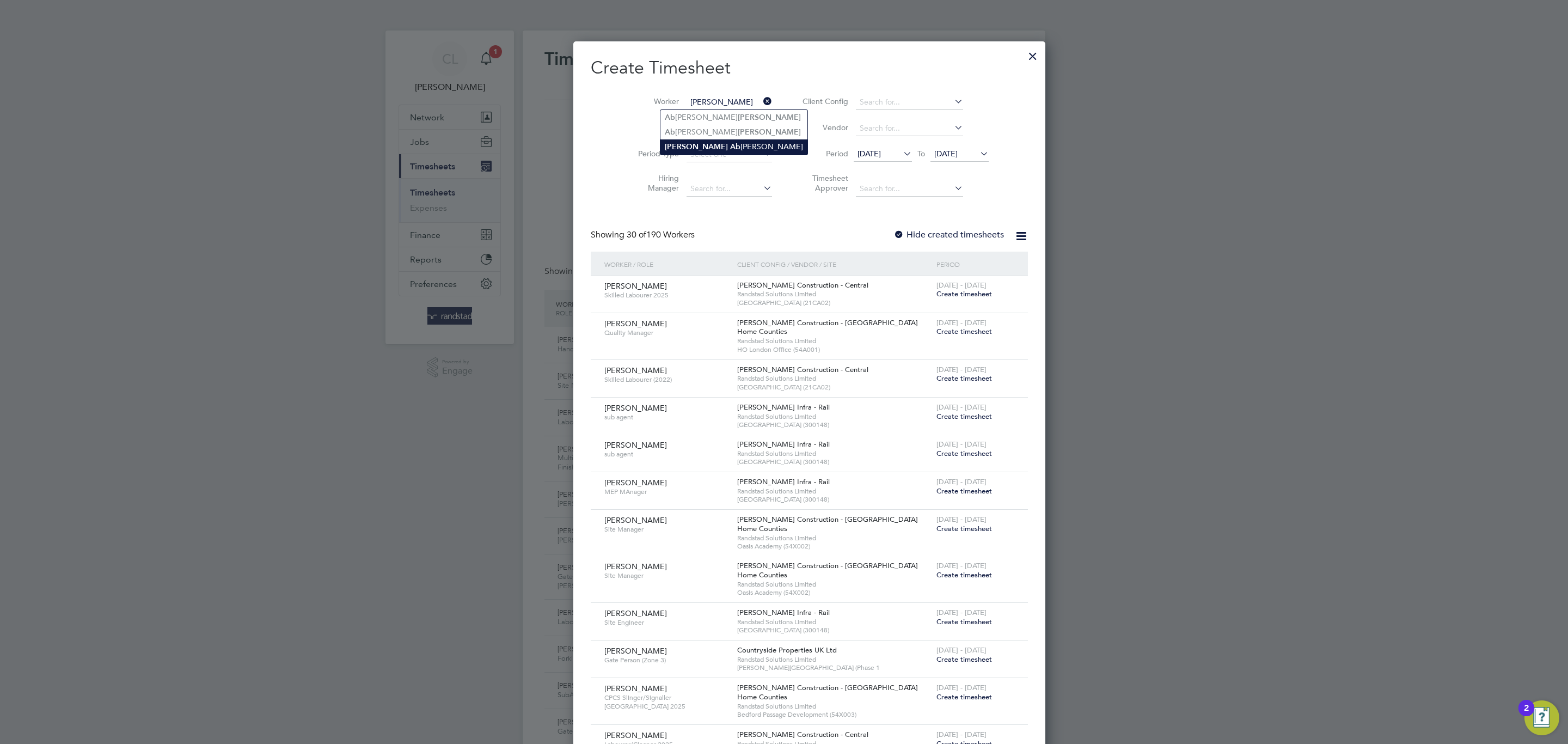
click at [712, 145] on li "Ibrahim Ab aker" at bounding box center [734, 146] width 147 height 14
type input "[PERSON_NAME]"
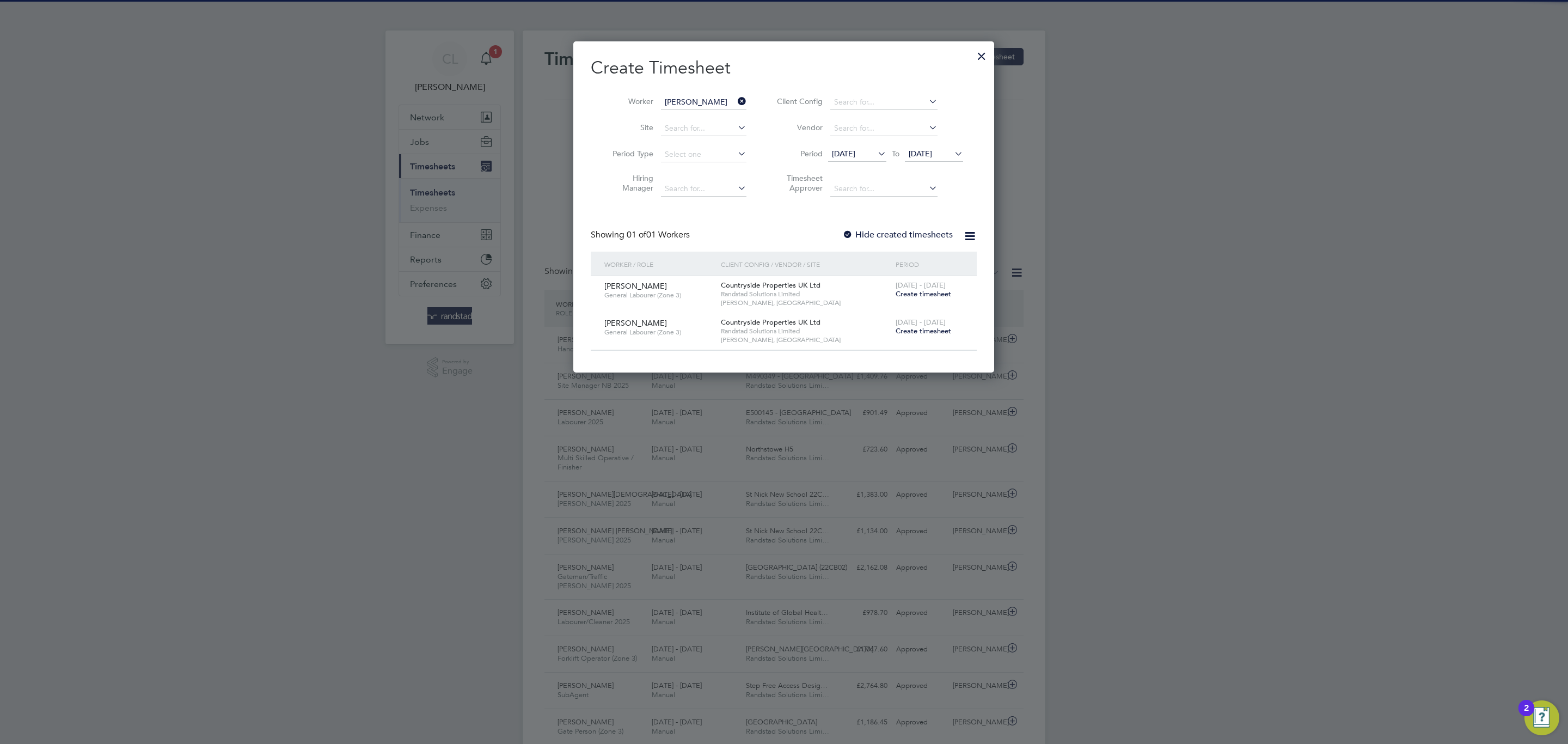
drag, startPoint x: 914, startPoint y: 297, endPoint x: 661, endPoint y: 75, distance: 336.6
click at [916, 297] on span "Create timesheet" at bounding box center [923, 294] width 55 height 9
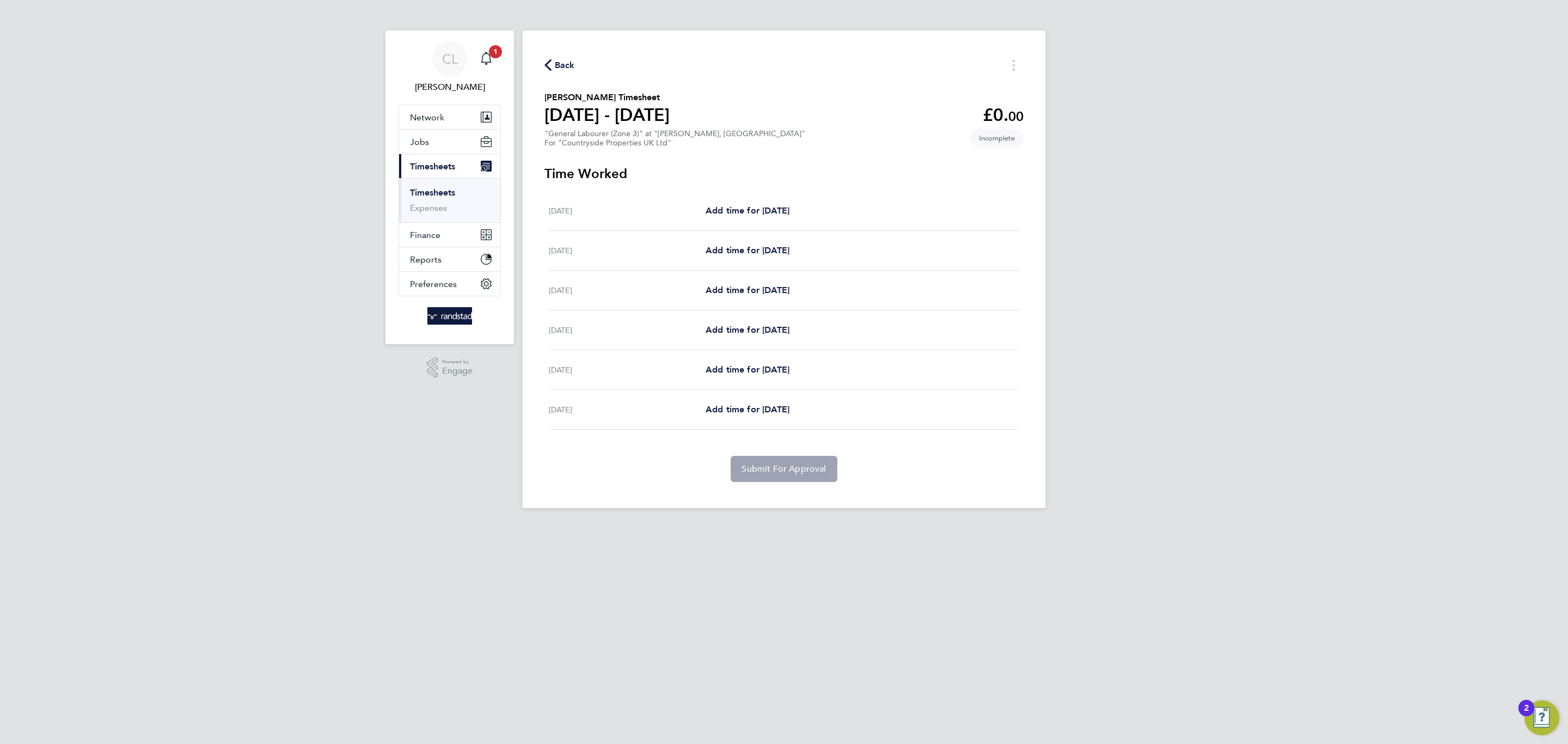
click at [561, 65] on span "Back" at bounding box center [565, 64] width 20 height 13
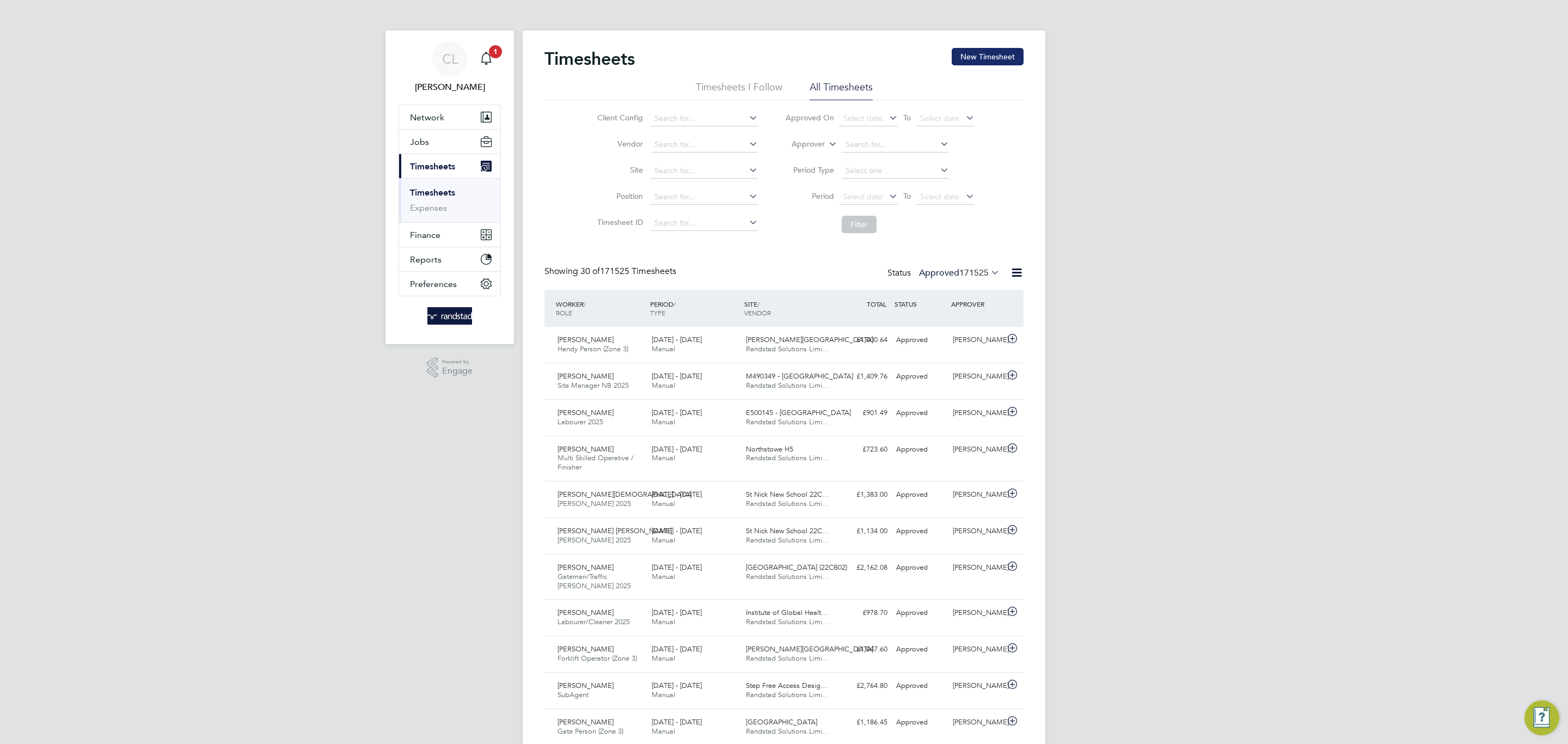
click at [983, 59] on button "New Timesheet" at bounding box center [987, 56] width 72 height 18
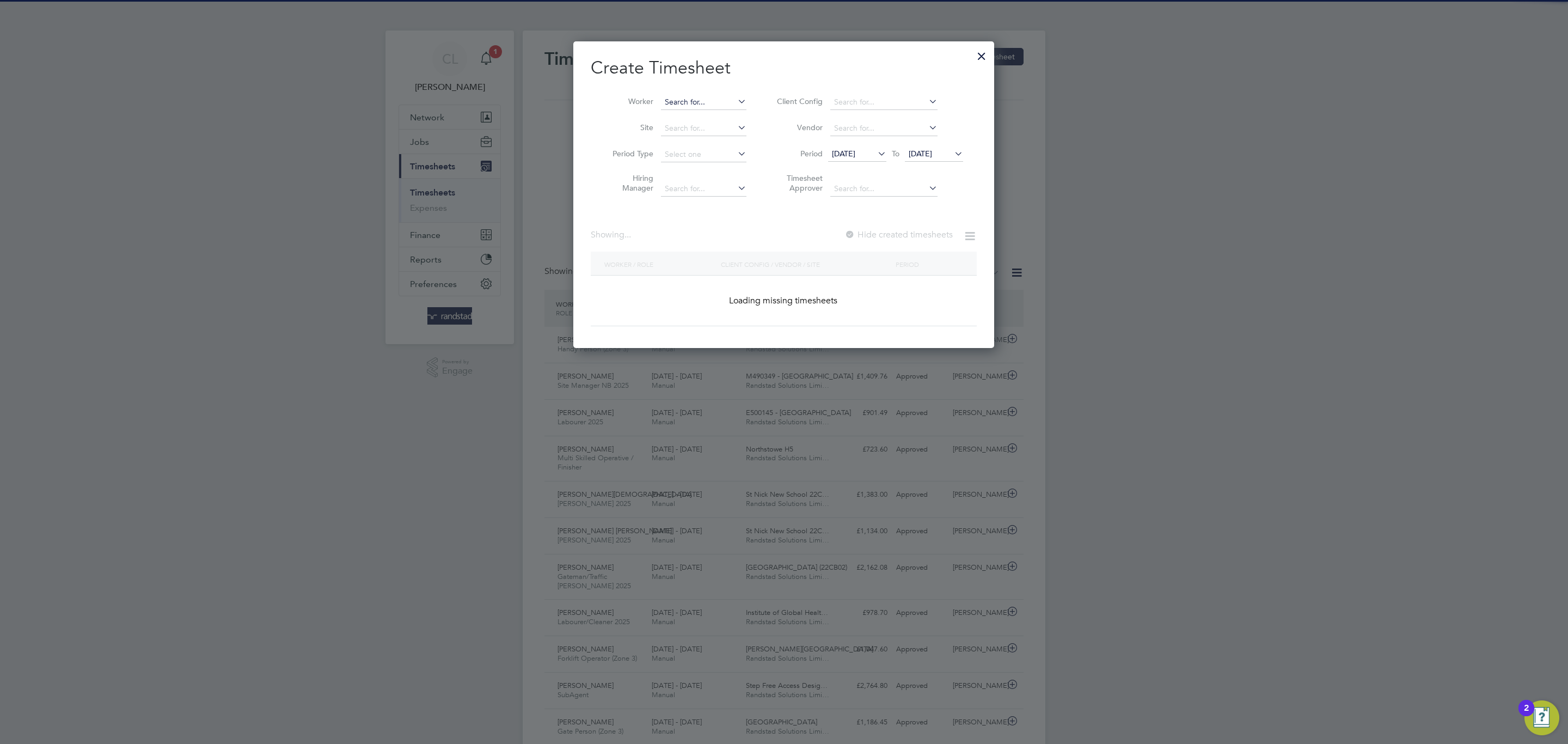
click at [678, 103] on input at bounding box center [703, 103] width 86 height 15
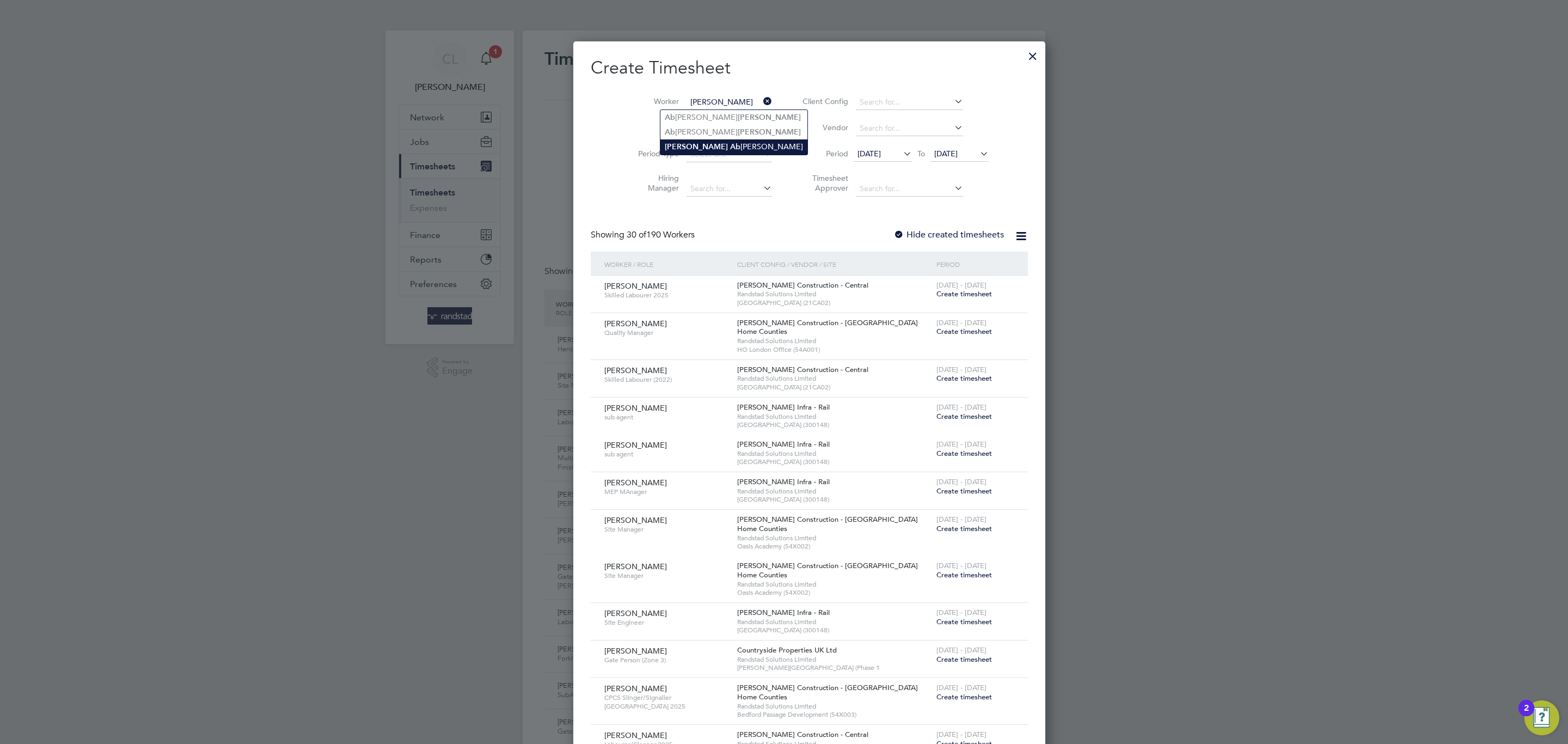
click at [700, 141] on li "Ibrahim Ab aker" at bounding box center [734, 146] width 147 height 14
type input "[PERSON_NAME]"
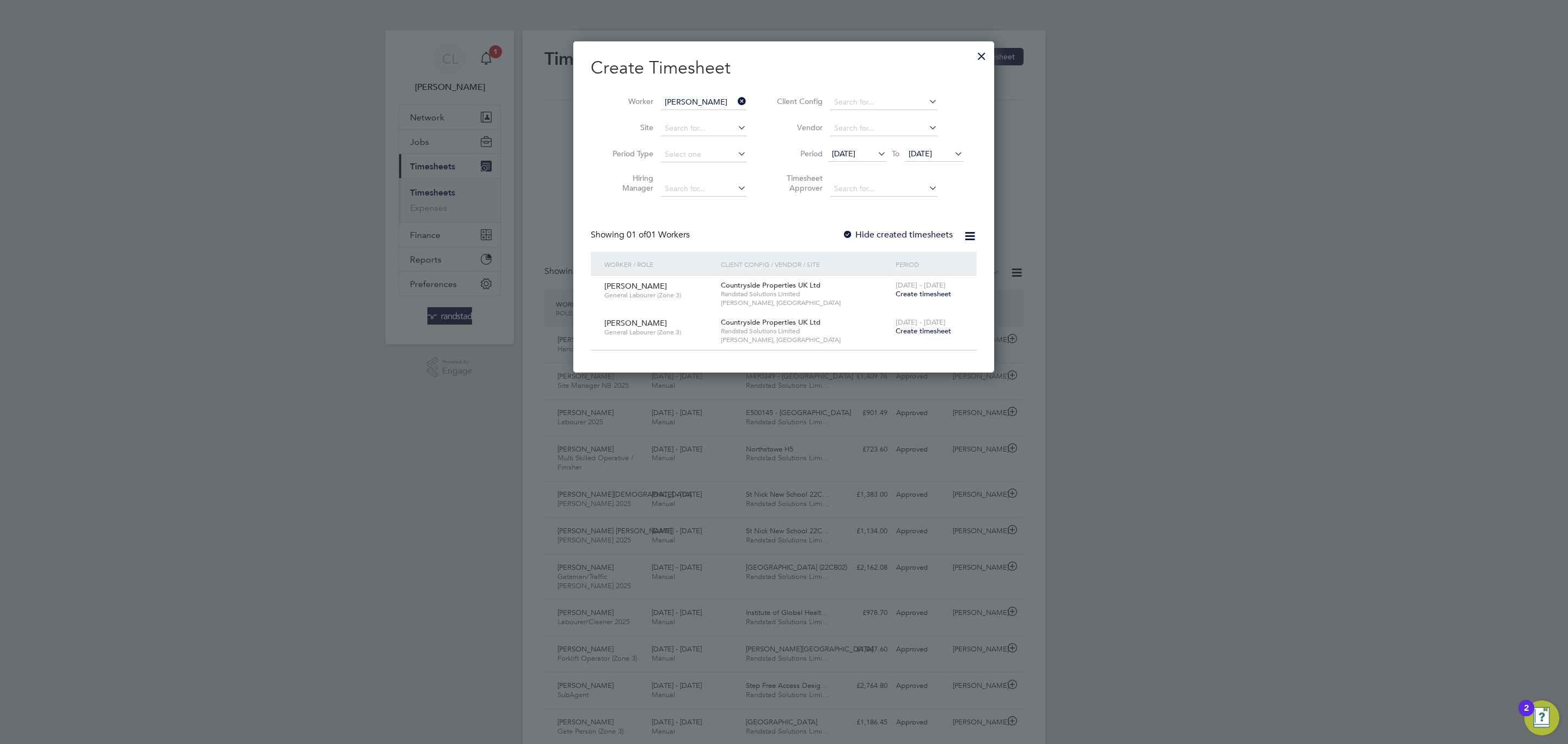
click at [922, 327] on span "Create timesheet" at bounding box center [923, 331] width 55 height 9
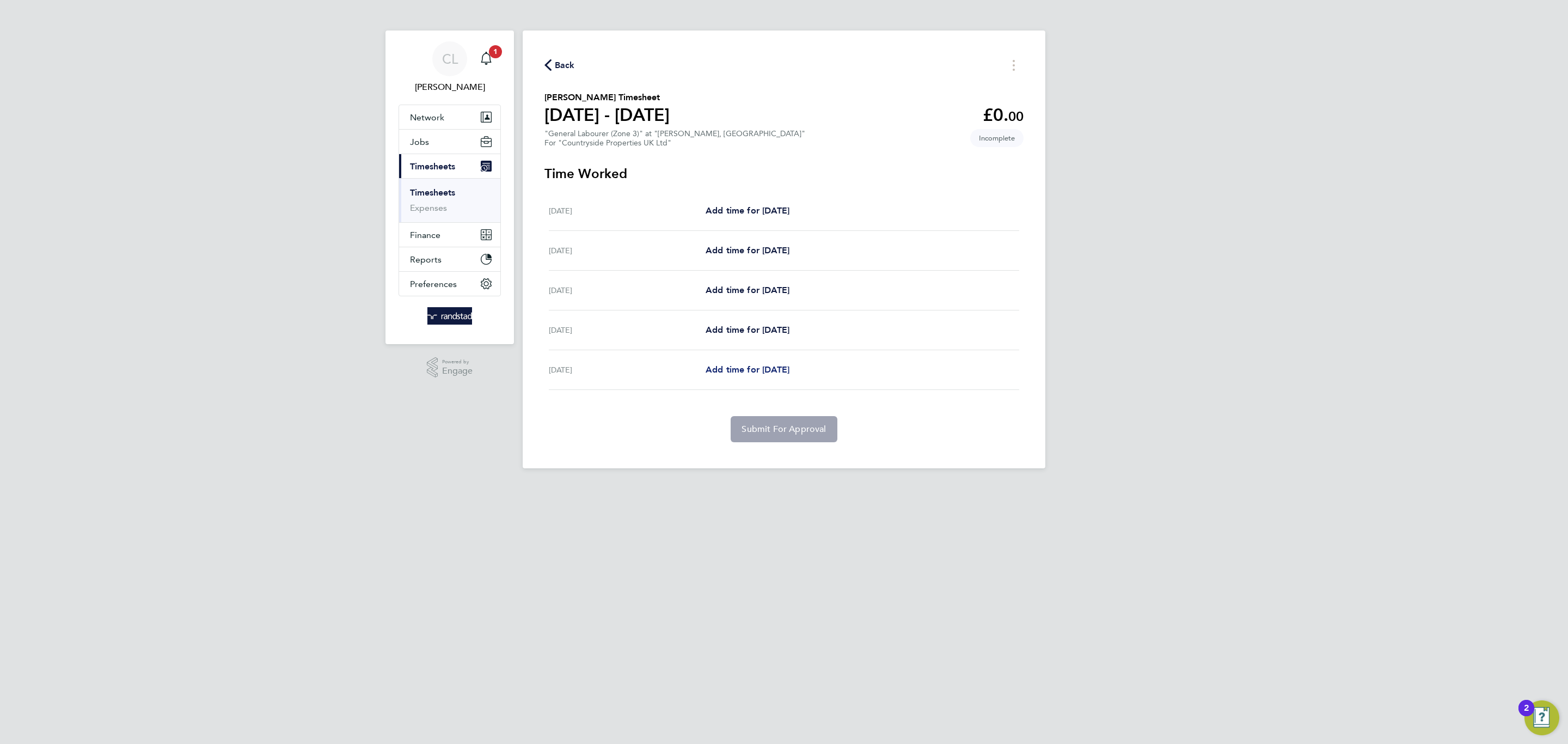
click at [770, 367] on span "Add time for Fri 22 Aug" at bounding box center [747, 369] width 84 height 10
select select "30"
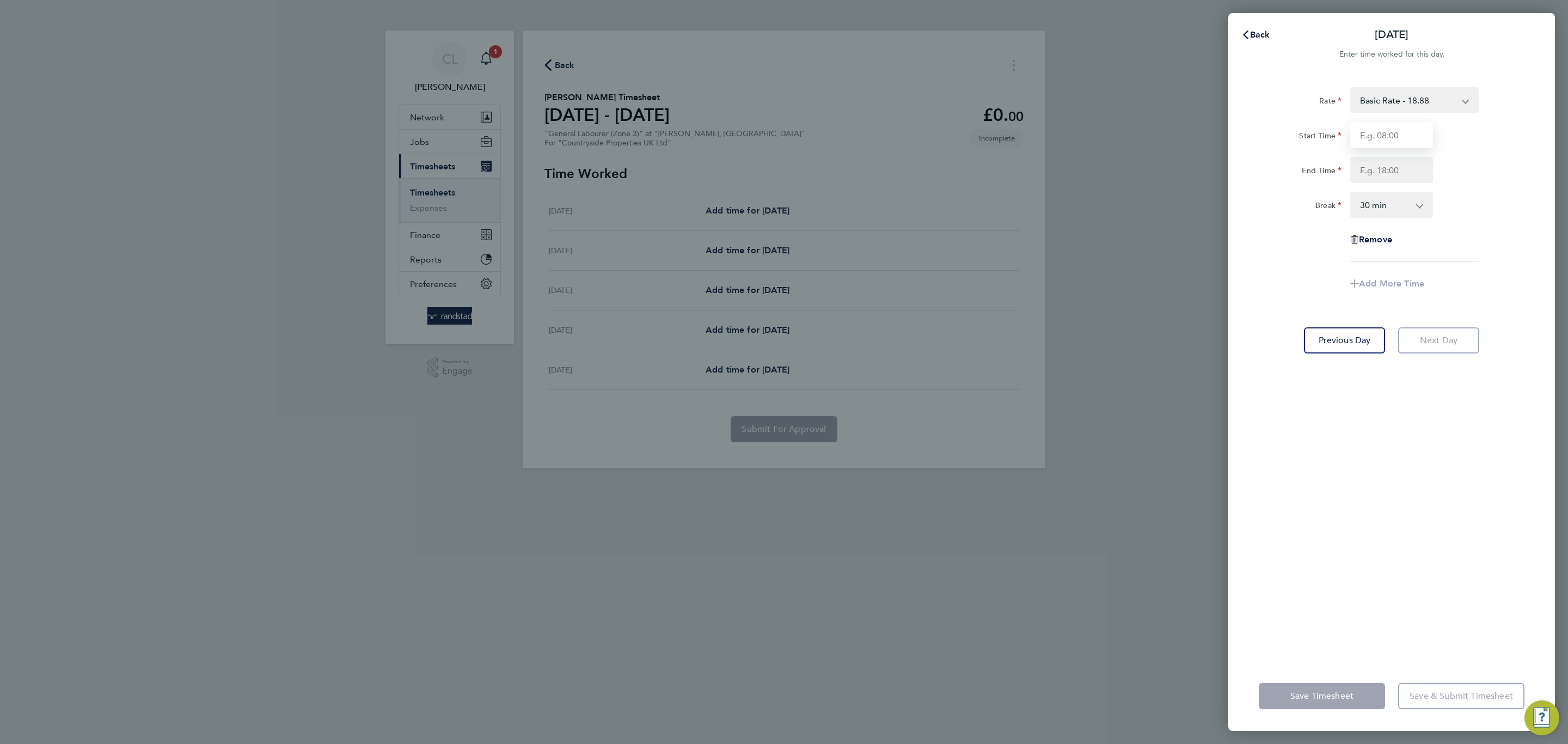
click at [1399, 137] on input "Start Time" at bounding box center [1392, 135] width 83 height 26
type input "07:30"
click at [1407, 171] on input "End Time" at bounding box center [1392, 170] width 83 height 26
type input "17:00"
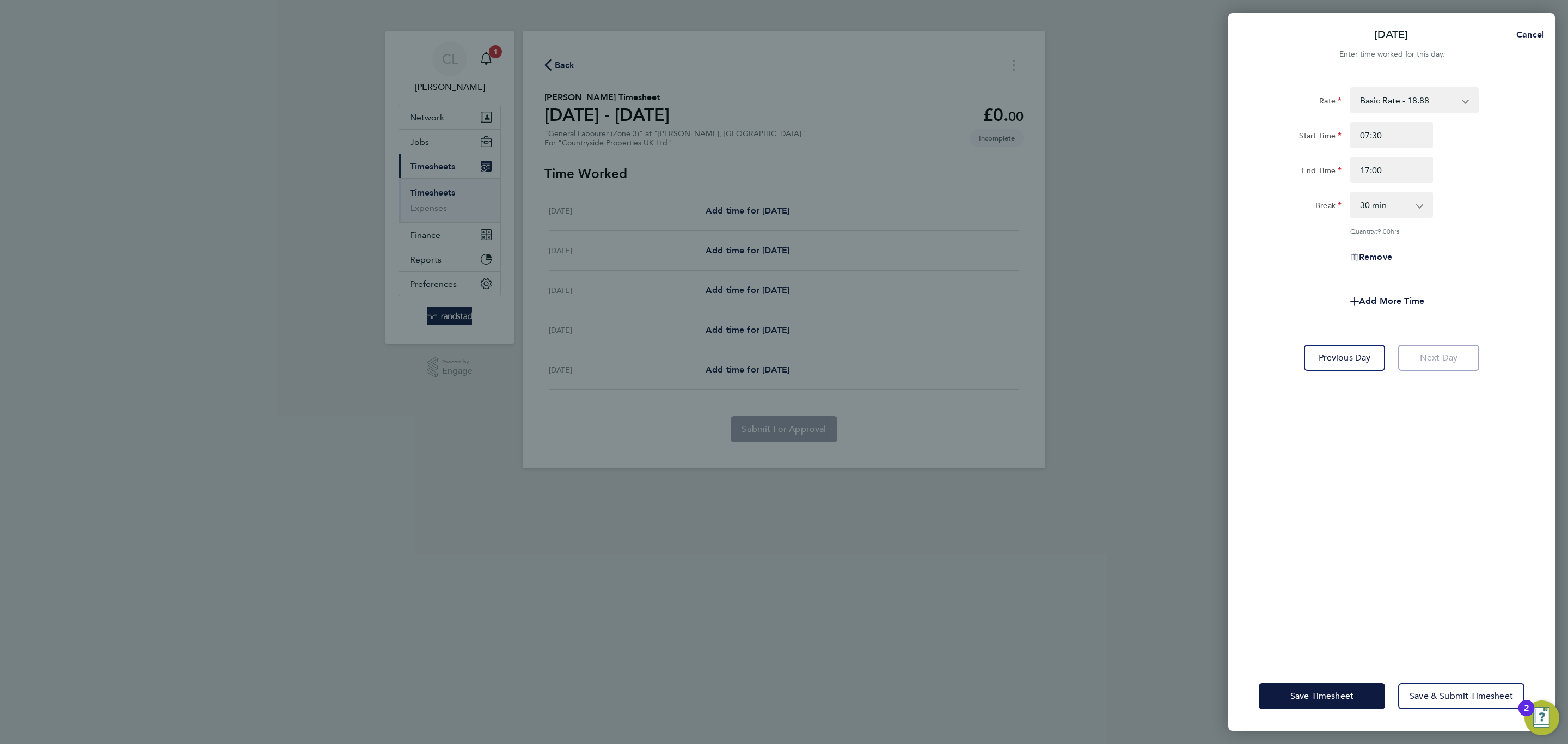
click at [1462, 204] on div "Break 0 min 15 min 30 min 45 min 60 min 75 min 90 min" at bounding box center [1392, 204] width 275 height 26
click at [1299, 691] on span "Save Timesheet" at bounding box center [1321, 696] width 63 height 11
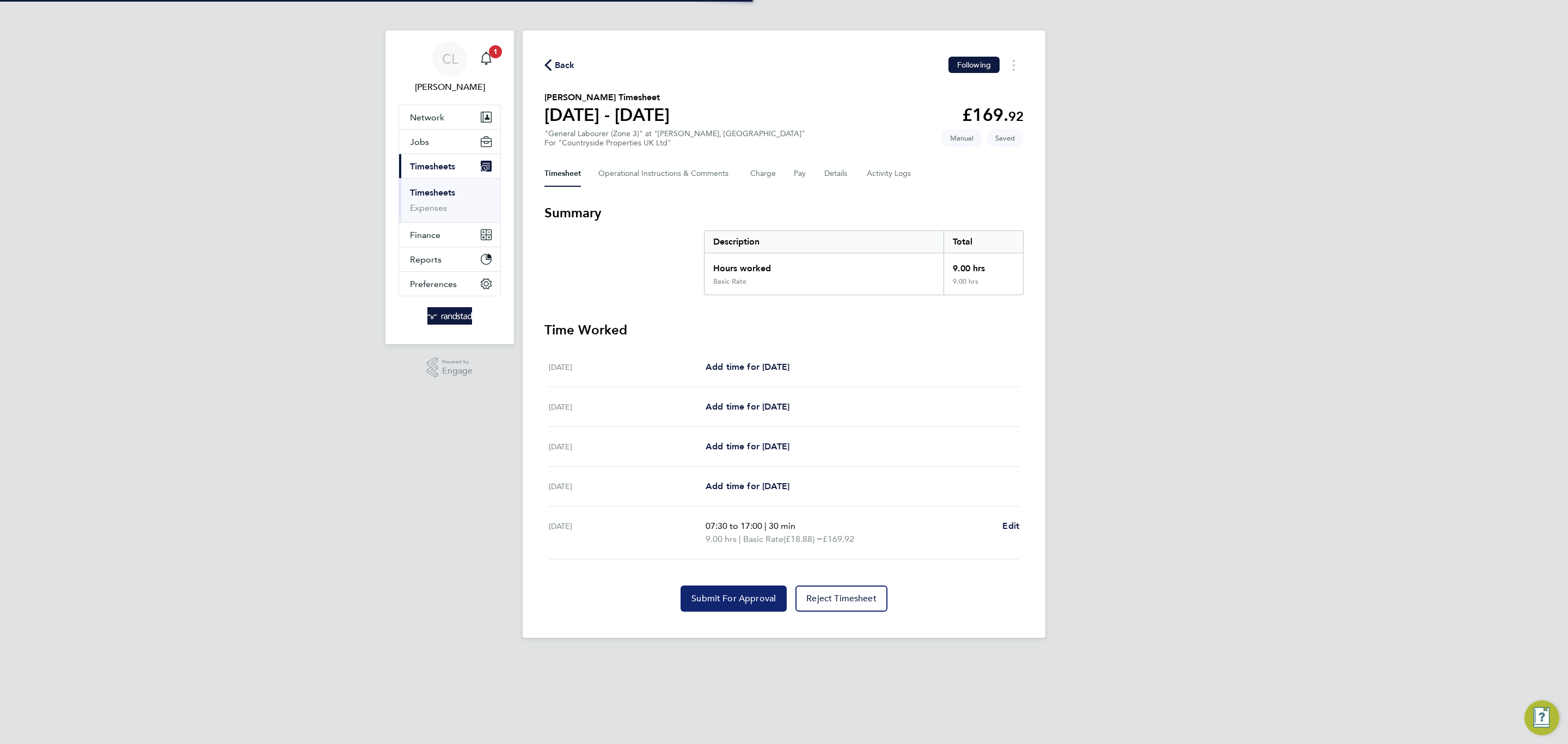
click at [753, 589] on button "Submit For Approval" at bounding box center [733, 598] width 106 height 26
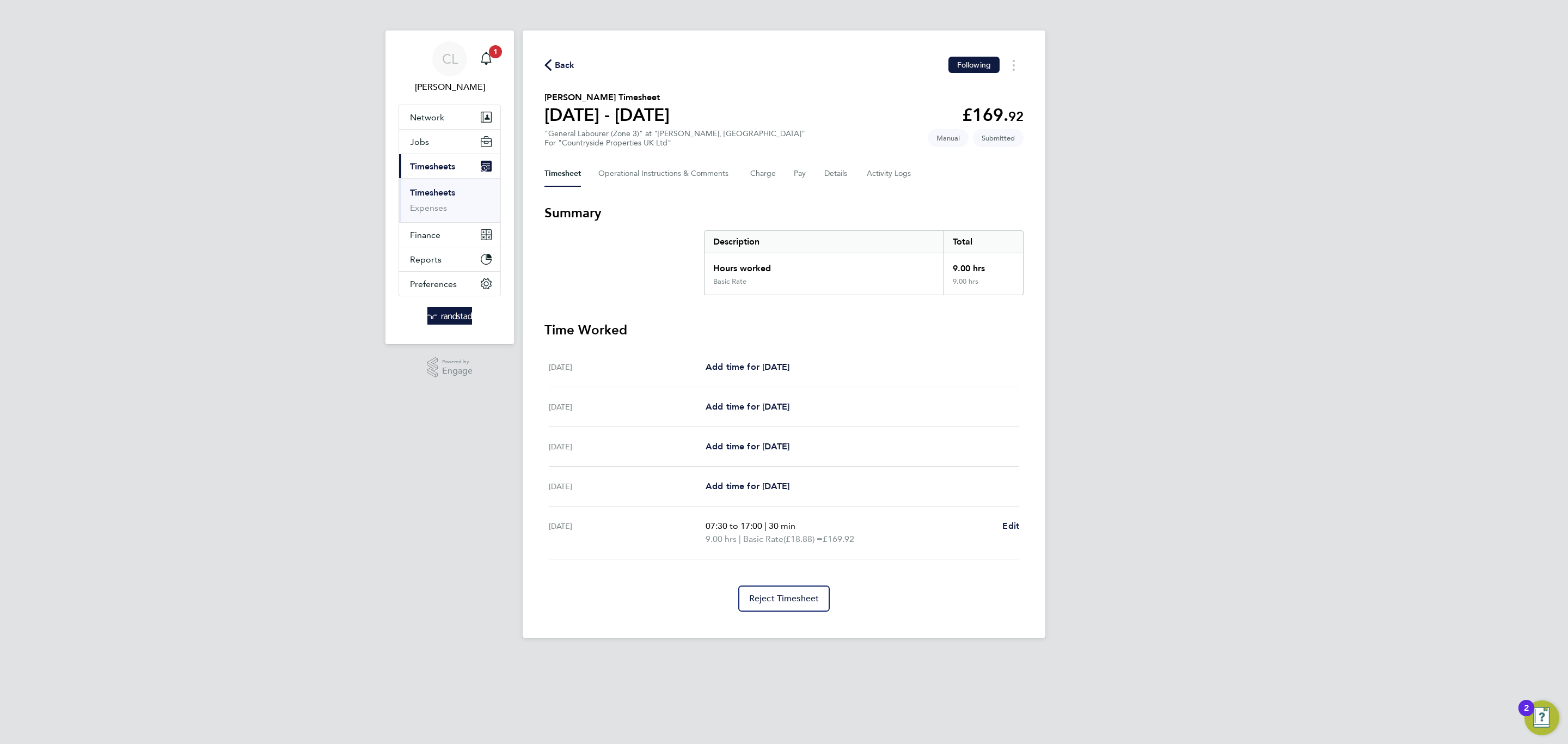
click at [553, 66] on span "Back" at bounding box center [560, 64] width 31 height 10
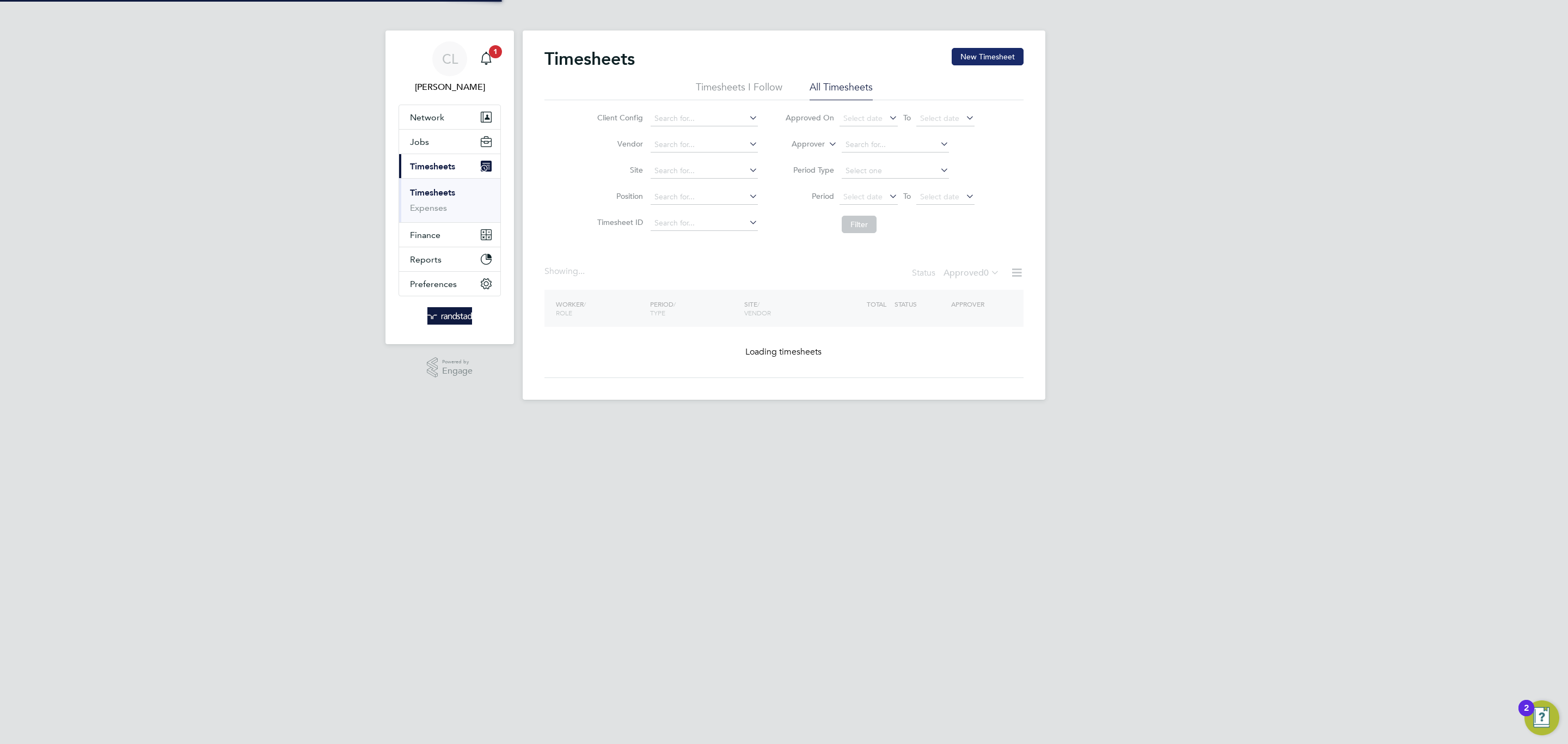
click at [969, 59] on button "New Timesheet" at bounding box center [987, 56] width 72 height 18
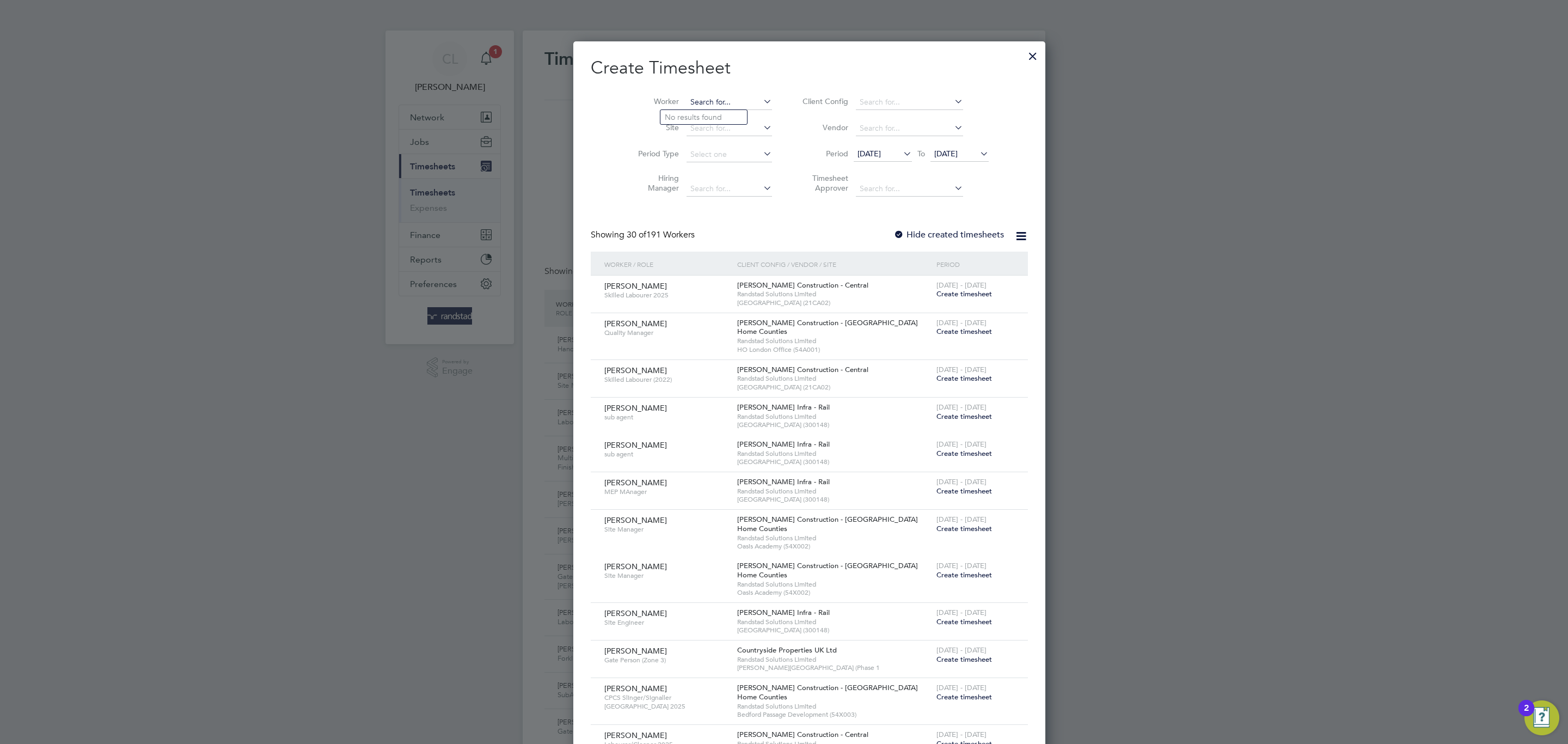
click at [691, 98] on input at bounding box center [729, 103] width 86 height 15
click at [730, 115] on b "Bra" at bounding box center [736, 117] width 12 height 9
type input "Ionel Bratosin"
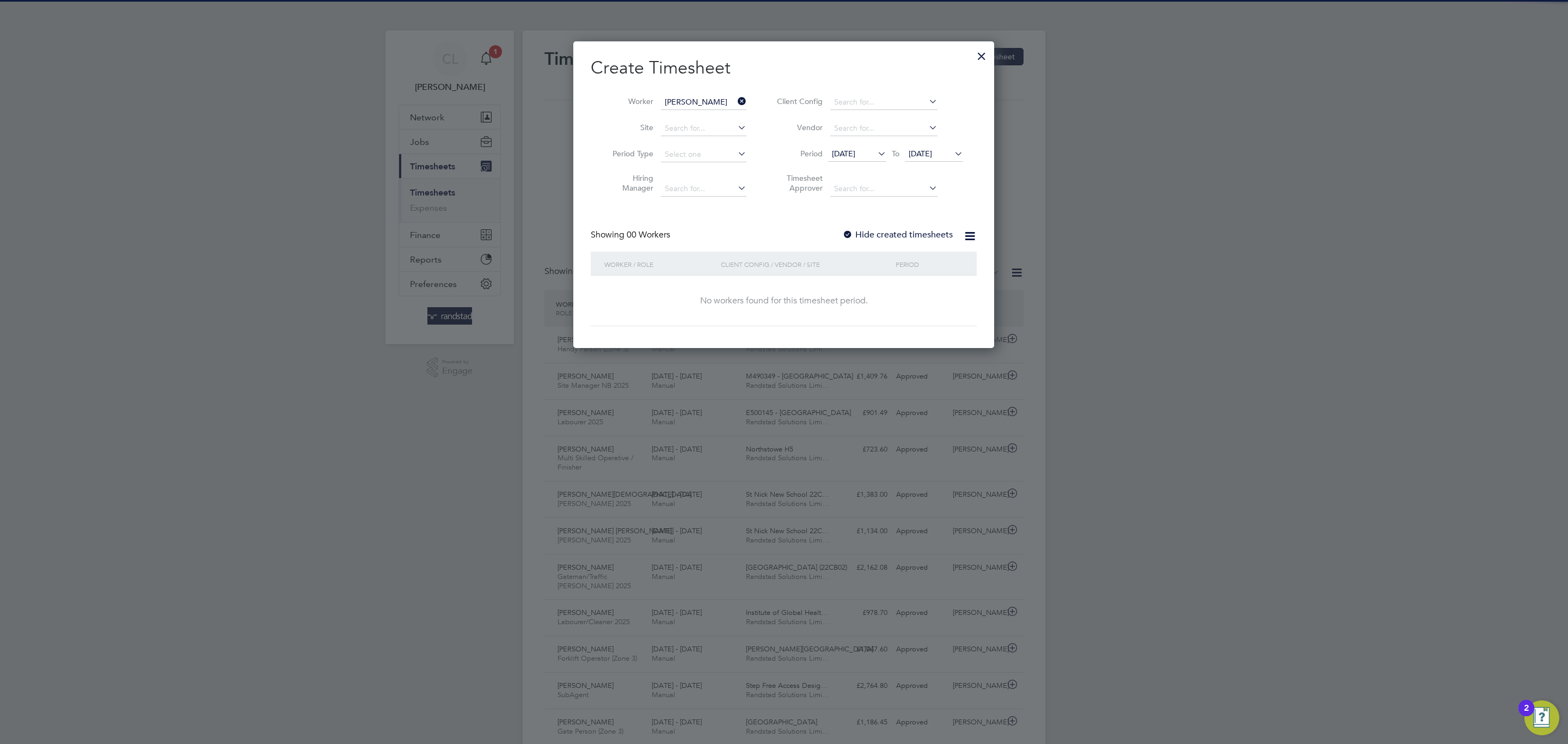
click at [889, 232] on label "Hide created timesheets" at bounding box center [897, 234] width 110 height 11
click at [937, 160] on span "[DATE]" at bounding box center [934, 154] width 59 height 14
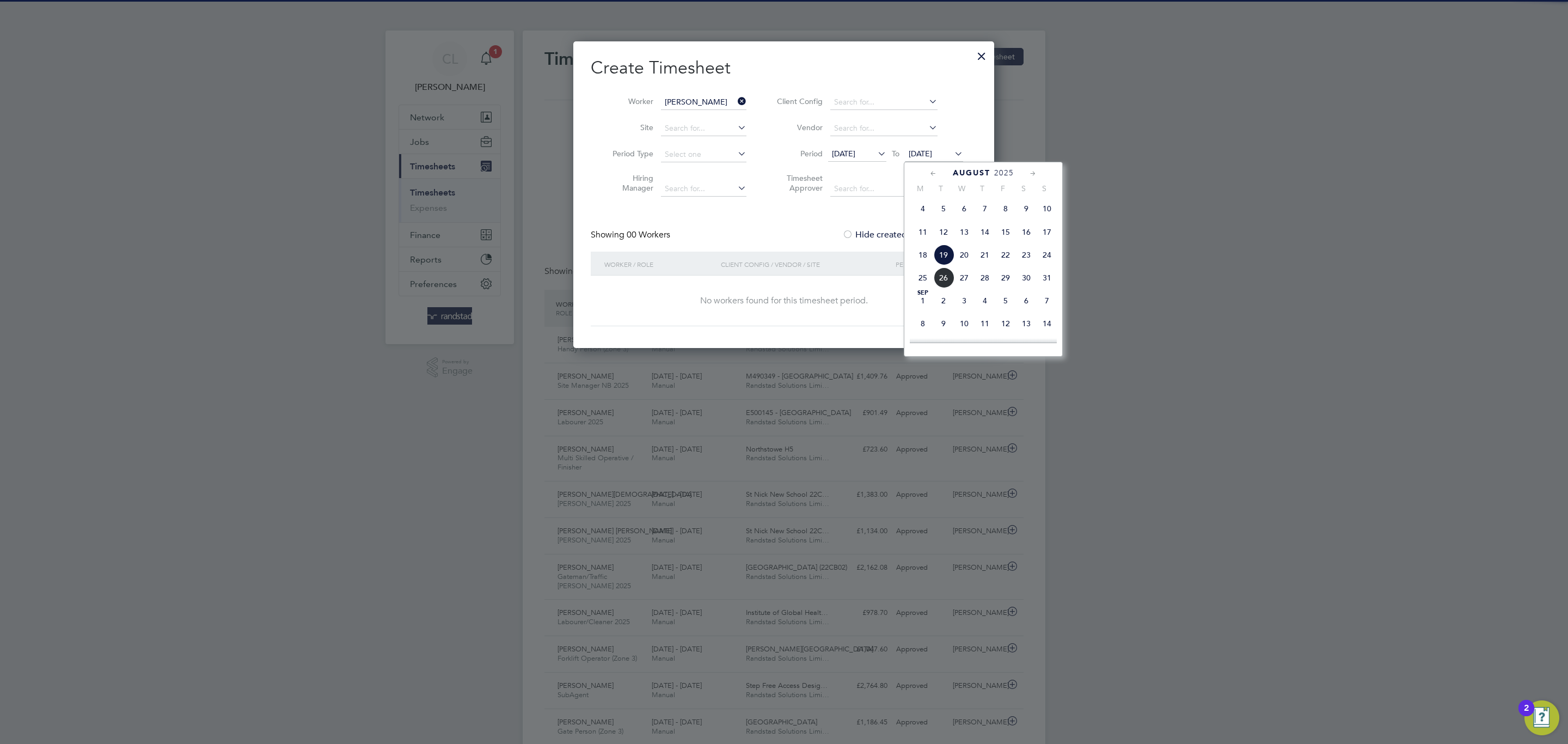
click at [957, 311] on span "3" at bounding box center [964, 300] width 20 height 20
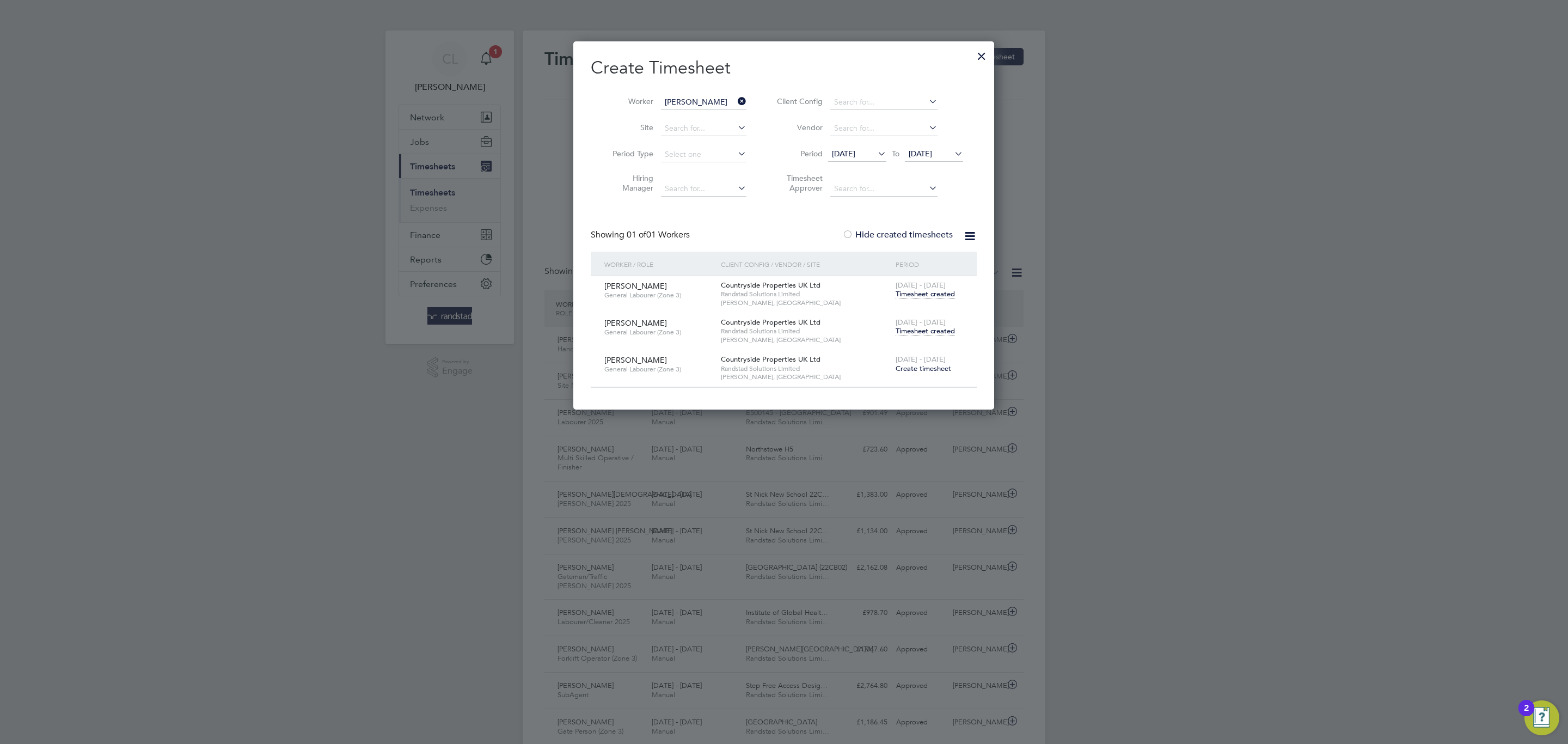
click at [927, 327] on span "Timesheet created" at bounding box center [925, 332] width 59 height 10
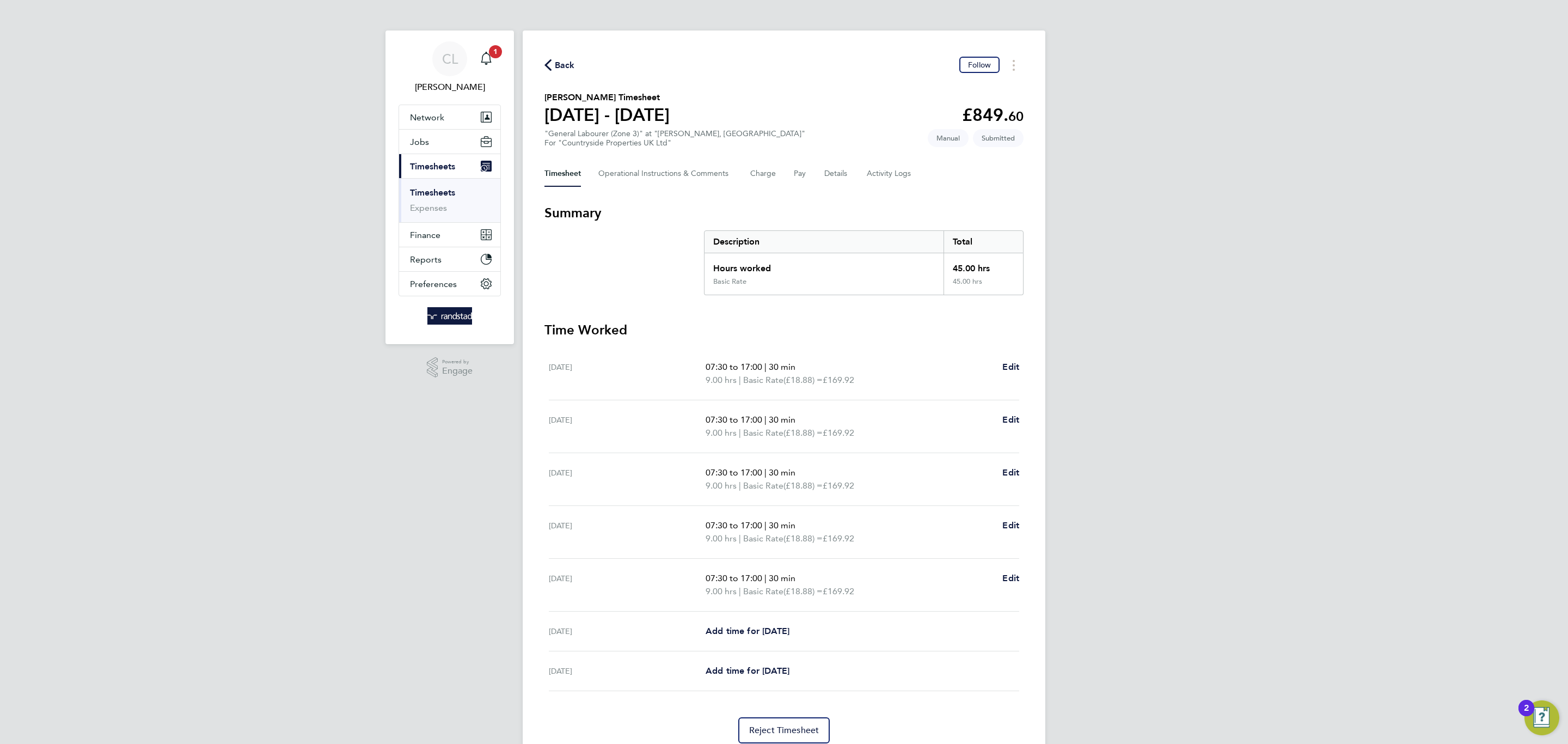
click at [566, 61] on span "Back" at bounding box center [565, 64] width 20 height 13
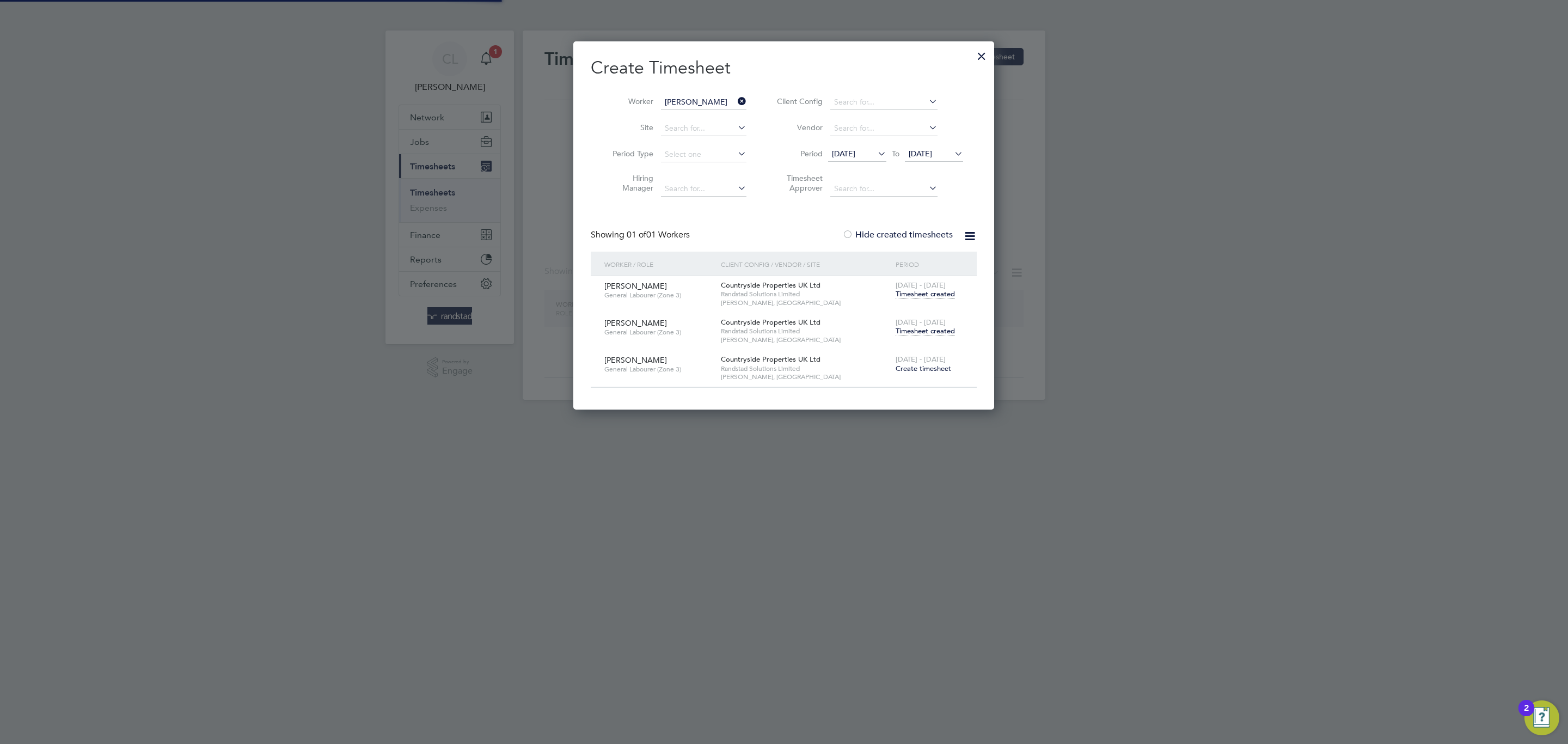
click at [674, 101] on input "Ionel Bratosin" at bounding box center [703, 103] width 86 height 15
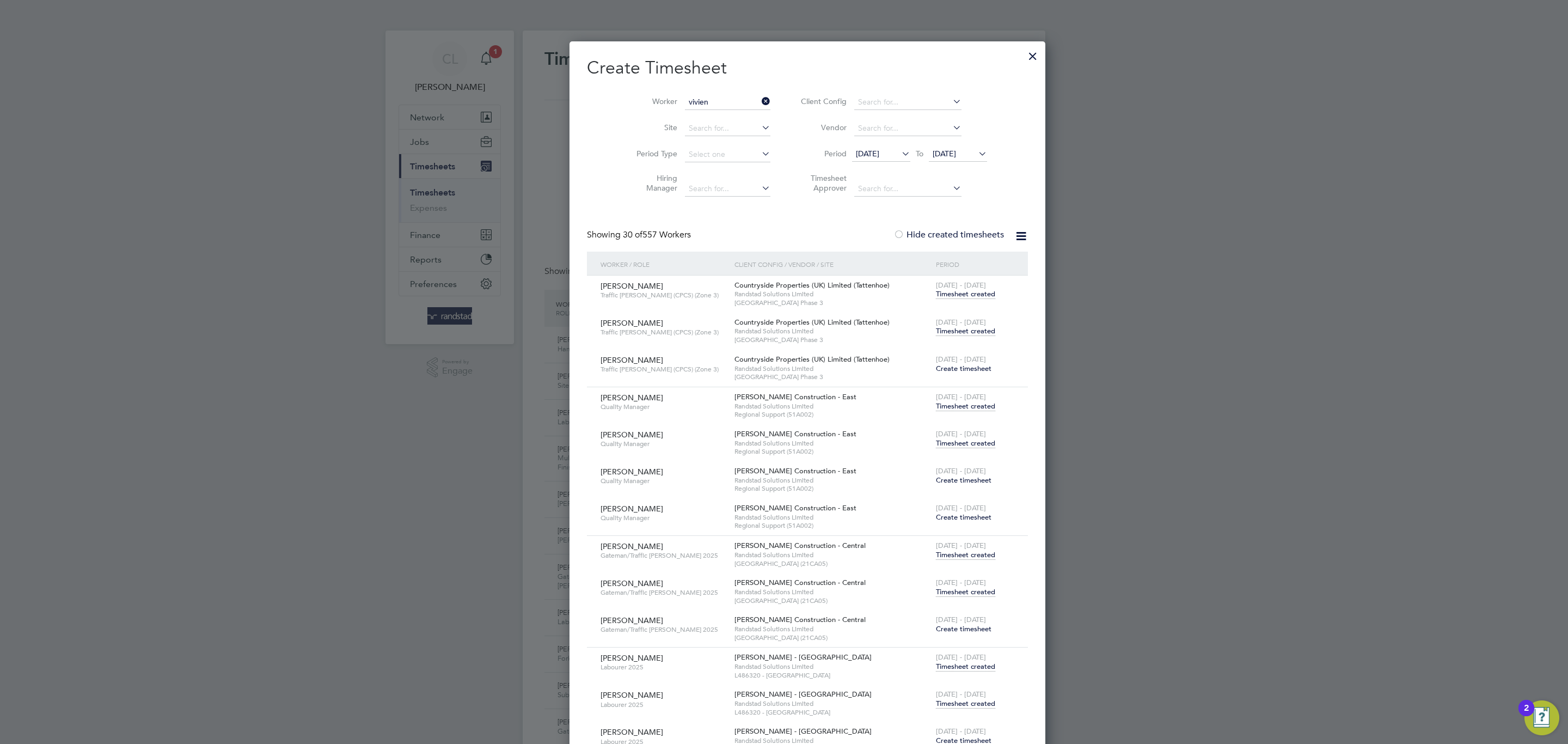
click at [711, 171] on li "Vivien ne Stanton" at bounding box center [712, 175] width 104 height 14
type input "Vivienne Stanton"
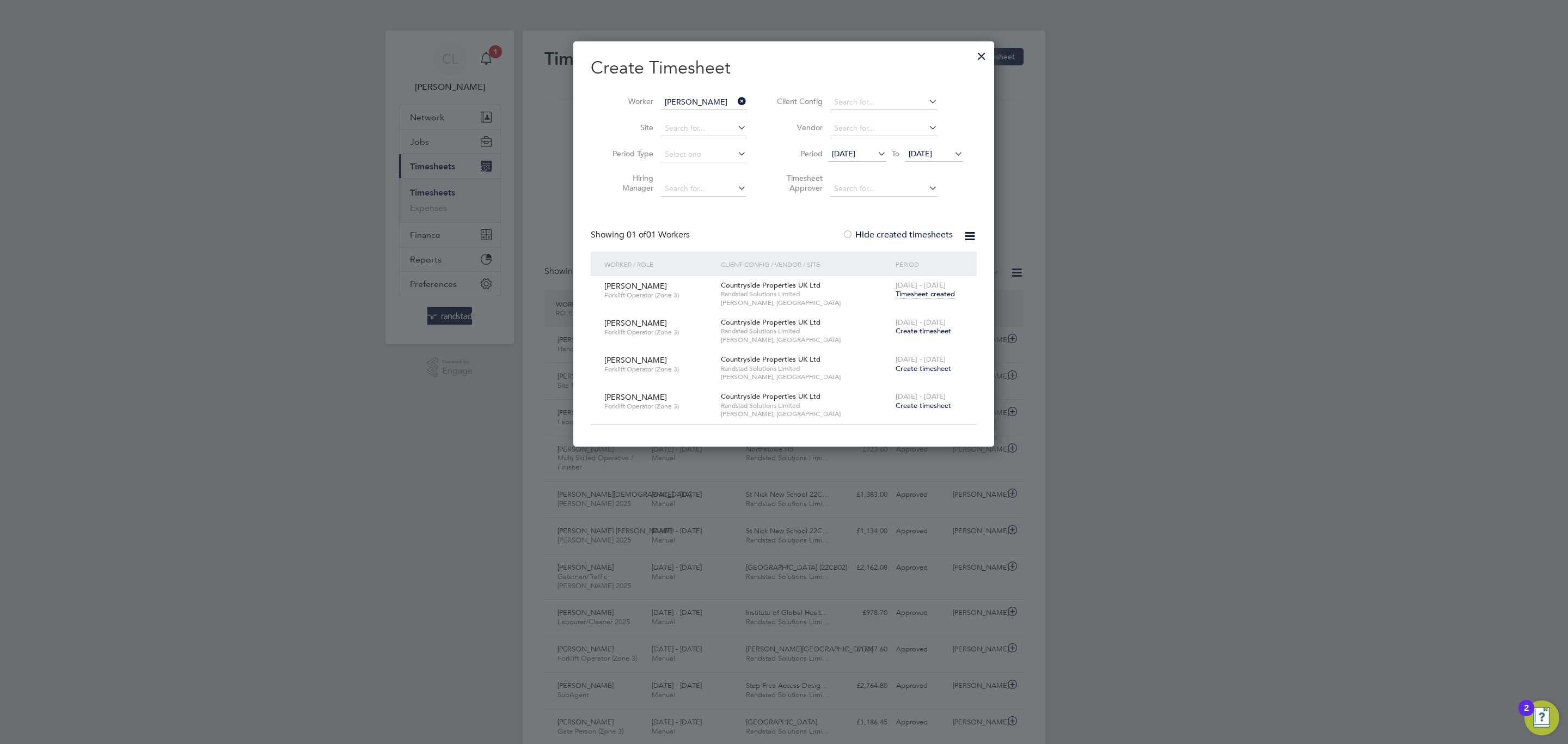
click at [934, 331] on span "Create timesheet" at bounding box center [923, 331] width 55 height 9
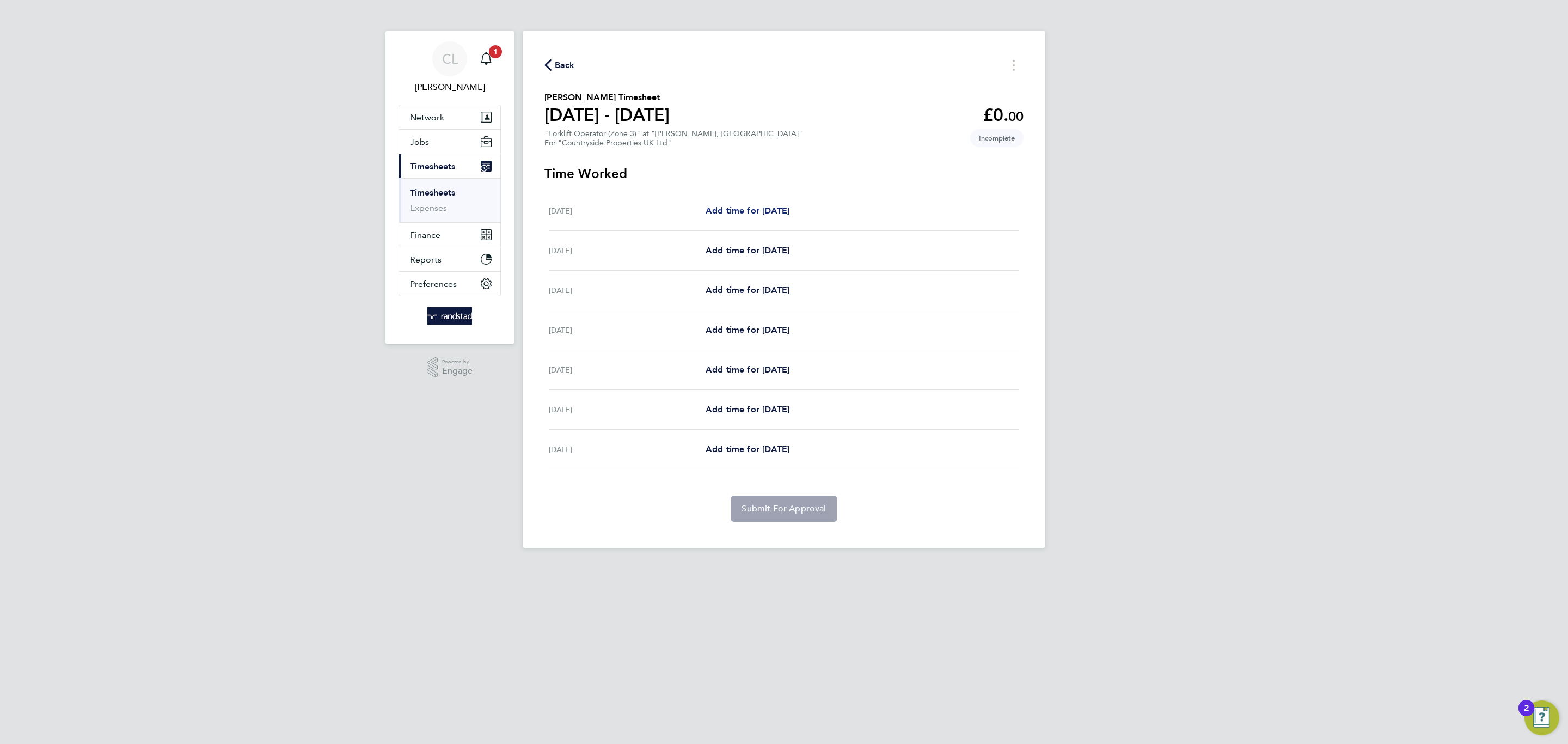
click at [762, 212] on span "Add time for Mon 18 Aug" at bounding box center [747, 210] width 84 height 10
select select "30"
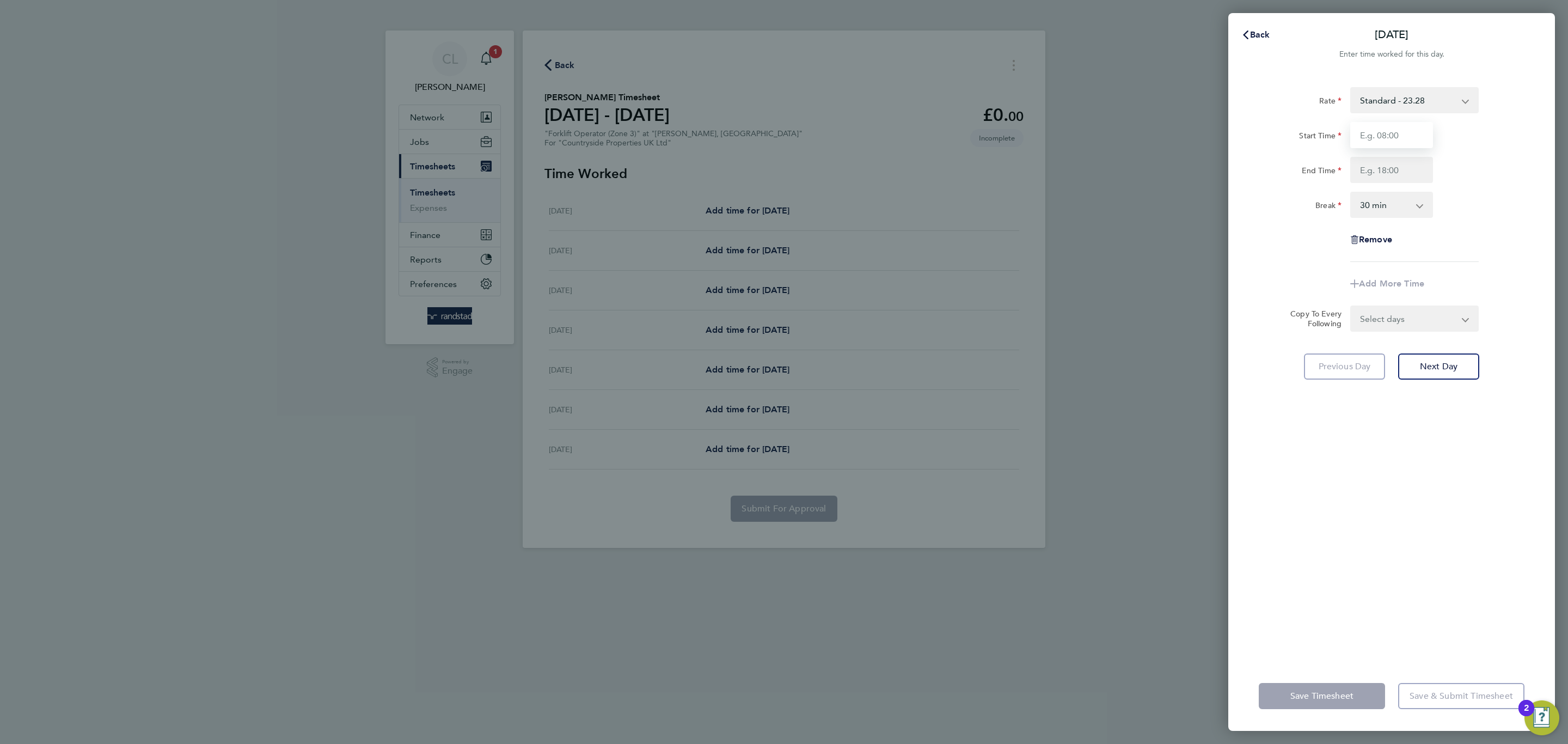
click at [1388, 136] on input "Start Time" at bounding box center [1392, 135] width 83 height 26
type input "07:30"
click at [1410, 170] on input "End Time" at bounding box center [1392, 170] width 83 height 26
click at [1512, 160] on div "End Time" at bounding box center [1392, 170] width 275 height 26
click at [1387, 173] on input "End Time" at bounding box center [1392, 170] width 83 height 26
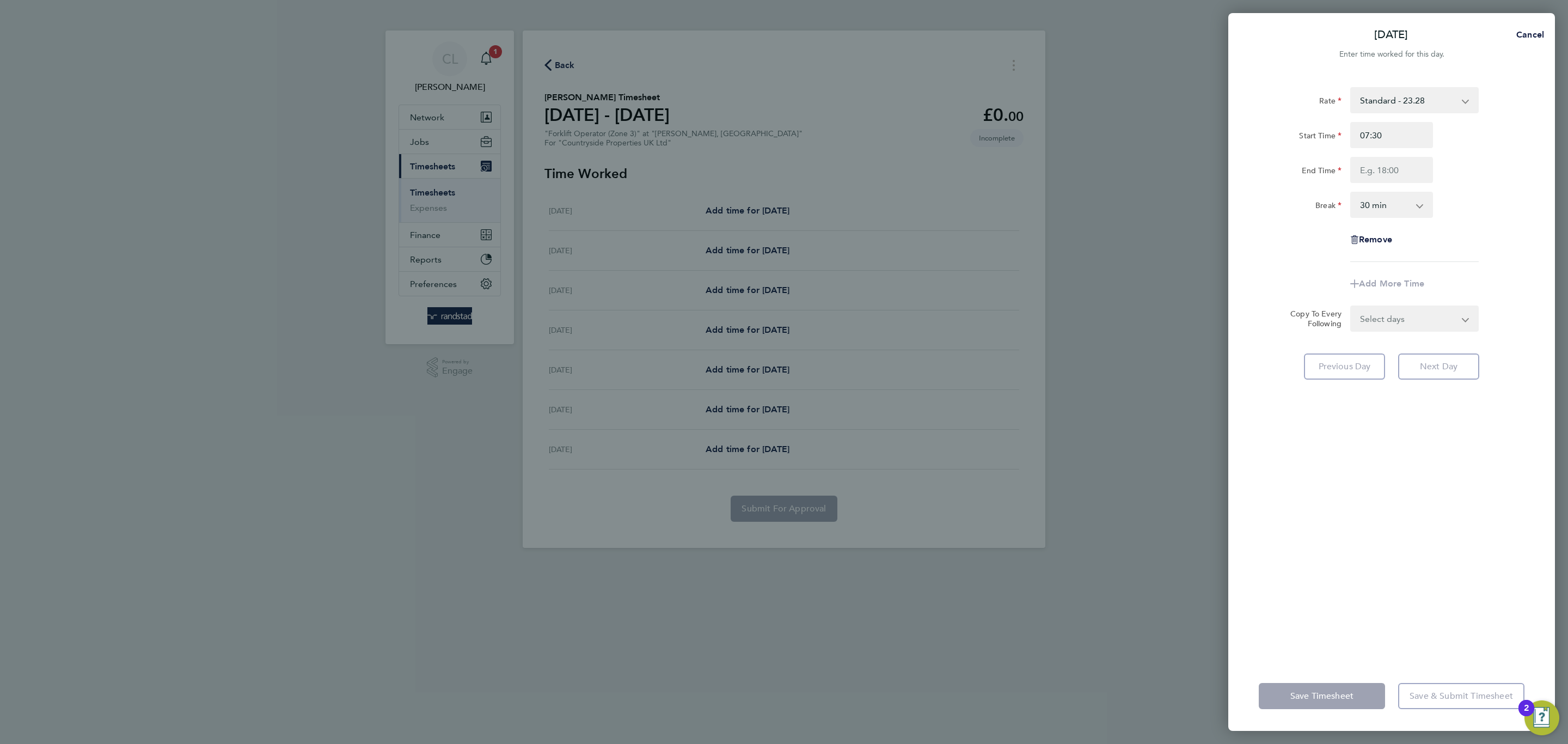
click at [1470, 177] on div "End Time" at bounding box center [1392, 170] width 275 height 26
click at [1403, 170] on input "End Time" at bounding box center [1392, 170] width 83 height 26
type input "17:00"
click at [1460, 179] on div "End Time 17:00" at bounding box center [1392, 170] width 275 height 26
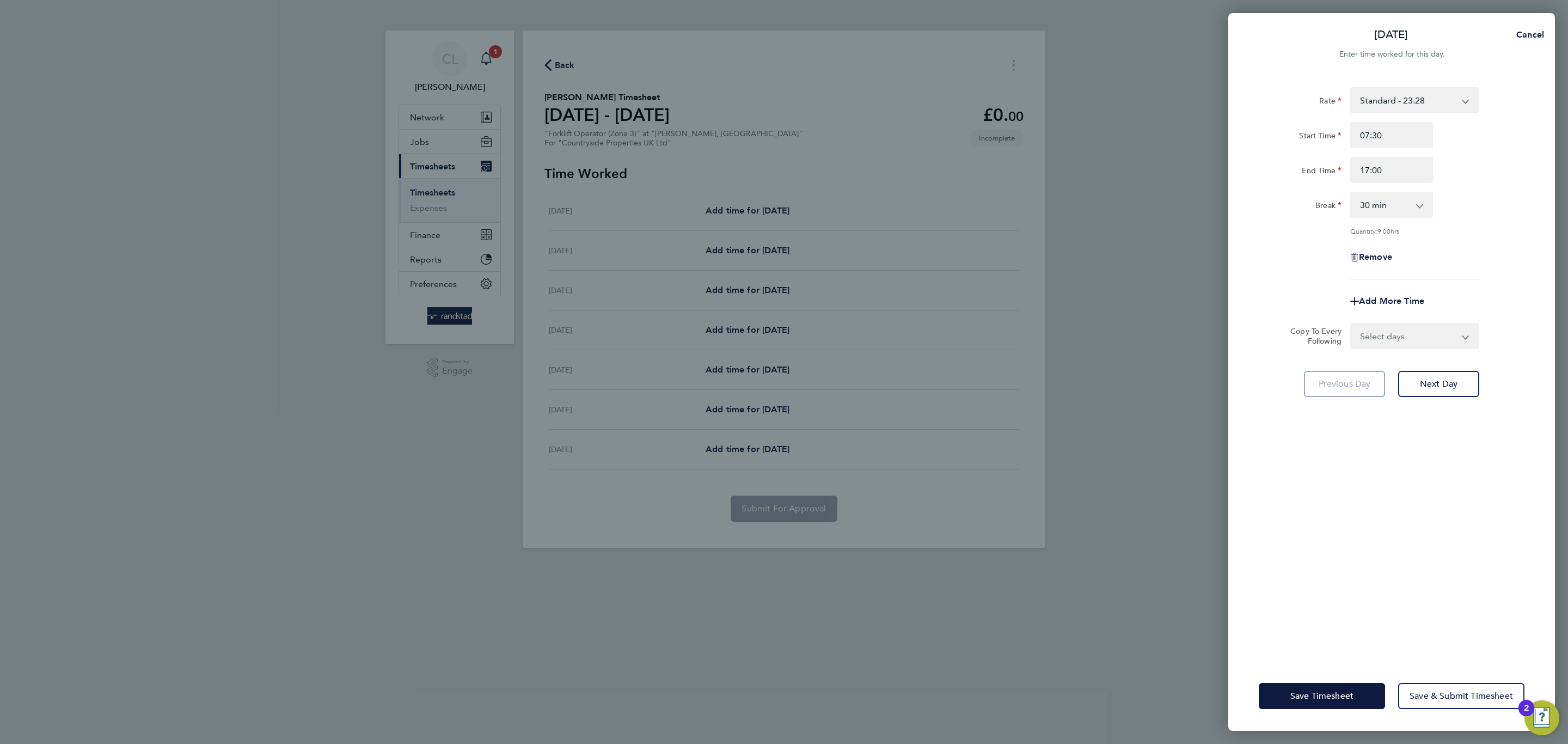
click at [1387, 325] on select "Select days Day Weekday (Mon-Fri) Weekend (Sat-Sun) Tuesday Wednesday Thursday …" at bounding box center [1408, 336] width 114 height 24
select select "WEEKDAY"
click at [1351, 324] on select "Select days Day Weekday (Mon-Fri) Weekend (Sat-Sun) Tuesday Wednesday Thursday …" at bounding box center [1408, 336] width 114 height 24
select select "2025-08-24"
click at [1298, 694] on span "Save Timesheet" at bounding box center [1321, 696] width 63 height 11
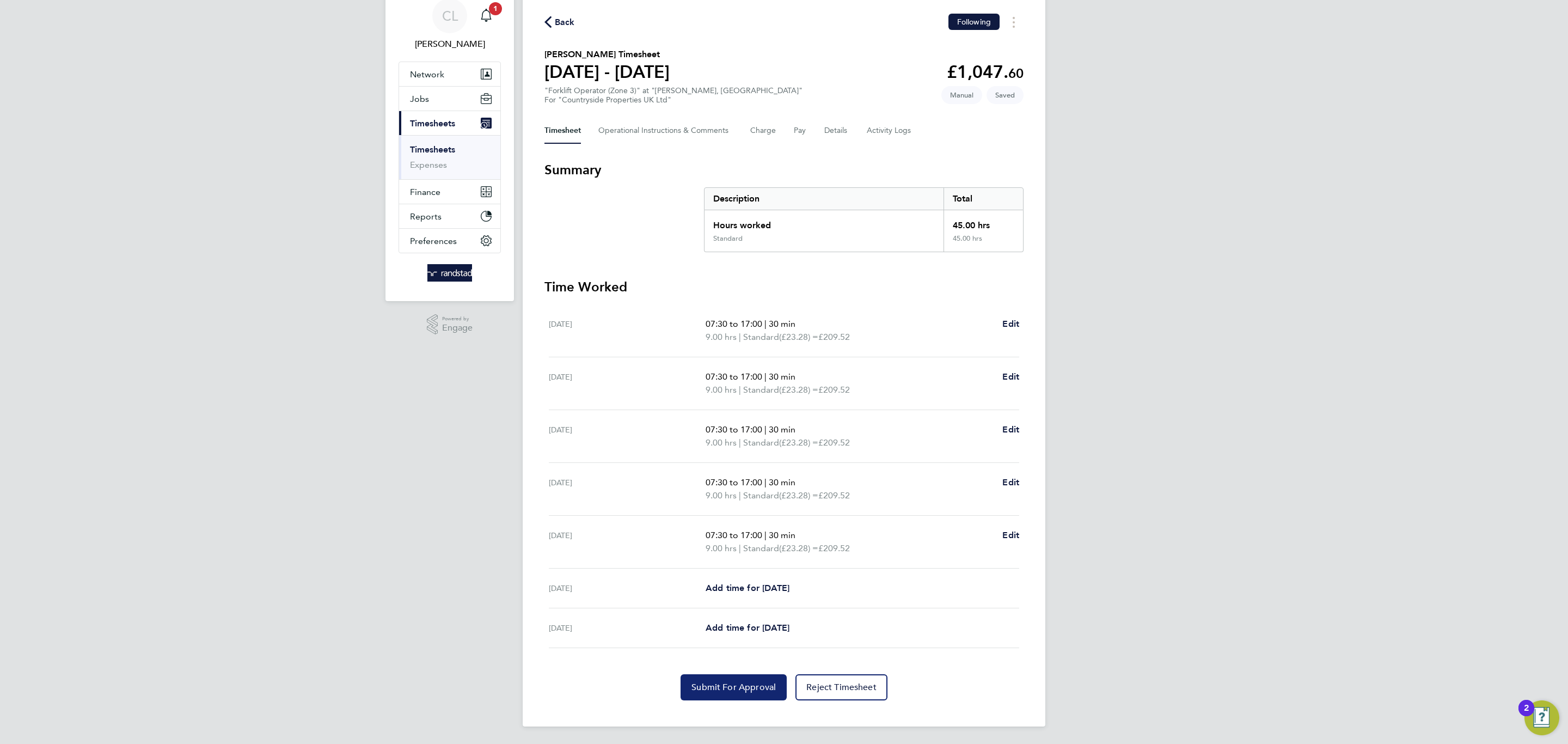
click at [743, 692] on button "Submit For Approval" at bounding box center [733, 687] width 106 height 26
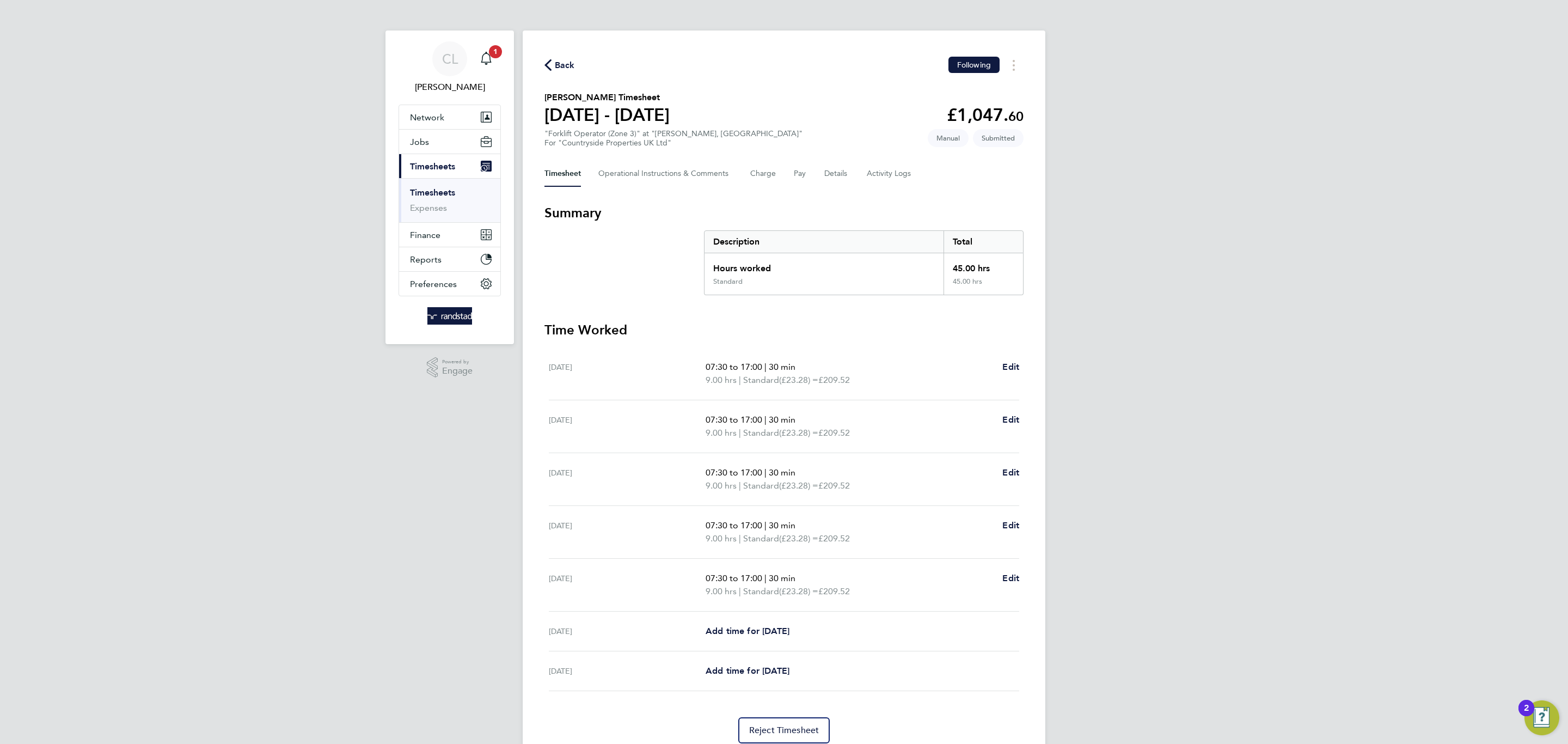
click at [555, 62] on span "Back" at bounding box center [565, 64] width 20 height 13
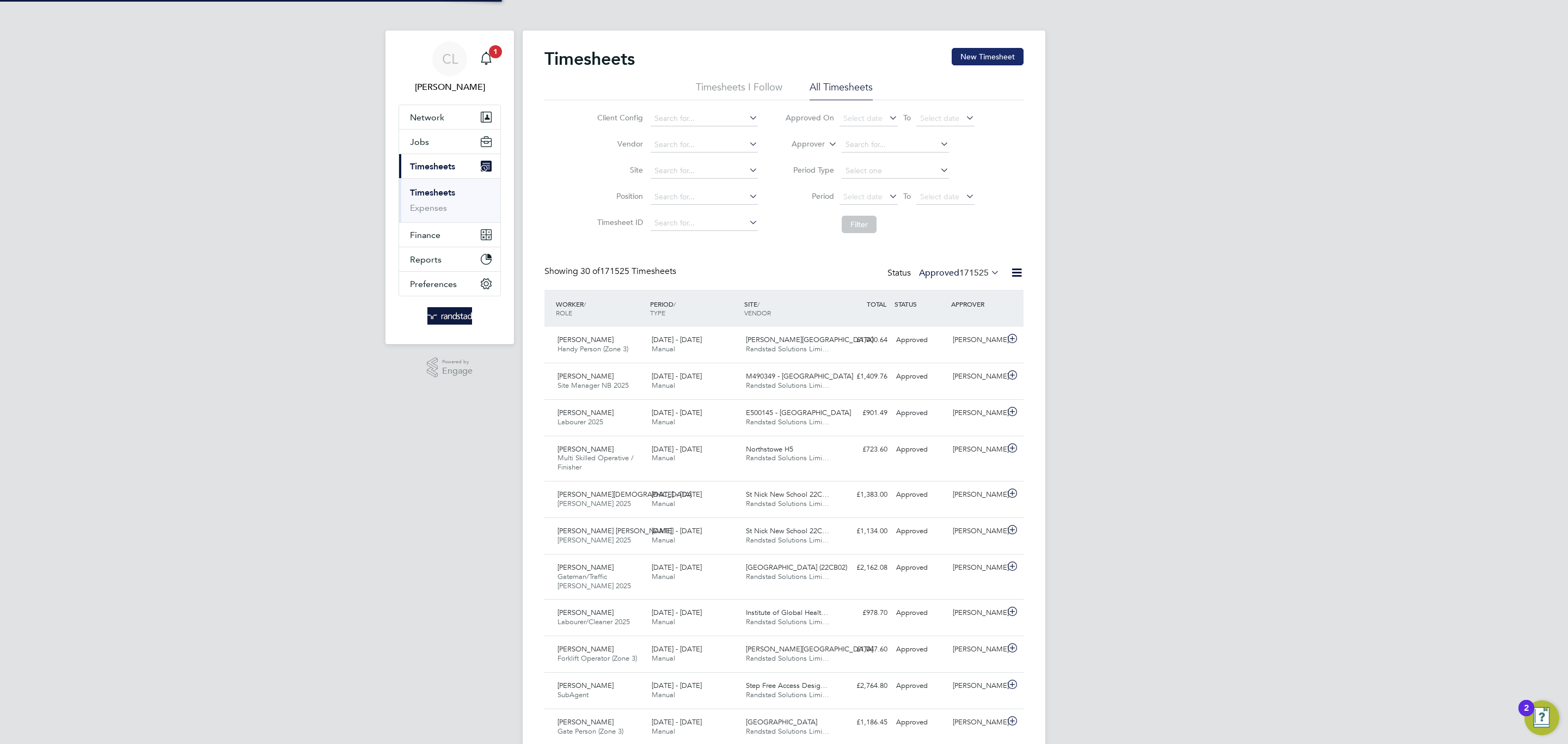
click at [978, 64] on button "New Timesheet" at bounding box center [987, 56] width 72 height 18
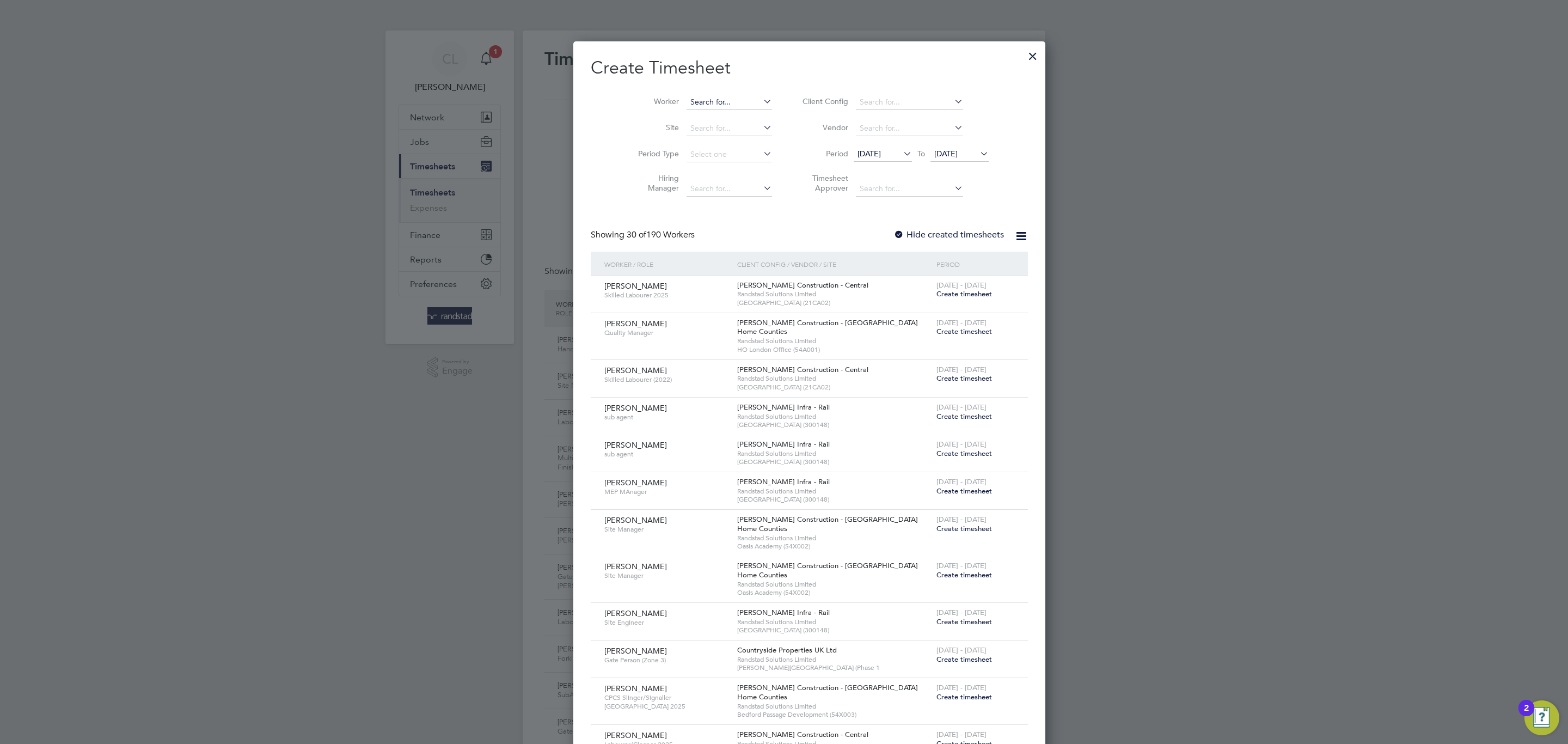
click at [701, 101] on input at bounding box center [729, 103] width 86 height 15
click at [663, 113] on li "Dawid Mojzyk" at bounding box center [708, 117] width 95 height 14
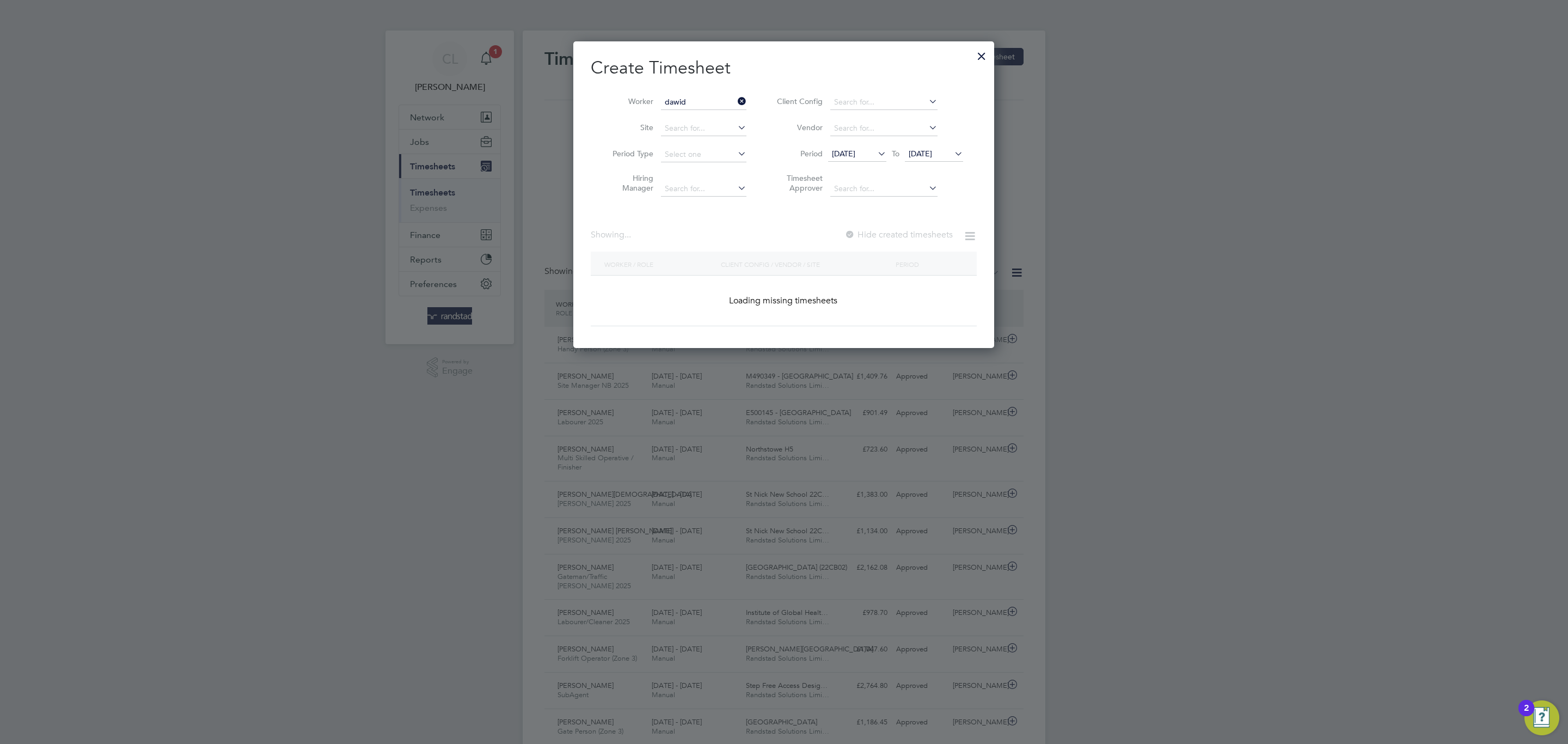
type input "Dawid Mojzyk"
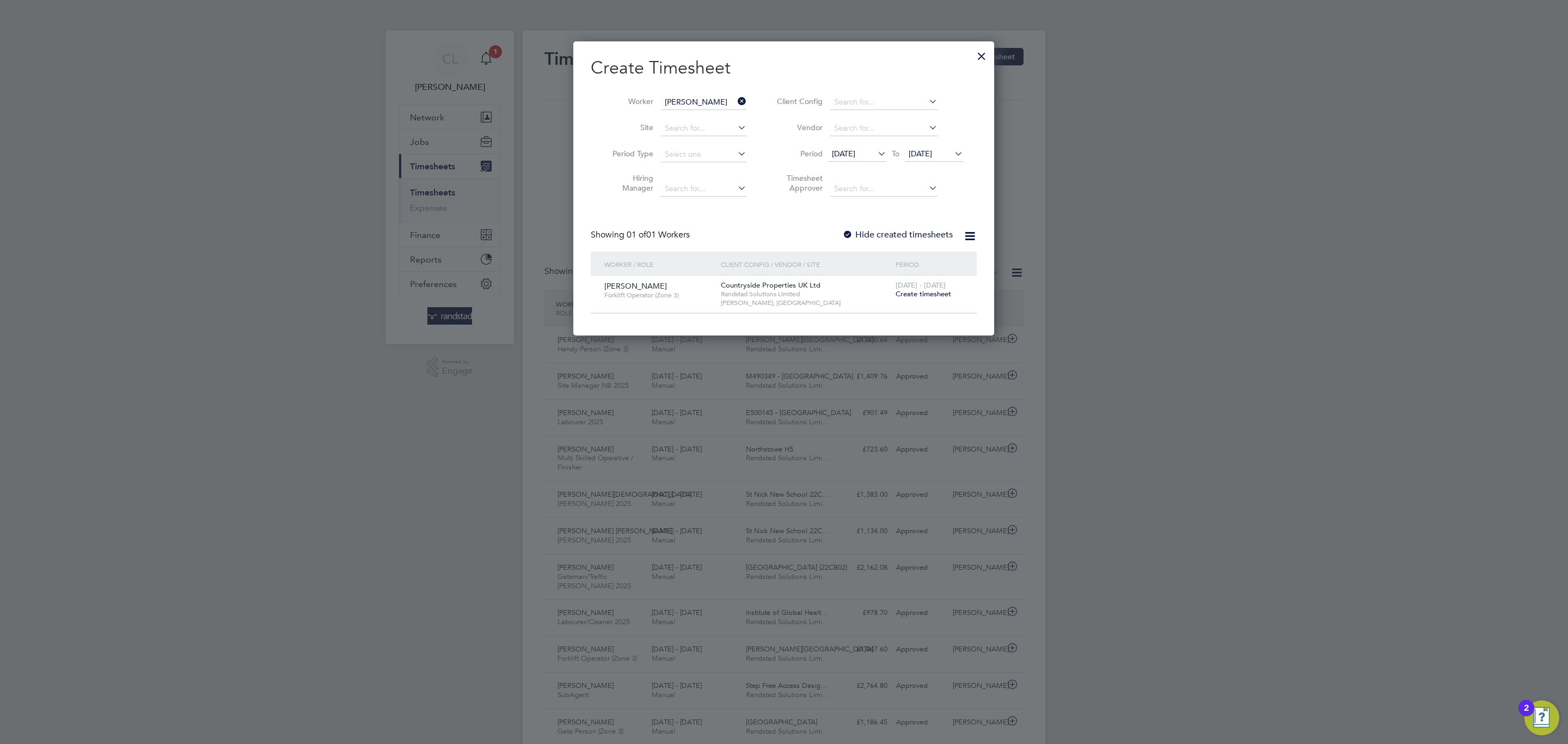
click at [918, 289] on span "18 - 24 Aug 2025" at bounding box center [920, 285] width 50 height 9
click at [919, 292] on span "Create timesheet" at bounding box center [923, 294] width 55 height 9
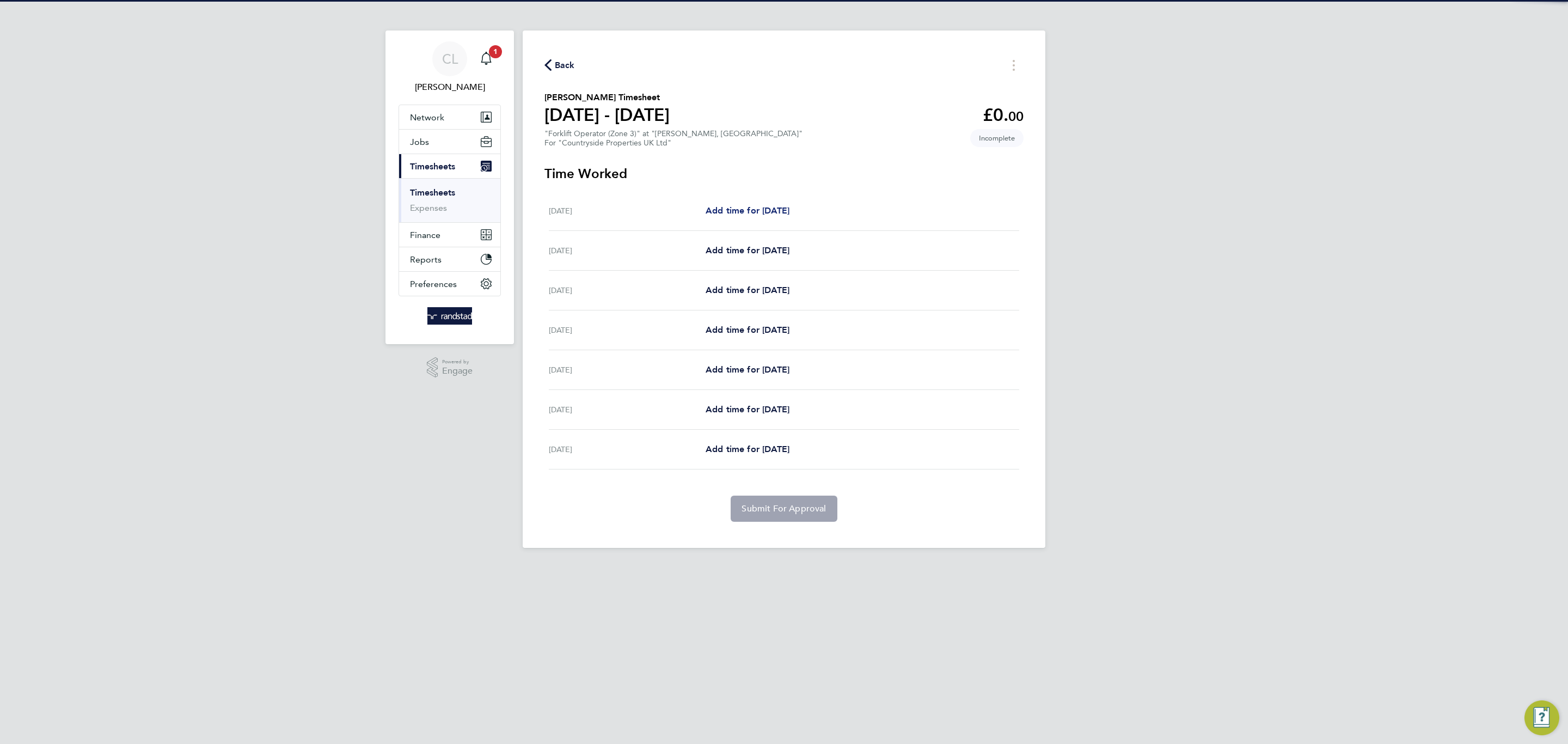
click at [751, 205] on span "Add time for Mon 18 Aug" at bounding box center [747, 210] width 84 height 10
select select "30"
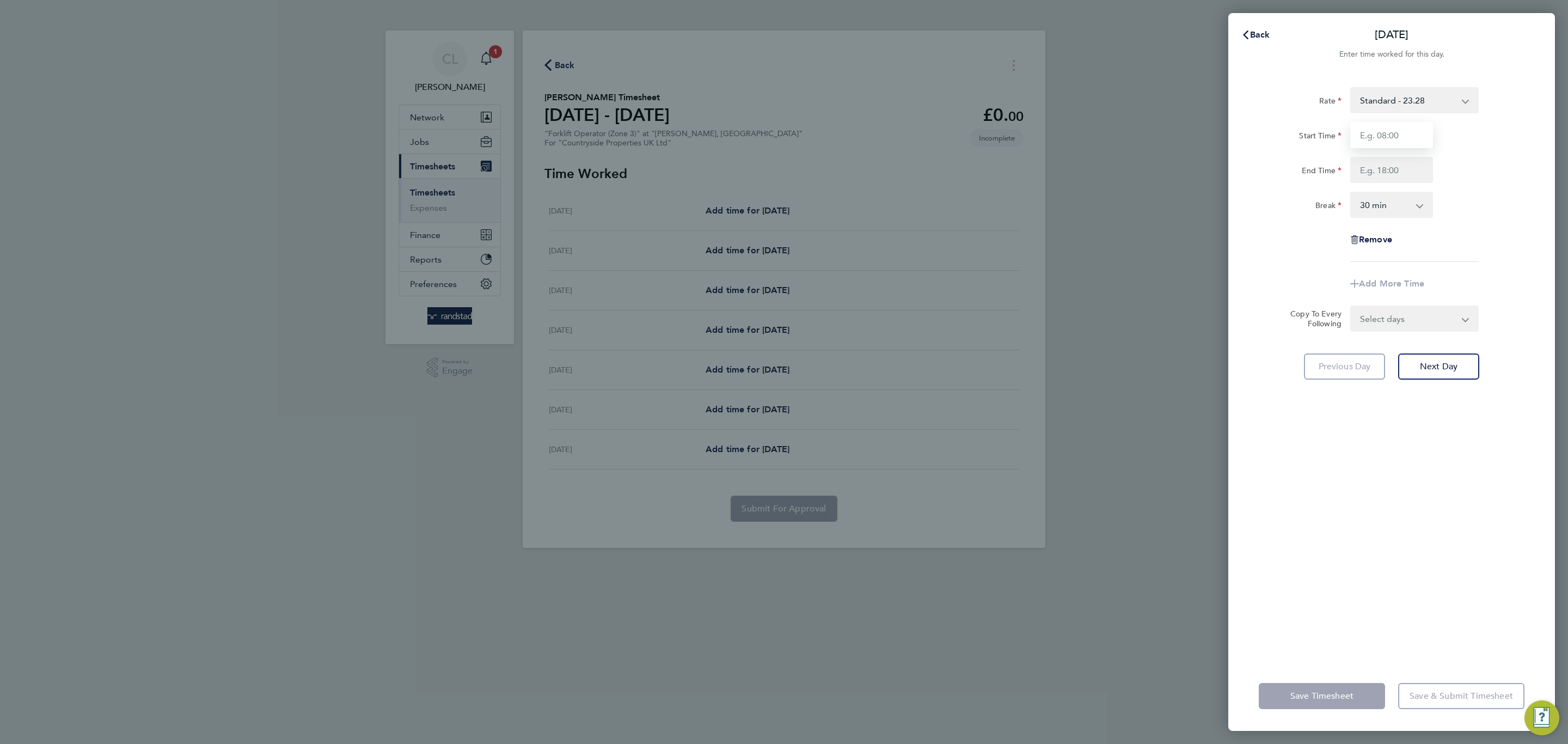
click at [1397, 133] on input "Start Time" at bounding box center [1392, 135] width 83 height 26
type input "07:30"
click at [1415, 170] on input "End Time" at bounding box center [1392, 170] width 83 height 26
type input "17:00"
click at [1450, 198] on div "Break 0 min 15 min 30 min 45 min 60 min 75 min 90 min" at bounding box center [1392, 204] width 275 height 26
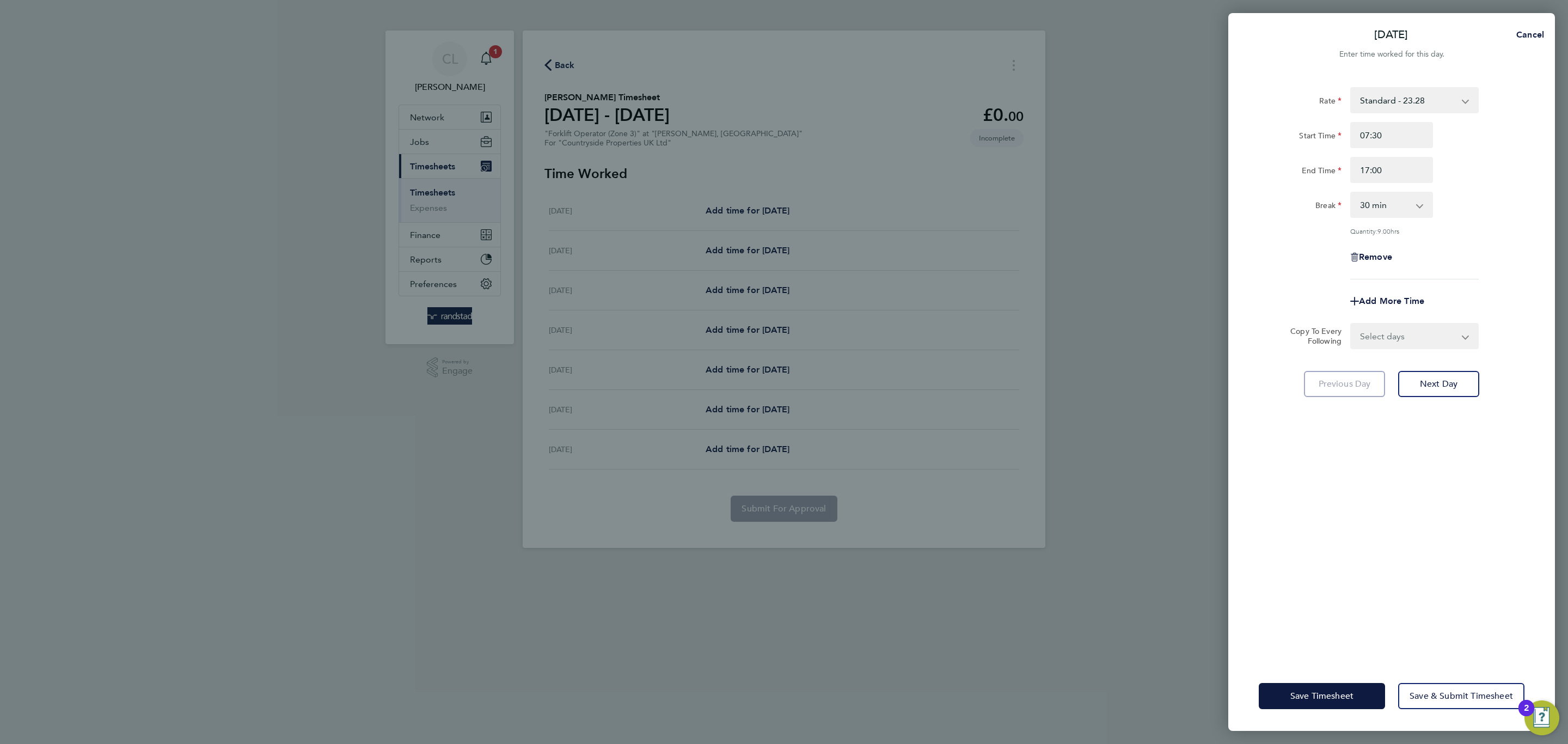
click at [1407, 310] on div "Add More Time" at bounding box center [1392, 301] width 92 height 26
click at [1404, 321] on form "Rate Standard - 23.28 Start Time 07:30 End Time 17:00 Break 0 min 15 min 30 min…" at bounding box center [1391, 218] width 265 height 262
click at [1406, 327] on select "Select days Day Weekday (Mon-Fri) Weekend (Sat-Sun) Tuesday Wednesday Thursday …" at bounding box center [1408, 336] width 114 height 24
select select "WEEKDAY"
click at [1351, 324] on select "Select days Day Weekday (Mon-Fri) Weekend (Sat-Sun) Tuesday Wednesday Thursday …" at bounding box center [1408, 336] width 114 height 24
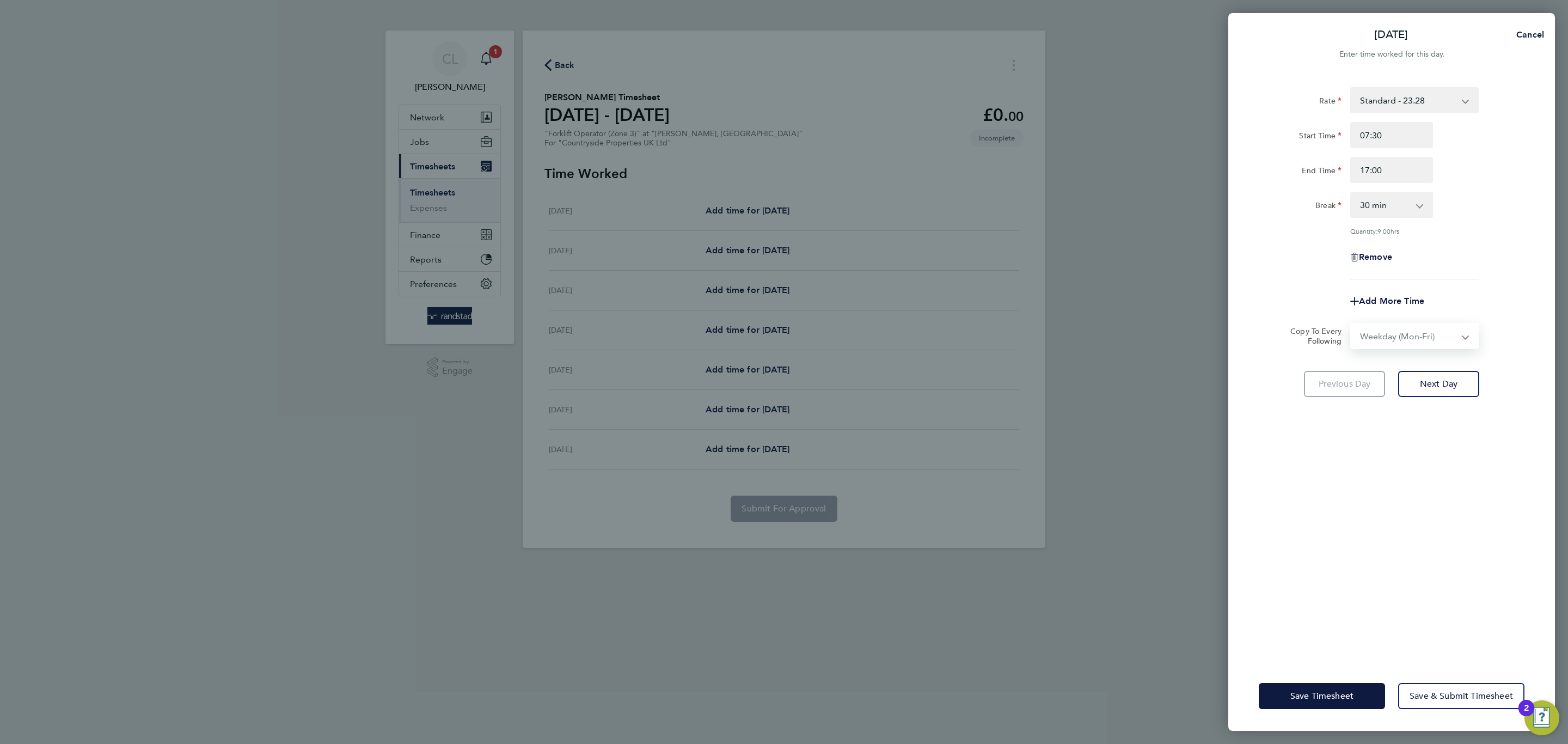
select select "2025-08-24"
click at [1345, 686] on button "Save Timesheet" at bounding box center [1321, 696] width 126 height 26
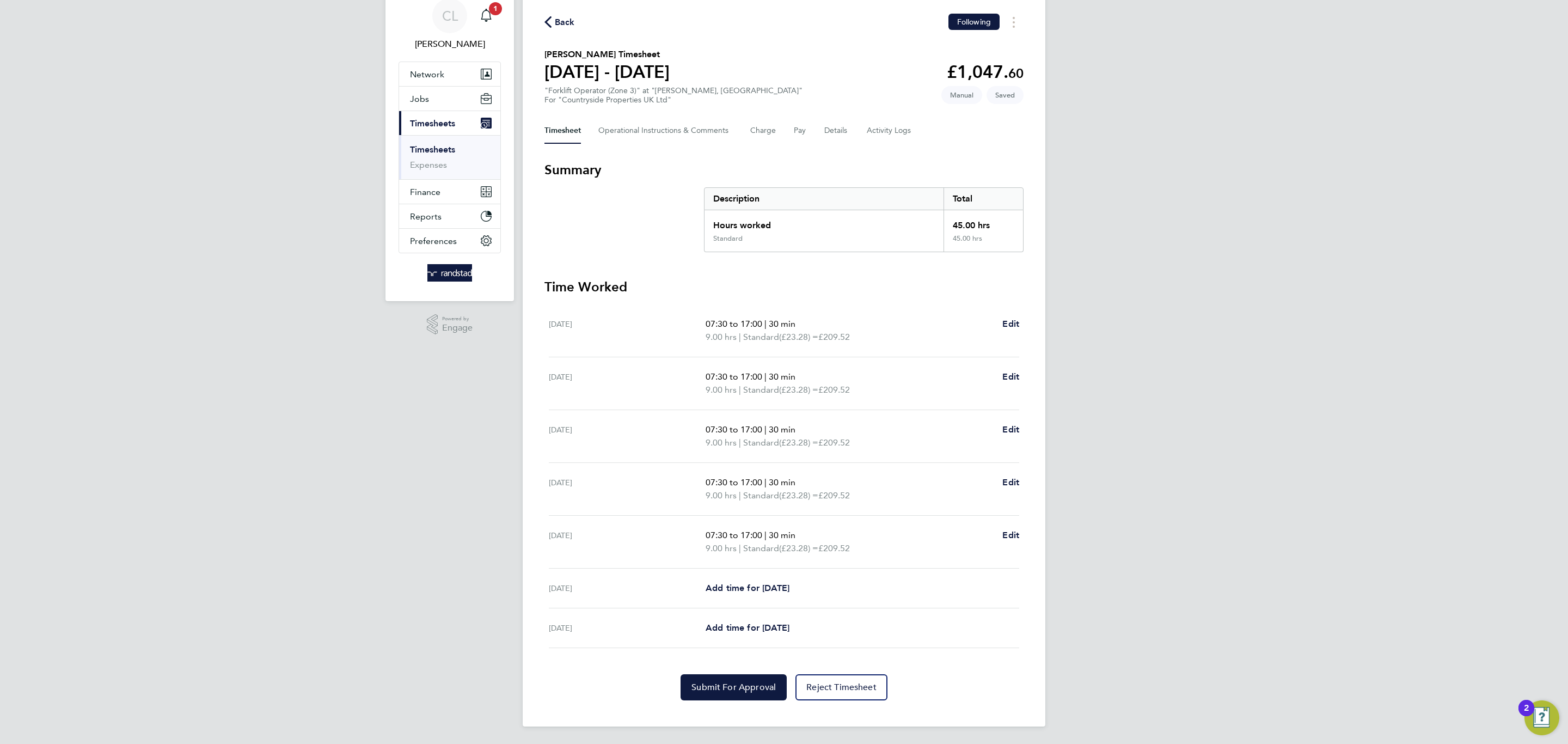
click at [762, 594] on div "Sat 23 Aug Add time for Sat 23 Aug Add time for Sat 23 Aug" at bounding box center [784, 588] width 471 height 40
click at [740, 585] on span "Add time for Sat 23 Aug" at bounding box center [747, 588] width 84 height 10
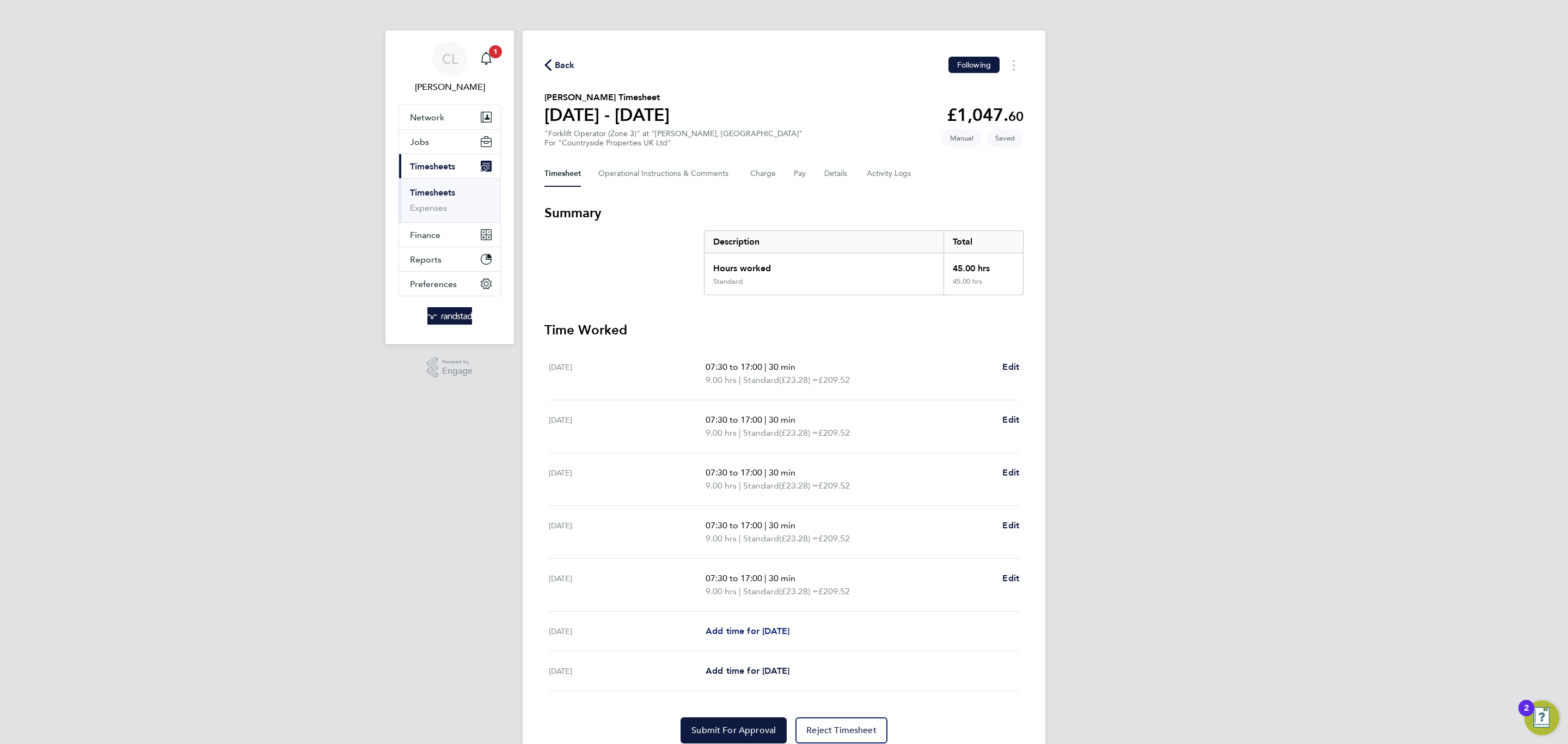
select select "30"
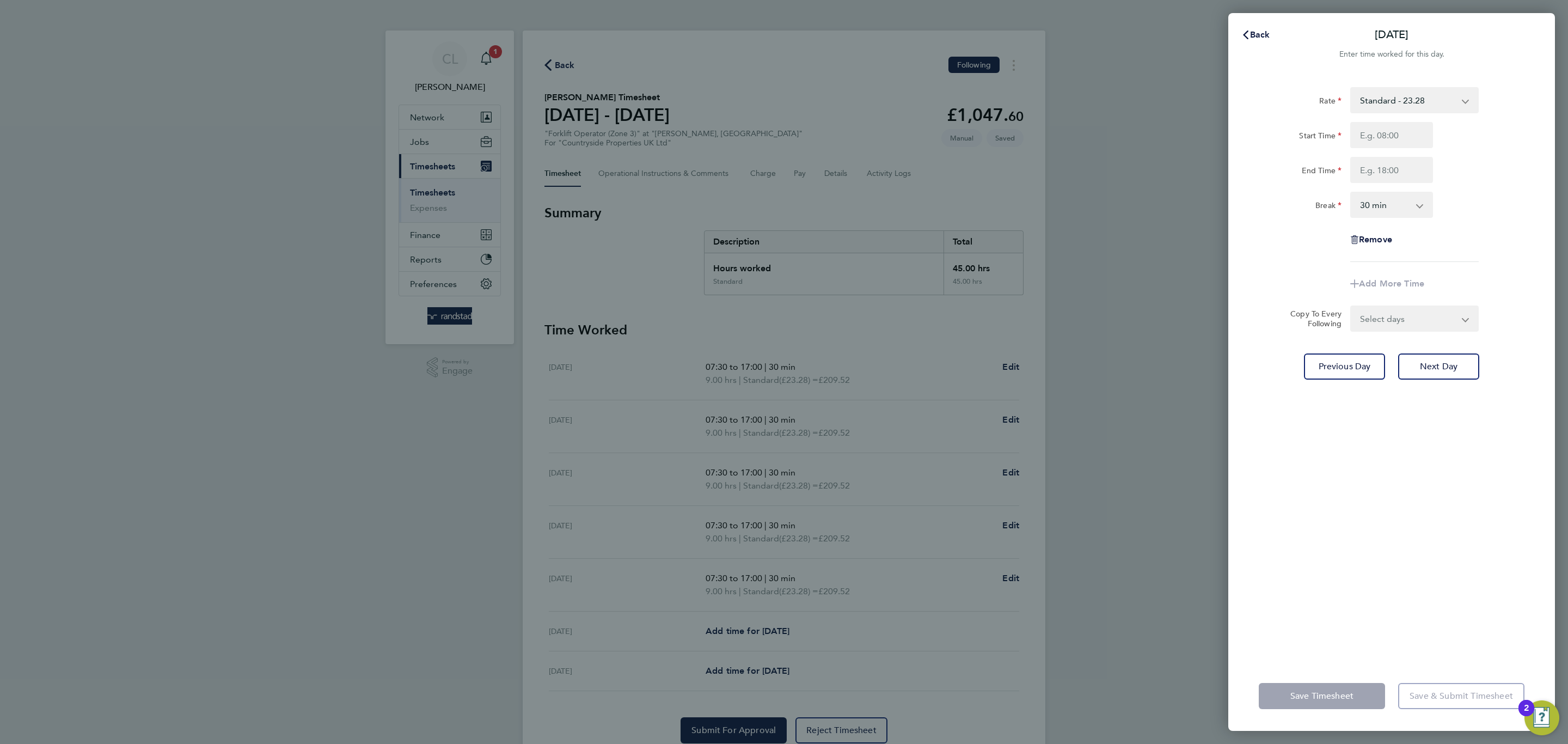
click at [1388, 104] on select "Standard - 23.28" at bounding box center [1408, 100] width 114 height 24
click at [1401, 104] on select "Standard - 23.28" at bounding box center [1408, 100] width 114 height 24
click at [1406, 128] on input "Start Time" at bounding box center [1392, 135] width 83 height 26
type input "07:30"
click at [1401, 171] on input "End Time" at bounding box center [1392, 170] width 83 height 26
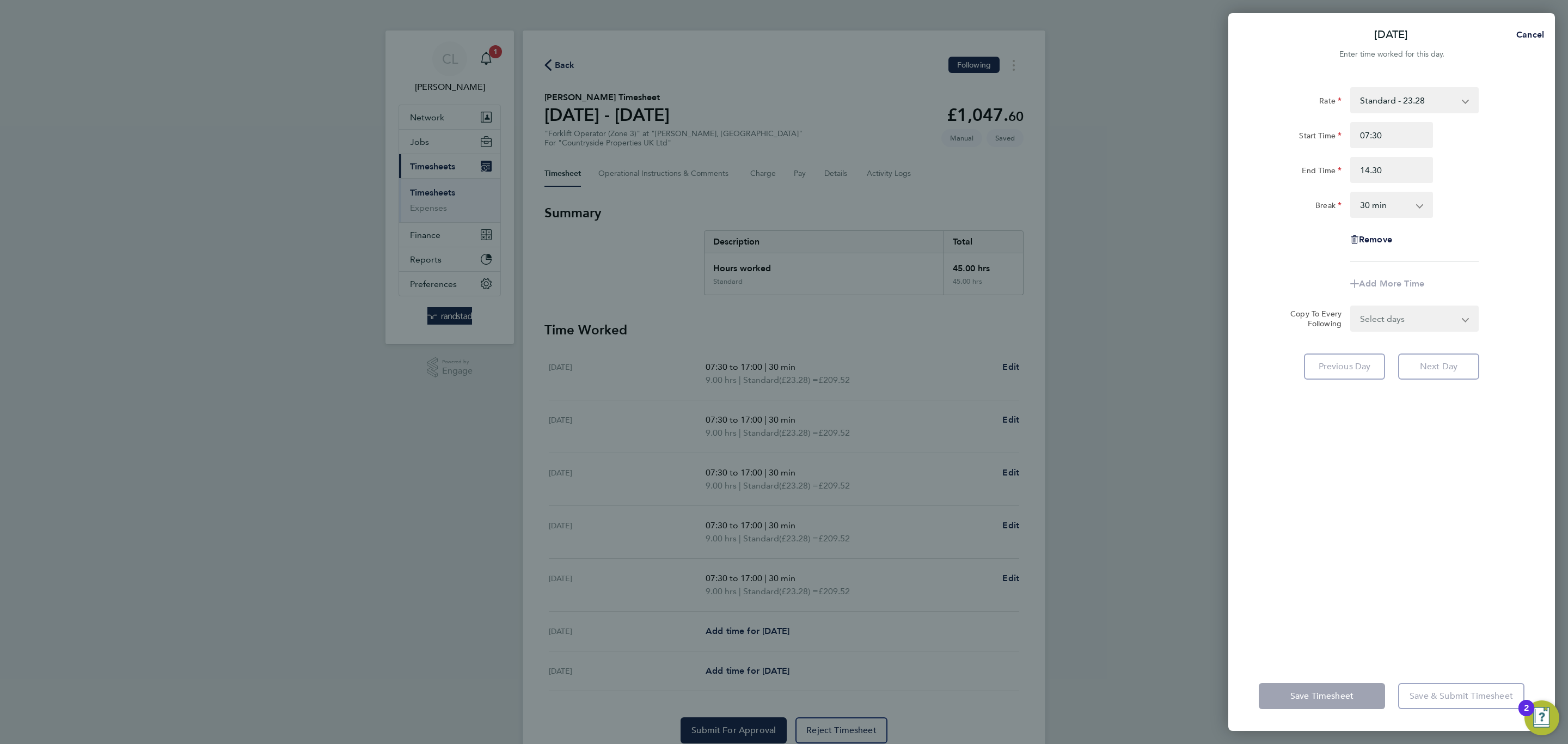
type input "14:30"
click at [1279, 495] on div "Rate Standard - 23.28 Start Time 07:30 End Time 14:30 Break 0 min 15 min 30 min…" at bounding box center [1391, 367] width 326 height 587
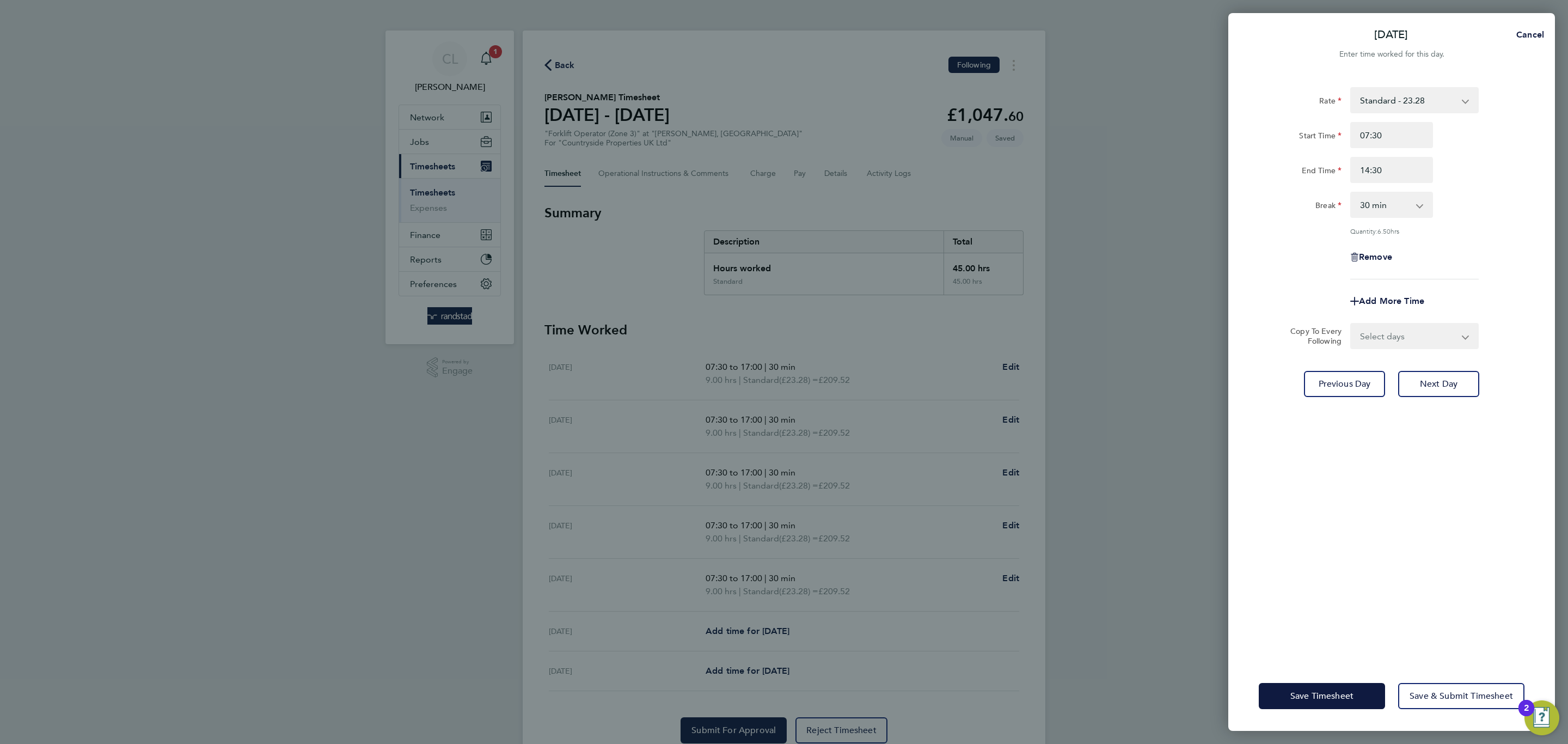
click at [1388, 210] on select "0 min 15 min 30 min 45 min 60 min 75 min 90 min" at bounding box center [1385, 204] width 68 height 24
select select "0"
click at [1351, 193] on select "0 min 15 min 30 min 45 min 60 min 75 min 90 min" at bounding box center [1385, 204] width 68 height 24
click at [1303, 696] on span "Save Timesheet" at bounding box center [1321, 696] width 63 height 11
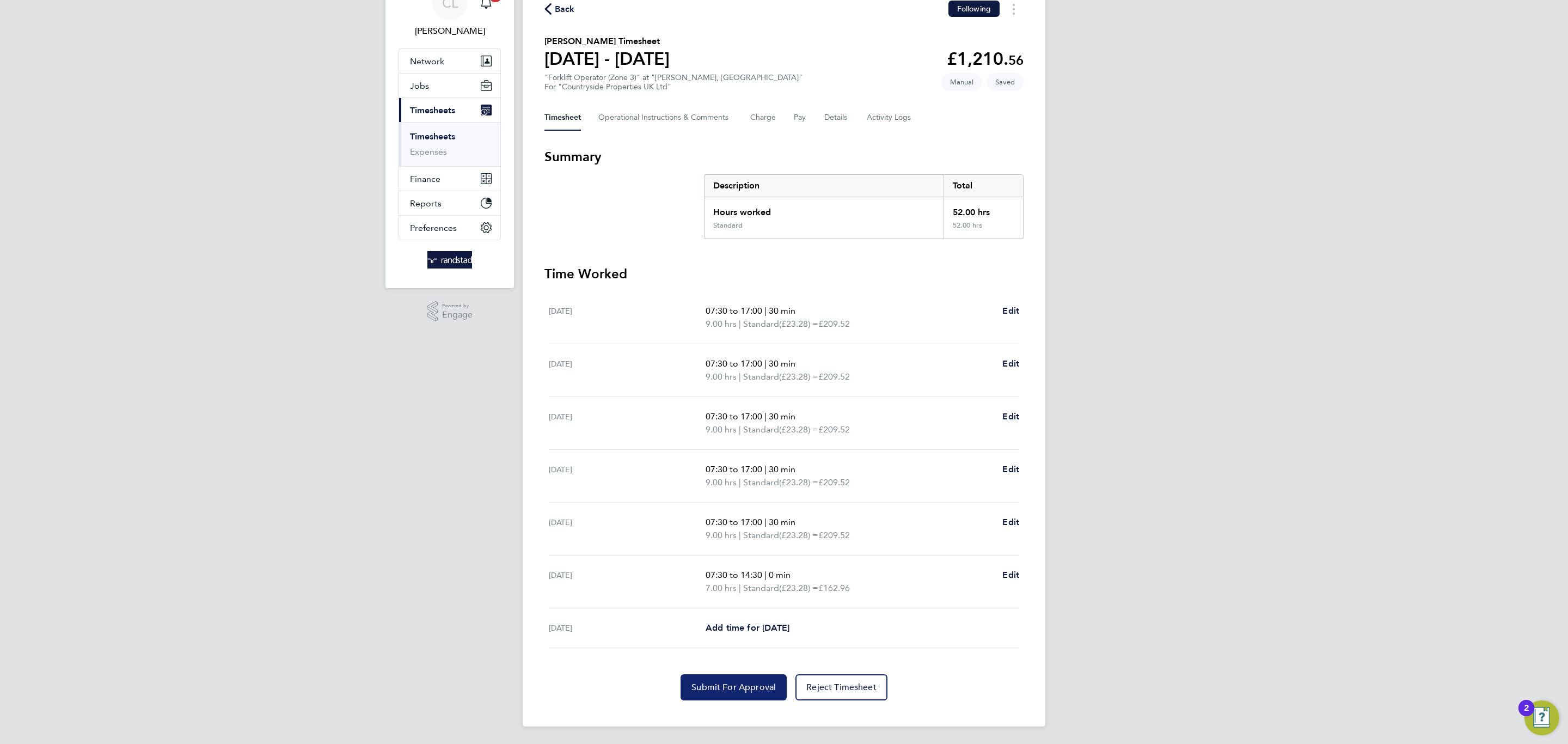
click at [714, 693] on button "Submit For Approval" at bounding box center [733, 687] width 106 height 26
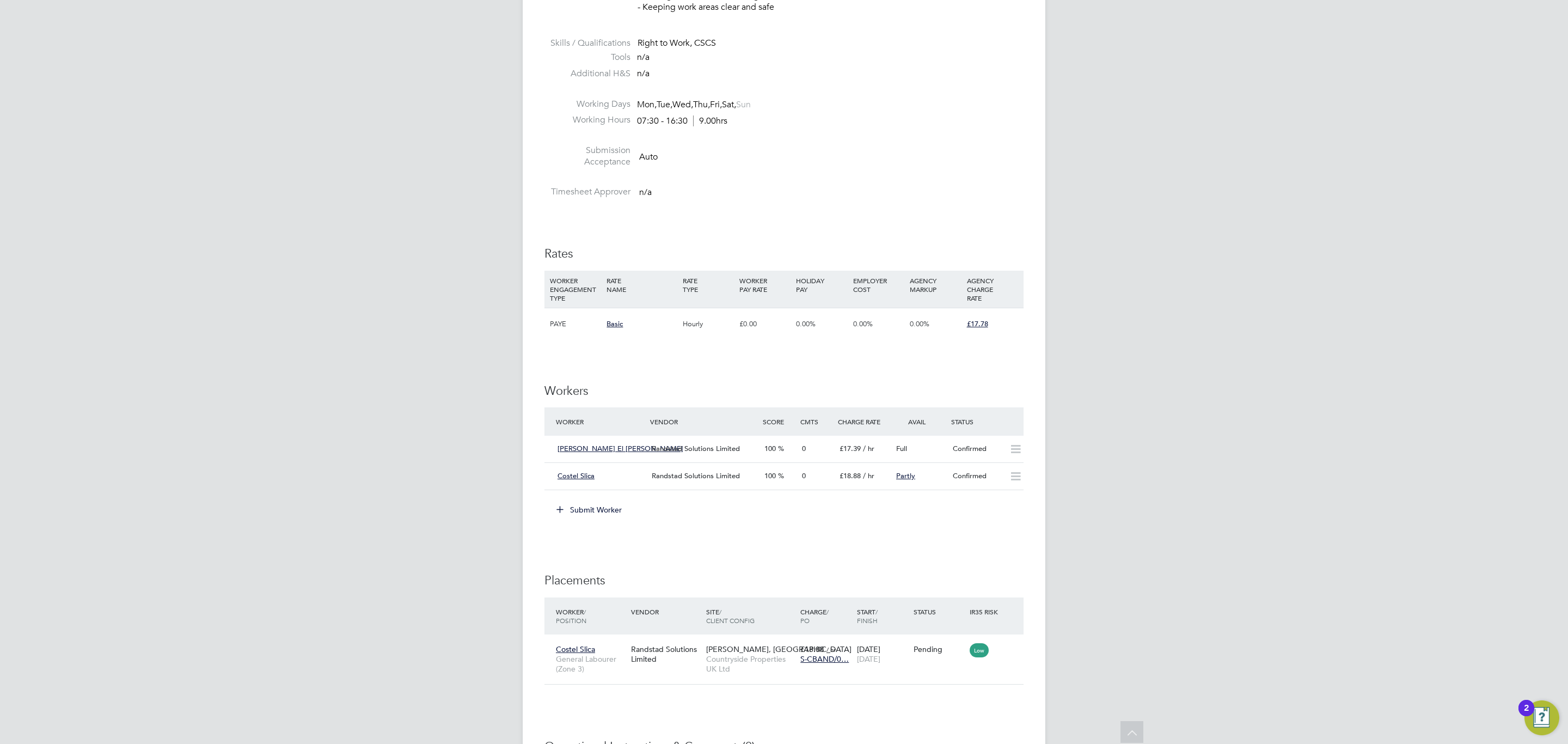
click at [598, 512] on button "Submit Worker" at bounding box center [589, 510] width 81 height 18
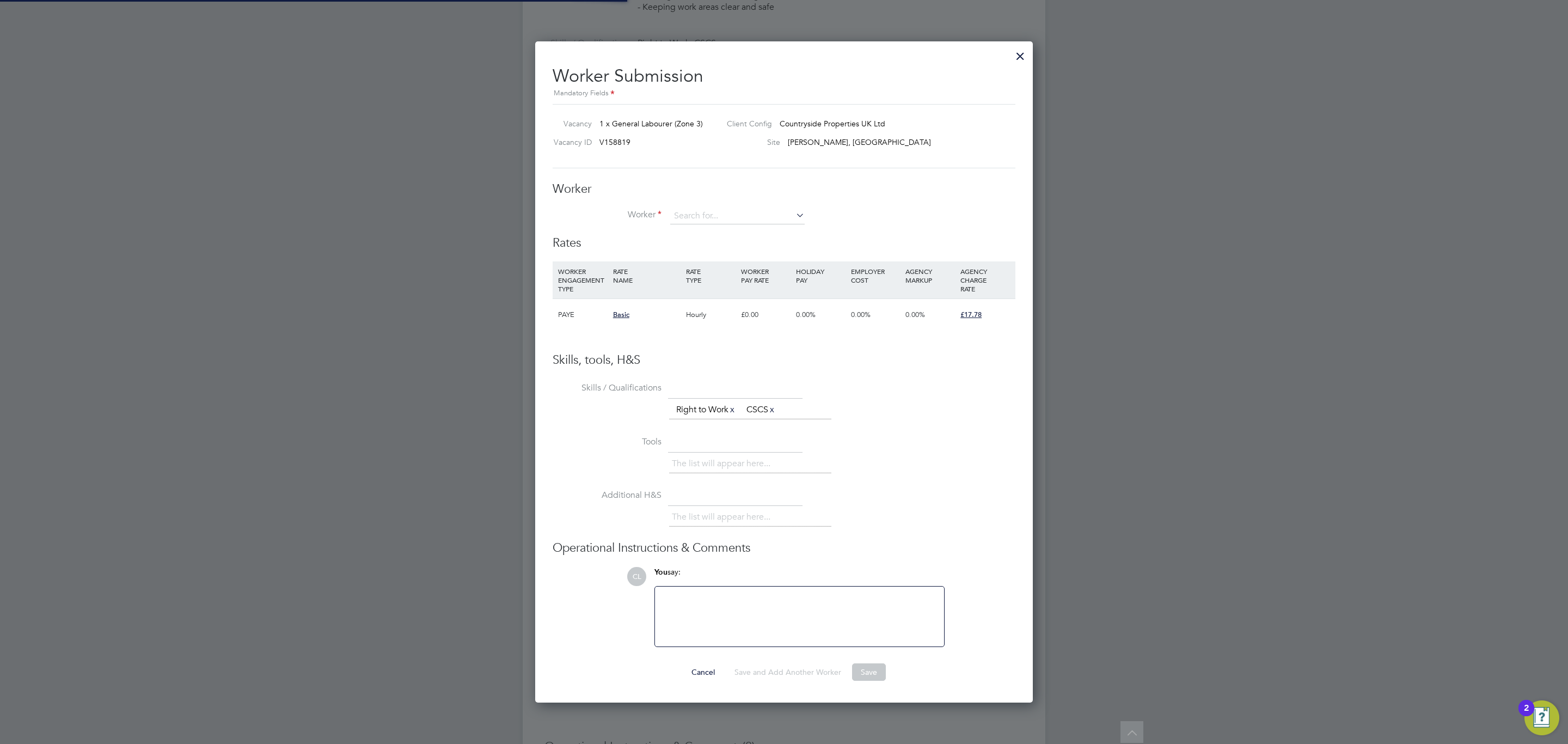
scroll to position [16, 283]
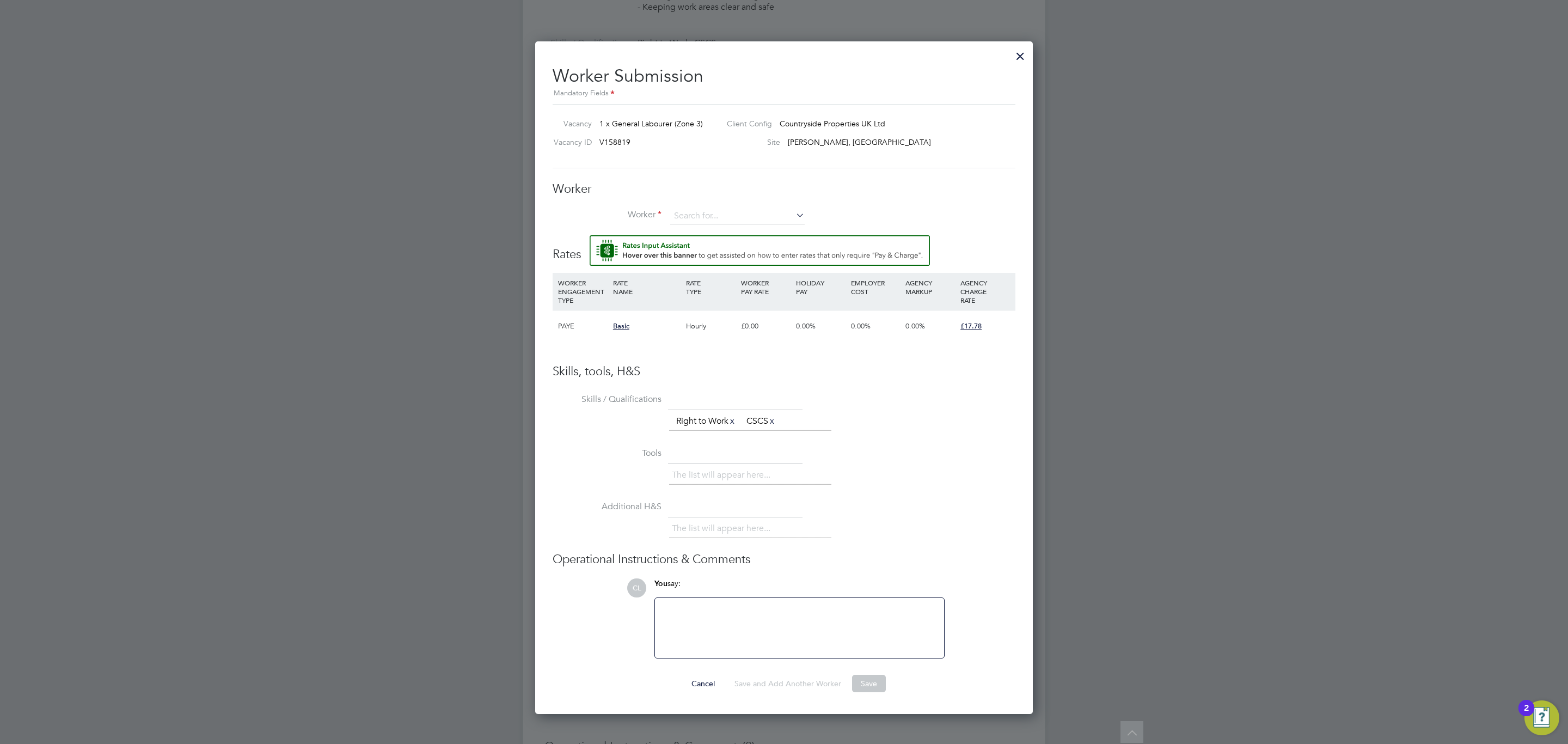
click at [689, 228] on li "Worker" at bounding box center [784, 221] width 463 height 27
click at [693, 220] on input at bounding box center [737, 215] width 135 height 16
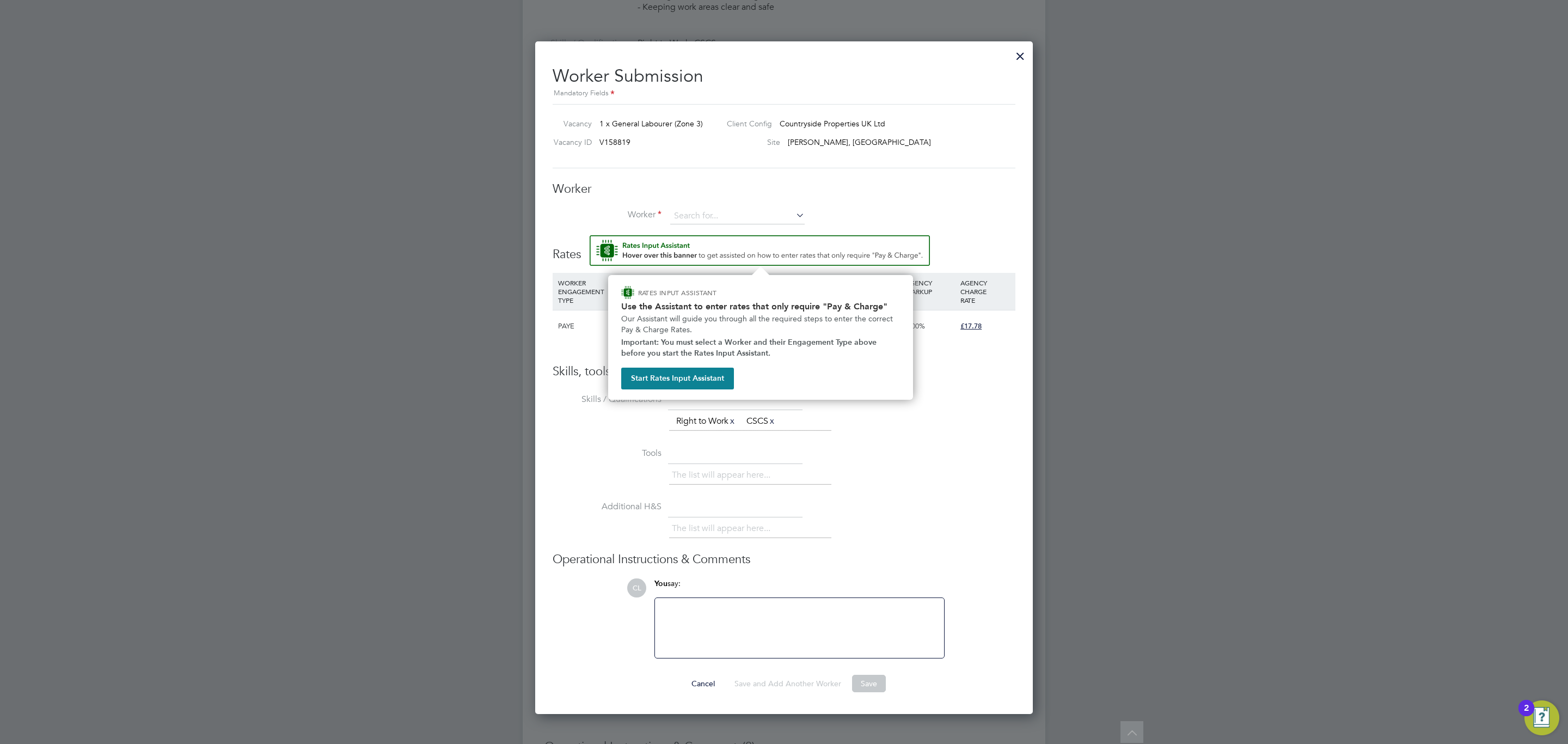
click at [706, 246] on img "Rate Assistant" at bounding box center [759, 250] width 340 height 31
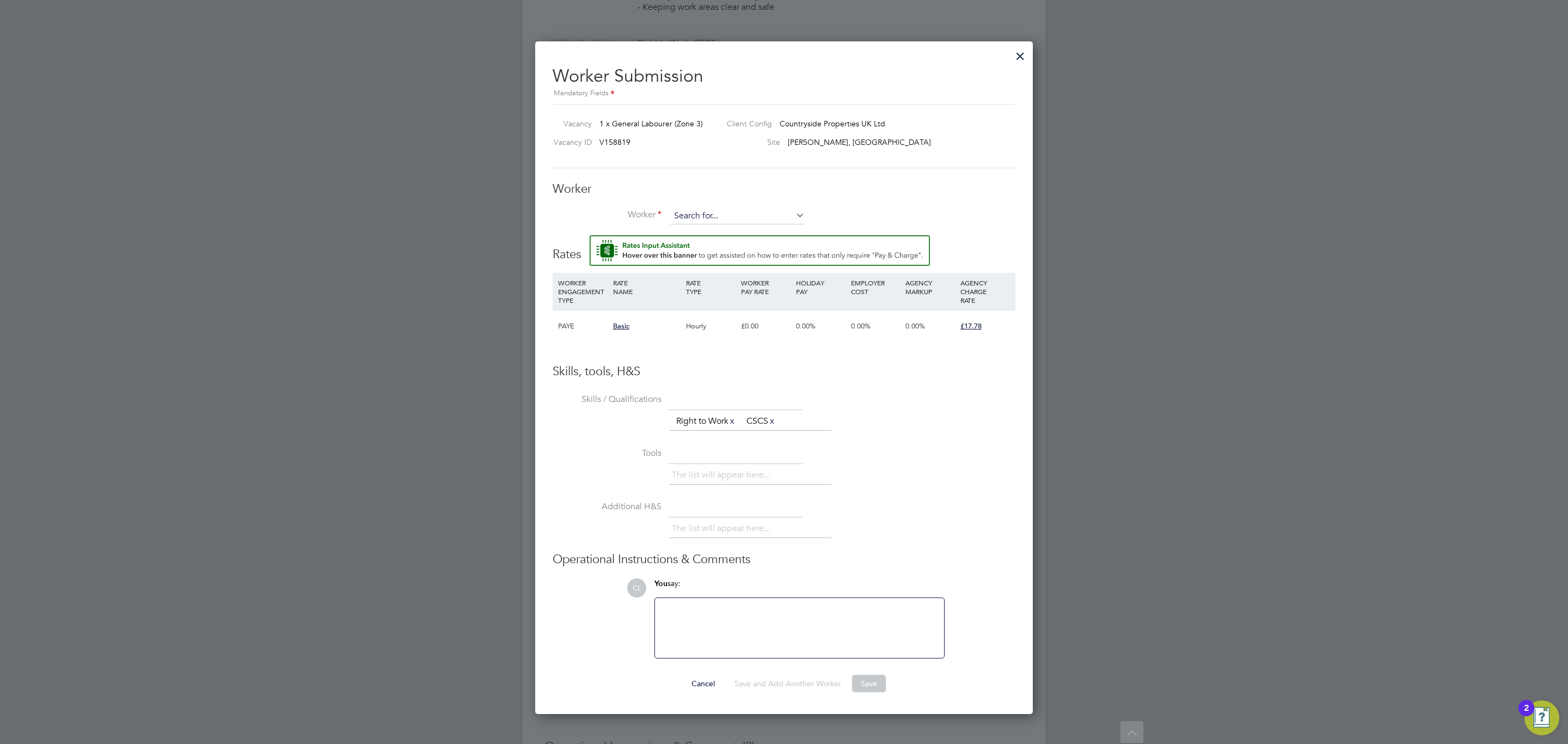
click at [697, 211] on input at bounding box center [737, 215] width 135 height 16
click at [702, 245] on li "+ Add new" at bounding box center [738, 246] width 136 height 14
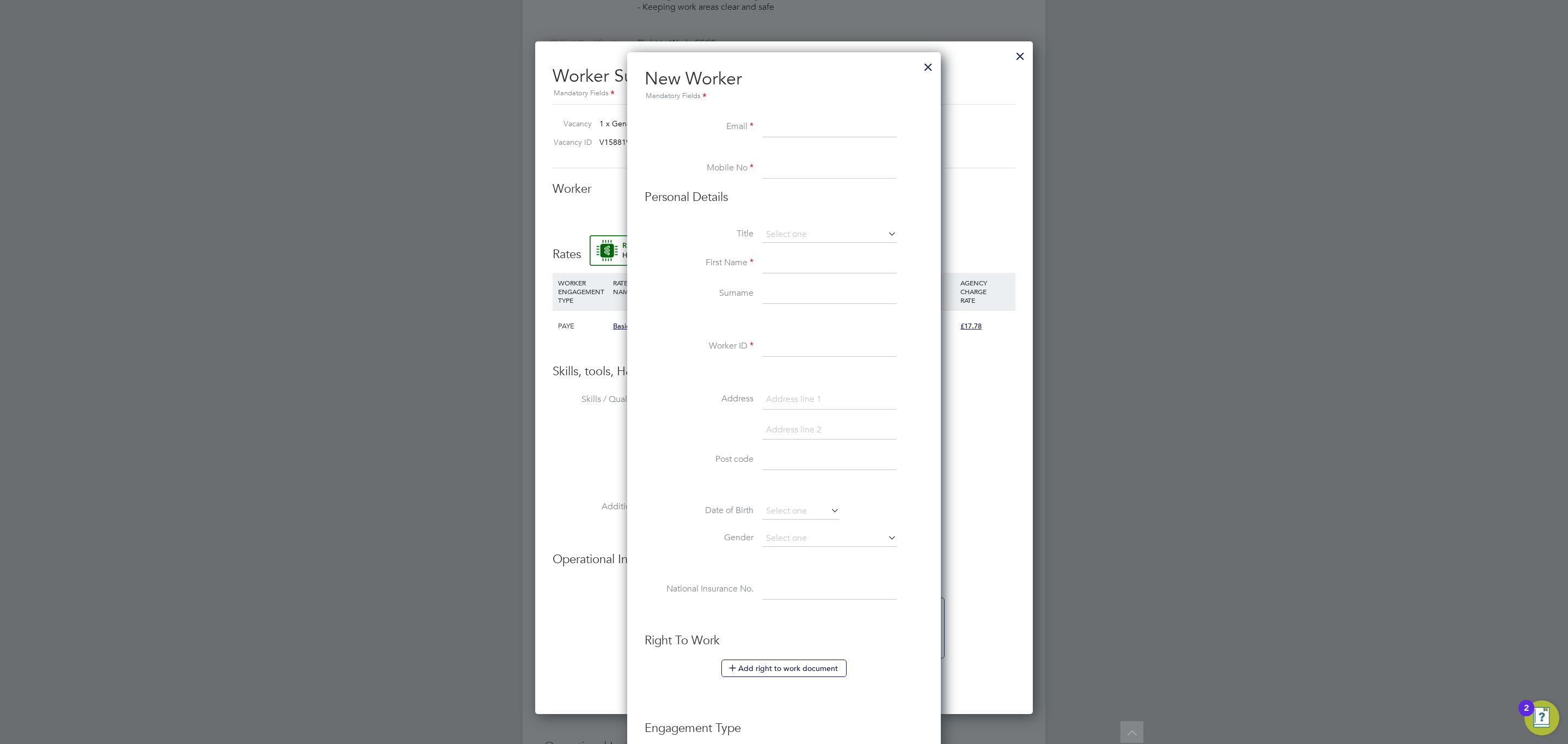
paste input "[PERSON_NAME]"
type input "[PERSON_NAME]"
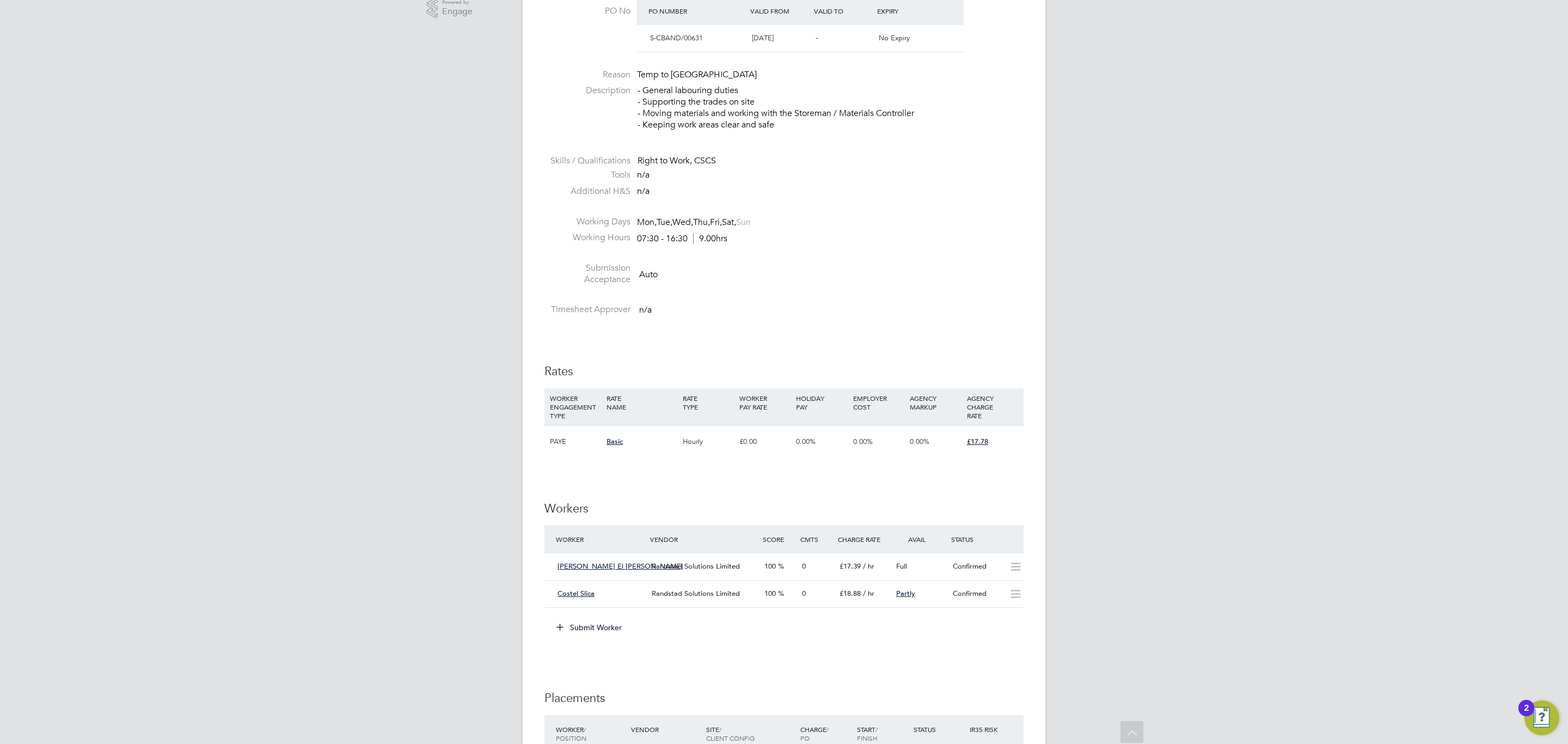
click at [609, 629] on button "Submit Worker" at bounding box center [589, 627] width 81 height 18
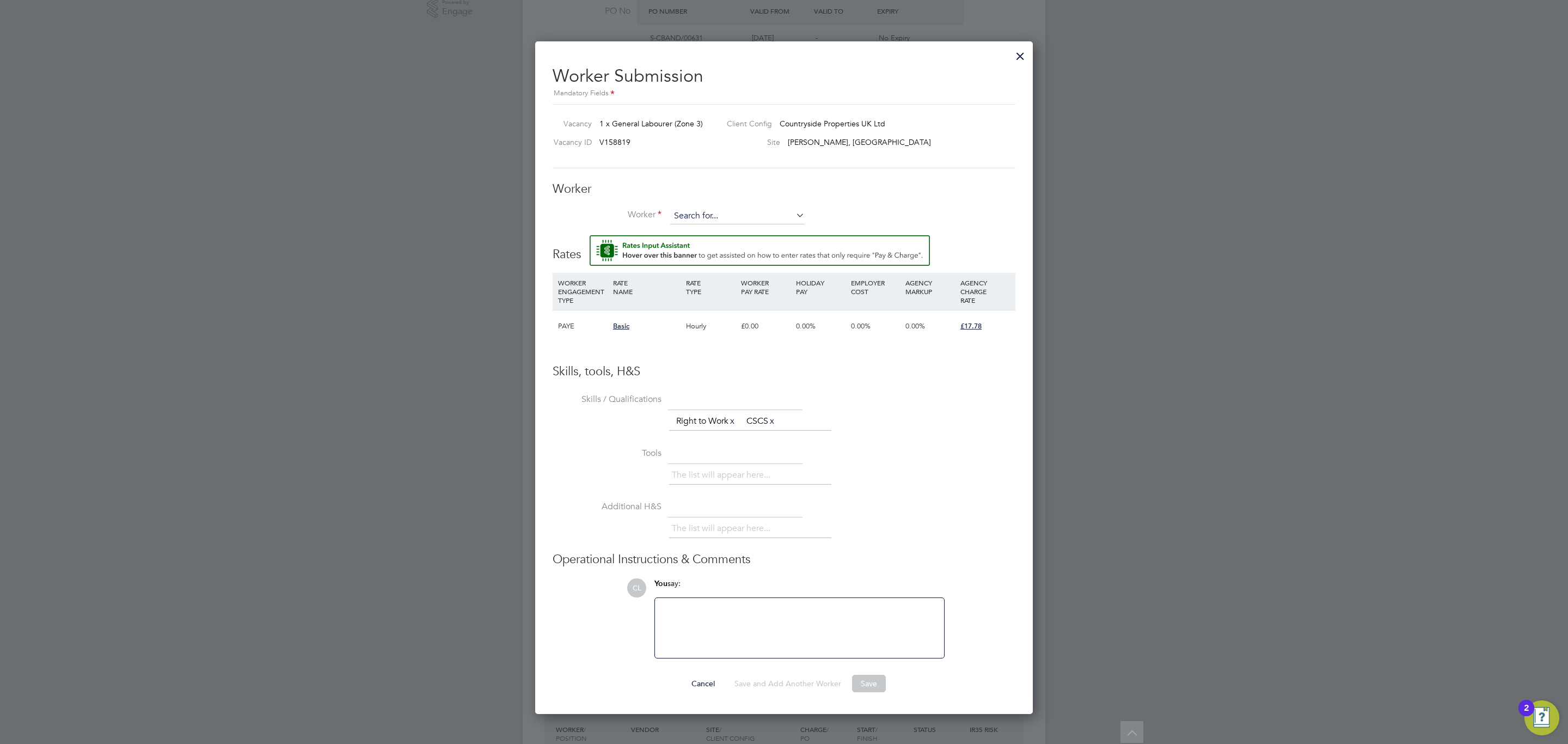
click at [705, 213] on input at bounding box center [737, 215] width 135 height 16
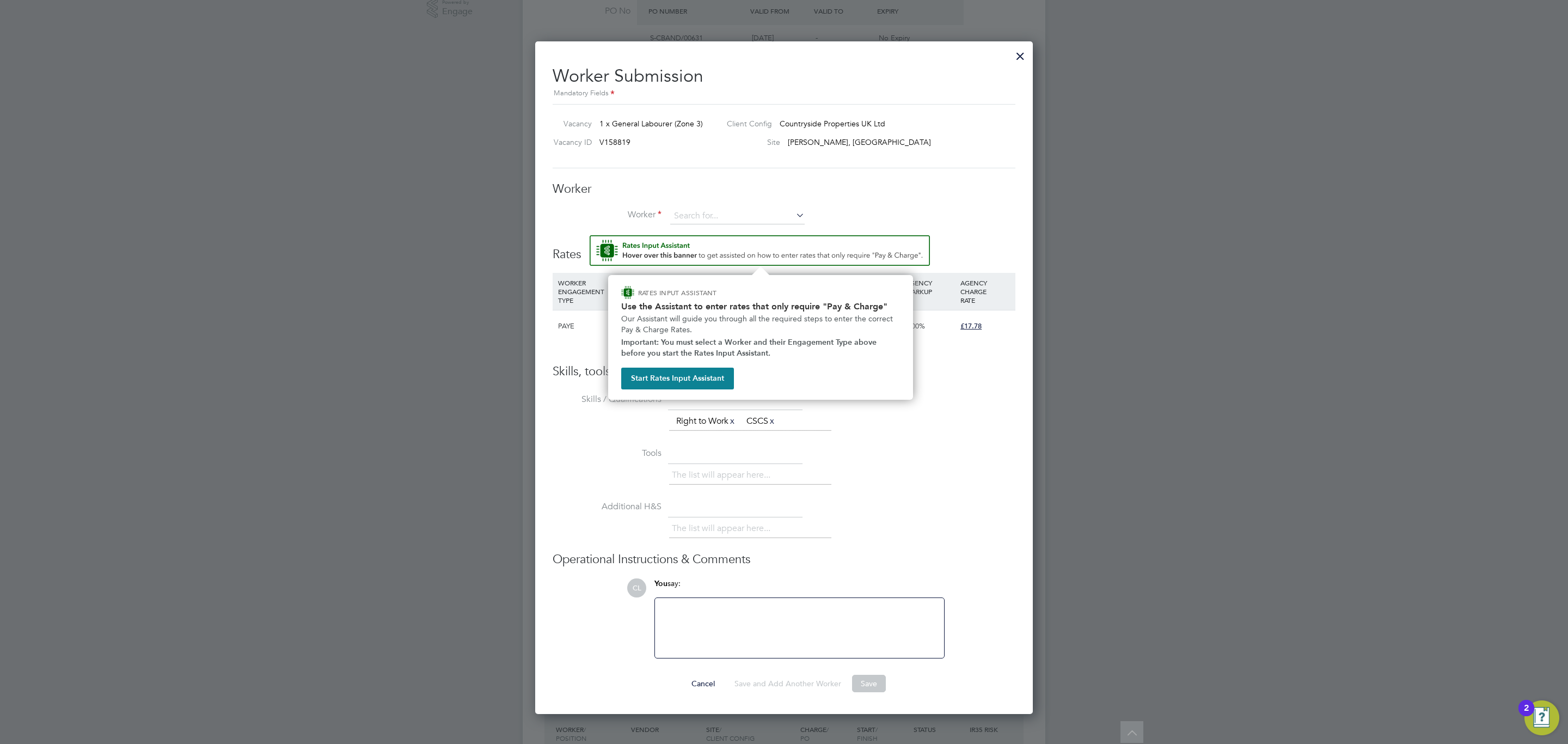
click at [724, 255] on img "Rate Assistant" at bounding box center [759, 250] width 340 height 31
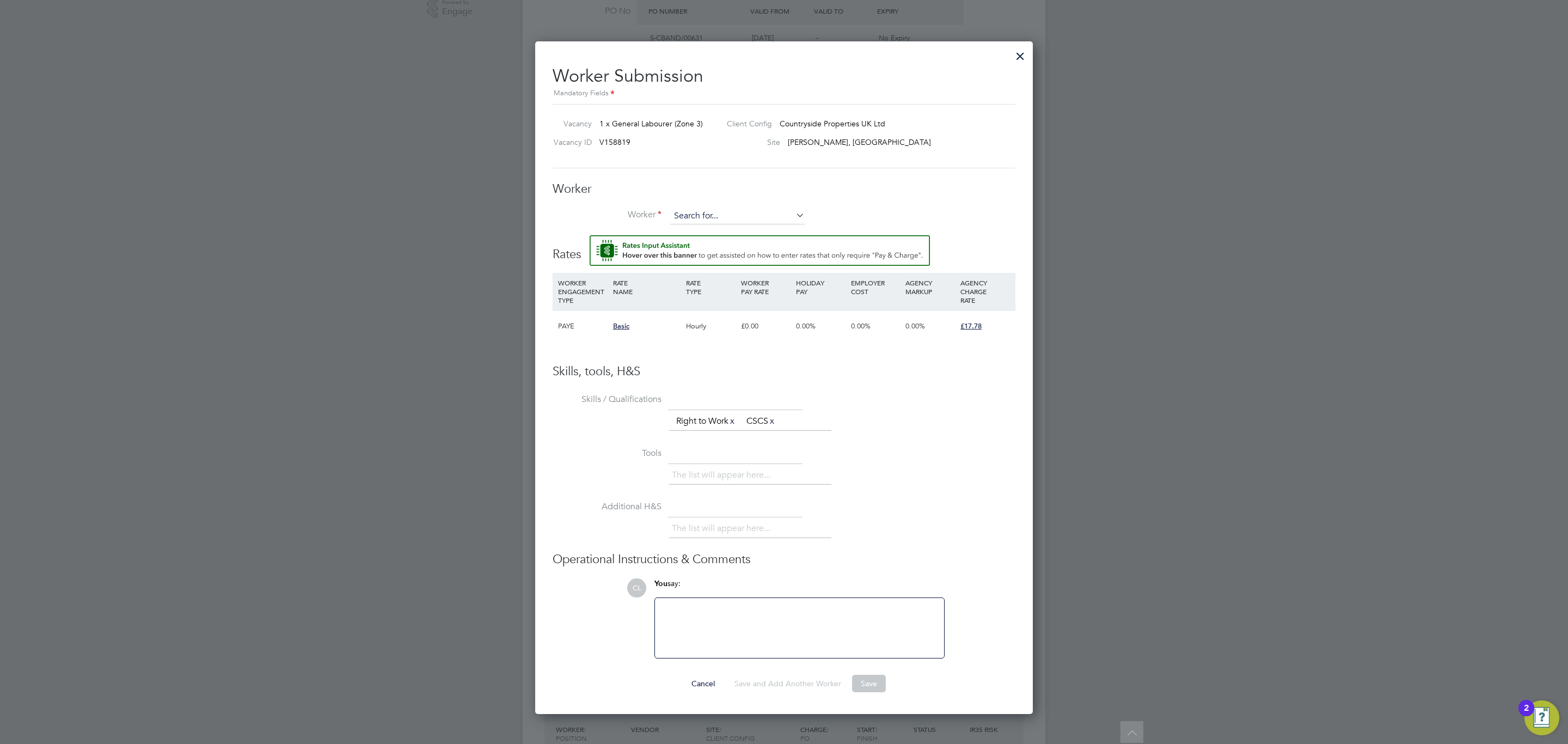
click at [707, 220] on input at bounding box center [737, 215] width 135 height 16
click at [712, 244] on li "+ Add new" at bounding box center [738, 246] width 136 height 14
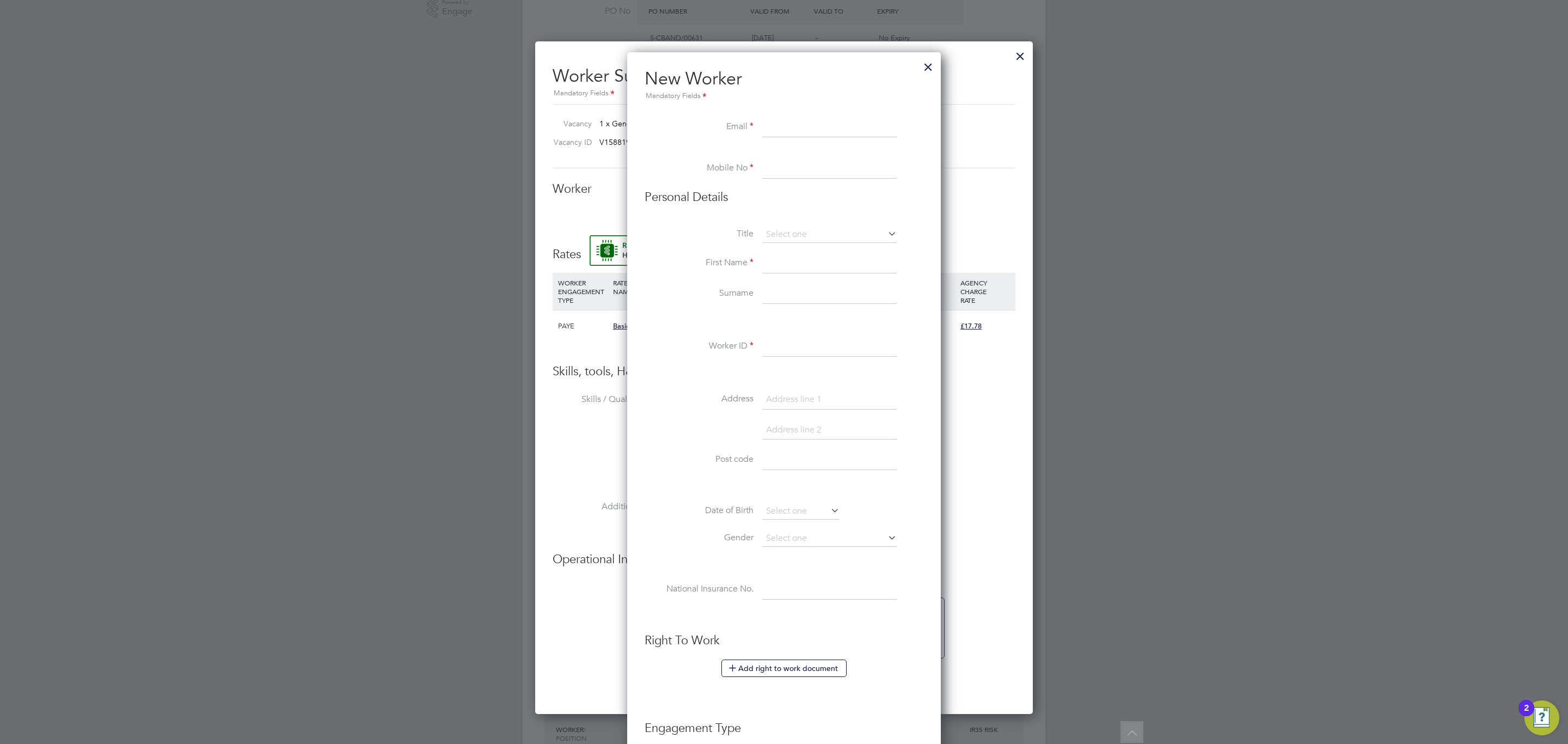
paste input "[EMAIL_ADDRESS][DOMAIN_NAME]"
type input "[EMAIL_ADDRESS][DOMAIN_NAME]"
click at [793, 166] on input at bounding box center [829, 168] width 135 height 20
paste input "07908066550"
type input "07908066550"
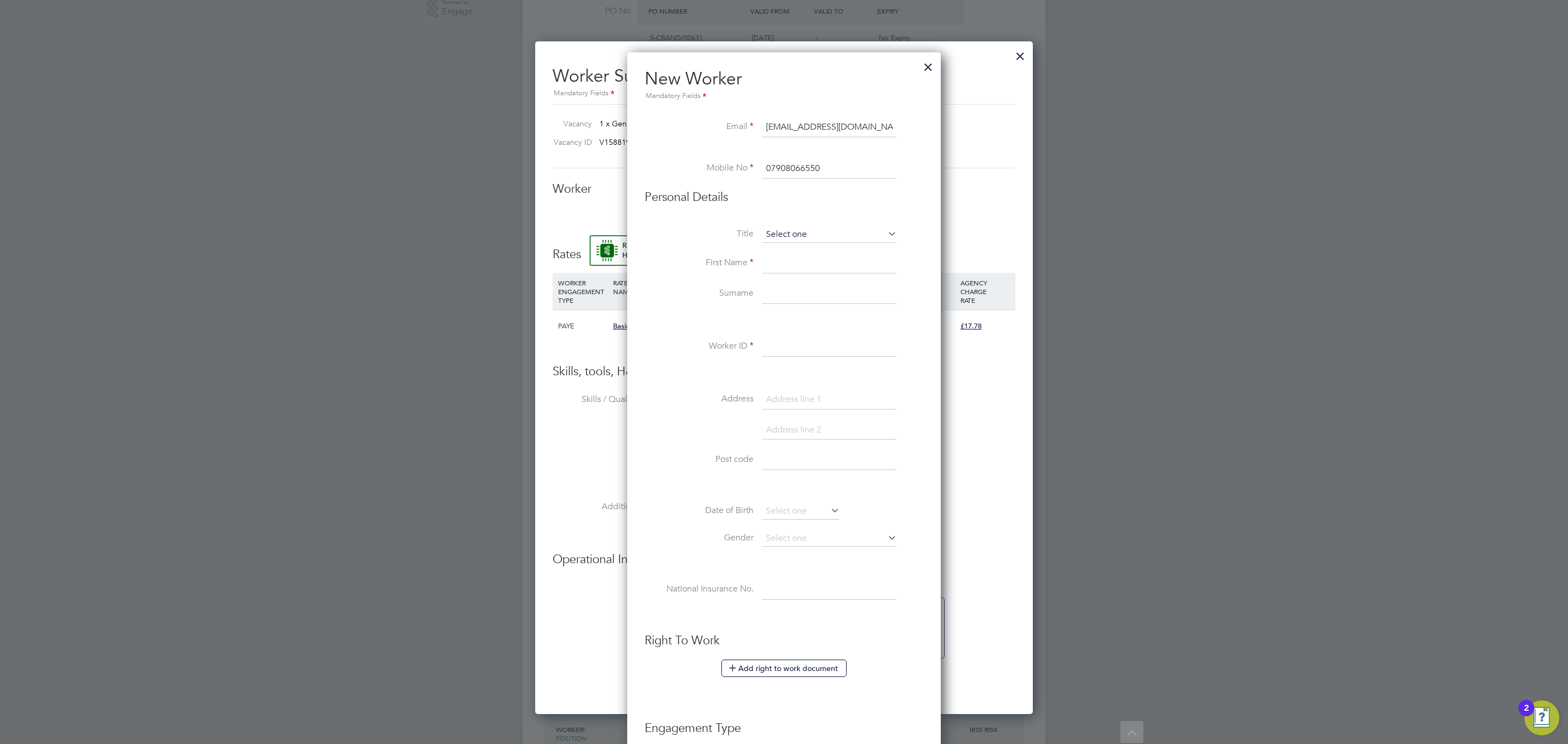
click at [762, 240] on input at bounding box center [829, 234] width 135 height 16
click at [778, 232] on input at bounding box center [829, 234] width 135 height 16
click at [798, 247] on li "Mr" at bounding box center [829, 250] width 136 height 14
type input "Mr"
click at [798, 260] on input at bounding box center [829, 263] width 135 height 20
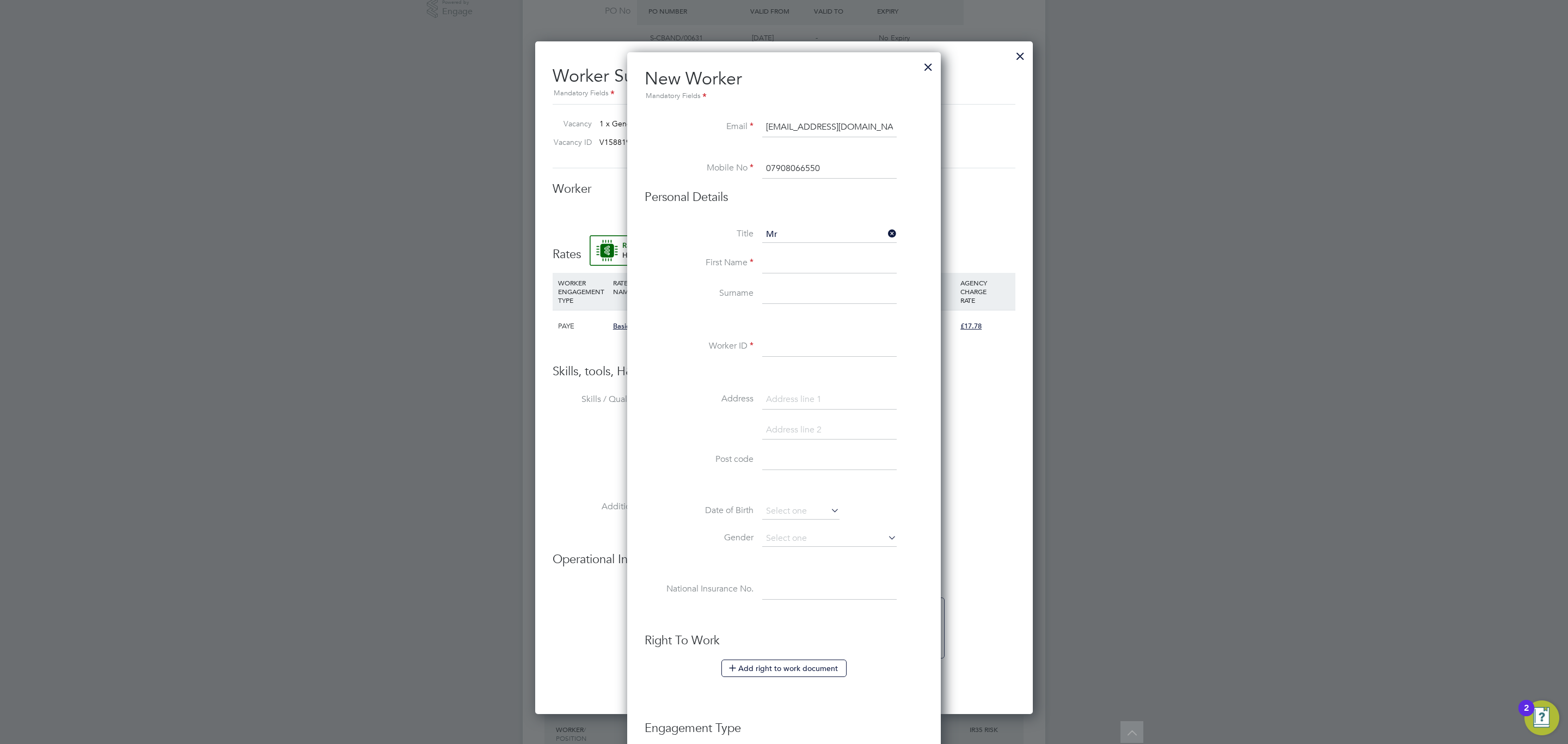
paste input "[PERSON_NAME]"
type input "[PERSON_NAME]"
click at [791, 302] on input at bounding box center [829, 294] width 135 height 20
paste input "Abaker"
type input "Abaker"
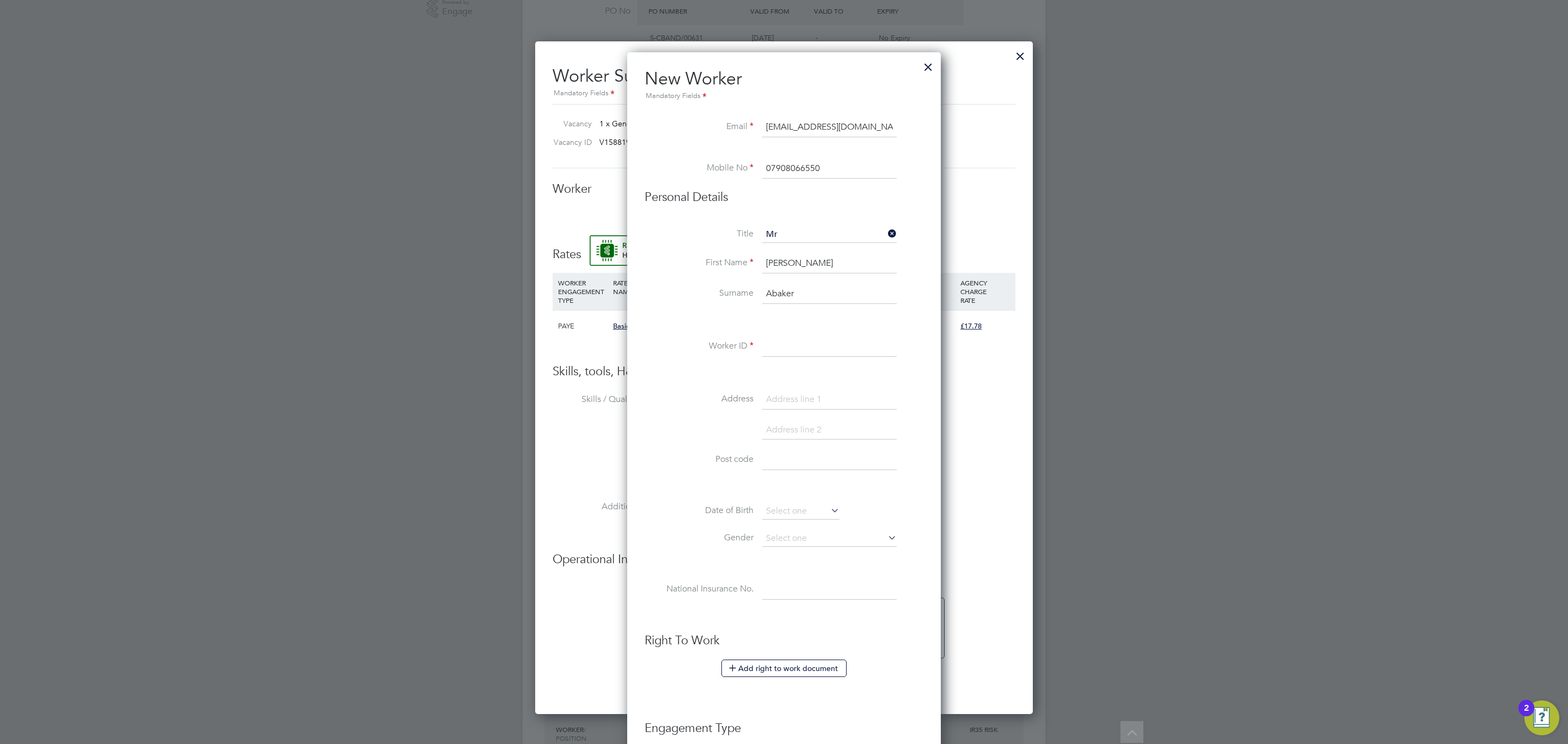
click at [804, 361] on li "Worker ID" at bounding box center [784, 352] width 279 height 31
click at [797, 346] on input at bounding box center [829, 346] width 135 height 20
paste input "C-004613532"
type input "C-004613532"
click at [805, 398] on input at bounding box center [829, 400] width 135 height 20
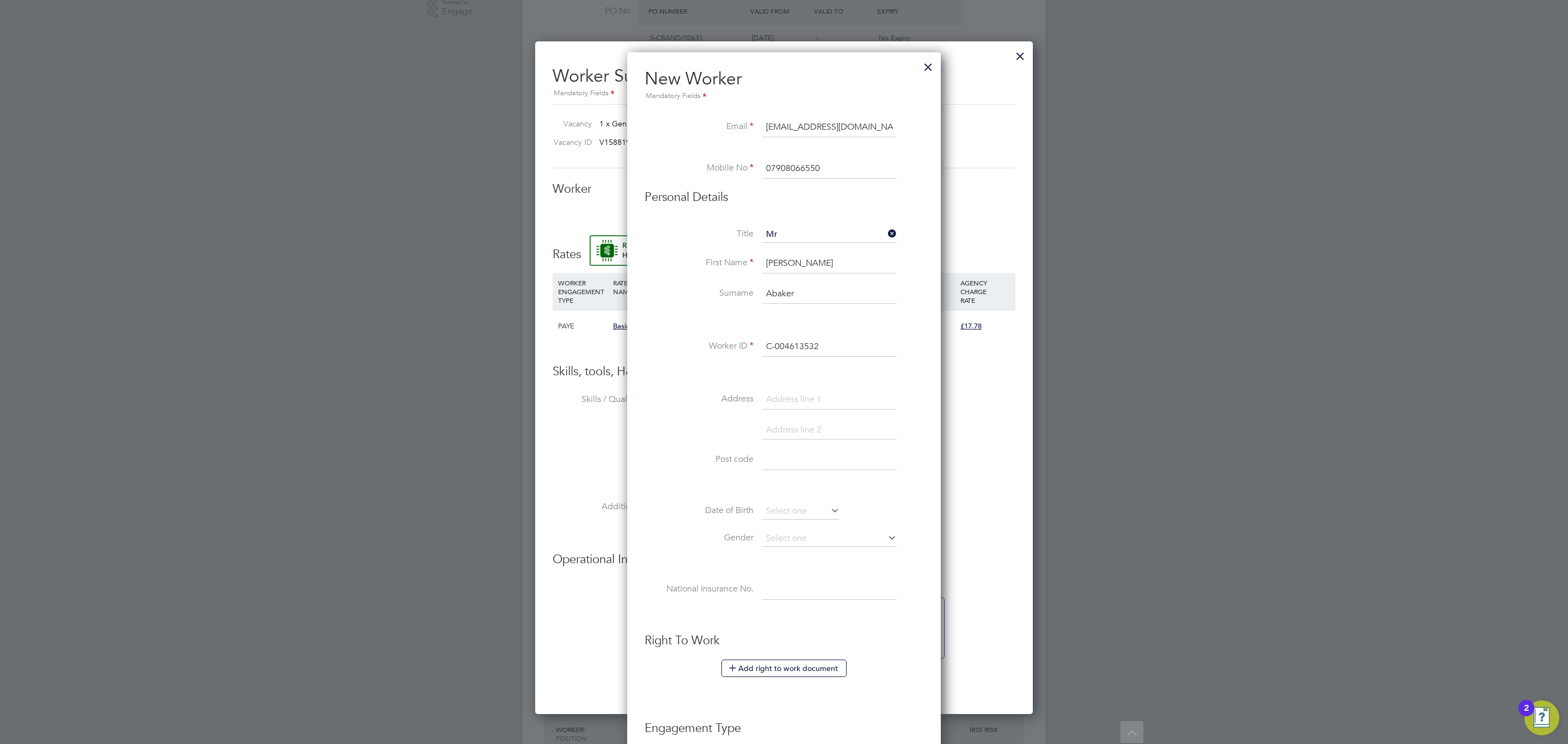
paste input "[STREET_ADDRESS]"
type input "[STREET_ADDRESS]"
click at [813, 456] on input at bounding box center [829, 460] width 135 height 20
paste input "OX16 1PH"
type input "OX16 1PH"
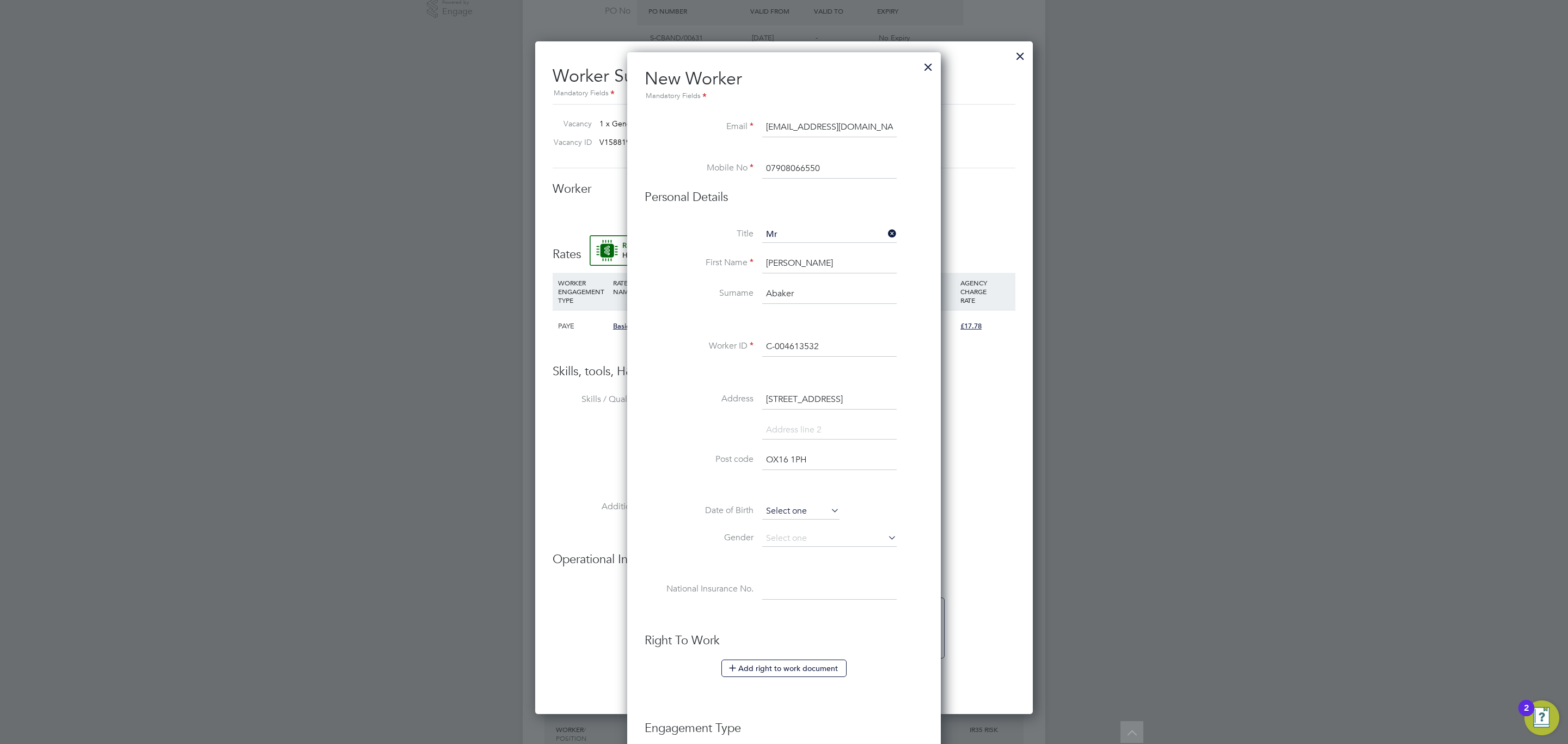
click at [810, 513] on input at bounding box center [801, 511] width 77 height 16
drag, startPoint x: 865, startPoint y: 315, endPoint x: 859, endPoint y: 320, distance: 7.8
click at [864, 316] on div "[DATE]" at bounding box center [840, 320] width 147 height 10
click at [858, 322] on span "2012" at bounding box center [861, 320] width 20 height 9
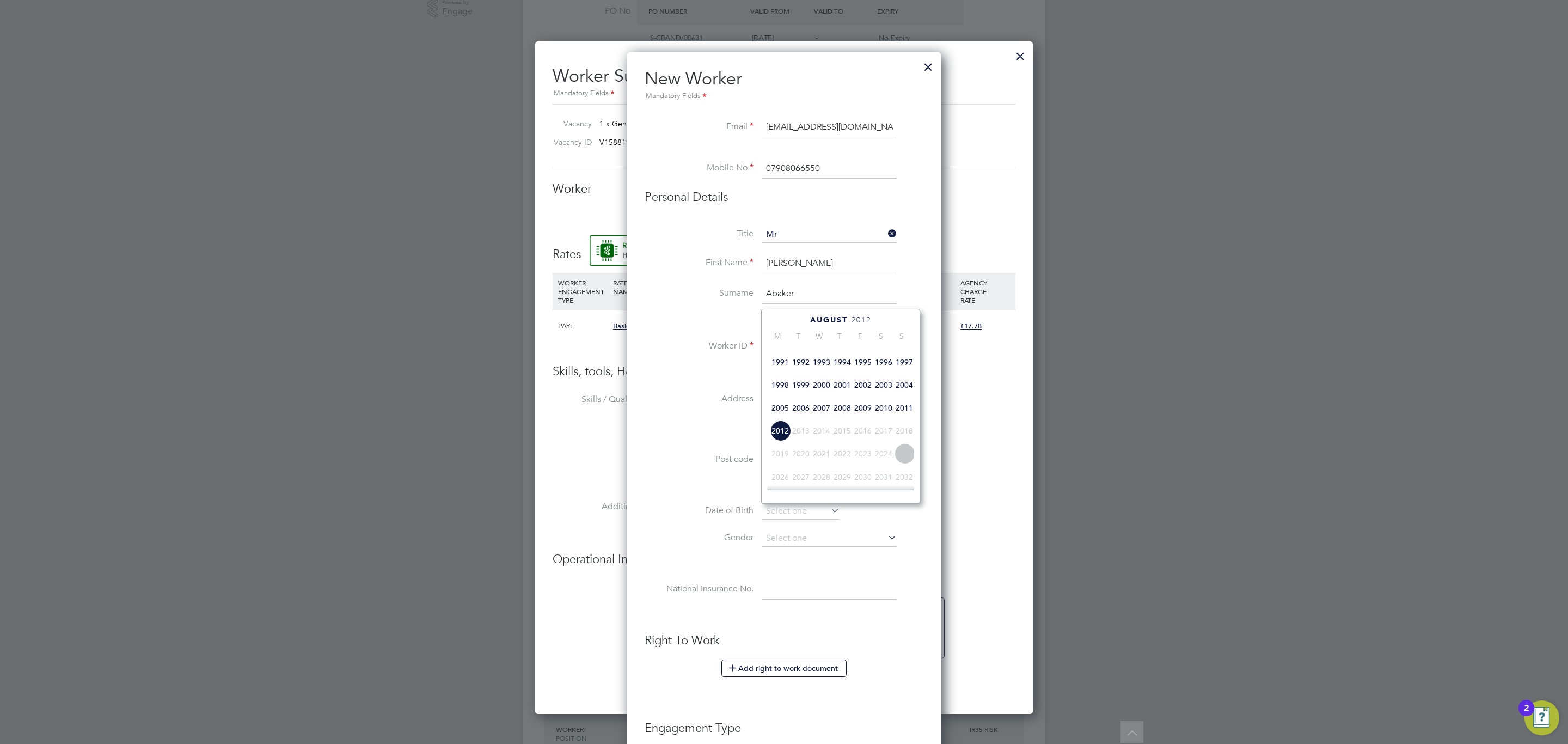
drag, startPoint x: 831, startPoint y: 394, endPoint x: 840, endPoint y: 389, distance: 10.3
click at [840, 389] on span "2001" at bounding box center [842, 385] width 20 height 20
click at [785, 355] on span "2" at bounding box center [780, 355] width 20 height 20
type input "[DATE]"
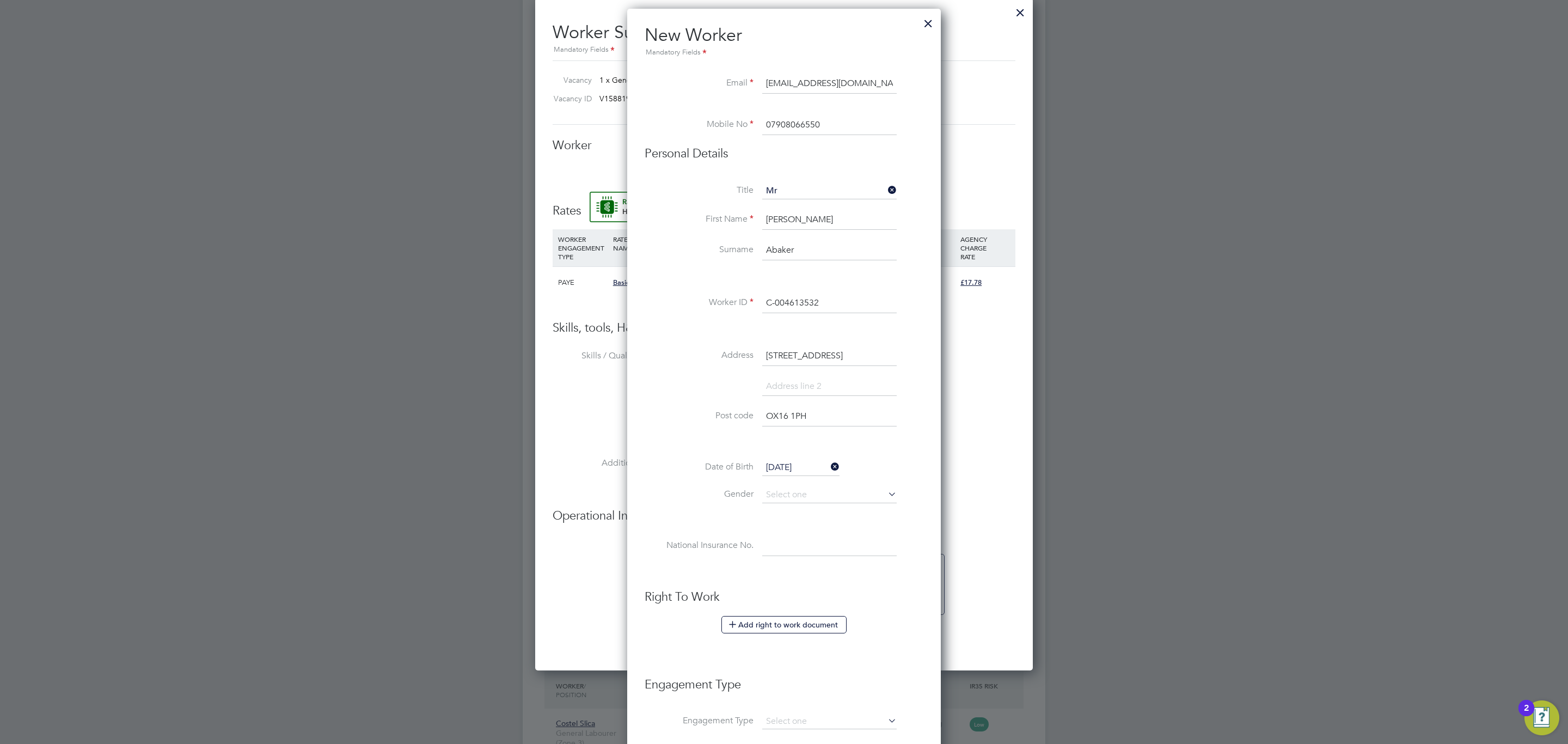
scroll to position [425, 0]
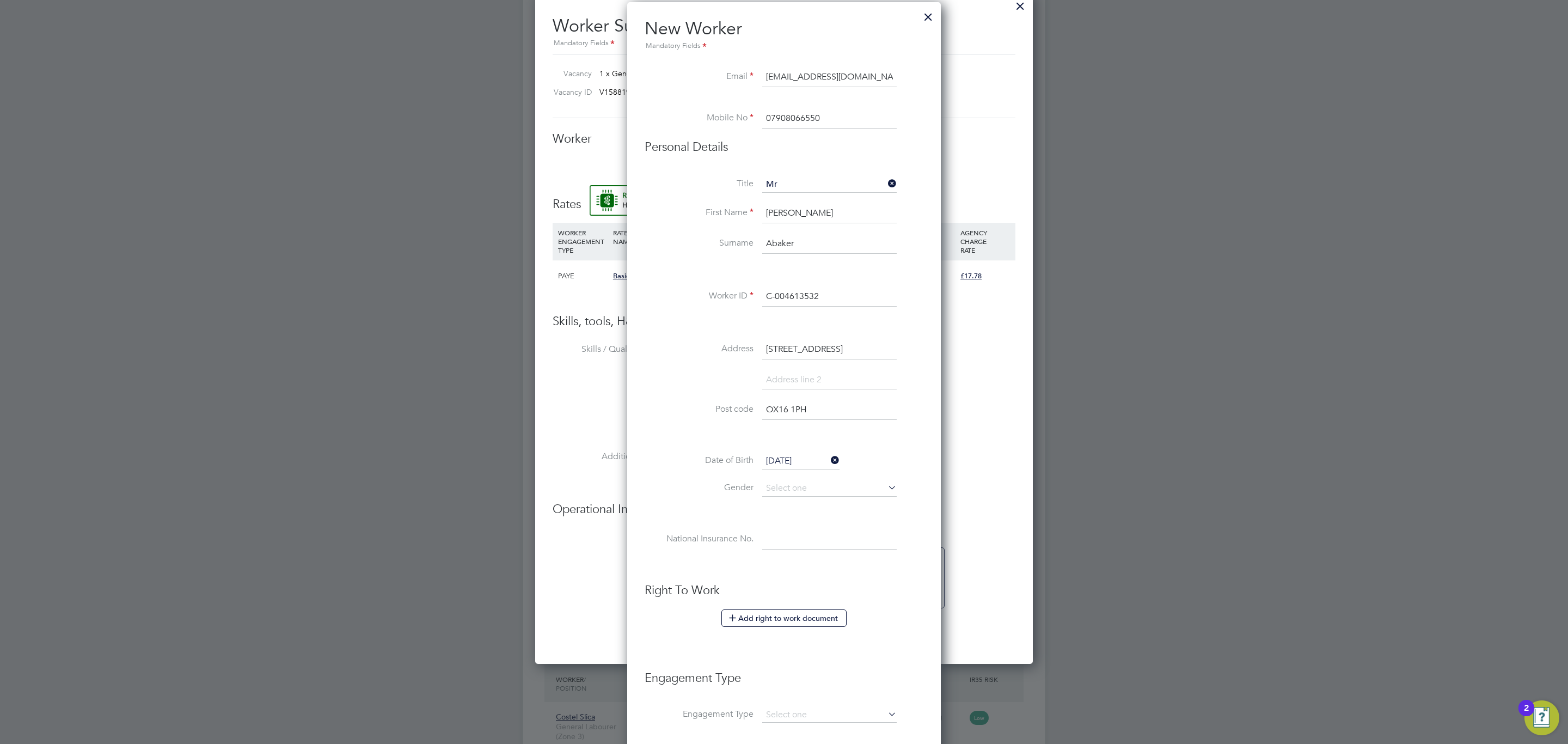
click at [809, 480] on li "Date of Birth [DEMOGRAPHIC_DATA]" at bounding box center [784, 467] width 279 height 27
click at [809, 488] on input at bounding box center [829, 488] width 135 height 16
click at [810, 500] on li "[DEMOGRAPHIC_DATA]" at bounding box center [829, 505] width 136 height 14
type input "[DEMOGRAPHIC_DATA]"
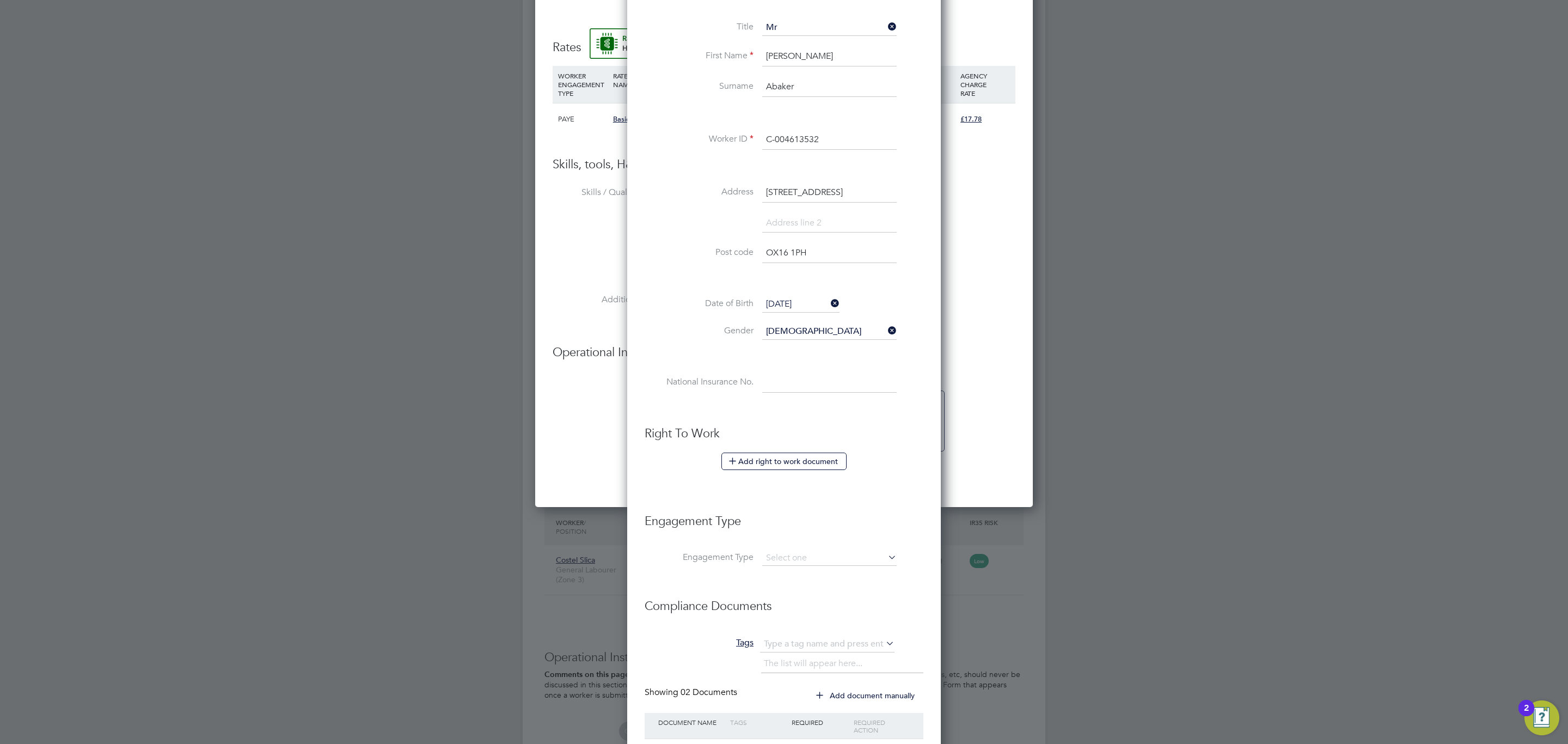
scroll to position [589, 0]
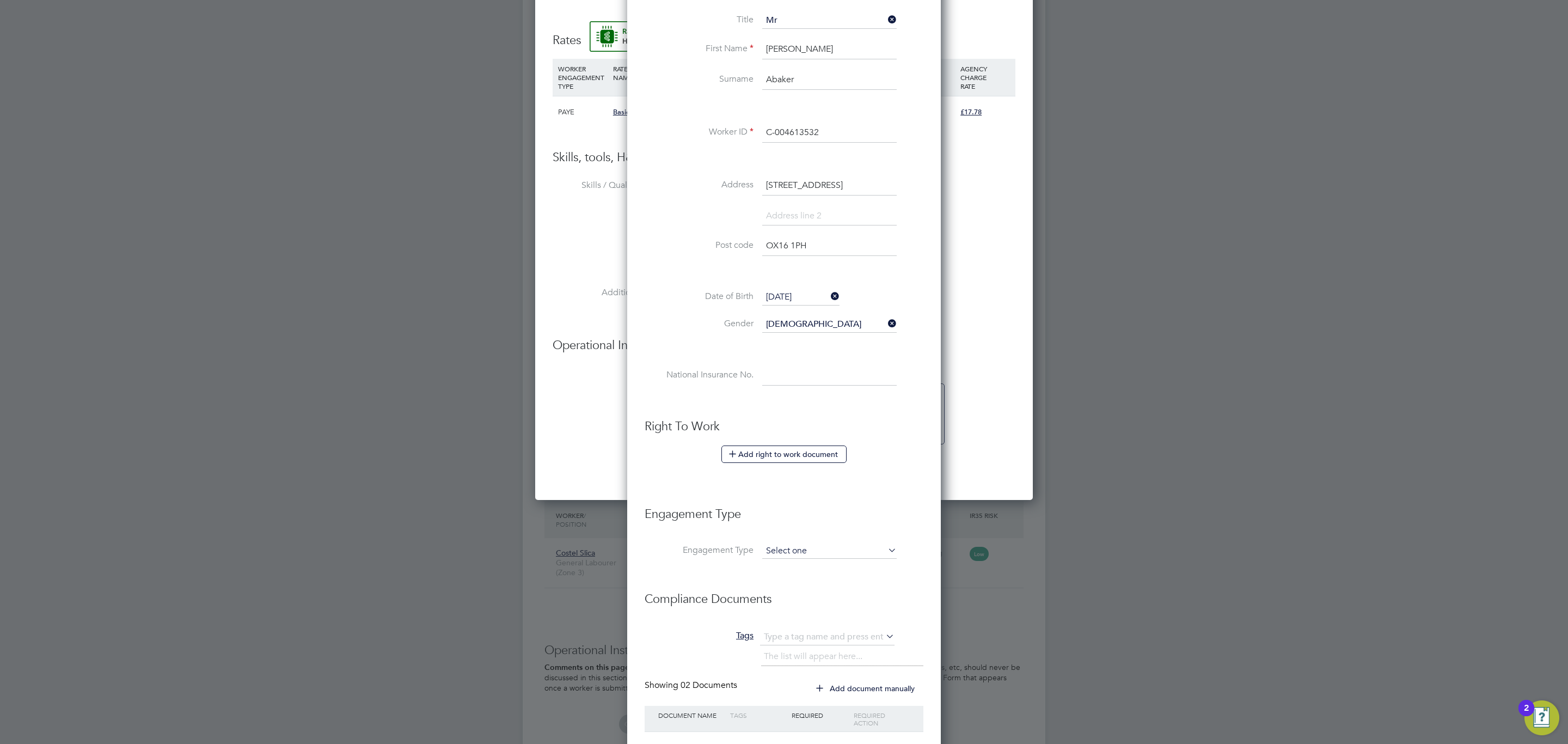
click at [806, 545] on input at bounding box center [829, 551] width 135 height 15
click at [813, 609] on li "Umbrella" at bounding box center [829, 617] width 136 height 16
type input "Umbrella"
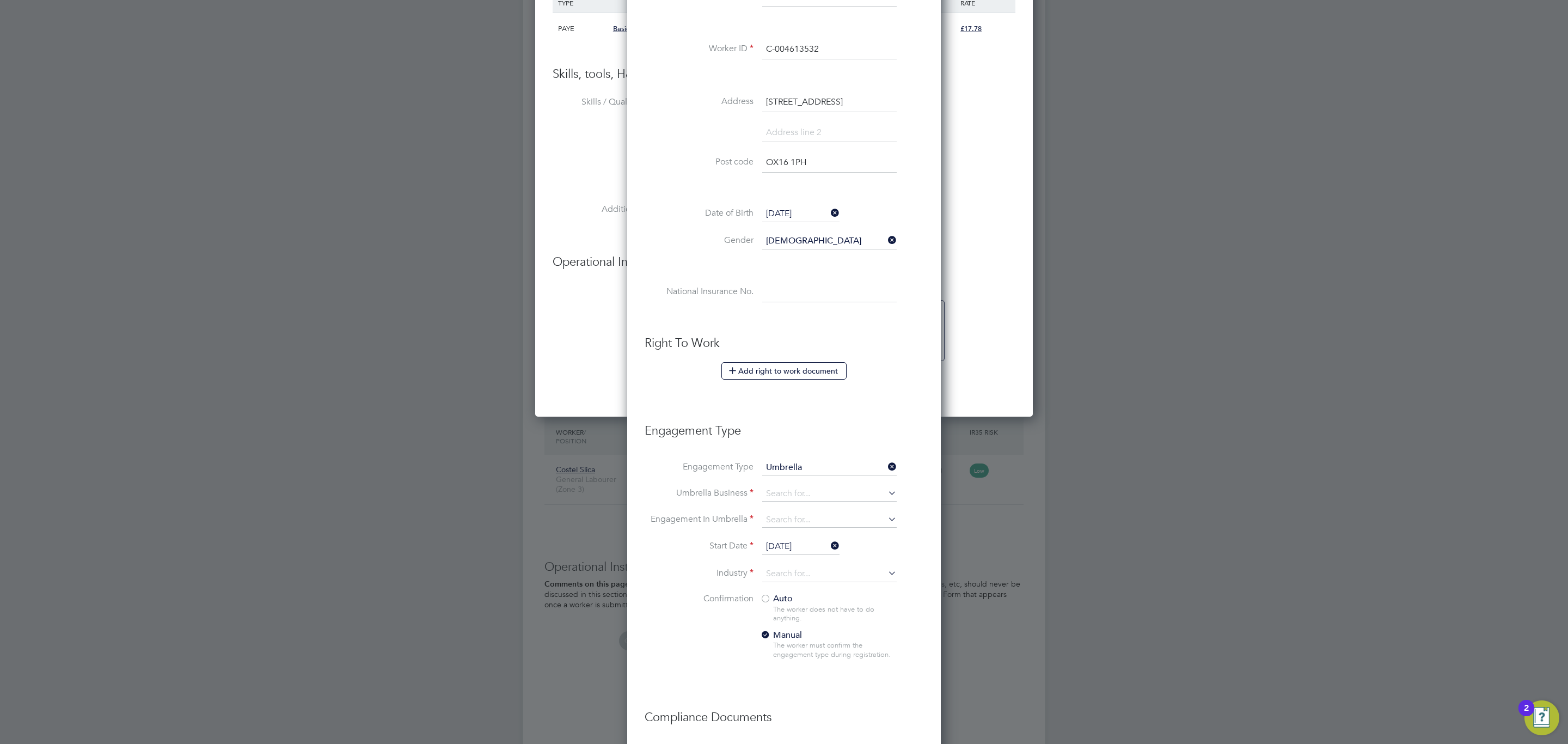
scroll to position [696, 0]
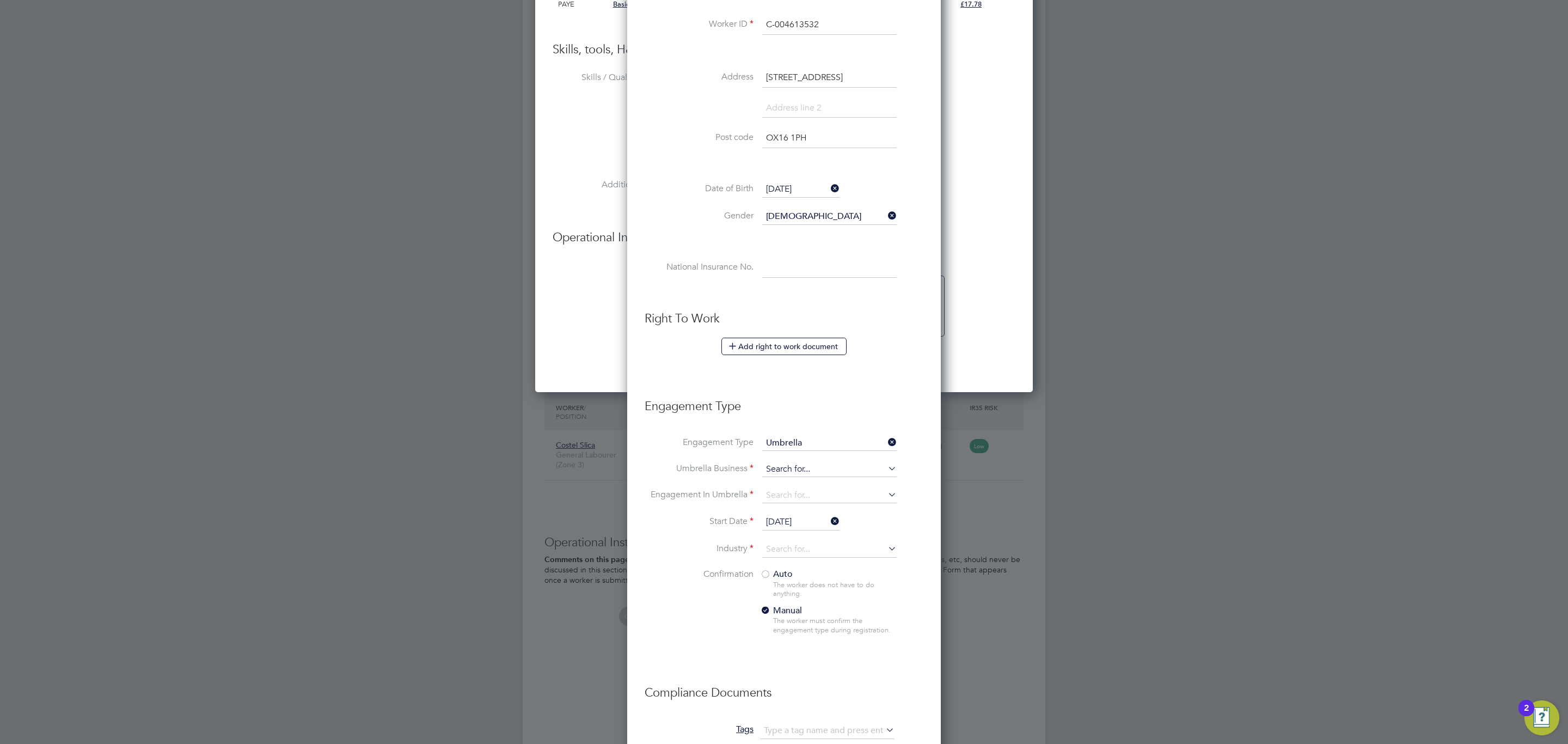
click at [781, 465] on input at bounding box center [829, 469] width 135 height 15
click at [817, 490] on li "[PERSON_NAME] hire DNP Limited" at bounding box center [835, 488] width 148 height 16
type input "Sapphire DNP Limited"
click at [817, 490] on input at bounding box center [829, 495] width 135 height 15
click at [806, 584] on li "PAYE Umbrella" at bounding box center [829, 578] width 136 height 16
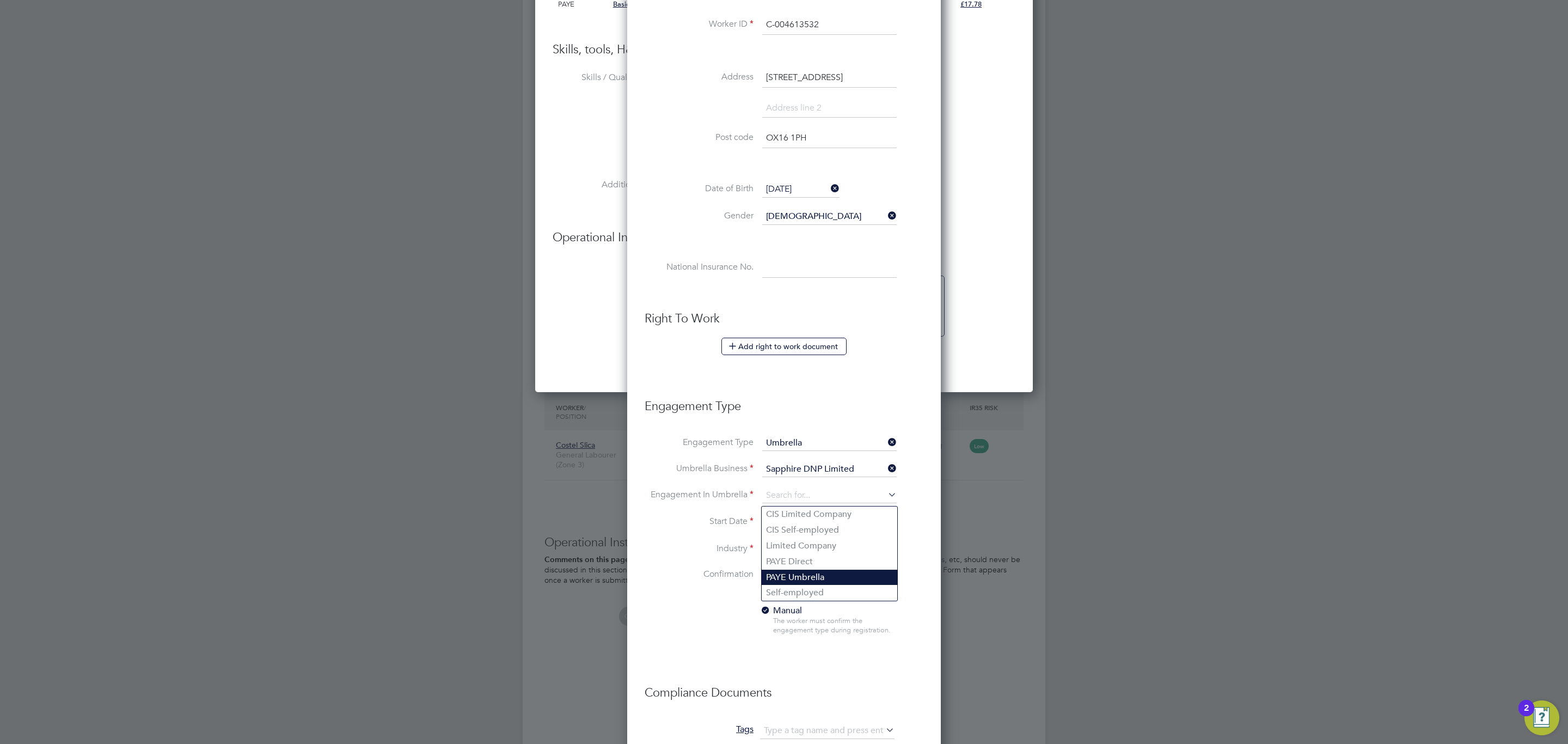
type input "PAYE Umbrella"
click at [796, 534] on li "Start Date [DATE]" at bounding box center [784, 528] width 279 height 27
click at [795, 530] on input "[DATE]" at bounding box center [801, 522] width 77 height 16
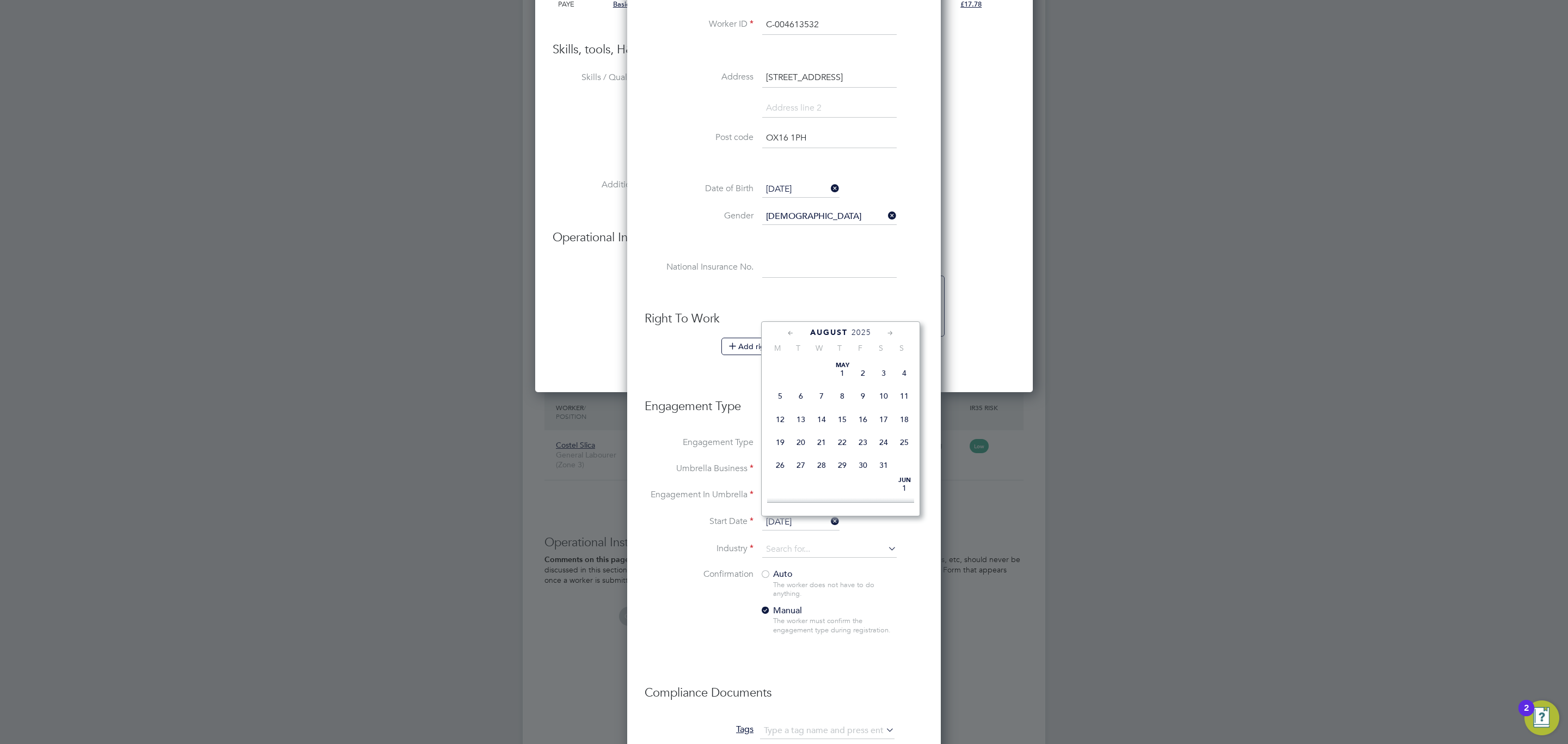
scroll to position [418, 0]
click at [860, 400] on span "22" at bounding box center [862, 391] width 20 height 20
type input "[DATE]"
click at [806, 555] on input at bounding box center [829, 549] width 135 height 16
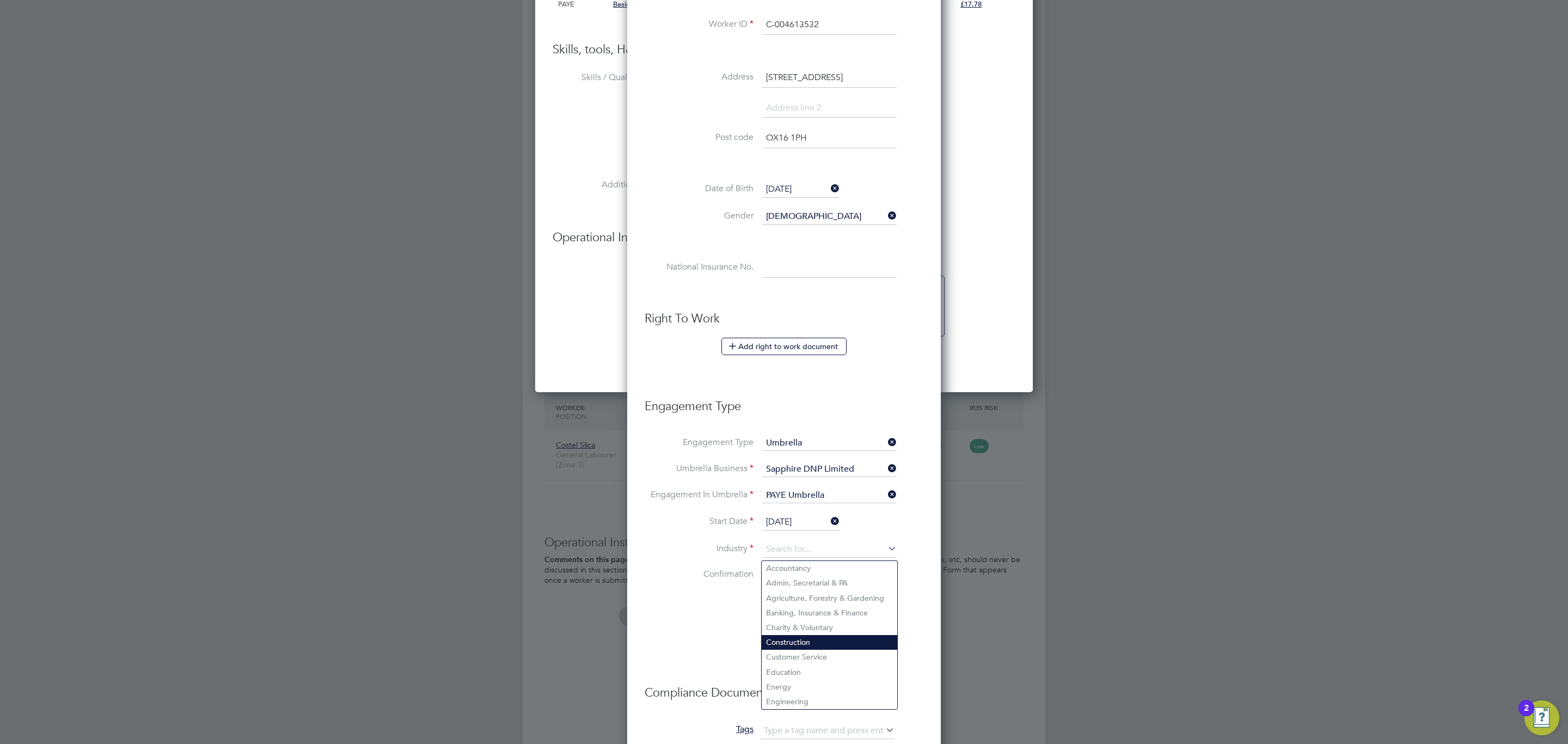
click at [789, 648] on li "Construction" at bounding box center [829, 642] width 136 height 14
type input "Construction"
click at [764, 582] on div "Auto The worker does not have to do anything. Manual The worker must confirm th…" at bounding box center [828, 605] width 136 height 73
click at [764, 571] on div at bounding box center [765, 575] width 11 height 11
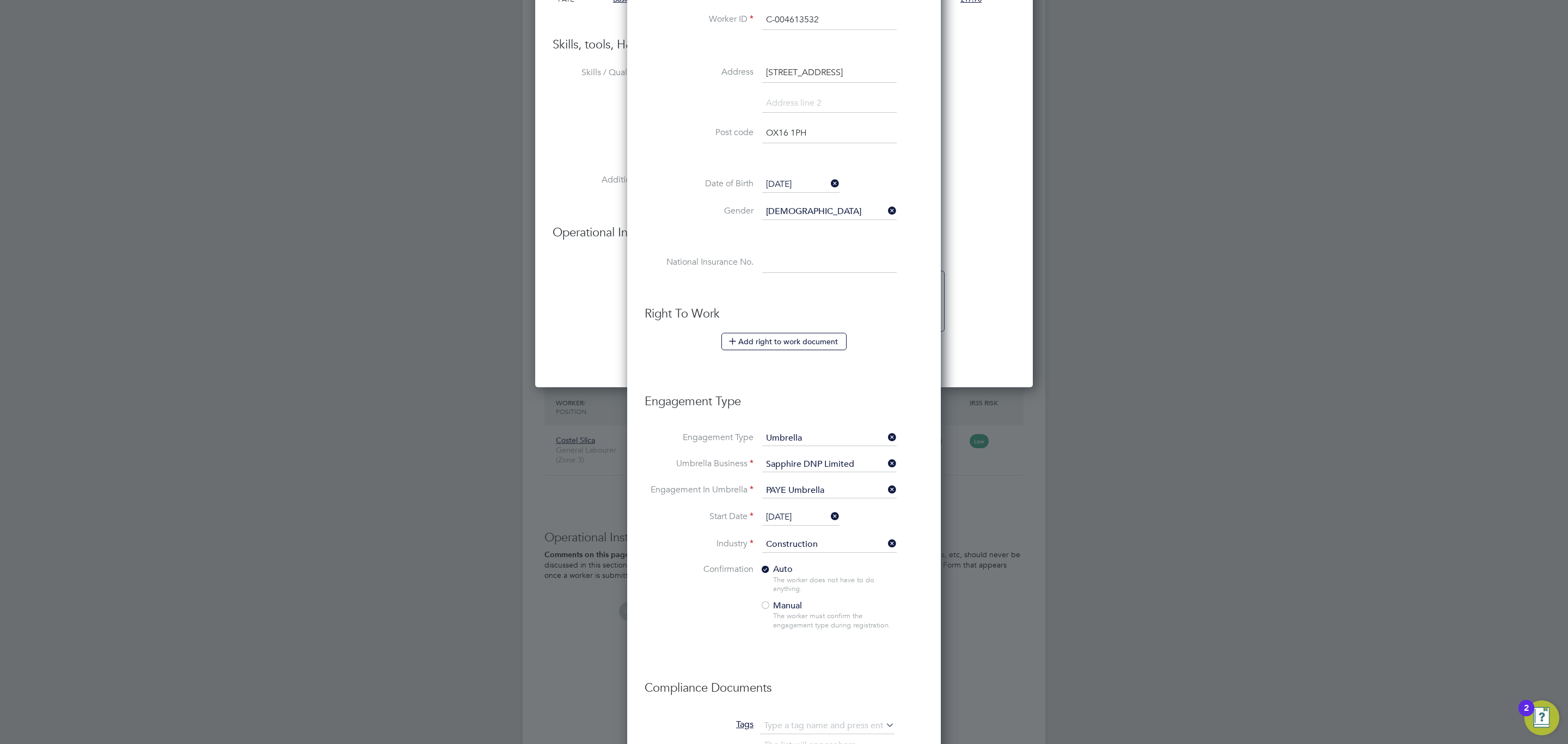
scroll to position [866, 0]
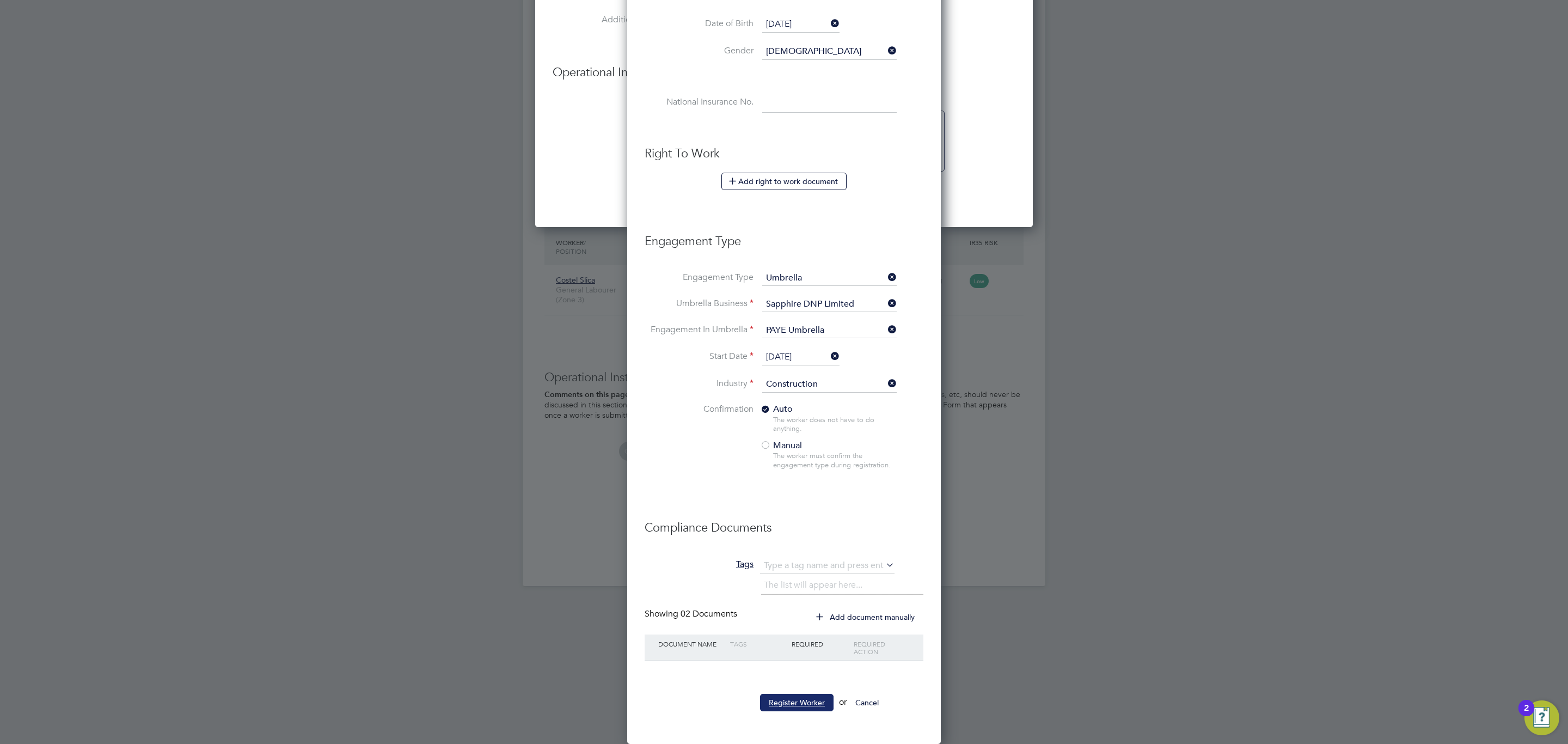
click at [808, 702] on button "Register Worker" at bounding box center [796, 702] width 74 height 18
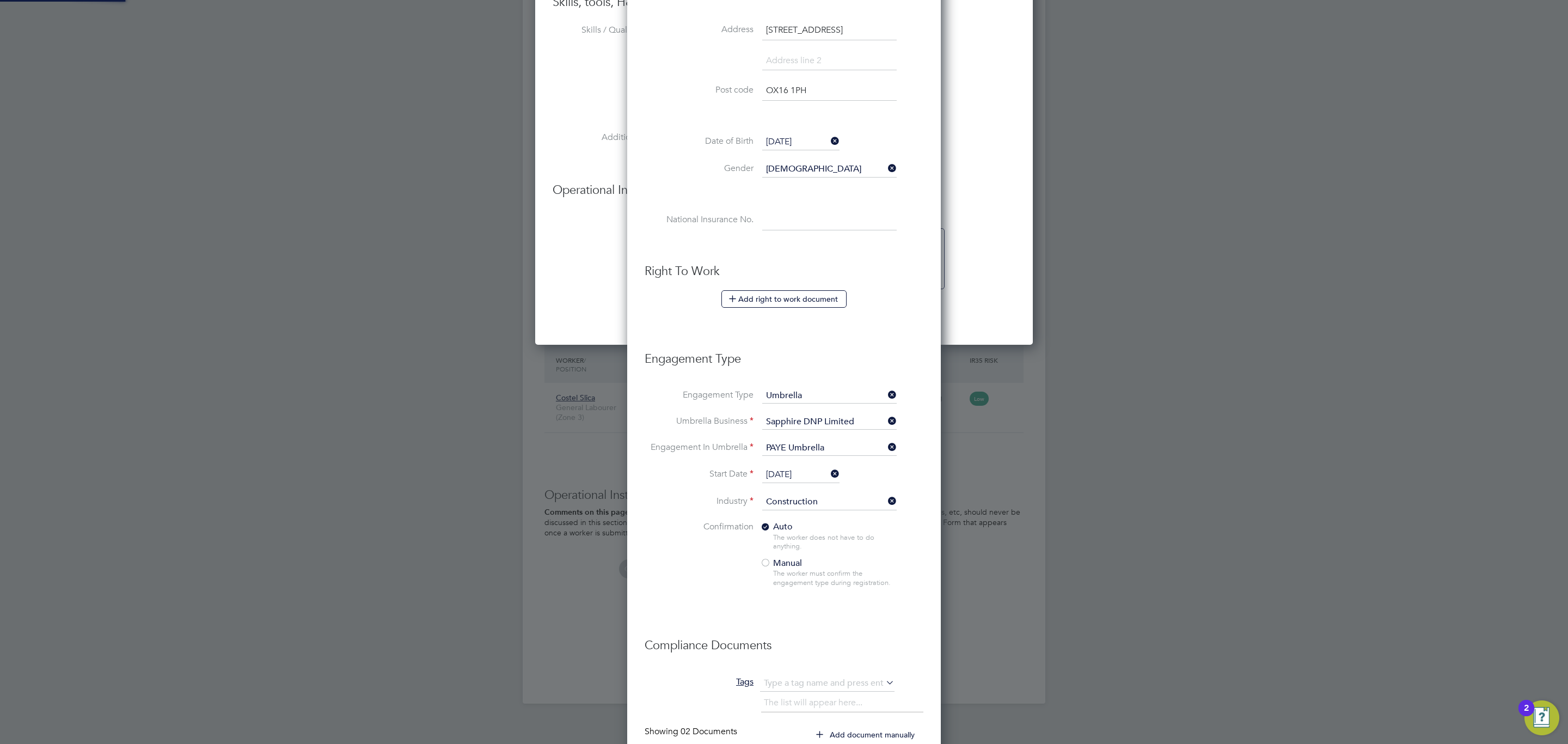
scroll to position [664, 498]
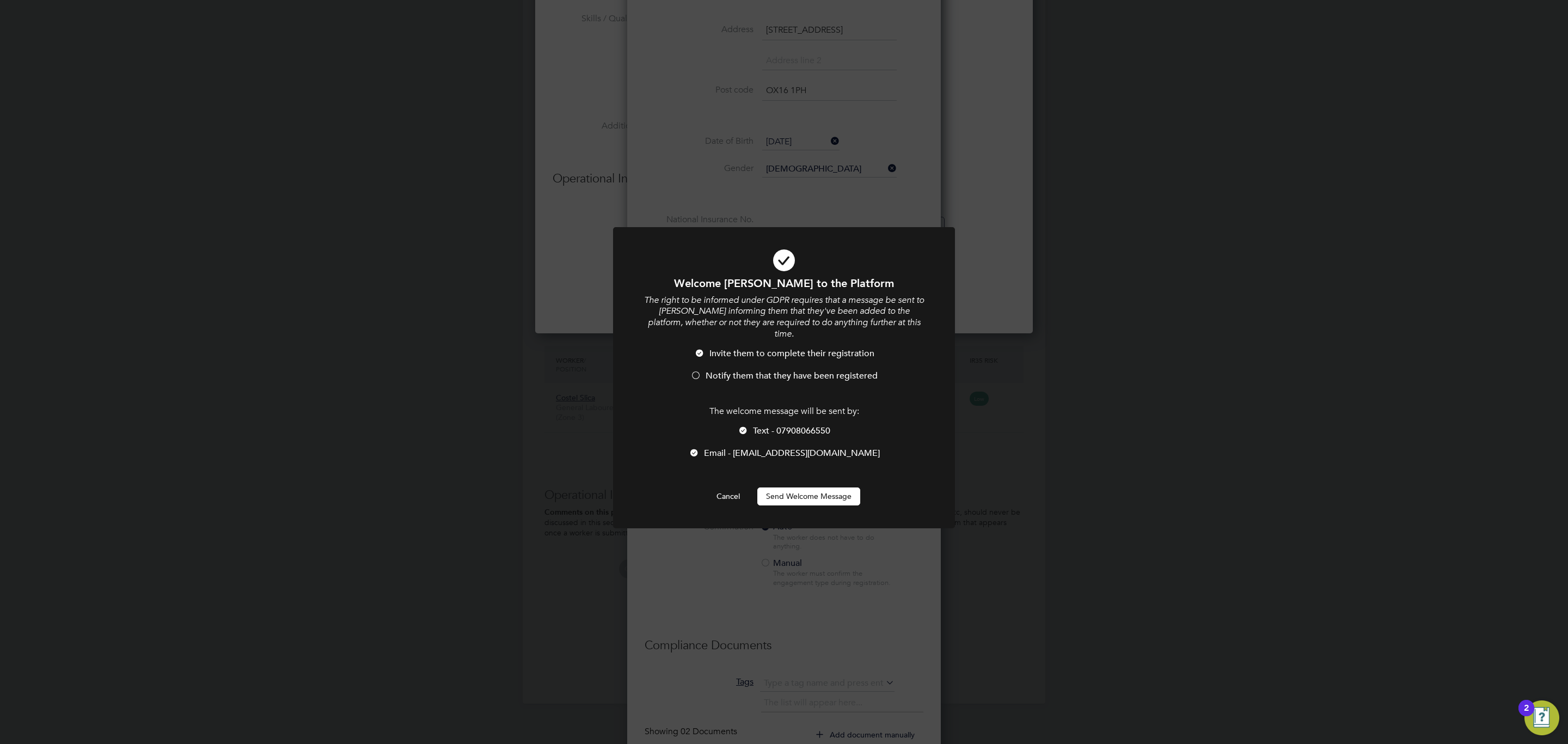
click at [797, 490] on button "Send Welcome Message" at bounding box center [808, 496] width 103 height 18
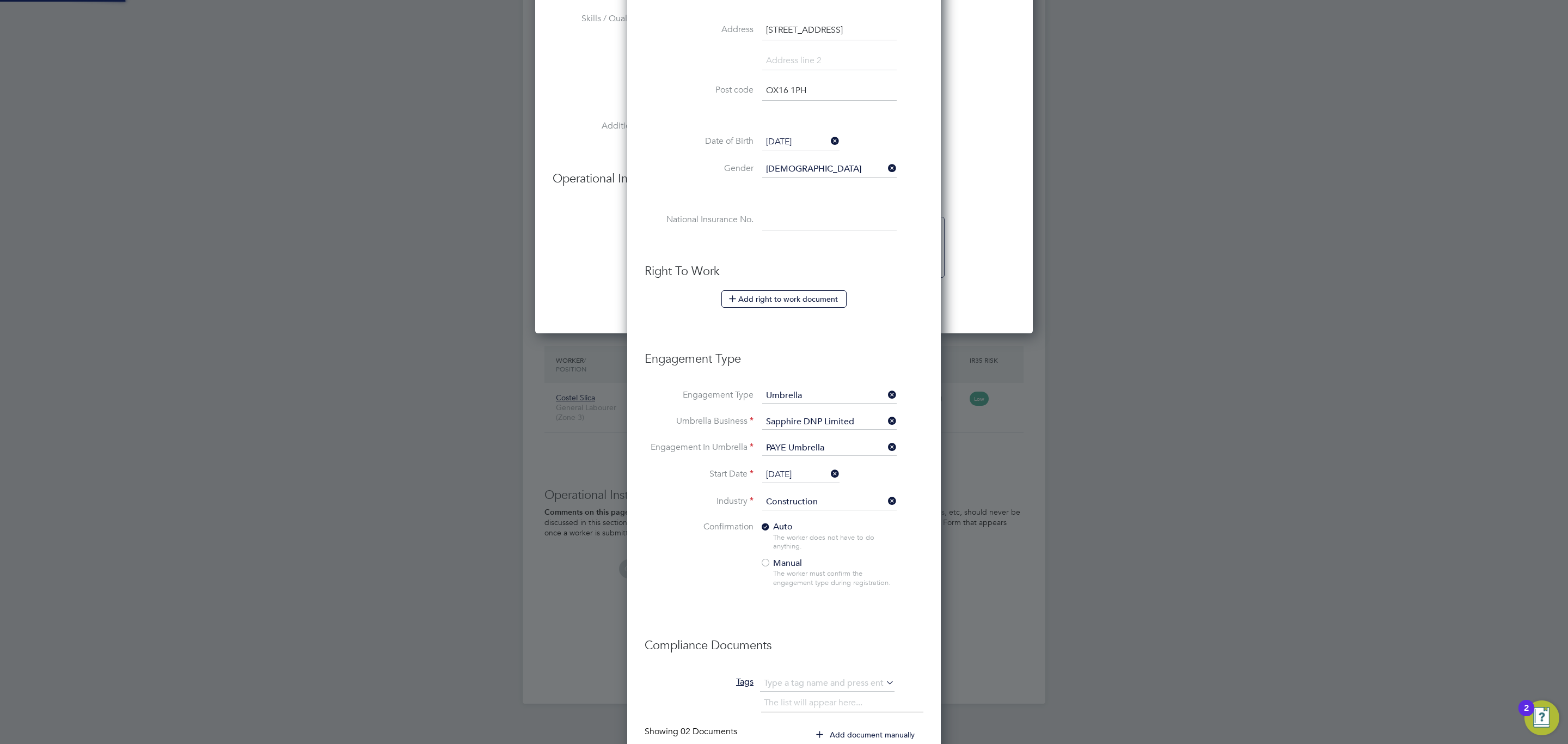
scroll to position [675, 498]
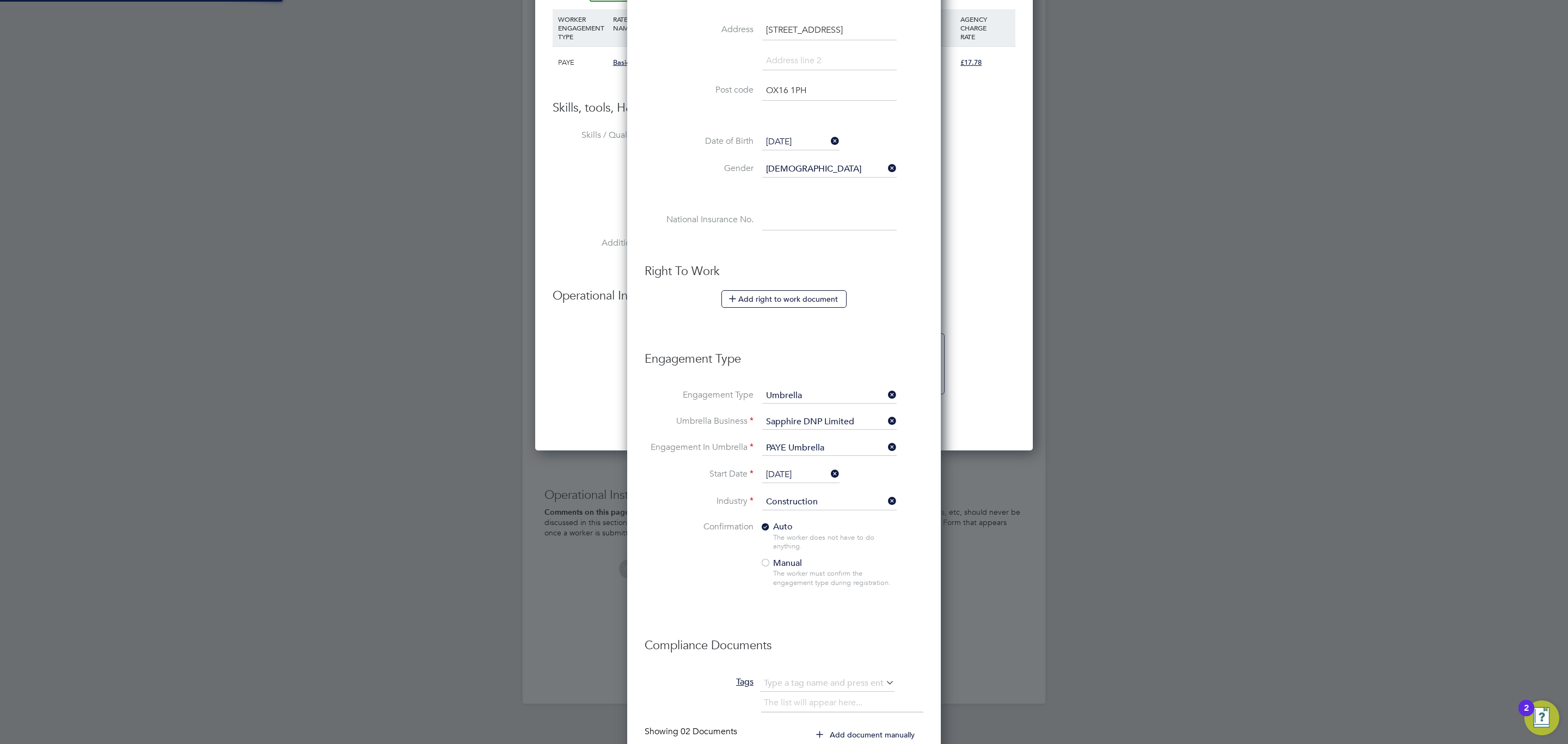
type input "[PERSON_NAME] (C-004613532)"
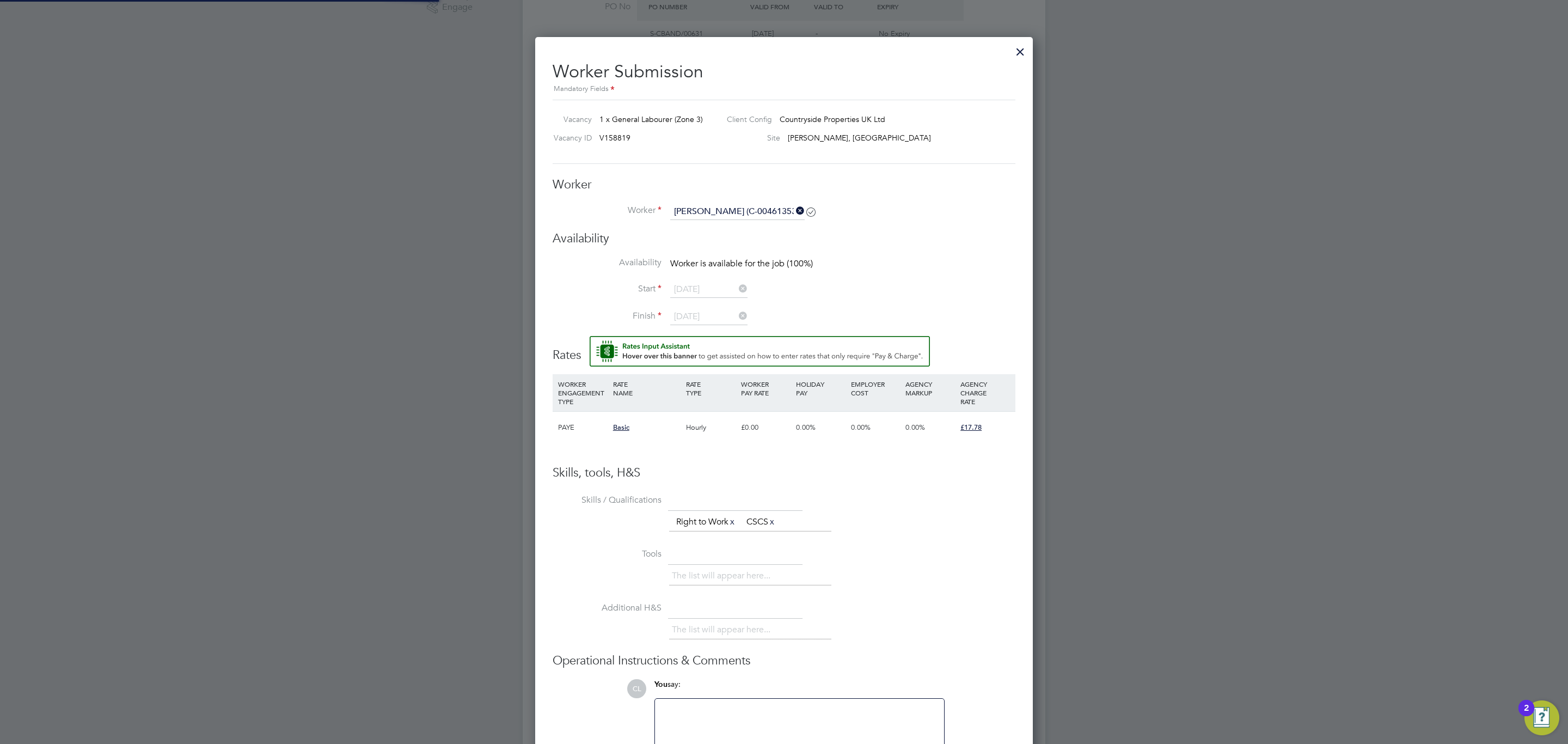
scroll to position [375, 0]
click at [724, 217] on input at bounding box center [737, 215] width 135 height 16
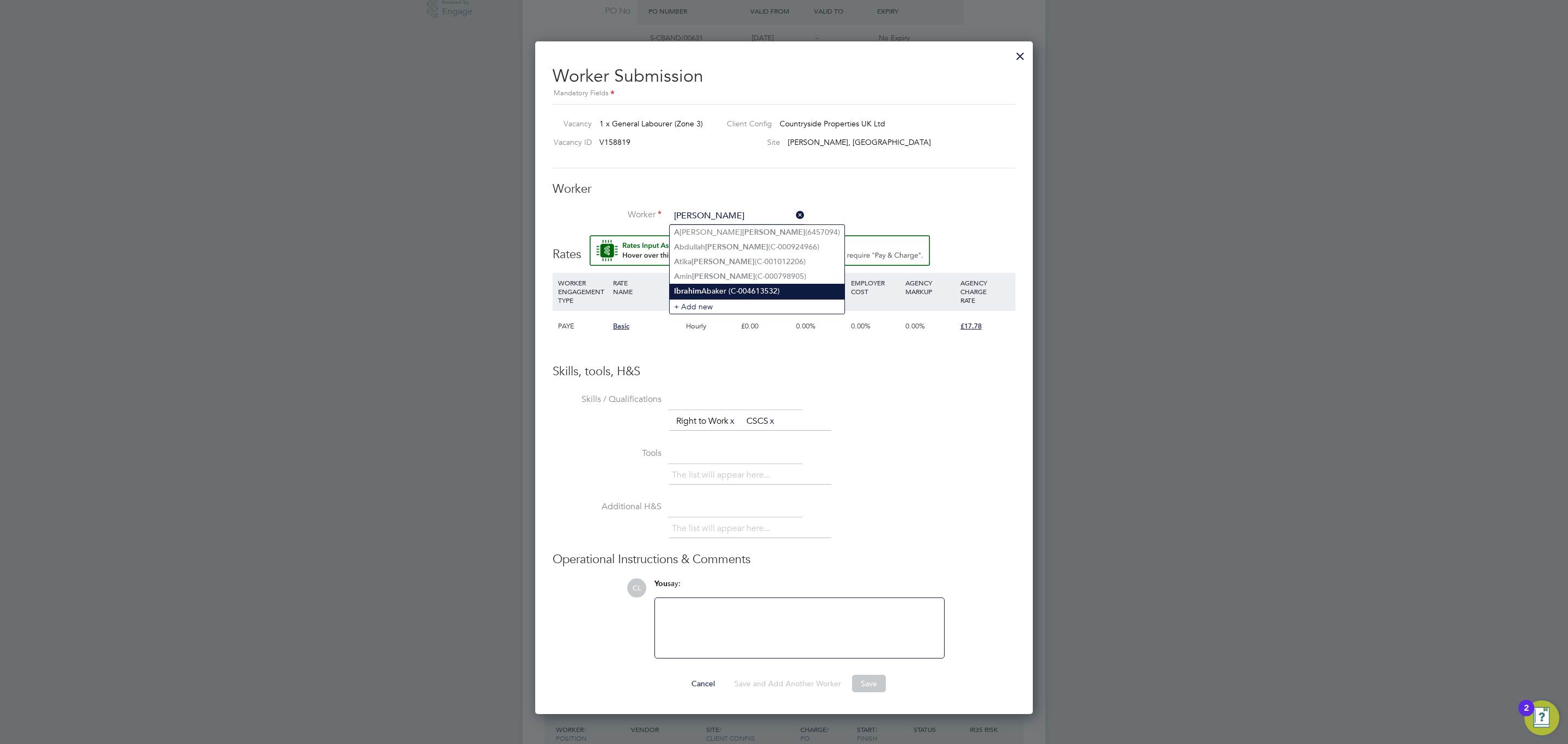
click at [728, 290] on li "Ibr a him Abaker (C-004613532)" at bounding box center [757, 290] width 175 height 14
type input "[PERSON_NAME] (C-004613532)"
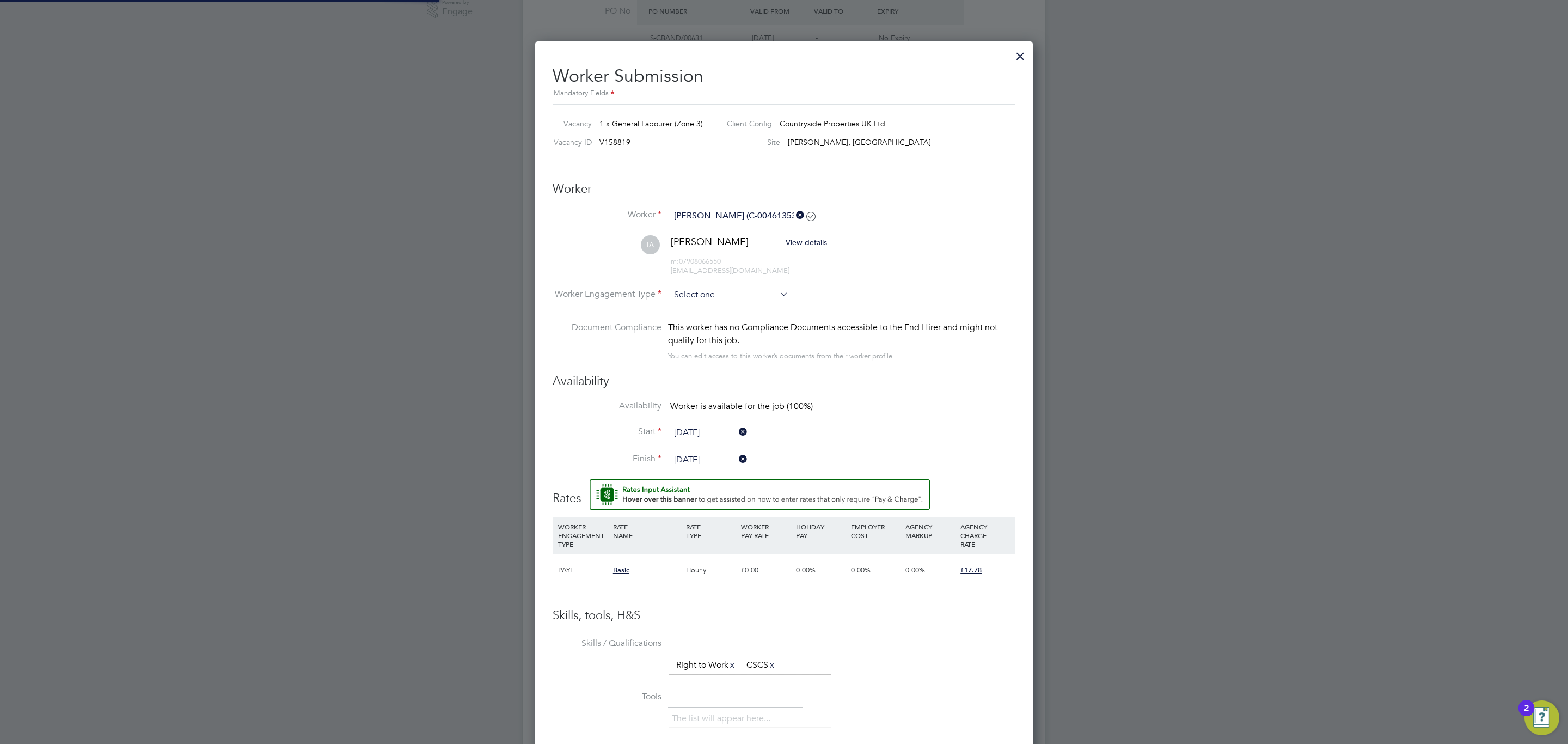
scroll to position [918, 498]
click at [687, 299] on input at bounding box center [728, 294] width 118 height 16
click at [709, 313] on li "Contract" at bounding box center [729, 310] width 120 height 14
type input "Contract"
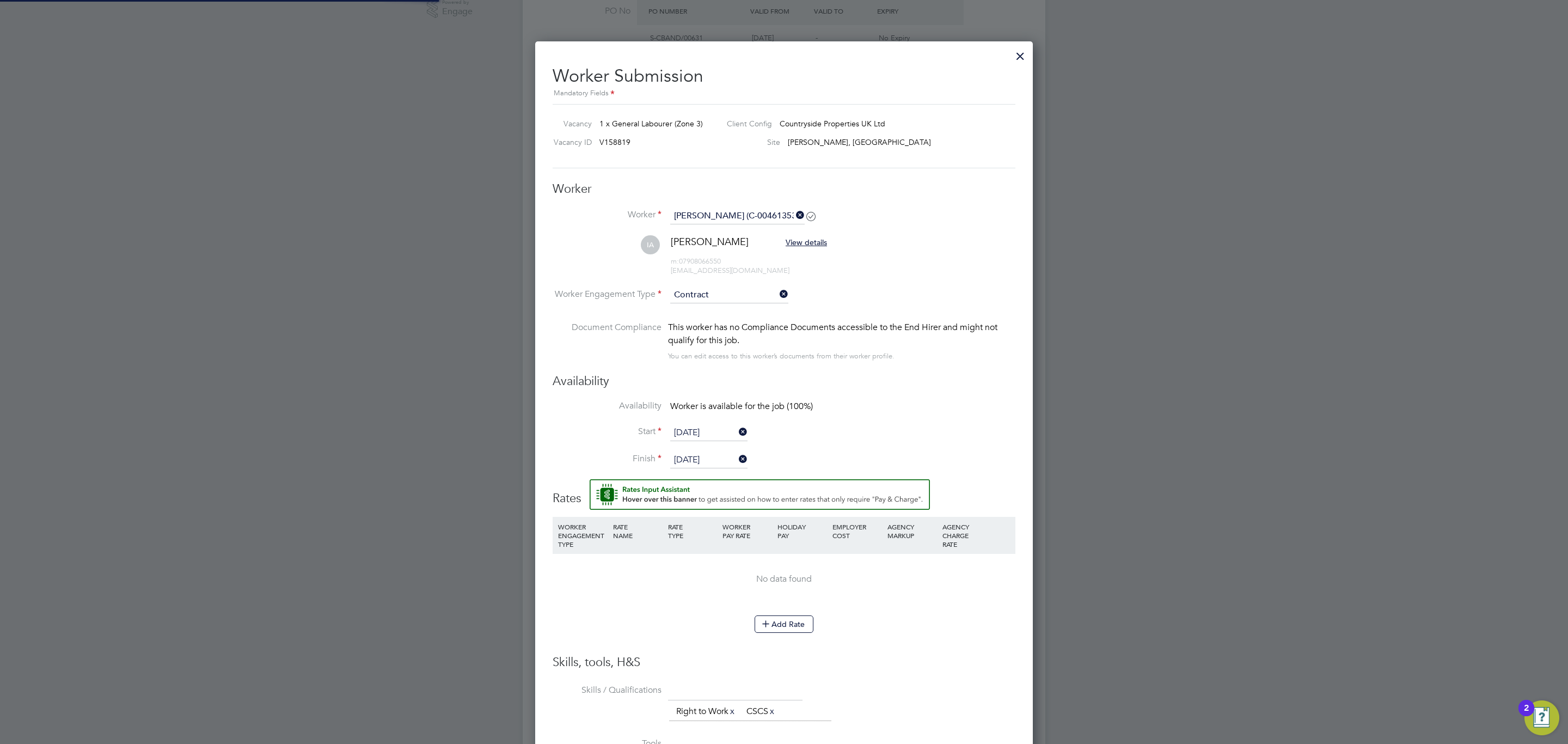
click at [709, 432] on input "[DATE]" at bounding box center [708, 433] width 77 height 16
click at [797, 244] on icon at bounding box center [798, 240] width 10 height 12
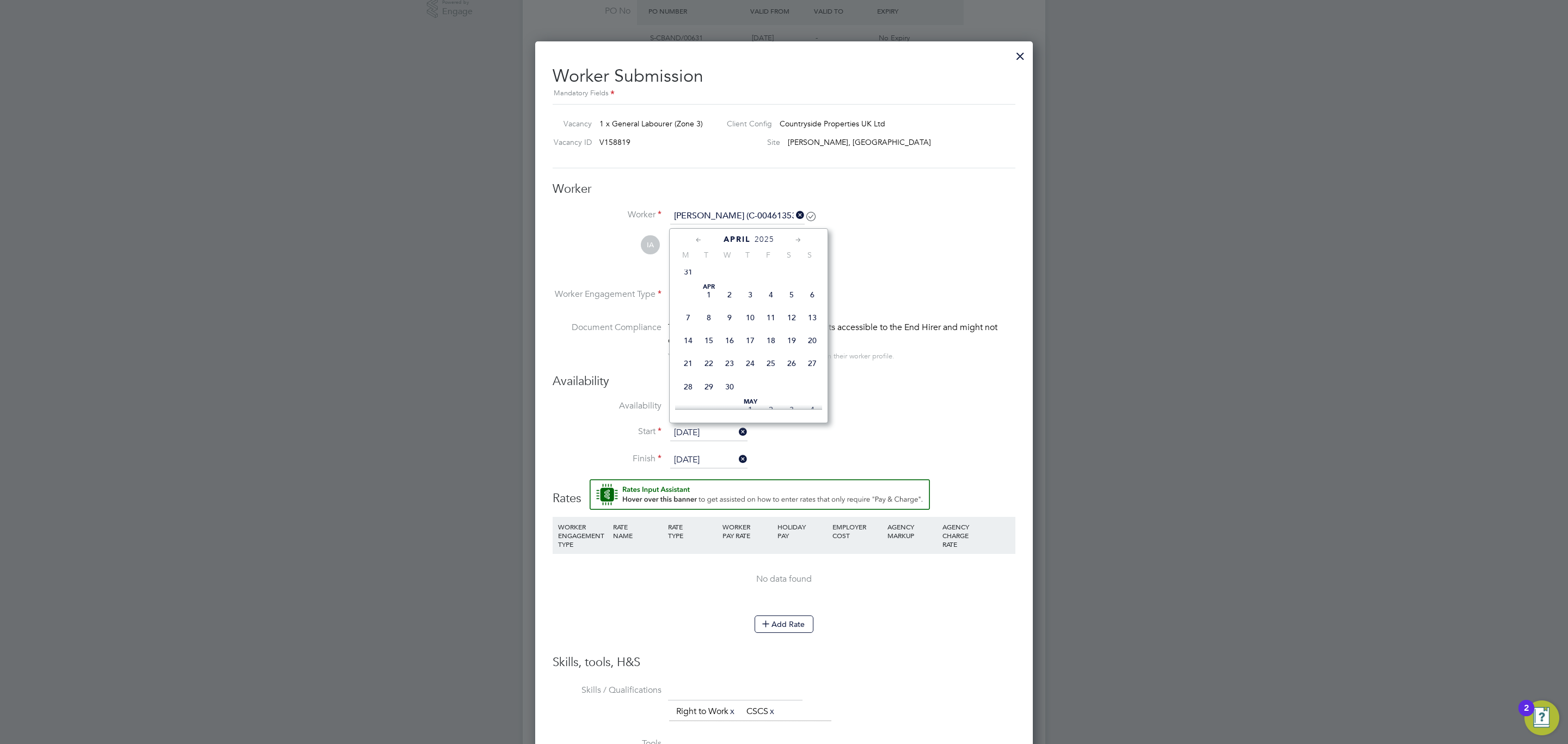
click at [797, 244] on icon at bounding box center [798, 240] width 10 height 12
click at [764, 369] on span "22" at bounding box center [771, 358] width 20 height 20
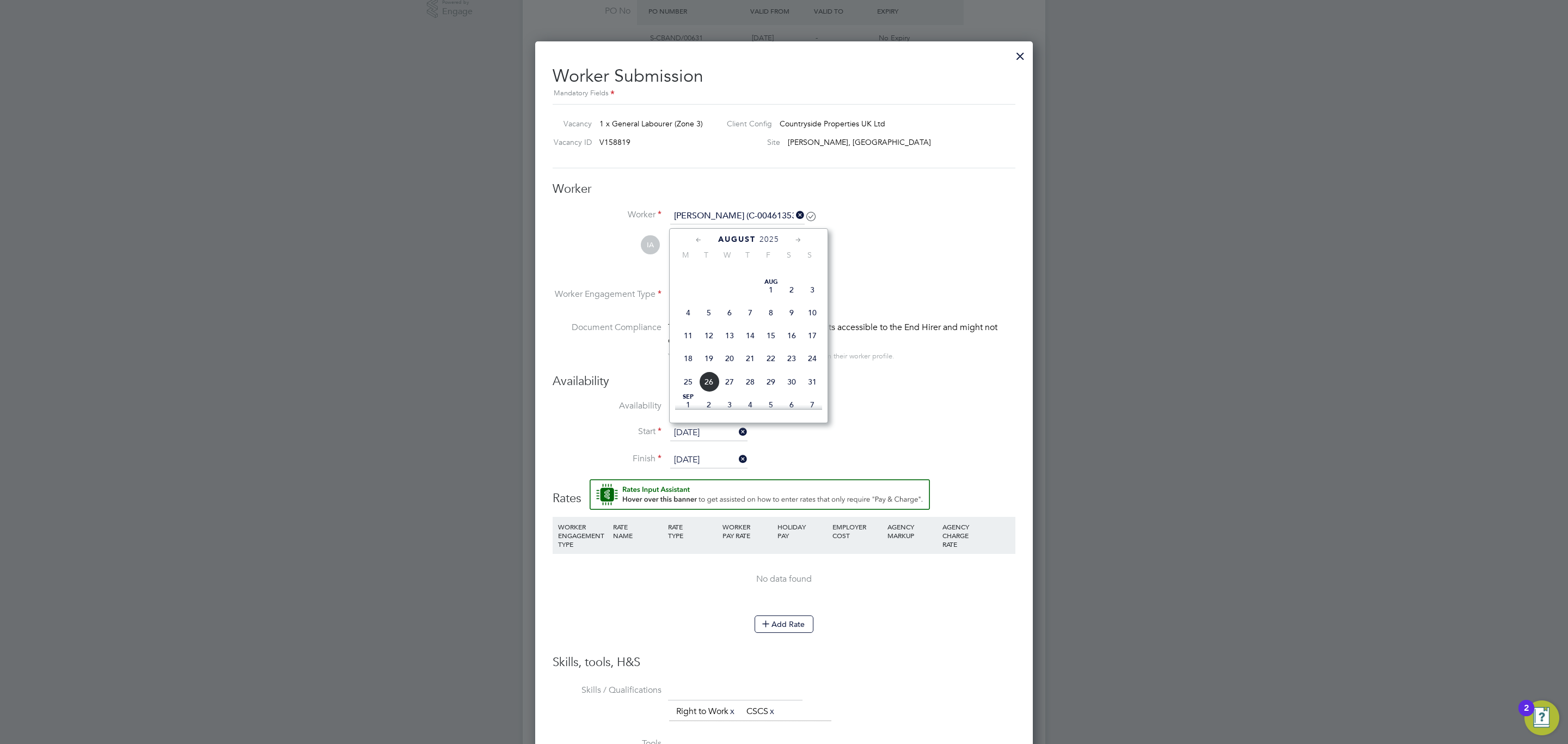
type input "[DATE]"
click at [716, 452] on input "[DATE]" at bounding box center [708, 460] width 77 height 16
click at [792, 263] on div "[DATE]" at bounding box center [748, 266] width 147 height 10
click at [797, 266] on icon at bounding box center [798, 267] width 10 height 12
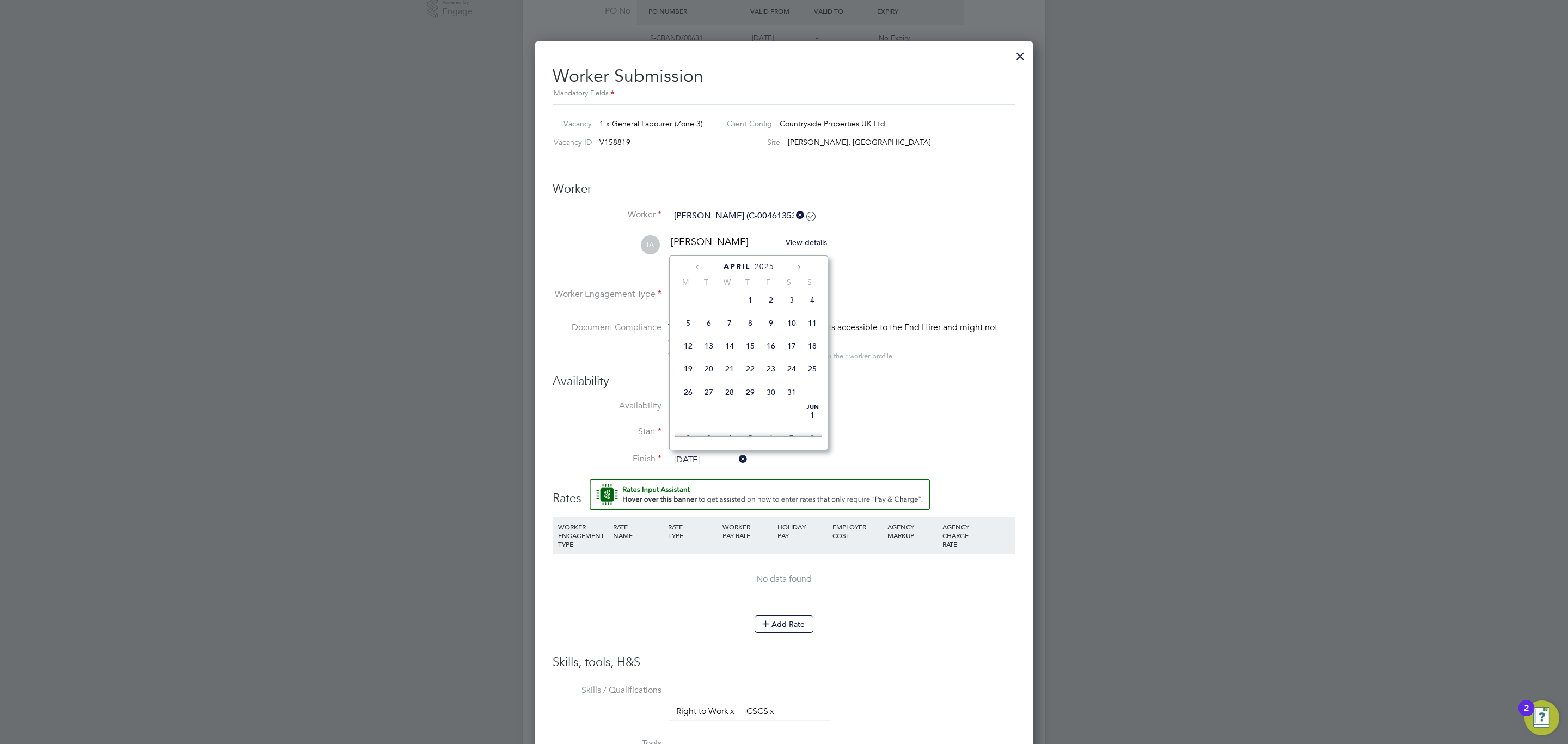
click at [797, 266] on icon at bounding box center [798, 267] width 10 height 12
click at [773, 396] on span "22" at bounding box center [771, 388] width 20 height 20
type input "[DATE]"
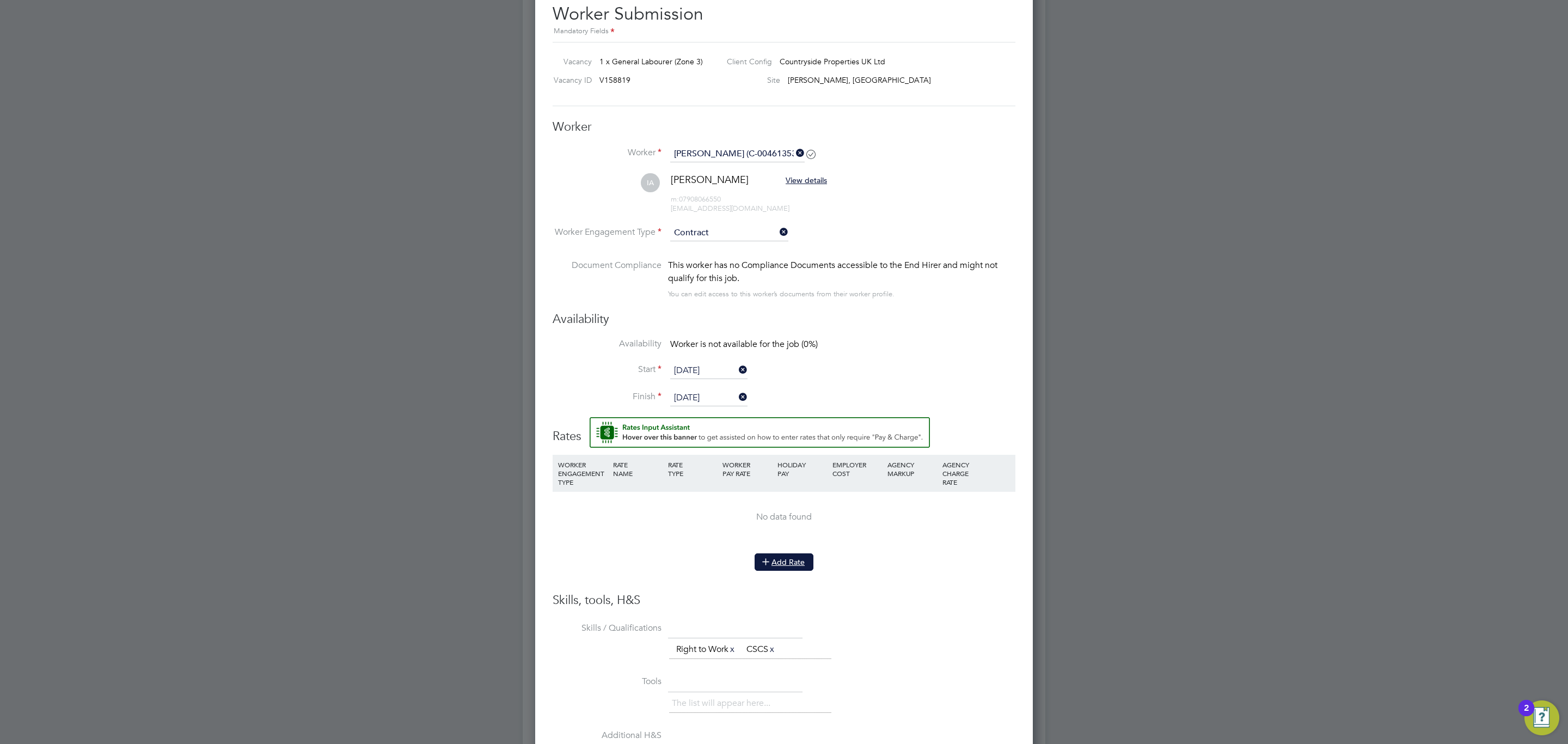
click at [776, 568] on button "Add Rate" at bounding box center [784, 562] width 59 height 18
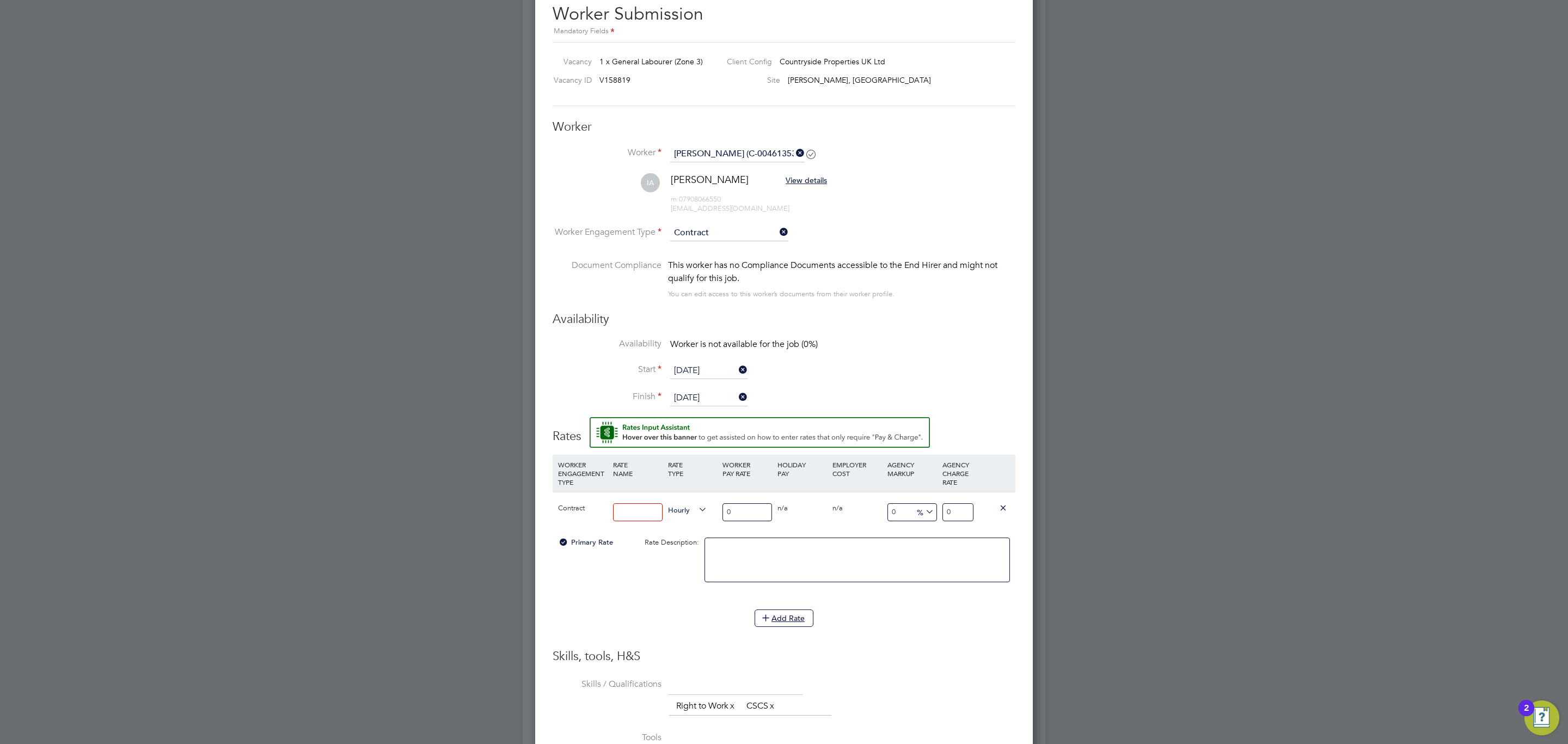
click at [636, 512] on input at bounding box center [638, 512] width 49 height 18
type input "Basic Rate"
click at [749, 510] on input "0" at bounding box center [747, 512] width 49 height 18
drag, startPoint x: 749, startPoint y: 510, endPoint x: 654, endPoint y: 498, distance: 95.8
click at [654, 498] on div "Contract Basic Rate Hourly 0 0 n/a 0 n/a 0 0 % 0" at bounding box center [784, 512] width 463 height 41
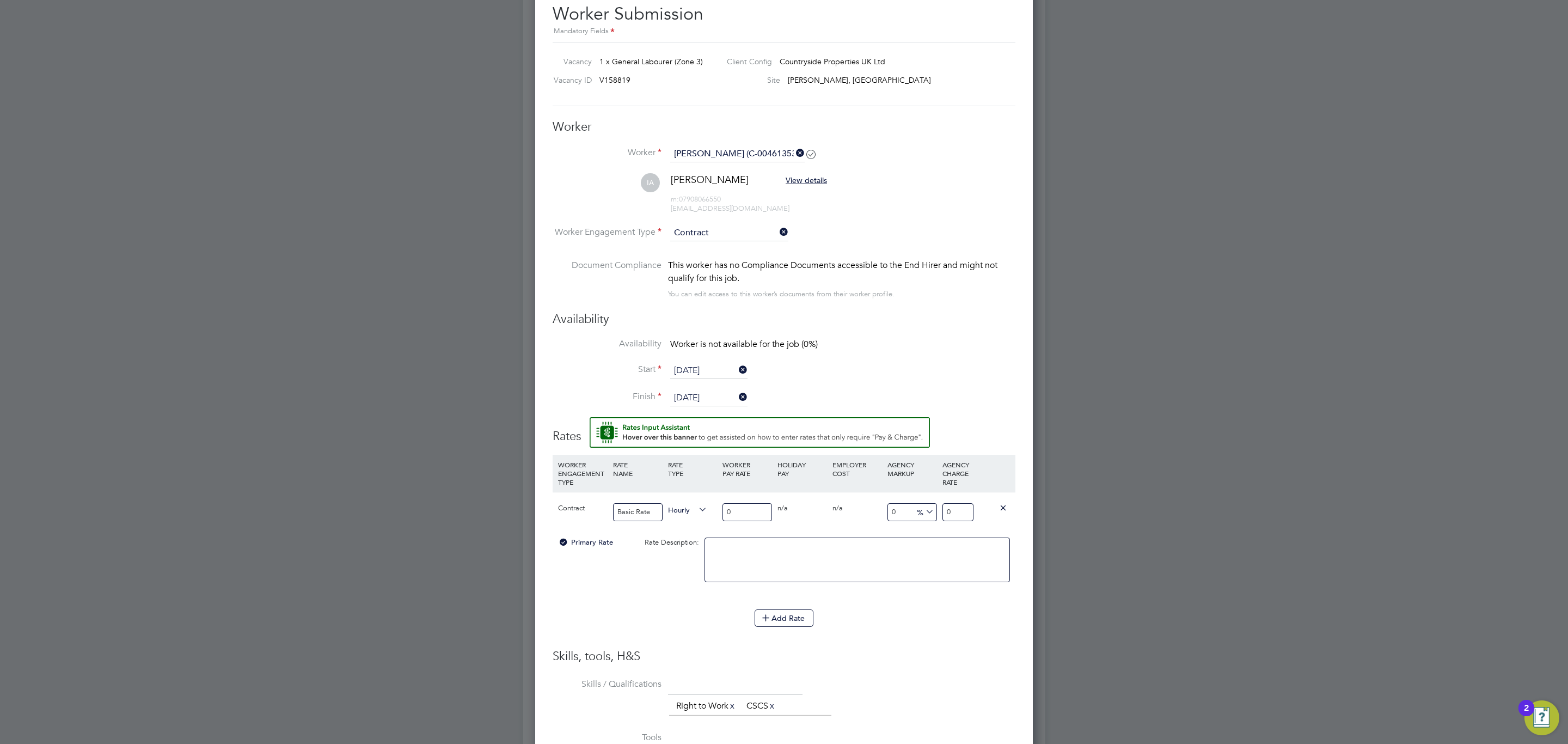
type input "1"
type input "16"
type input "16.5"
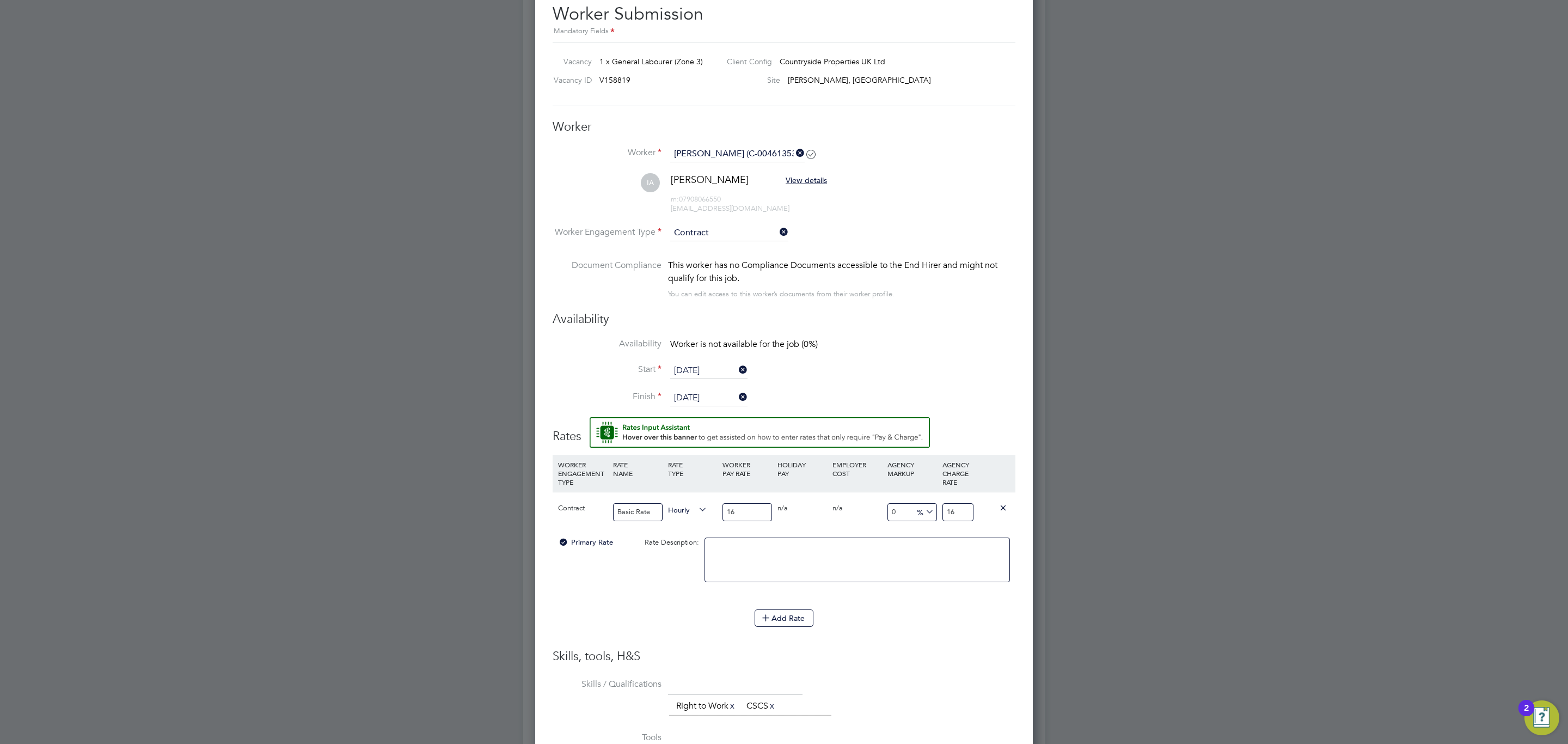
type input "16.5"
type input "16.50"
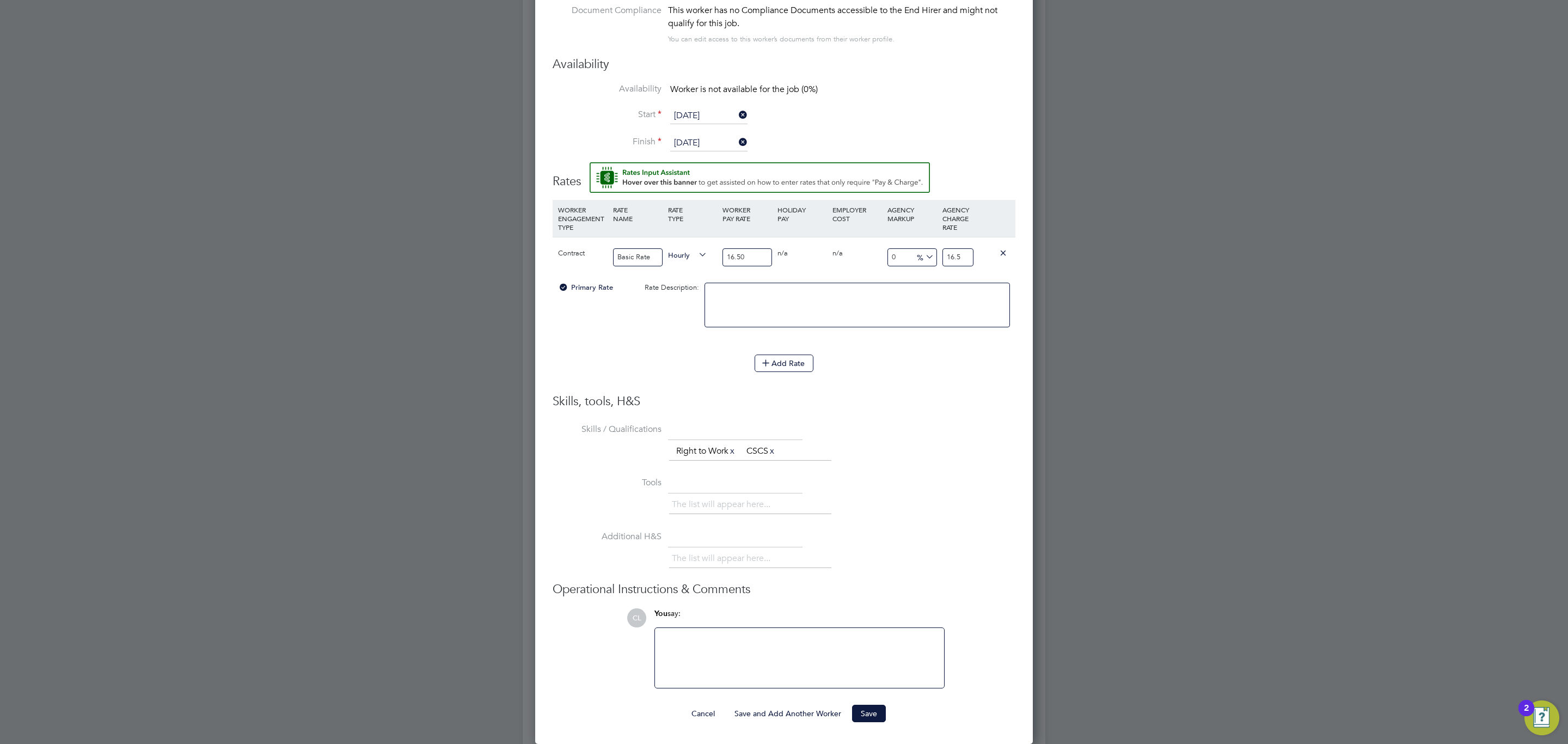
type input "-93.93939393939394"
type input "18"
type input "1039.3939393939395"
type input "188"
type input "11342.424242424242"
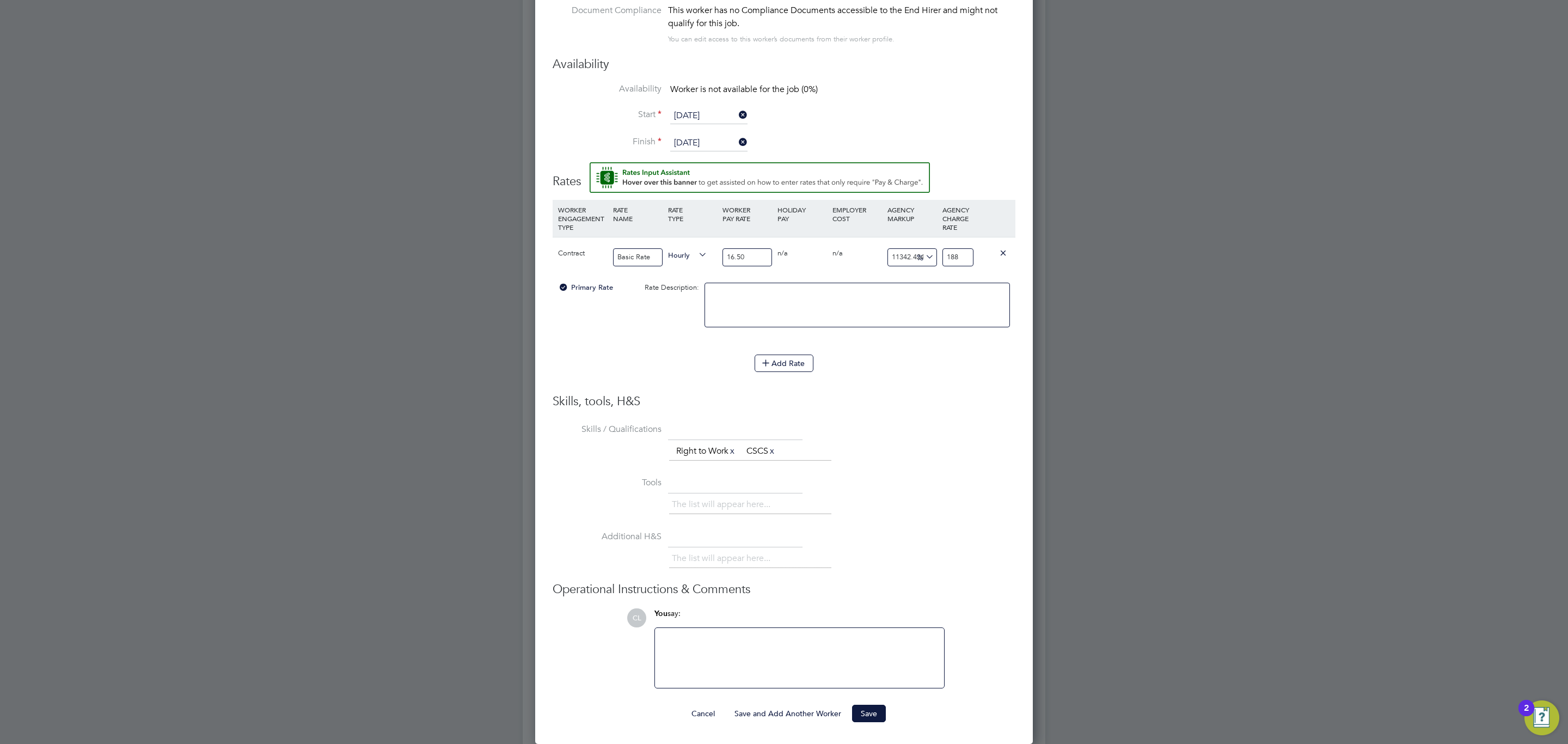
type input "1888"
type input "1039.3939393939395"
type input "188"
type input "9.090909090909092"
type input "18"
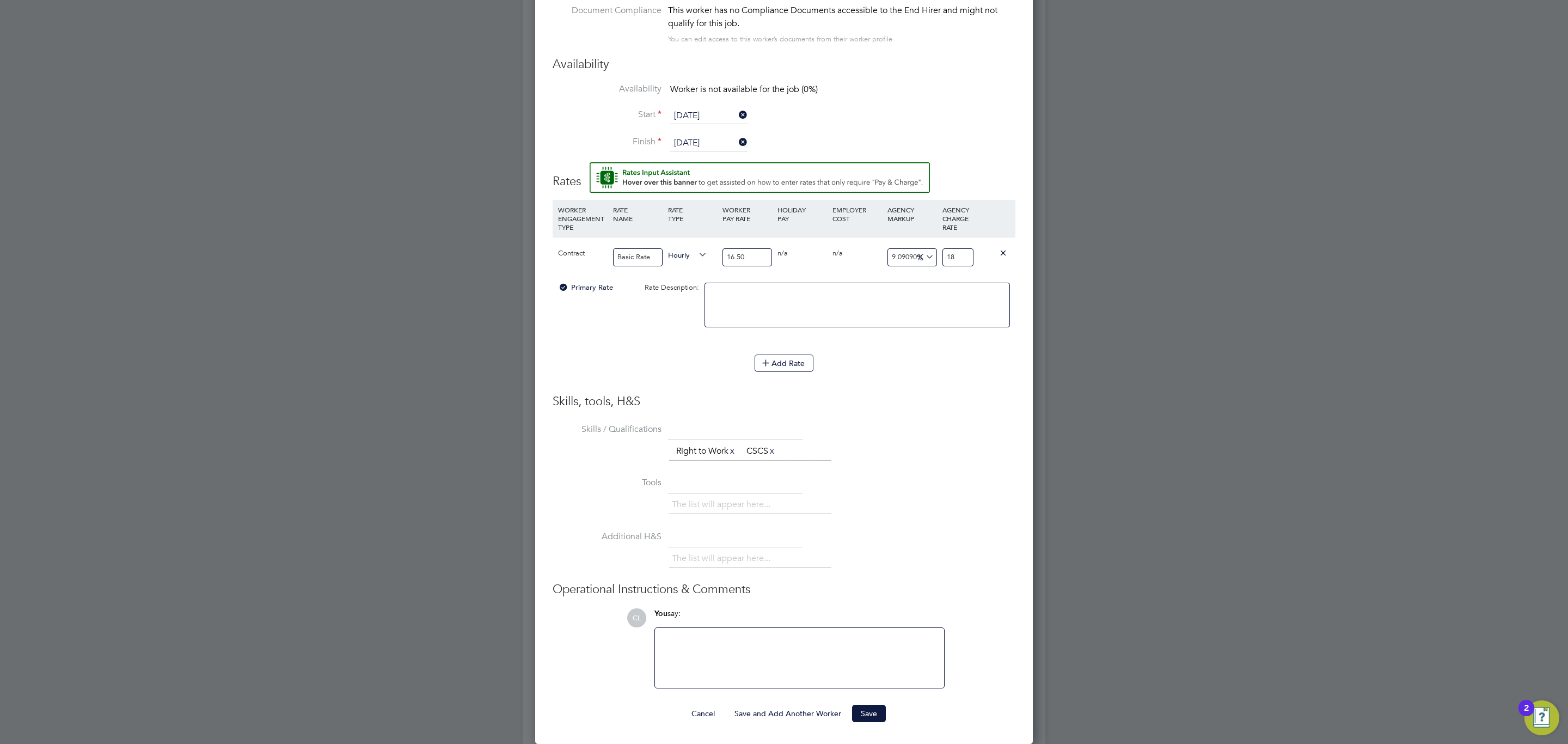
type input "12.727272727272727"
type input "18.6"
type input "9.090909090909092"
type input "18"
type input "13.333333333333334"
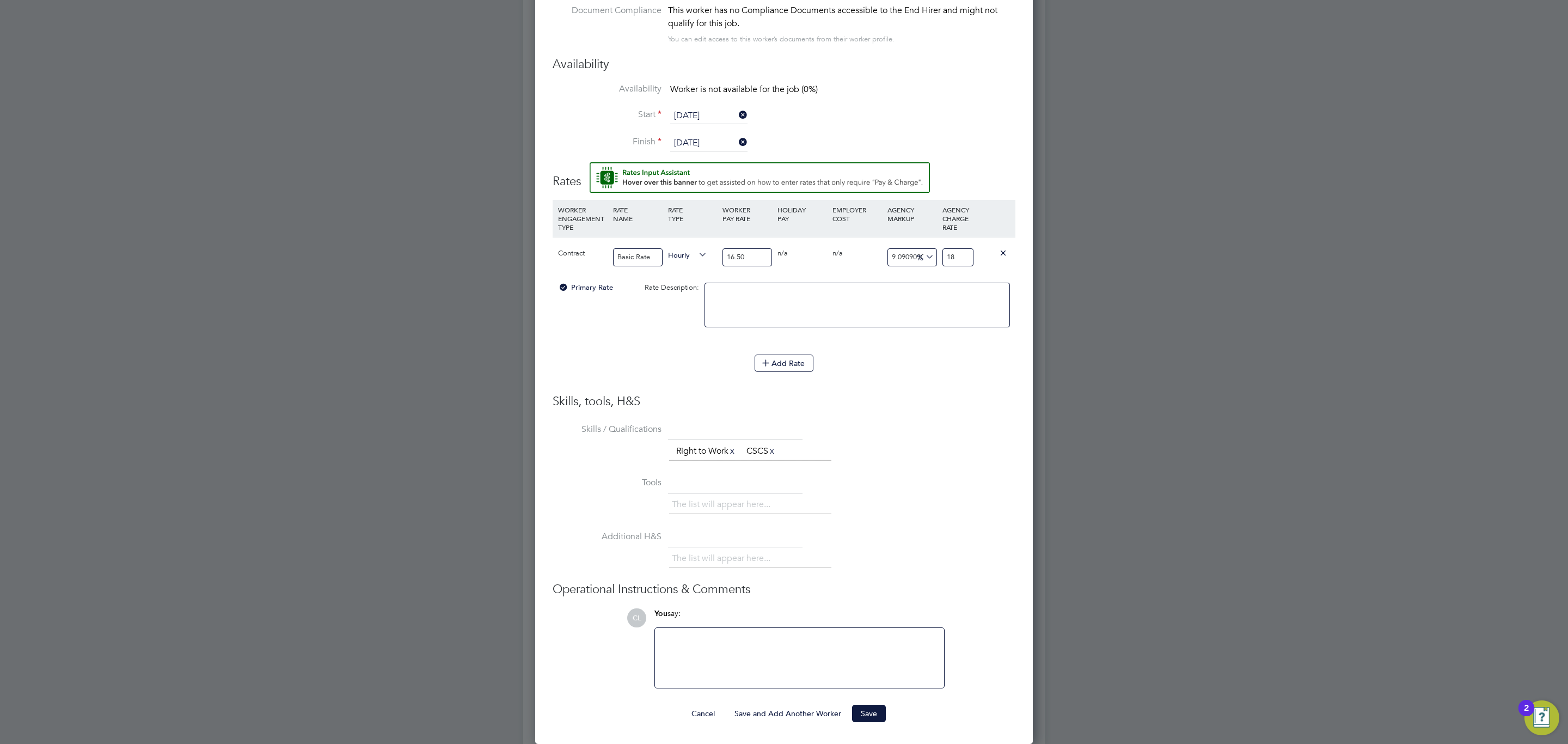
type input "18.7"
type input "13.757575757575758"
type input "18.77"
type input "13.333333333333334"
type input "18.7"
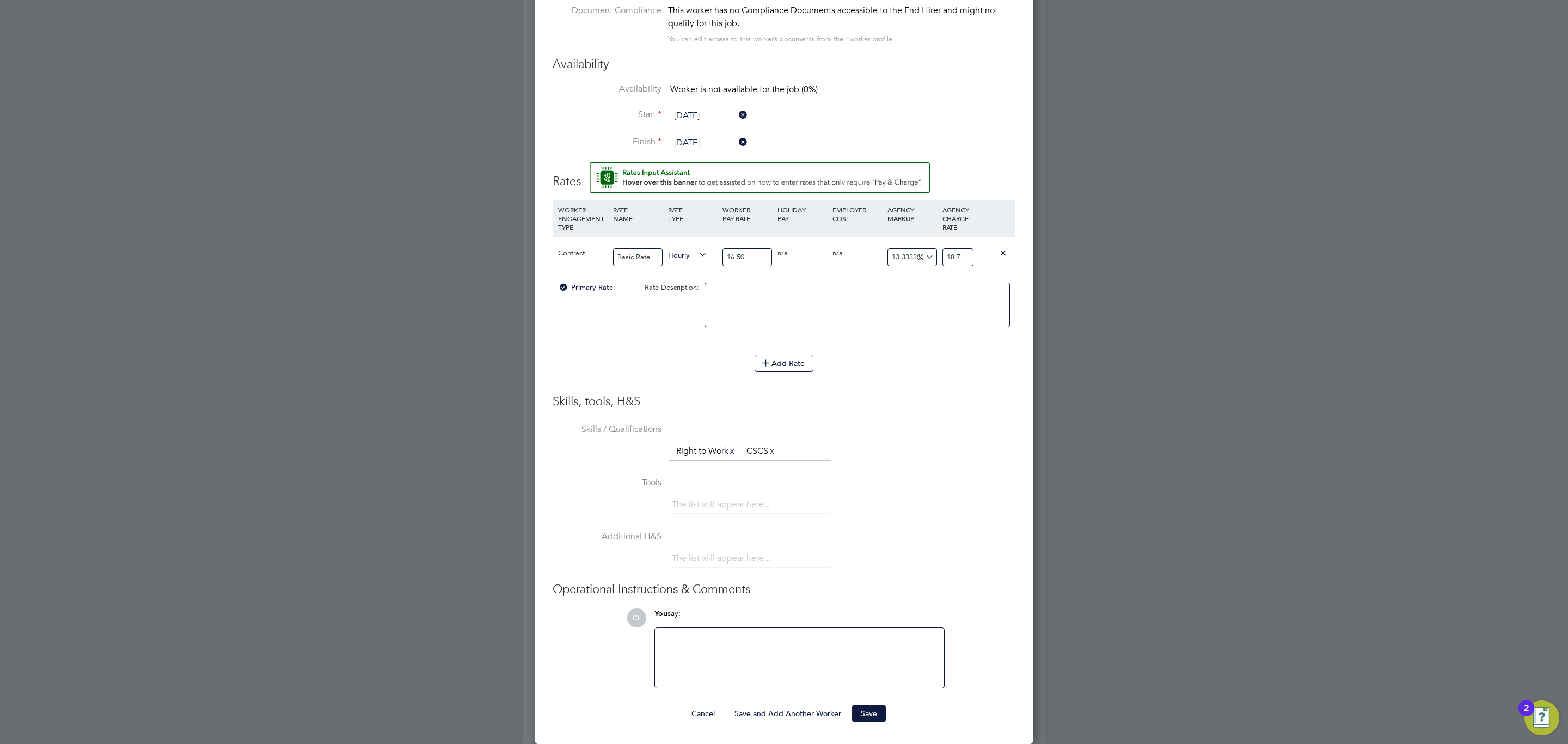
type input "9.090909090909092"
type input "18"
type input "13.93939393939394"
type input "18.8"
type input "14.424242424242424"
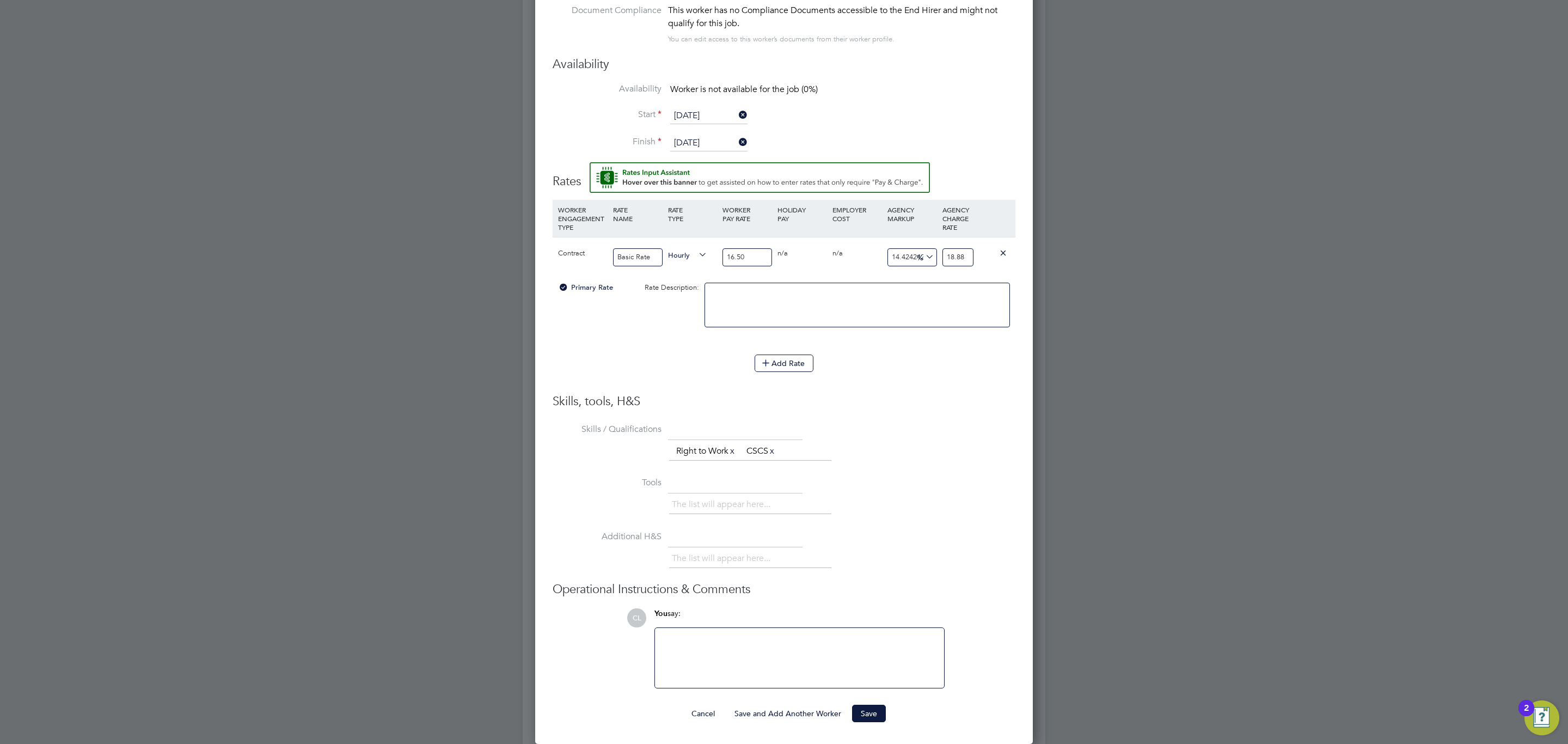
type input "18.88"
drag, startPoint x: 834, startPoint y: 578, endPoint x: 836, endPoint y: 573, distance: 5.4
click at [834, 579] on li "Additional H&S The list will appear here..." at bounding box center [784, 555] width 463 height 54
click at [866, 713] on button "Save" at bounding box center [869, 713] width 34 height 18
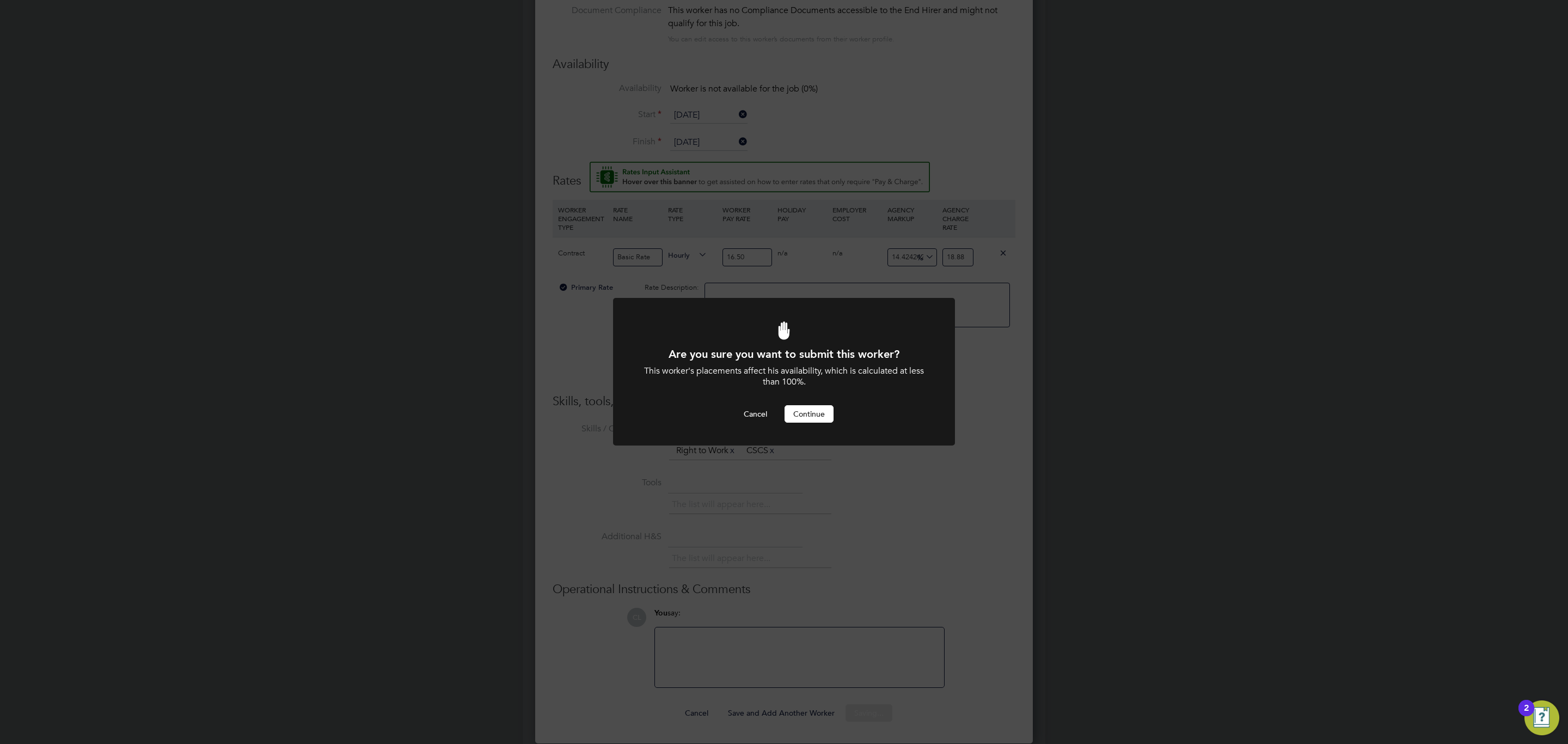
click at [814, 419] on button "Continue" at bounding box center [809, 414] width 49 height 18
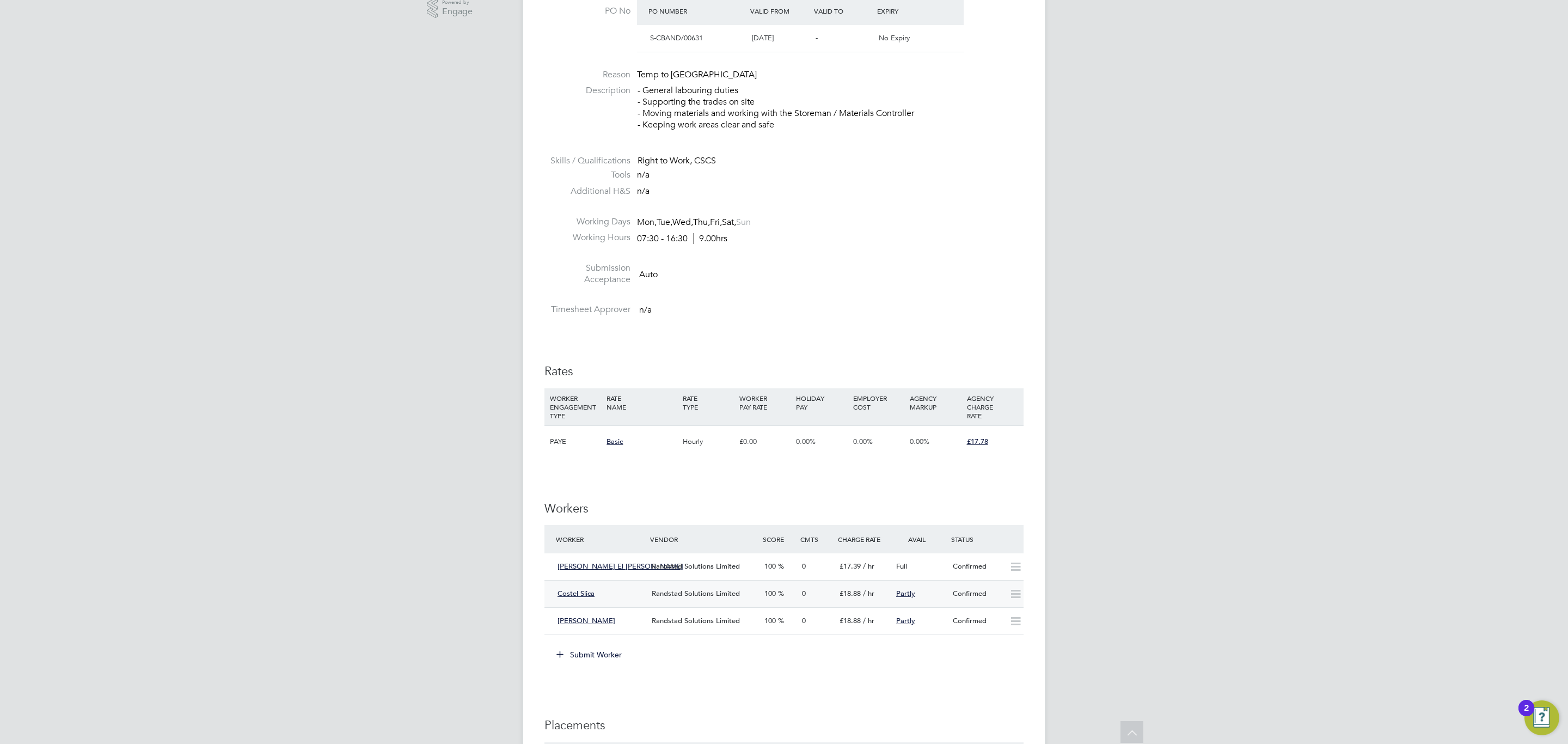
click at [806, 607] on div "Costel Slica Randstad Solutions Limited 100 0 £18.88 / hr Partly Confirmed" at bounding box center [784, 594] width 479 height 27
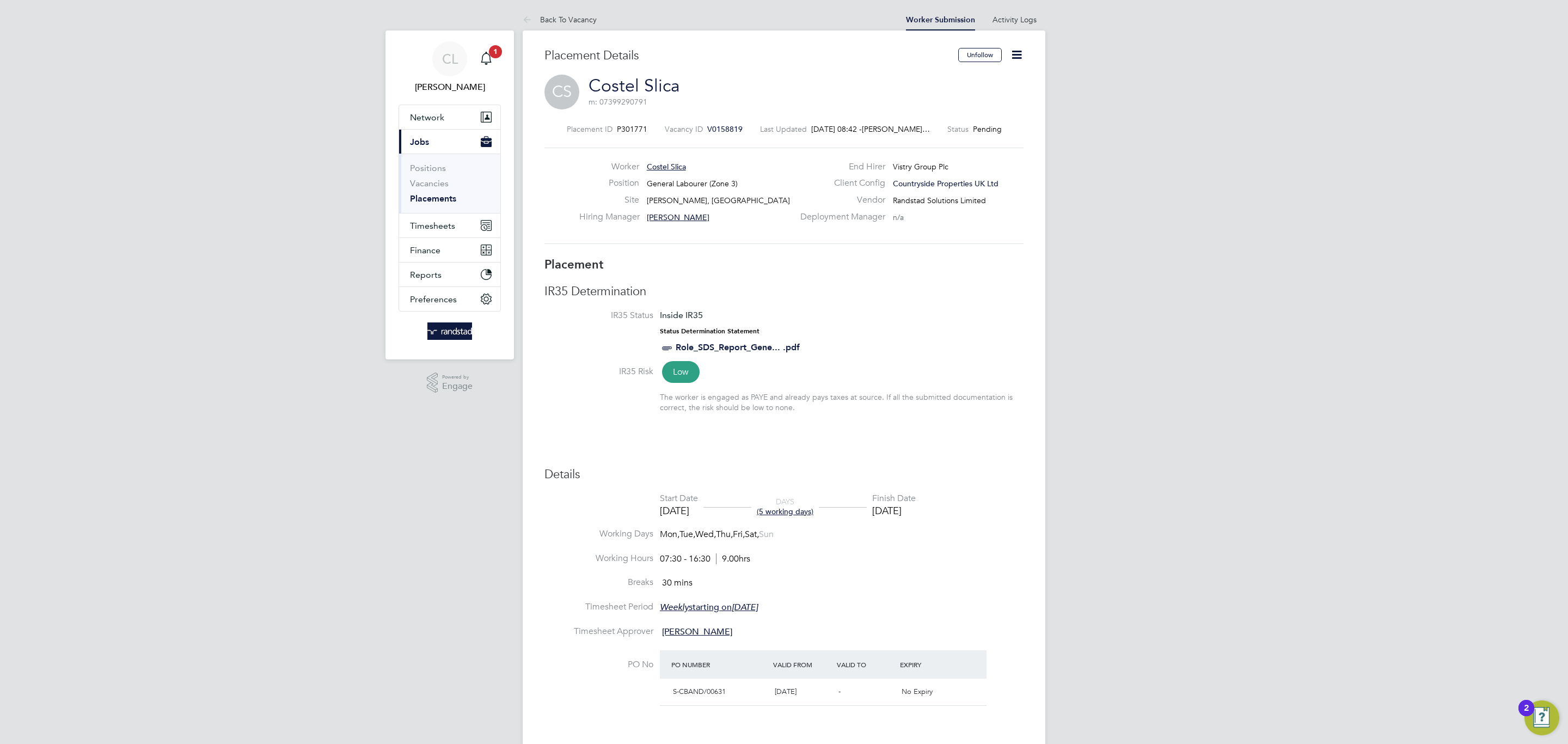
click at [1023, 62] on icon at bounding box center [1017, 54] width 14 height 14
click at [973, 114] on li "Start" at bounding box center [981, 117] width 80 height 15
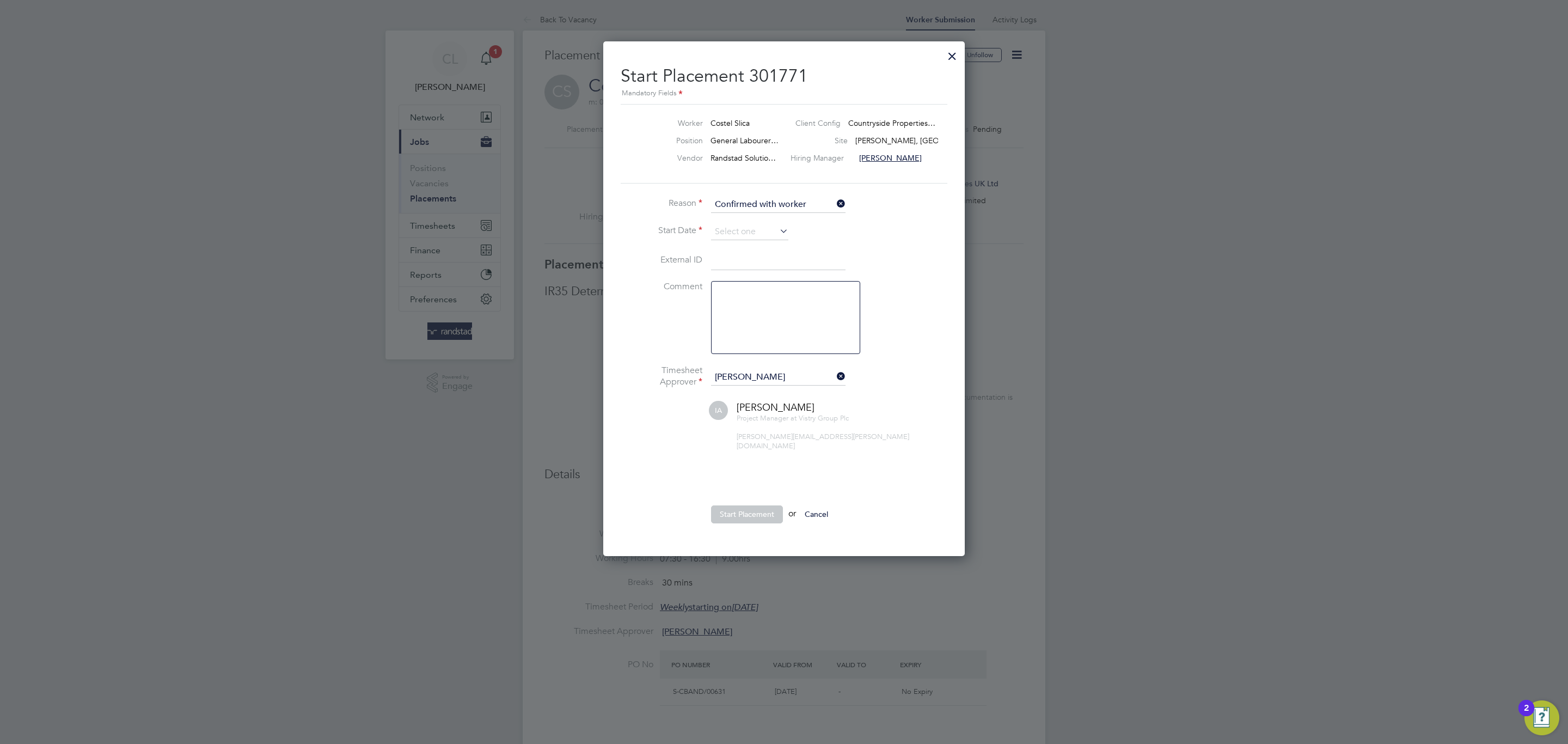
click at [734, 253] on input at bounding box center [778, 260] width 135 height 20
click at [739, 230] on input at bounding box center [749, 232] width 77 height 16
drag, startPoint x: 749, startPoint y: 312, endPoint x: 740, endPoint y: 373, distance: 61.7
click at [748, 311] on span "19" at bounding box center [750, 310] width 20 height 20
type input "[DATE]"
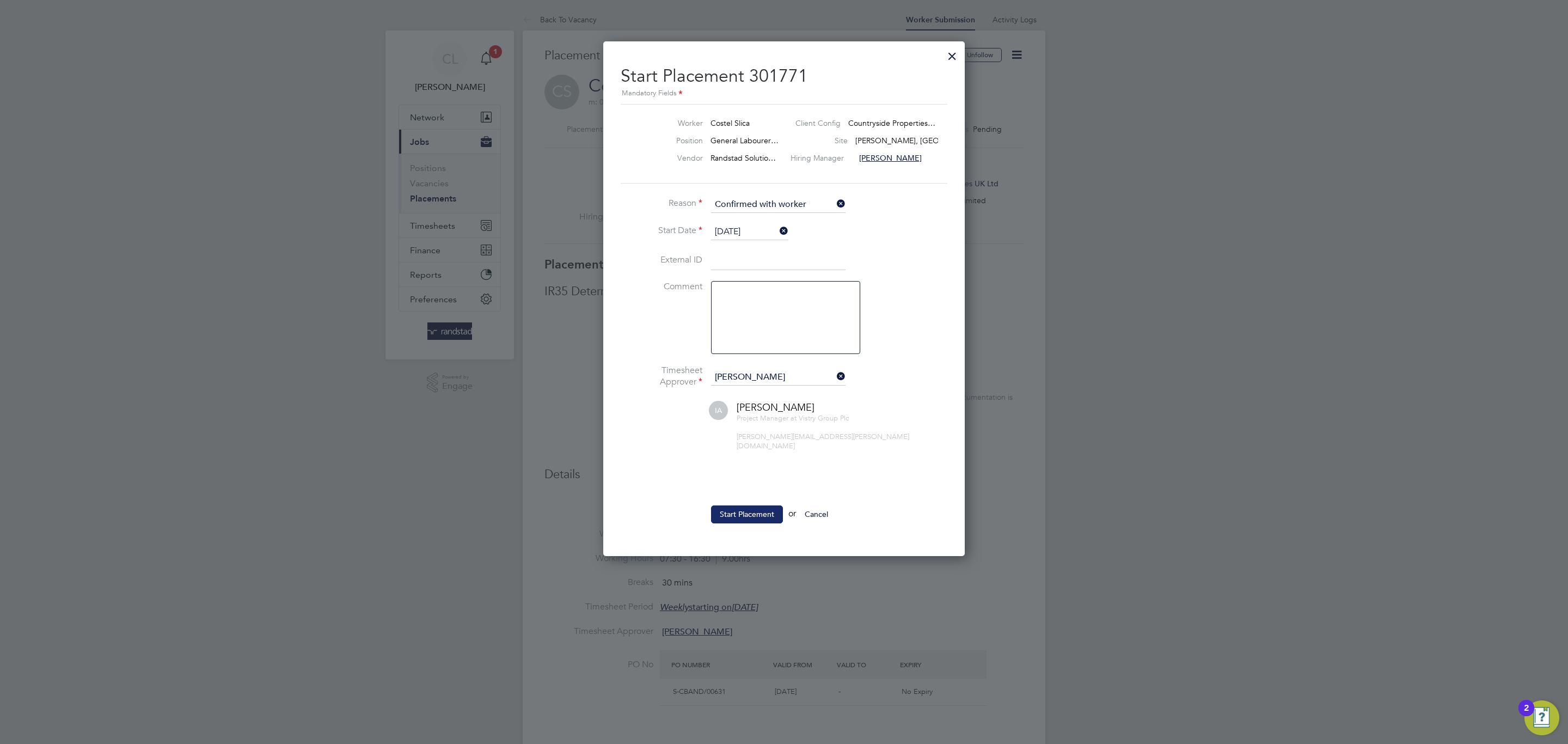
click at [744, 511] on button "Start Placement" at bounding box center [746, 514] width 72 height 18
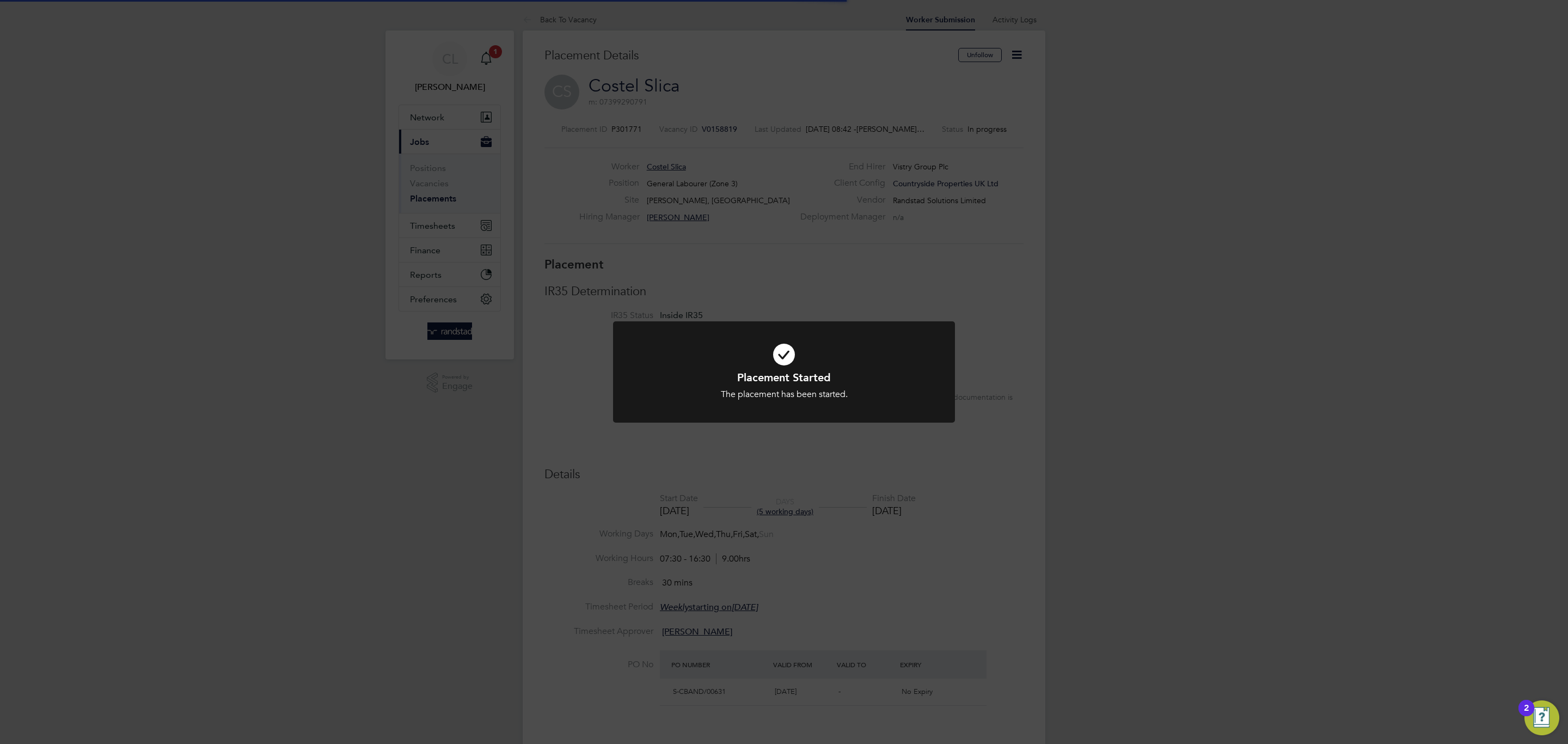
click at [989, 457] on div "Placement Started The placement has been started. Cancel Okay" at bounding box center [784, 372] width 1568 height 744
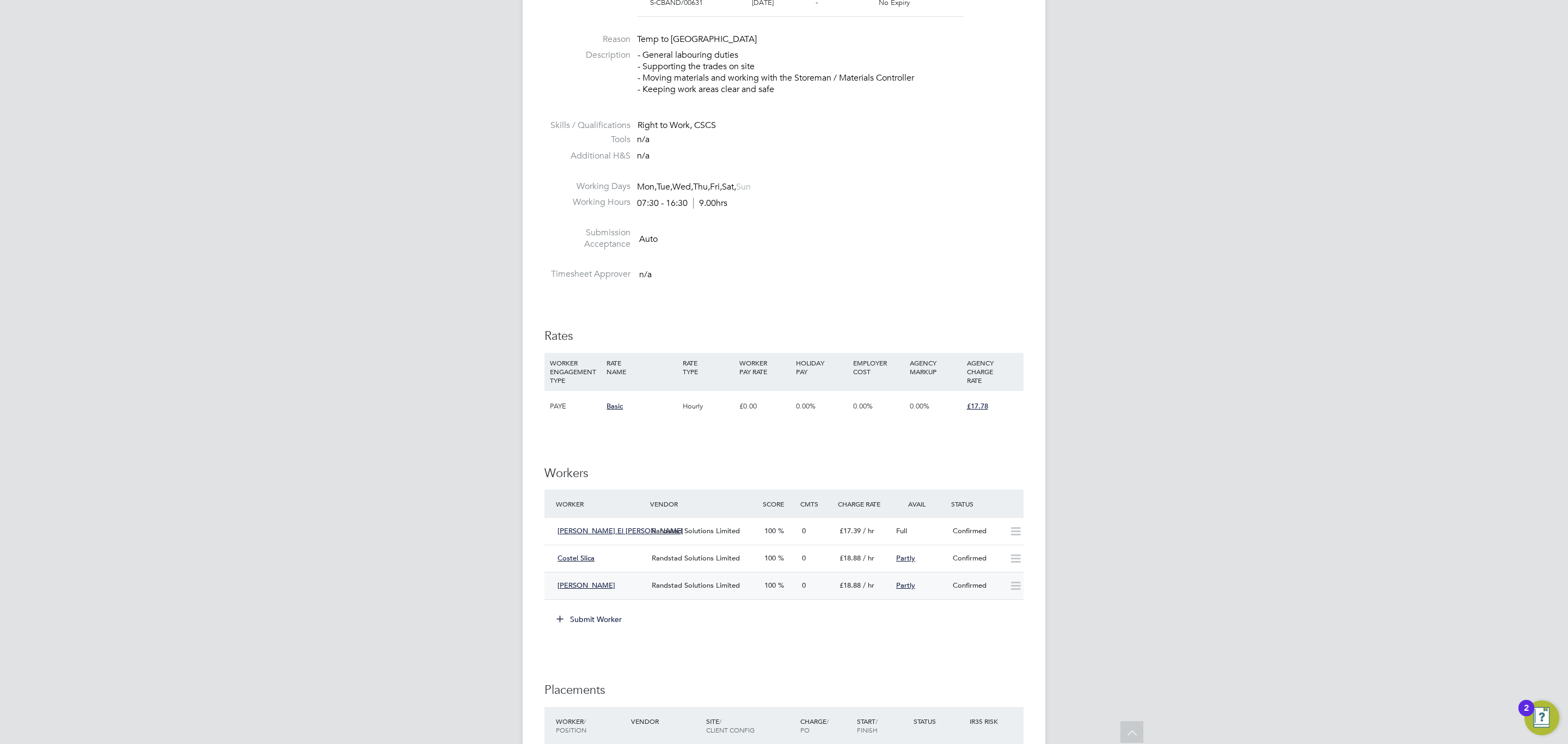
click at [653, 579] on div "[PERSON_NAME] Randstad Solutions Limited 100 0 £18.88 / hr Partly Confirmed" at bounding box center [784, 585] width 479 height 27
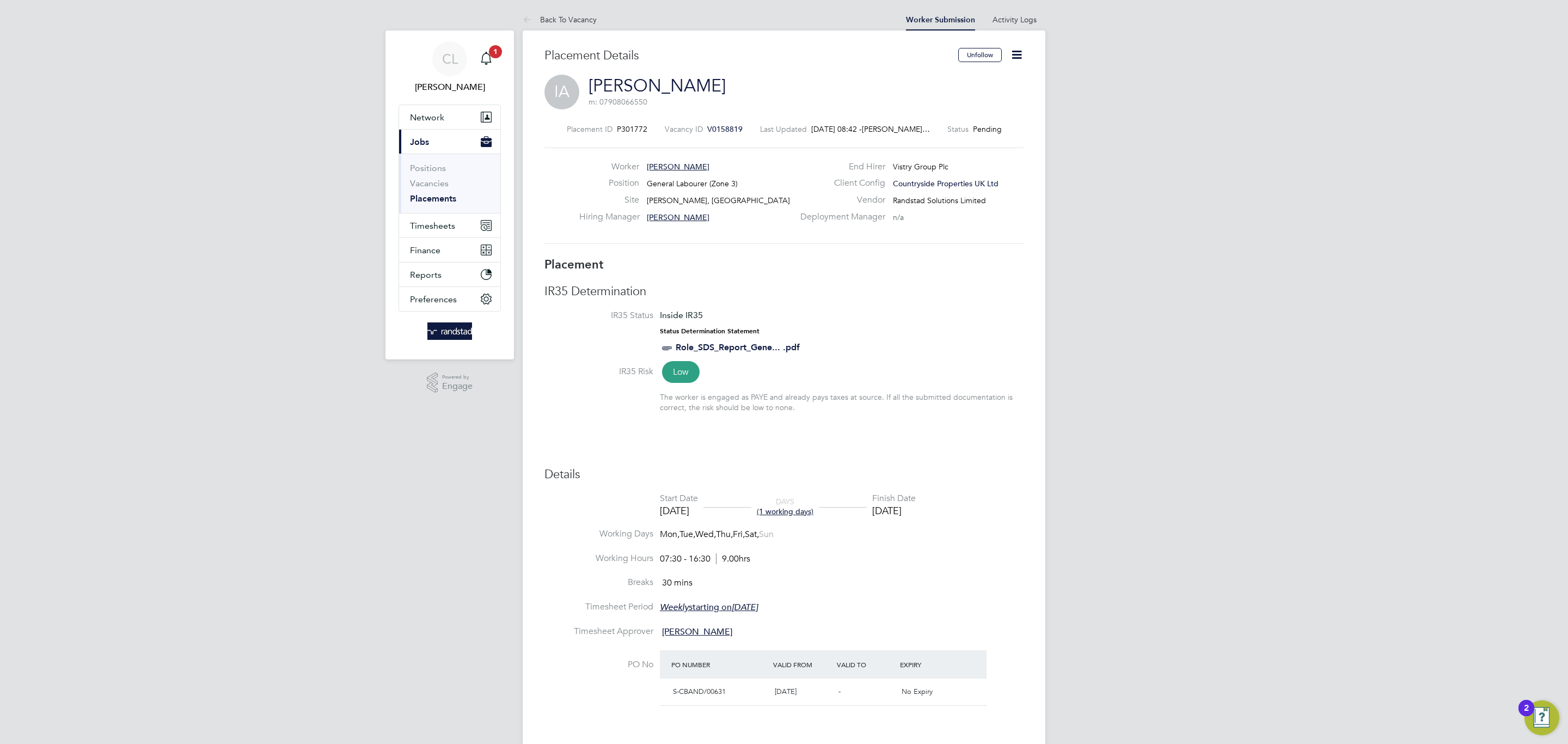
drag, startPoint x: 1021, startPoint y: 54, endPoint x: 1009, endPoint y: 70, distance: 20.0
click at [1020, 54] on icon at bounding box center [1017, 54] width 14 height 14
click at [977, 114] on li "Start" at bounding box center [981, 117] width 80 height 15
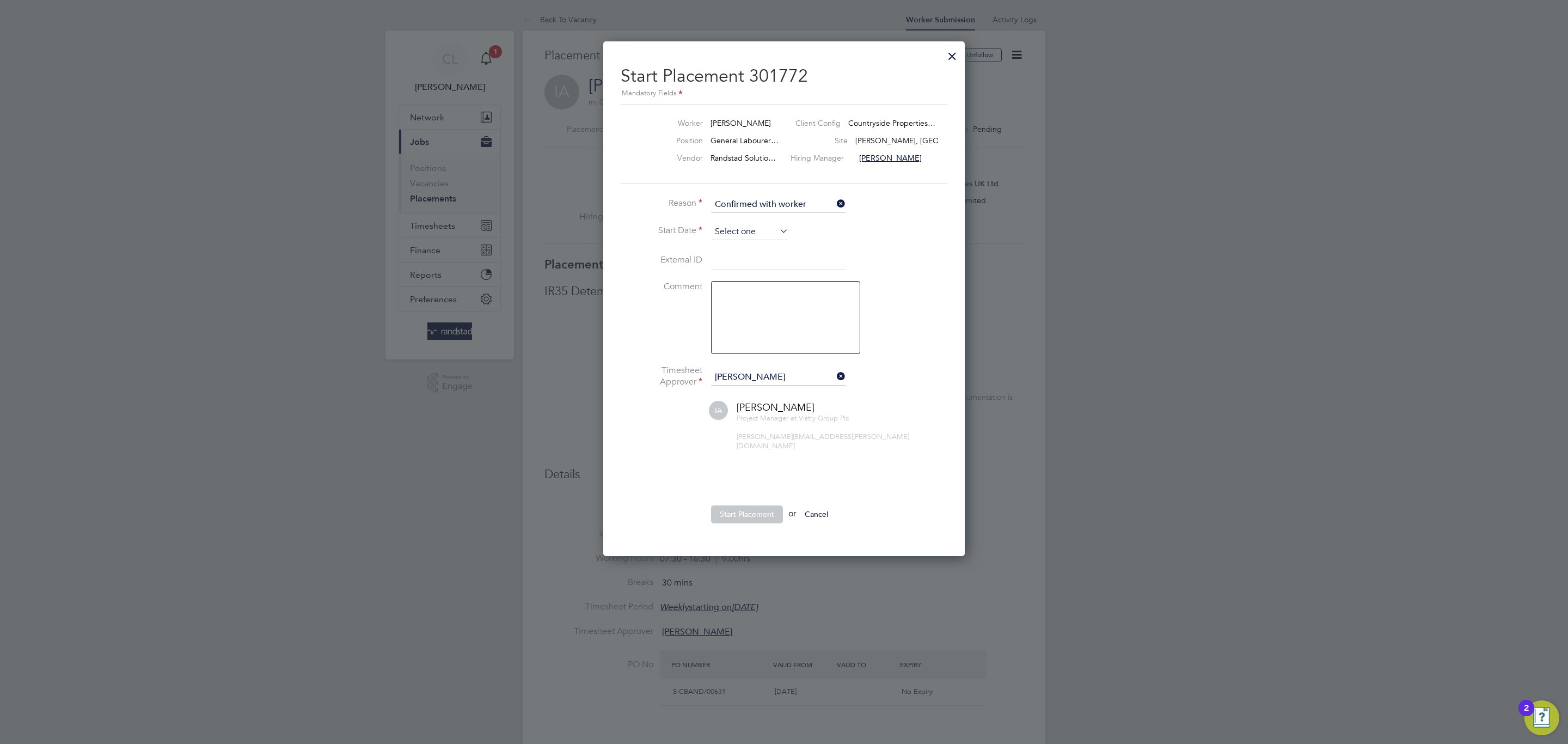
click at [752, 231] on input at bounding box center [749, 232] width 77 height 16
click at [751, 288] on span "12" at bounding box center [750, 287] width 20 height 20
type input "[DATE]"
click at [734, 508] on button "Start Placement" at bounding box center [746, 514] width 72 height 18
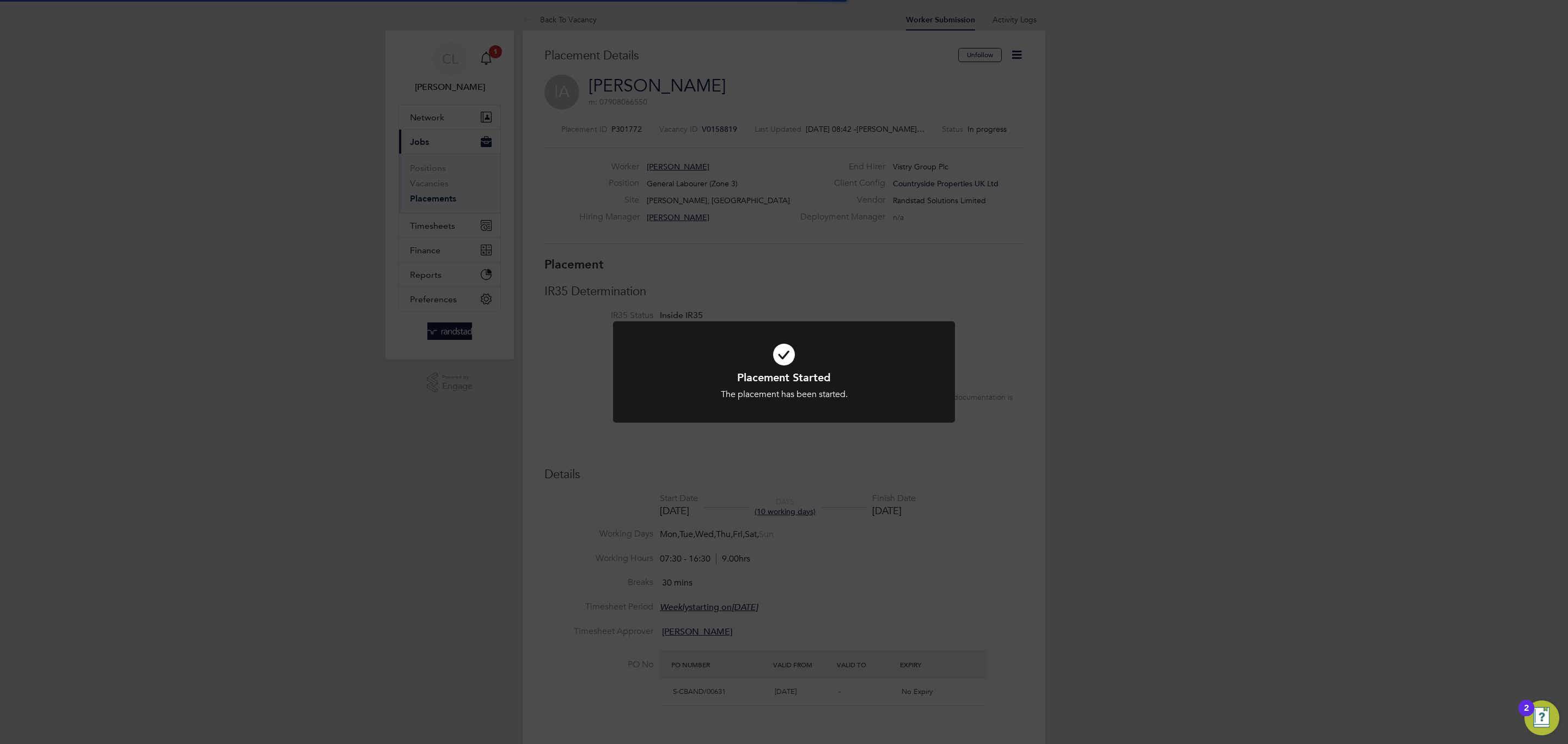
click at [736, 493] on div "Placement Started The placement has been started. Cancel Okay" at bounding box center [784, 372] width 1568 height 744
